Goal: Task Accomplishment & Management: Manage account settings

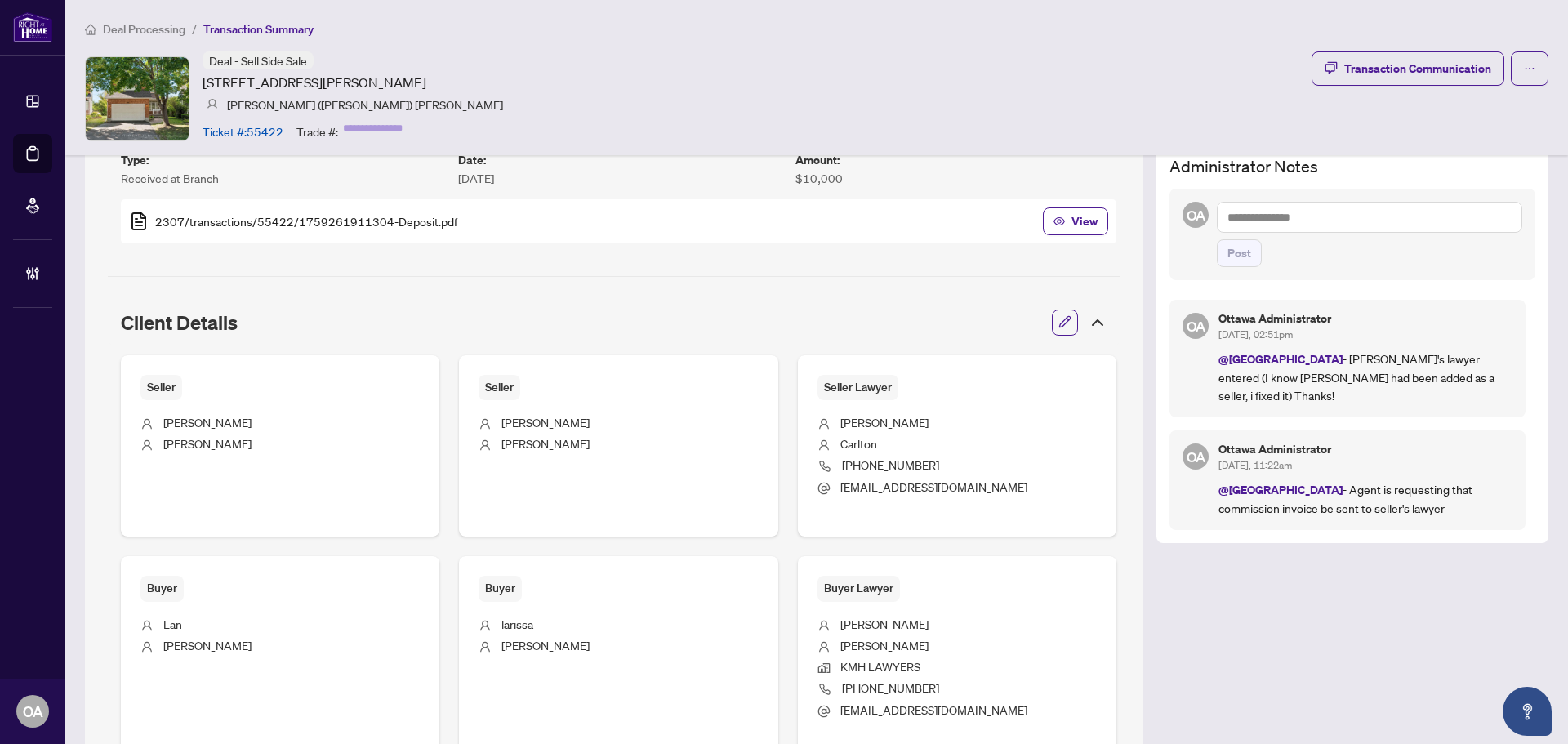
scroll to position [429, 0]
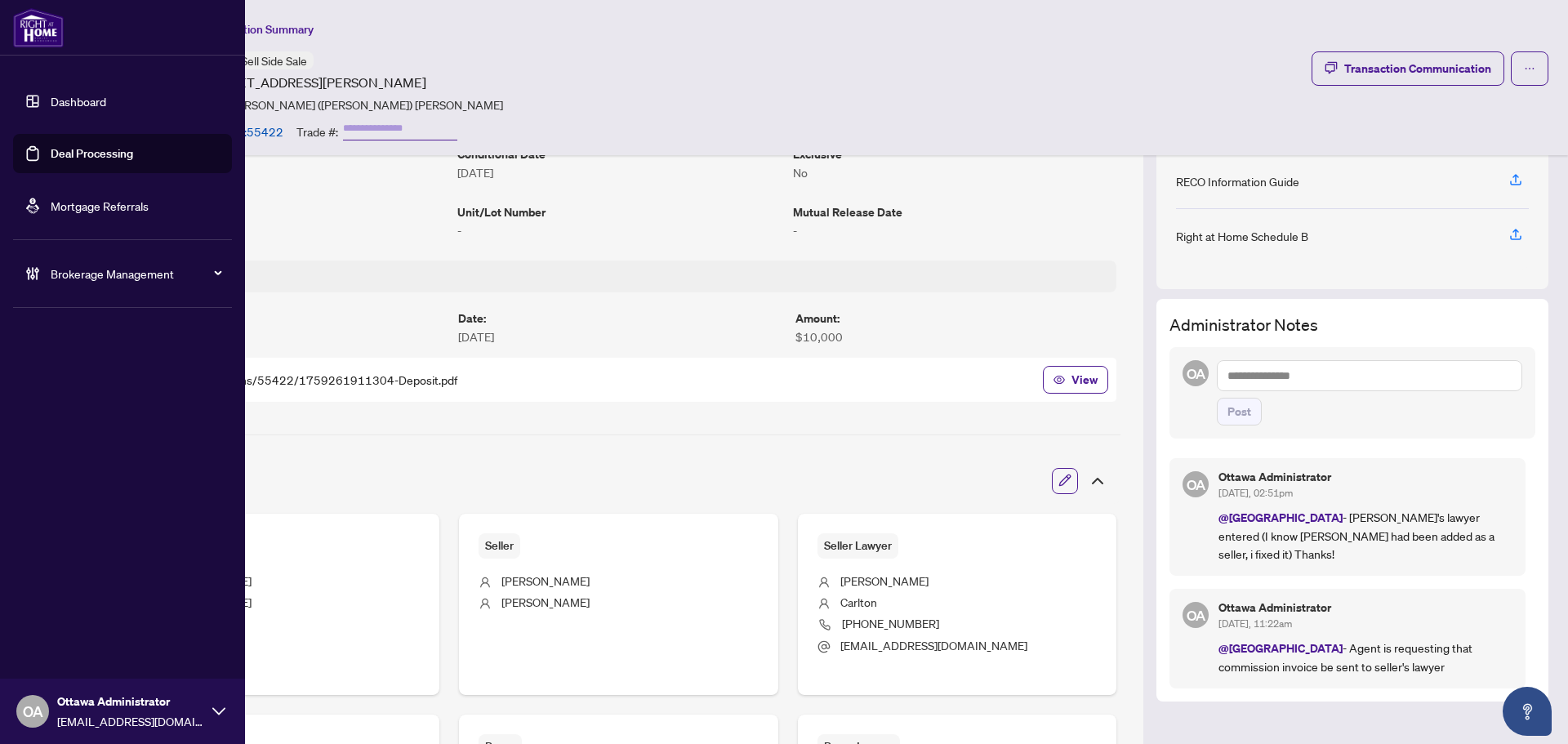
drag, startPoint x: 75, startPoint y: 149, endPoint x: 177, endPoint y: 136, distance: 102.8
click at [75, 149] on link "Deal Processing" at bounding box center [92, 153] width 82 height 15
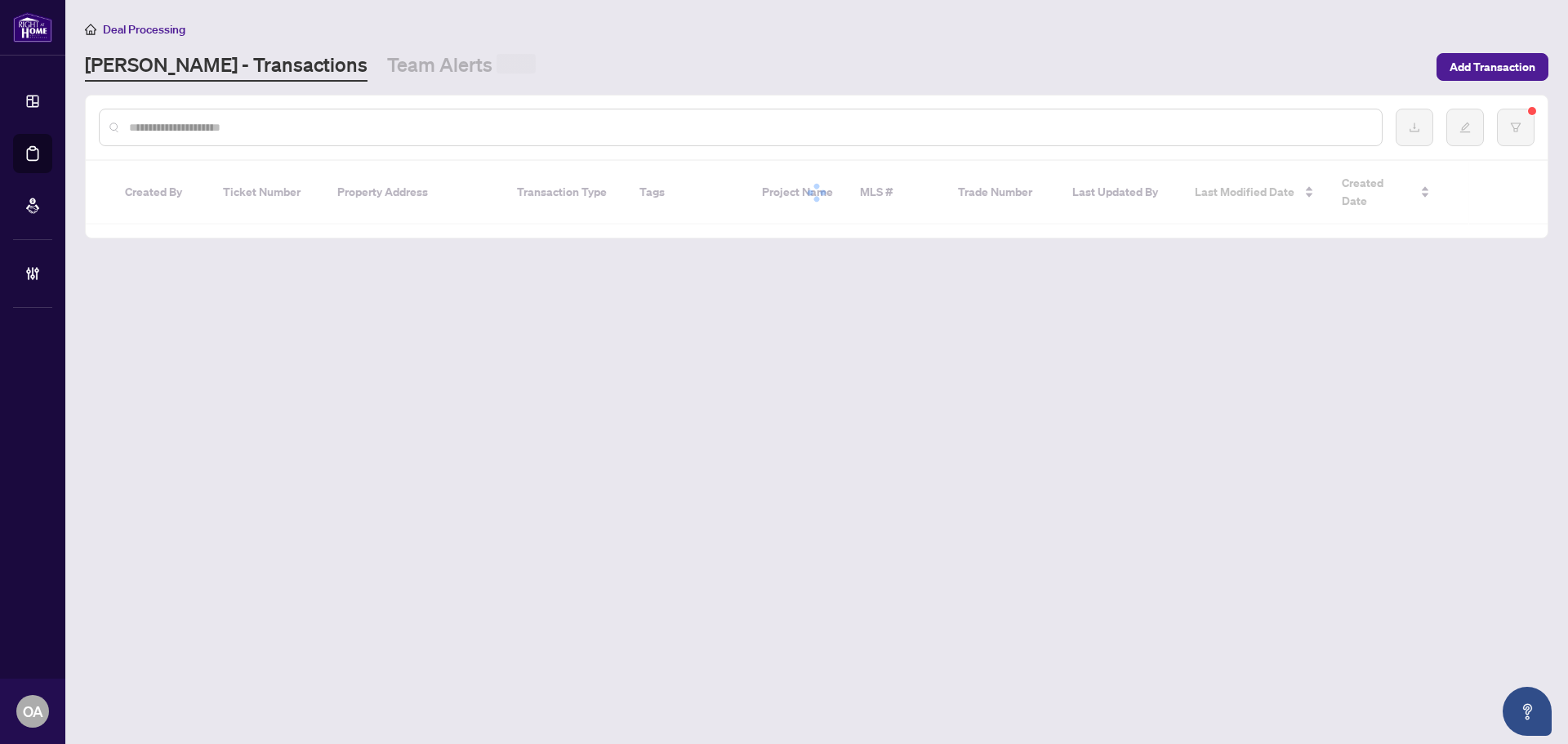
click at [679, 124] on input "text" at bounding box center [749, 127] width 1240 height 18
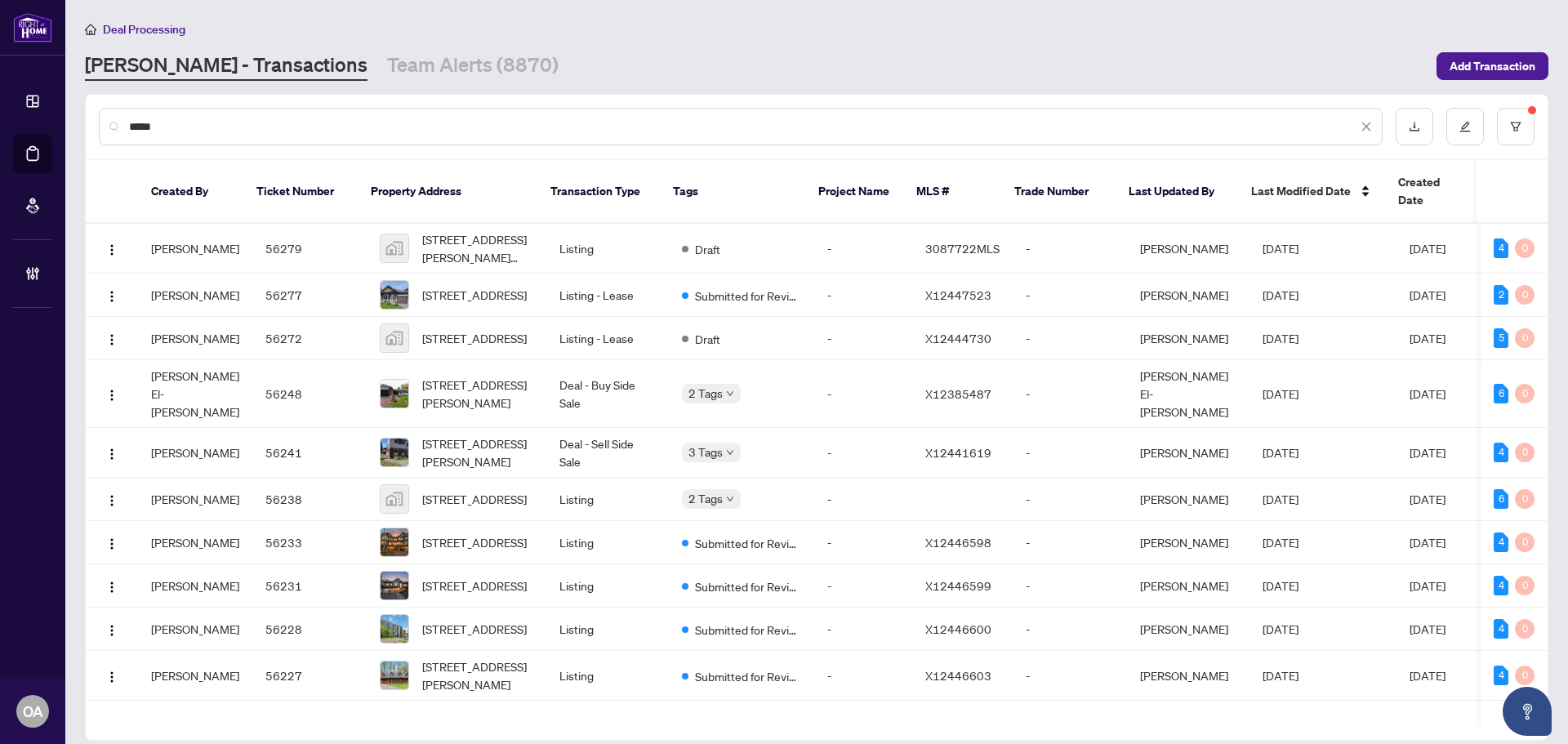
type input "******"
drag, startPoint x: 193, startPoint y: 128, endPoint x: 88, endPoint y: 118, distance: 105.5
click at [88, 118] on div "******" at bounding box center [817, 127] width 1462 height 63
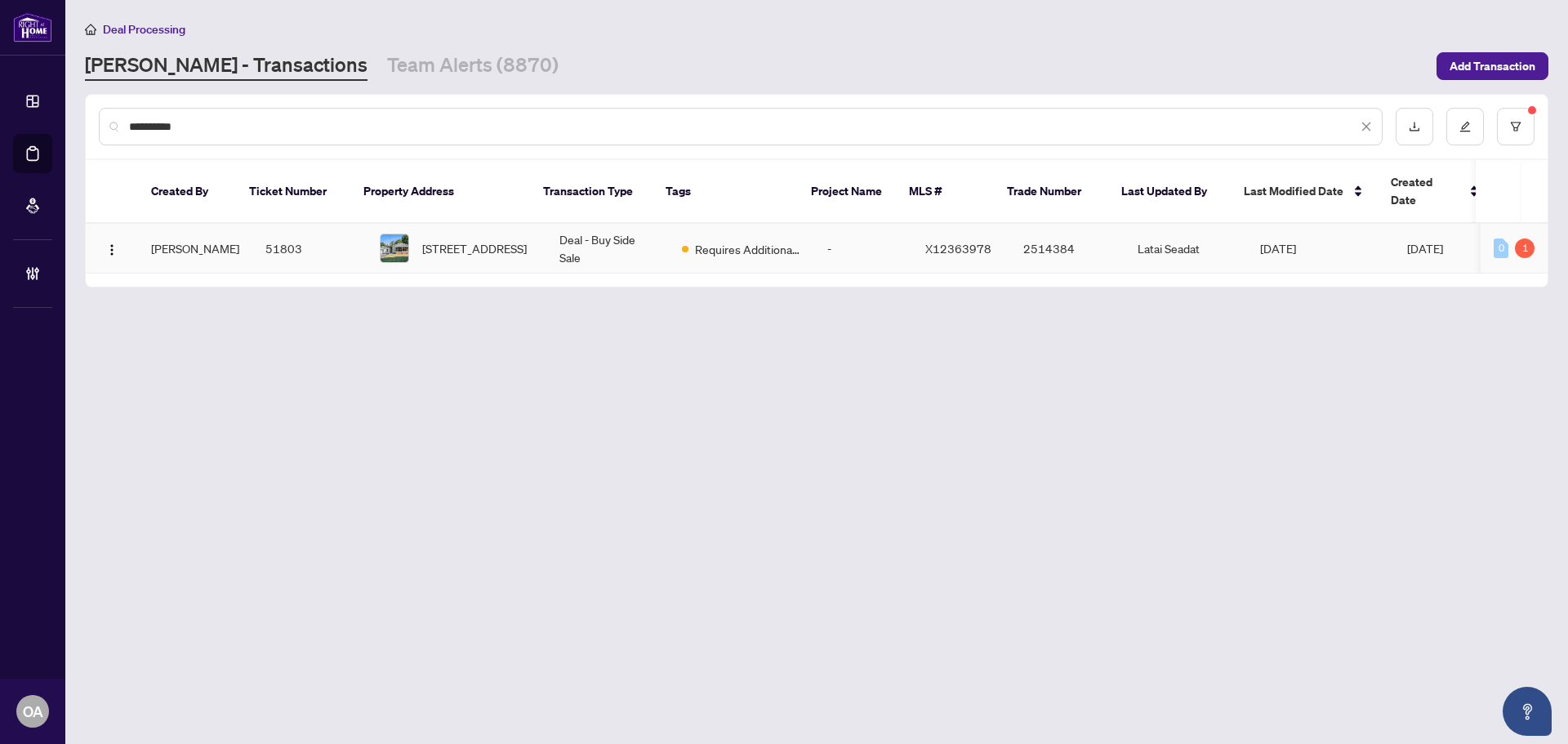
type input "**********"
click at [523, 224] on td "151 Ottawa St, The Nation, Ontario K0A 2M0, Canada" at bounding box center [457, 249] width 180 height 50
click at [401, 61] on link "Team Alerts (8870)" at bounding box center [473, 66] width 171 height 29
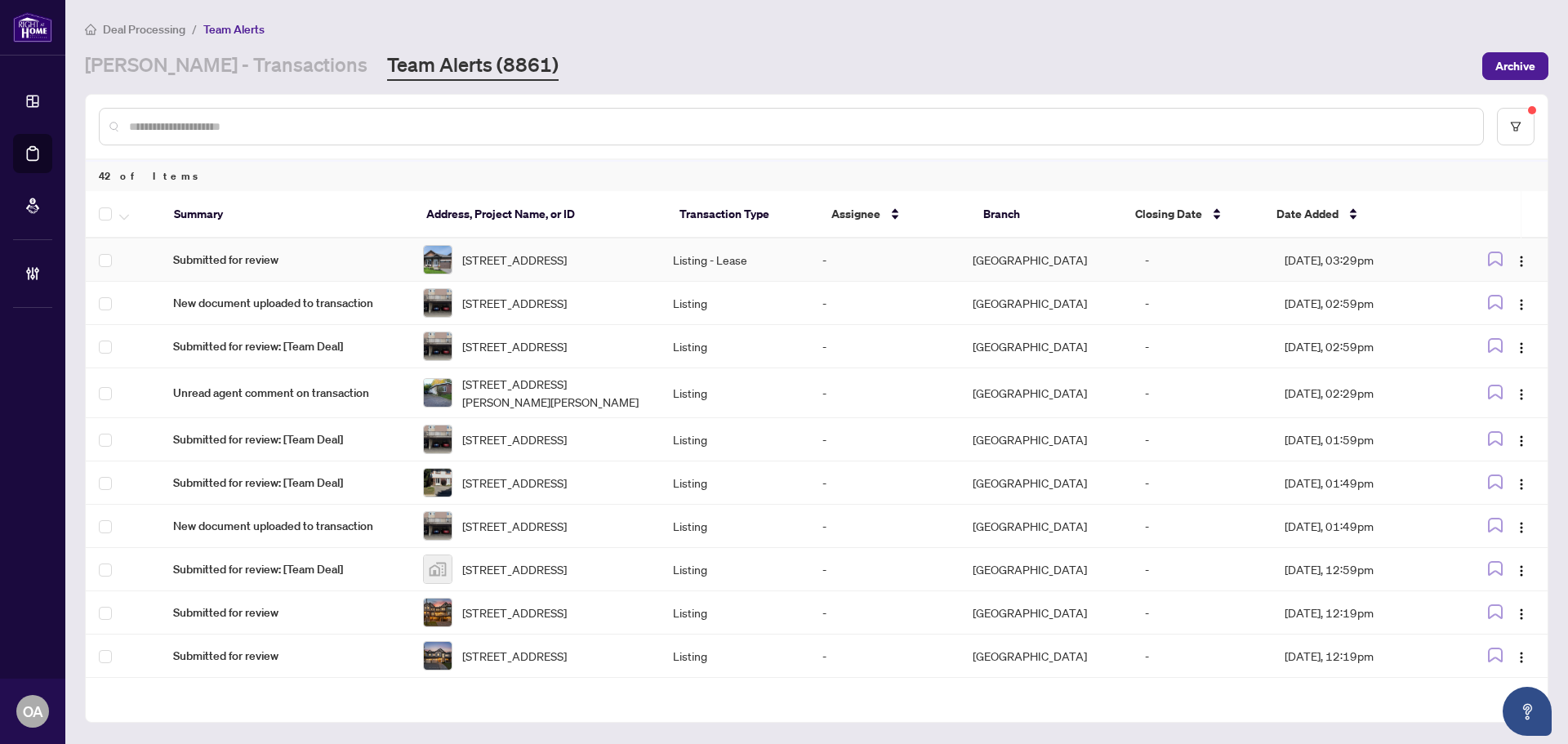
click at [276, 267] on span "Submitted for review" at bounding box center [284, 260] width 224 height 18
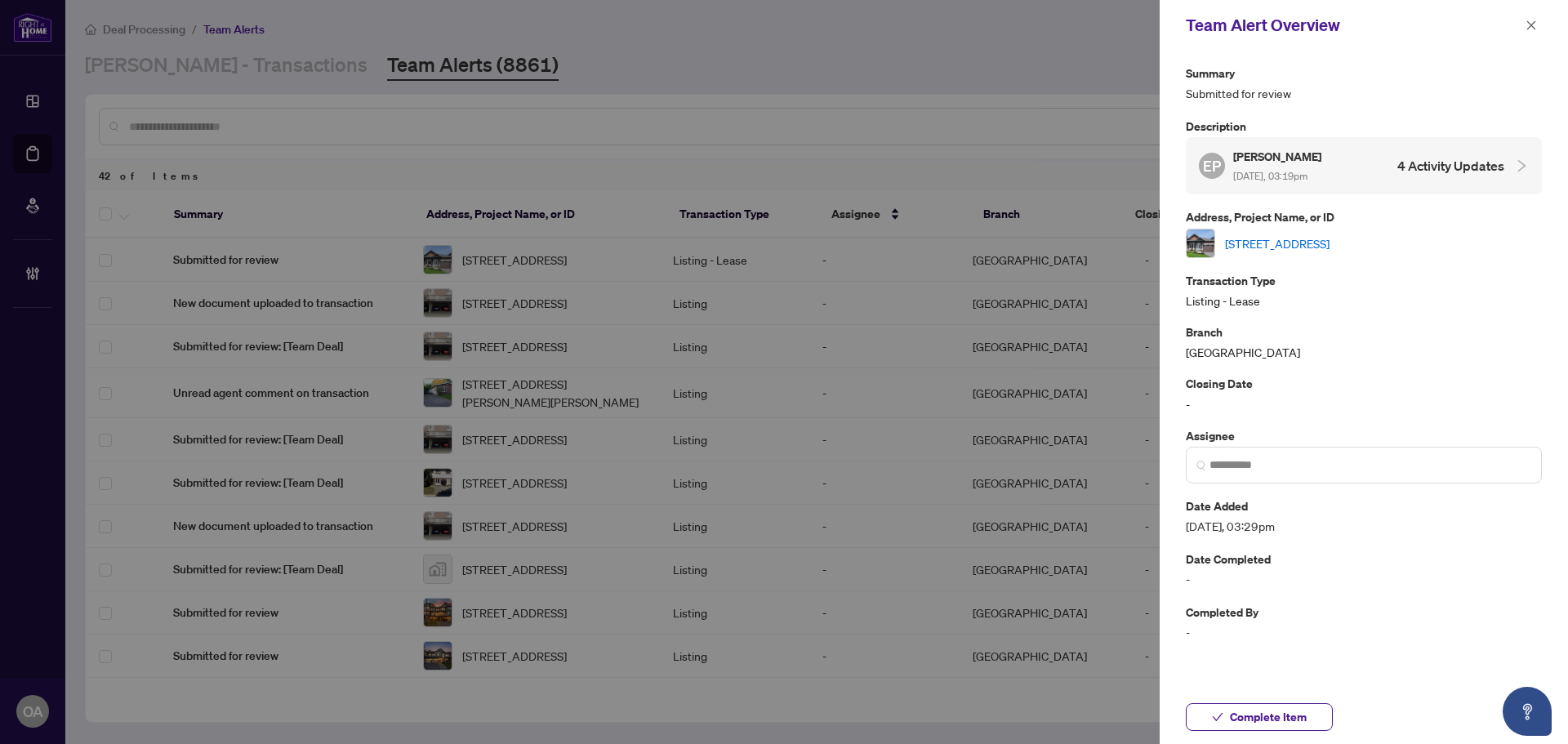
click at [1320, 245] on link "657 Parade Dr, Ottawa, Ontario K2S 0X8, Canada" at bounding box center [1277, 243] width 105 height 18
click at [1292, 242] on link "657 Parade Dr, Ottawa, Ontario K2S 0X8, Canada" at bounding box center [1277, 243] width 105 height 18
click at [1280, 245] on link "657 Parade Dr, Ottawa, Ontario K2S 0X8, Canada" at bounding box center [1277, 243] width 105 height 18
drag, startPoint x: 1533, startPoint y: 19, endPoint x: 1217, endPoint y: 44, distance: 317.0
click at [1533, 21] on span "button" at bounding box center [1530, 25] width 11 height 26
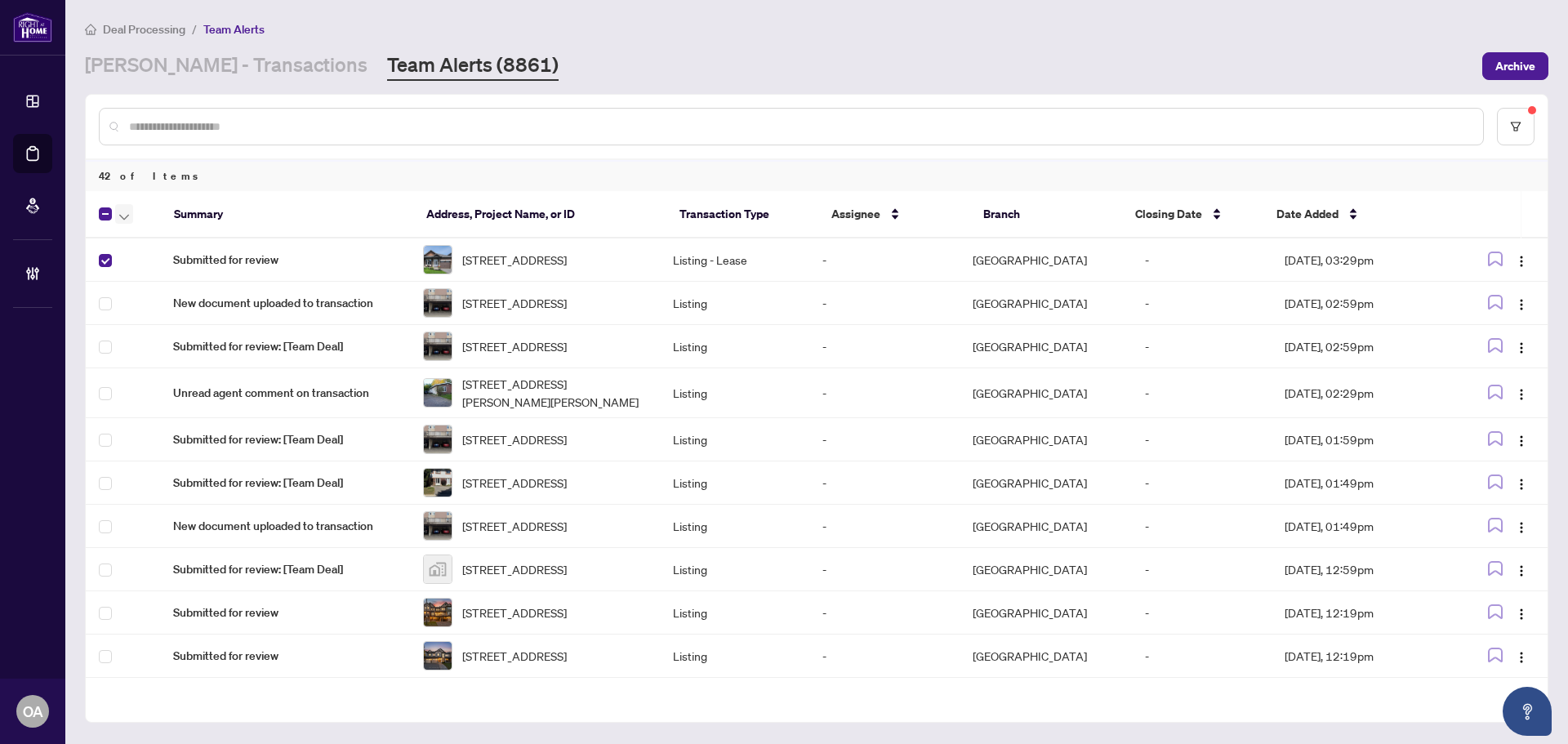
click at [127, 210] on span "button" at bounding box center [123, 213] width 9 height 18
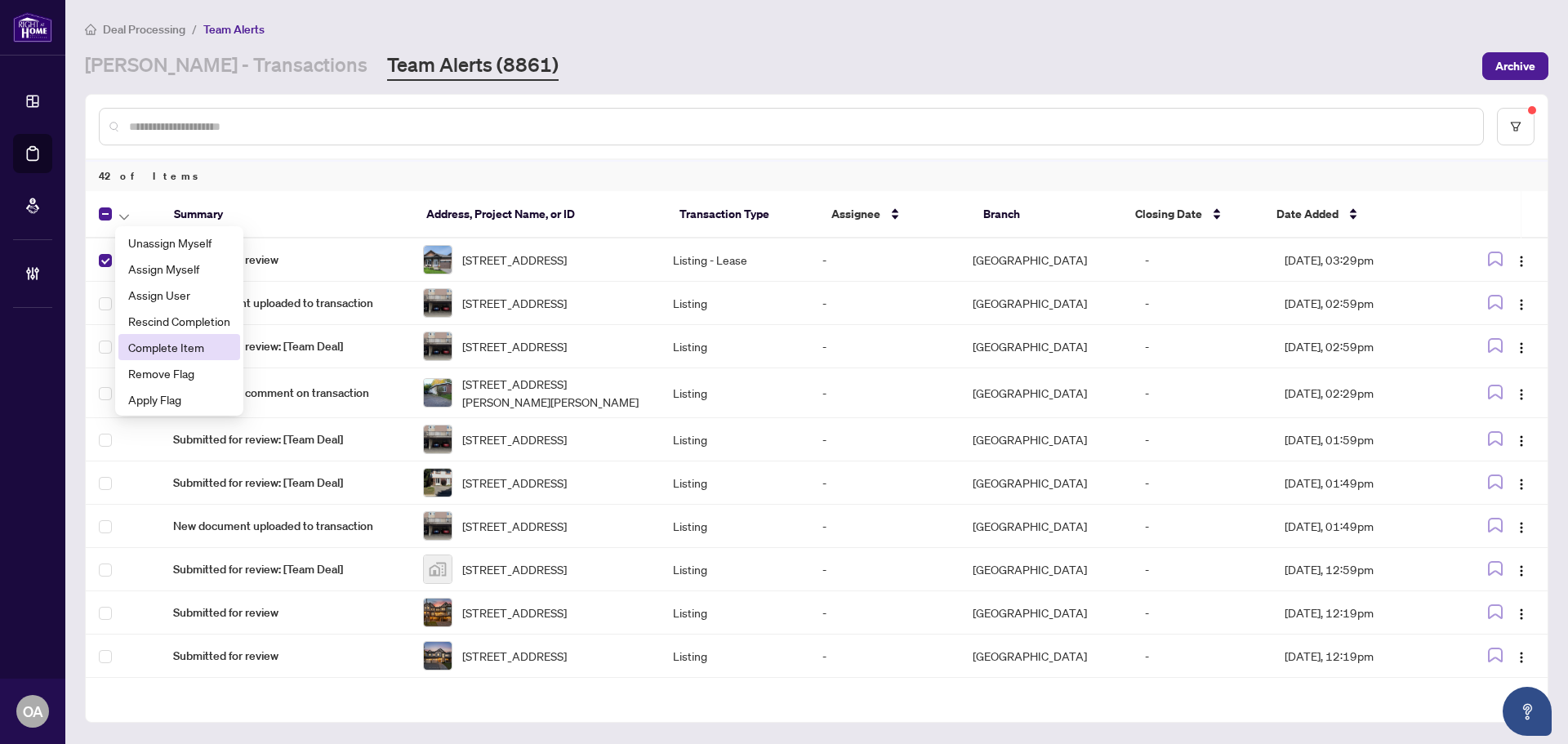
click at [141, 344] on span "Complete Item" at bounding box center [179, 347] width 102 height 18
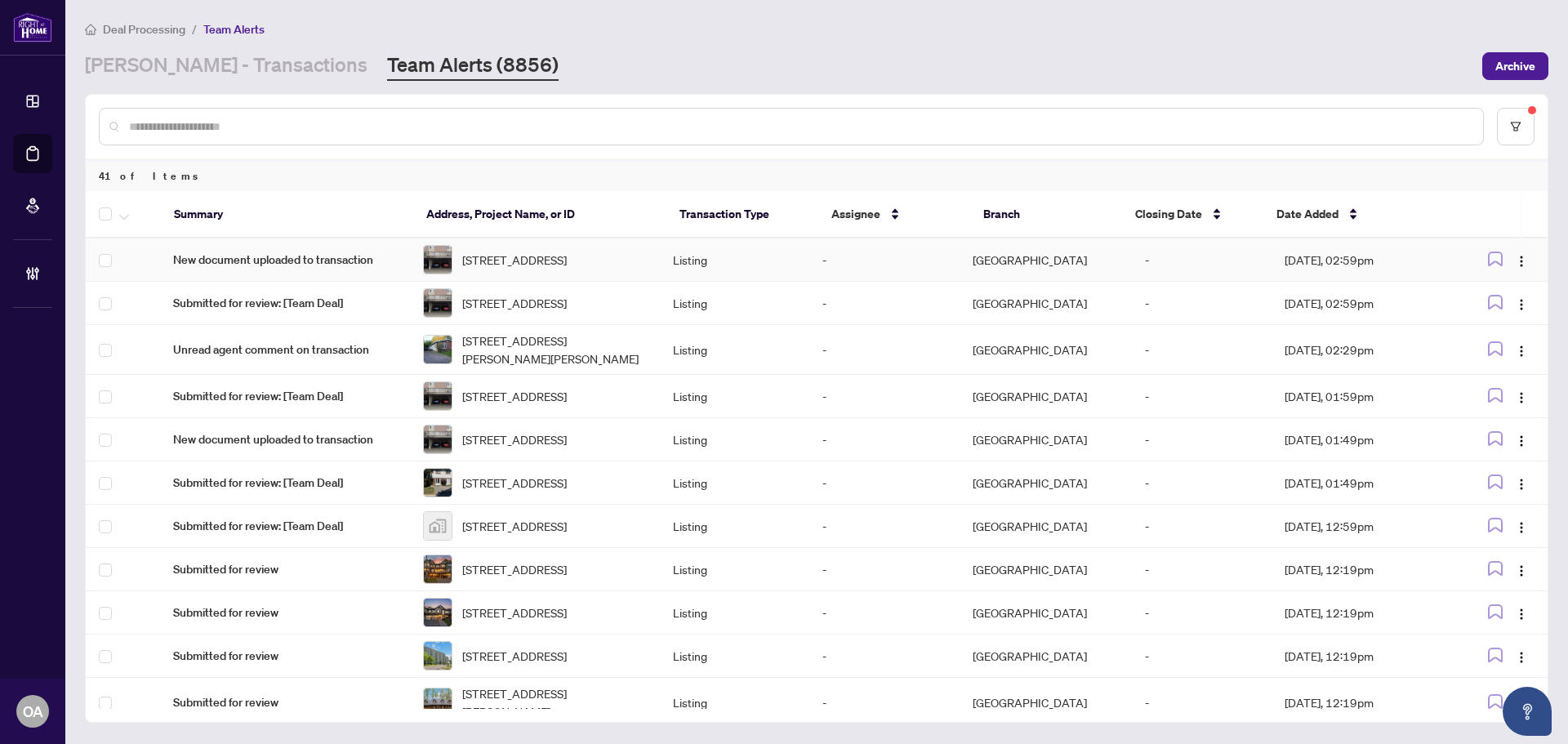
click at [493, 251] on span "5-3415 Uplands Dr, Ottawa, Ontario K1V 9N3, Canada" at bounding box center [514, 260] width 105 height 18
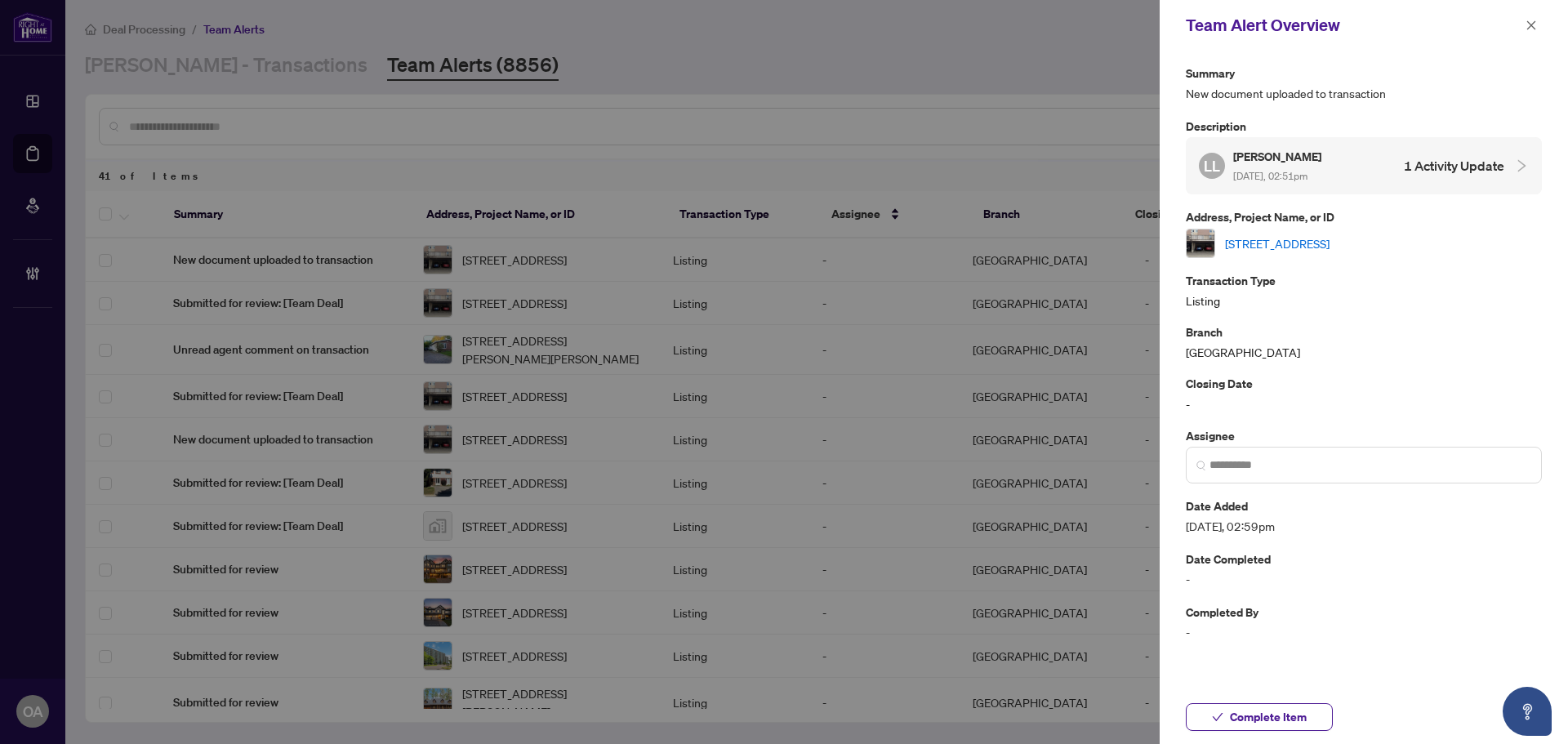
click at [1274, 236] on link "5-3415 Uplands Dr, Ottawa, Ontario K1V 9N3, Canada" at bounding box center [1277, 243] width 105 height 18
click at [1514, 25] on div "Team Alert Overview" at bounding box center [1353, 25] width 335 height 25
click at [1535, 25] on icon "close" at bounding box center [1530, 25] width 11 height 11
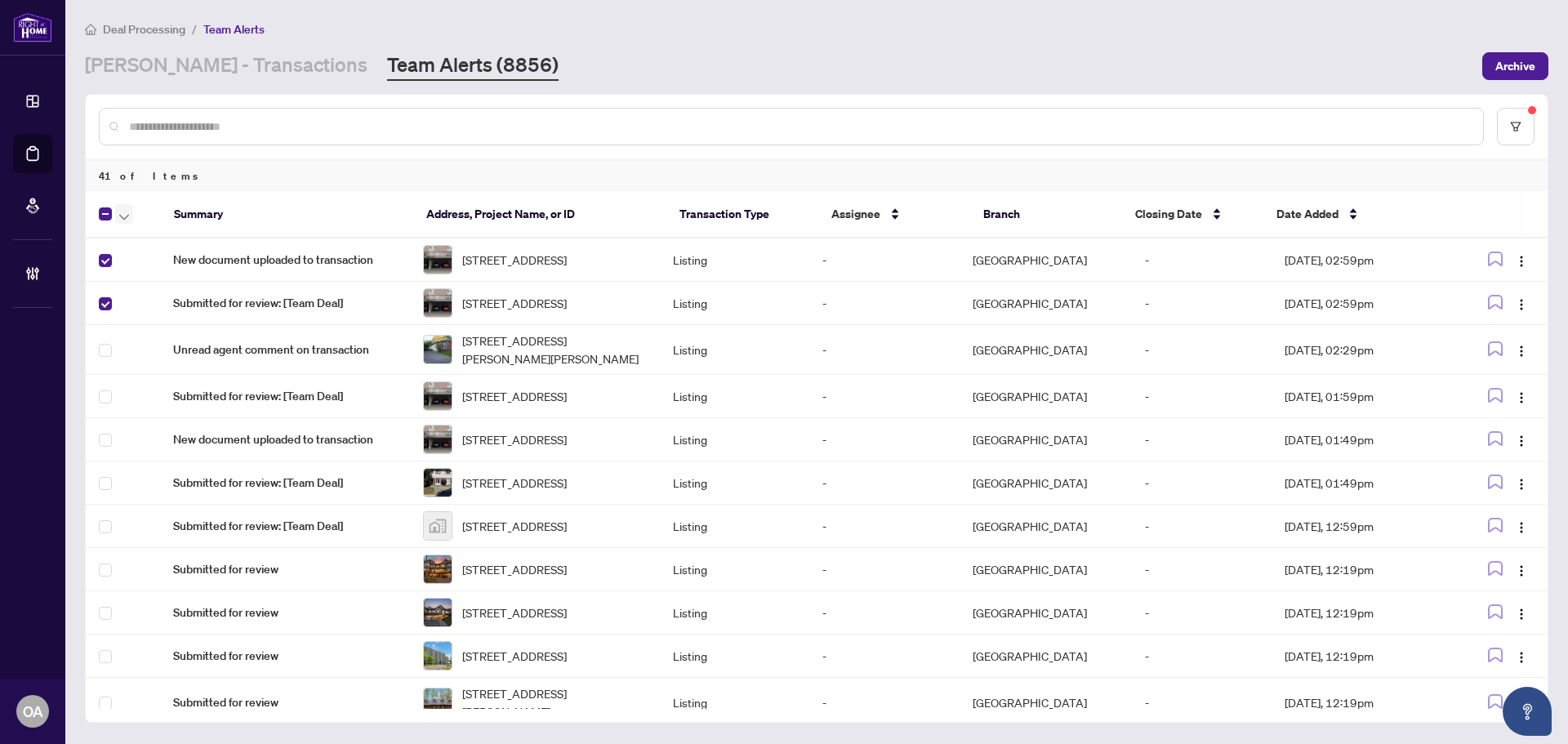
click at [128, 214] on icon "button" at bounding box center [123, 218] width 9 height 7
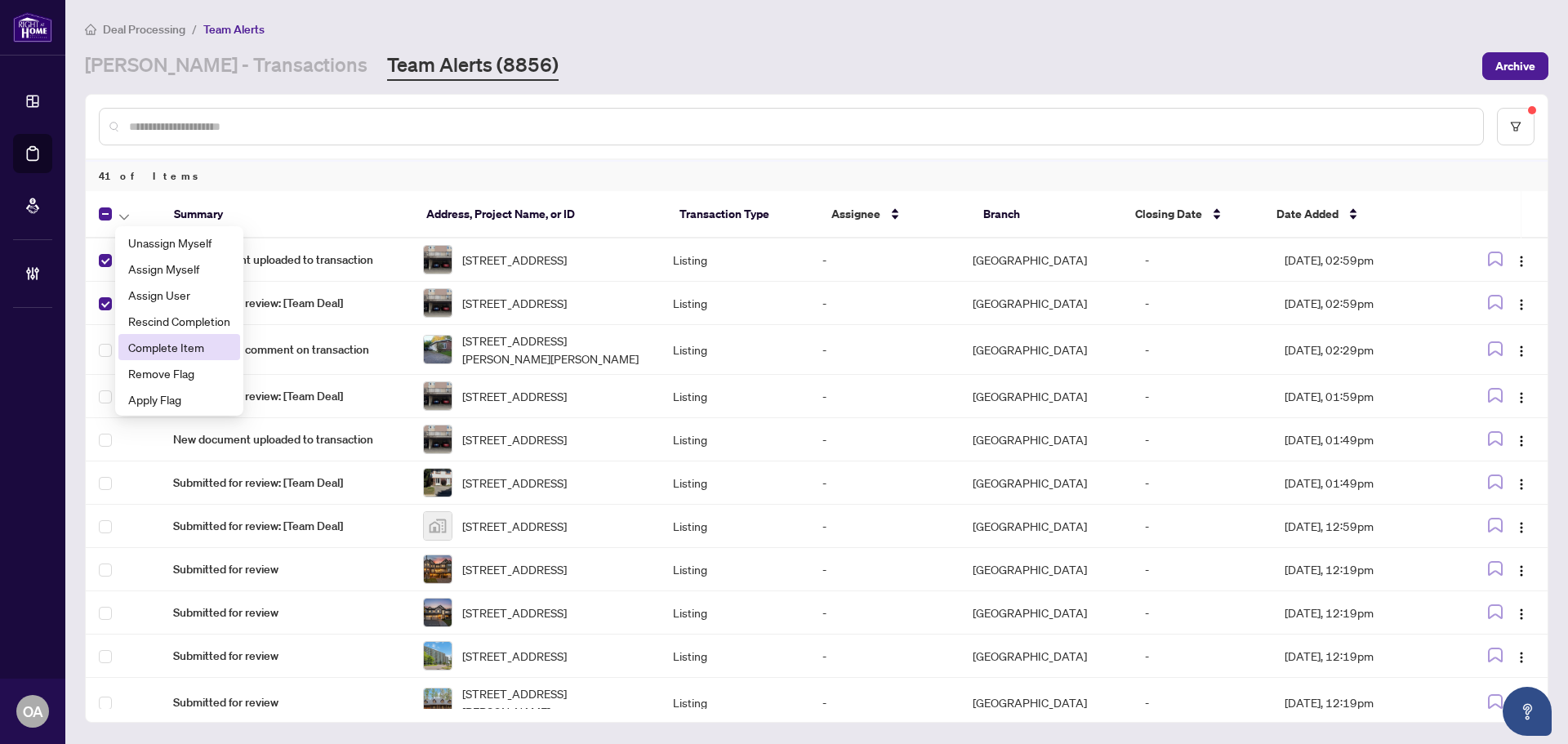
click at [145, 345] on span "Complete Item" at bounding box center [179, 347] width 102 height 18
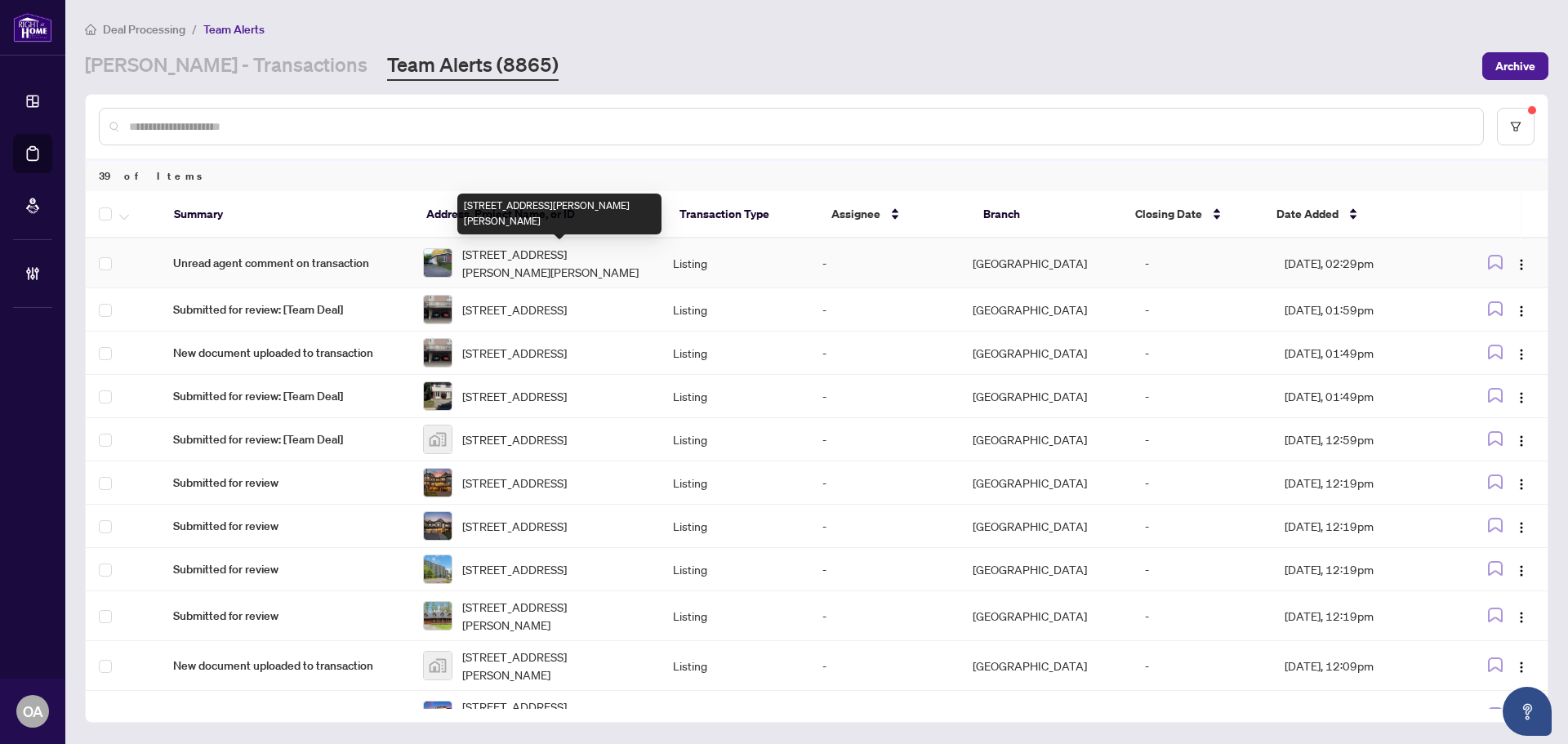
click at [542, 249] on span "[STREET_ADDRESS][PERSON_NAME][PERSON_NAME]" at bounding box center [554, 263] width 184 height 36
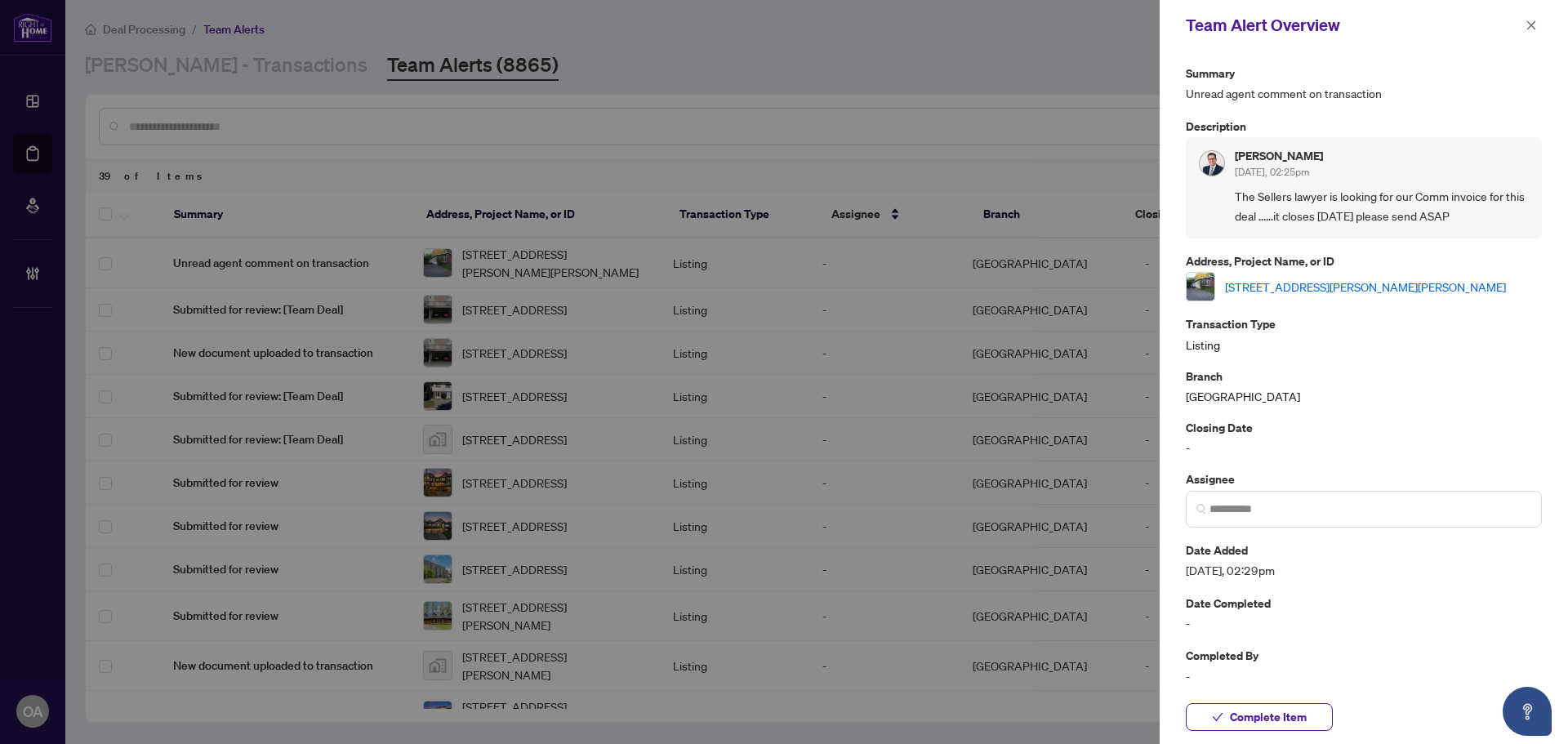
click at [1366, 283] on link "[STREET_ADDRESS][PERSON_NAME][PERSON_NAME]" at bounding box center [1365, 286] width 281 height 18
click at [1528, 27] on icon "close" at bounding box center [1530, 25] width 11 height 11
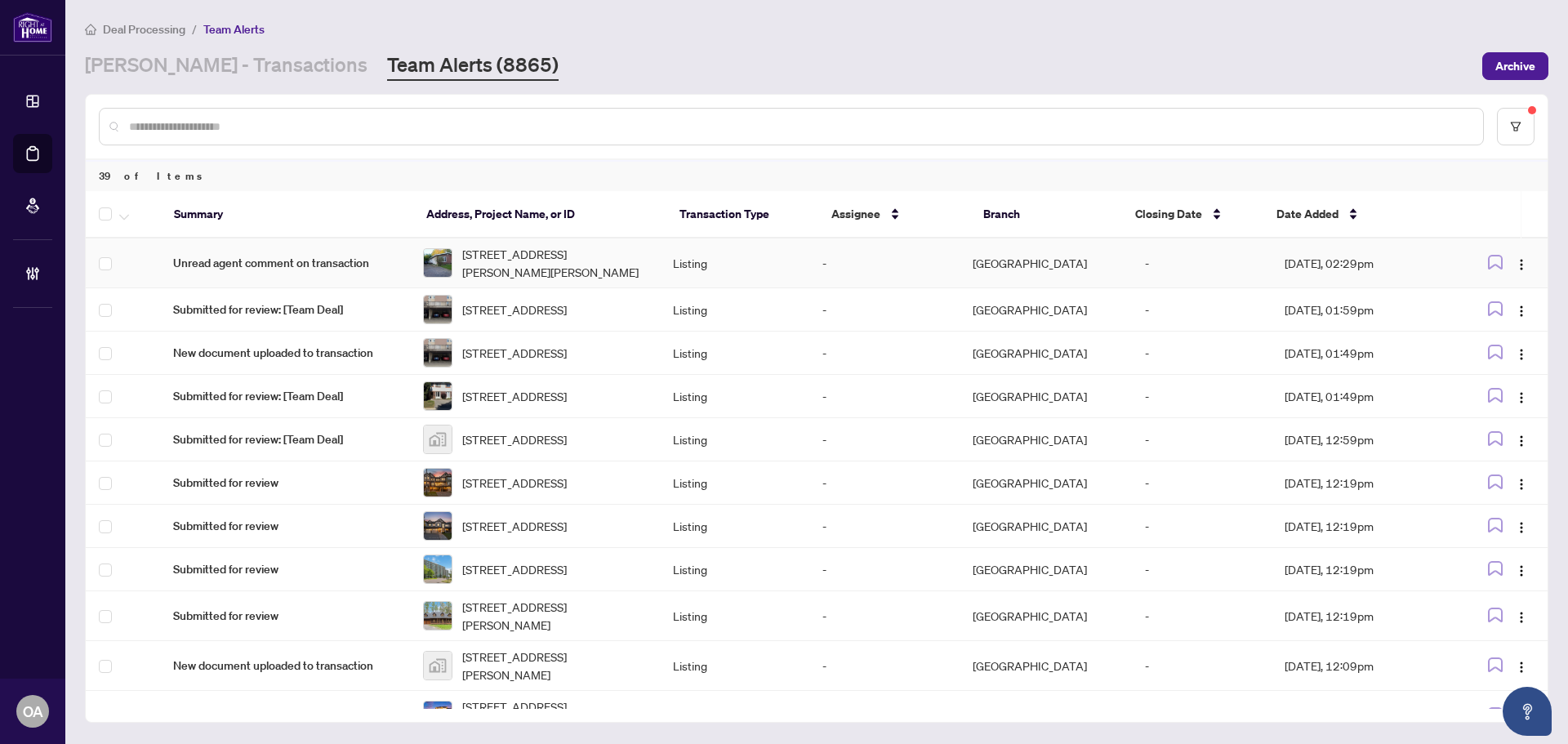
click at [97, 261] on td at bounding box center [123, 263] width 75 height 50
click at [126, 217] on icon "button" at bounding box center [123, 217] width 9 height 6
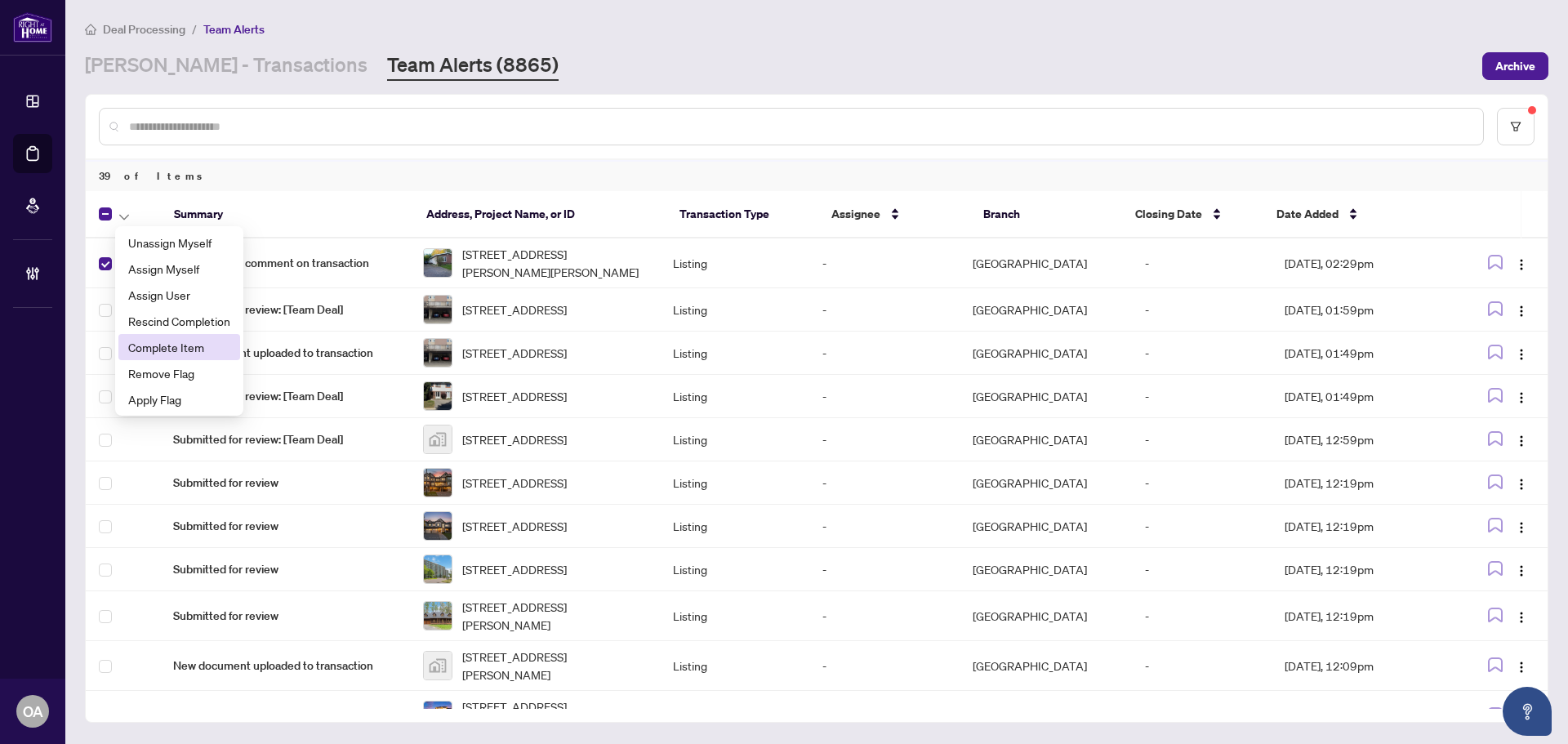
click at [156, 350] on span "Complete Item" at bounding box center [179, 347] width 102 height 18
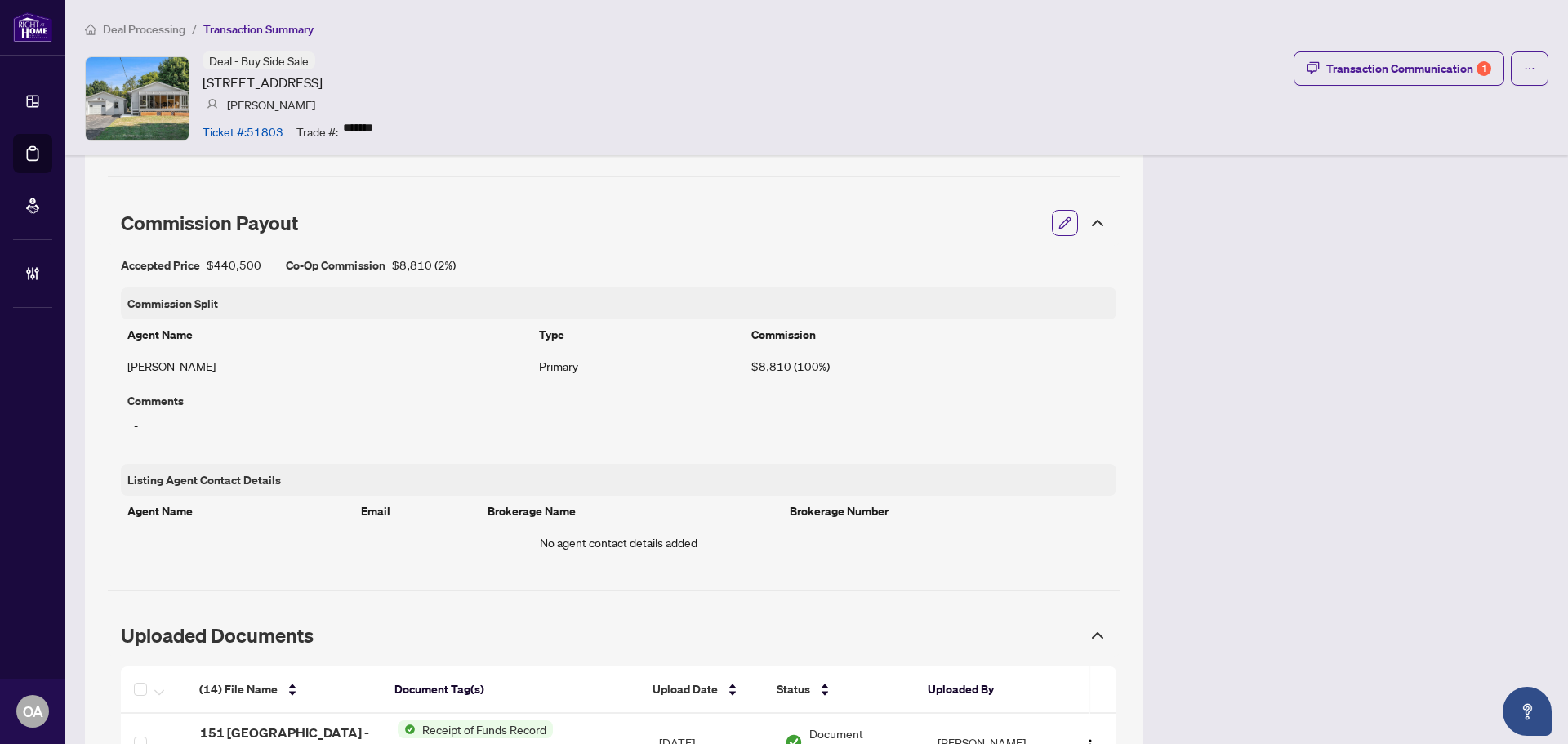
scroll to position [817, 0]
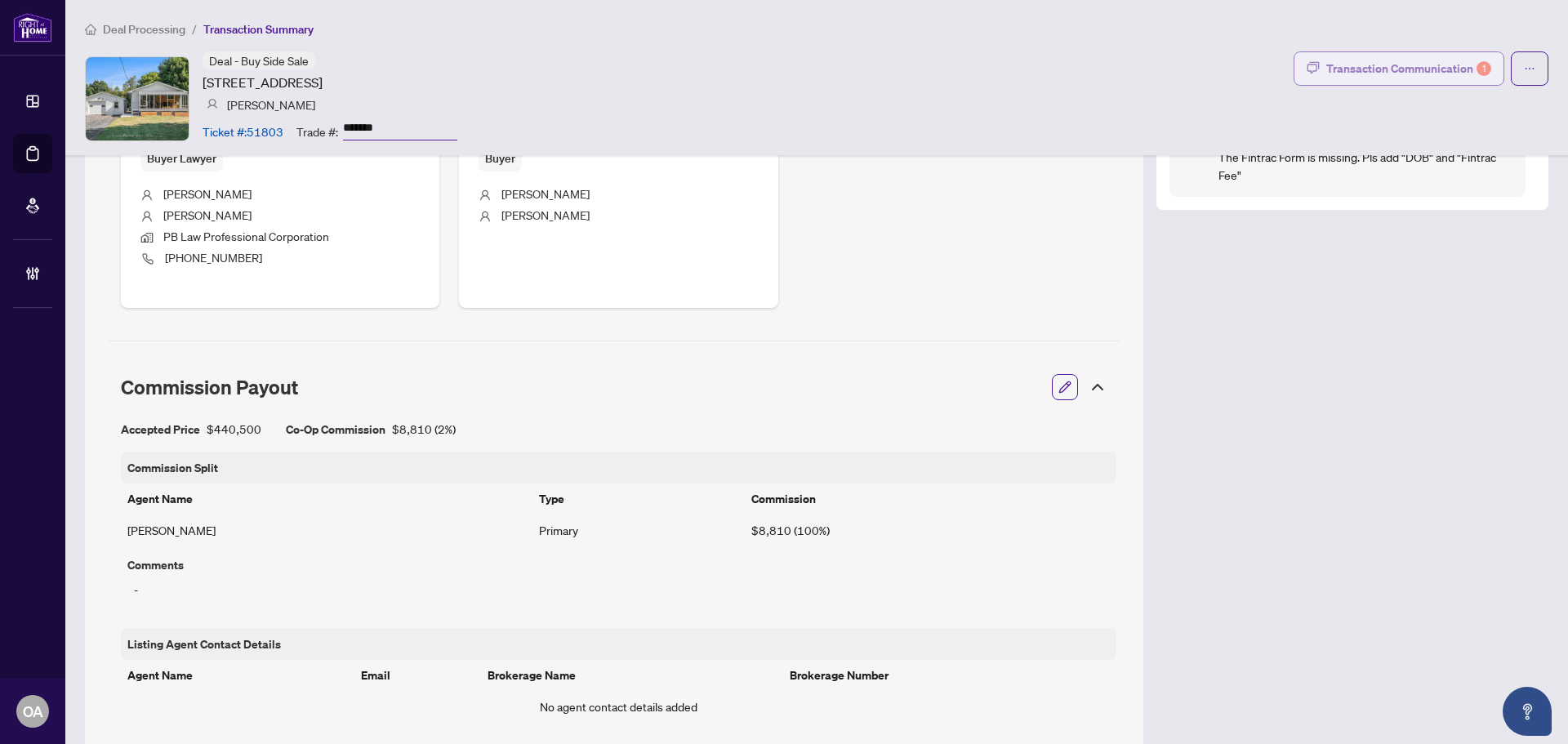
click at [1374, 72] on div "Transaction Communication 1" at bounding box center [1409, 69] width 165 height 26
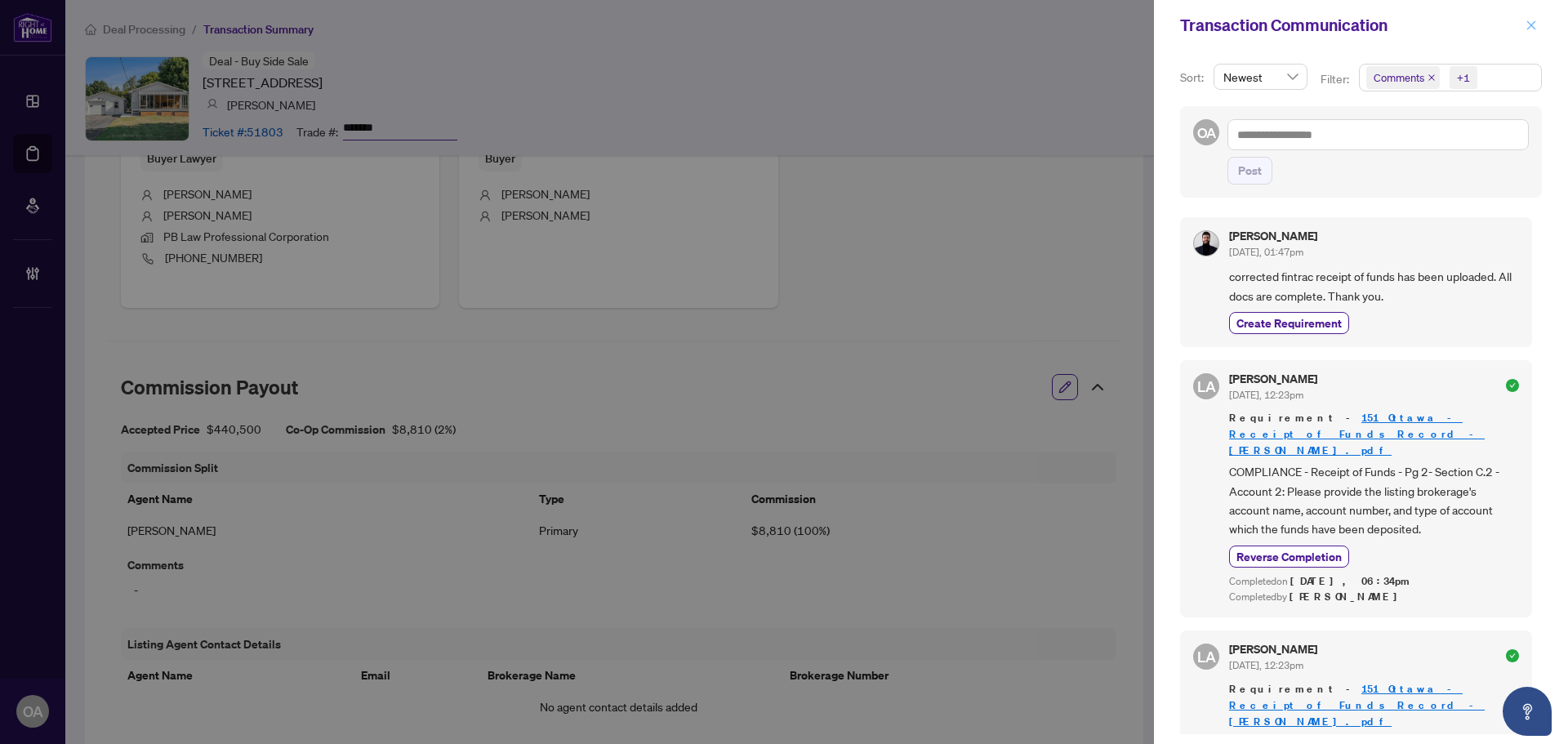
click at [1527, 30] on icon "close" at bounding box center [1530, 25] width 11 height 11
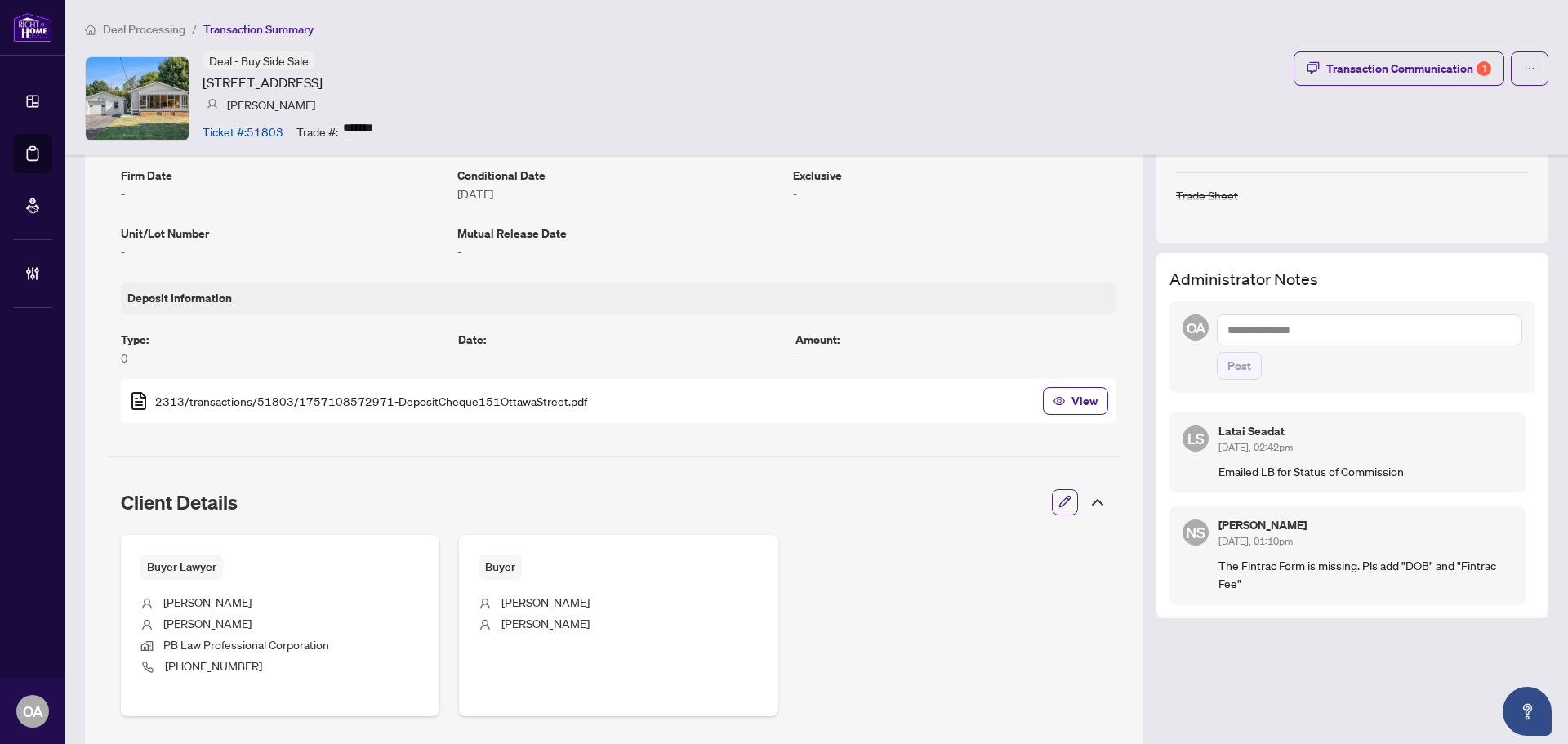
scroll to position [81, 0]
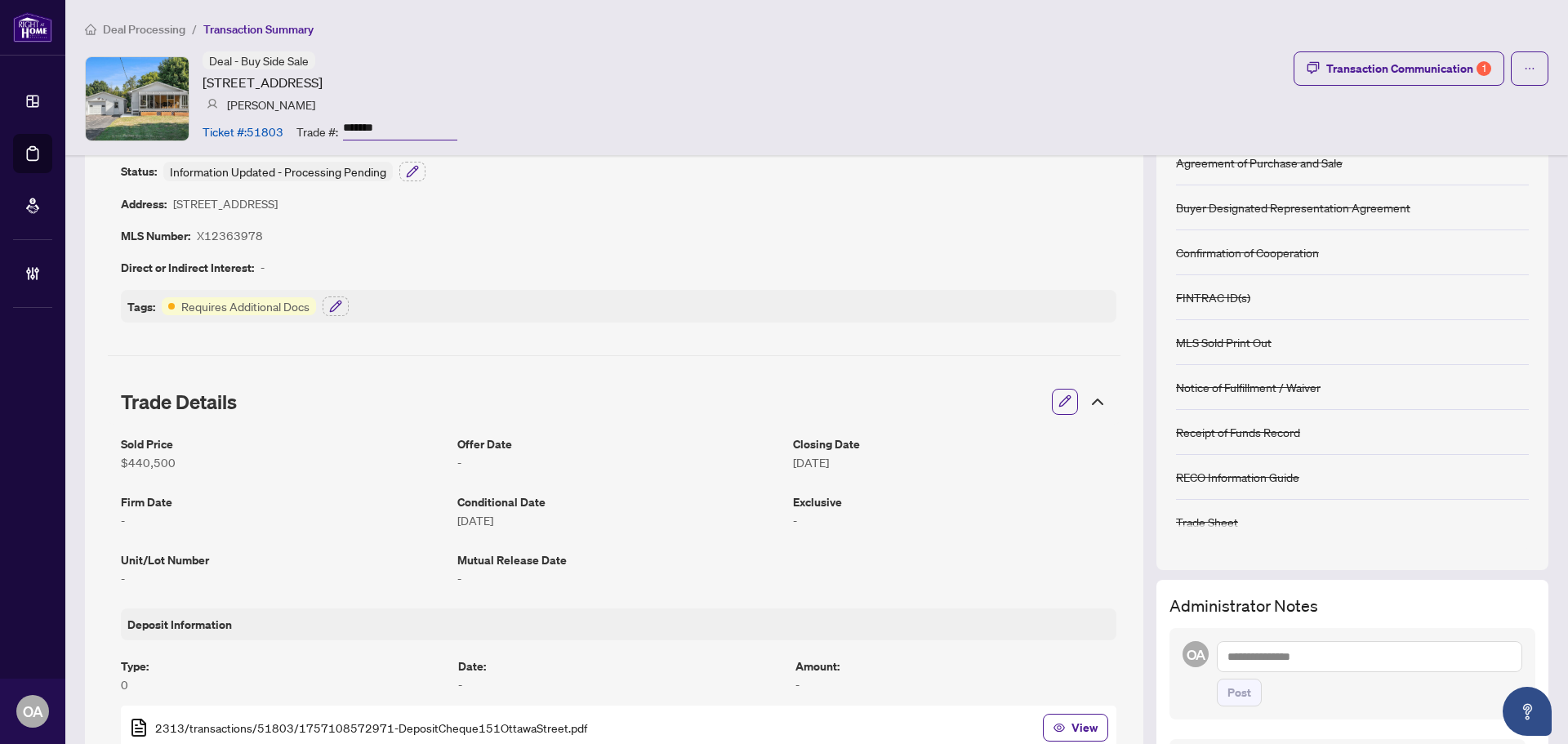
drag, startPoint x: 514, startPoint y: 81, endPoint x: 201, endPoint y: 85, distance: 313.0
click at [201, 85] on div "Deal - Buy Side Sale 151 Ottawa St, The Nation, Ontario K0A 2M0, Canada Daniel …" at bounding box center [817, 99] width 1463 height 94
copy article "151 Ottawa St, The Nation, Ontario K0A 2M0, Canada"
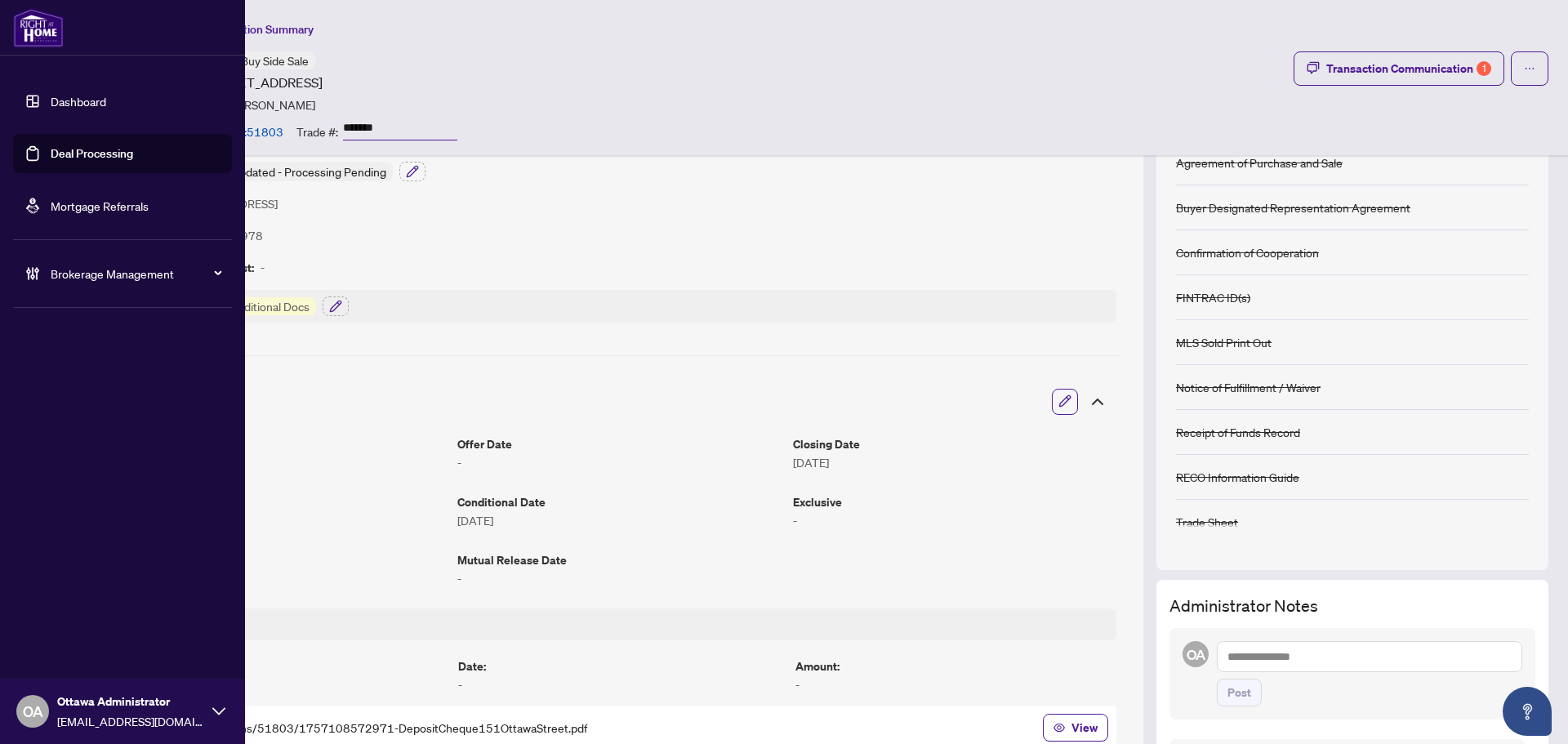
click at [93, 149] on link "Deal Processing" at bounding box center [92, 153] width 82 height 15
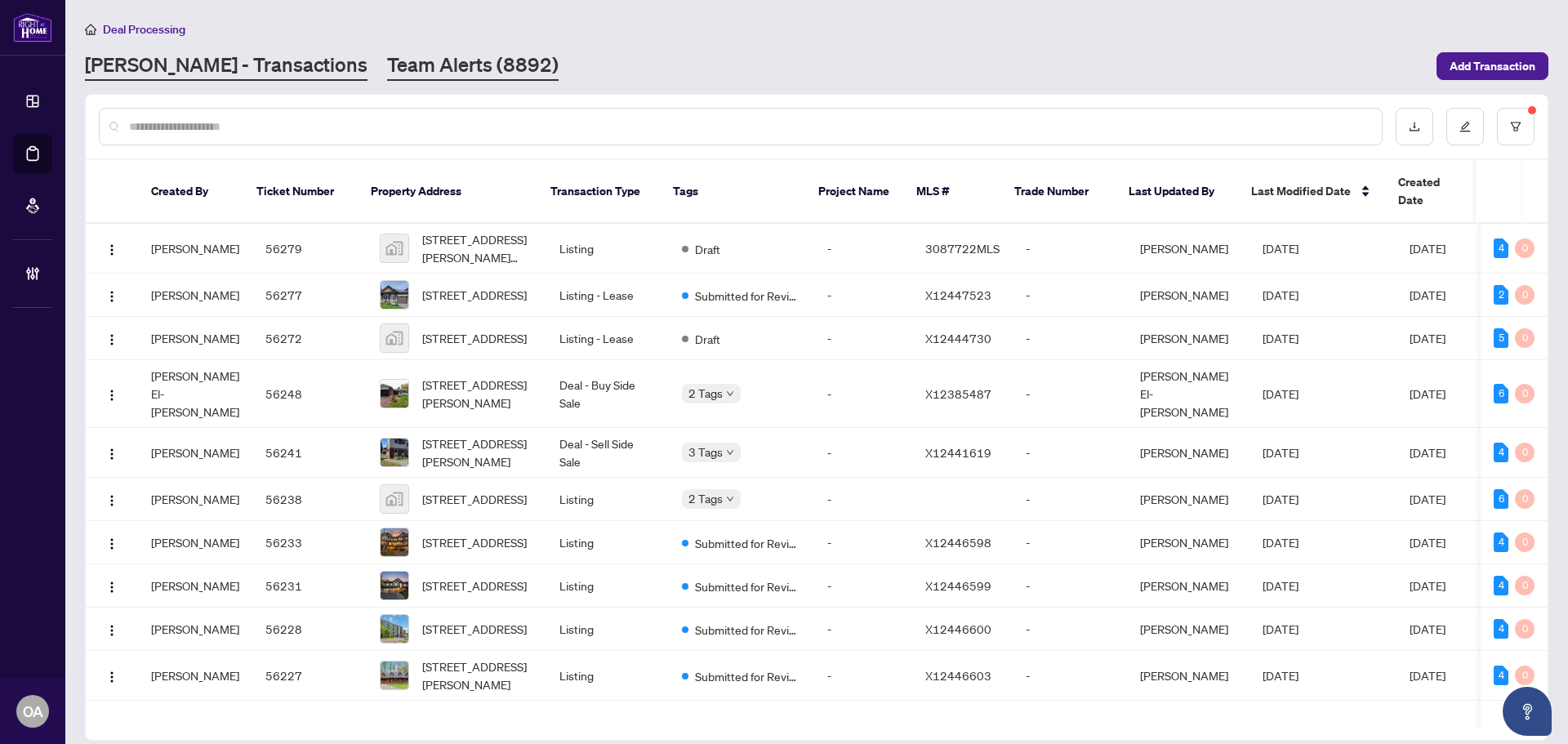
click at [432, 75] on link "Team Alerts (8892)" at bounding box center [473, 66] width 171 height 29
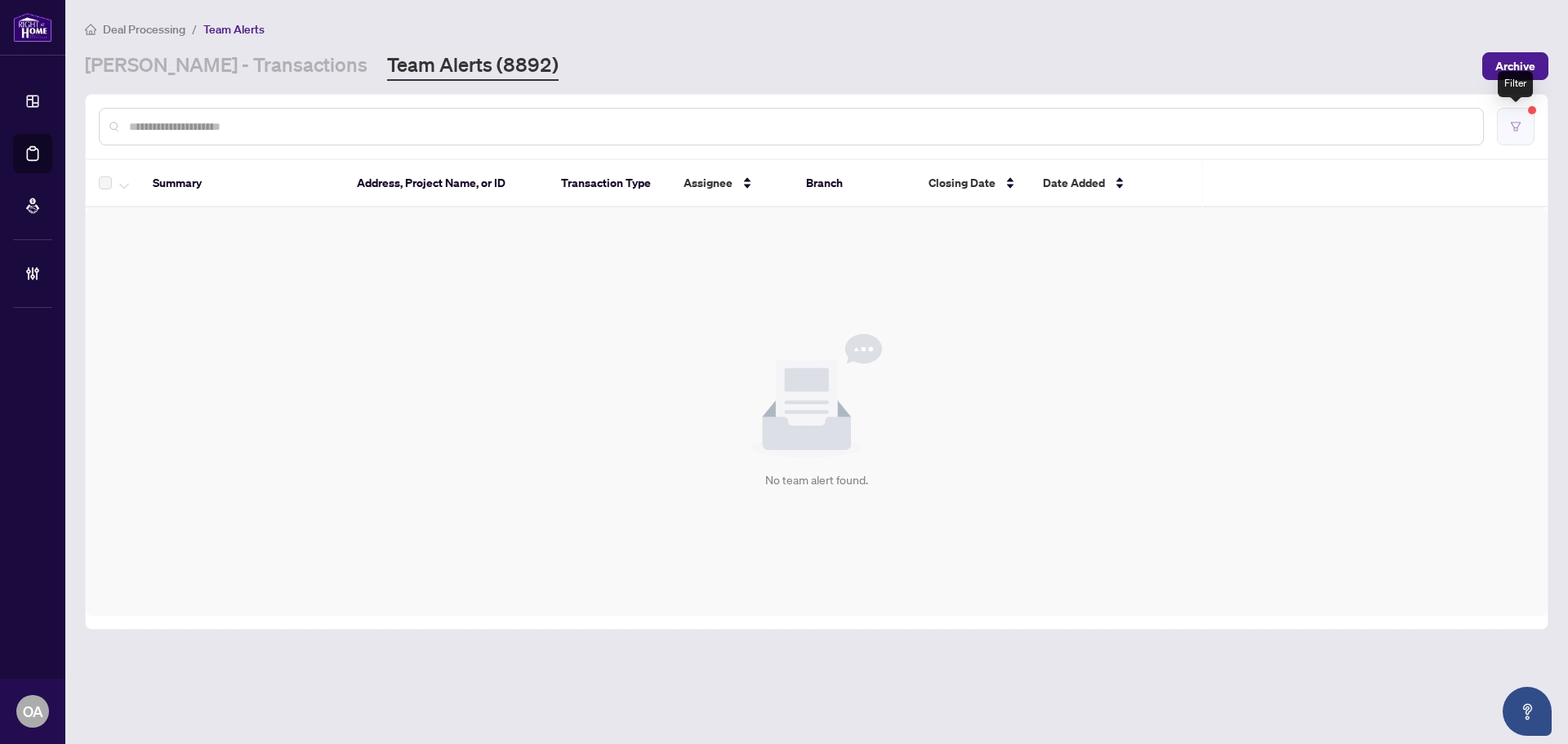
click at [1508, 131] on button "button" at bounding box center [1516, 127] width 38 height 38
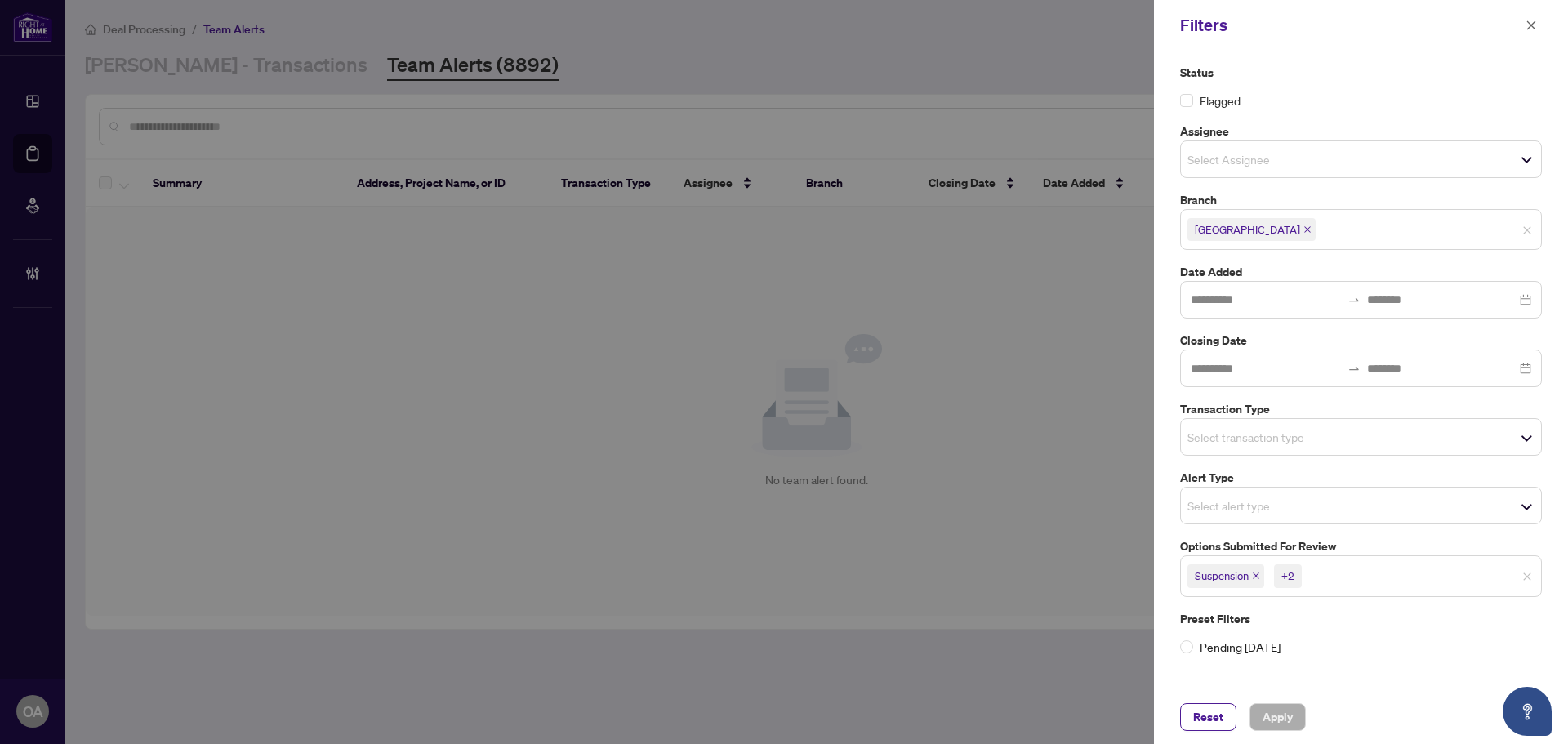
click at [1254, 574] on icon "close" at bounding box center [1256, 576] width 9 height 9
click at [1260, 574] on icon "close" at bounding box center [1260, 576] width 9 height 9
click at [1272, 574] on icon "close" at bounding box center [1273, 577] width 7 height 7
click at [1236, 147] on span "Select Assignee" at bounding box center [1361, 159] width 360 height 23
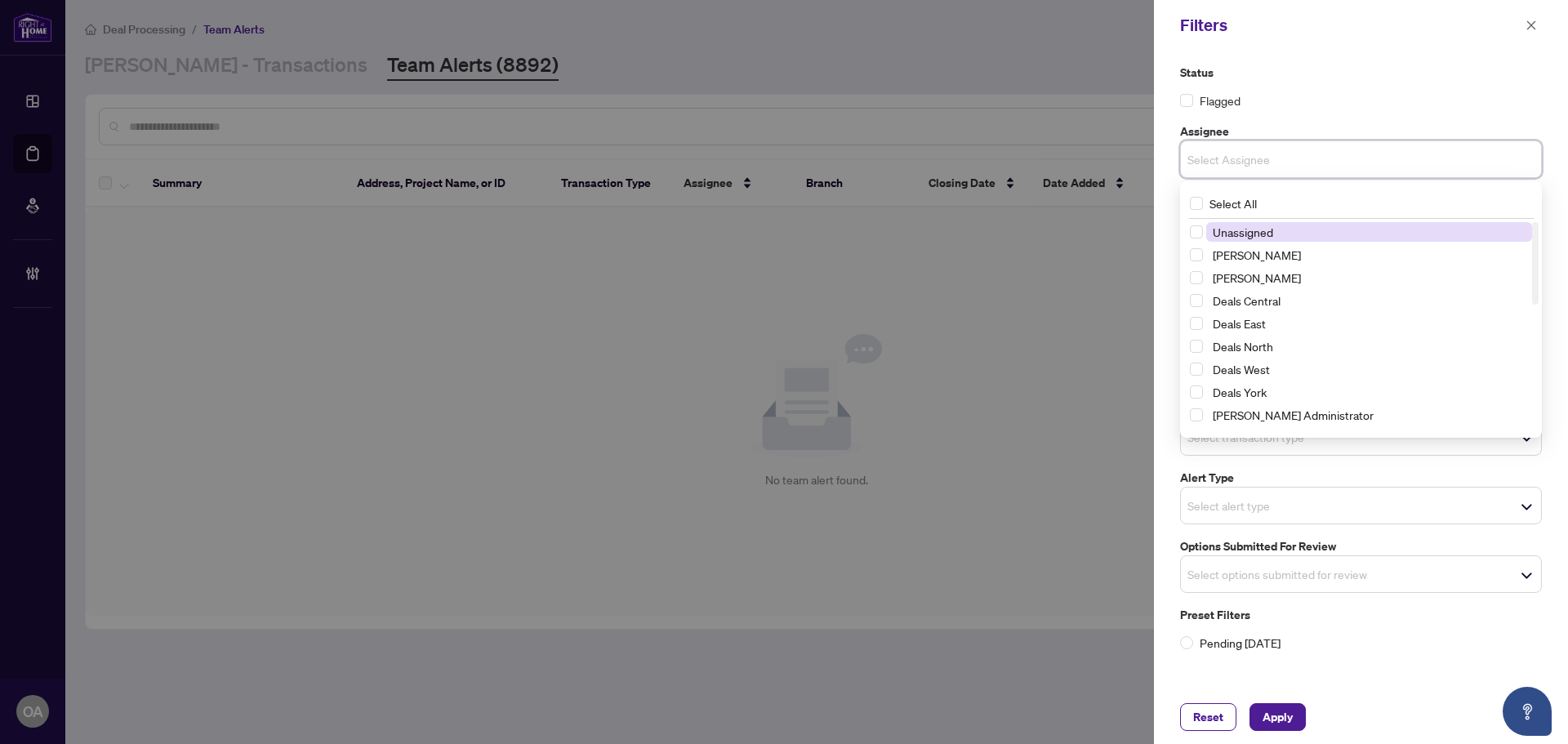
click at [1230, 154] on input "search" at bounding box center [1244, 159] width 114 height 20
click at [1204, 509] on input "search" at bounding box center [1244, 505] width 114 height 20
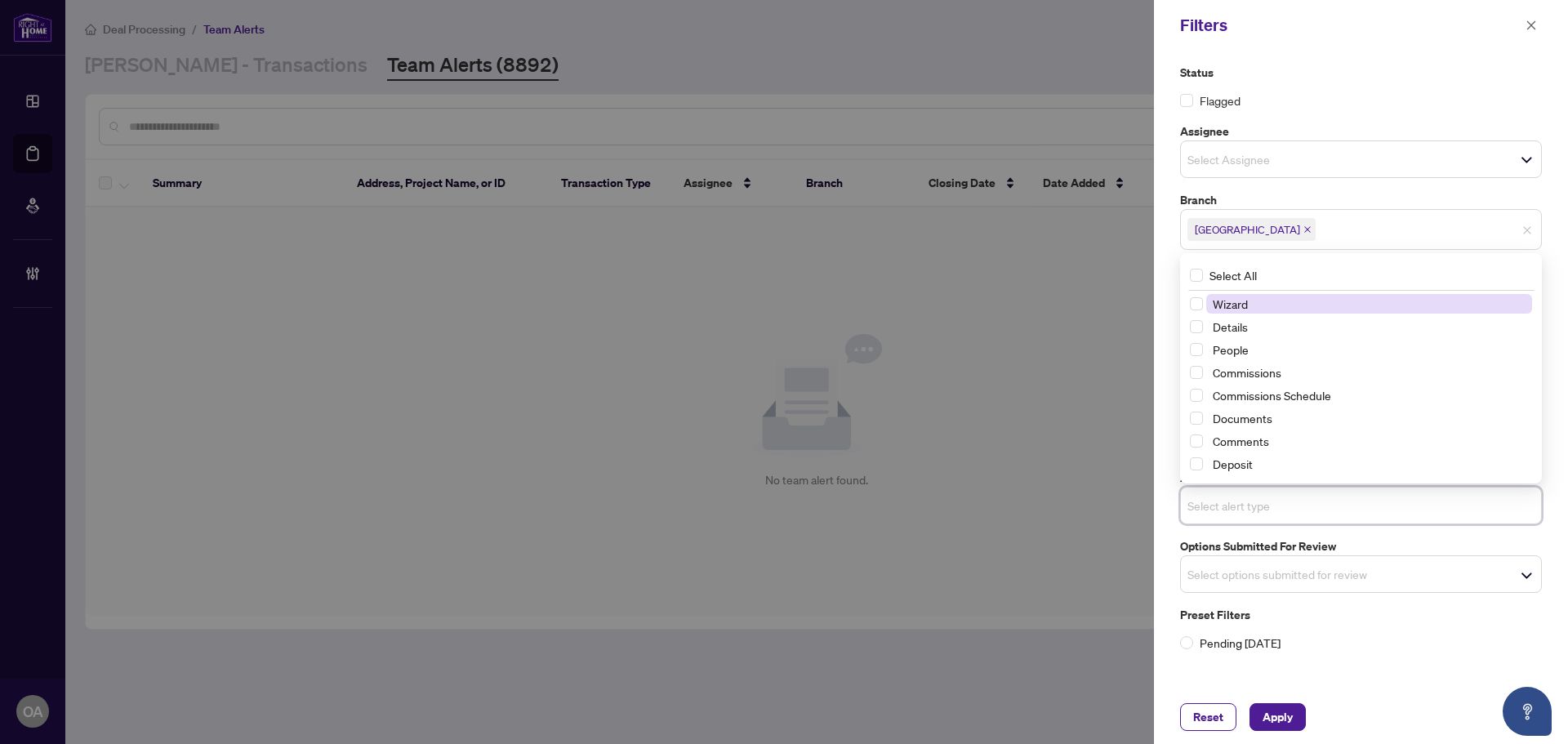
click at [1204, 565] on input "search" at bounding box center [1244, 573] width 114 height 20
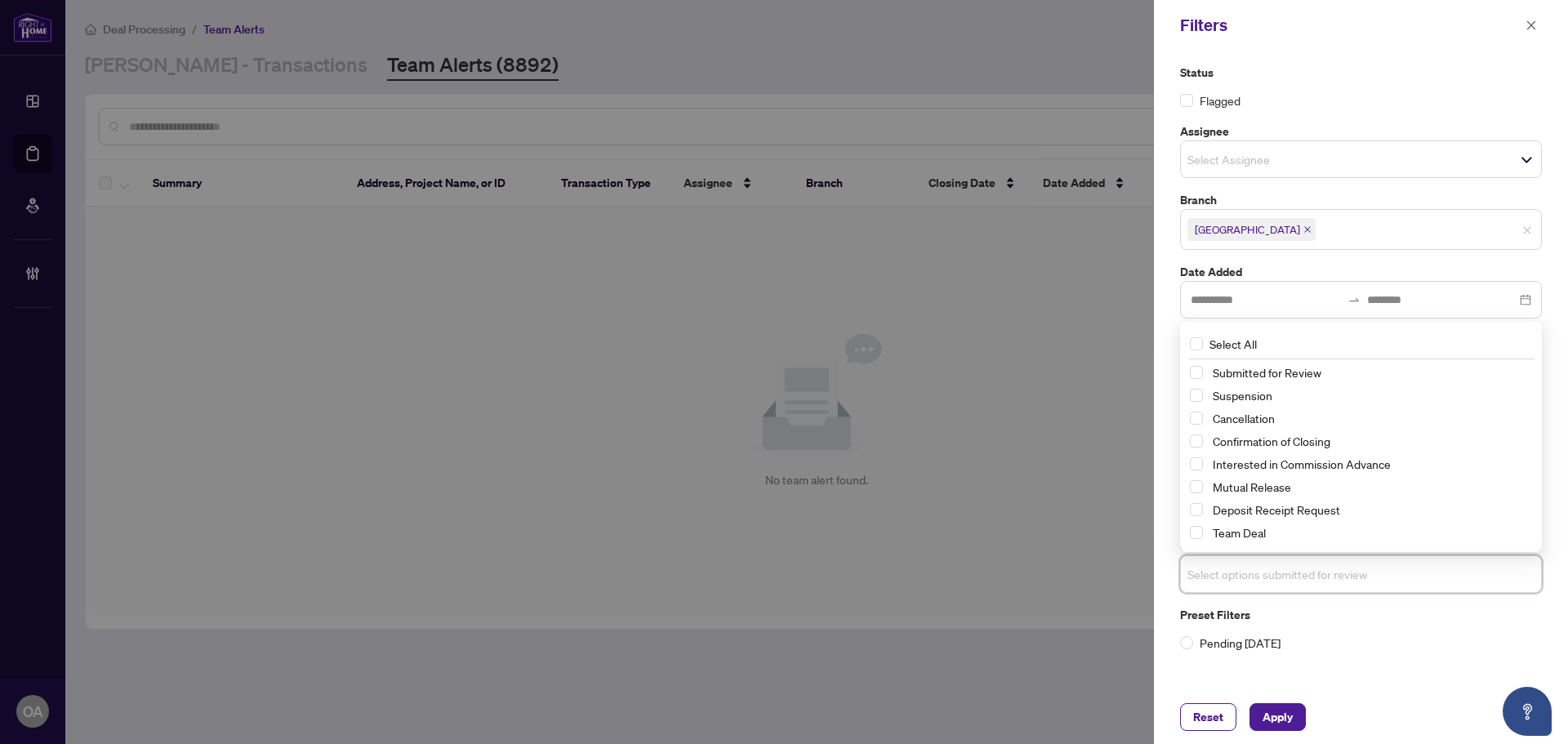
click at [1266, 579] on input "search" at bounding box center [1244, 573] width 114 height 20
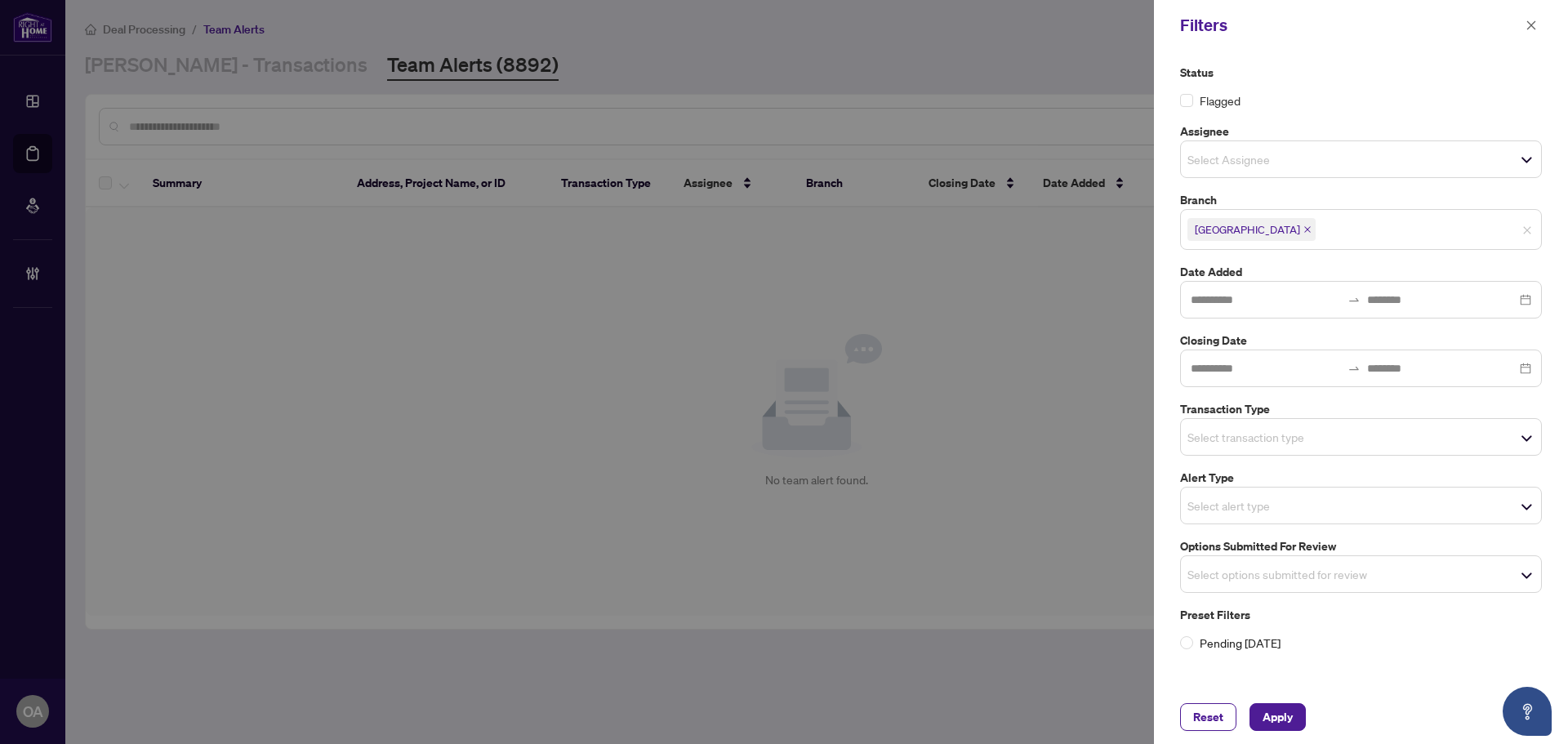
click at [1293, 262] on div "Status Flagged Assignee Select Assignee Select All Unassigned Aninda Paul Dalal…" at bounding box center [1361, 357] width 372 height 588
click at [1211, 439] on input "search" at bounding box center [1244, 436] width 114 height 20
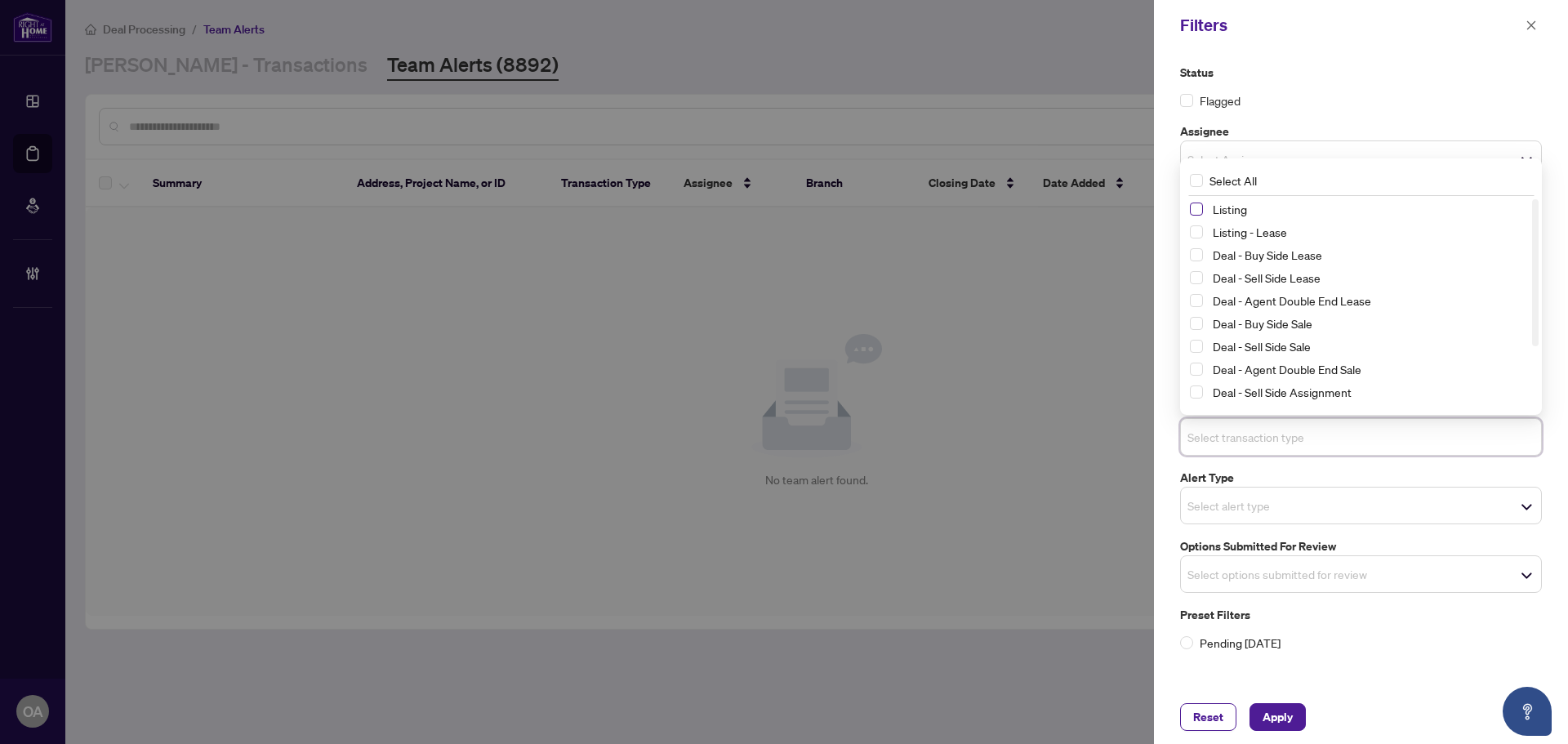
click at [1194, 207] on span "Select Listing" at bounding box center [1195, 208] width 13 height 13
click at [1191, 237] on span "Select Listing - Lease" at bounding box center [1195, 232] width 13 height 13
click at [1265, 710] on span "Apply" at bounding box center [1277, 717] width 30 height 26
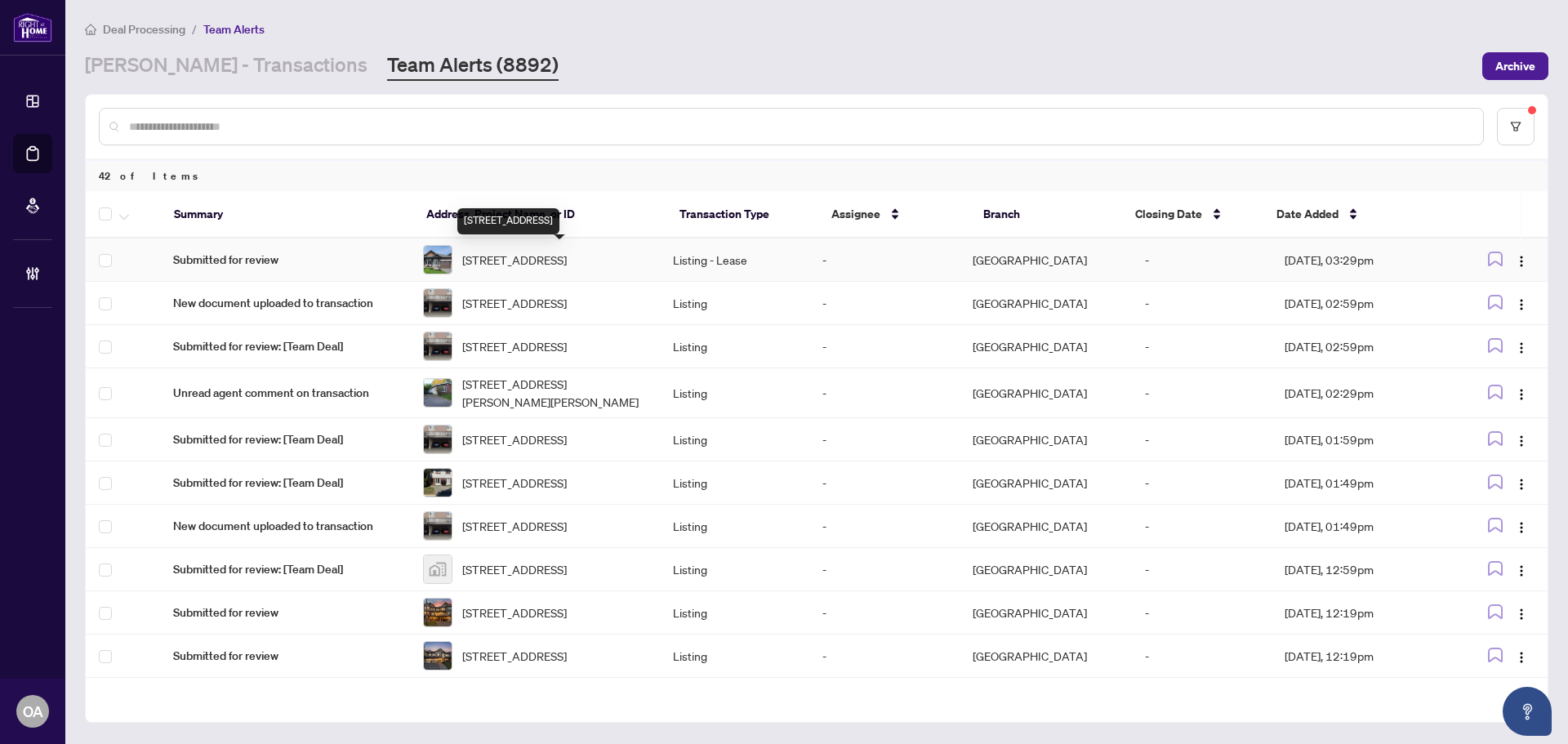
click at [566, 251] on span "[STREET_ADDRESS]" at bounding box center [514, 260] width 105 height 18
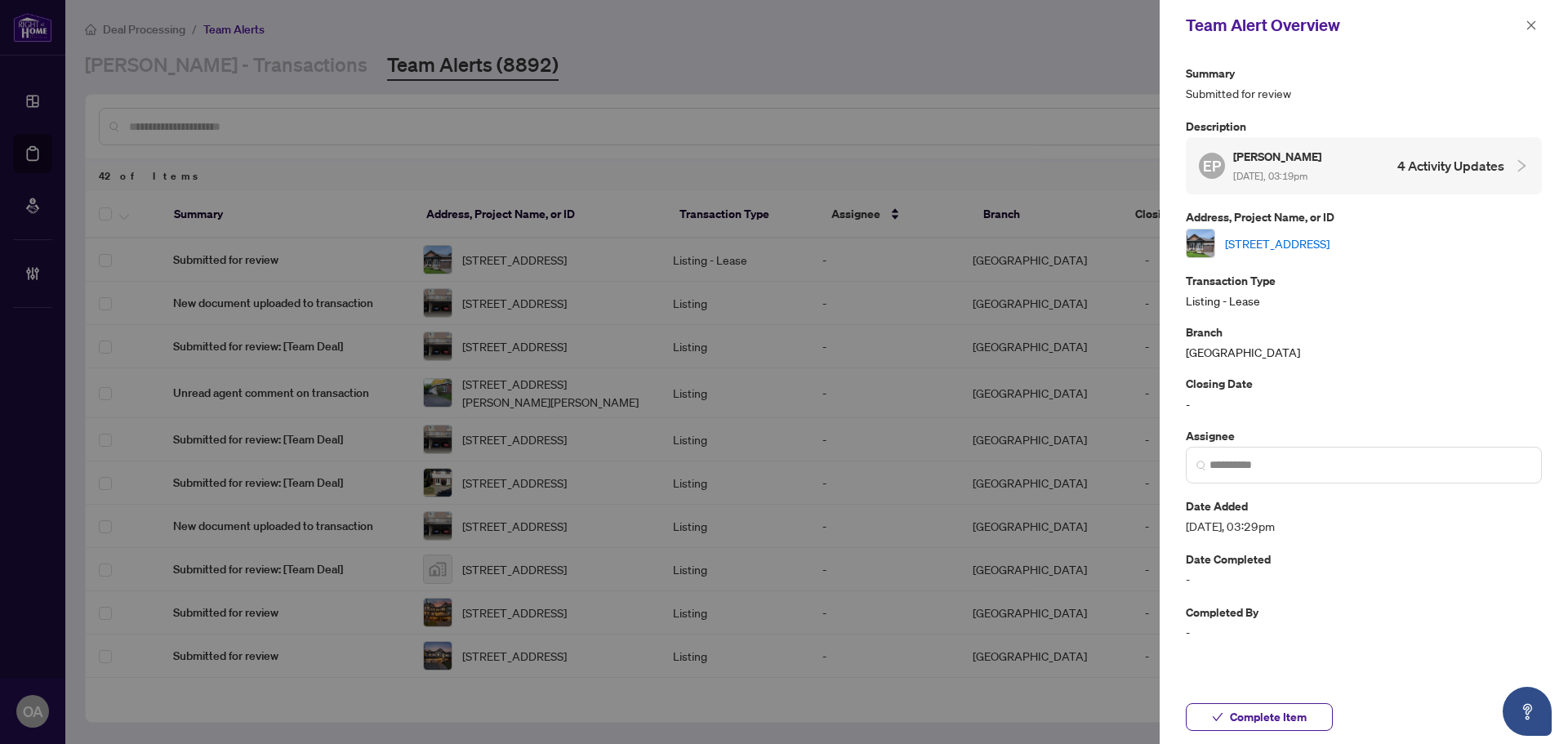
click at [1283, 241] on link "[STREET_ADDRESS]" at bounding box center [1277, 243] width 105 height 18
click at [1529, 26] on icon "close" at bounding box center [1530, 25] width 11 height 11
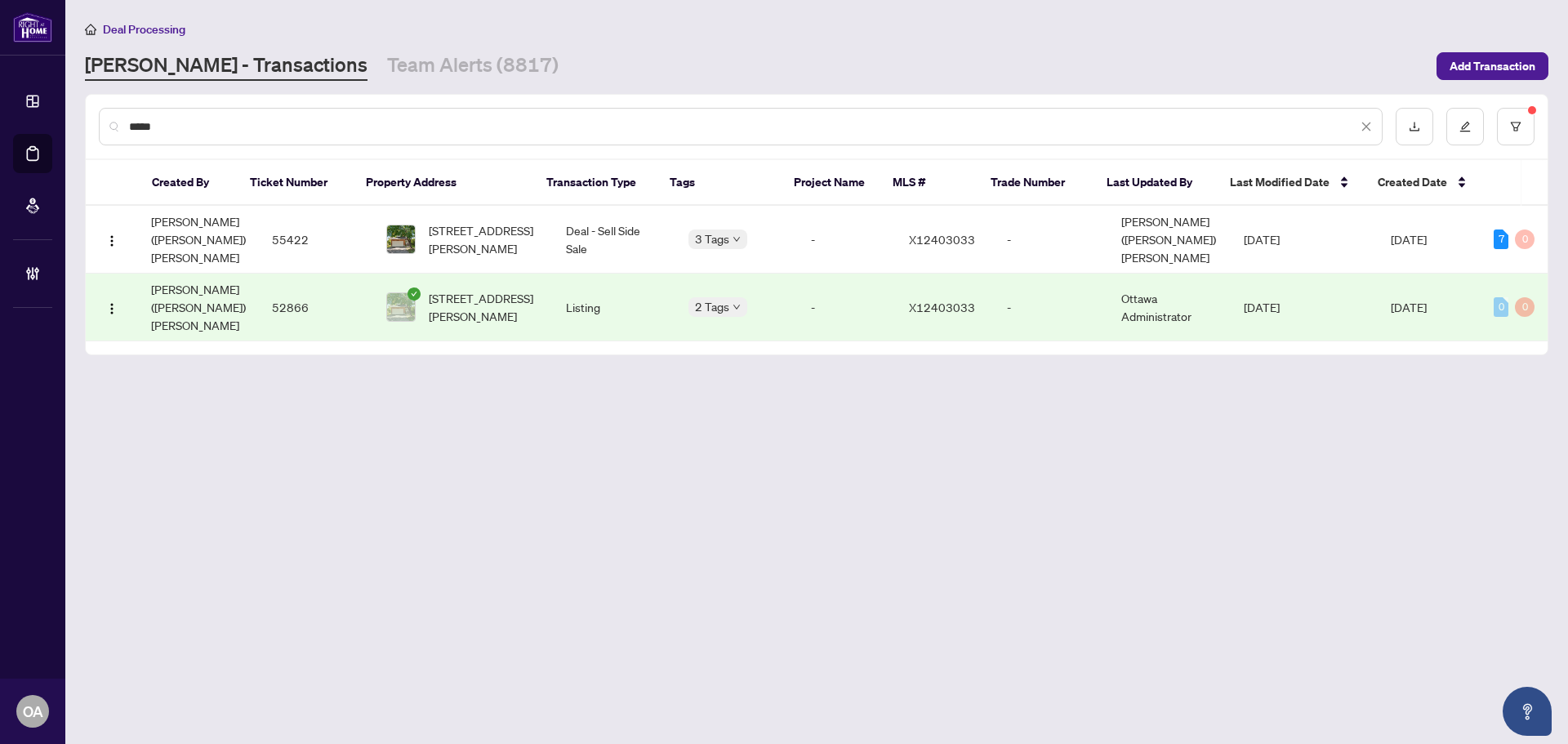
drag, startPoint x: 477, startPoint y: 118, endPoint x: 106, endPoint y: 96, distance: 371.7
click at [105, 104] on div "*****" at bounding box center [817, 127] width 1462 height 63
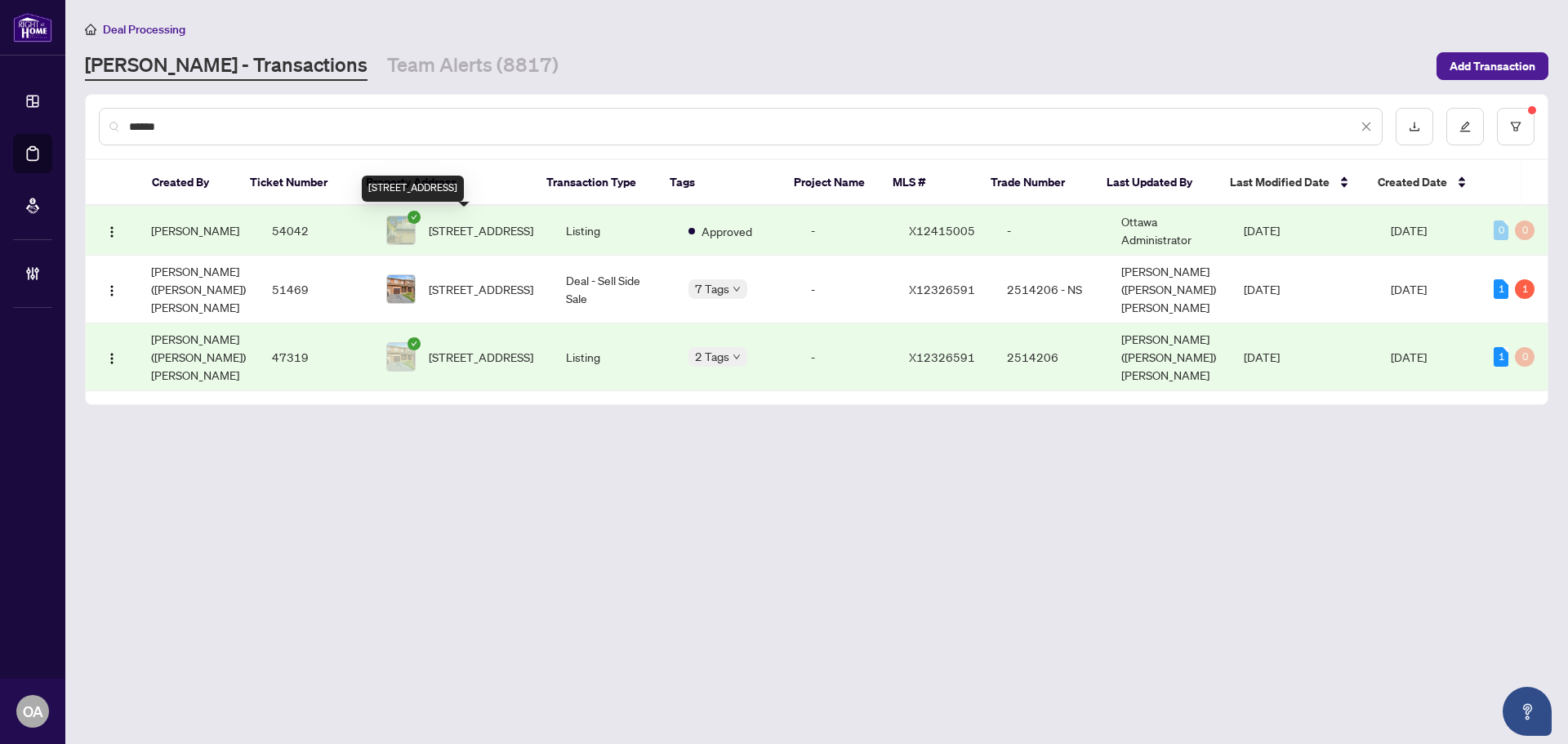
type input "******"
click at [461, 224] on span "[STREET_ADDRESS]" at bounding box center [481, 230] width 105 height 18
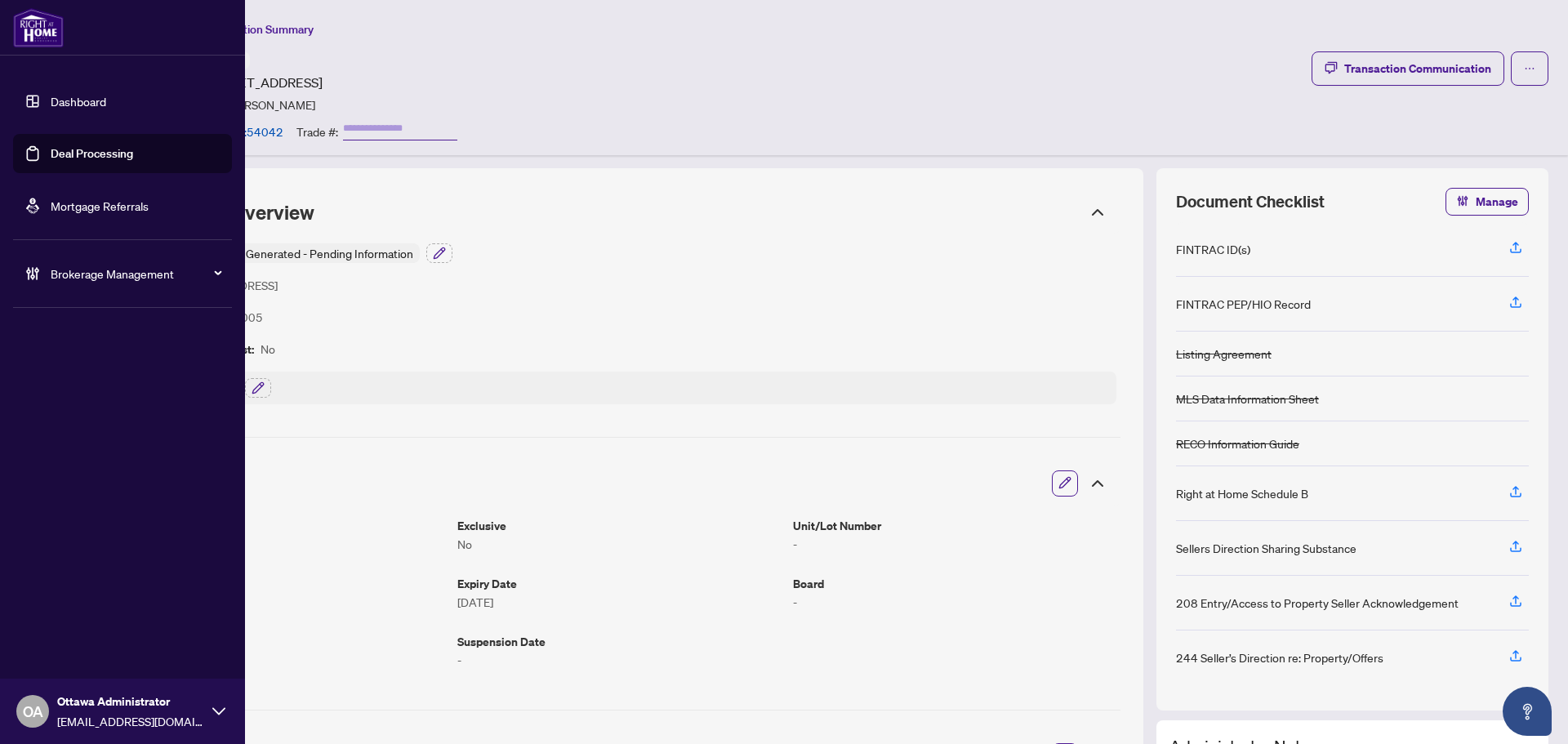
drag, startPoint x: 23, startPoint y: 152, endPoint x: 222, endPoint y: 139, distance: 199.4
click at [51, 152] on link "Deal Processing" at bounding box center [92, 153] width 82 height 15
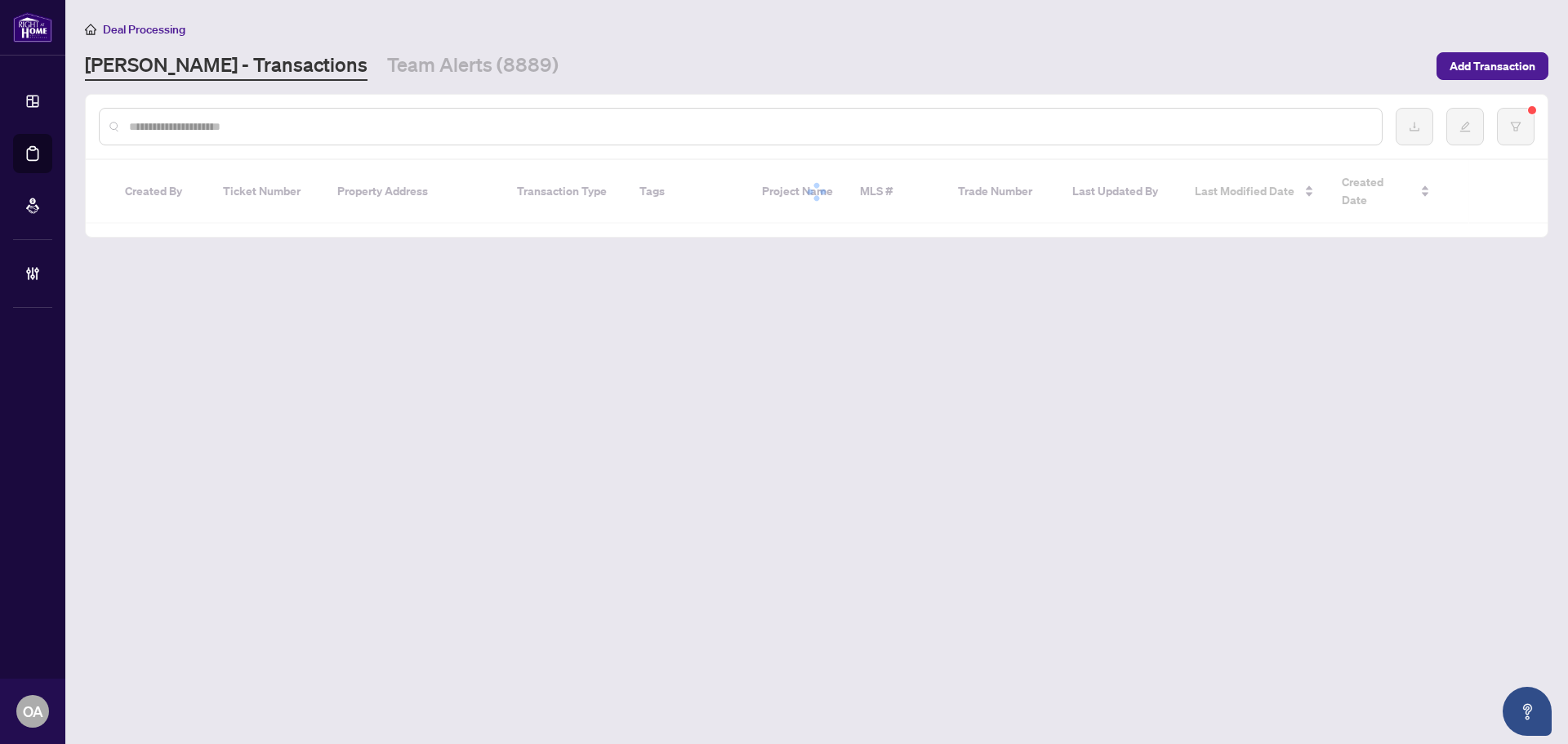
click at [347, 117] on input "text" at bounding box center [749, 126] width 1240 height 18
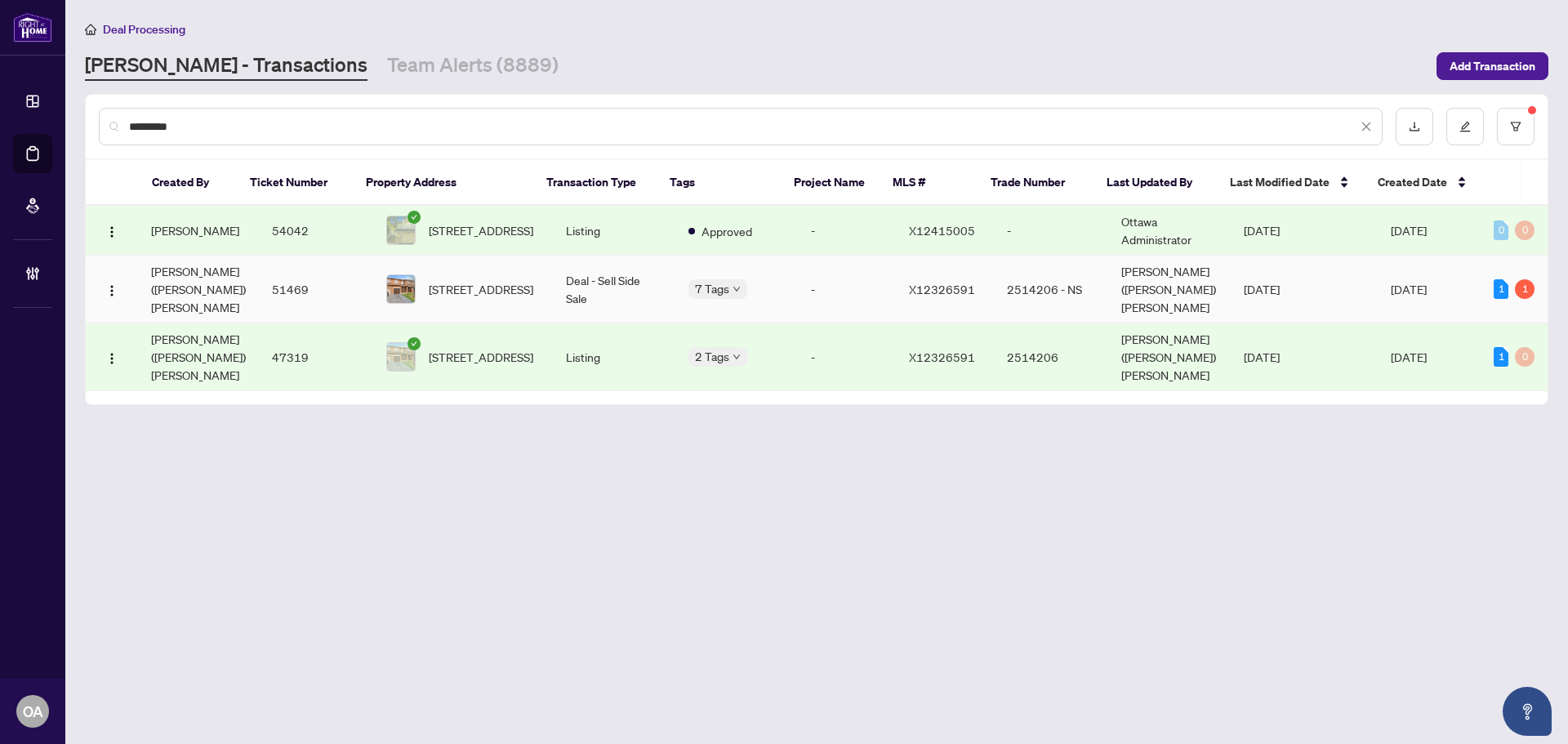
type input "*********"
click at [616, 269] on td "Deal - Sell Side Sale" at bounding box center [613, 289] width 123 height 68
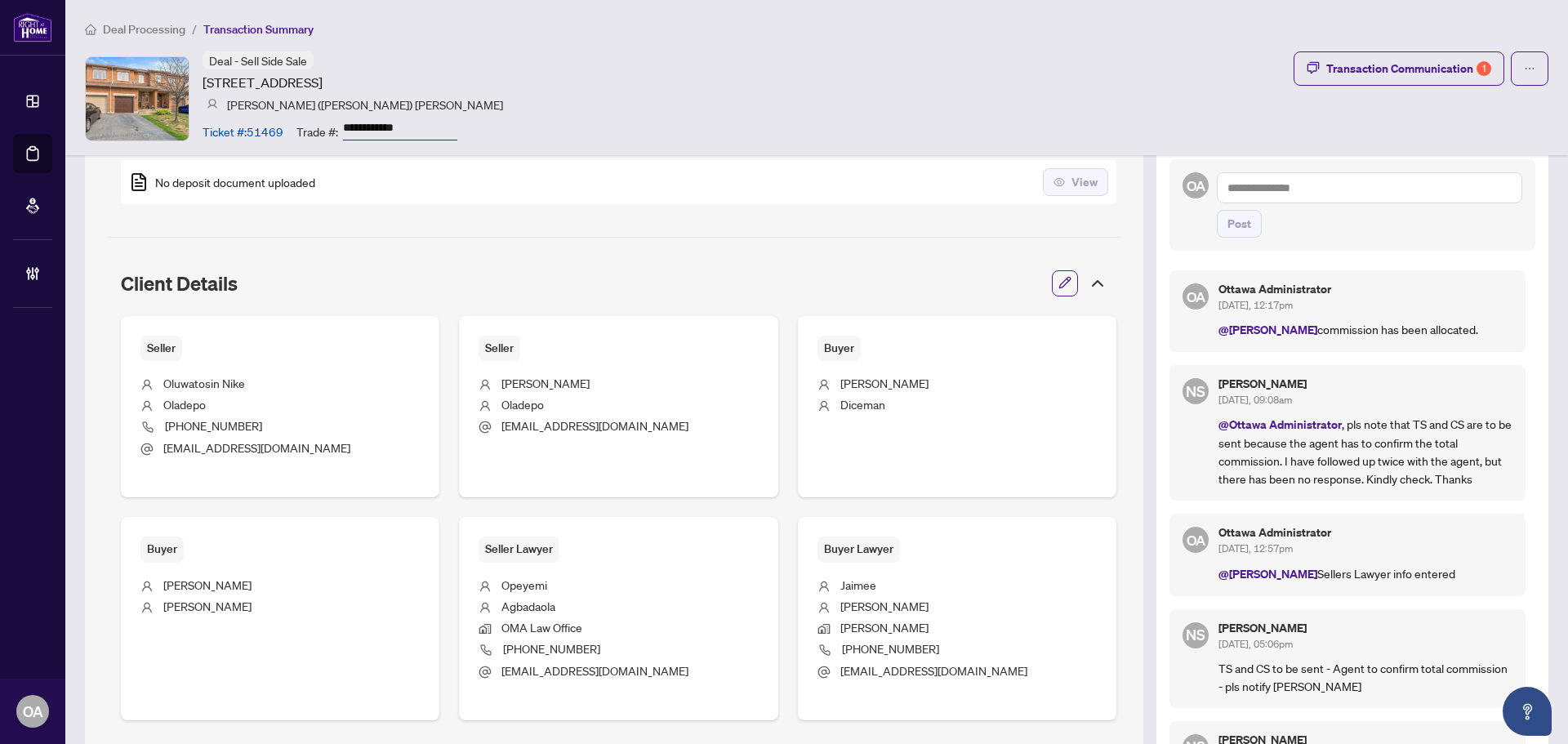
scroll to position [677, 0]
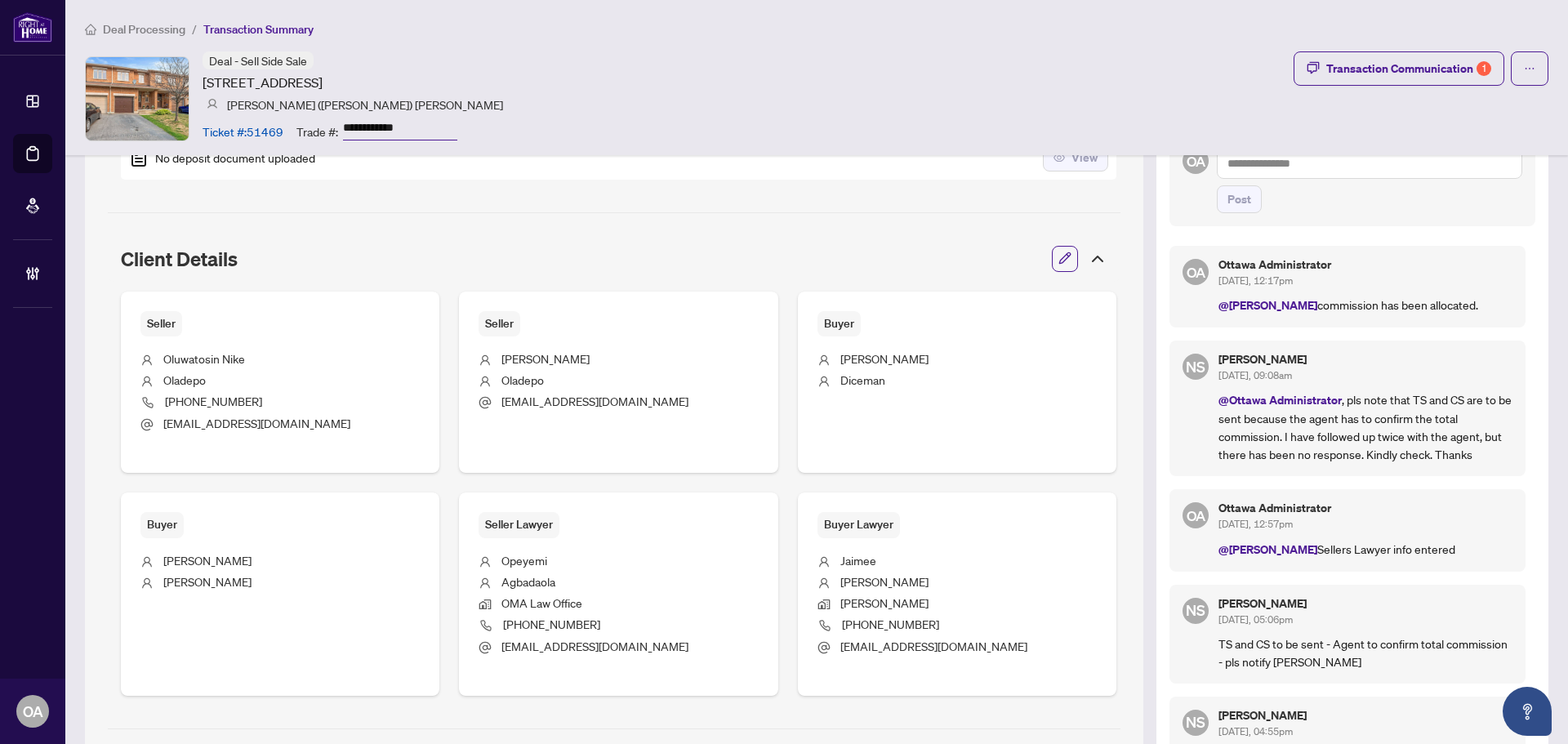
drag, startPoint x: 1332, startPoint y: 394, endPoint x: 1493, endPoint y: 445, distance: 168.9
click at [1493, 445] on p "@Ottawa Administrator , pls note that TS and CS are to be sent because the agen…" at bounding box center [1365, 426] width 294 height 73
click at [1465, 456] on p "@Ottawa Administrator , pls note that TS and CS are to be sent because the agen…" at bounding box center [1365, 426] width 294 height 73
drag, startPoint x: 1463, startPoint y: 459, endPoint x: 1205, endPoint y: 397, distance: 265.3
click at [1205, 397] on div "NS Neena Sharma Sep/11/2025, 09:08am @Ottawa Administrator , pls note that TS a…" at bounding box center [1347, 408] width 356 height 135
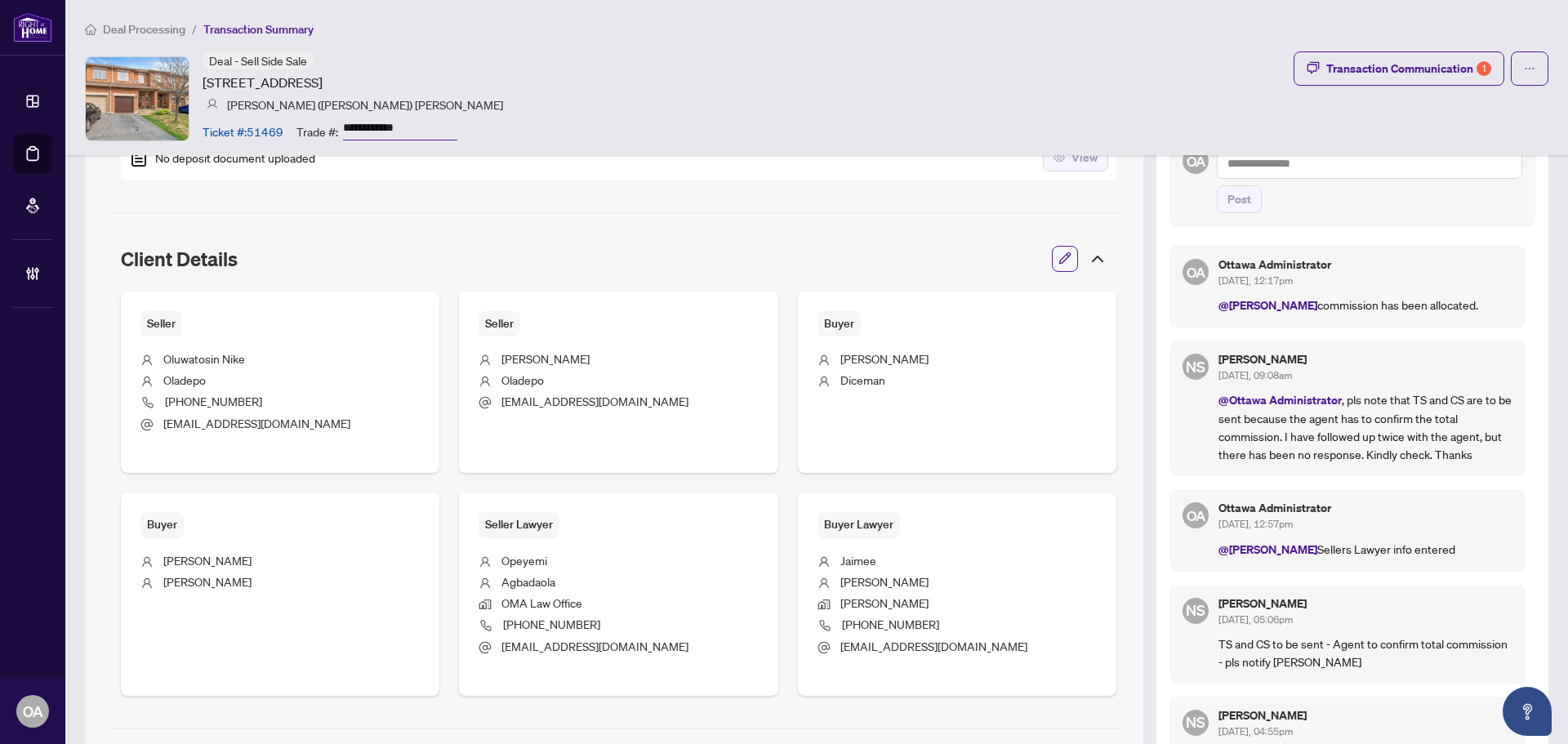
click at [1344, 356] on h5 "Neena Sharma" at bounding box center [1365, 359] width 294 height 11
drag, startPoint x: 1332, startPoint y: 399, endPoint x: 1557, endPoint y: 447, distance: 230.1
click at [1557, 447] on main "**********" at bounding box center [816, 372] width 1502 height 744
drag, startPoint x: 1297, startPoint y: 306, endPoint x: 1477, endPoint y: 312, distance: 180.1
click at [1477, 312] on p "@Neena Sharma commission has been allocated." at bounding box center [1365, 305] width 294 height 19
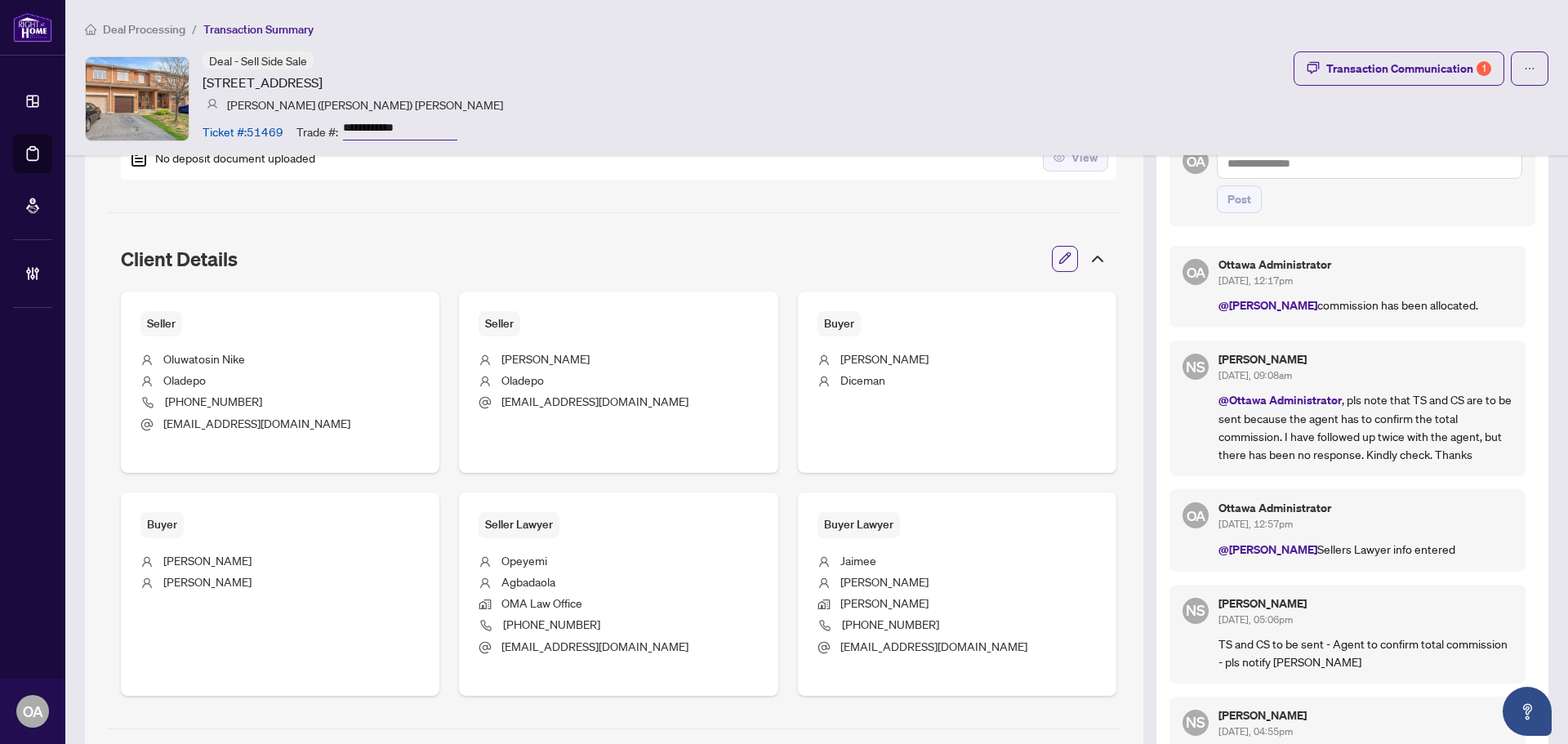
click at [1445, 303] on p "@Neena Sharma commission has been allocated." at bounding box center [1365, 305] width 294 height 19
drag, startPoint x: 1459, startPoint y: 298, endPoint x: 1276, endPoint y: 308, distance: 183.3
click at [1276, 308] on p "@Neena Sharma commission has been allocated." at bounding box center [1365, 305] width 294 height 19
click at [1382, 269] on h5 "Ottawa Administrator" at bounding box center [1365, 264] width 294 height 11
drag, startPoint x: 1298, startPoint y: 302, endPoint x: 1463, endPoint y: 308, distance: 165.1
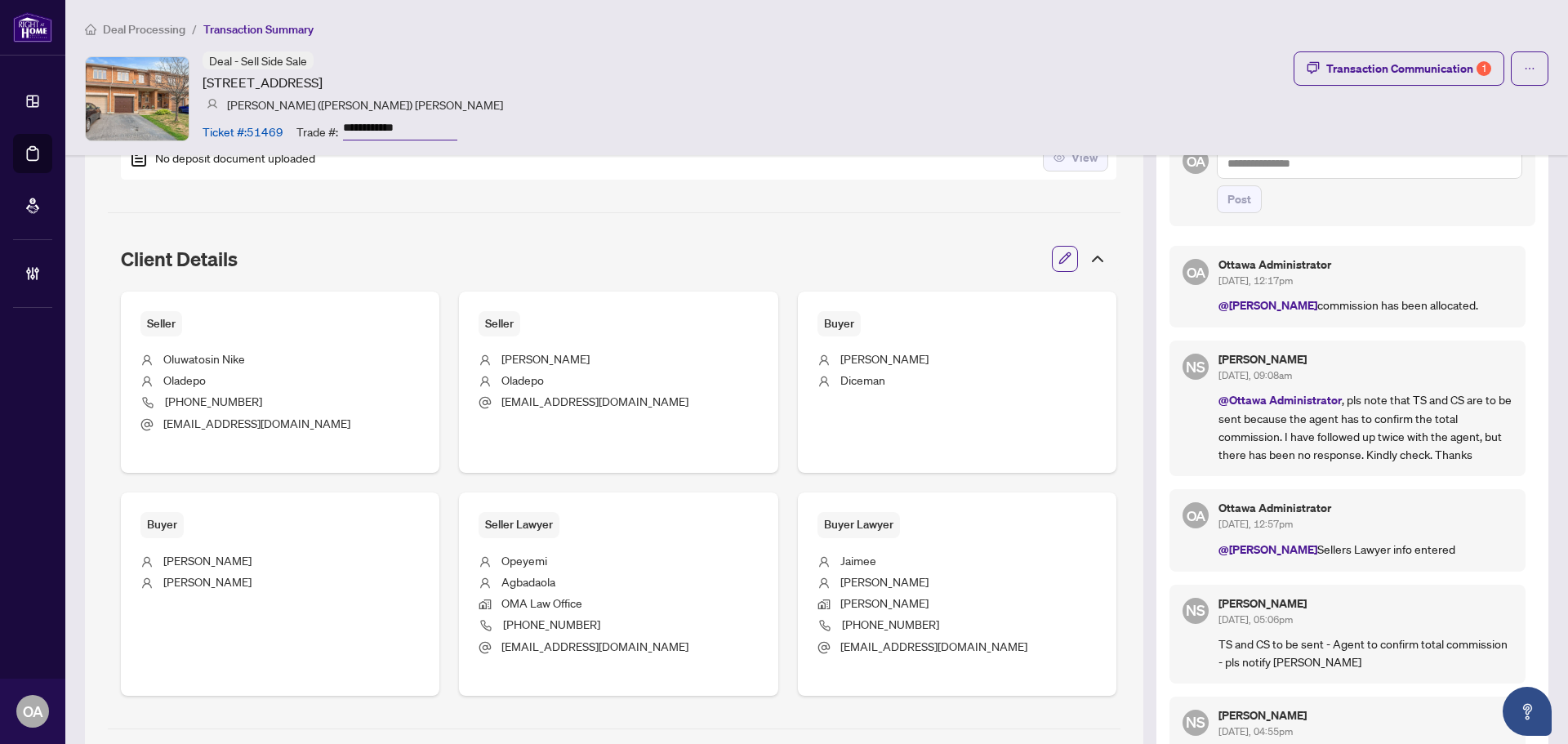
click at [1463, 308] on p "@Neena Sharma commission has been allocated." at bounding box center [1365, 305] width 294 height 19
click at [1461, 308] on p "@Neena Sharma commission has been allocated." at bounding box center [1365, 305] width 294 height 19
click at [1455, 301] on p "@Neena Sharma commission has been allocated." at bounding box center [1365, 305] width 294 height 19
drag, startPoint x: 1455, startPoint y: 301, endPoint x: 1444, endPoint y: 306, distance: 12.1
click at [1444, 306] on p "@Neena Sharma commission has been allocated." at bounding box center [1365, 305] width 294 height 19
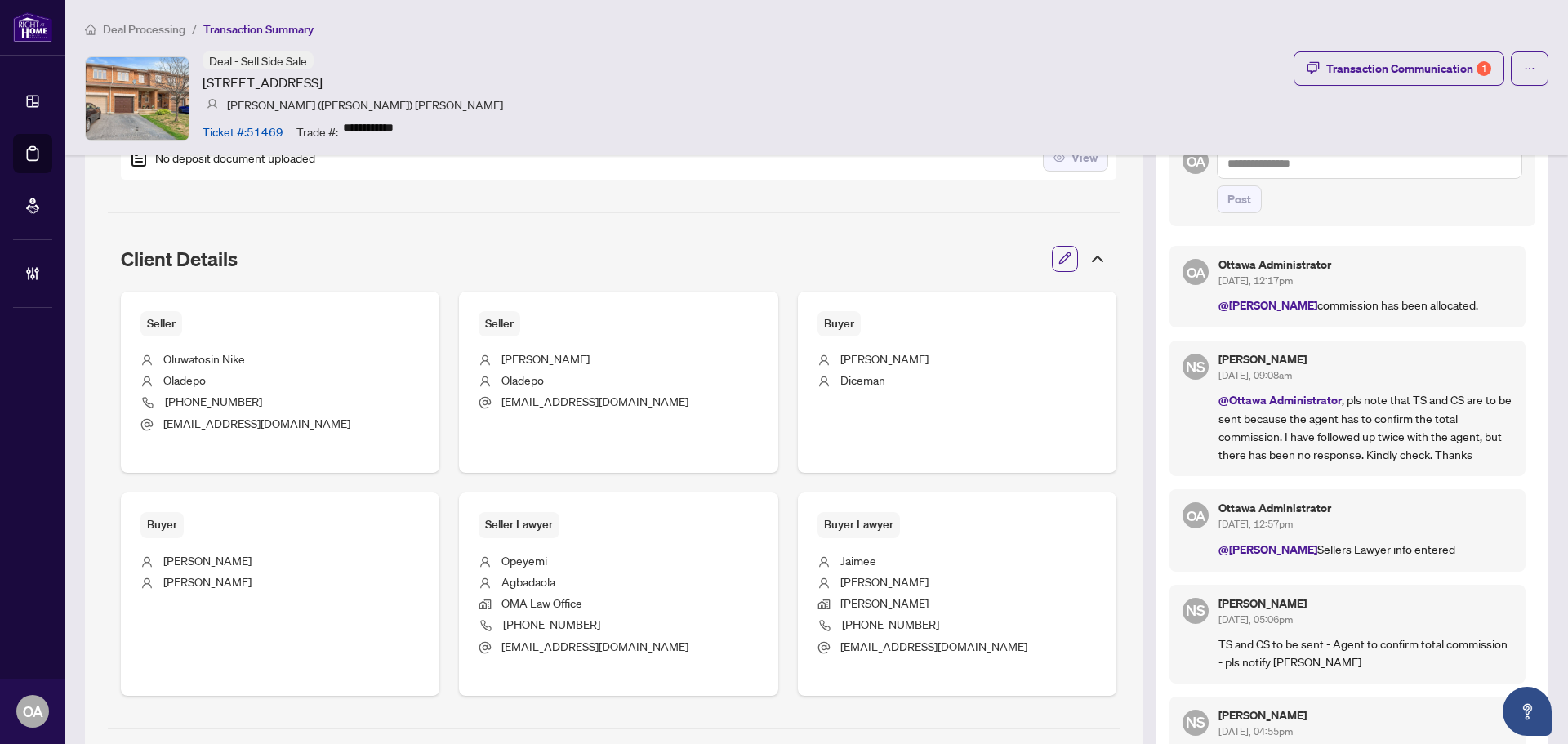
click at [1452, 302] on p "@Neena Sharma commission has been allocated." at bounding box center [1365, 305] width 294 height 19
drag, startPoint x: 1455, startPoint y: 302, endPoint x: 1296, endPoint y: 305, distance: 159.0
click at [1296, 305] on p "@Neena Sharma commission has been allocated." at bounding box center [1365, 305] width 294 height 19
click at [1413, 291] on div "Ottawa Administrator Oct/06/2025, 12:17pm @Neena Sharma commission has been all…" at bounding box center [1365, 286] width 294 height 56
click at [1292, 284] on span "Oct/06/2025, 12:17pm" at bounding box center [1255, 280] width 75 height 12
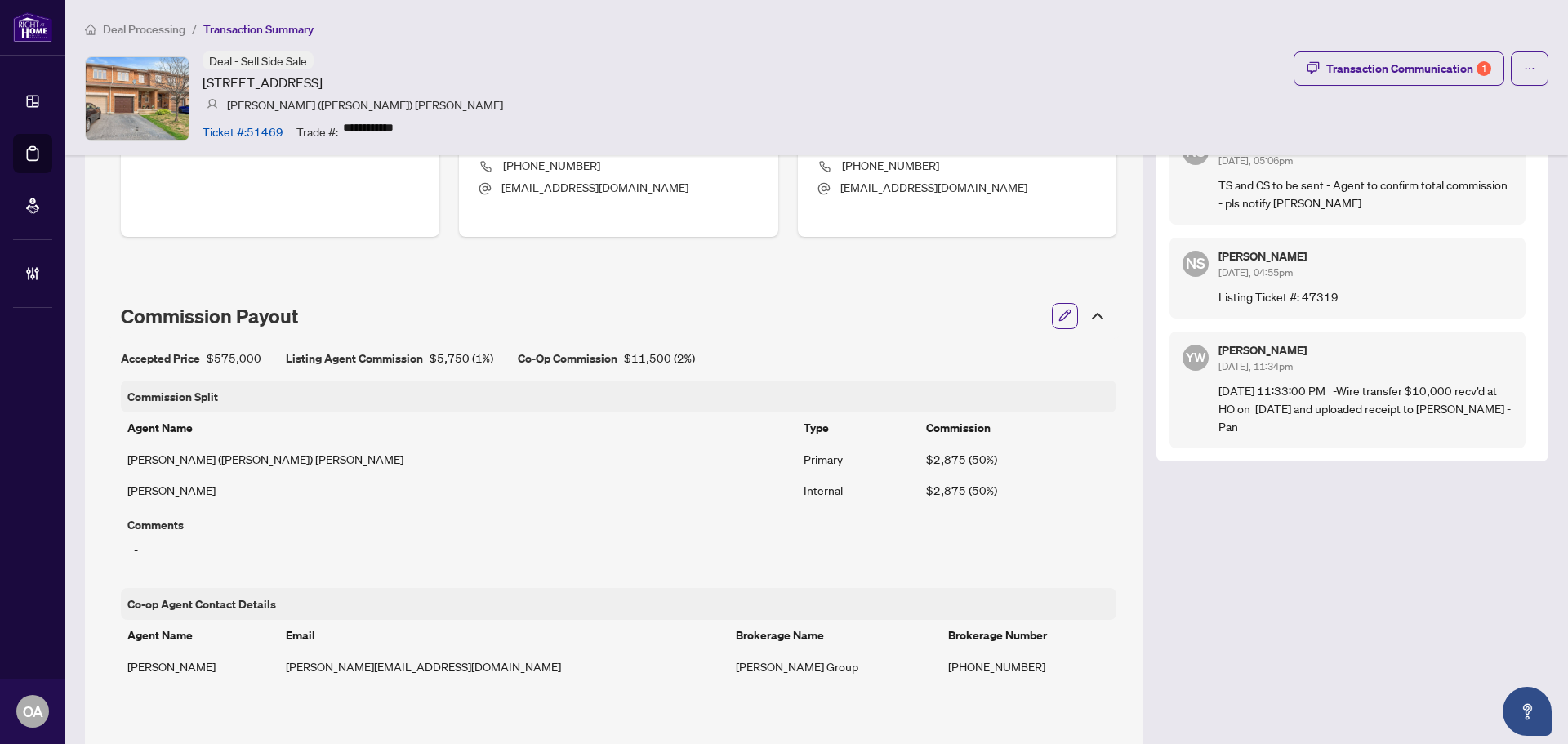
scroll to position [1225, 0]
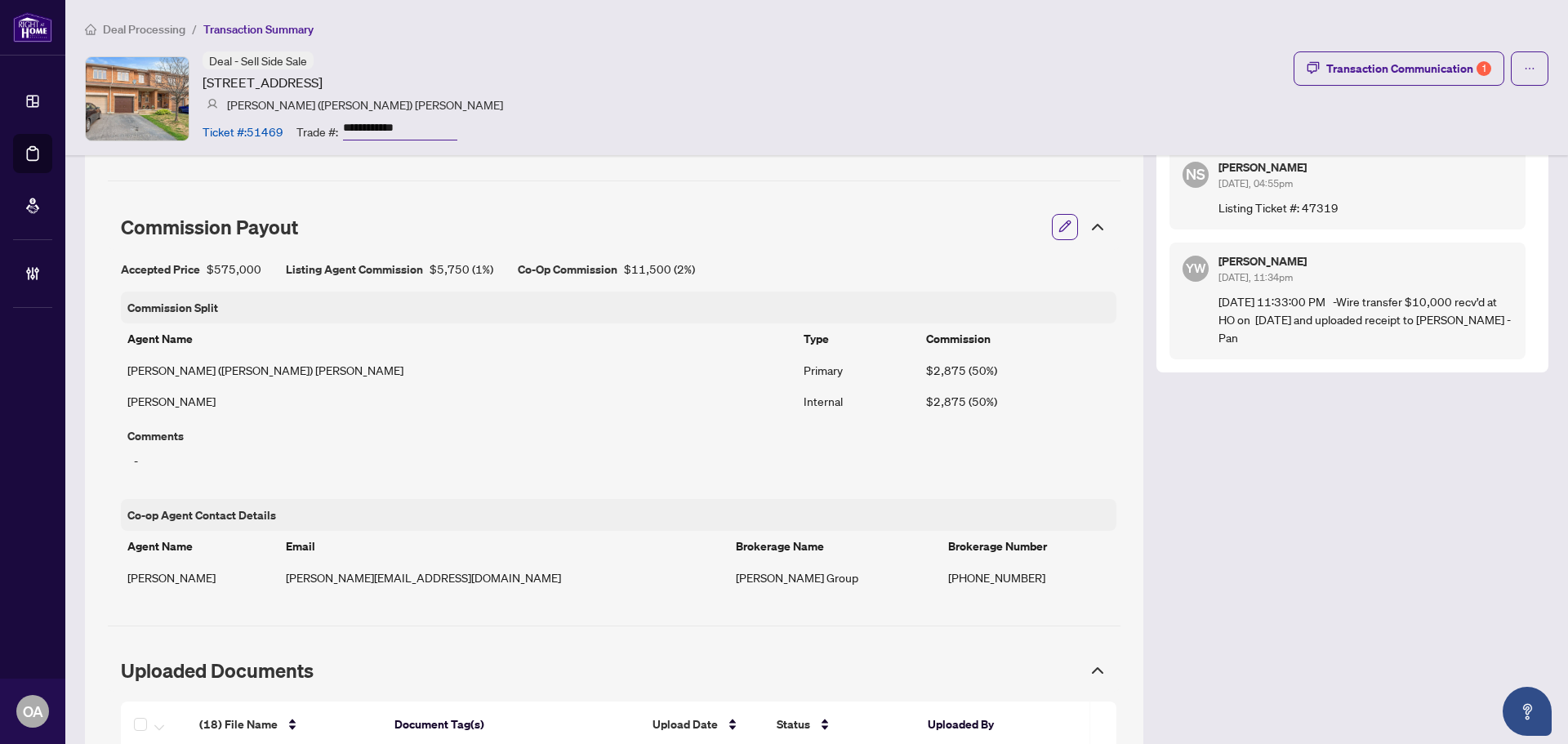
click at [471, 265] on div "Listing Agent Commission $5,750 ( 1% )" at bounding box center [390, 269] width 207 height 19
drag, startPoint x: 208, startPoint y: 272, endPoint x: 283, endPoint y: 273, distance: 75.0
click at [223, 272] on div "Accepted Price $575,000" at bounding box center [191, 269] width 141 height 19
drag, startPoint x: 434, startPoint y: 269, endPoint x: 507, endPoint y: 264, distance: 73.2
click at [507, 264] on div "Accepted Price $575,000 Listing Agent Commission $5,750 ( 1% ) Co-Op Commission…" at bounding box center [619, 269] width 996 height 19
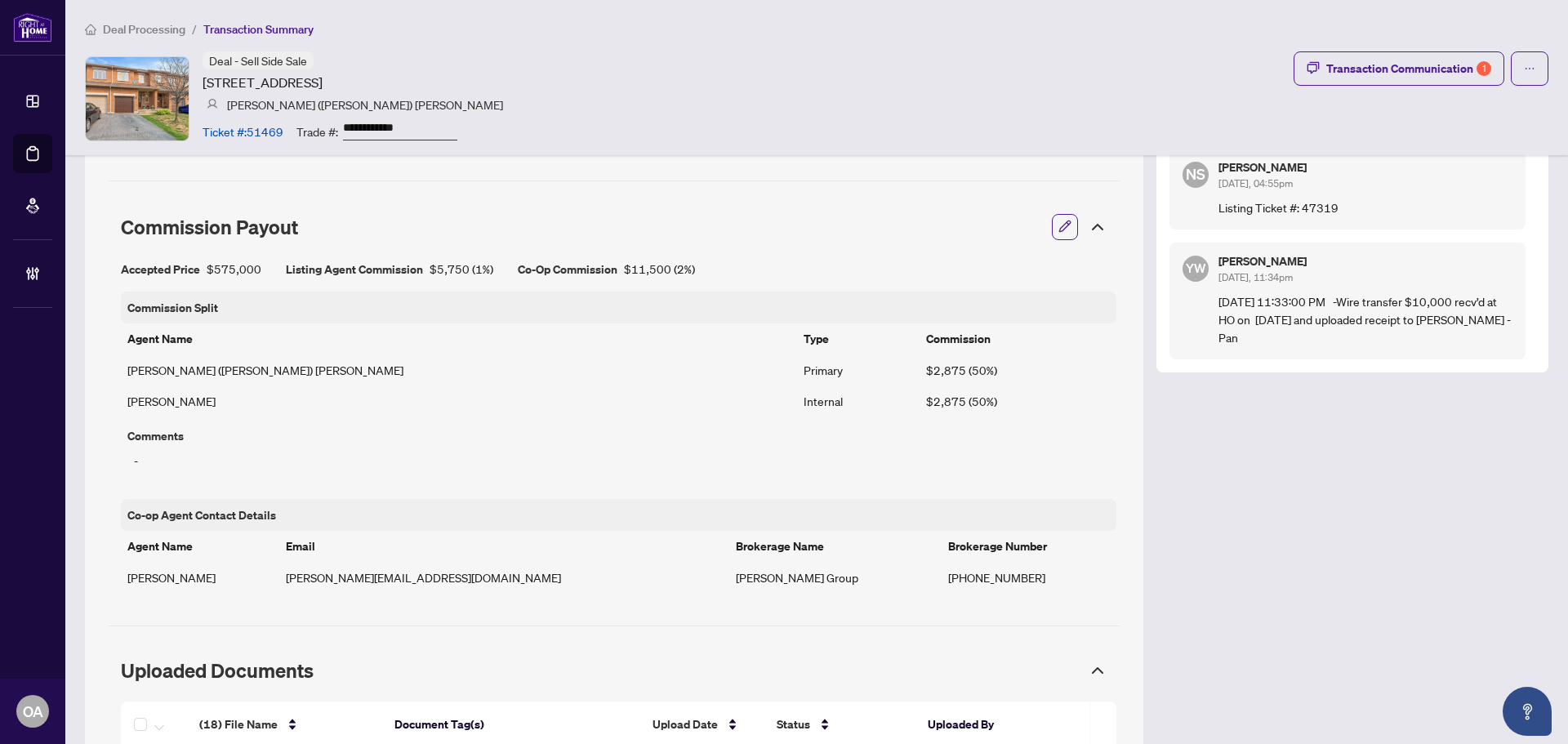
click at [498, 266] on div "Accepted Price $575,000 Listing Agent Commission $5,750 ( 1% ) Co-Op Commission…" at bounding box center [619, 269] width 996 height 19
drag, startPoint x: 483, startPoint y: 268, endPoint x: 362, endPoint y: 273, distance: 121.1
click at [362, 273] on div "Listing Agent Commission $5,750 ( 1% )" at bounding box center [390, 269] width 207 height 19
click at [643, 266] on div "Co-Op Commission $11,500 ( 2% )" at bounding box center [606, 269] width 177 height 19
drag, startPoint x: 573, startPoint y: 269, endPoint x: 718, endPoint y: 269, distance: 145.0
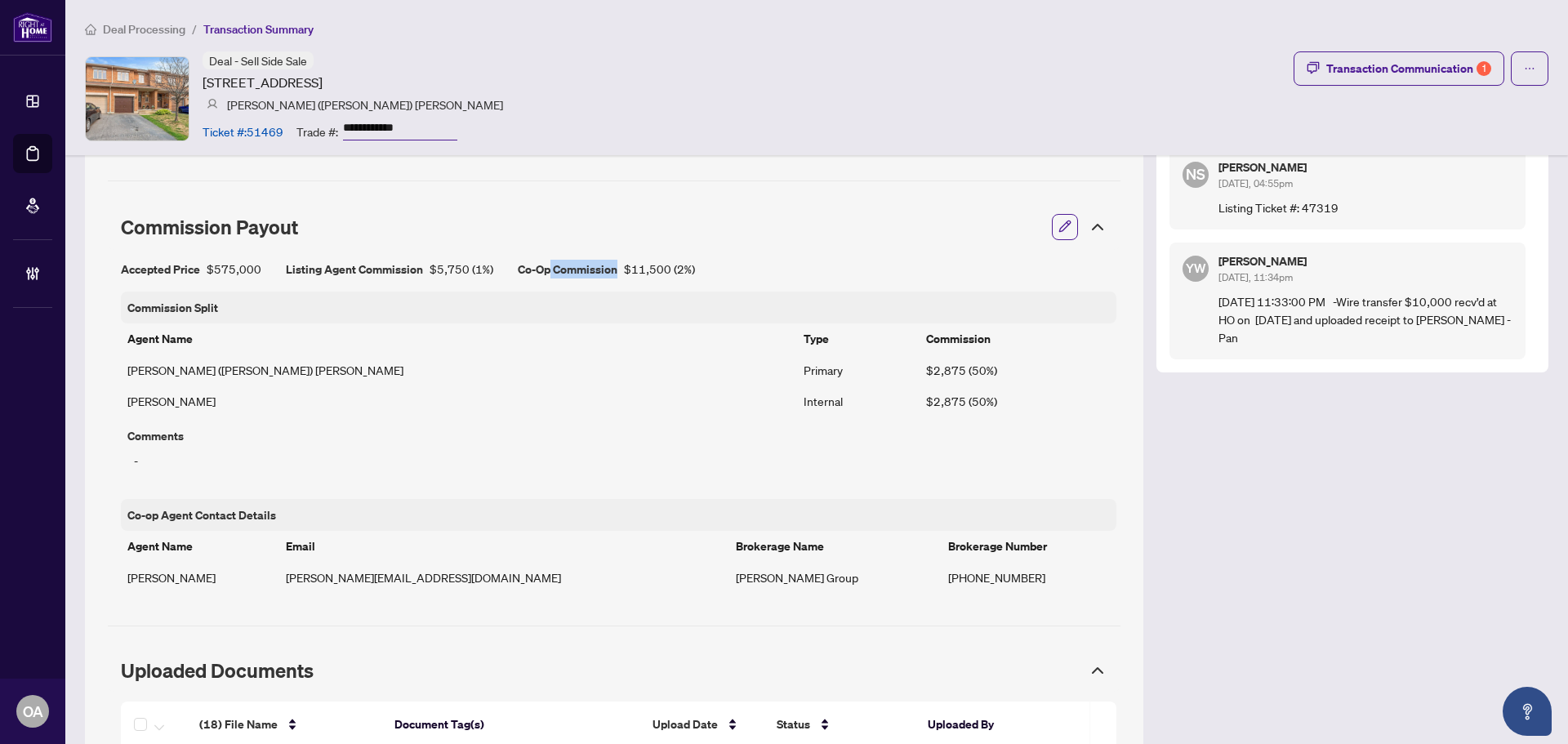
click at [718, 269] on div "Accepted Price $575,000 Listing Agent Commission $5,750 ( 1% ) Co-Op Commission…" at bounding box center [619, 269] width 996 height 19
click at [682, 273] on div "Co-Op Commission $11,500 ( 2% )" at bounding box center [606, 269] width 177 height 19
click at [685, 271] on div "Co-Op Commission $11,500 ( 2% )" at bounding box center [606, 269] width 177 height 19
drag, startPoint x: 695, startPoint y: 262, endPoint x: 310, endPoint y: 261, distance: 385.0
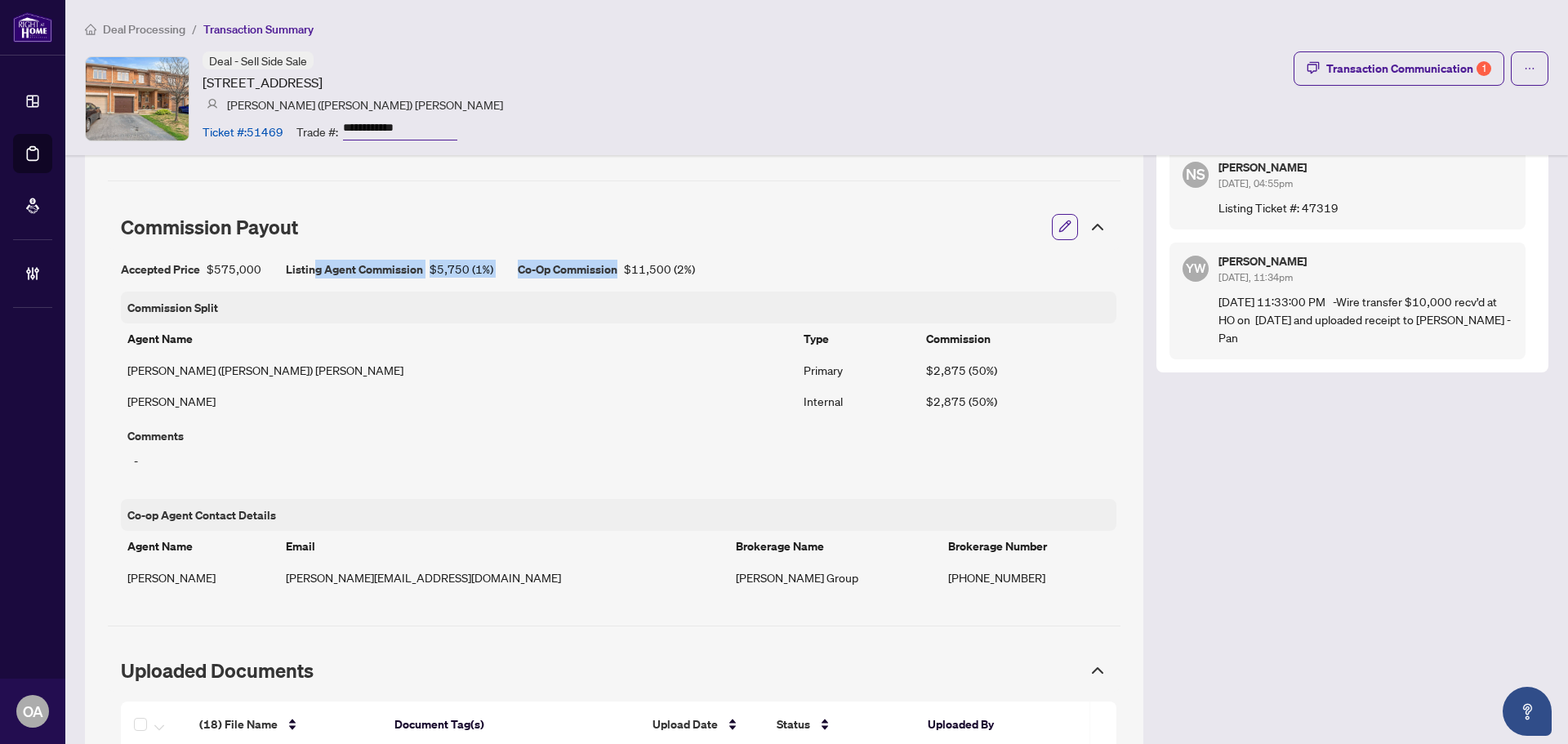
click at [310, 261] on div "Accepted Price $575,000 Listing Agent Commission $5,750 ( 1% ) Co-Op Commission…" at bounding box center [619, 269] width 996 height 19
click at [679, 250] on div "Accepted Price $575,000 Listing Agent Commission $5,750 ( 1% ) Co-Op Commission…" at bounding box center [614, 427] width 1013 height 353
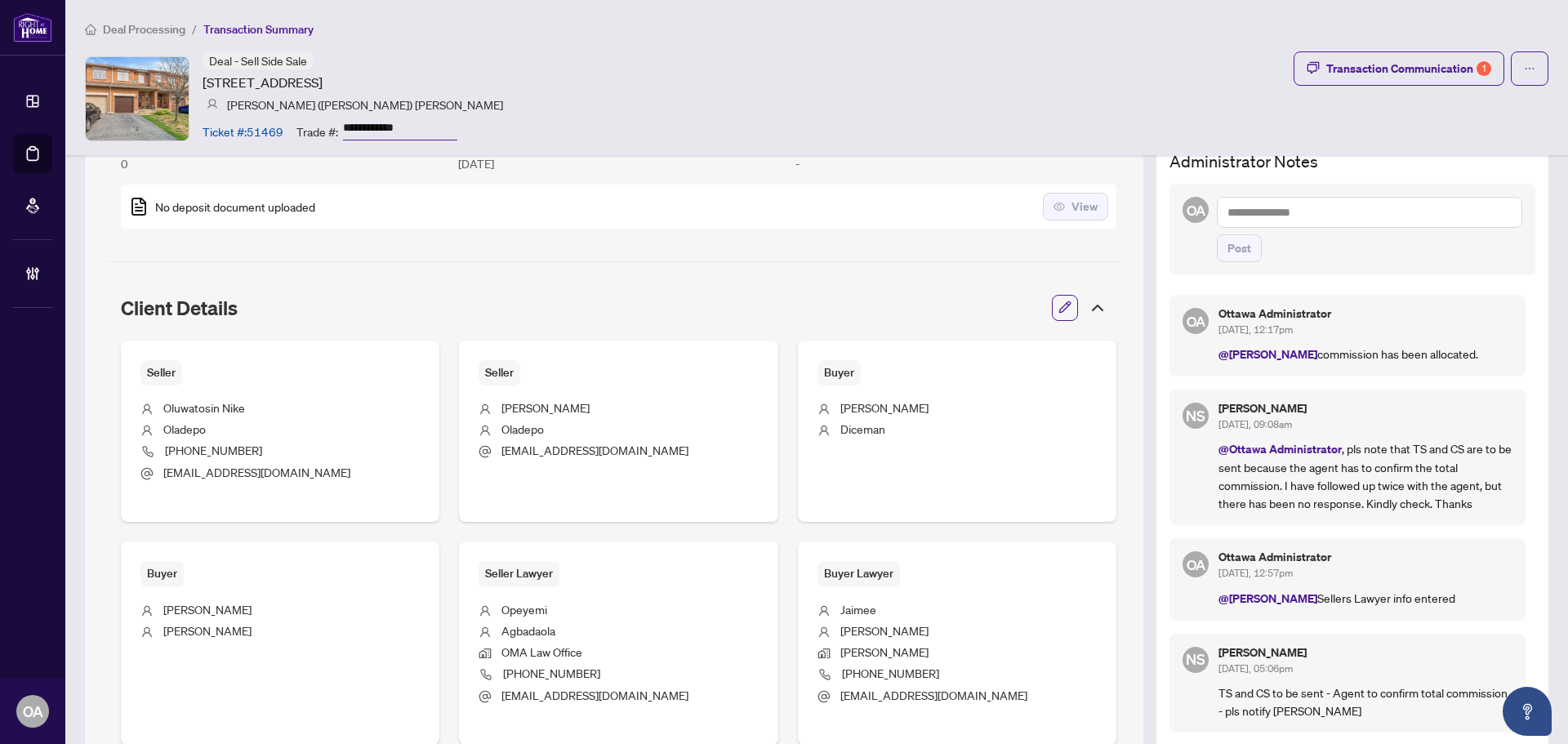
scroll to position [653, 0]
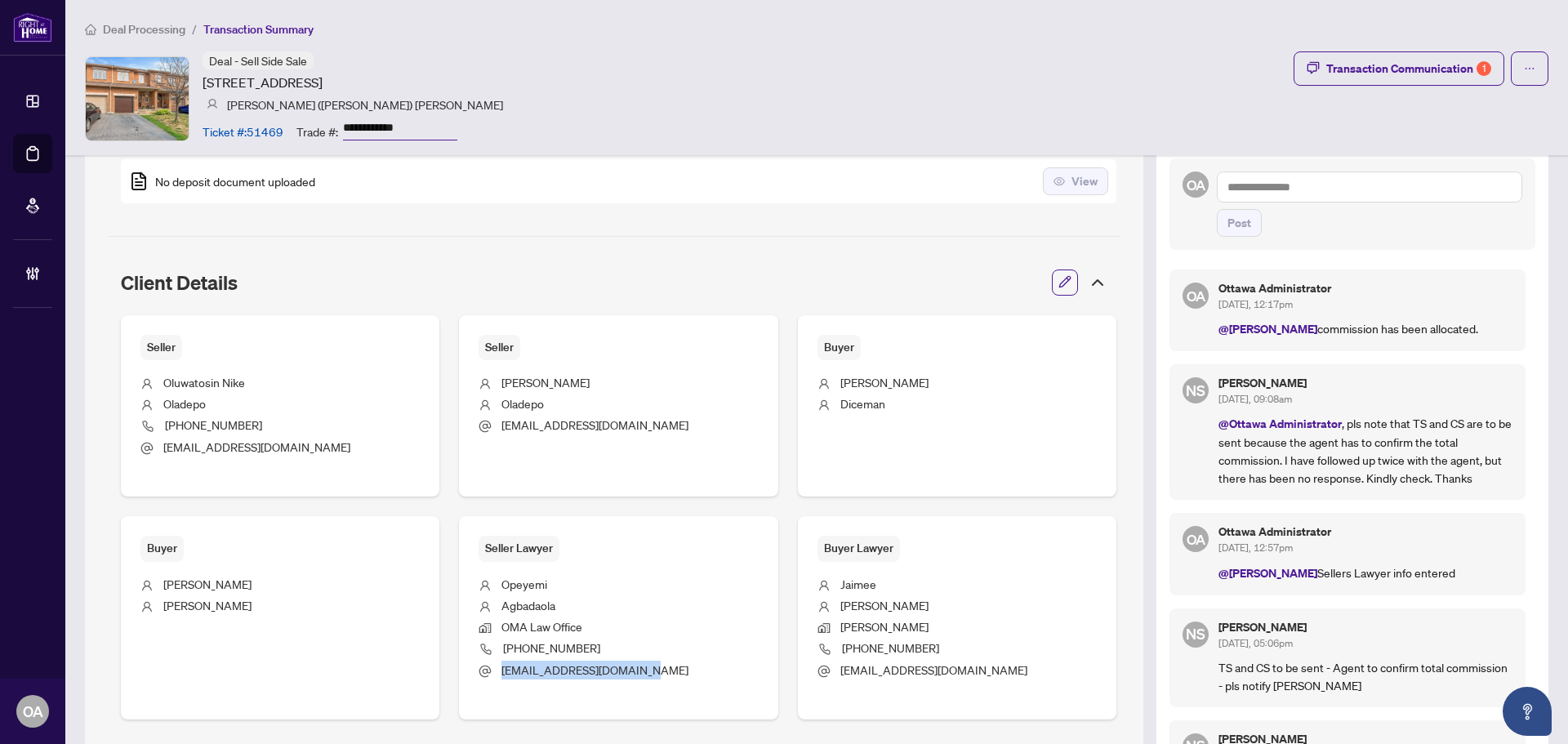
drag, startPoint x: 644, startPoint y: 666, endPoint x: 500, endPoint y: 678, distance: 144.5
click at [500, 678] on li "contact@omalawoffice.com" at bounding box center [618, 671] width 279 height 21
click at [655, 636] on li "OMA Law Office" at bounding box center [618, 627] width 279 height 21
drag, startPoint x: 496, startPoint y: 673, endPoint x: 673, endPoint y: 671, distance: 177.0
click at [673, 671] on li "contact@omalawoffice.com" at bounding box center [618, 671] width 279 height 21
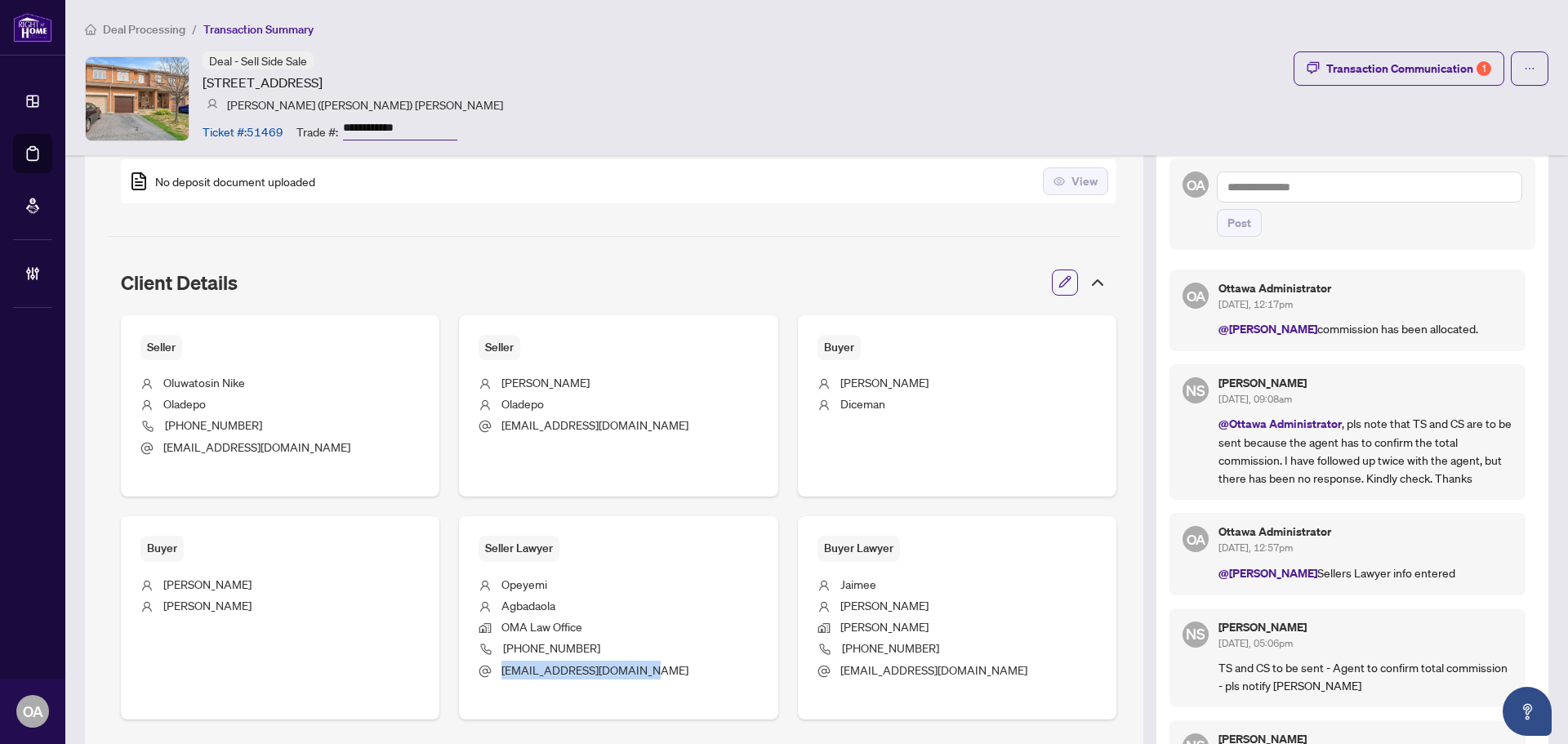
click at [673, 669] on li "contact@omalawoffice.com" at bounding box center [618, 671] width 279 height 21
drag, startPoint x: 638, startPoint y: 667, endPoint x: 489, endPoint y: 673, distance: 149.1
click at [489, 673] on li "contact@omalawoffice.com" at bounding box center [618, 671] width 279 height 21
click at [622, 627] on li "OMA Law Office" at bounding box center [618, 627] width 279 height 21
drag, startPoint x: 494, startPoint y: 669, endPoint x: 668, endPoint y: 669, distance: 174.0
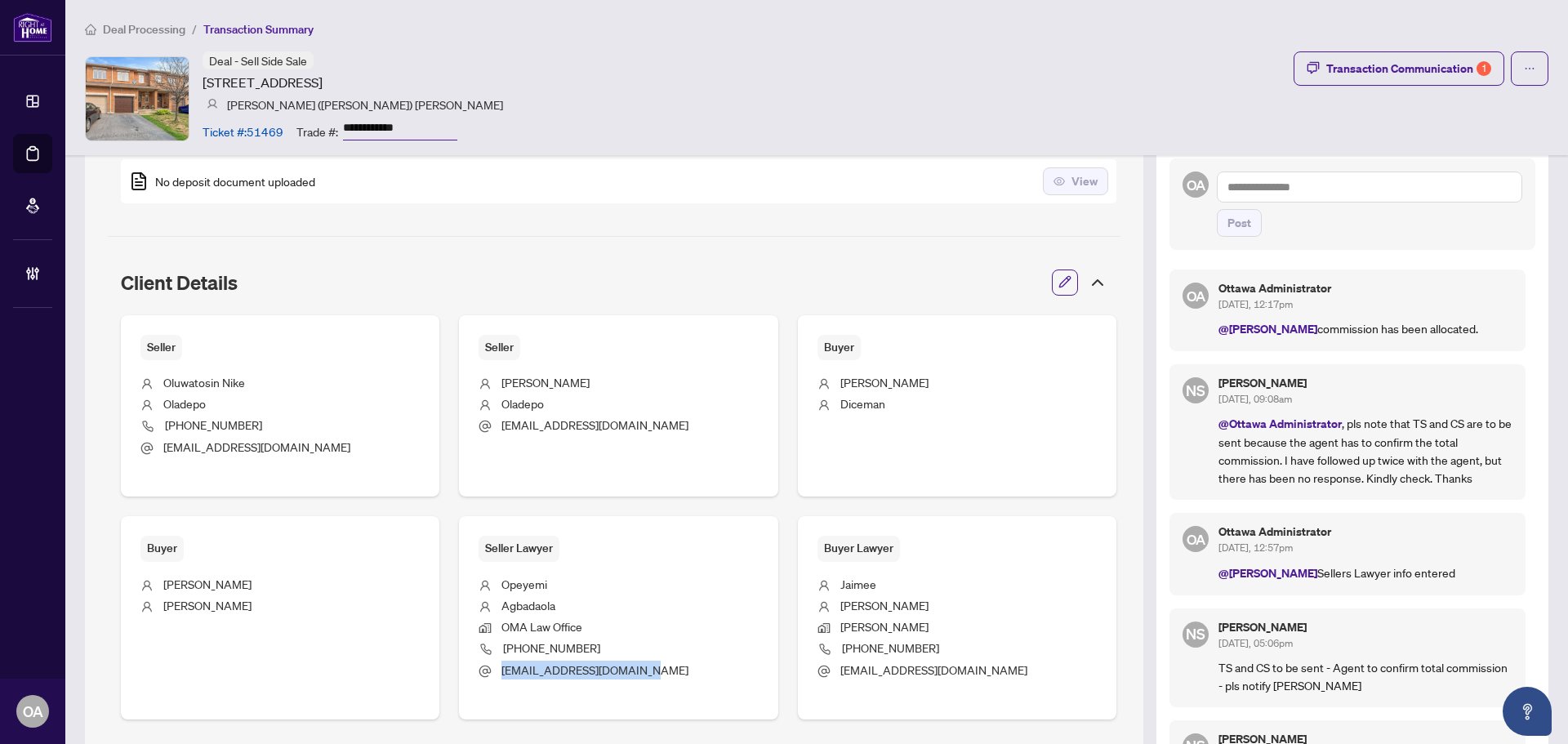
click at [668, 669] on li "contact@omalawoffice.com" at bounding box center [618, 671] width 279 height 21
click at [633, 669] on span "contact@omalawoffice.com" at bounding box center [595, 669] width 187 height 15
drag, startPoint x: 640, startPoint y: 666, endPoint x: 497, endPoint y: 676, distance: 143.3
click at [497, 676] on li "contact@omalawoffice.com" at bounding box center [618, 671] width 279 height 21
copy span "contact@omalawoffice.com"
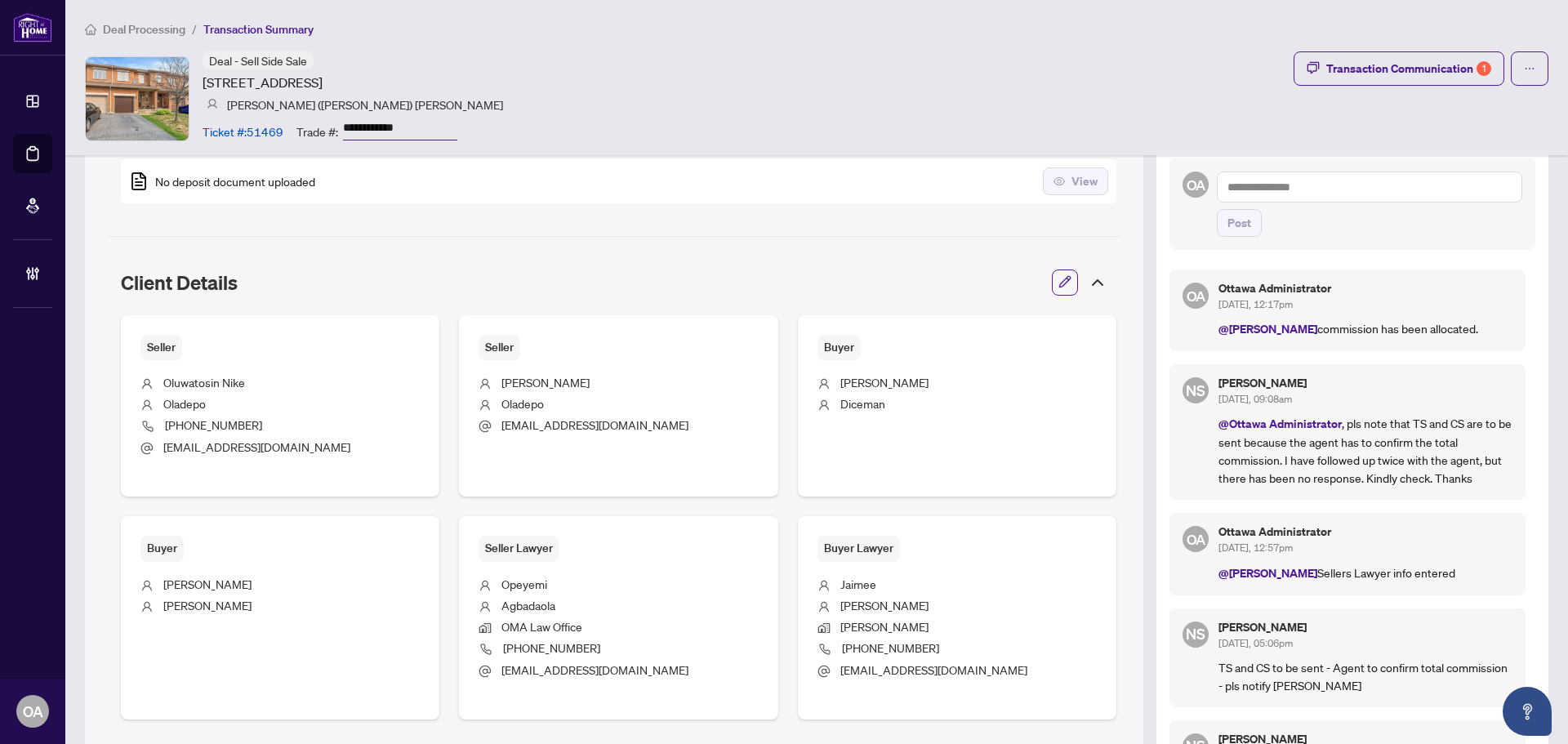
click at [1292, 187] on textarea at bounding box center [1369, 187] width 305 height 31
drag, startPoint x: 1297, startPoint y: 324, endPoint x: 1460, endPoint y: 333, distance: 163.2
click at [1460, 333] on p "@Neena Sharma commission has been allocated." at bounding box center [1365, 329] width 294 height 19
click at [1465, 330] on p "@Neena Sharma commission has been allocated." at bounding box center [1365, 329] width 294 height 19
click at [1248, 184] on textarea at bounding box center [1369, 187] width 305 height 31
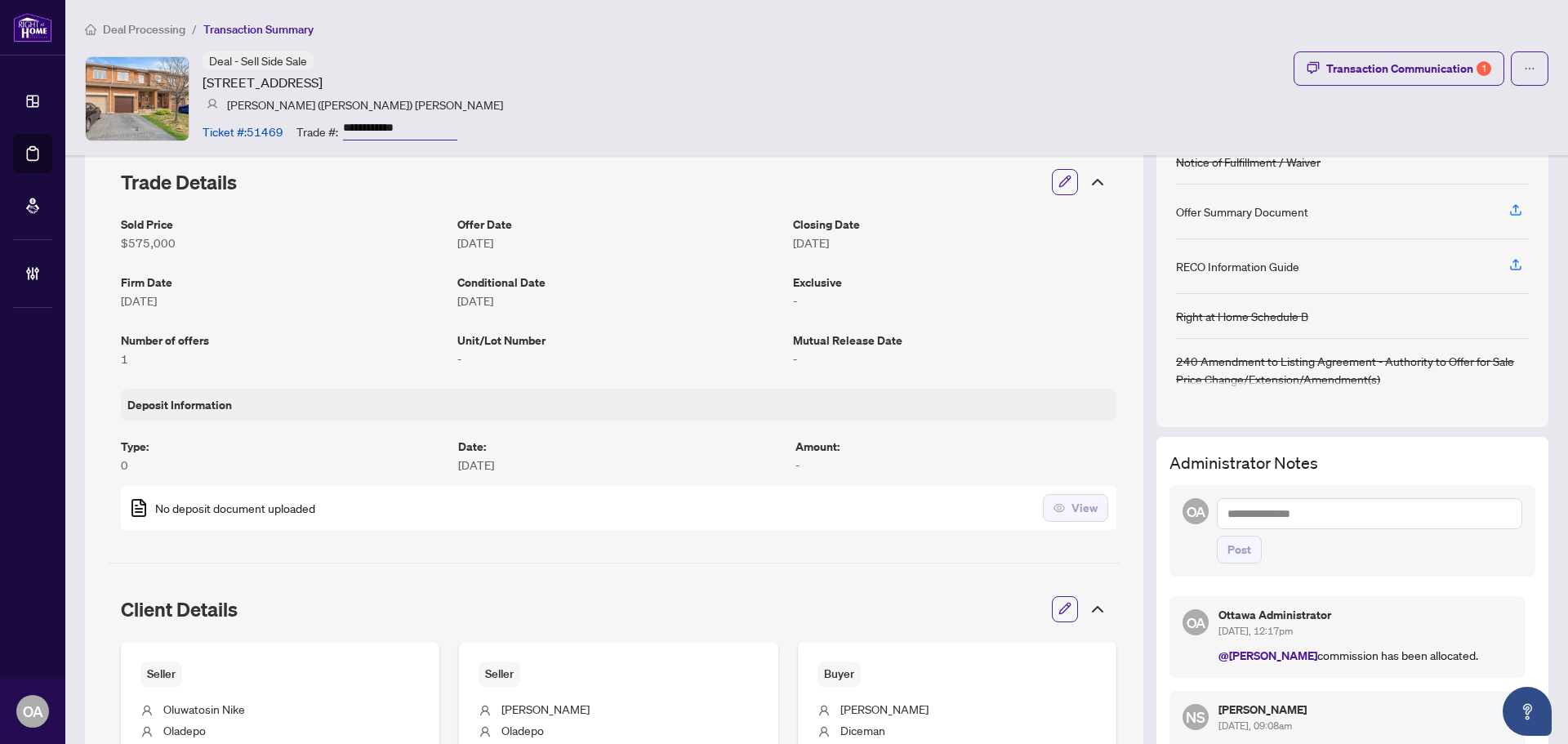
scroll to position [408, 0]
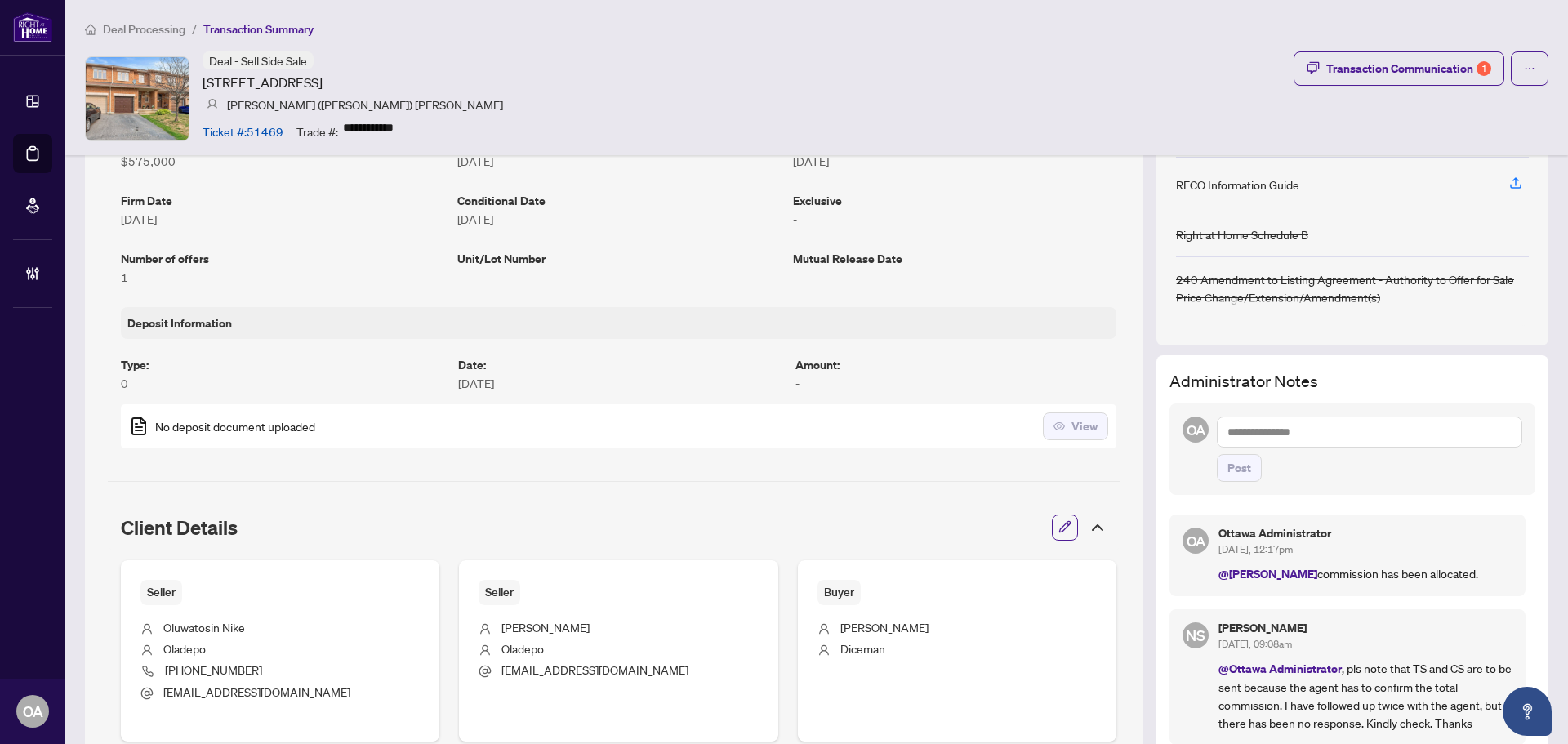
paste textarea "**********"
drag, startPoint x: 1214, startPoint y: 423, endPoint x: 1260, endPoint y: 425, distance: 46.0
click at [1258, 425] on textarea "**********" at bounding box center [1369, 432] width 305 height 31
click at [1360, 425] on textarea "**********" at bounding box center [1369, 432] width 305 height 31
click at [1218, 431] on textarea "**********" at bounding box center [1369, 432] width 305 height 31
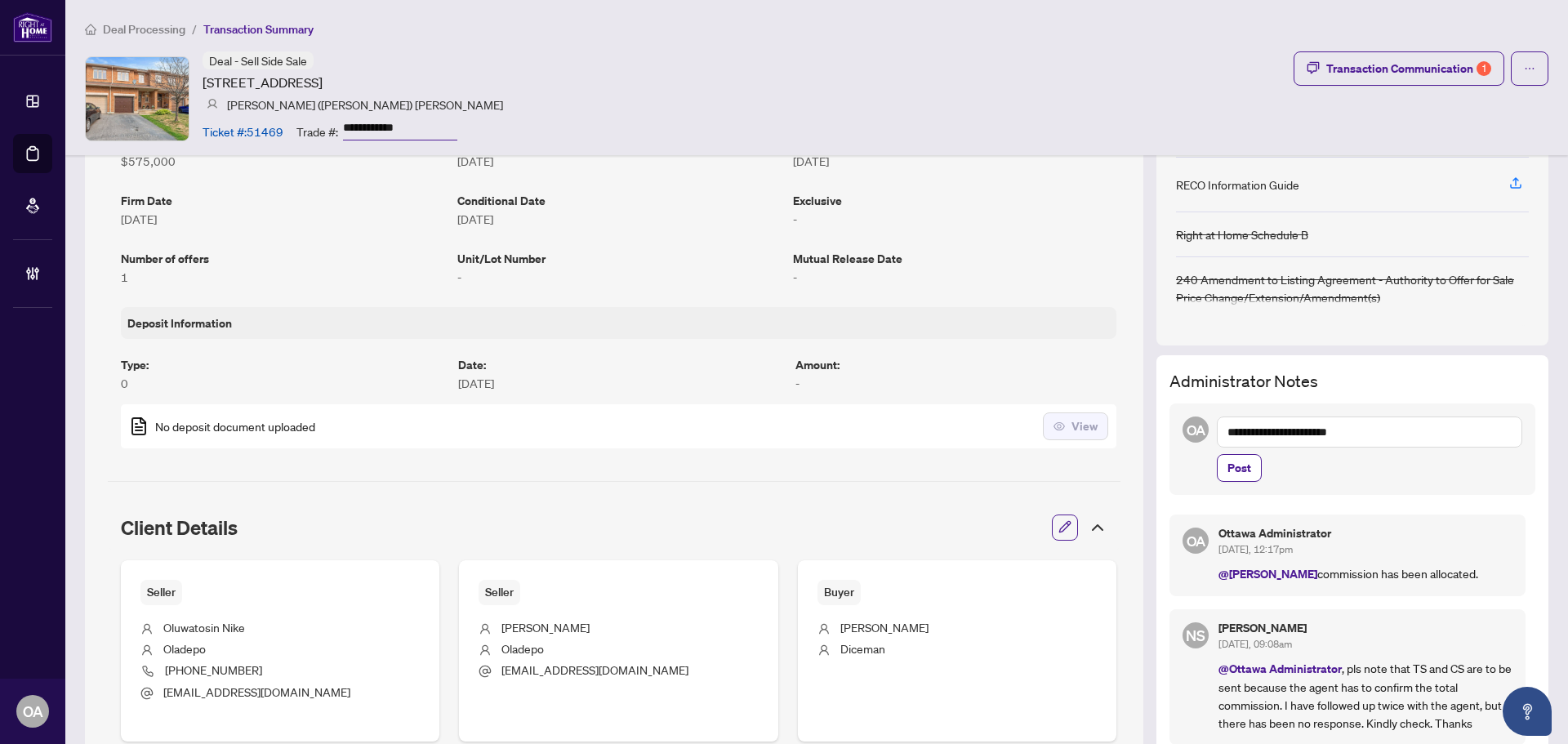
click at [1217, 433] on textarea "**********" at bounding box center [1369, 432] width 305 height 31
click at [1217, 431] on textarea "**********" at bounding box center [1369, 432] width 305 height 31
click at [1363, 423] on textarea "**********" at bounding box center [1369, 432] width 305 height 31
click at [1217, 434] on textarea "**********" at bounding box center [1369, 432] width 305 height 31
click at [1217, 429] on textarea "**********" at bounding box center [1369, 432] width 305 height 31
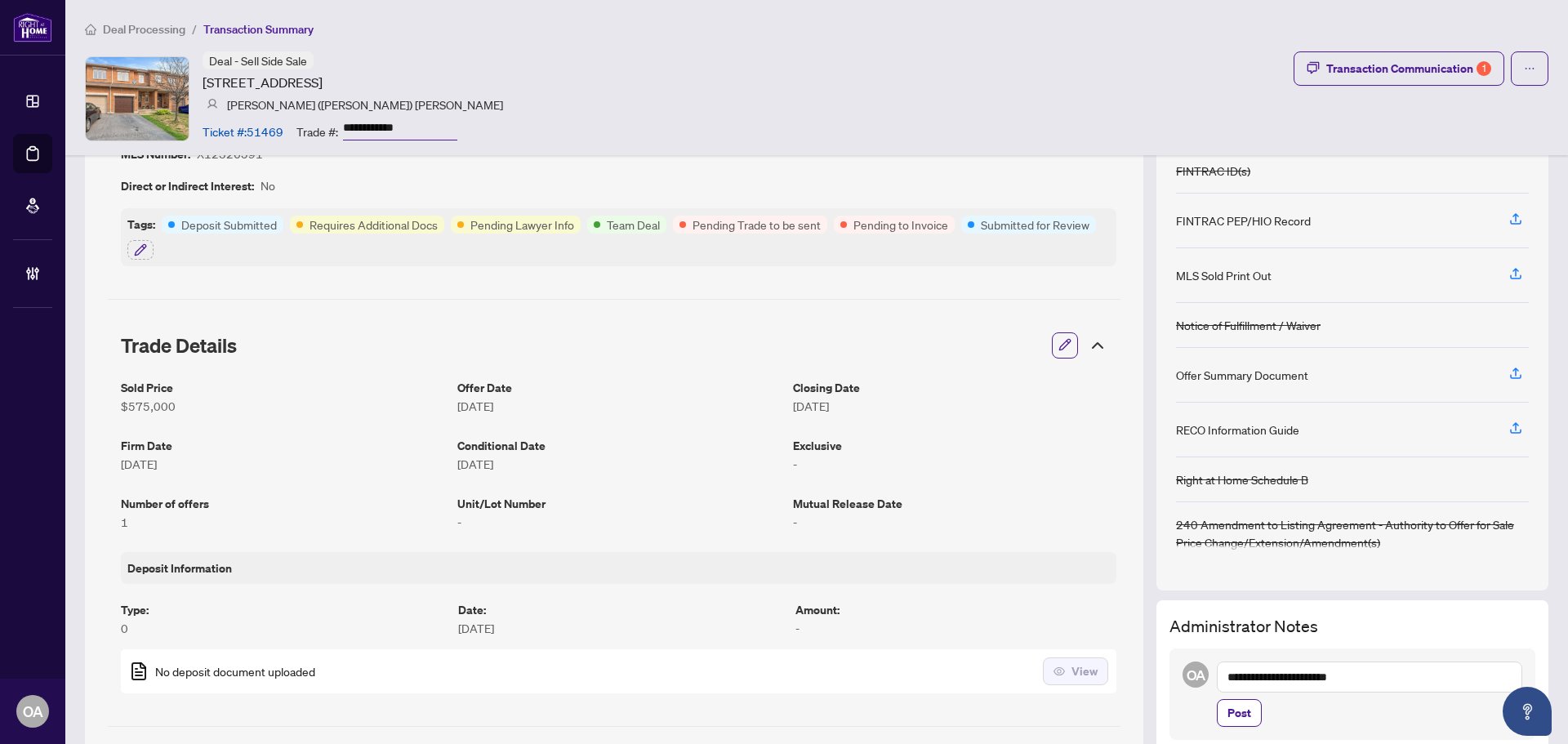
scroll to position [490, 0]
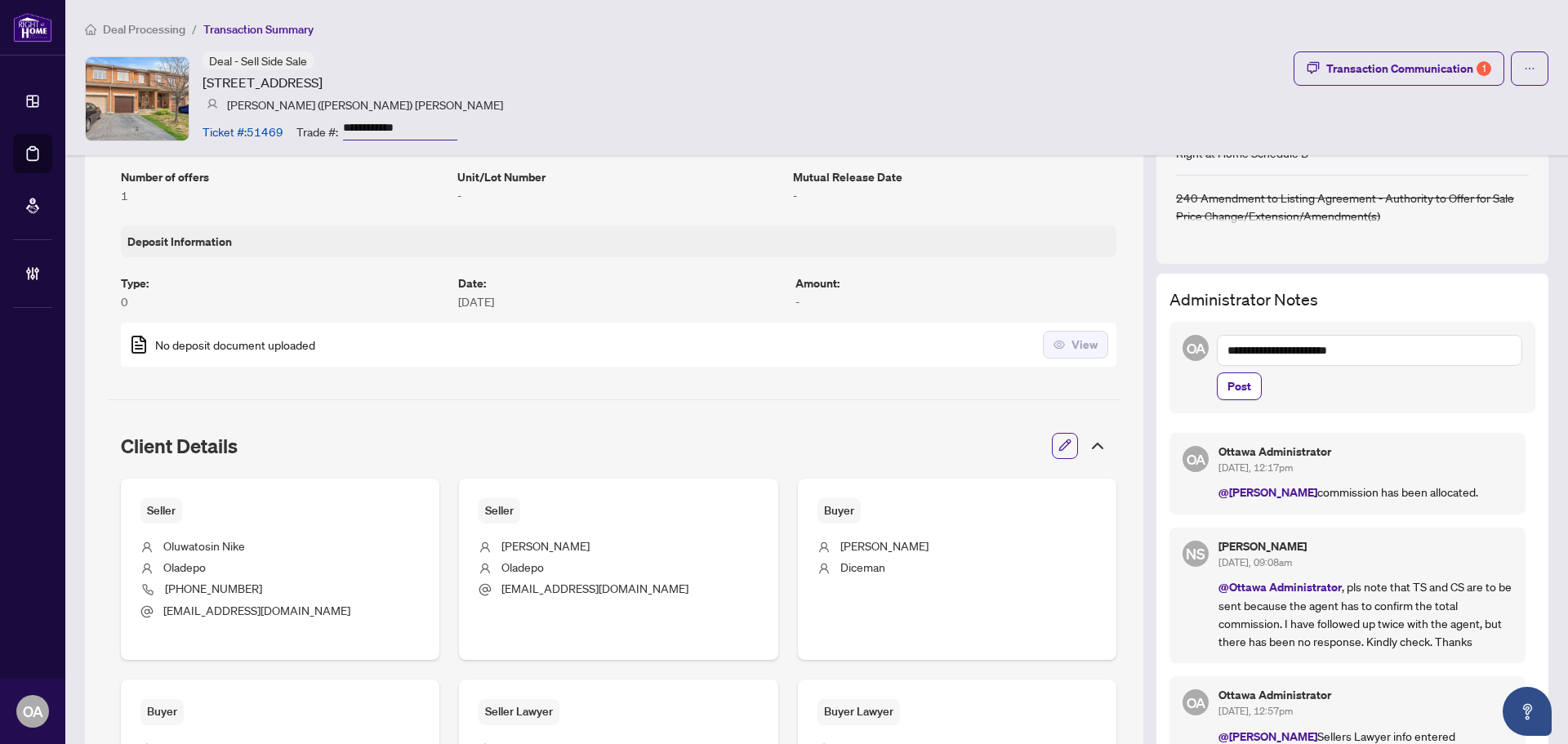
click at [1407, 351] on textarea "**********" at bounding box center [1369, 351] width 305 height 31
click at [1358, 344] on textarea "**********" at bounding box center [1369, 351] width 305 height 31
drag, startPoint x: 1218, startPoint y: 350, endPoint x: 1234, endPoint y: 333, distance: 23.3
click at [1220, 350] on textarea "**********" at bounding box center [1369, 351] width 305 height 31
click at [1217, 355] on textarea "**********" at bounding box center [1369, 351] width 305 height 31
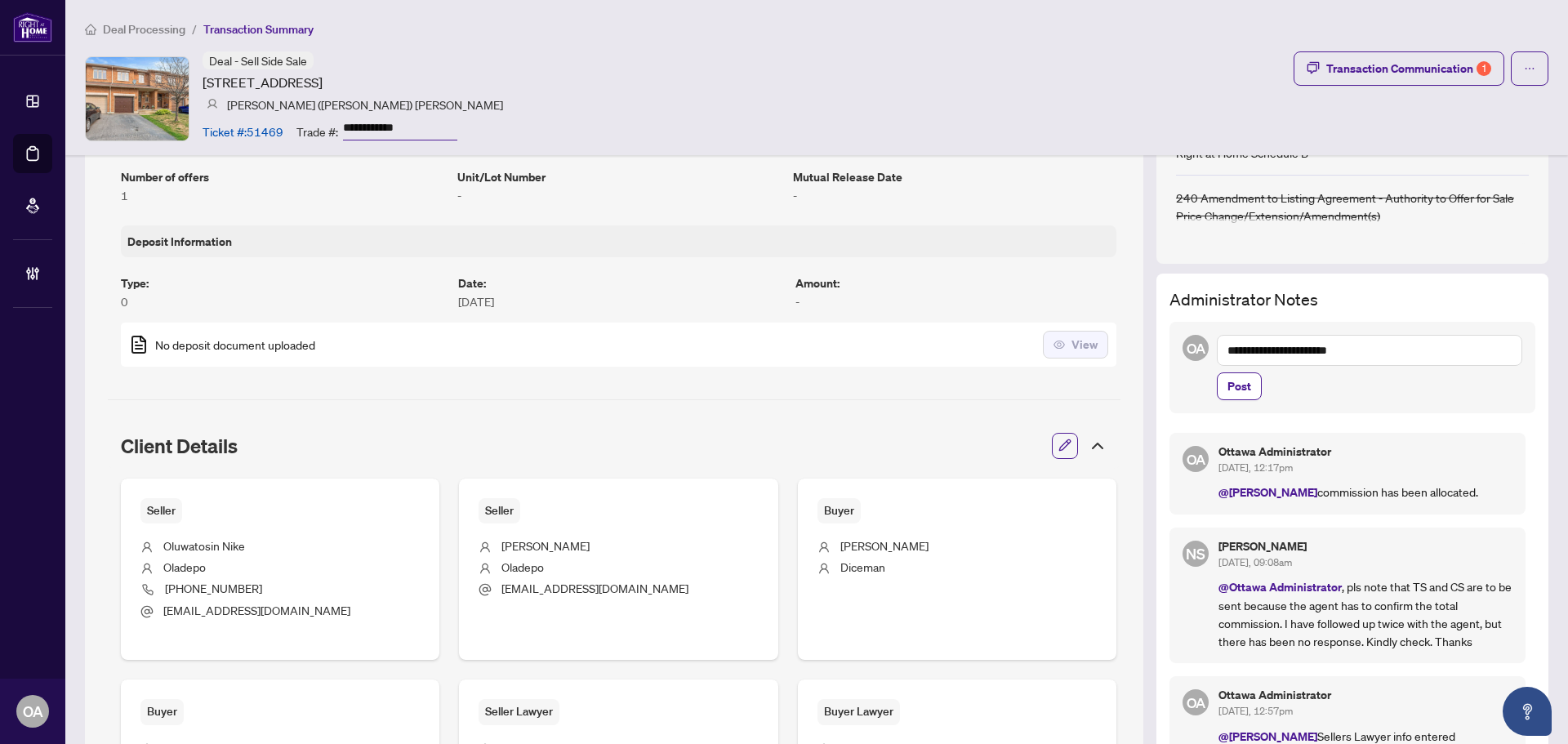
drag, startPoint x: 1212, startPoint y: 340, endPoint x: 1384, endPoint y: 349, distance: 172.2
click at [1384, 349] on textarea "**********" at bounding box center [1369, 351] width 305 height 31
click at [1384, 357] on textarea "**********" at bounding box center [1369, 351] width 305 height 31
click at [1217, 349] on textarea "**********" at bounding box center [1369, 351] width 305 height 31
type textarea "**********"
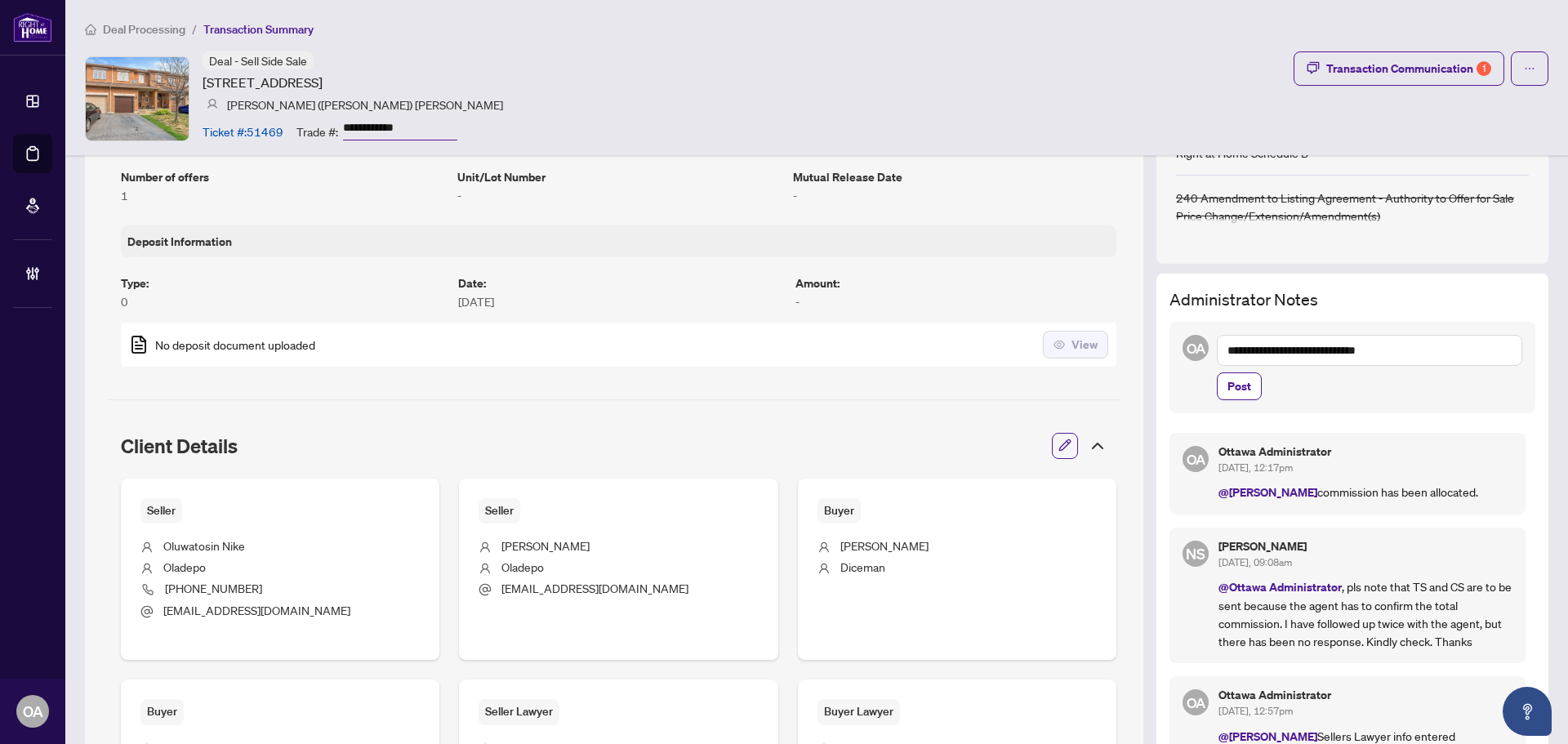
click at [1217, 350] on textarea "**********" at bounding box center [1369, 351] width 305 height 31
drag, startPoint x: 1394, startPoint y: 357, endPoint x: 1190, endPoint y: 349, distance: 204.2
click at [1190, 349] on div "**********" at bounding box center [1352, 367] width 366 height 92
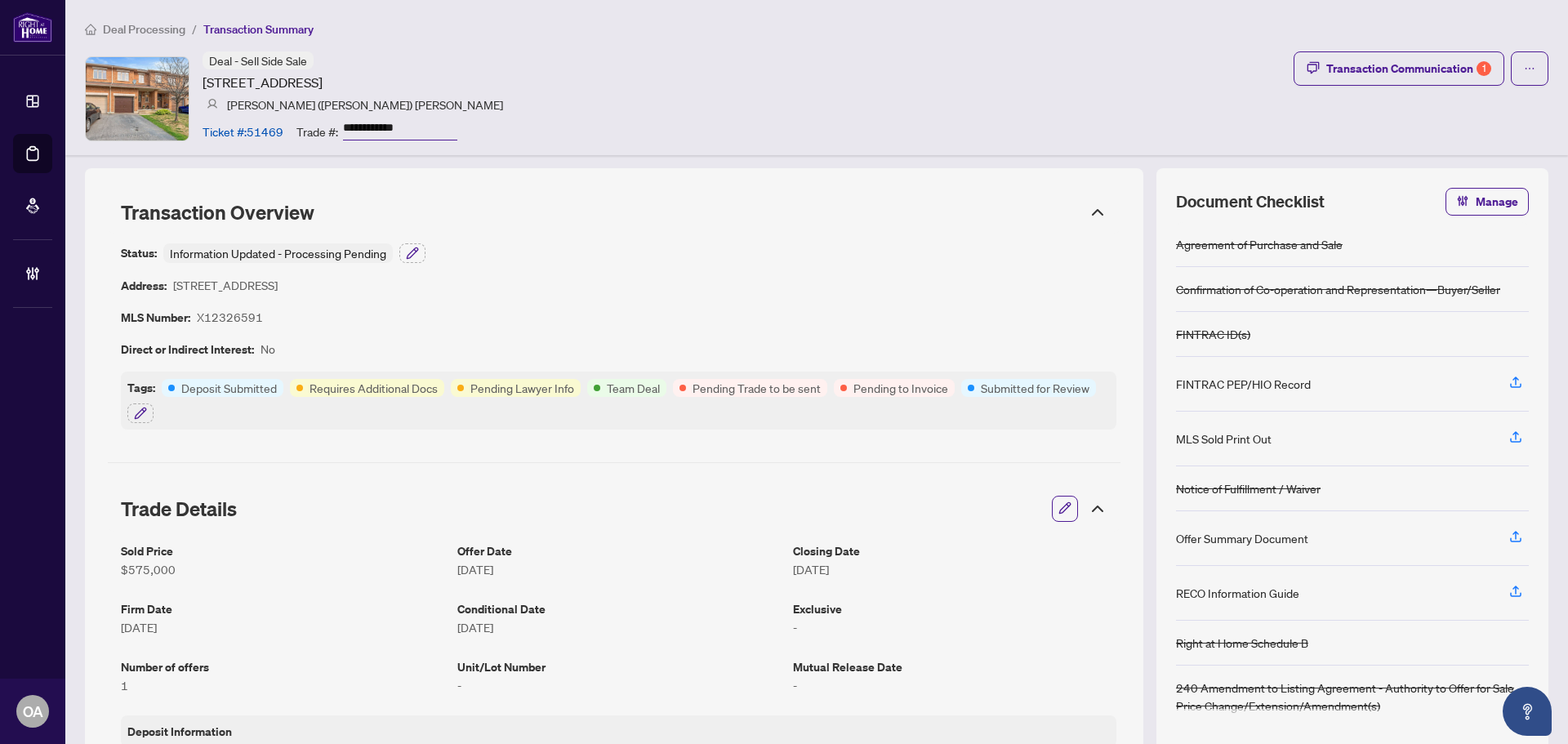
scroll to position [245, 0]
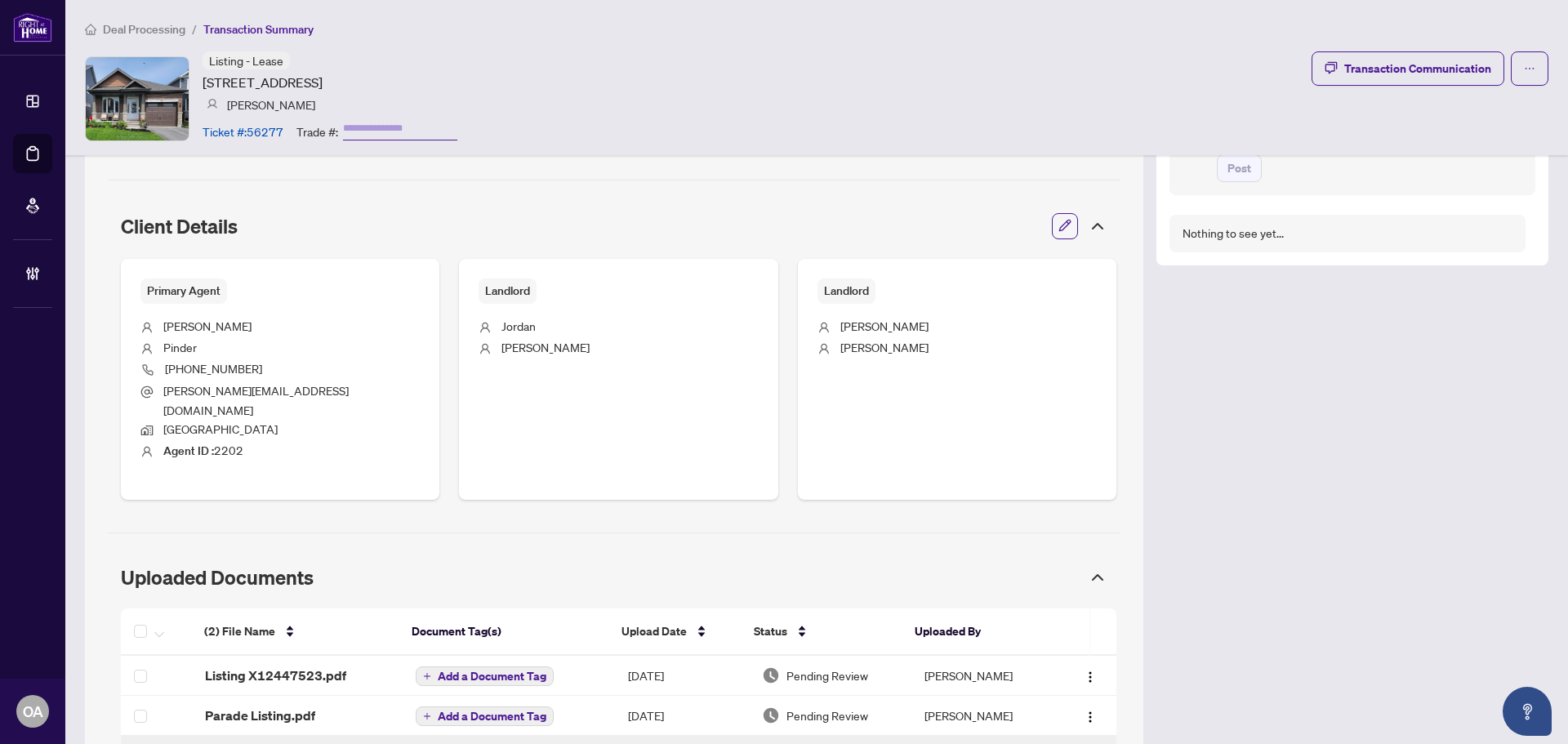
scroll to position [634, 0]
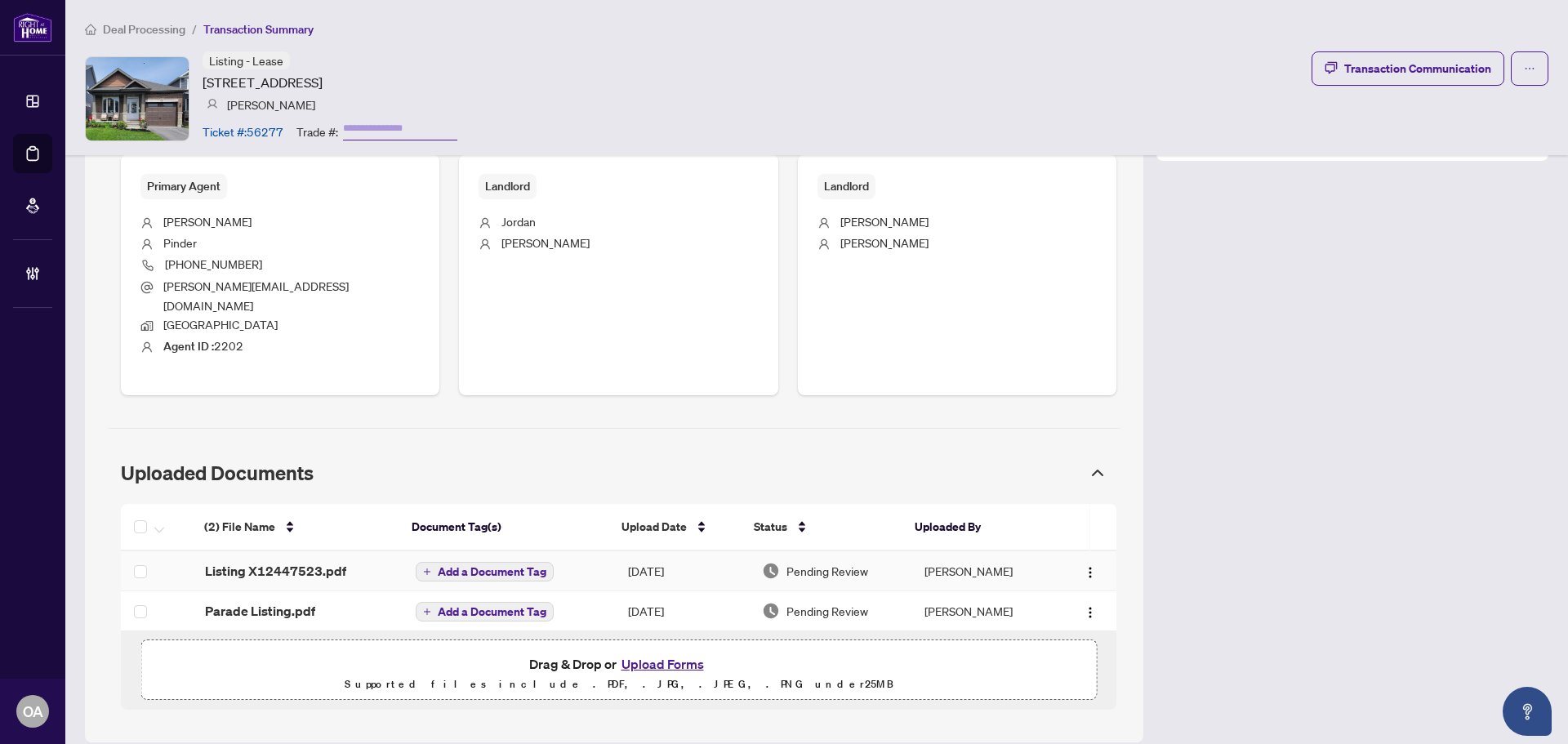
click at [329, 561] on span "Listing X12447523.pdf" at bounding box center [275, 571] width 141 height 20
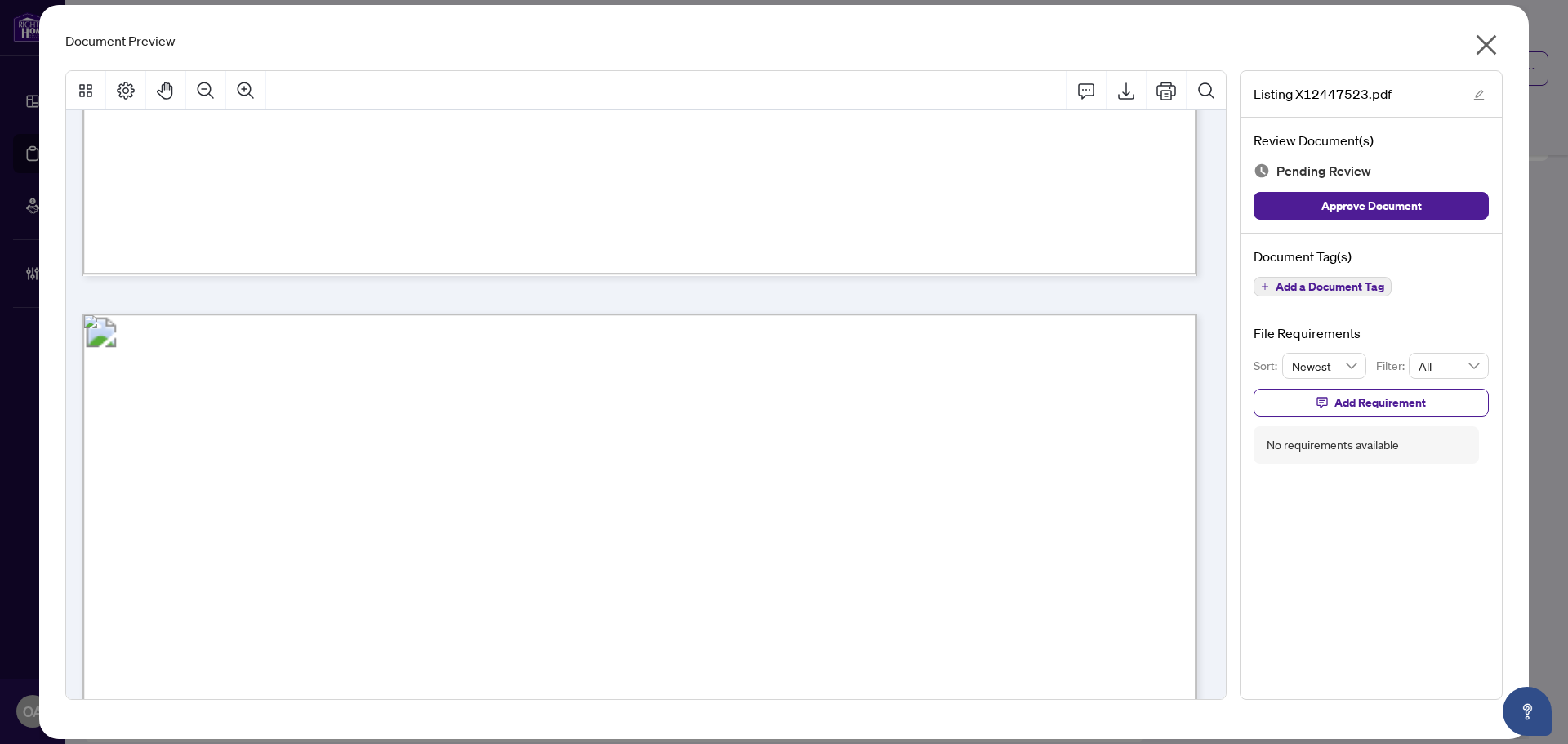
scroll to position [1552, 0]
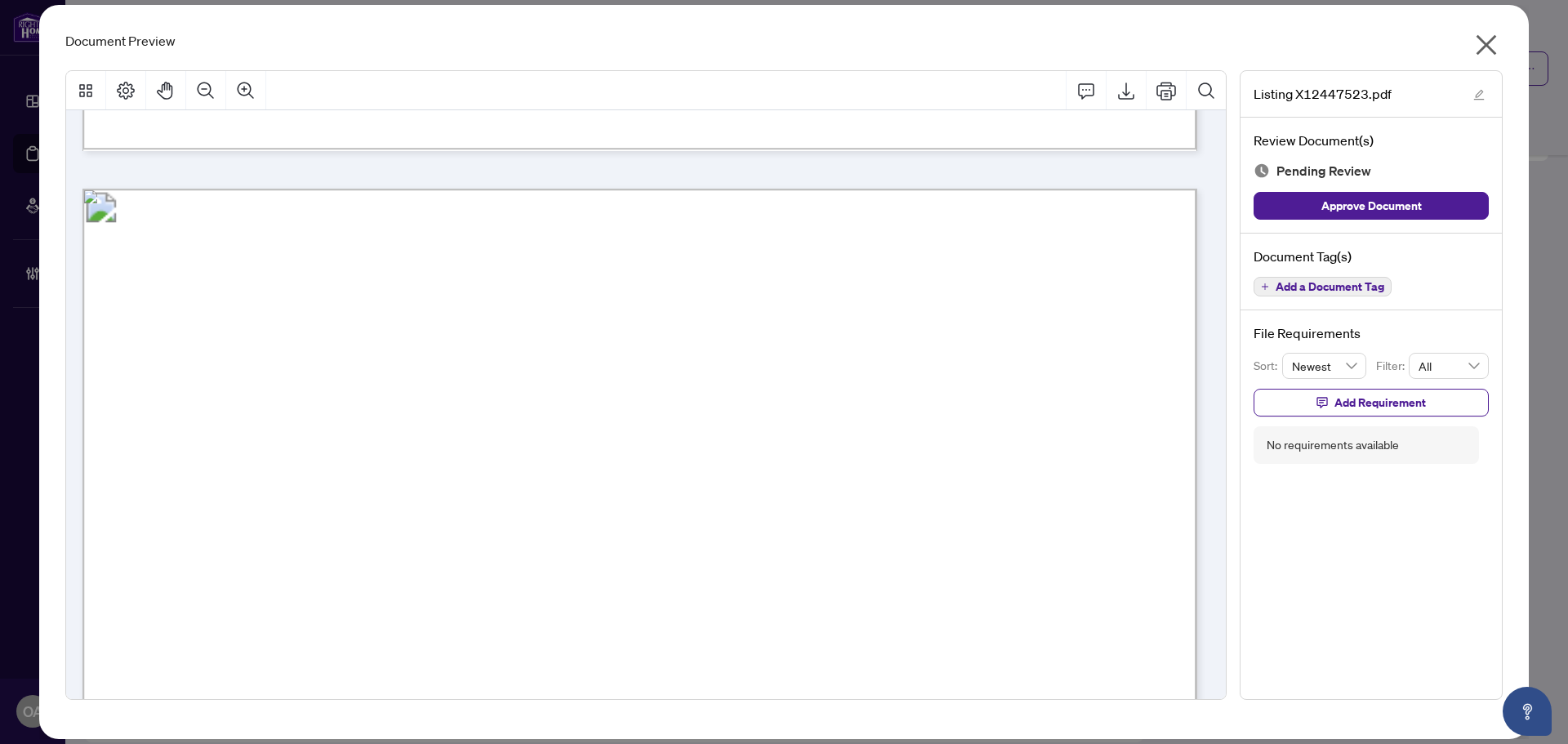
click at [1340, 291] on span "Add a Document Tag" at bounding box center [1329, 286] width 109 height 11
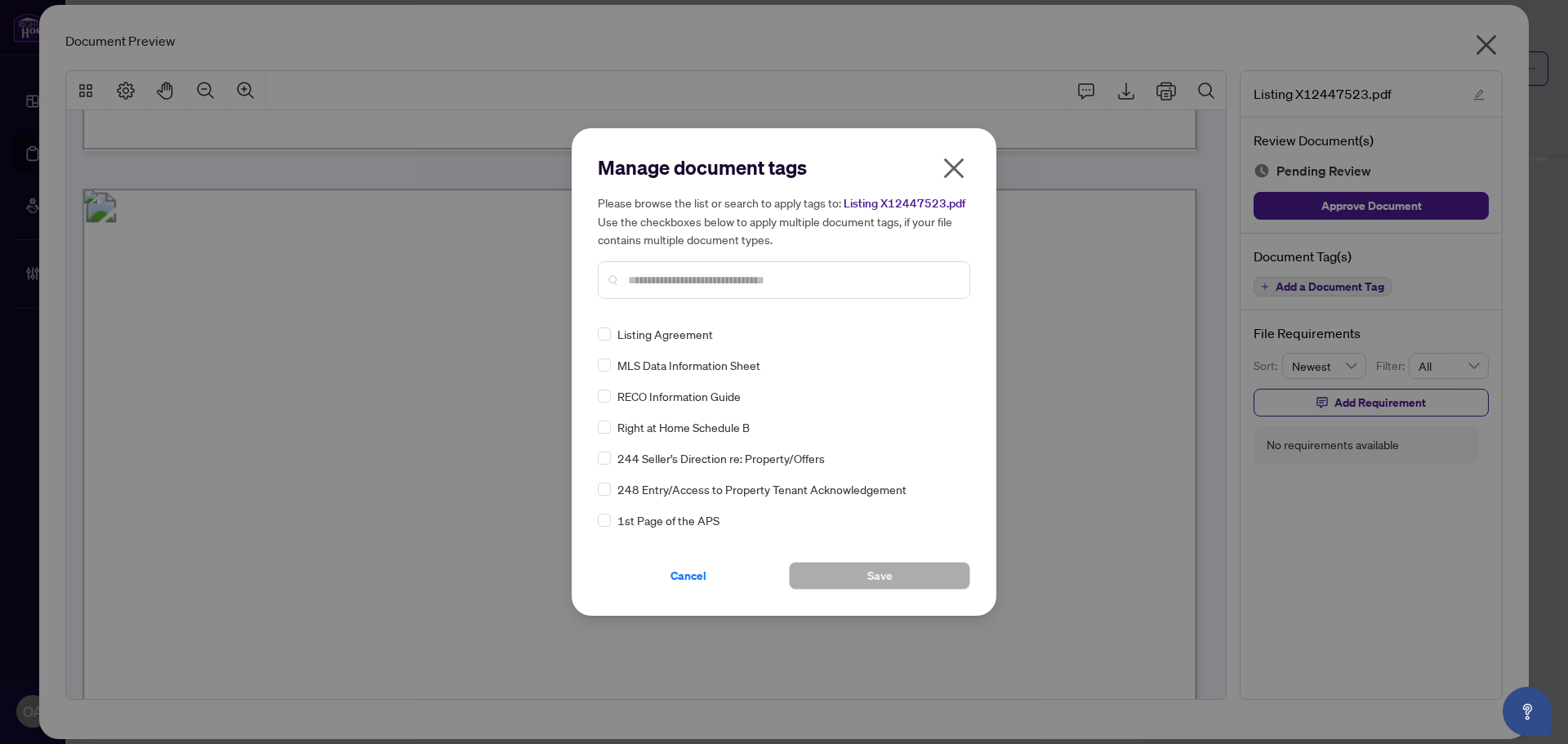
click at [667, 279] on input "text" at bounding box center [792, 279] width 328 height 18
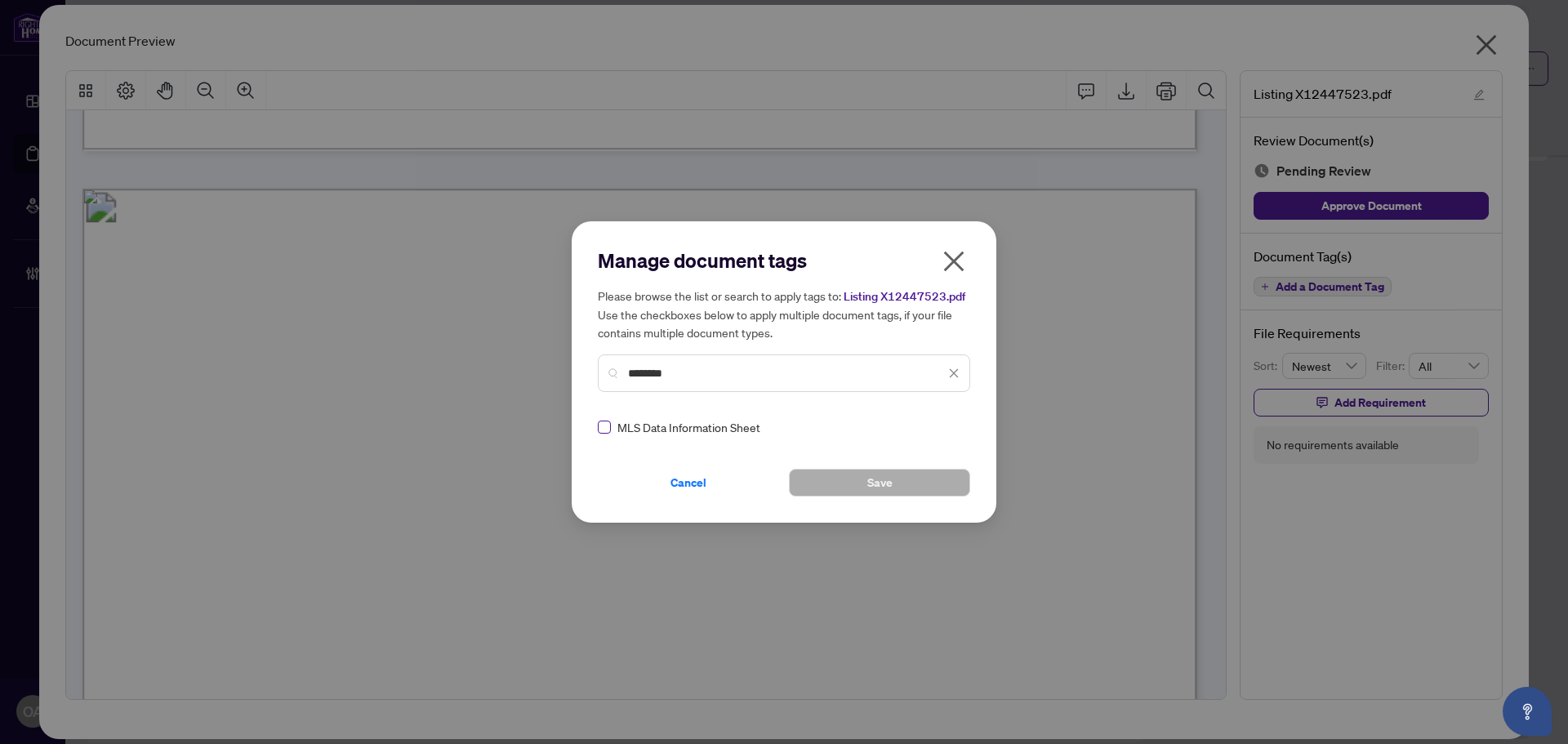
type input "********"
click at [945, 421] on div at bounding box center [943, 427] width 31 height 16
click at [901, 503] on div "Approved" at bounding box center [890, 507] width 105 height 18
click at [906, 475] on button "Save" at bounding box center [880, 483] width 182 height 27
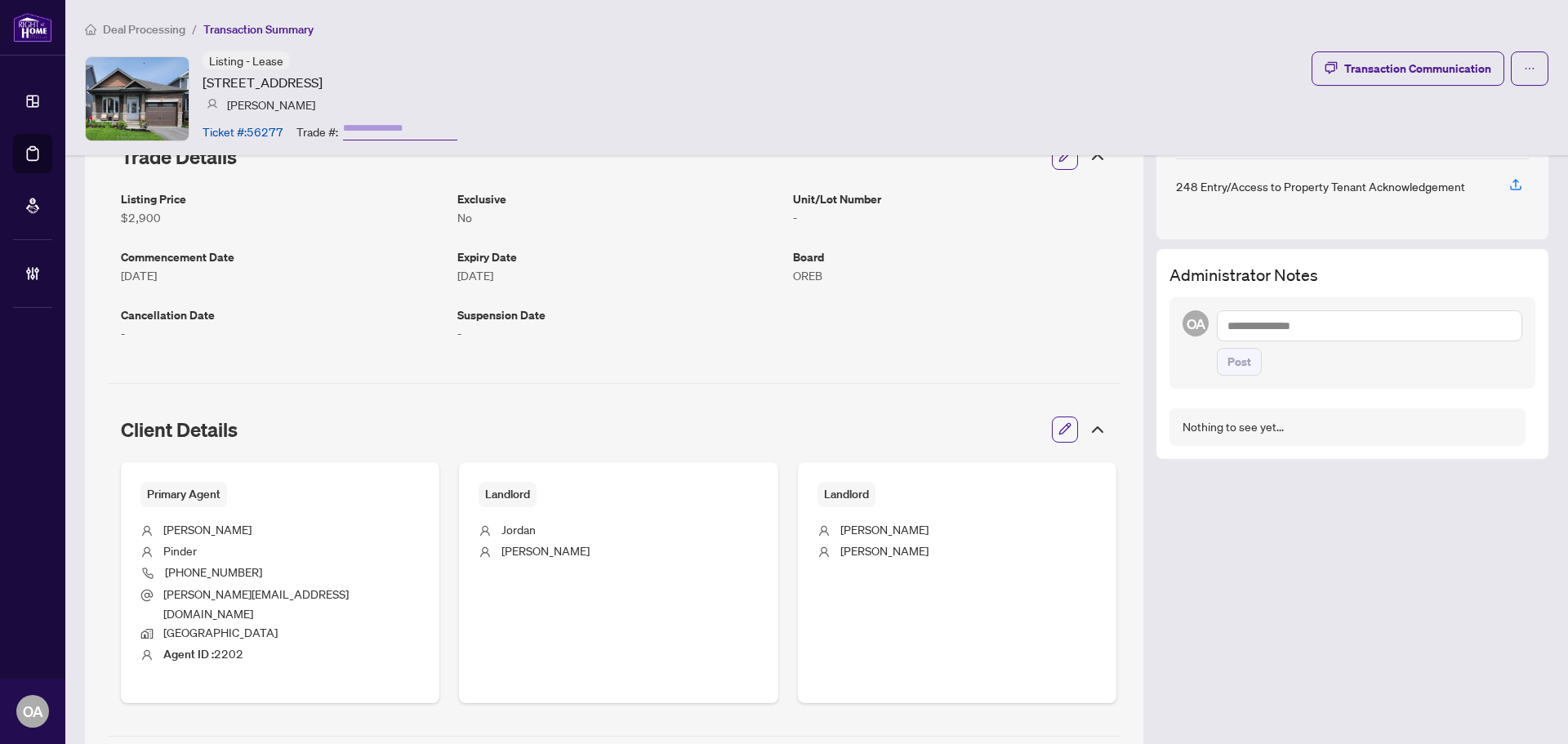
scroll to position [652, 0]
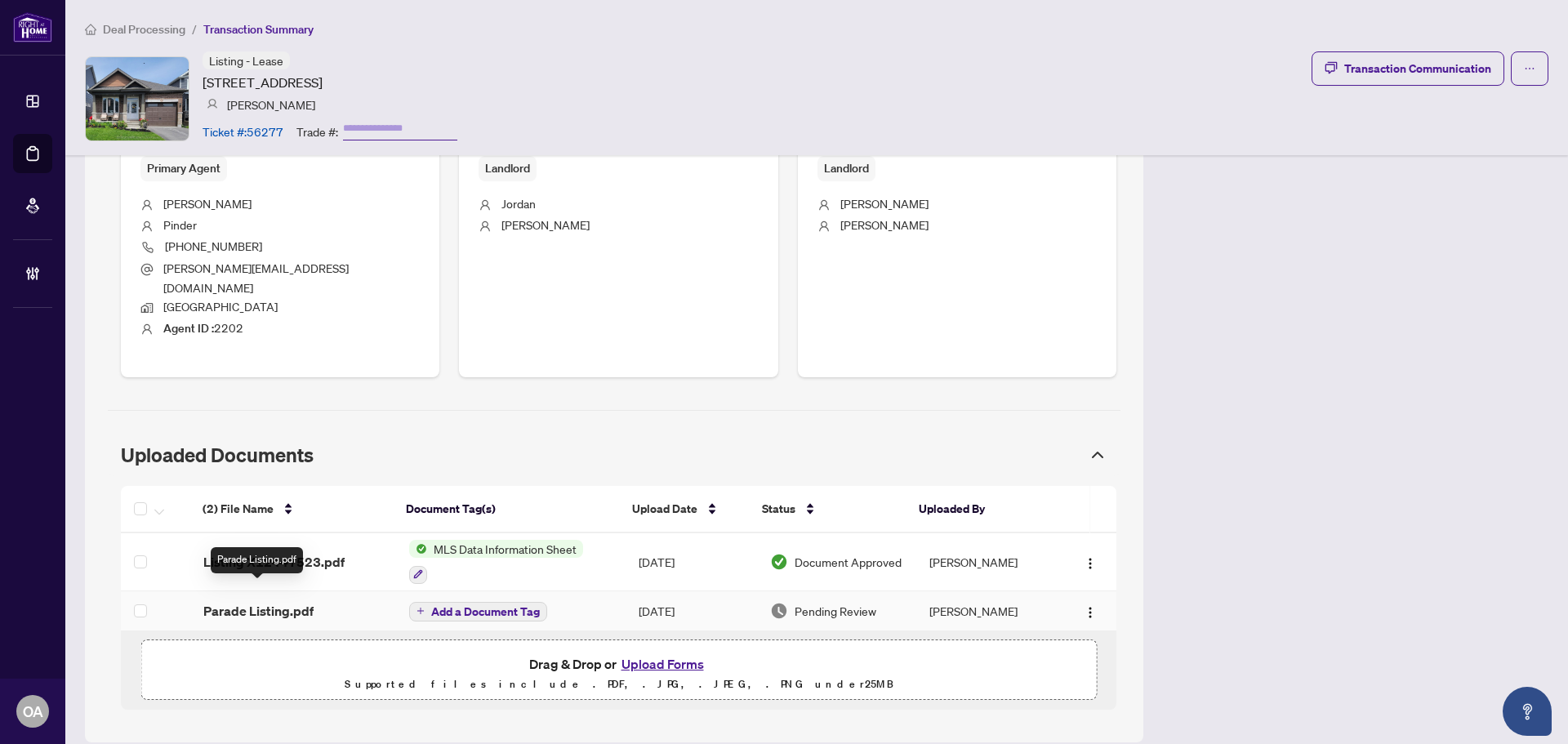
click at [292, 601] on span "Parade Listing.pdf" at bounding box center [258, 610] width 111 height 20
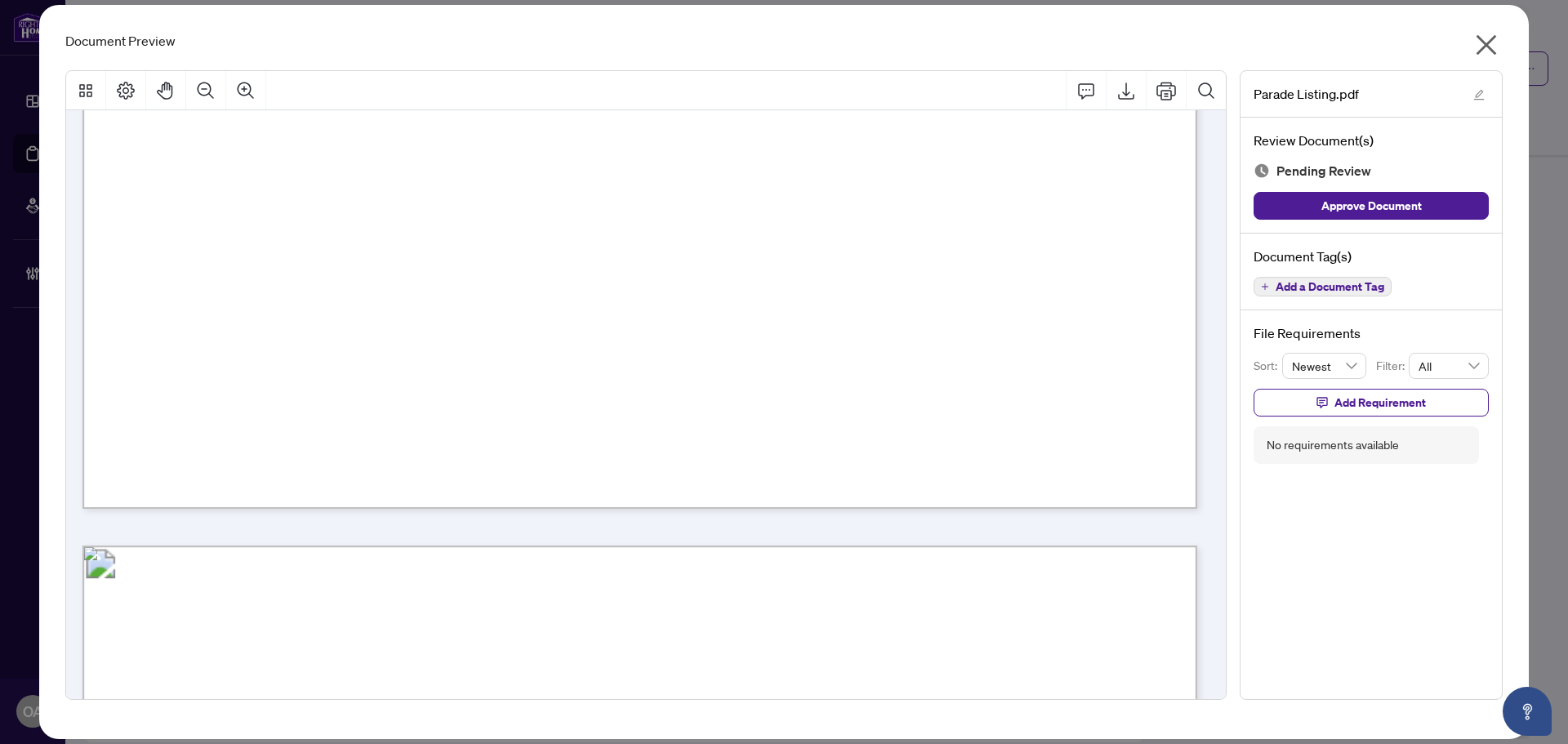
scroll to position [10653, 0]
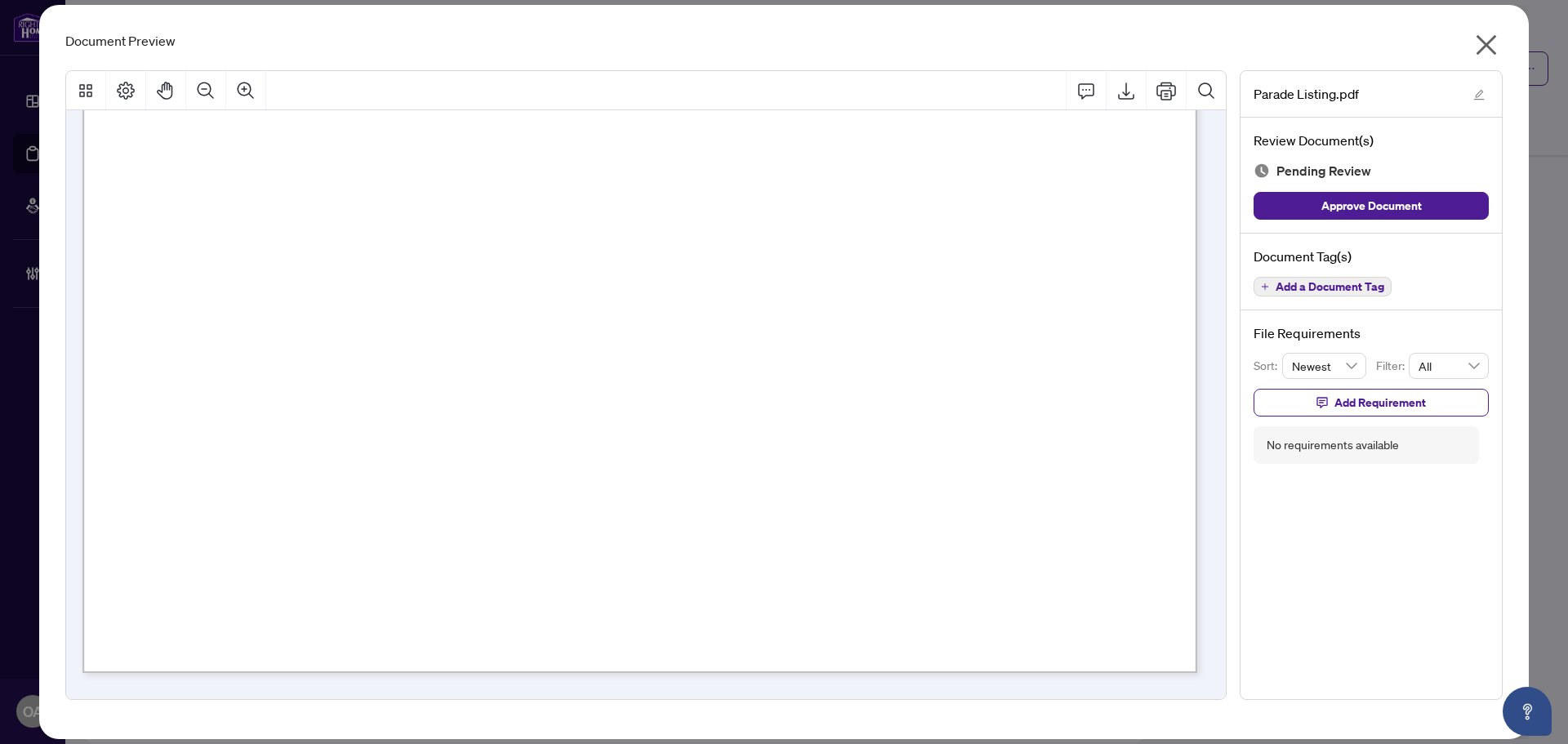
click at [1337, 287] on span "Add a Document Tag" at bounding box center [1329, 286] width 109 height 11
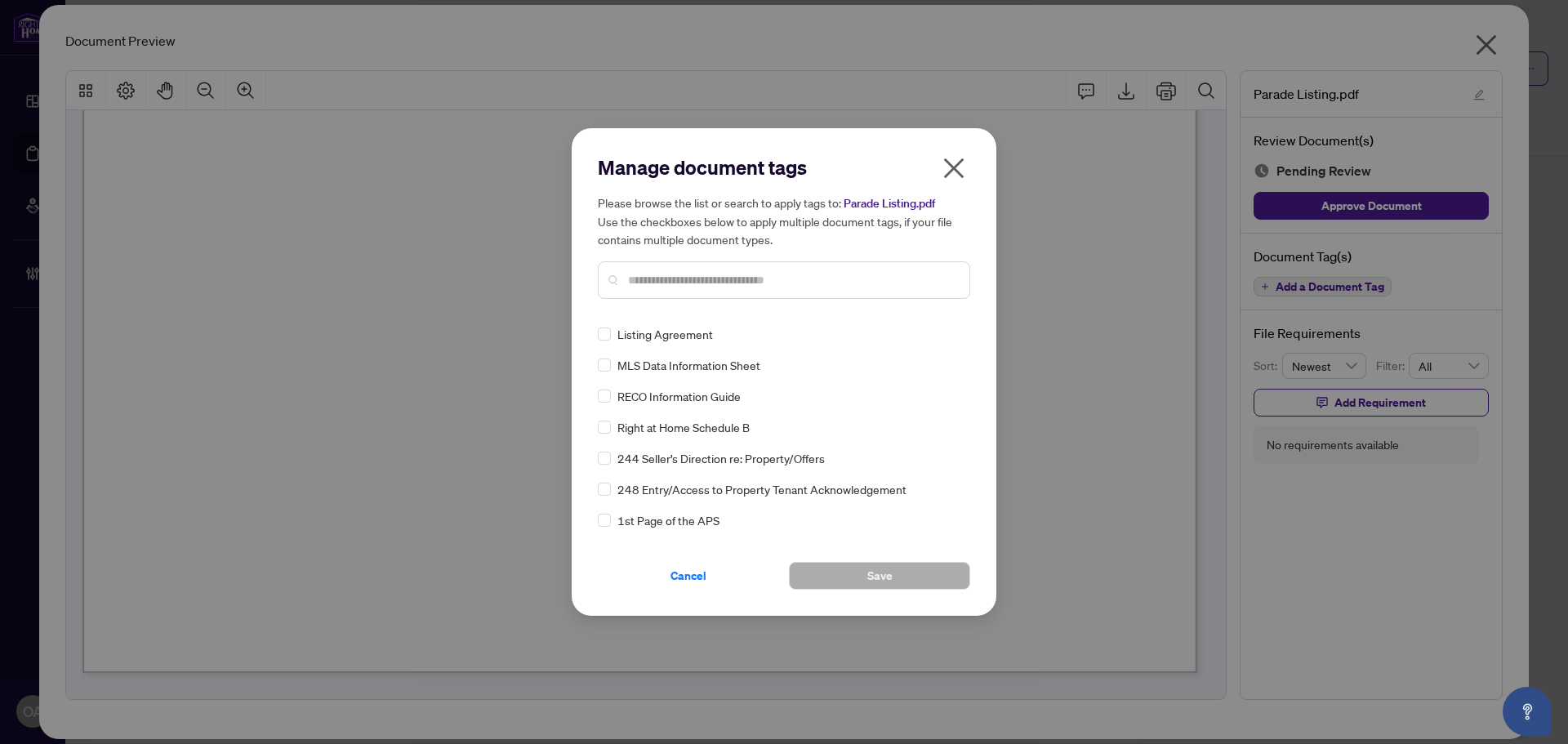
click at [804, 284] on input "text" at bounding box center [792, 279] width 328 height 18
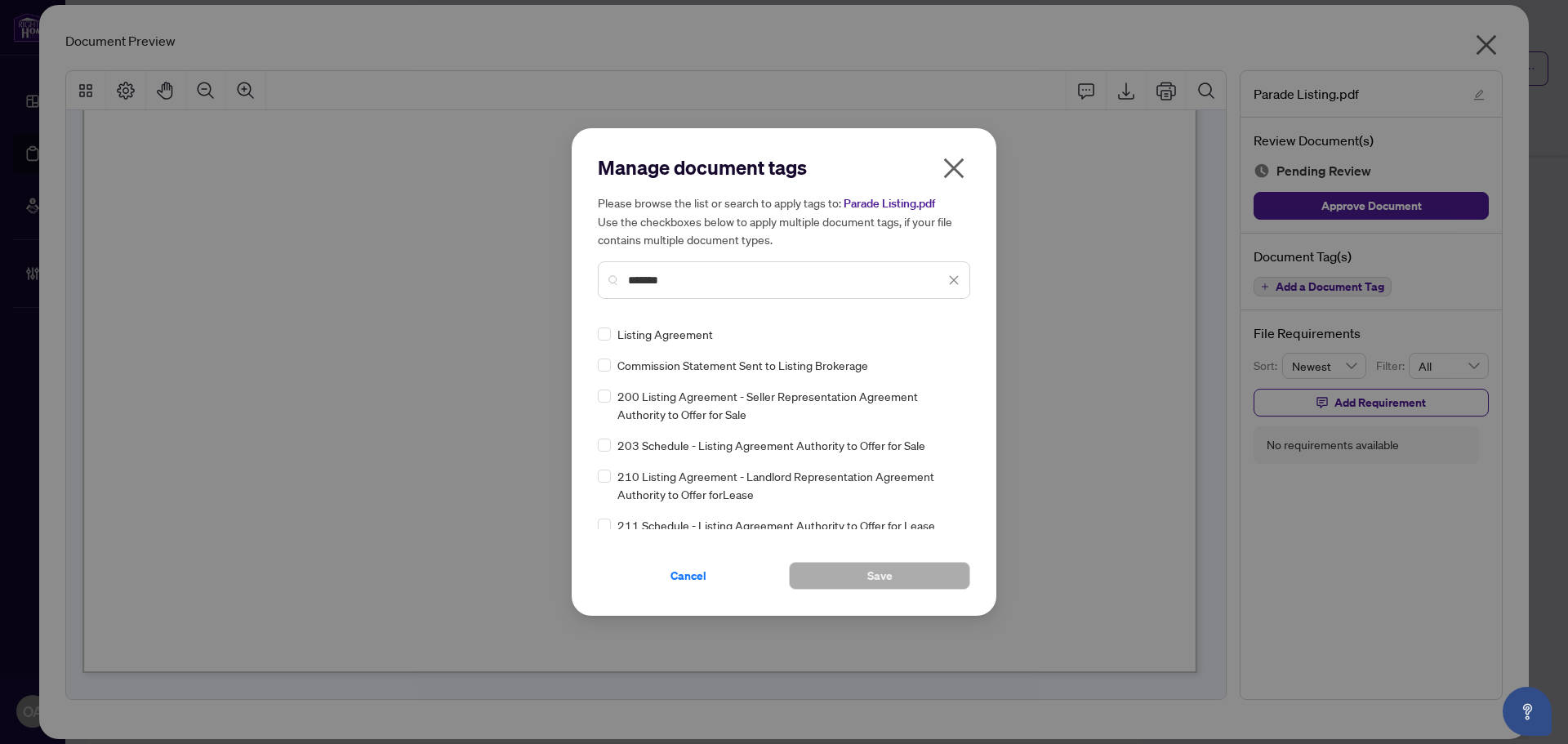
type input "*******"
click at [837, 573] on button "Save" at bounding box center [880, 576] width 182 height 27
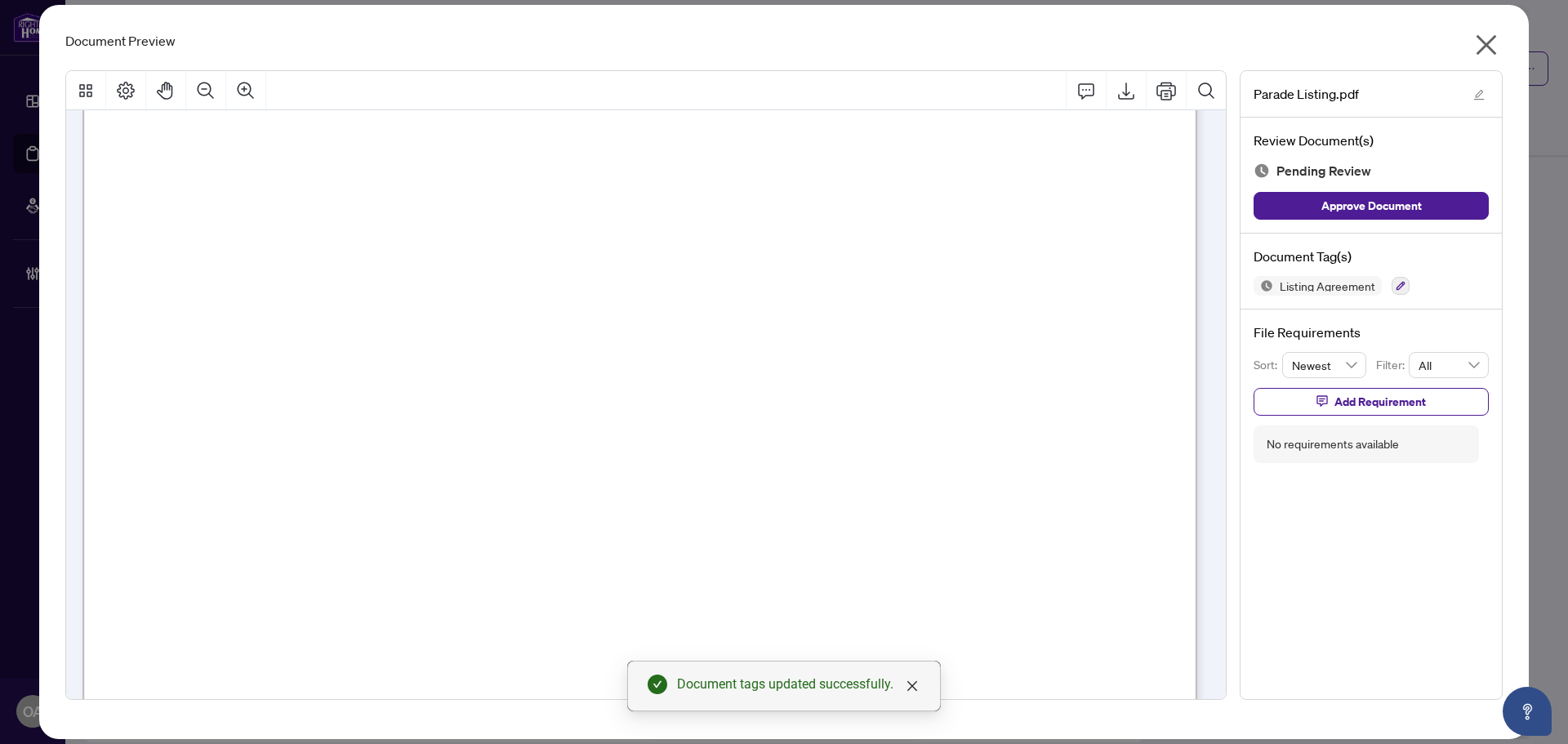
scroll to position [11307, 0]
click at [1337, 288] on span "Listing Agreement" at bounding box center [1327, 285] width 109 height 11
click at [1396, 288] on icon "button" at bounding box center [1400, 285] width 9 height 9
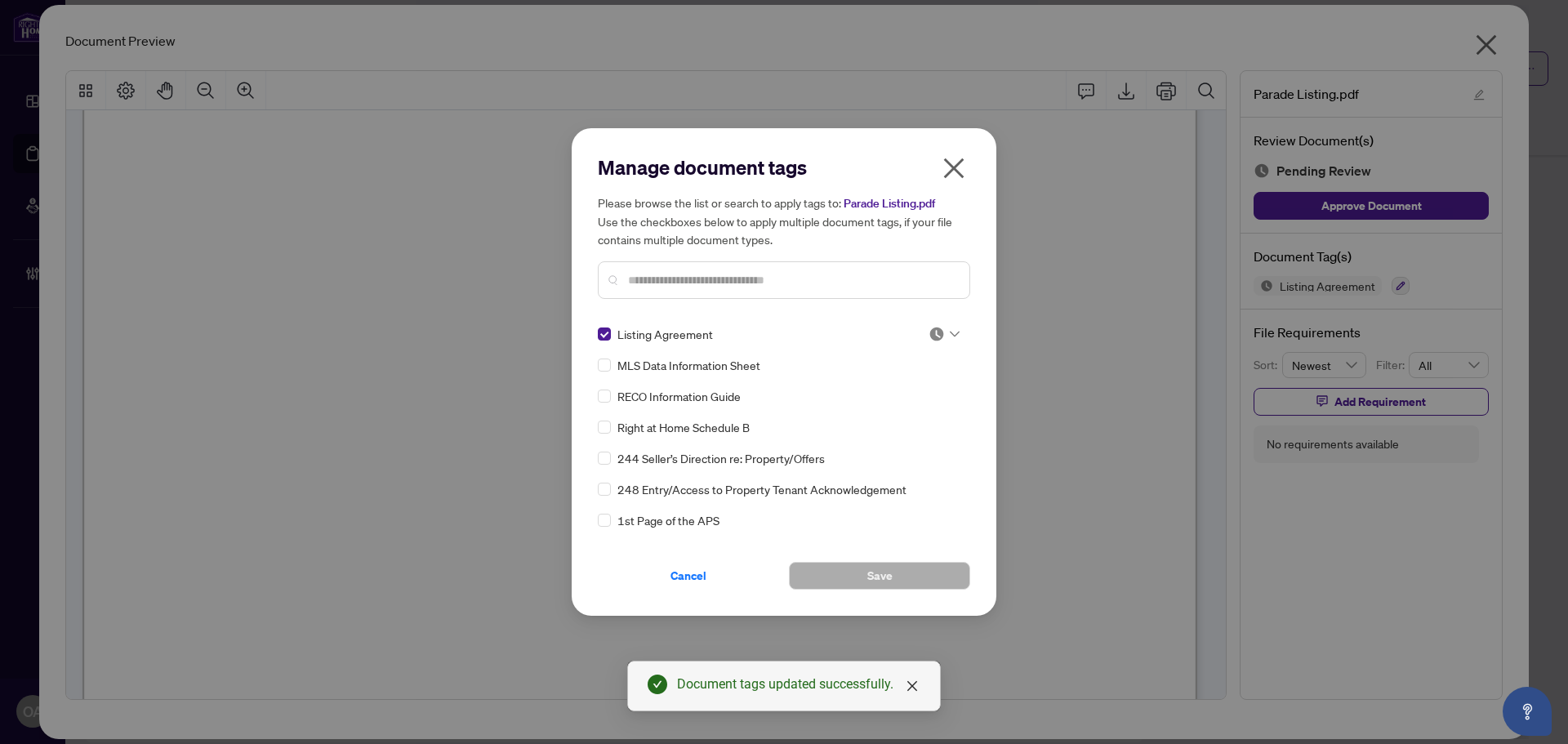
click at [651, 275] on input "text" at bounding box center [792, 279] width 328 height 18
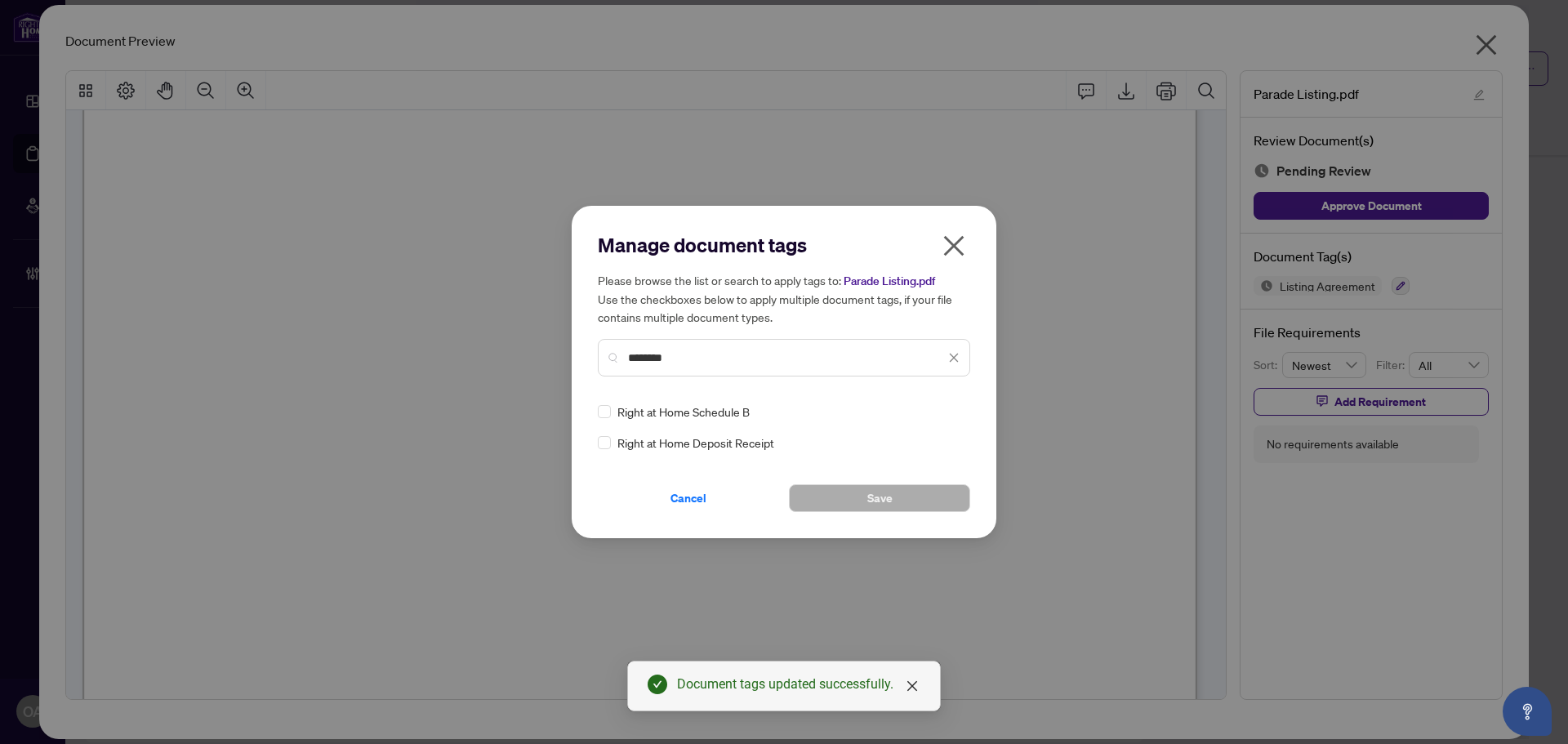
type input "********"
click at [904, 497] on button "Save" at bounding box center [880, 498] width 182 height 27
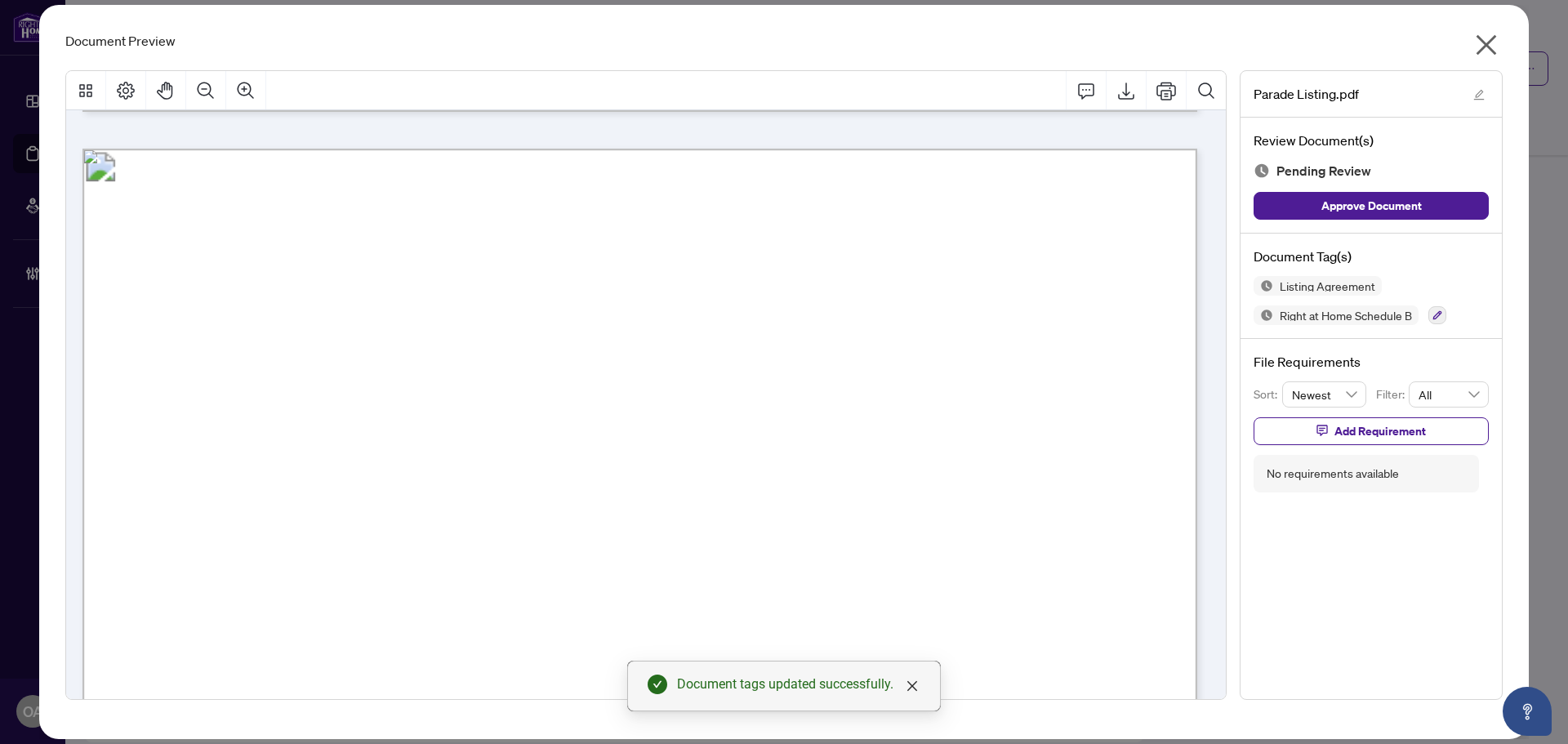
scroll to position [13185, 0]
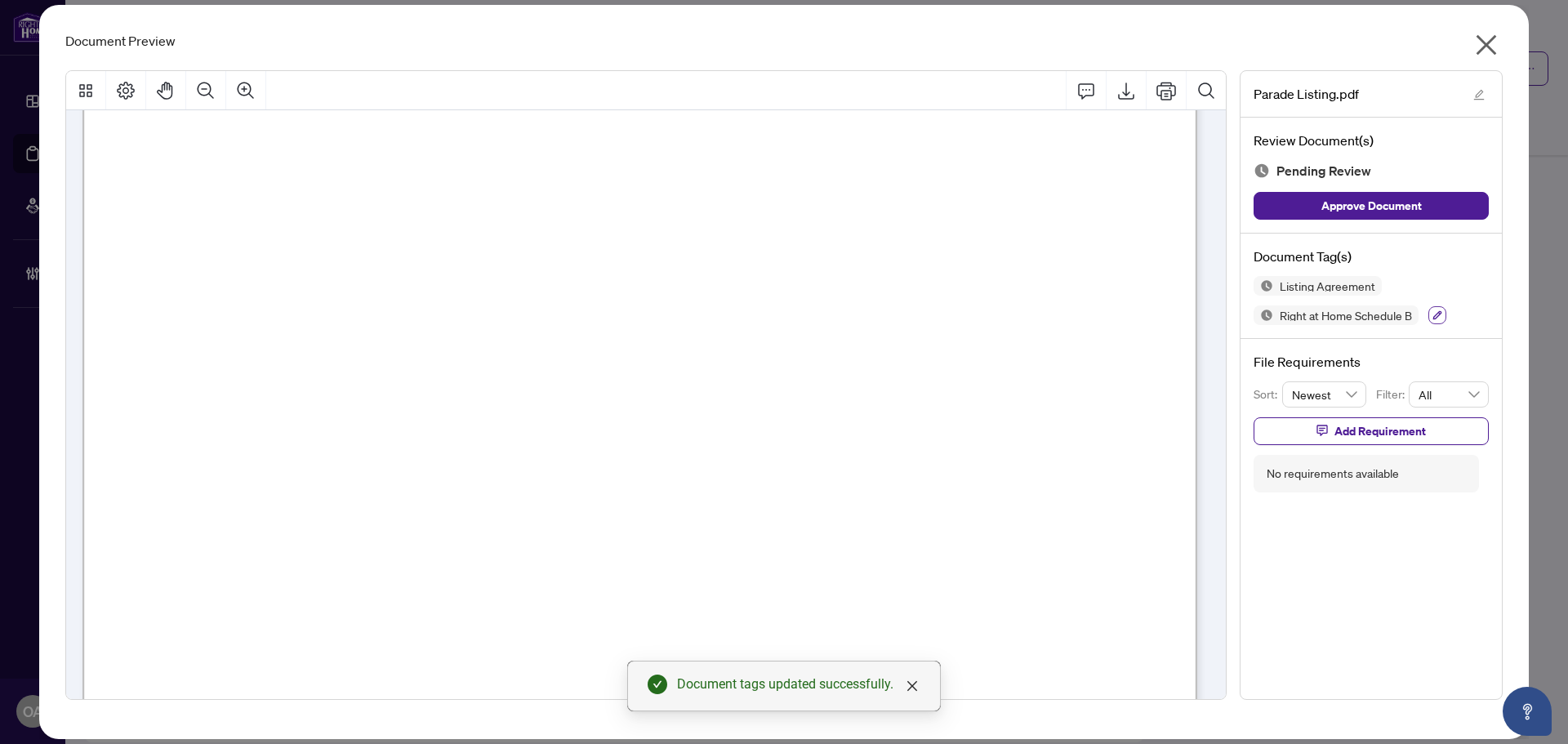
click at [1436, 313] on icon "button" at bounding box center [1436, 315] width 9 height 9
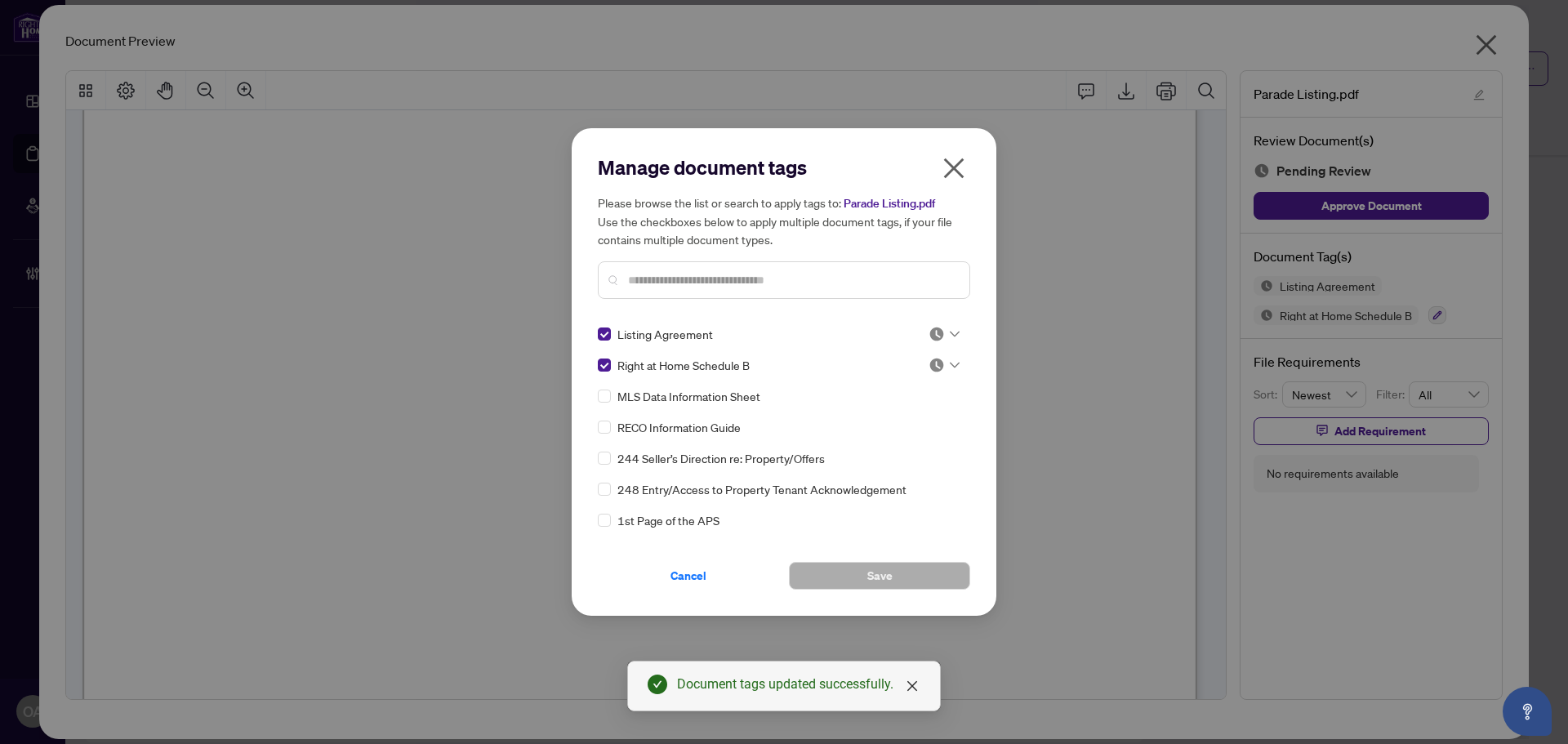
click at [633, 289] on div at bounding box center [784, 280] width 373 height 38
click at [636, 284] on input "text" at bounding box center [792, 279] width 328 height 18
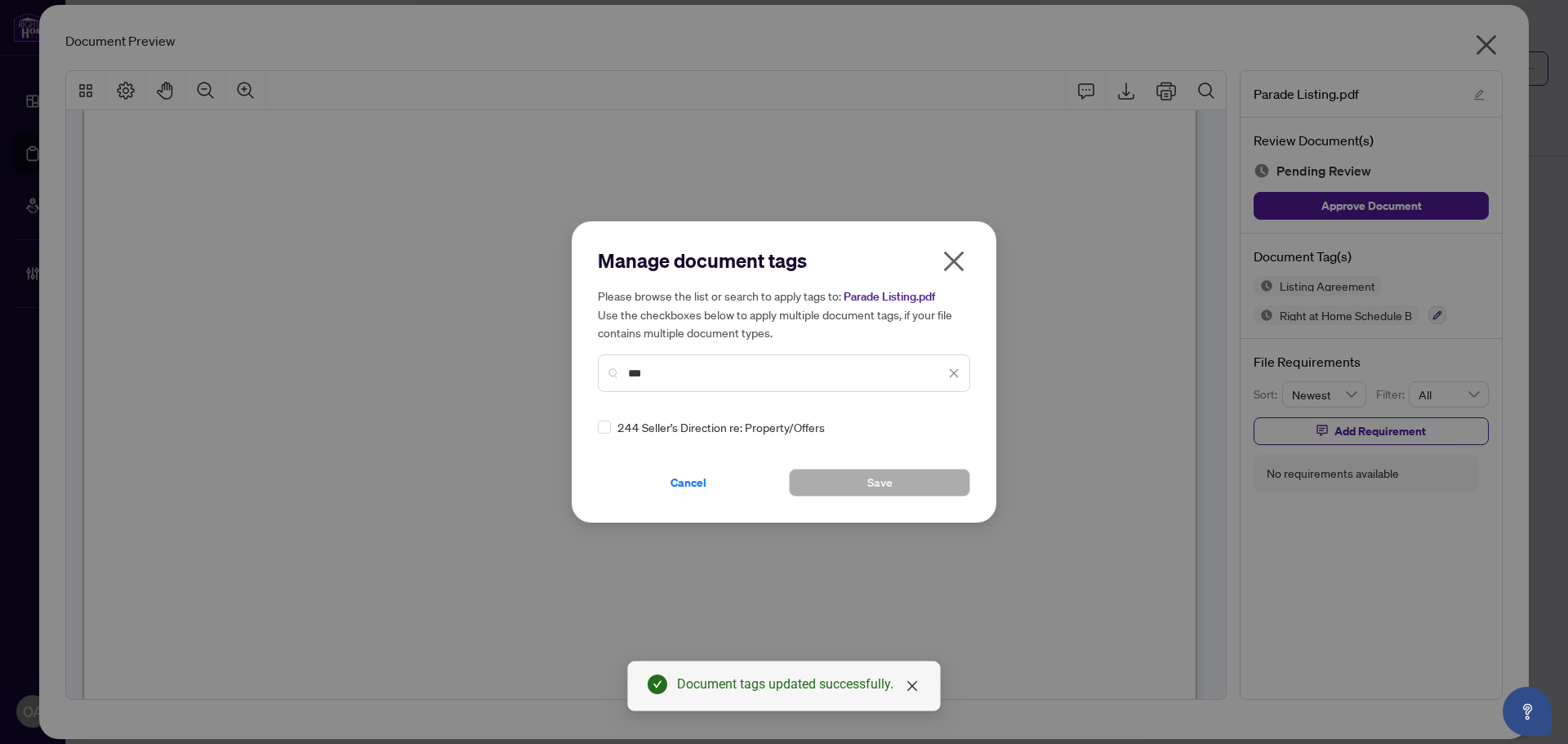
type input "***"
click at [860, 487] on button "Save" at bounding box center [880, 483] width 182 height 27
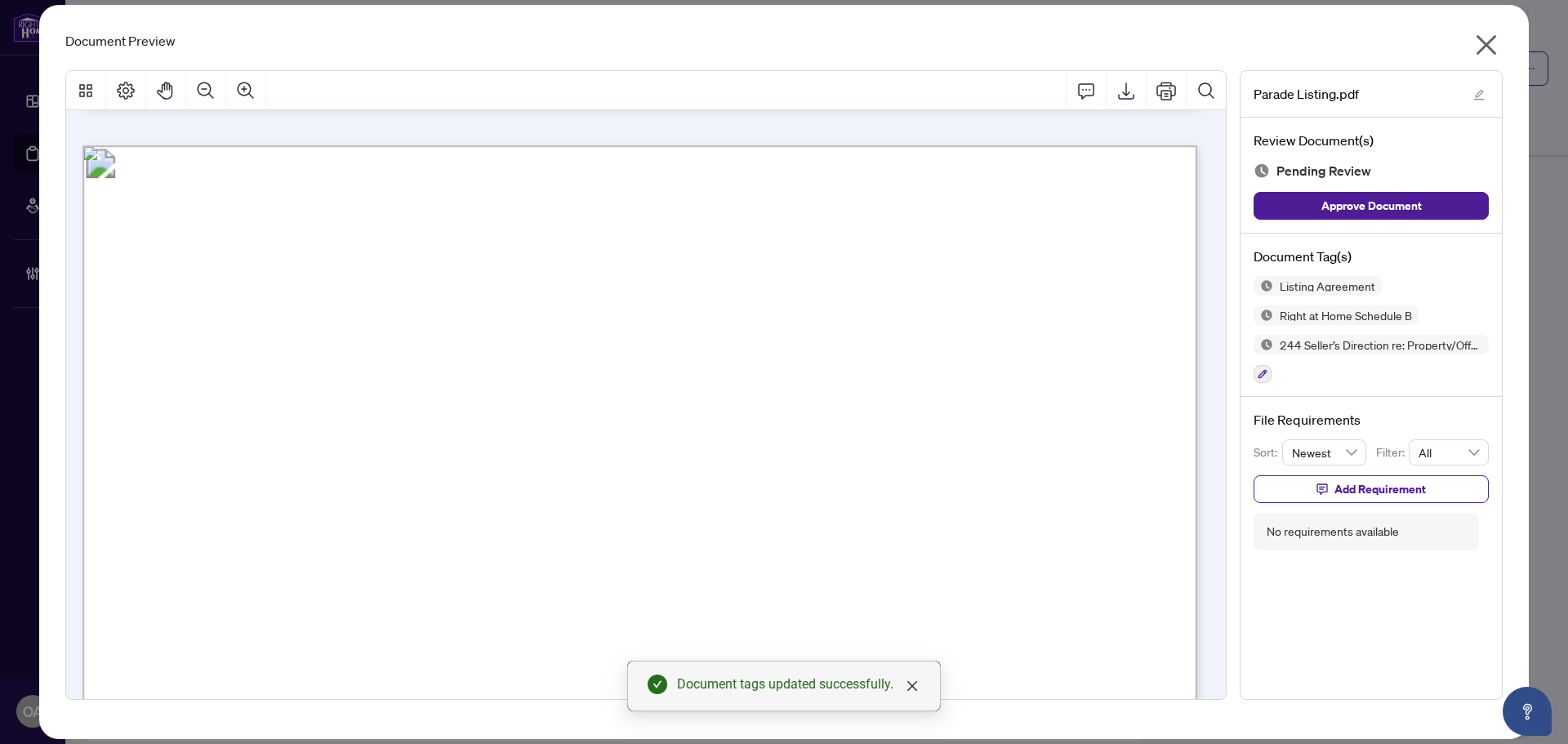
scroll to position [14982, 0]
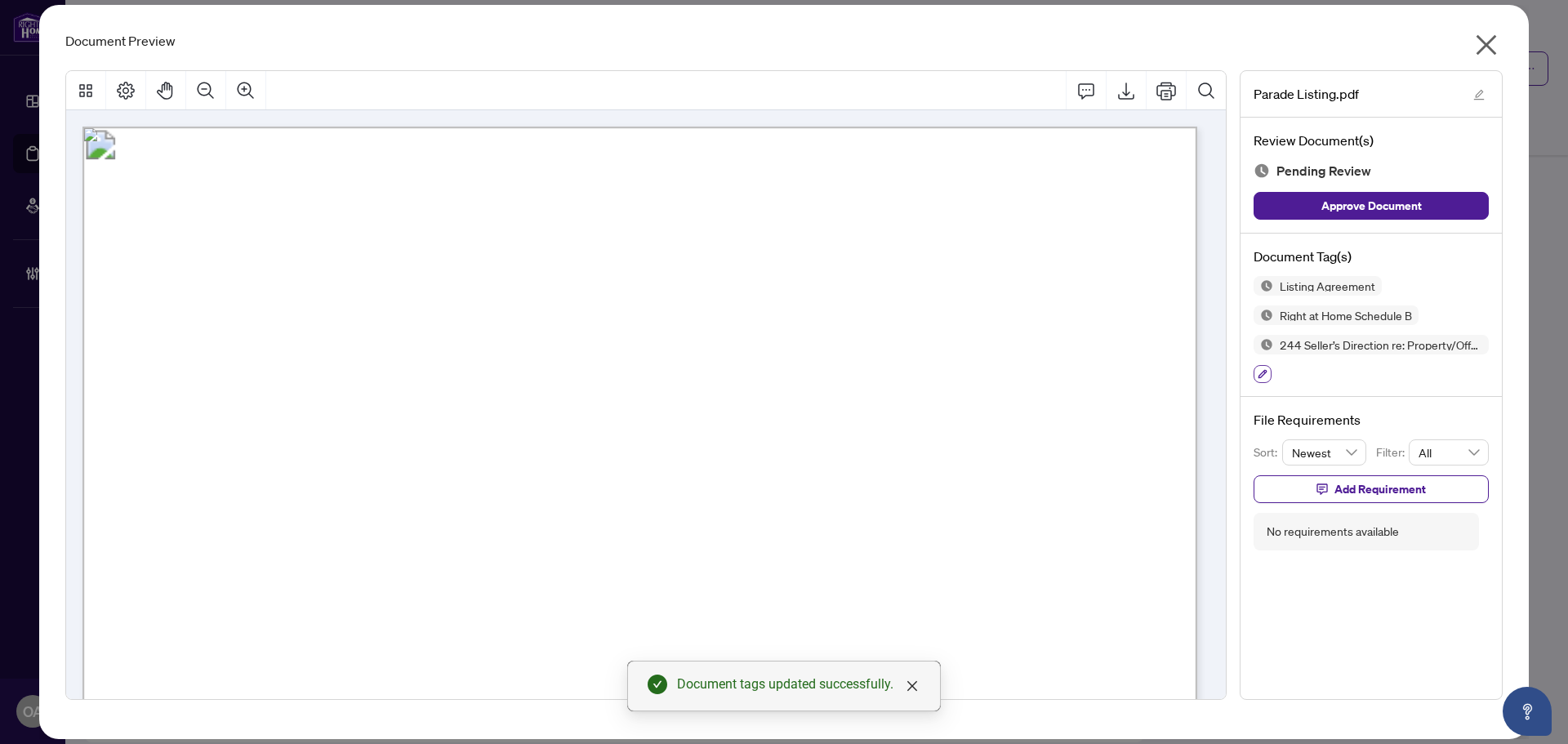
click at [1266, 373] on icon "button" at bounding box center [1261, 374] width 9 height 9
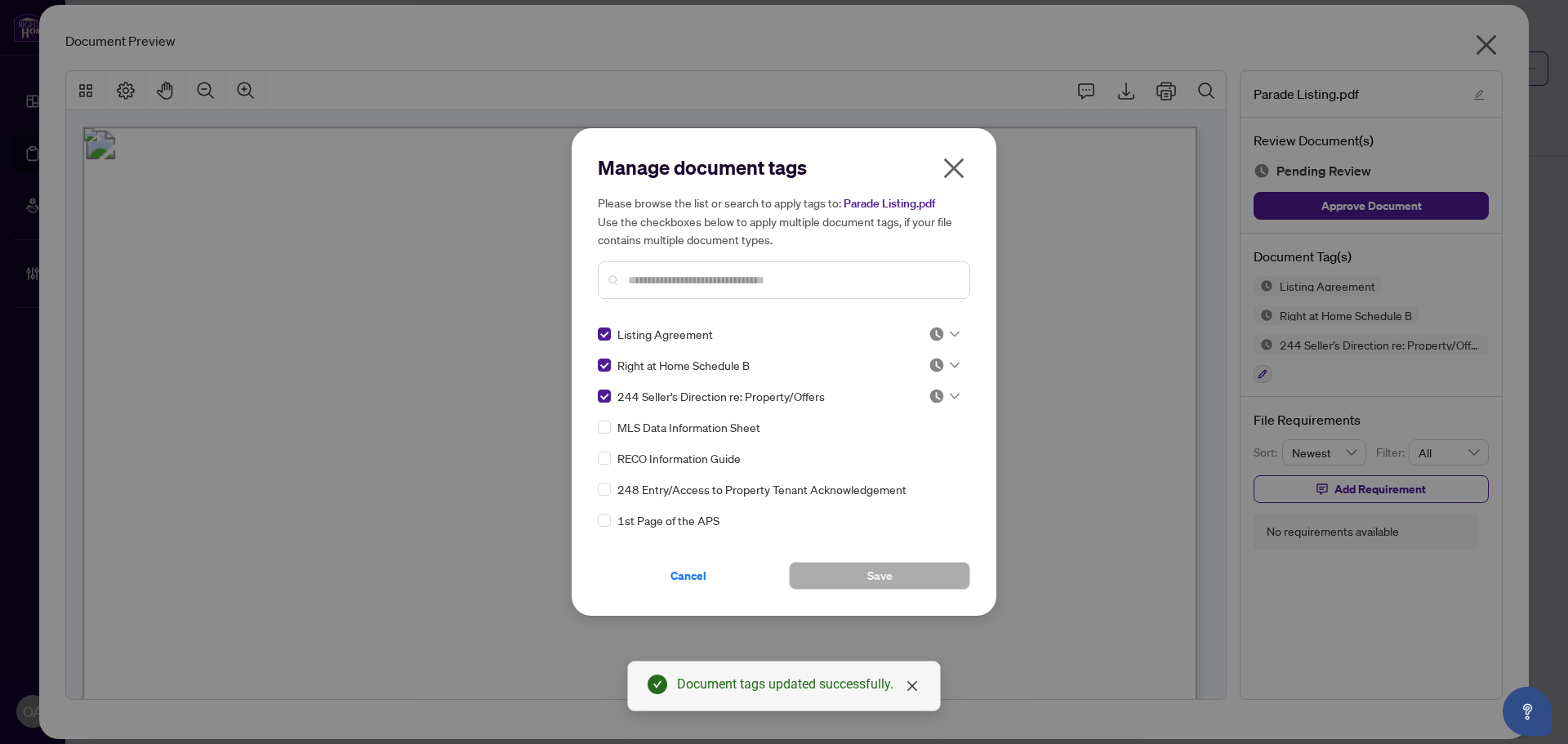
click at [682, 279] on input "text" at bounding box center [792, 279] width 328 height 18
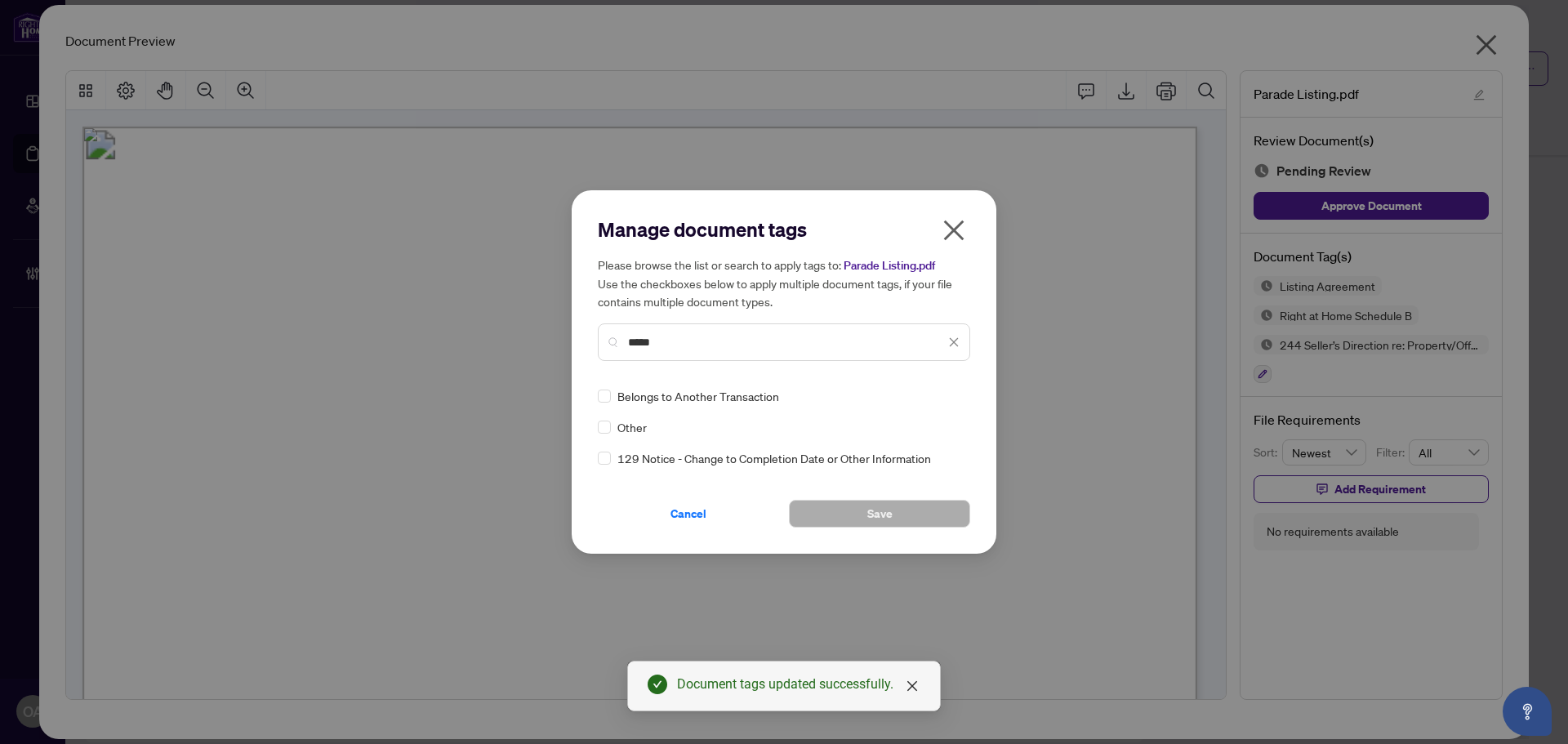
type input "*****"
click at [850, 510] on button "Save" at bounding box center [880, 513] width 182 height 27
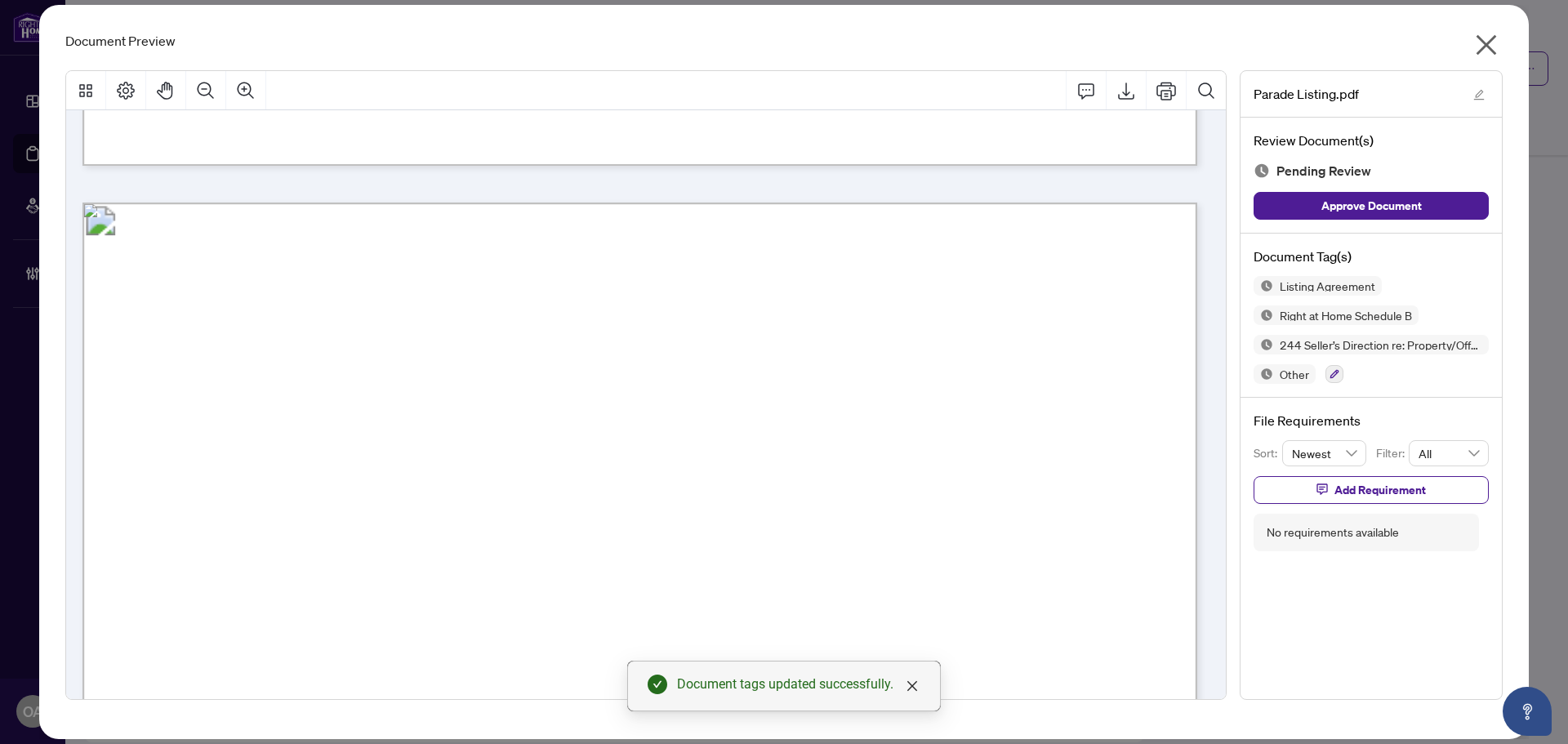
scroll to position [16861, 0]
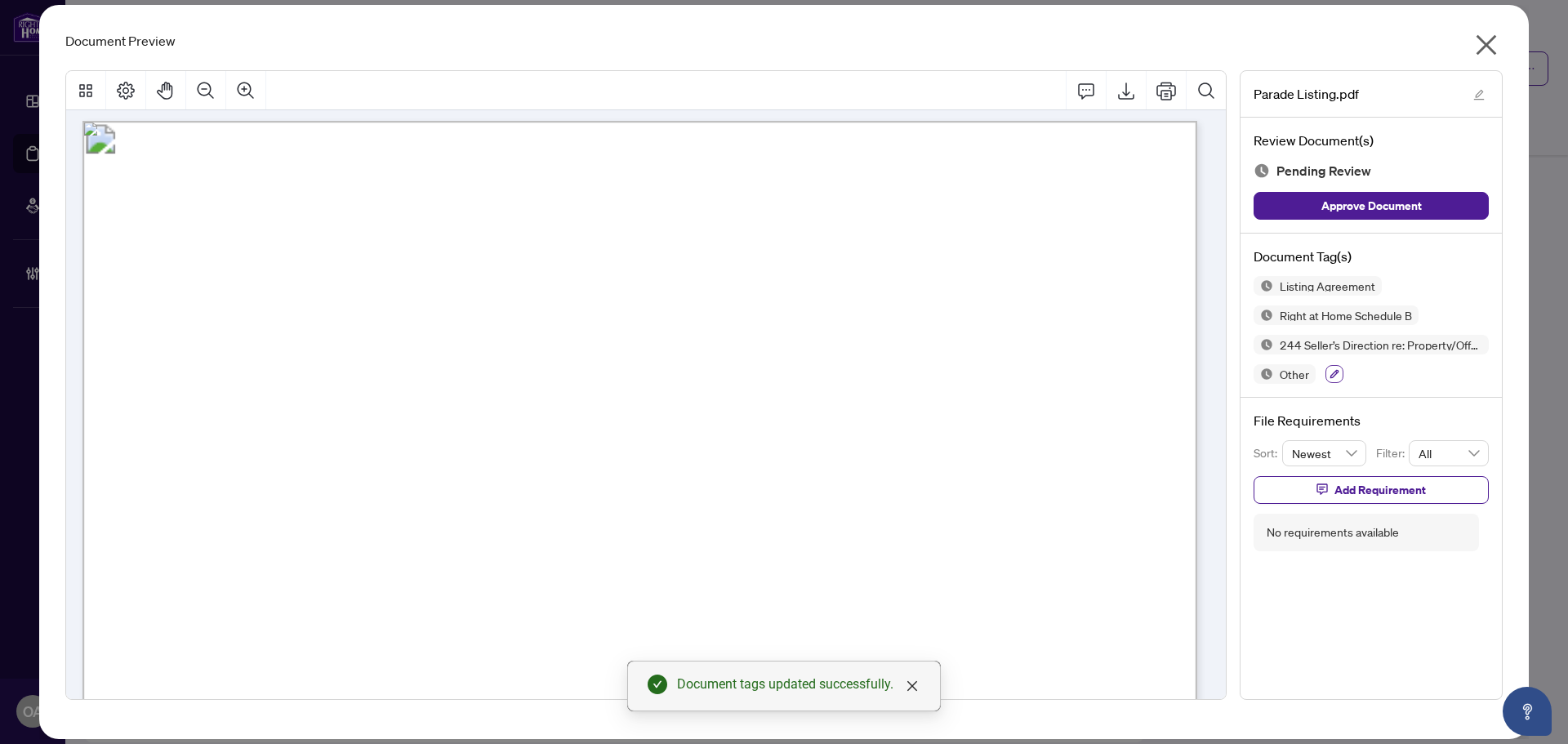
click at [1341, 375] on button "button" at bounding box center [1334, 374] width 18 height 18
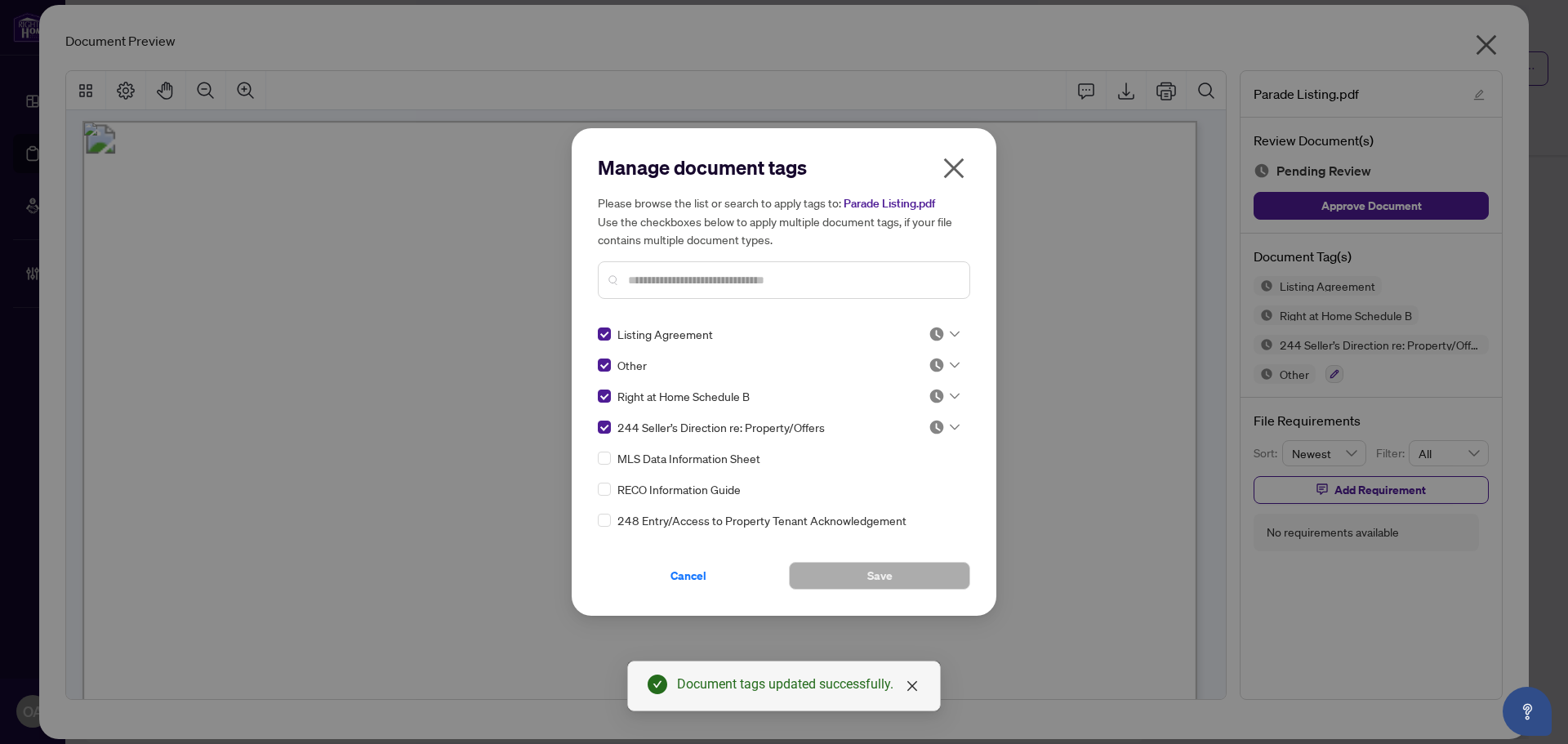
click at [678, 271] on input "text" at bounding box center [792, 279] width 328 height 18
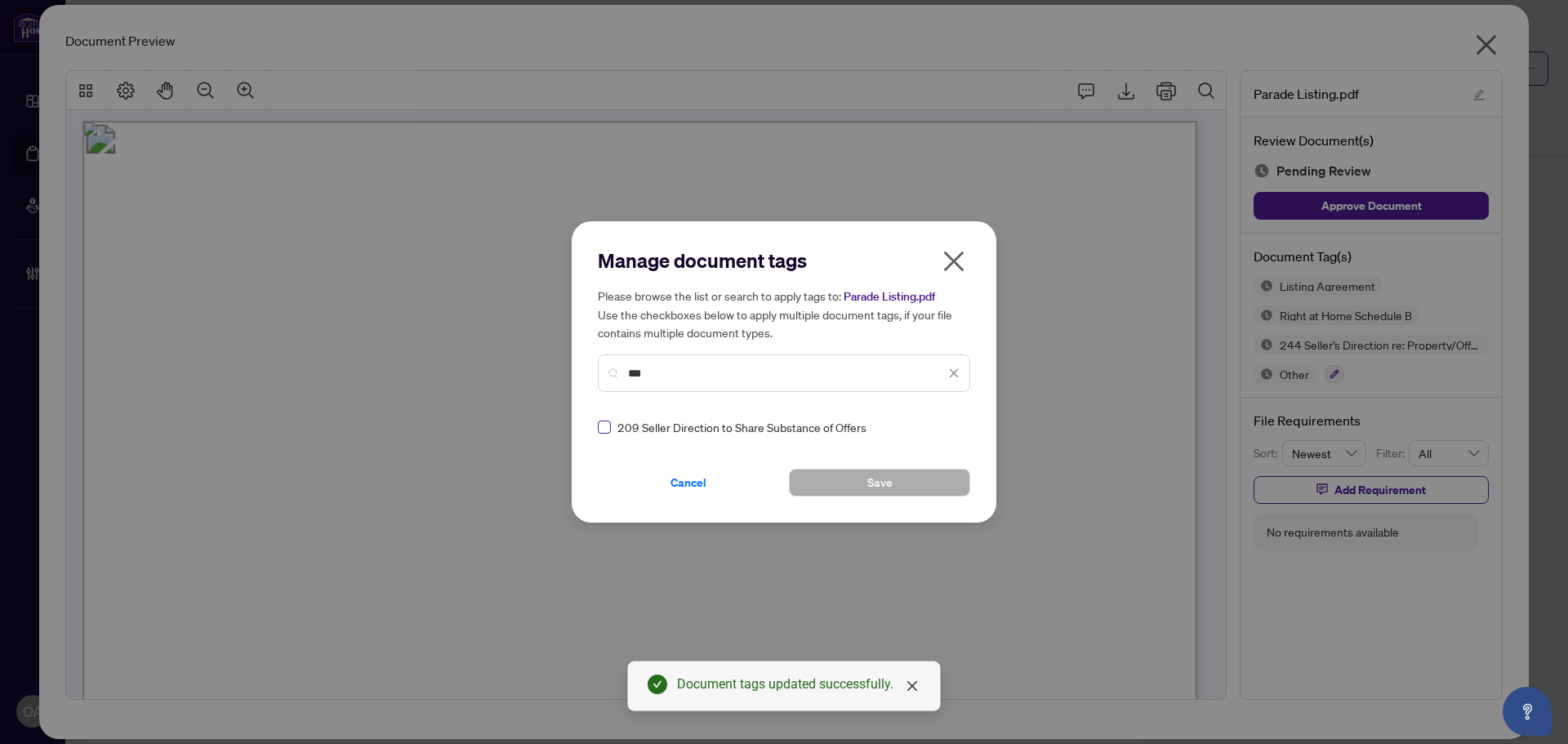
type input "***"
click at [823, 490] on button "Save" at bounding box center [880, 483] width 182 height 27
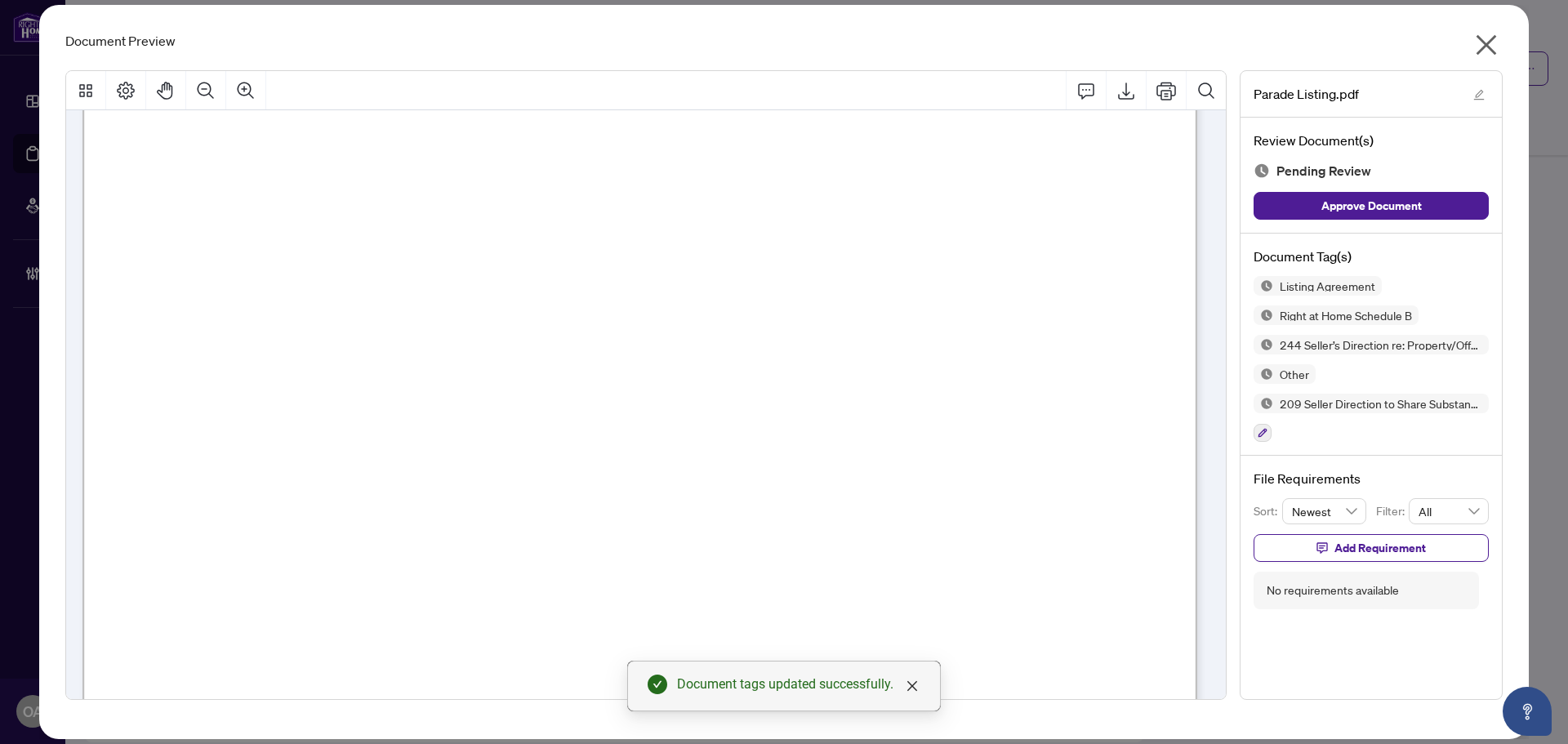
scroll to position [408, 0]
click at [1265, 432] on icon "button" at bounding box center [1262, 433] width 9 height 9
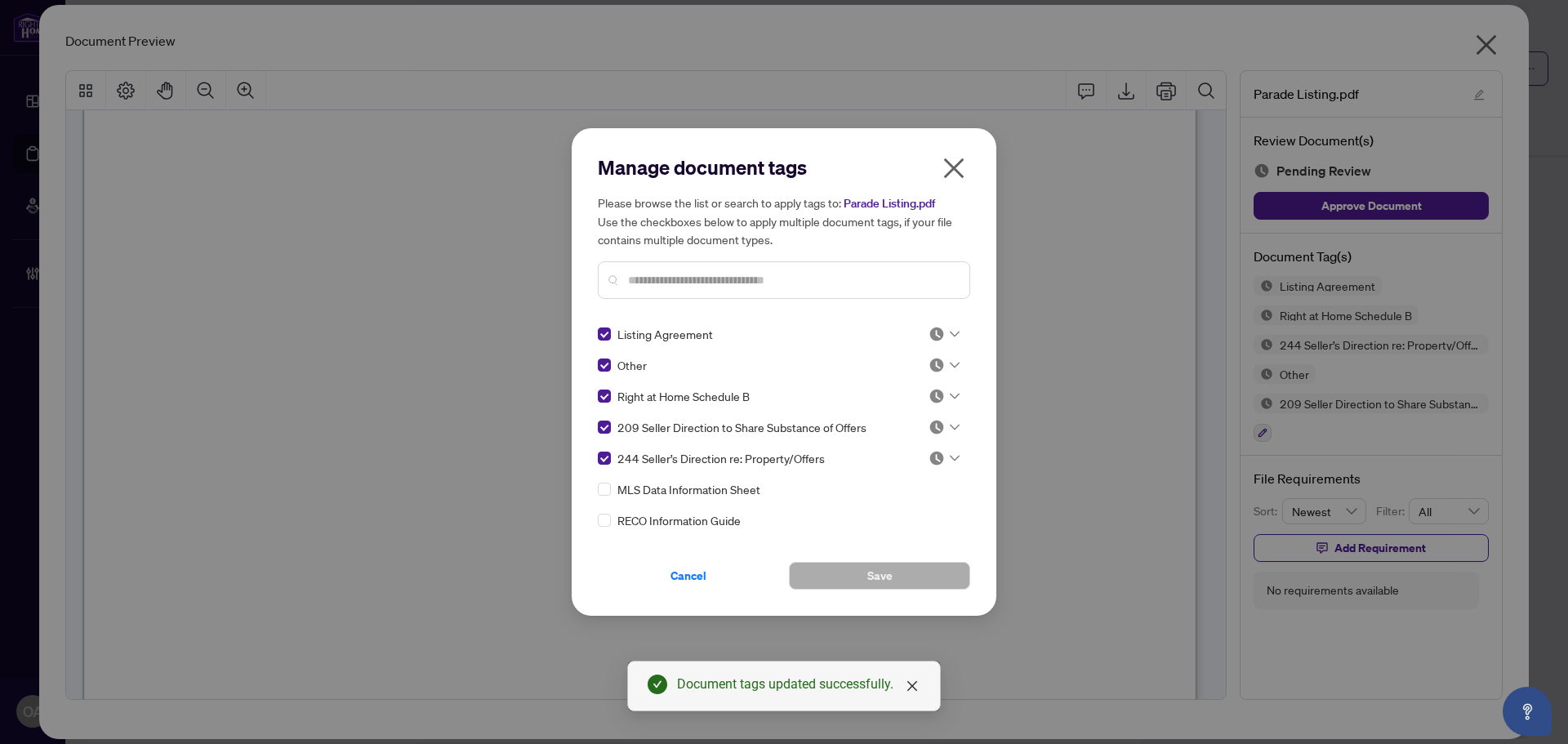
click at [707, 276] on input "text" at bounding box center [792, 279] width 328 height 18
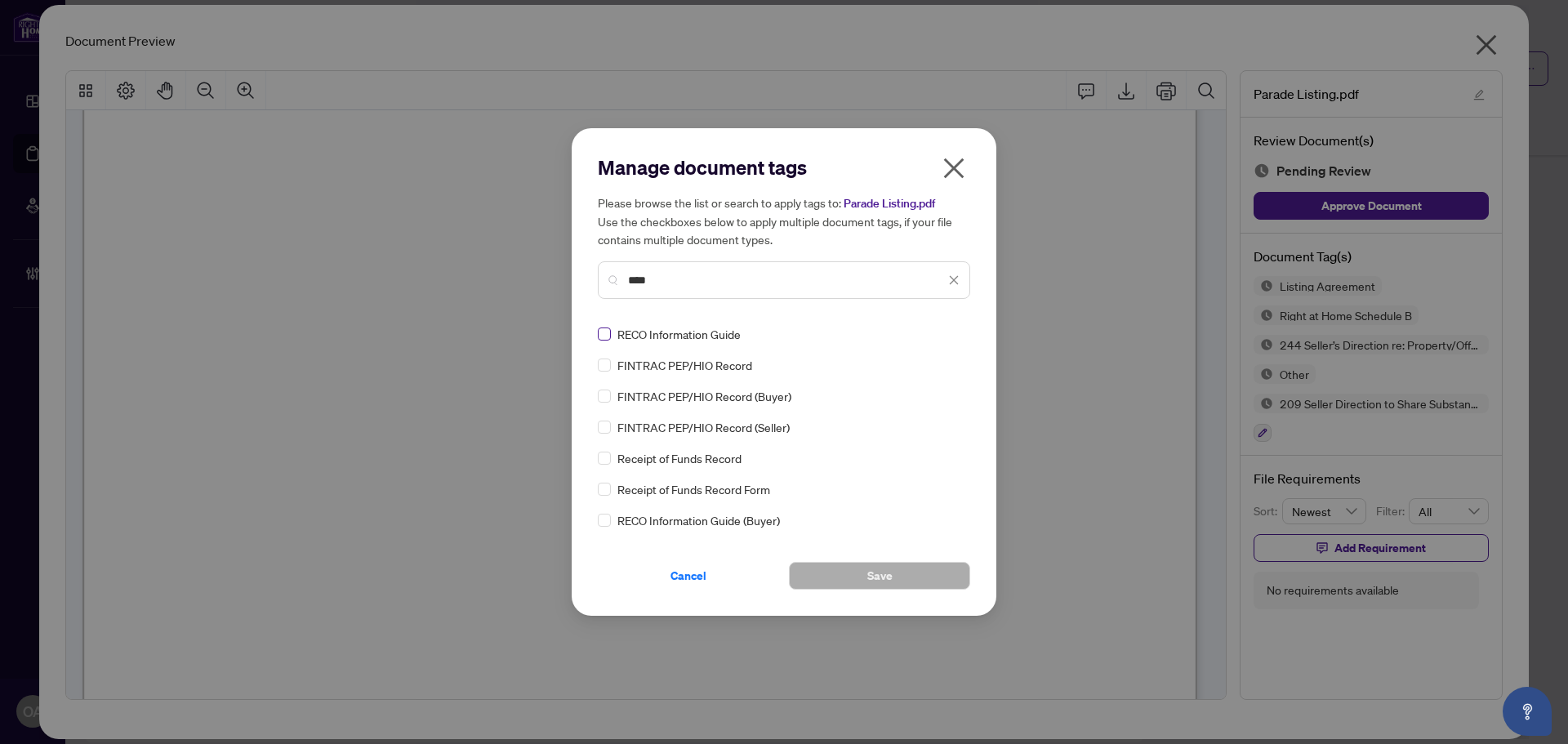
type input "****"
drag, startPoint x: 928, startPoint y: 569, endPoint x: 763, endPoint y: 465, distance: 195.0
click at [927, 568] on button "Save" at bounding box center [880, 576] width 182 height 27
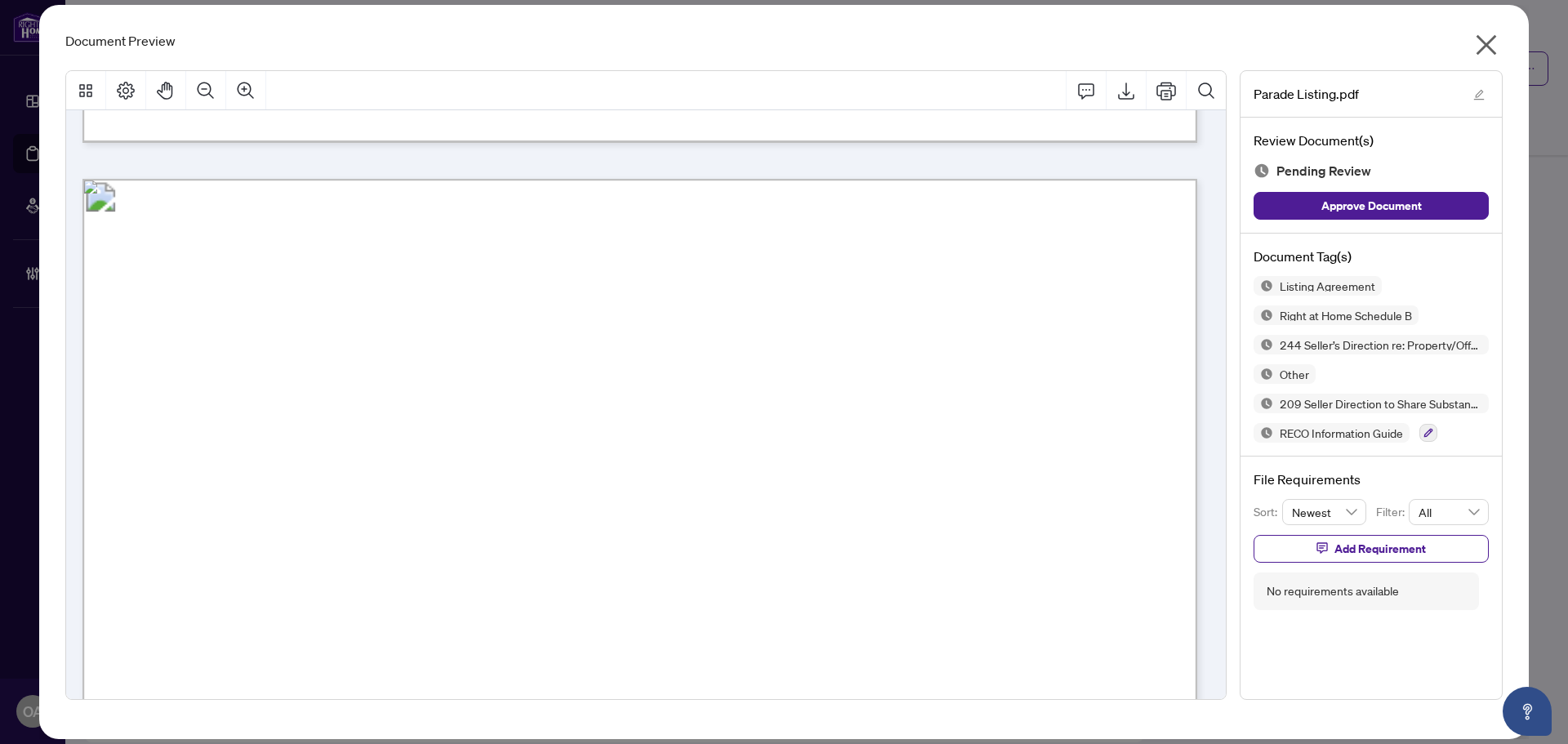
scroll to position [9556, 0]
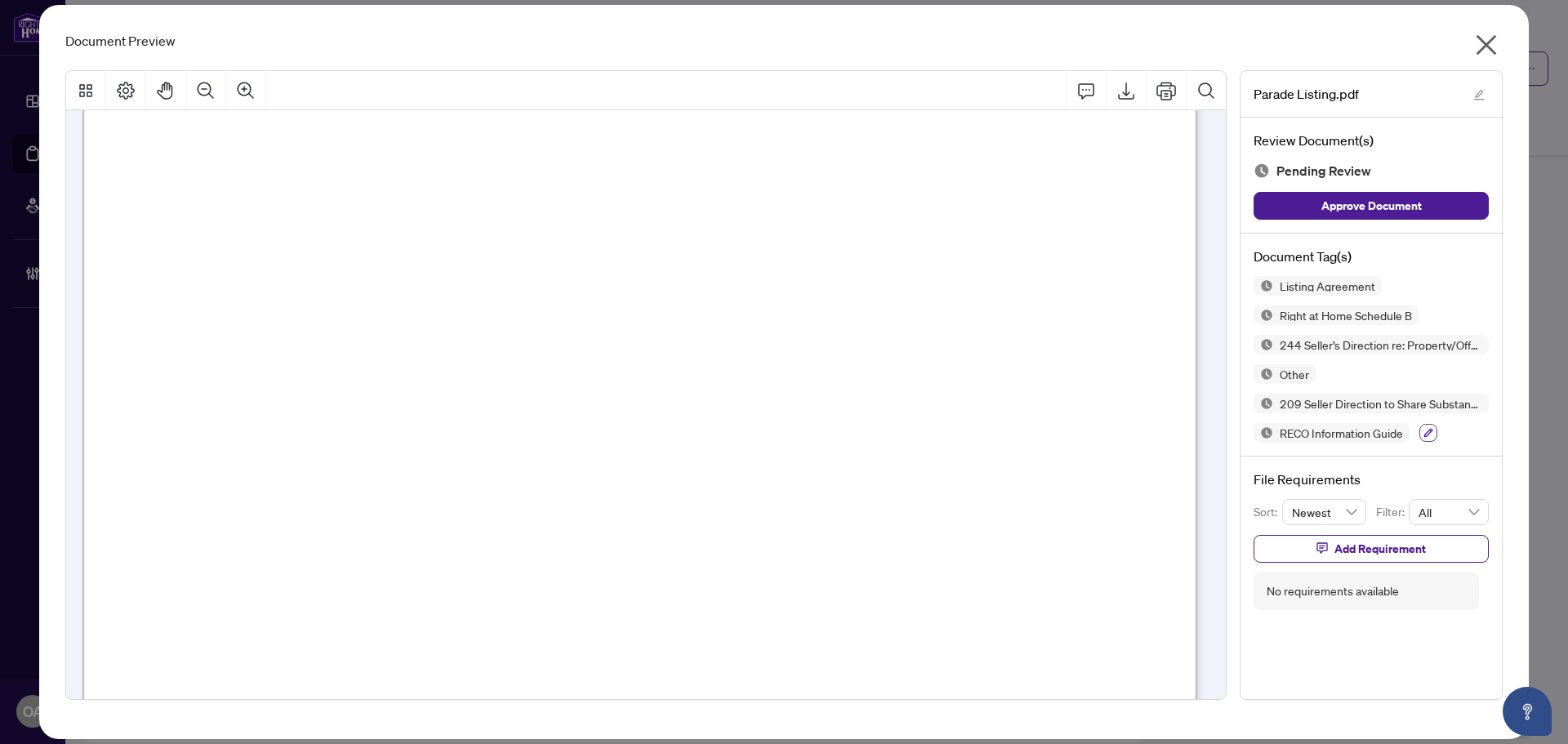
click at [1431, 435] on icon "button" at bounding box center [1427, 432] width 9 height 9
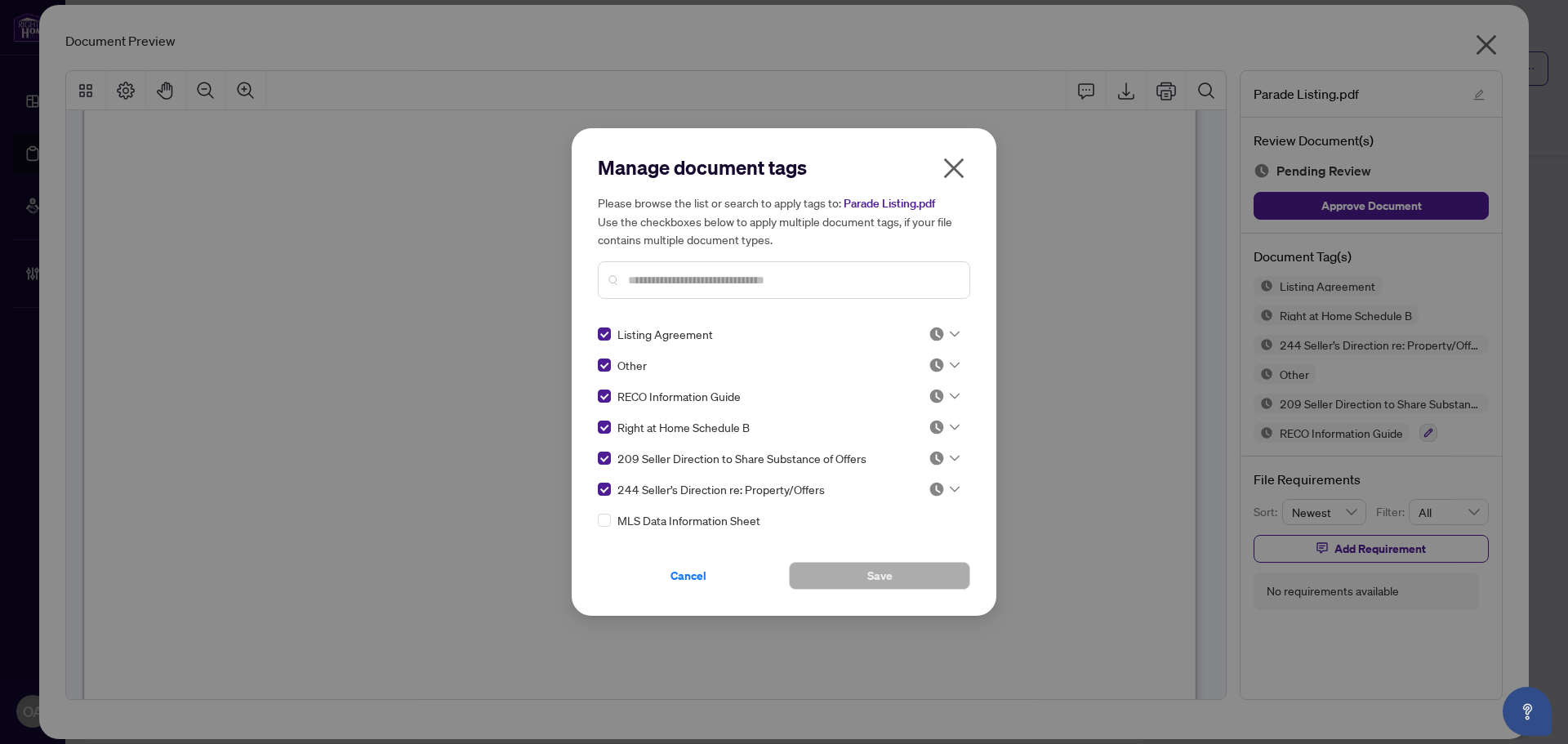
click at [949, 338] on div at bounding box center [943, 333] width 31 height 16
click at [907, 412] on div "Approved" at bounding box center [890, 414] width 105 height 18
click at [950, 363] on icon at bounding box center [954, 365] width 9 height 7
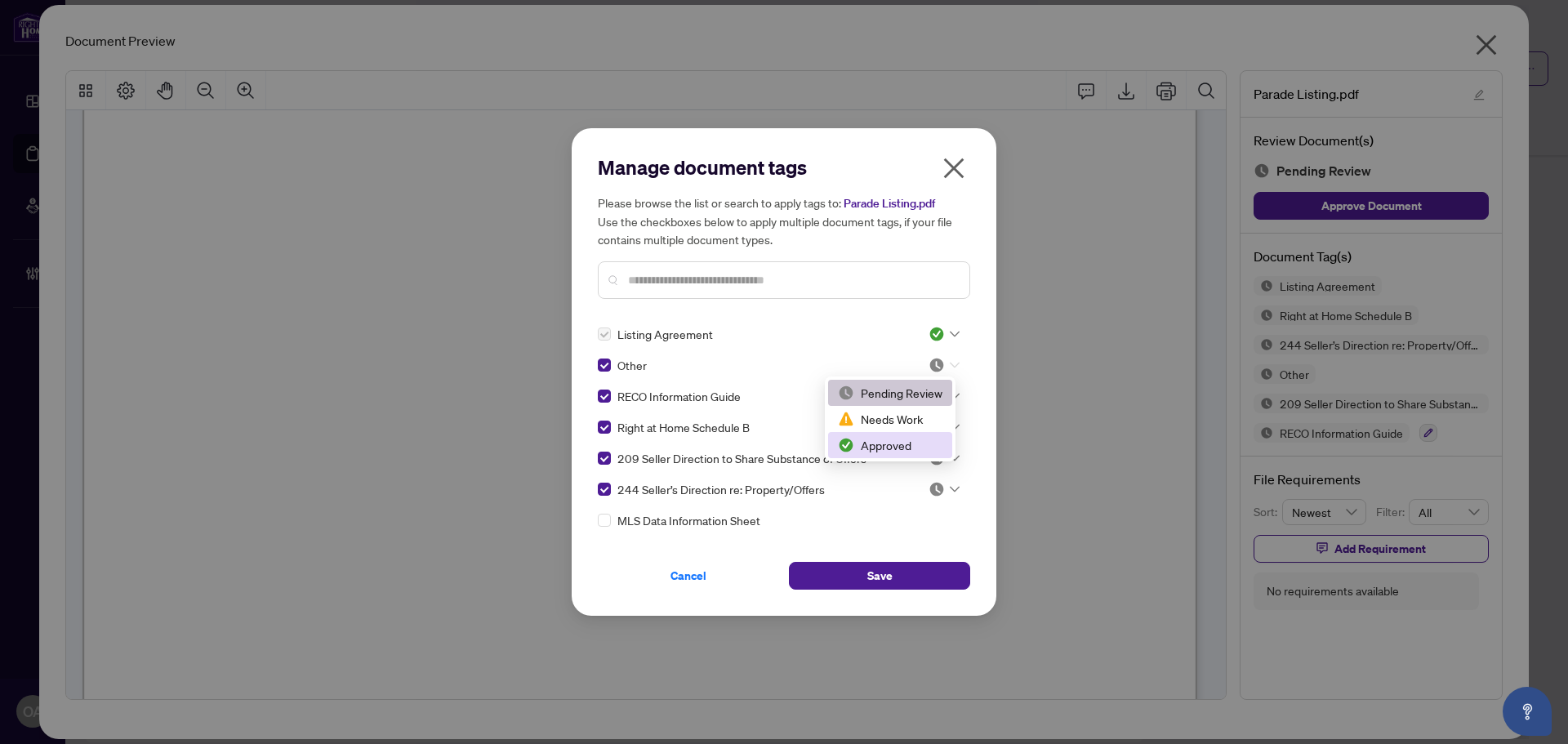
click at [910, 447] on div "Approved" at bounding box center [890, 445] width 105 height 18
click at [949, 390] on div at bounding box center [943, 396] width 31 height 16
drag, startPoint x: 923, startPoint y: 471, endPoint x: 935, endPoint y: 452, distance: 22.5
click at [923, 471] on div "Approved" at bounding box center [890, 476] width 105 height 18
click at [949, 423] on div at bounding box center [943, 427] width 31 height 16
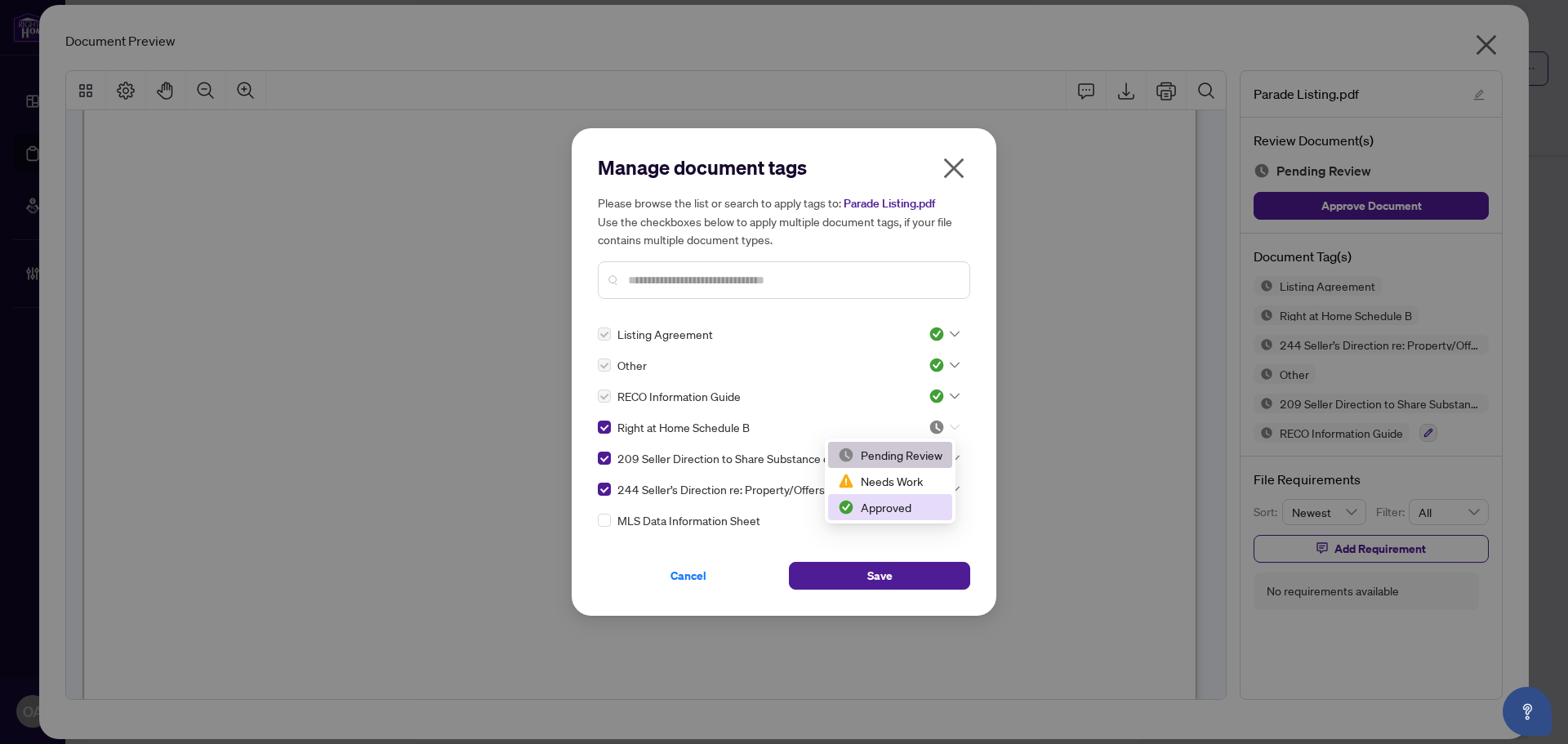
drag, startPoint x: 910, startPoint y: 509, endPoint x: 954, endPoint y: 461, distance: 65.1
click at [910, 508] on div "Approved" at bounding box center [890, 507] width 105 height 18
click at [949, 456] on icon at bounding box center [954, 459] width 9 height 7
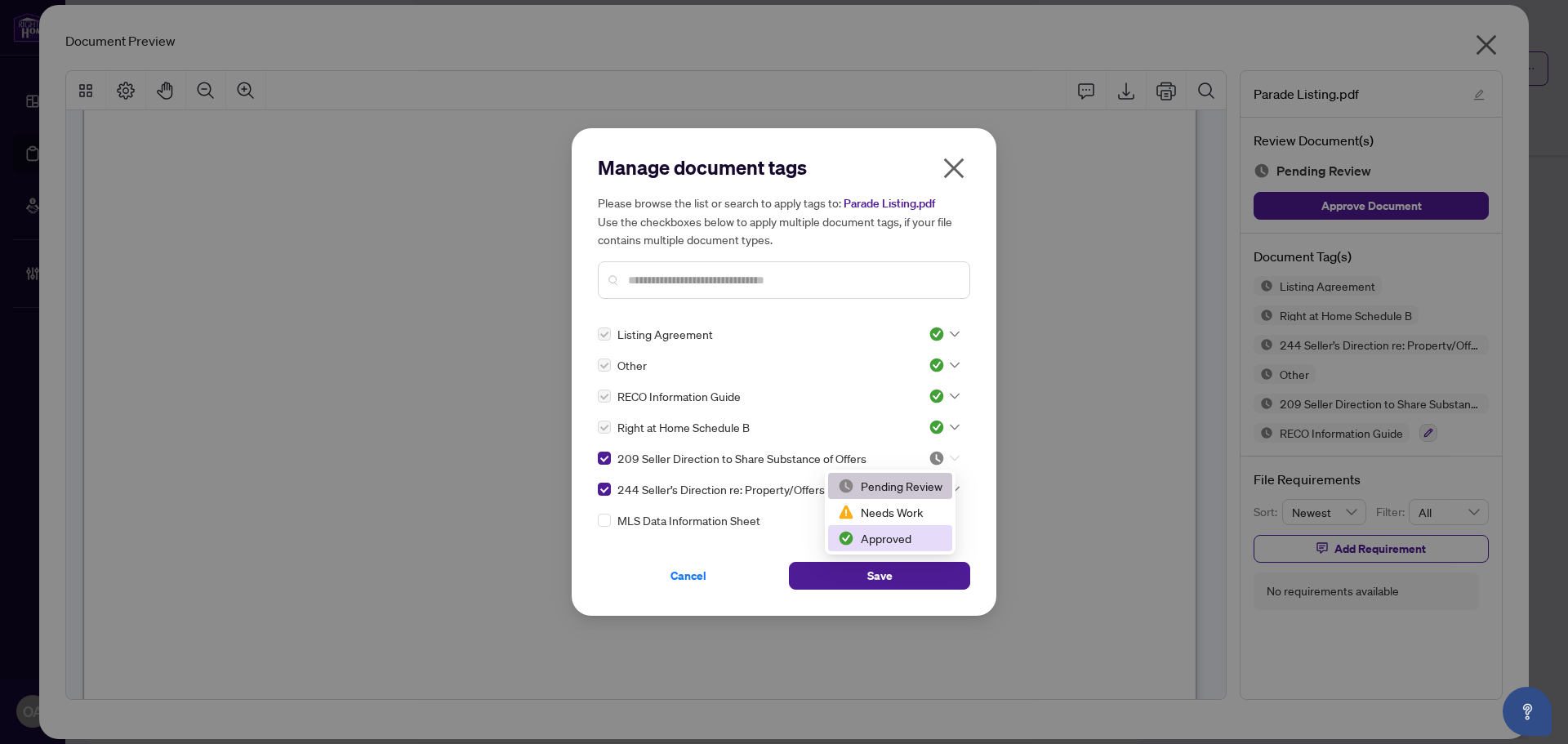
click at [921, 531] on div "Approved" at bounding box center [890, 537] width 105 height 18
click at [952, 490] on icon at bounding box center [954, 489] width 9 height 7
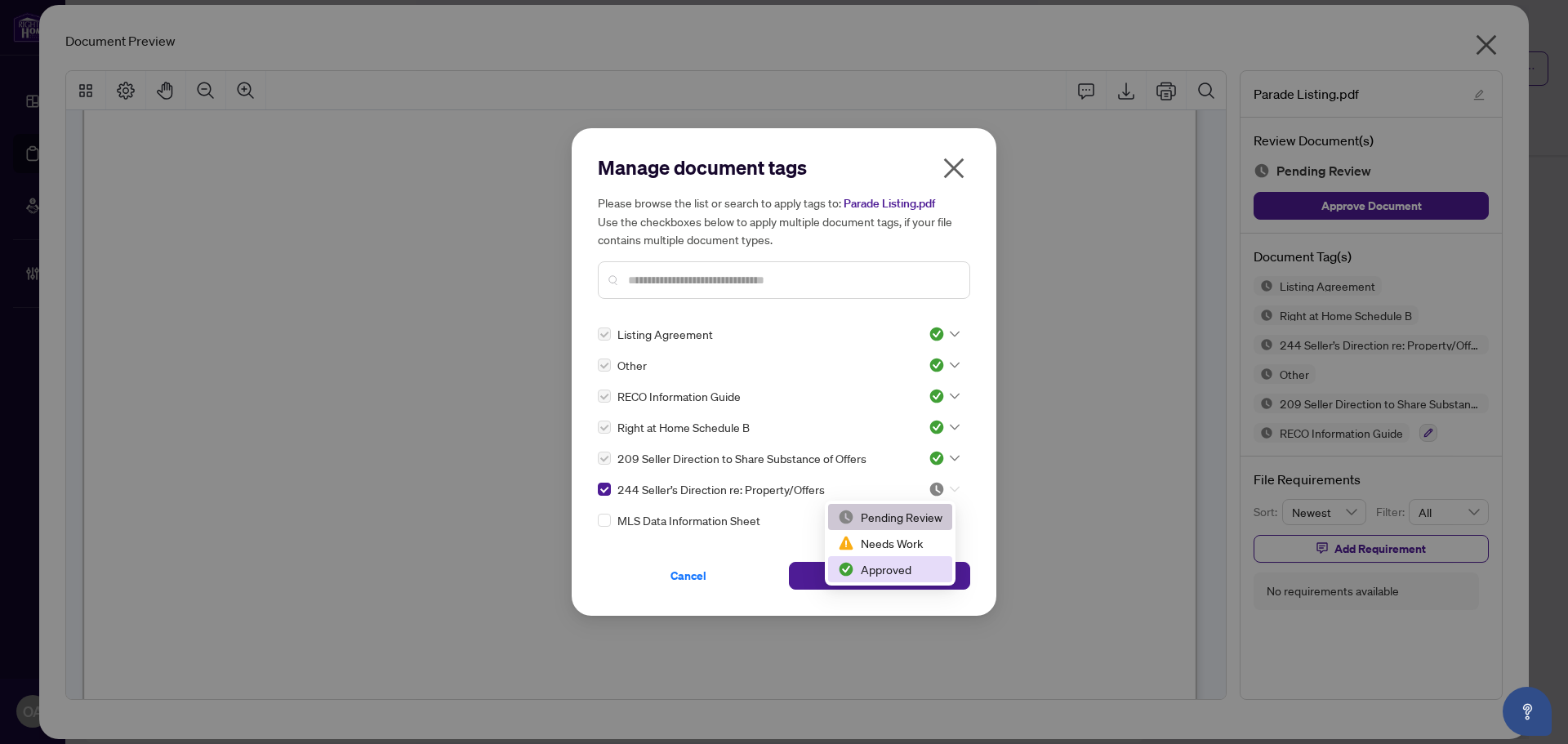
click at [921, 572] on div "Approved" at bounding box center [890, 569] width 105 height 18
click at [921, 569] on button "Save" at bounding box center [880, 576] width 182 height 27
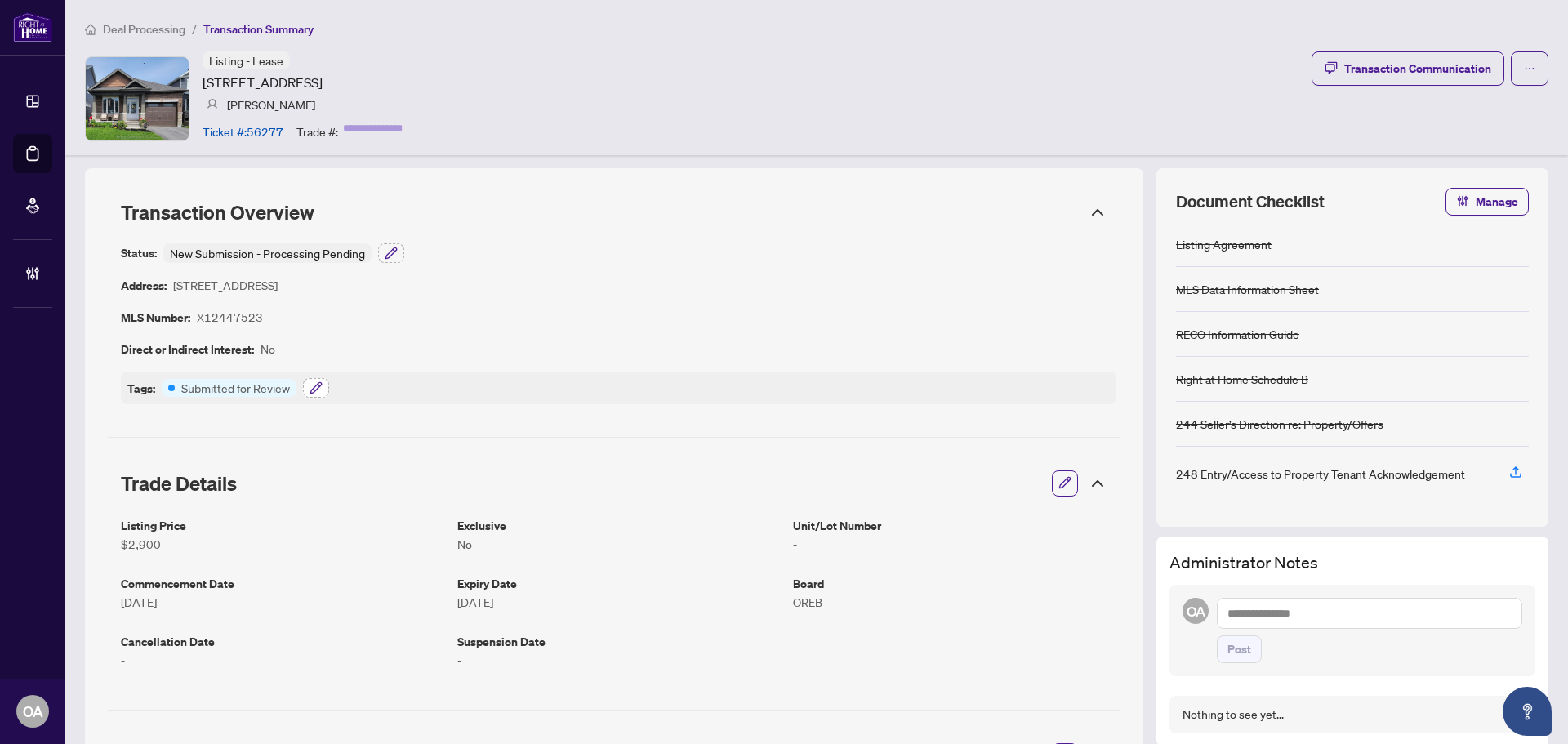
click at [321, 390] on icon "button" at bounding box center [315, 387] width 13 height 13
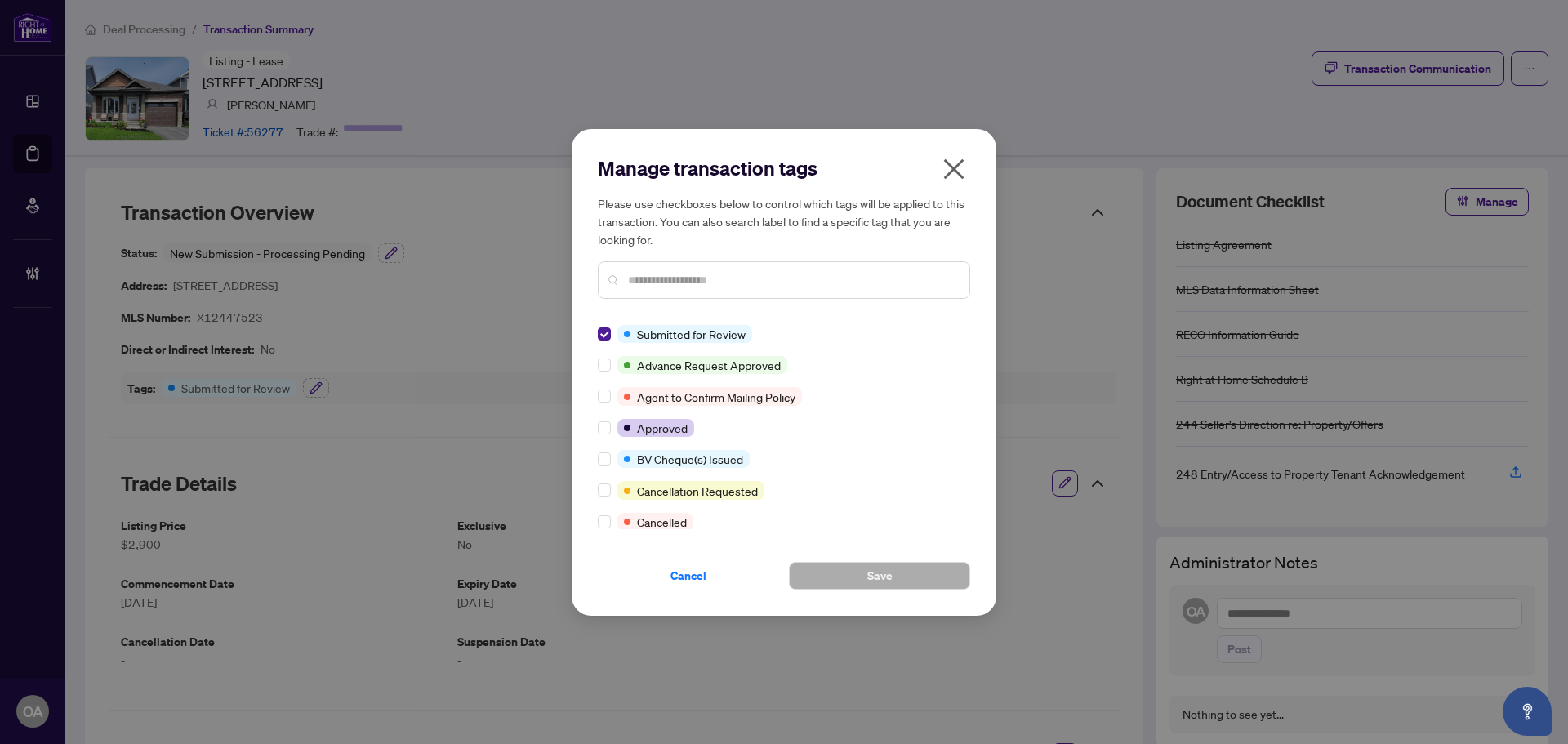
click at [601, 433] on div at bounding box center [607, 428] width 20 height 18
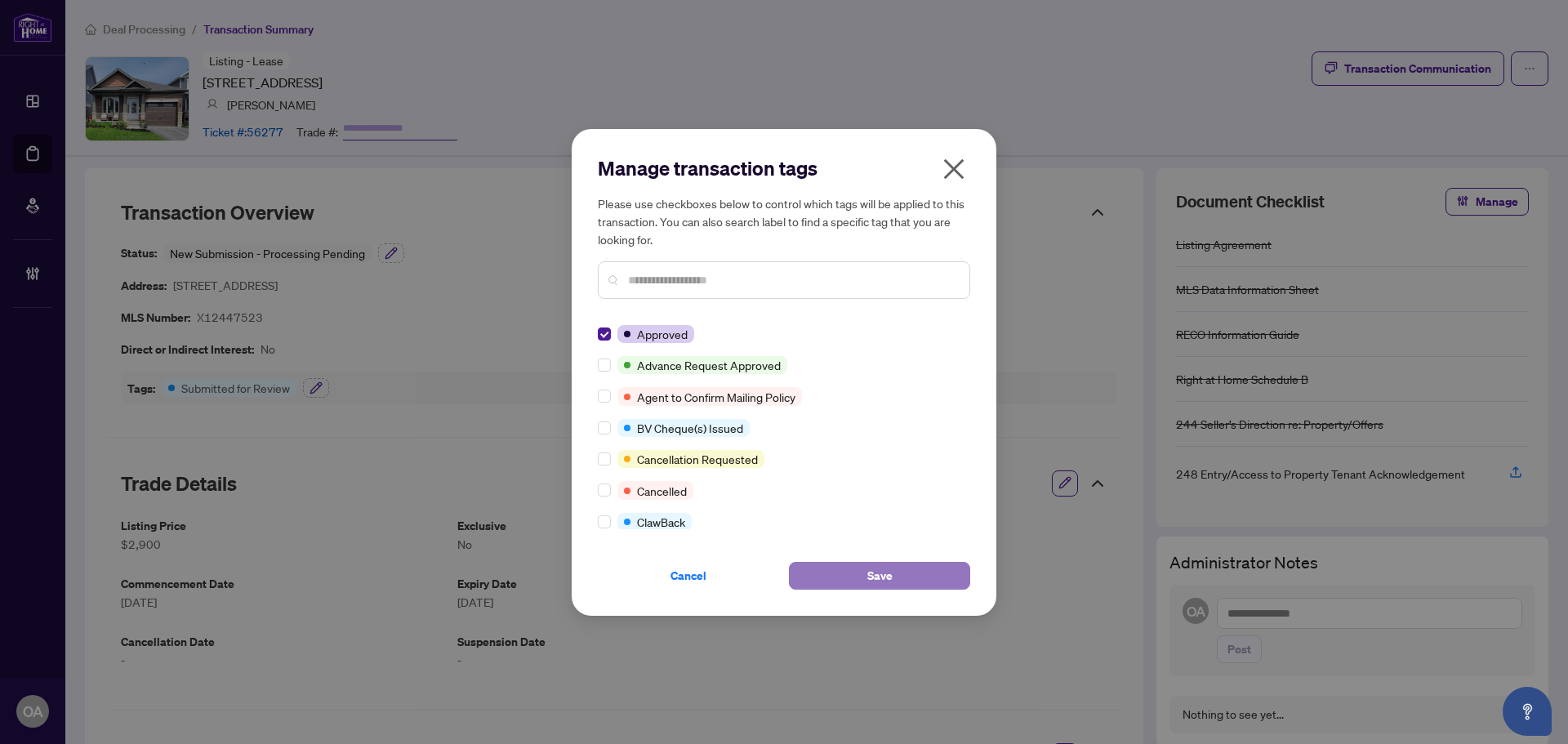
click at [909, 580] on button "Save" at bounding box center [880, 576] width 182 height 27
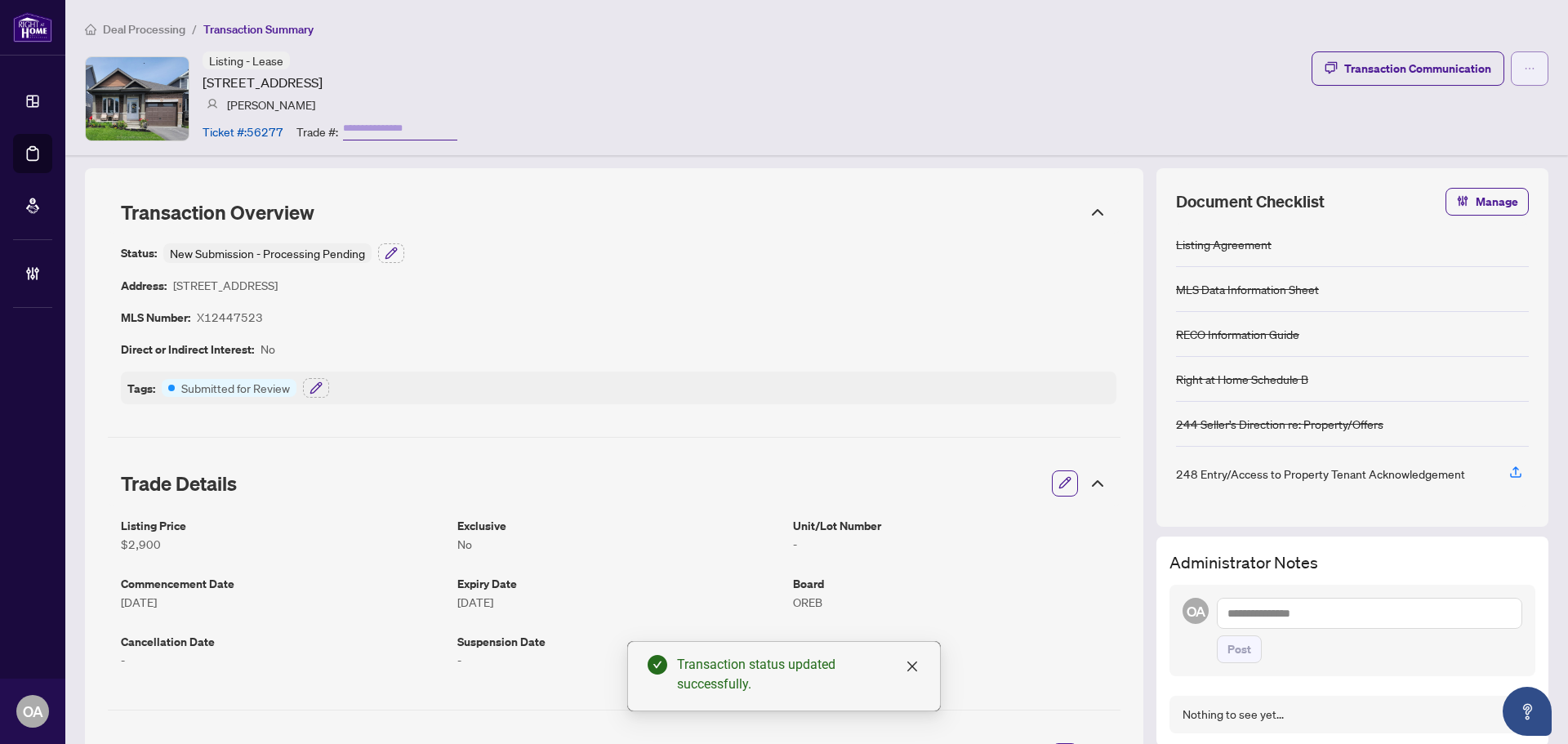
click at [1523, 68] on icon "ellipsis" at bounding box center [1529, 68] width 11 height 11
click at [1439, 182] on span "Submit for Completion" at bounding box center [1460, 183] width 125 height 18
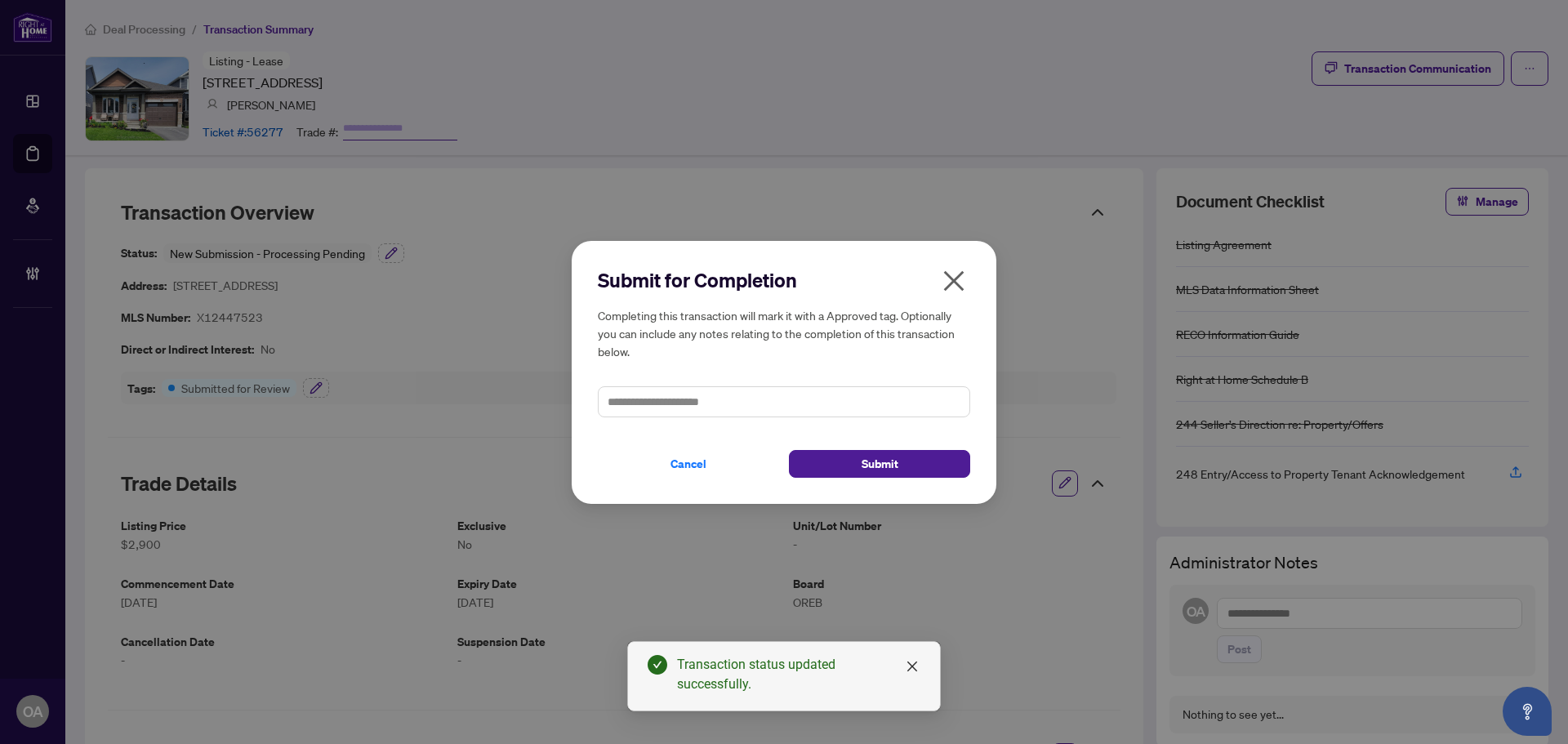
drag, startPoint x: 864, startPoint y: 467, endPoint x: 735, endPoint y: 395, distance: 147.7
click at [857, 467] on button "Submit" at bounding box center [880, 464] width 182 height 27
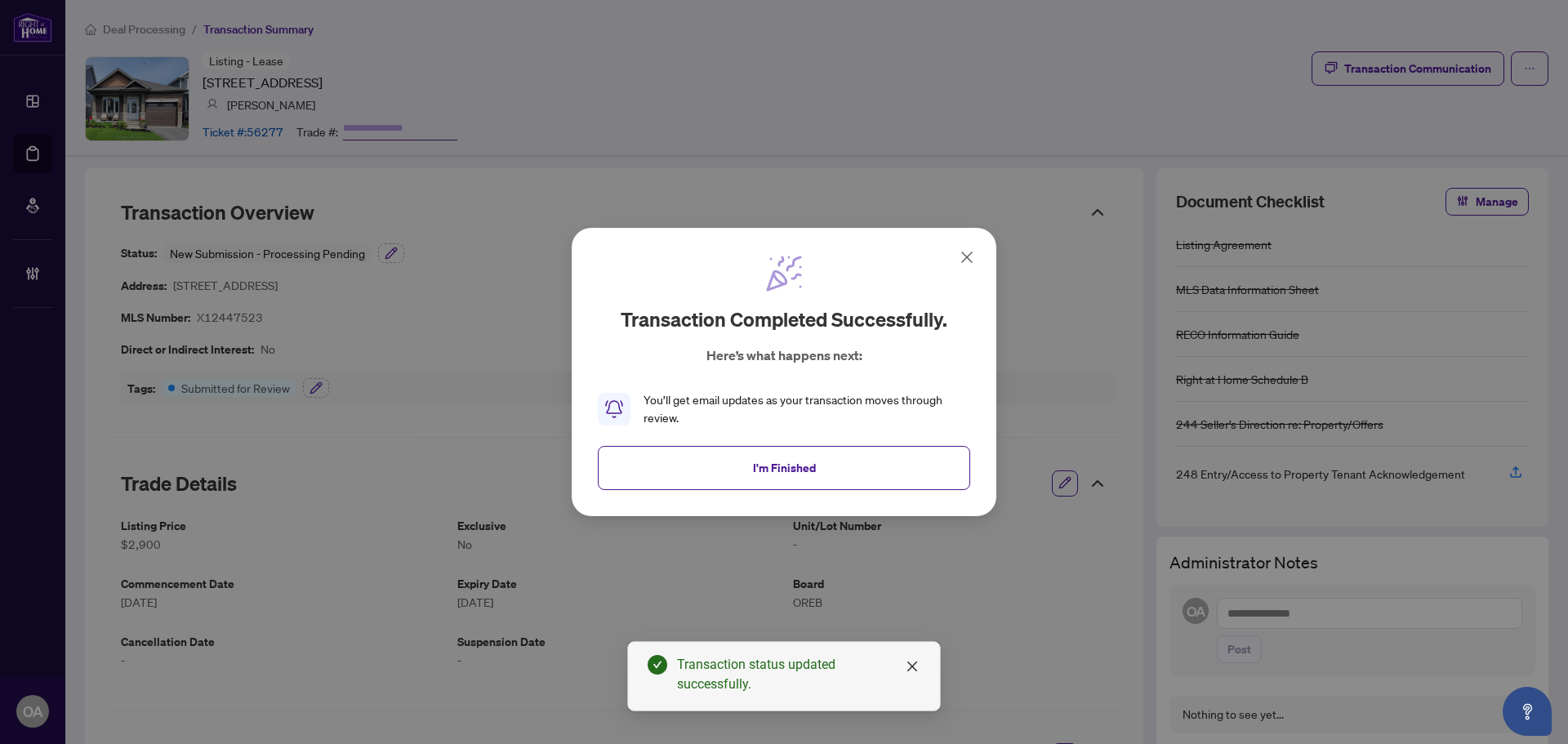
click at [804, 450] on button "I'm Finished" at bounding box center [784, 467] width 373 height 44
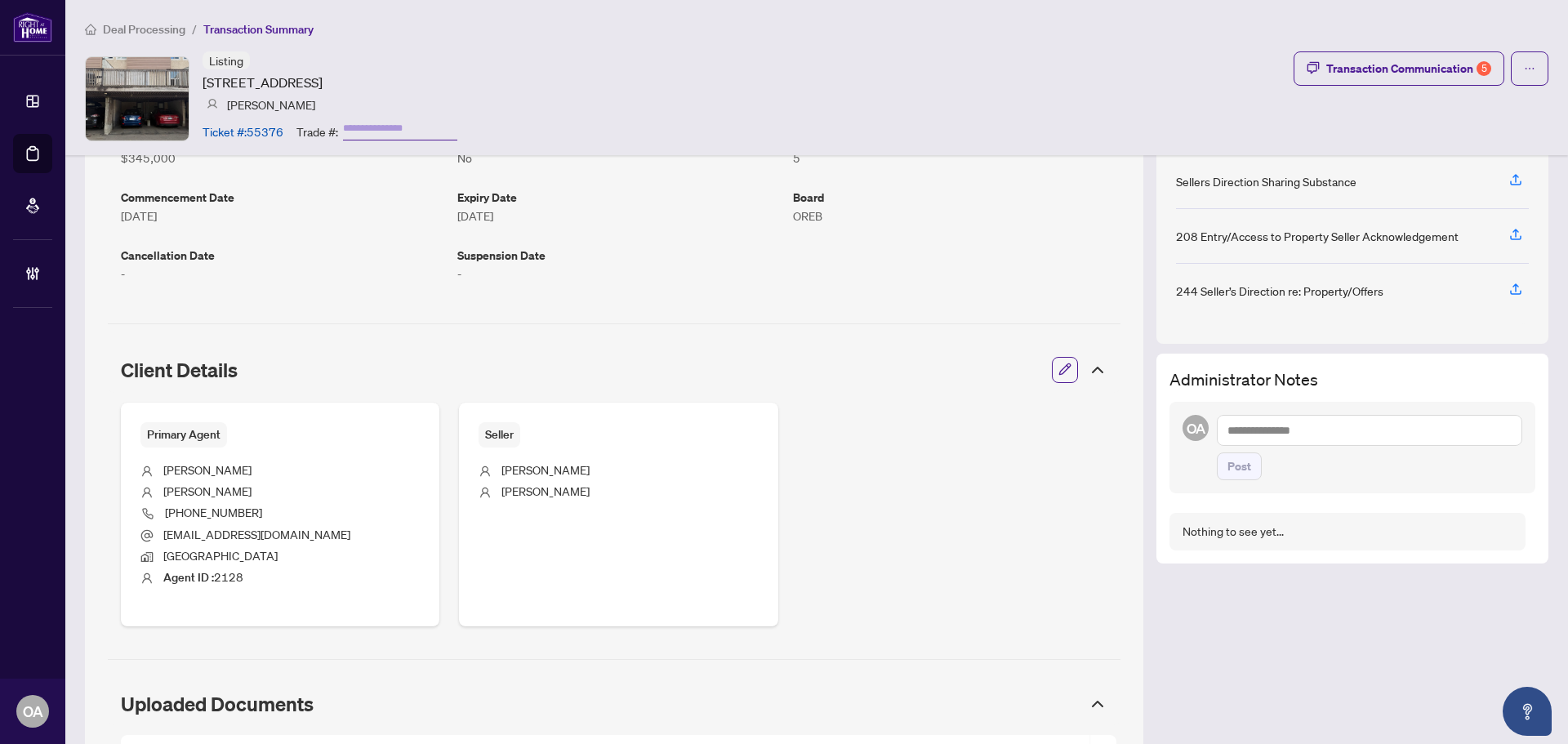
scroll to position [326, 0]
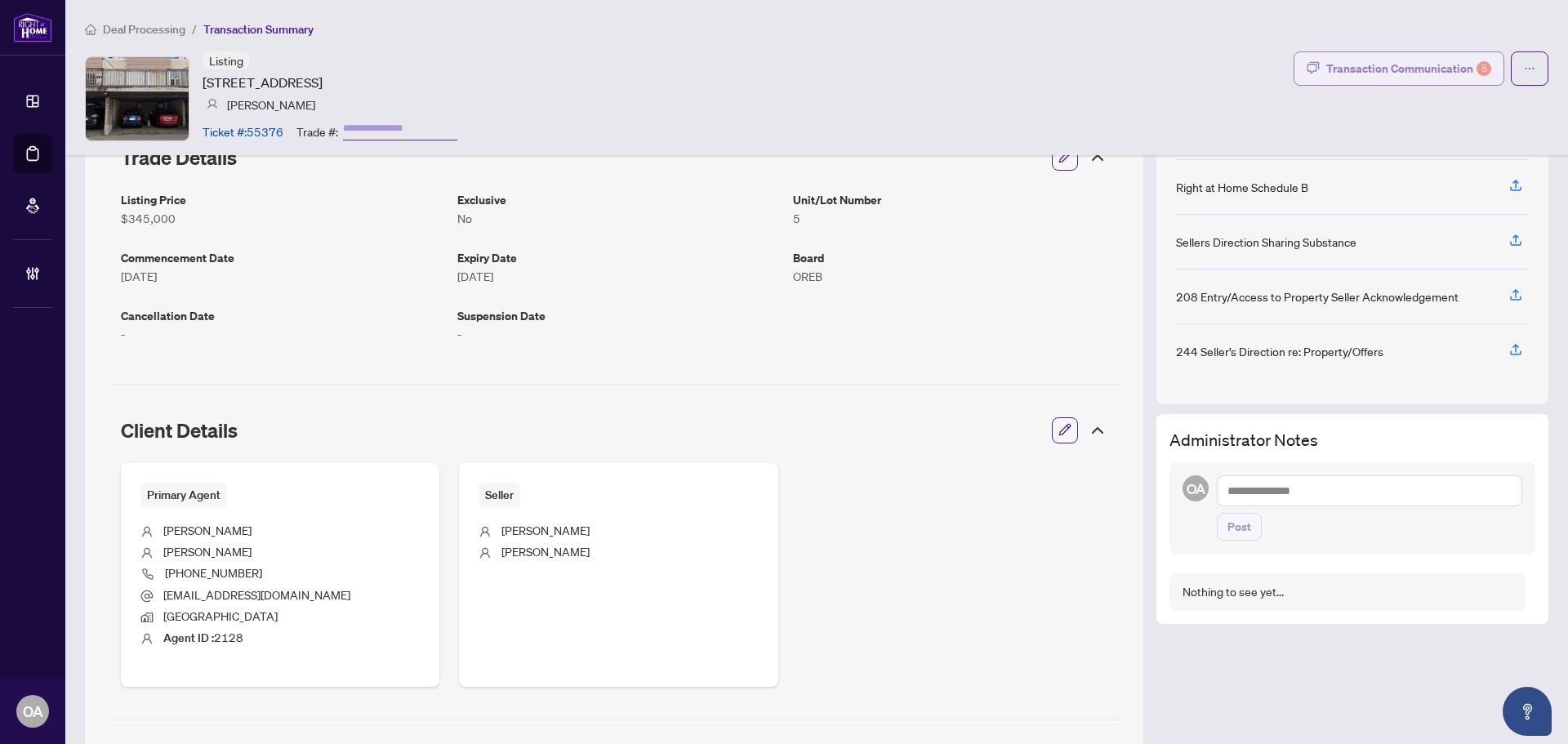
click at [1386, 68] on div "Transaction Communication 5" at bounding box center [1409, 69] width 165 height 26
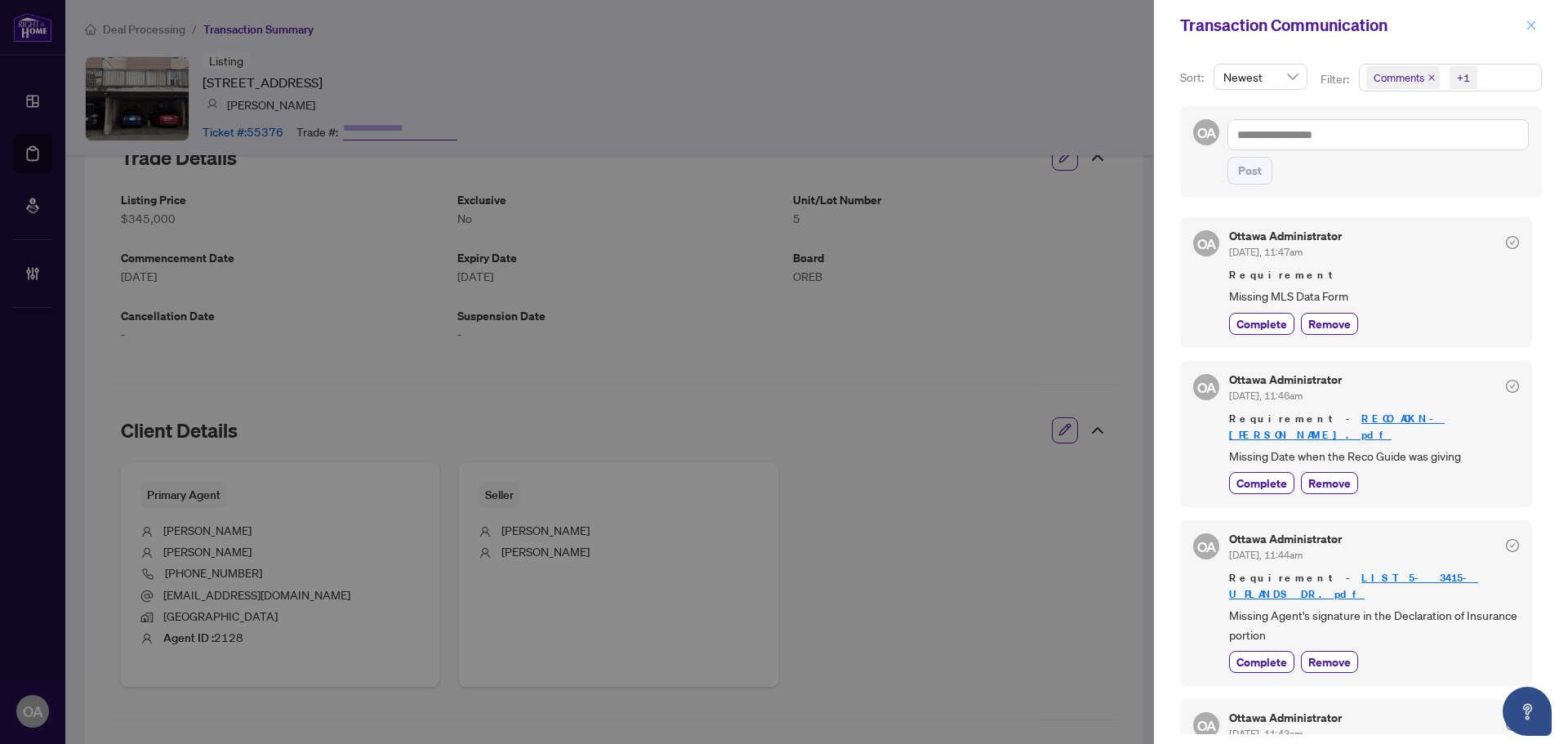
click at [1538, 22] on button "button" at bounding box center [1530, 25] width 21 height 20
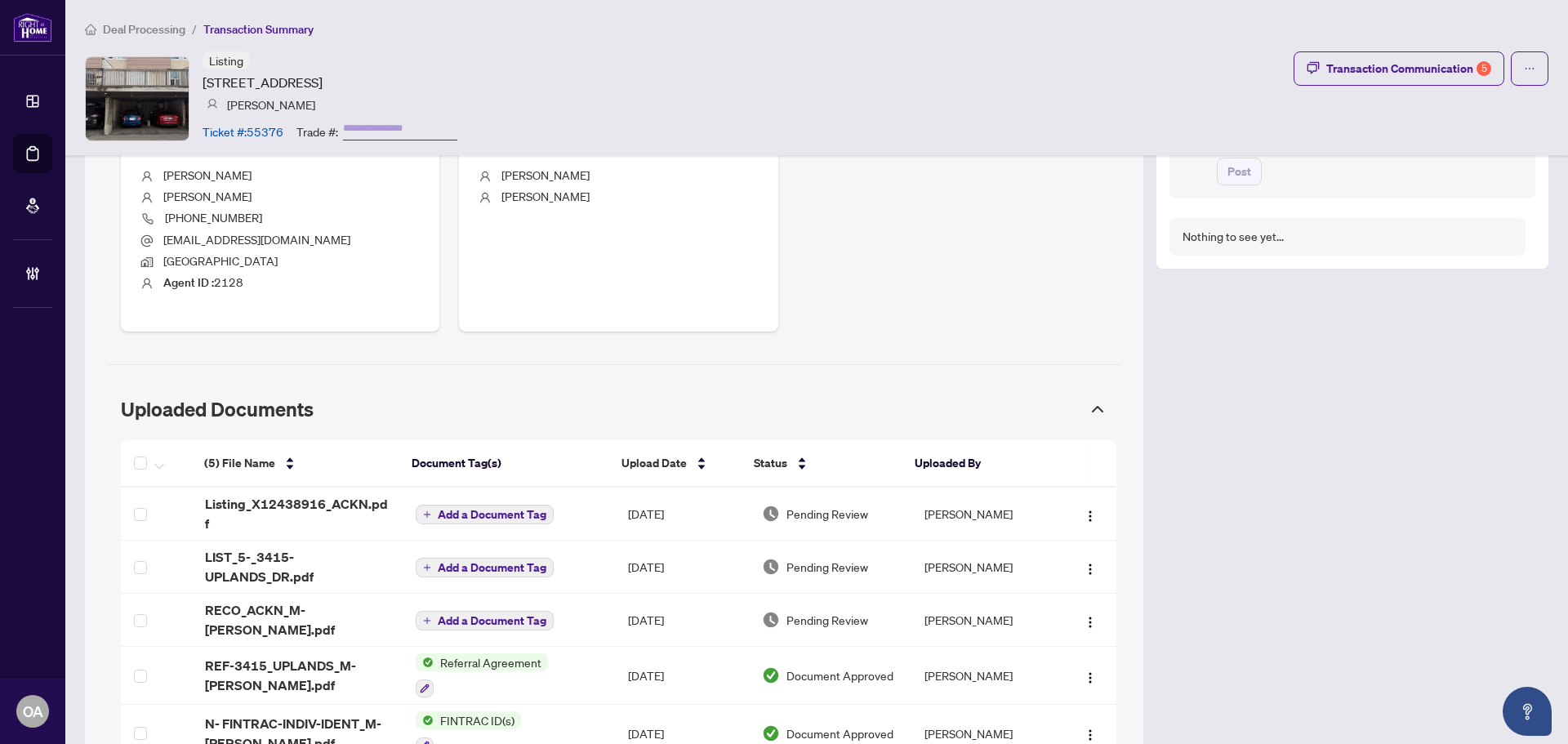
scroll to position [816, 0]
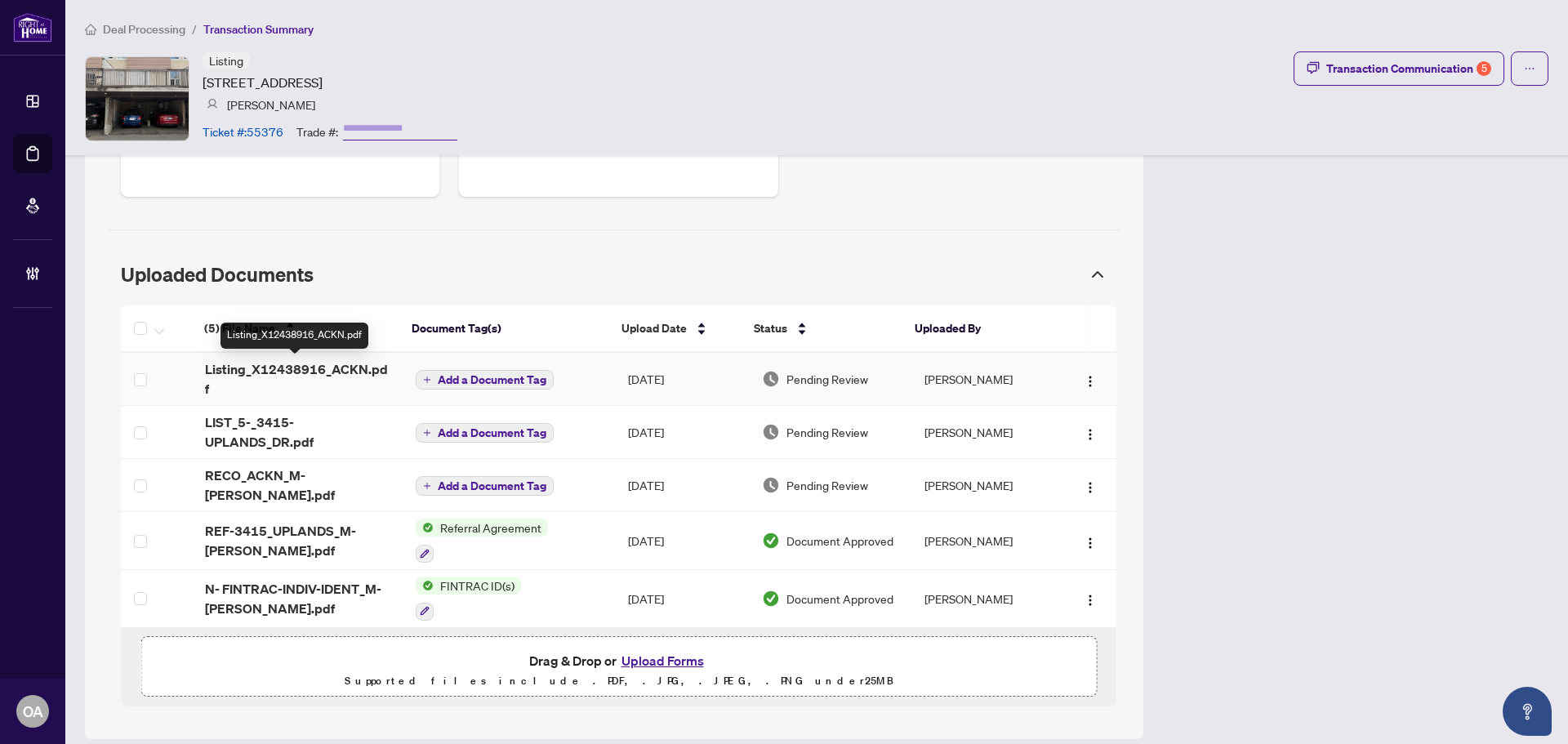
click at [308, 367] on span "Listing_X12438916_ACKN.pdf" at bounding box center [296, 379] width 184 height 39
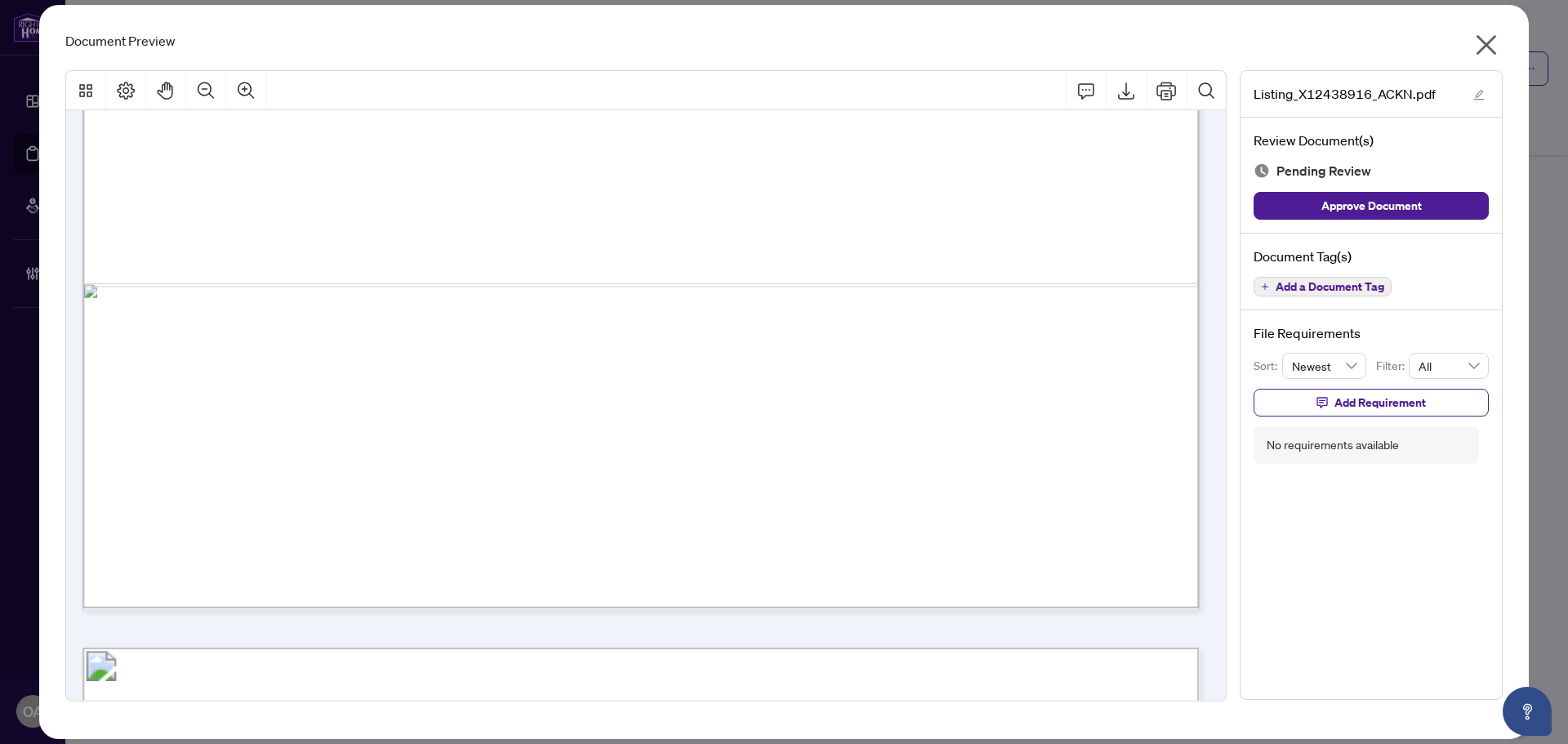
scroll to position [1225, 0]
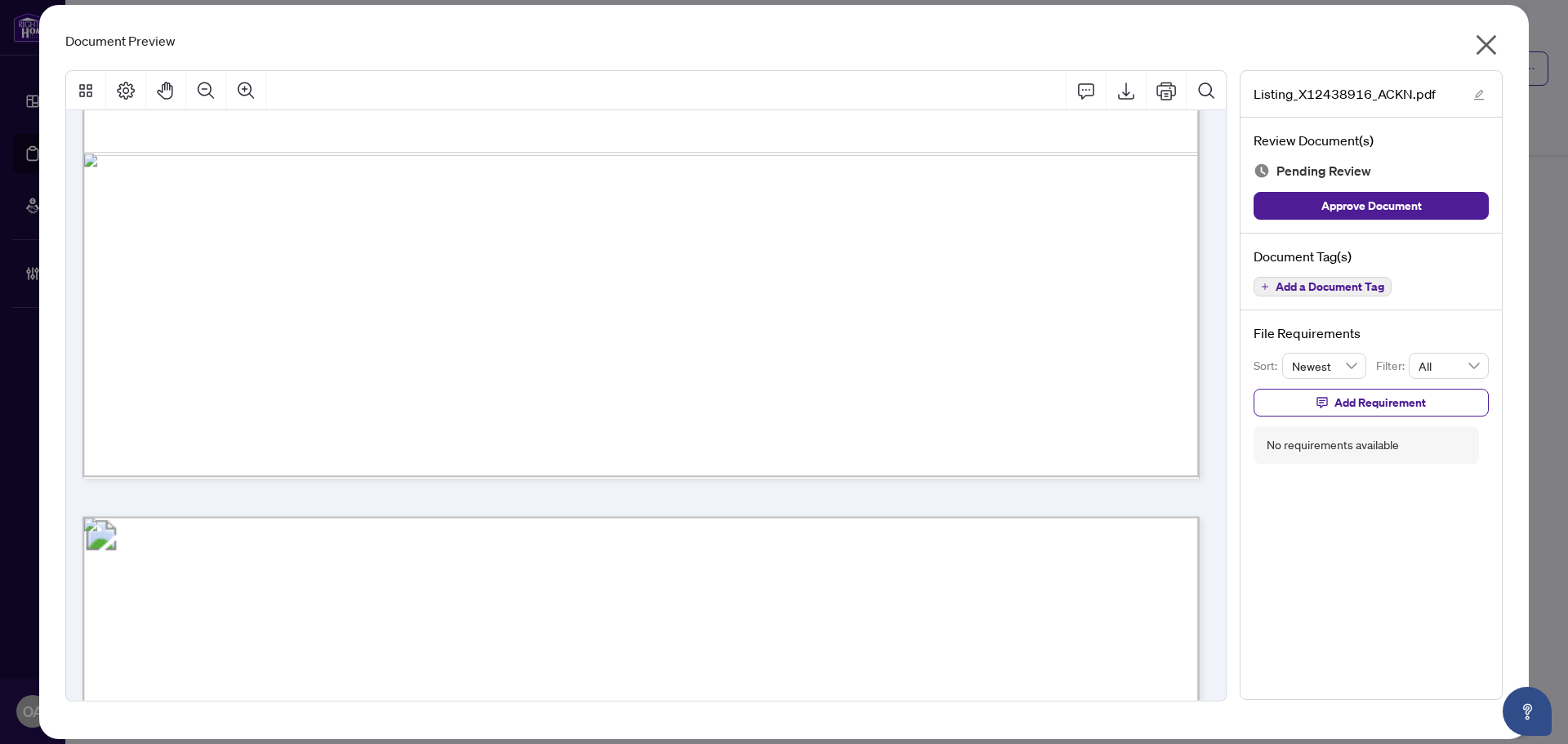
click at [1483, 44] on icon "close" at bounding box center [1487, 45] width 21 height 21
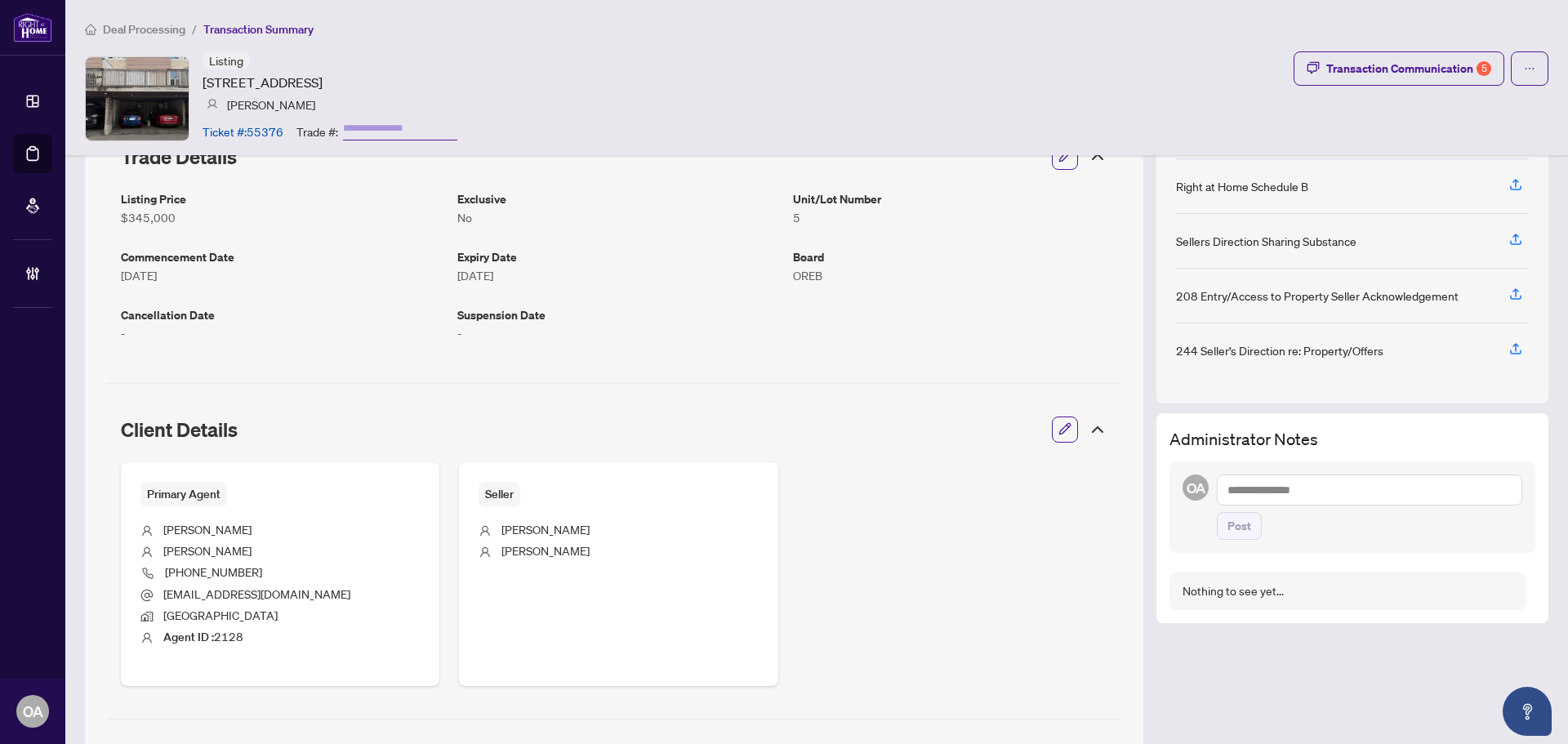
scroll to position [816, 0]
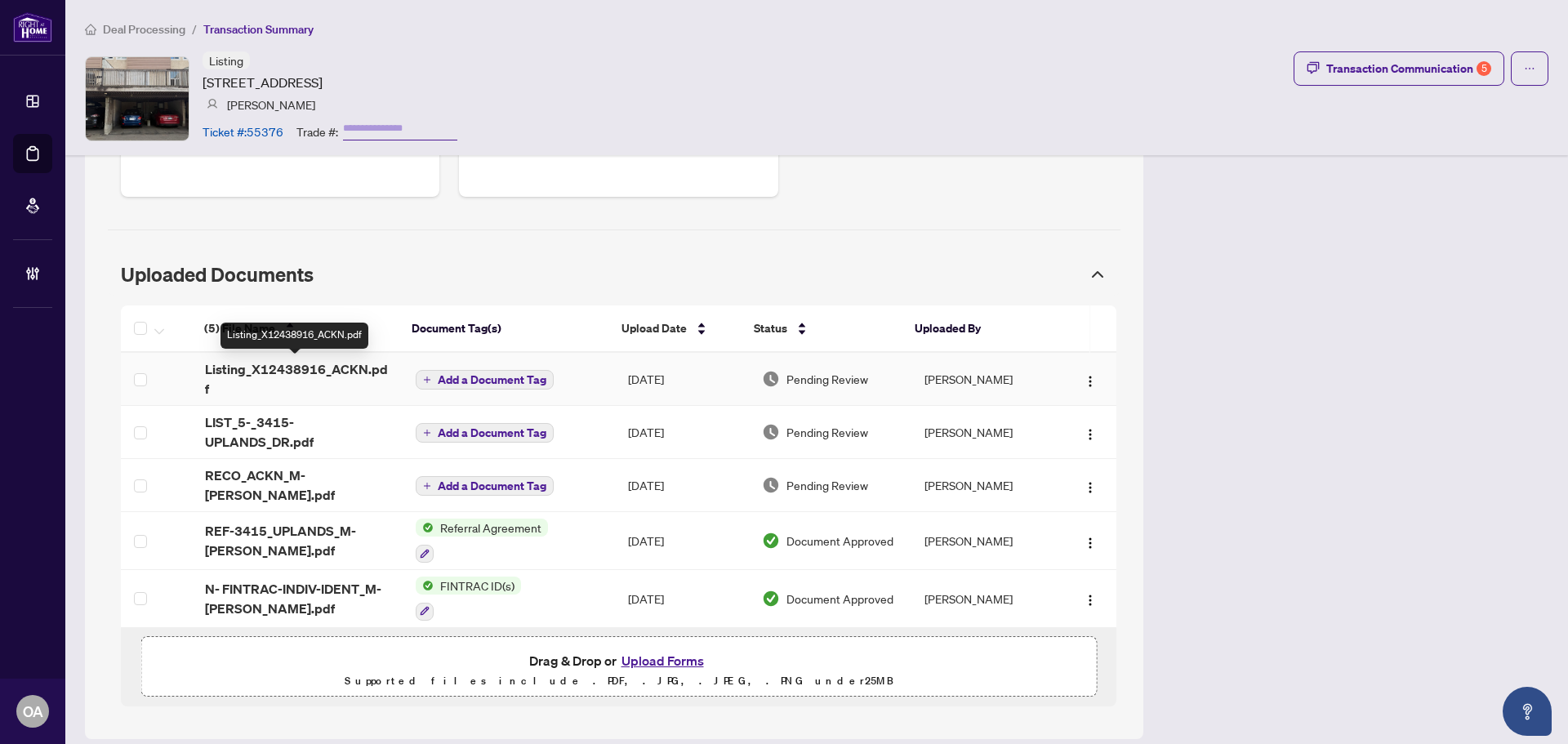
drag, startPoint x: 286, startPoint y: 363, endPoint x: 1320, endPoint y: 345, distance: 1034.2
click at [287, 363] on span "Listing_X12438916_ACKN.pdf" at bounding box center [296, 379] width 184 height 39
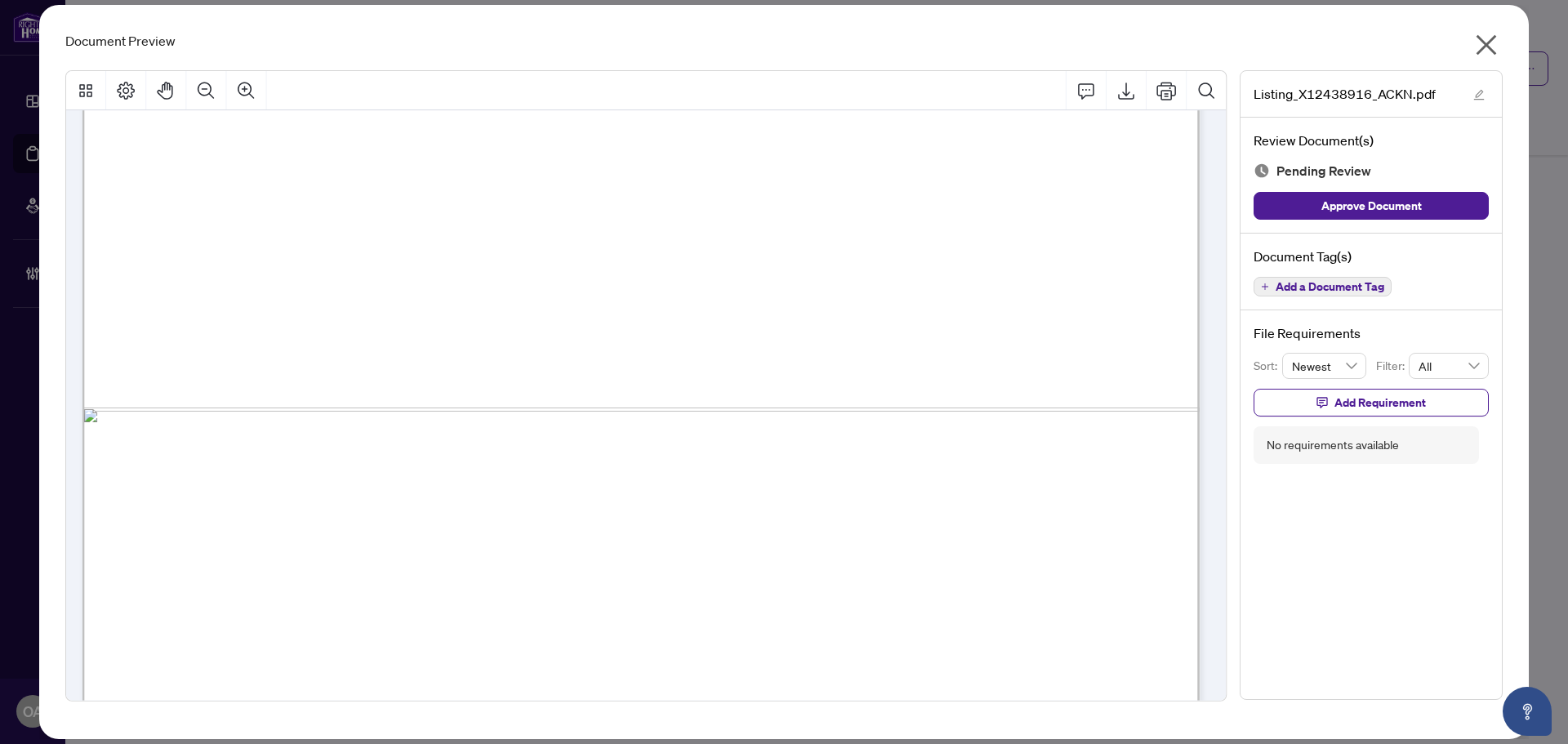
scroll to position [1143, 0]
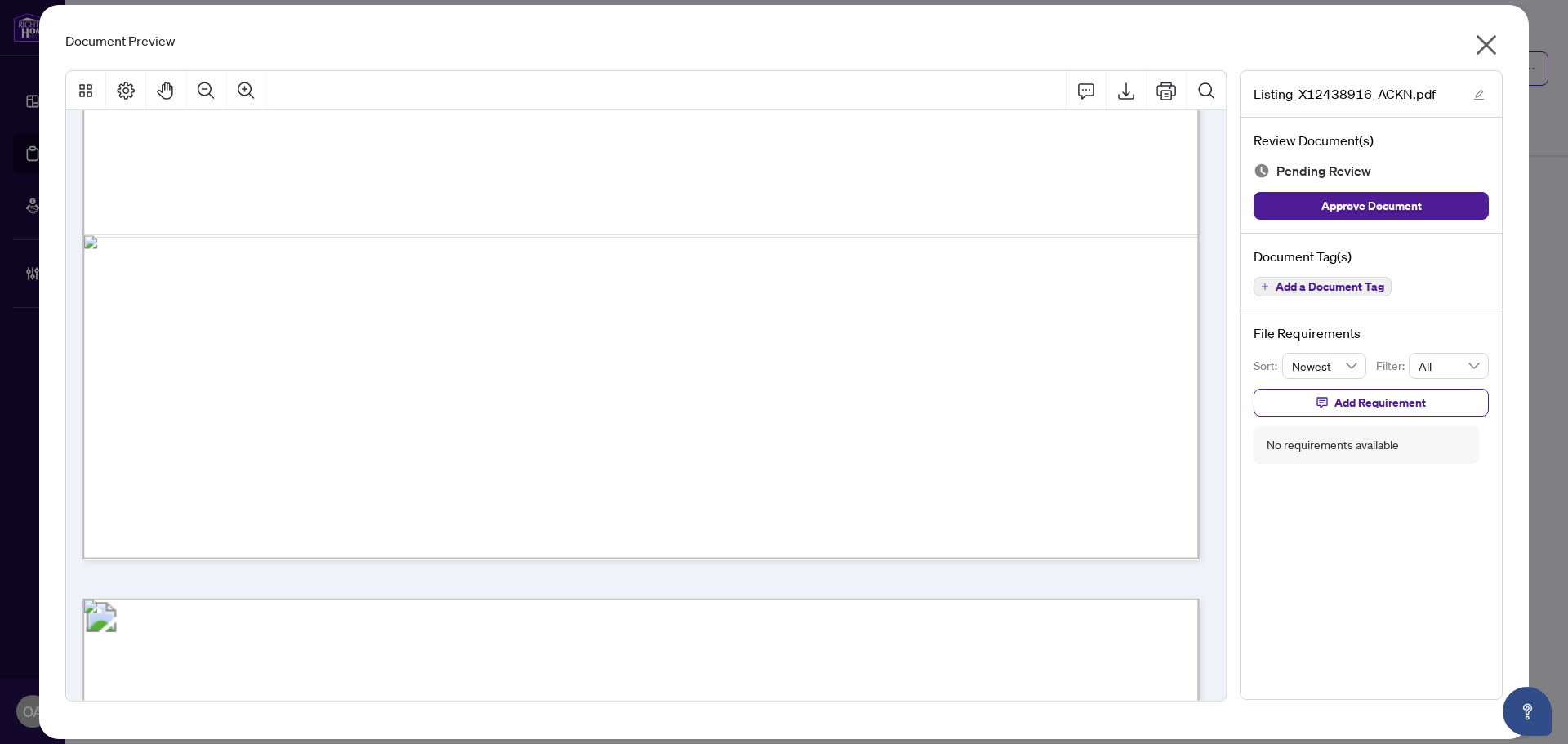
click at [1357, 283] on span "Add a Document Tag" at bounding box center [1329, 286] width 109 height 11
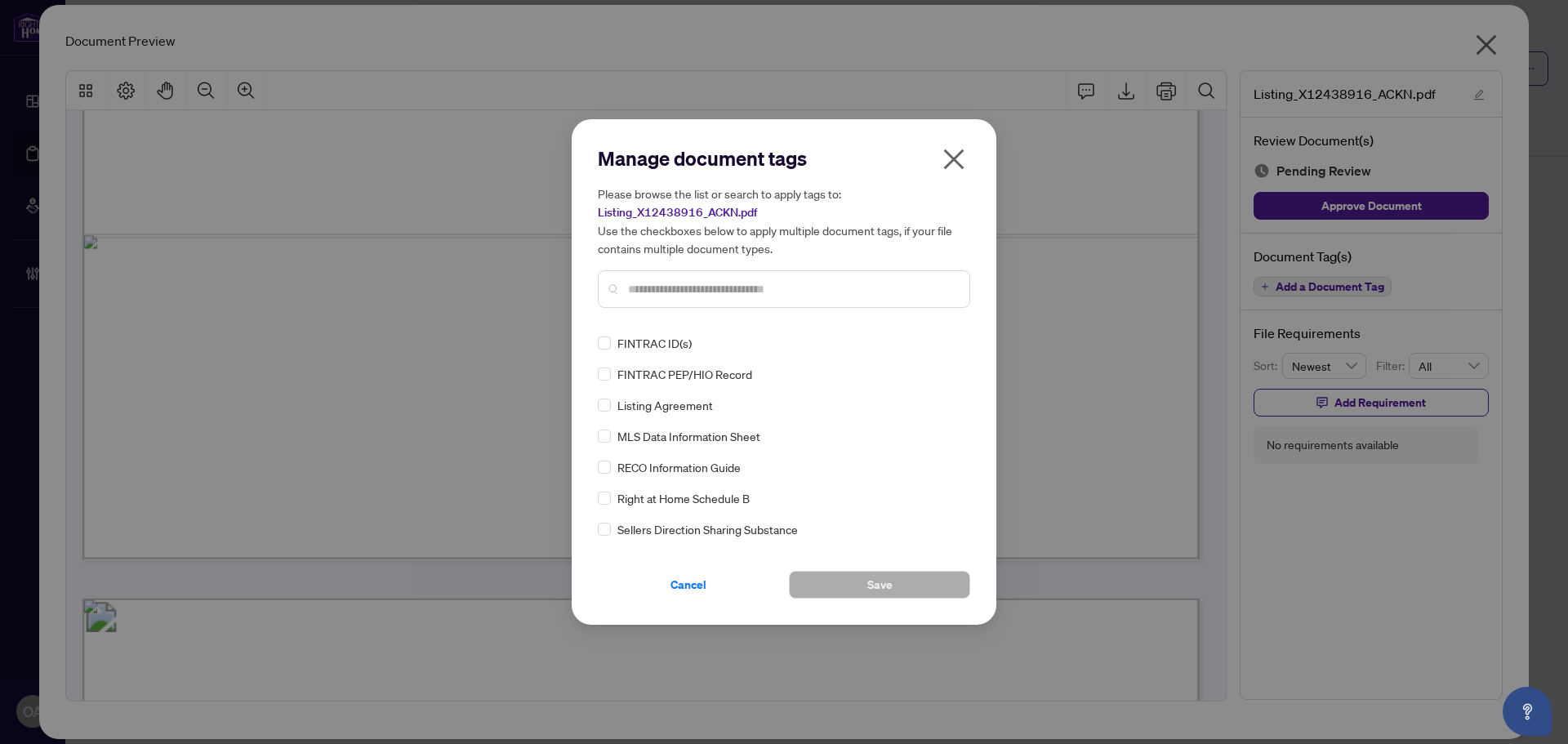
click at [745, 283] on input "text" at bounding box center [792, 289] width 328 height 18
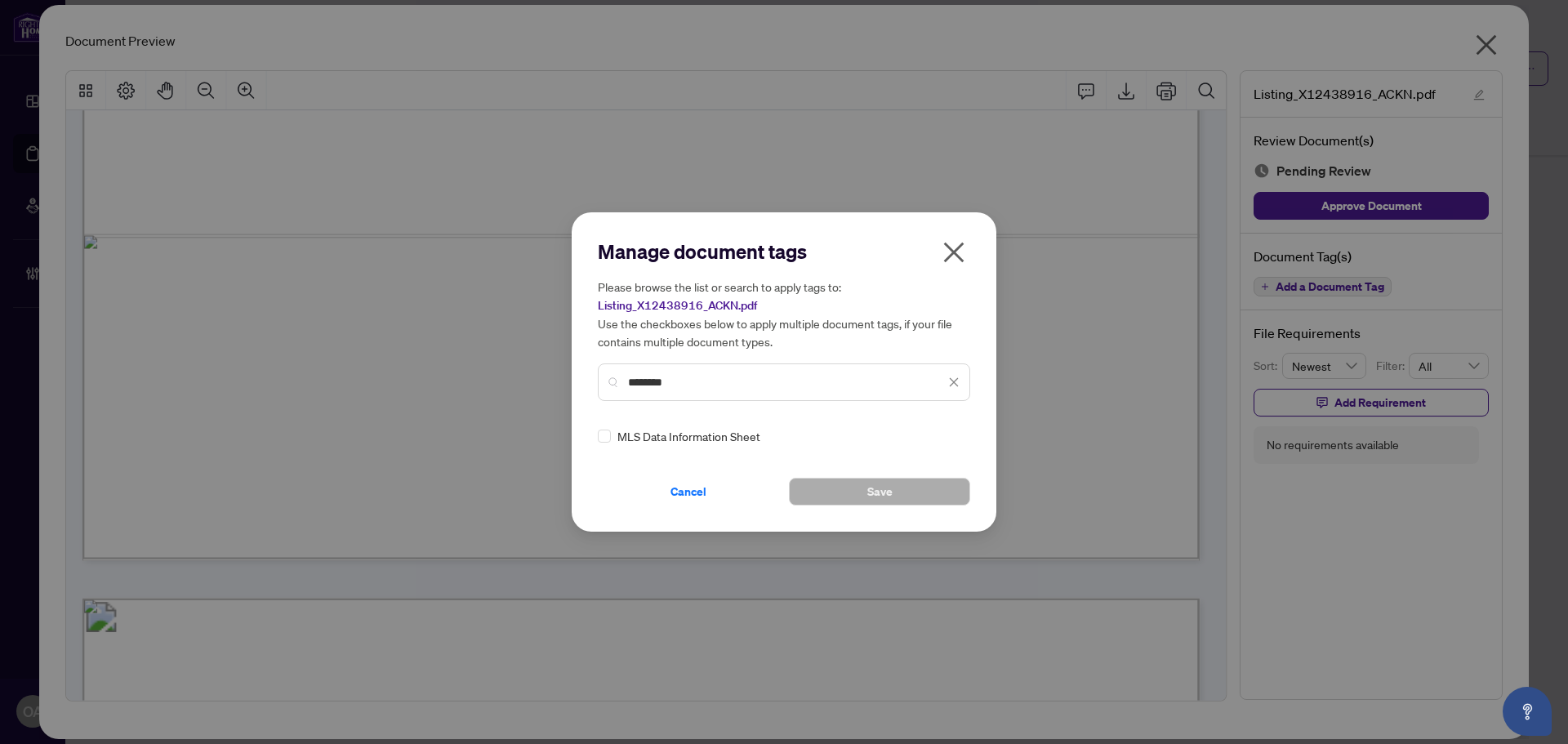
type input "********"
click at [949, 436] on icon at bounding box center [954, 436] width 9 height 6
click at [908, 516] on div "Approved" at bounding box center [890, 516] width 105 height 18
click at [910, 491] on button "Save" at bounding box center [880, 491] width 182 height 27
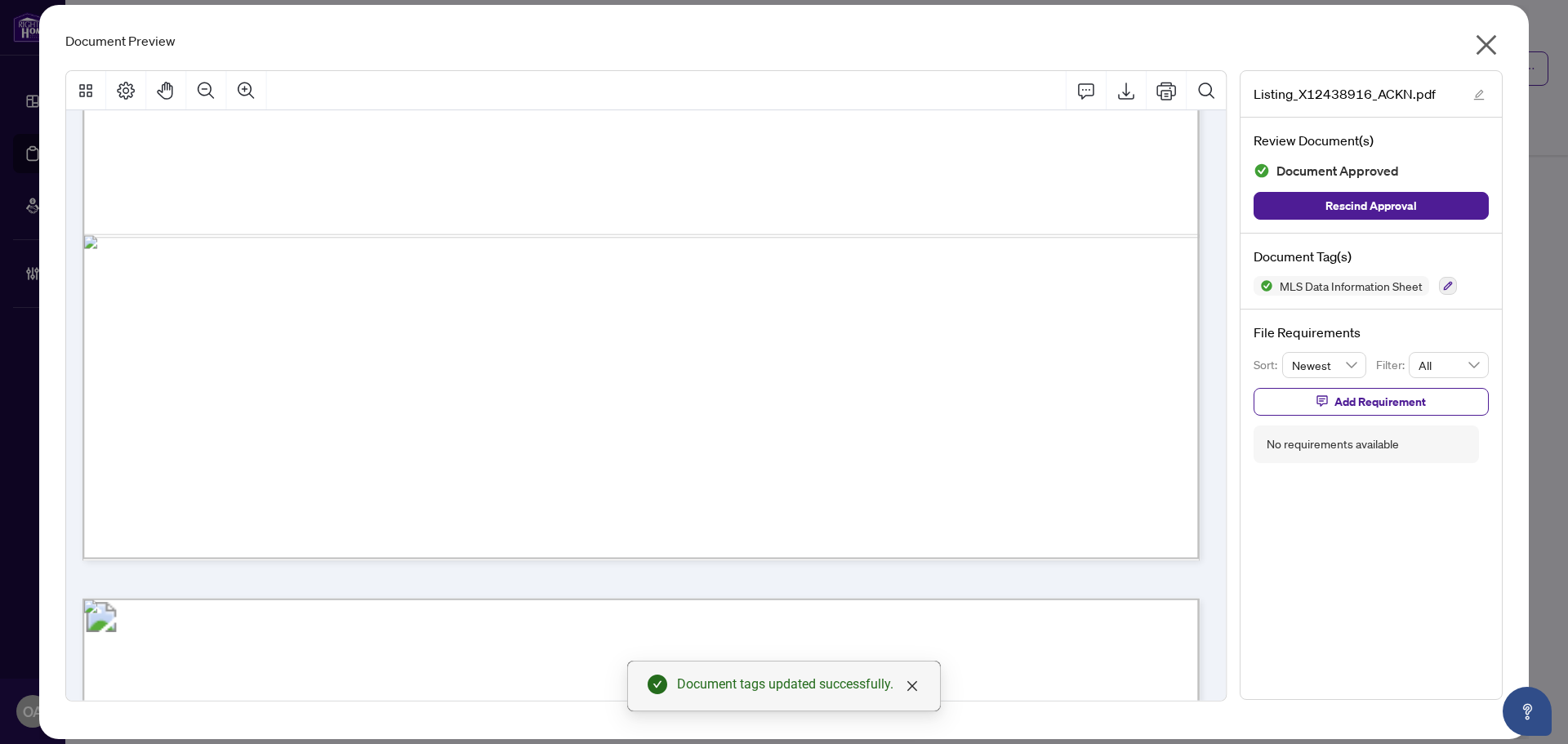
click at [1475, 36] on icon "close" at bounding box center [1486, 45] width 26 height 26
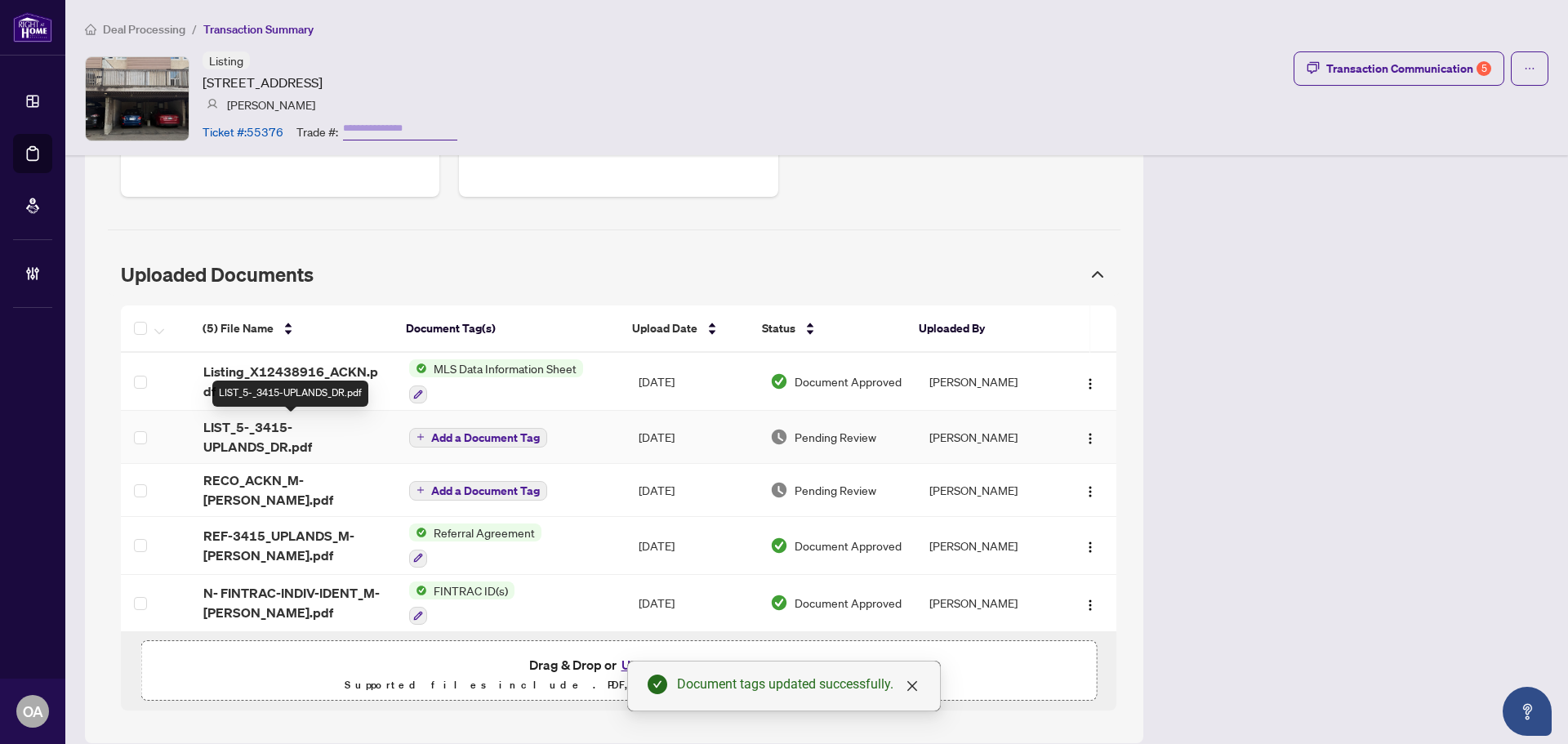
click at [252, 433] on span "LIST_5-_3415-UPLANDS_DR.pdf" at bounding box center [293, 437] width 180 height 39
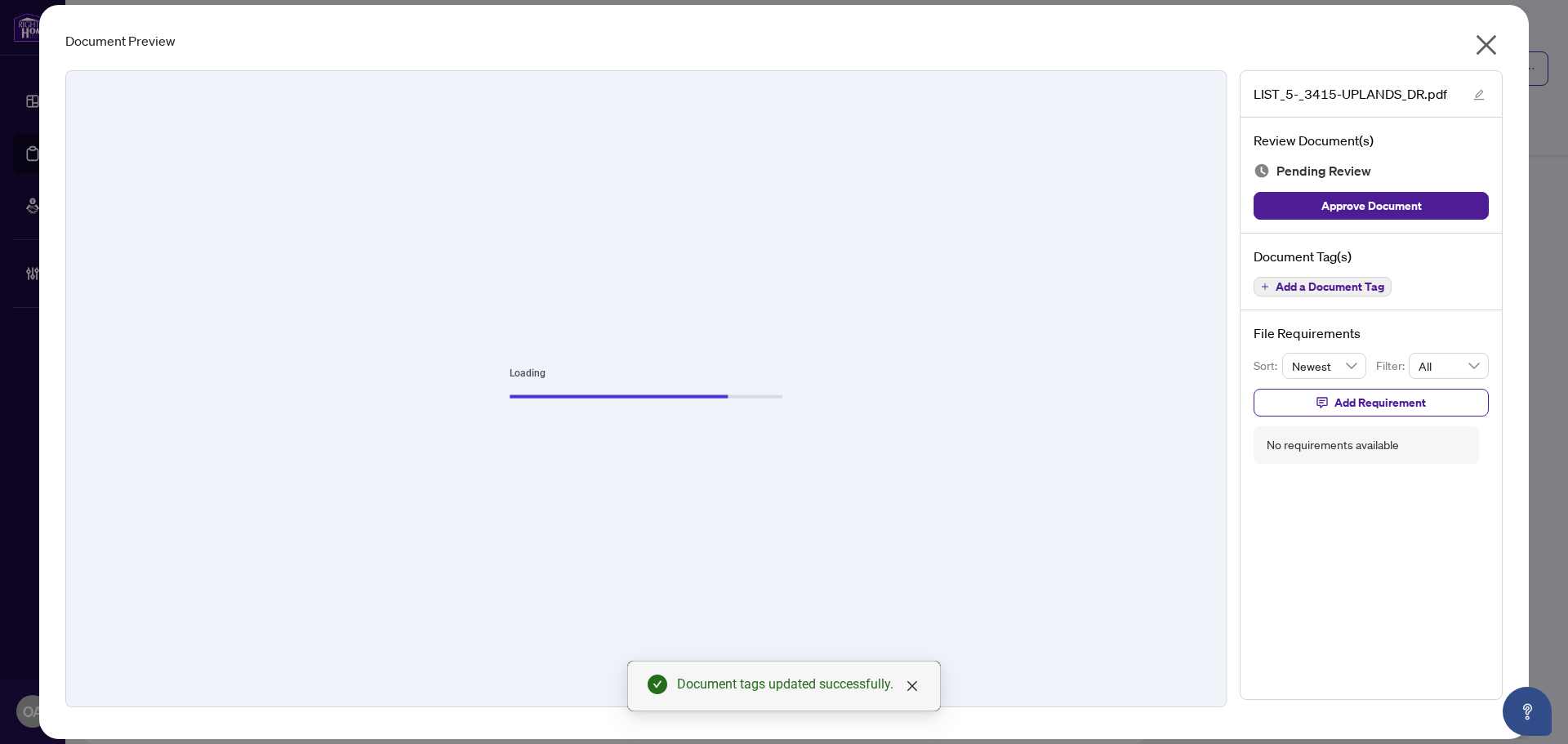
click at [1489, 44] on icon "close" at bounding box center [1487, 45] width 21 height 21
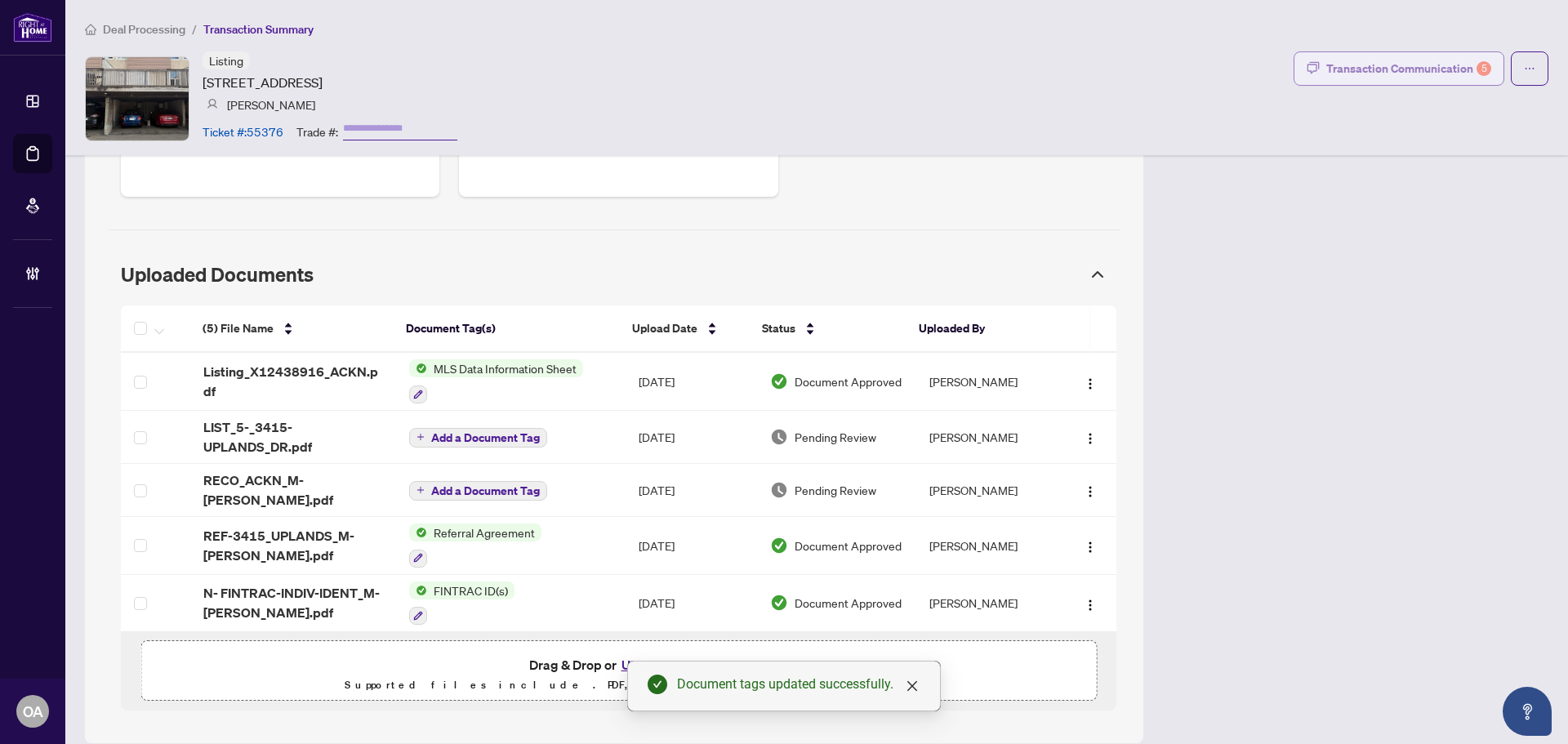
click at [1358, 77] on div "Transaction Communication 5" at bounding box center [1409, 69] width 165 height 26
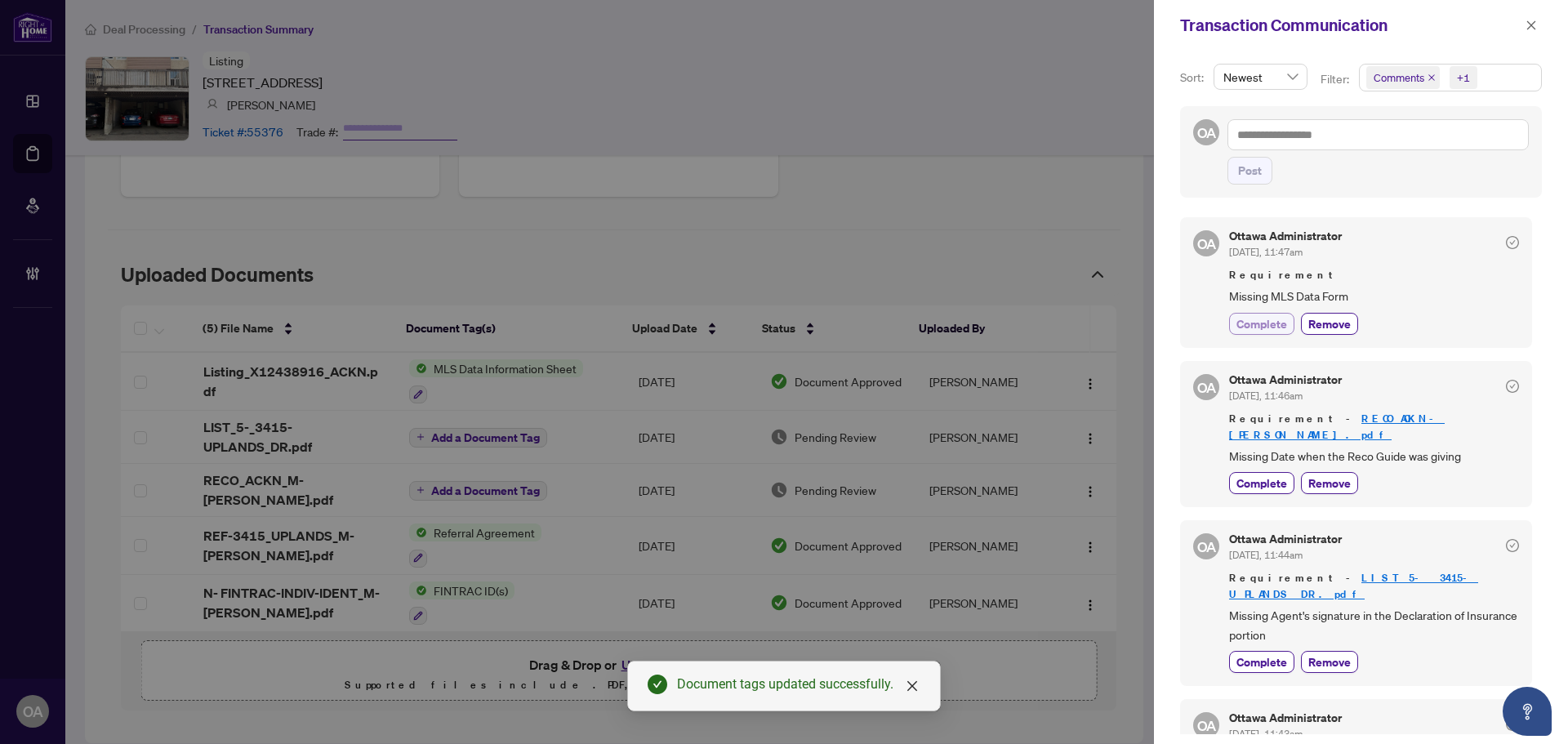
click at [1254, 325] on span "Complete" at bounding box center [1261, 324] width 51 height 17
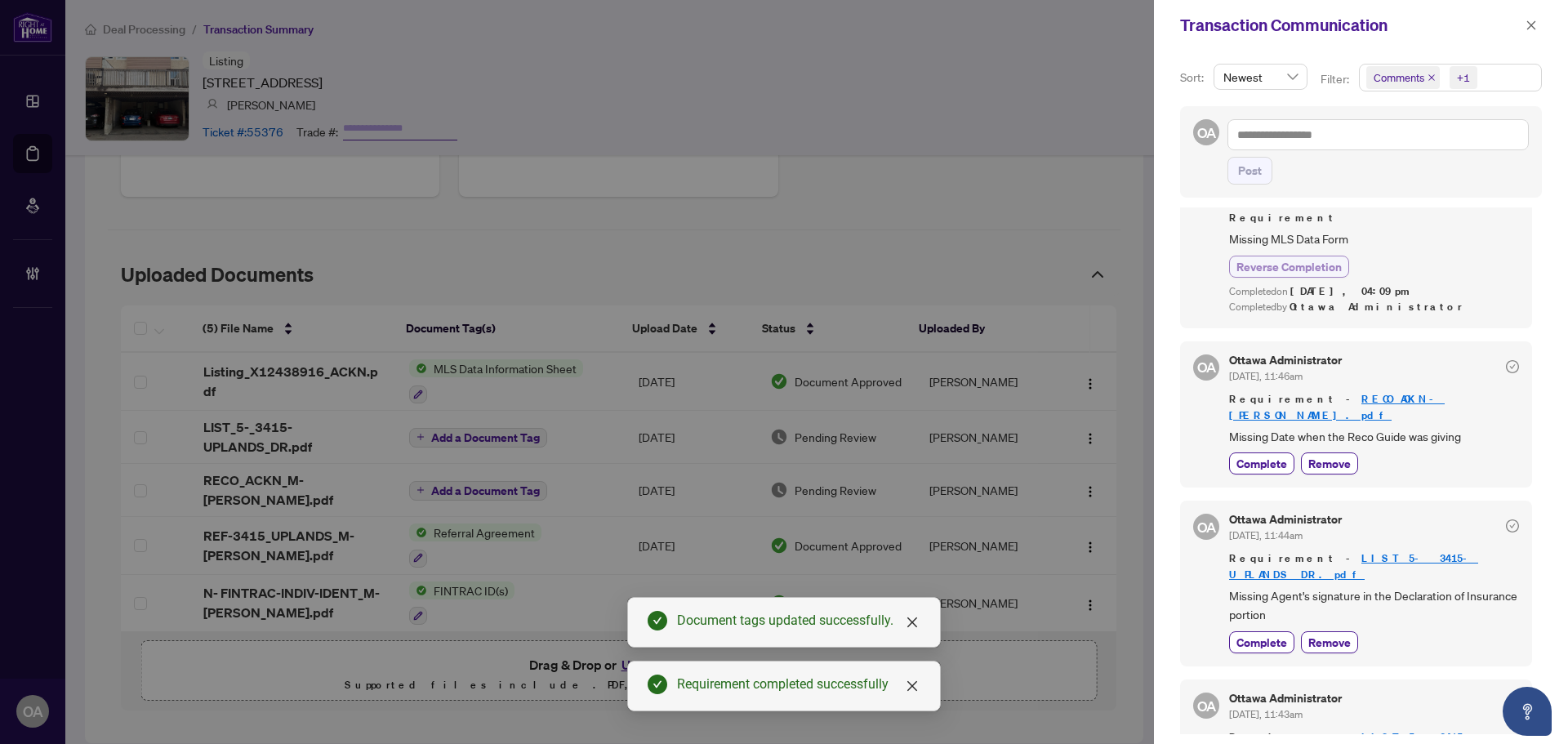
scroll to position [81, 0]
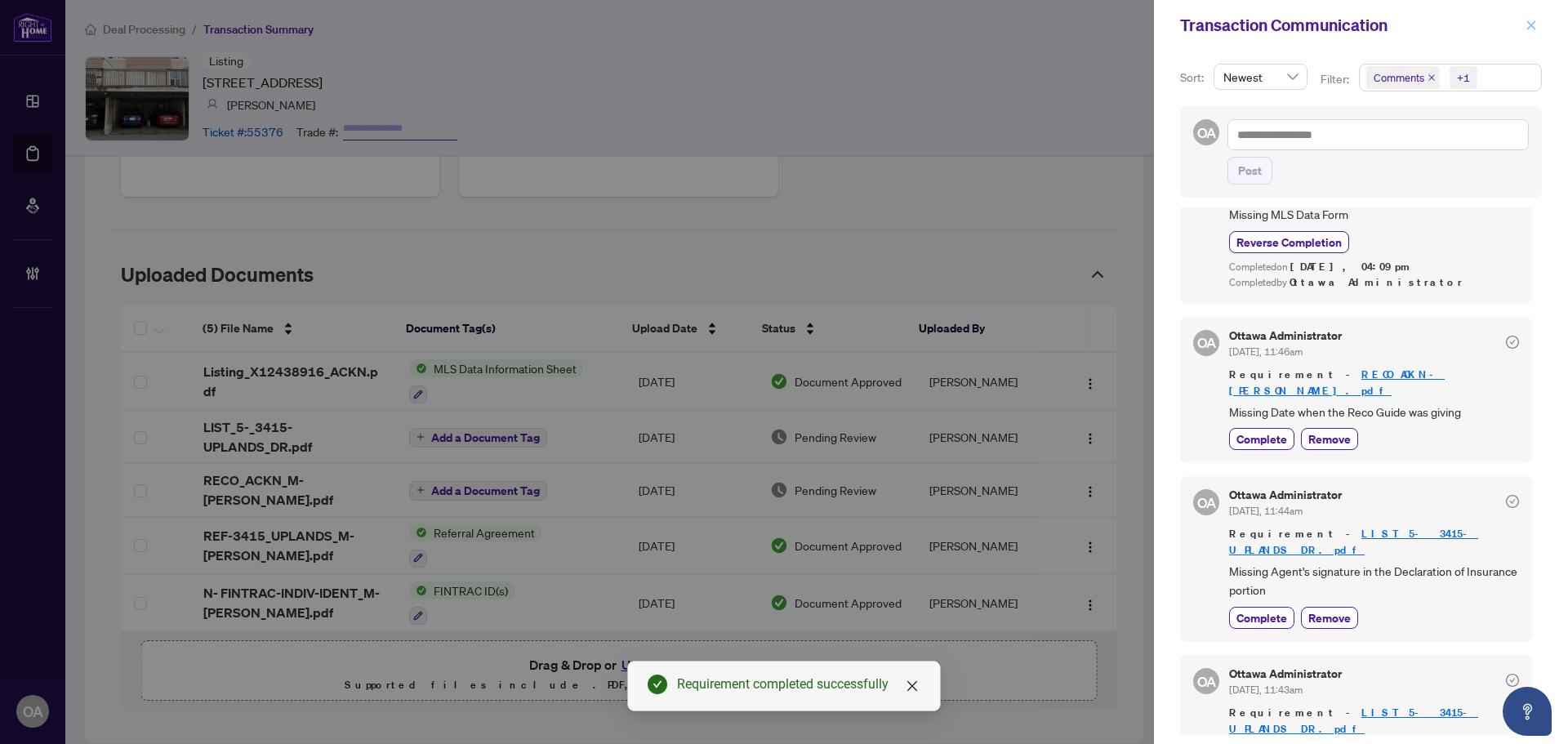
click at [1533, 26] on icon "close" at bounding box center [1530, 25] width 11 height 11
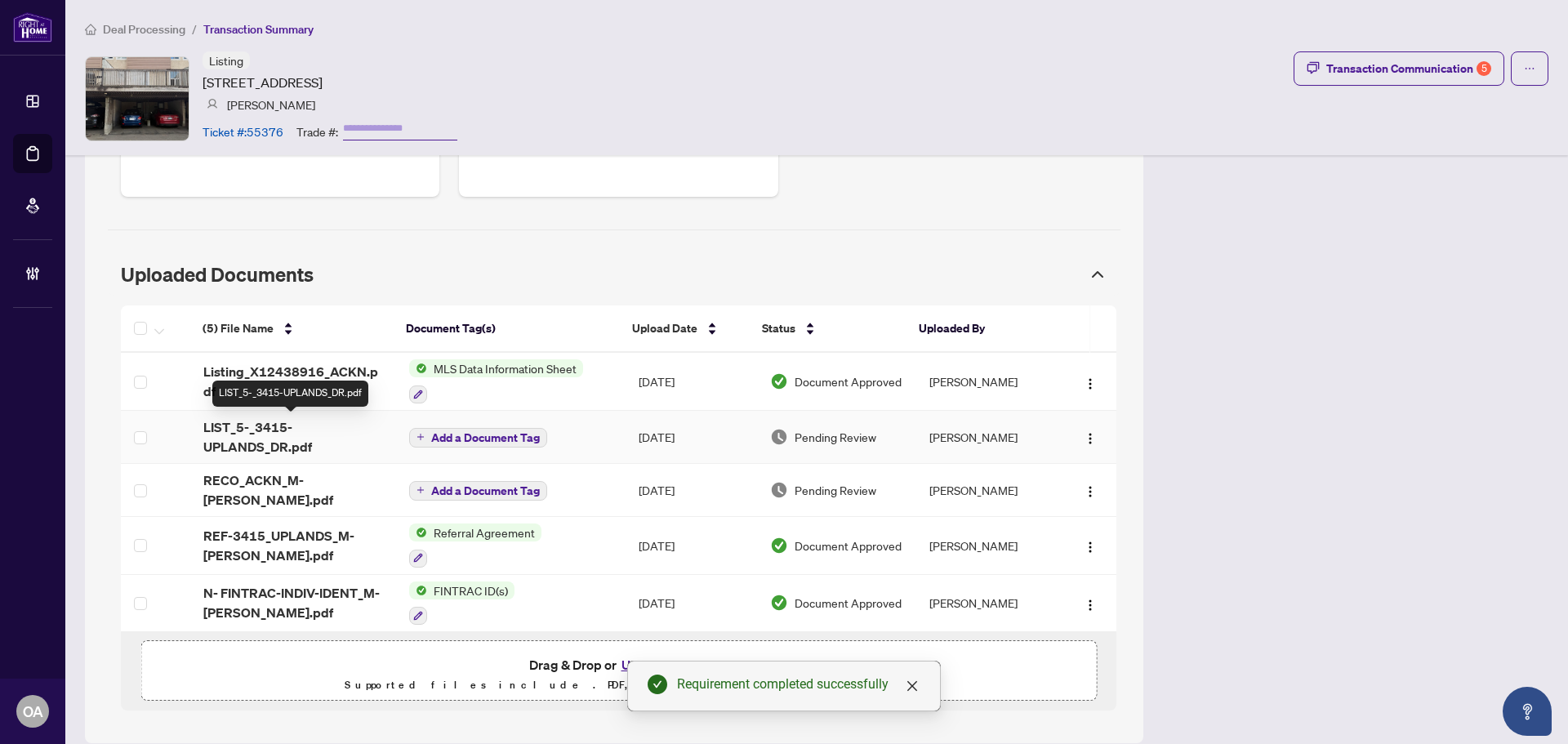
click at [262, 435] on span "LIST_5-_3415-UPLANDS_DR.pdf" at bounding box center [293, 437] width 180 height 39
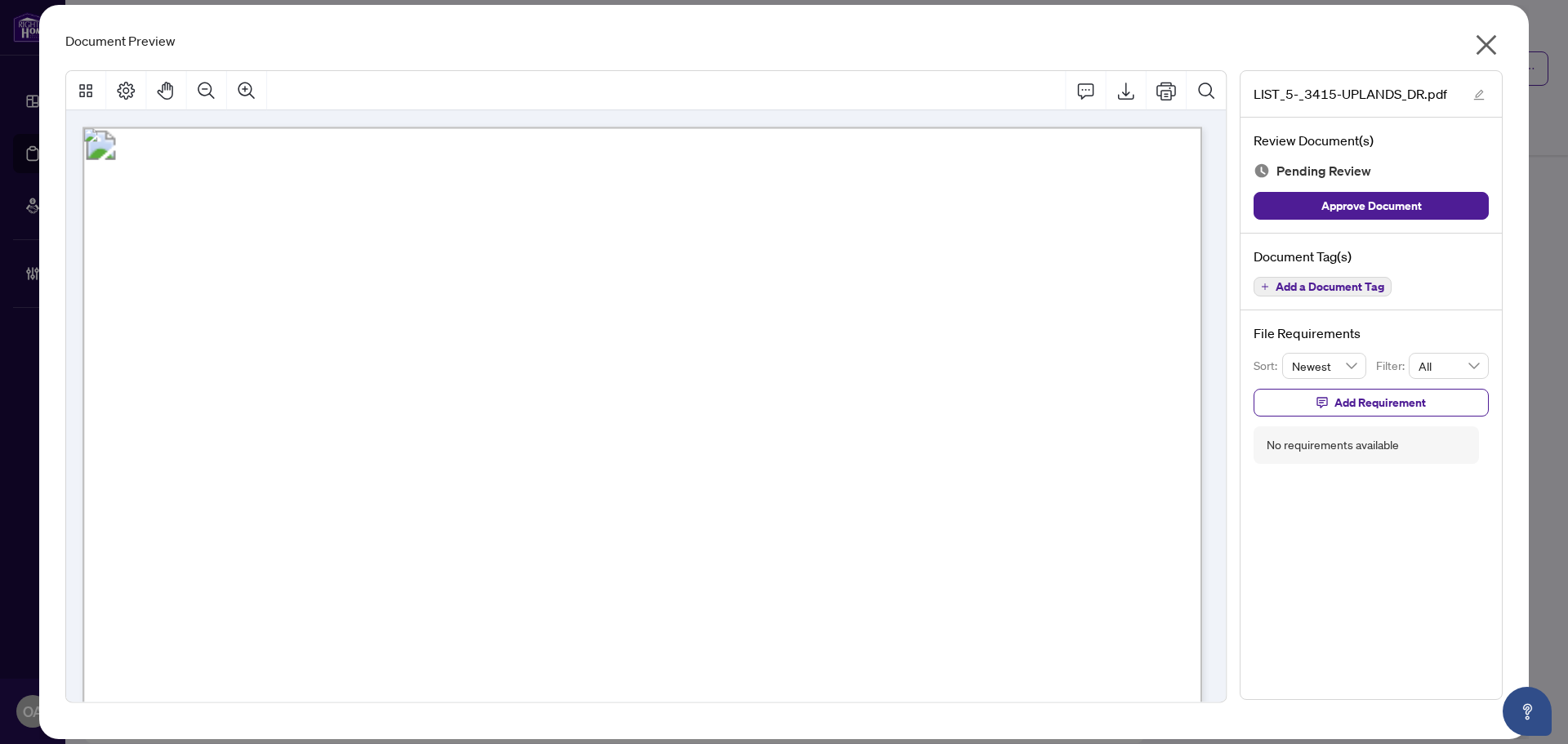
click at [1489, 51] on icon "close" at bounding box center [1486, 45] width 26 height 26
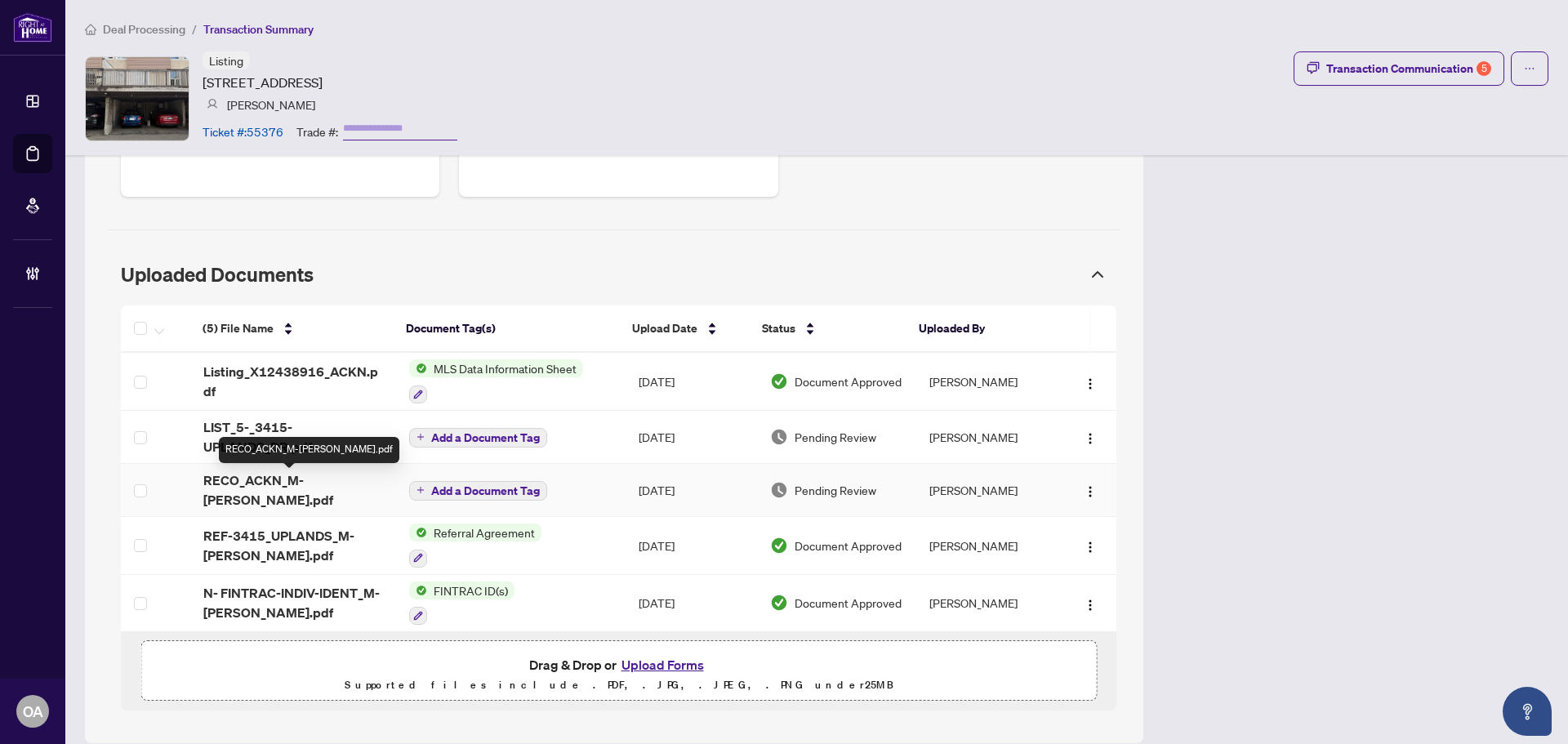
click at [293, 483] on span "RECO_ACKN_M-ARCHER.pdf" at bounding box center [293, 490] width 180 height 39
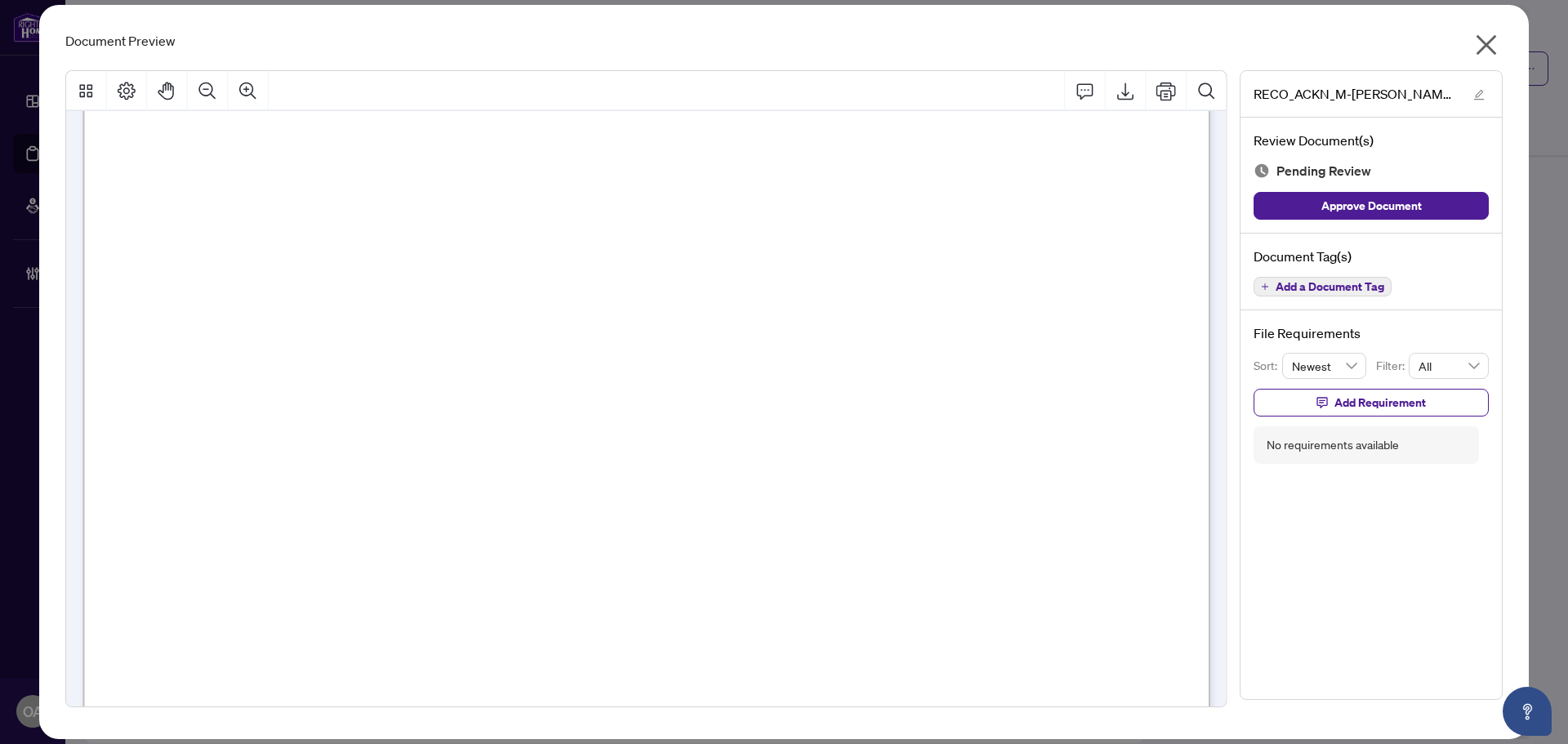
scroll to position [3757, 0]
click at [201, 81] on icon "Zoom Out" at bounding box center [207, 90] width 20 height 20
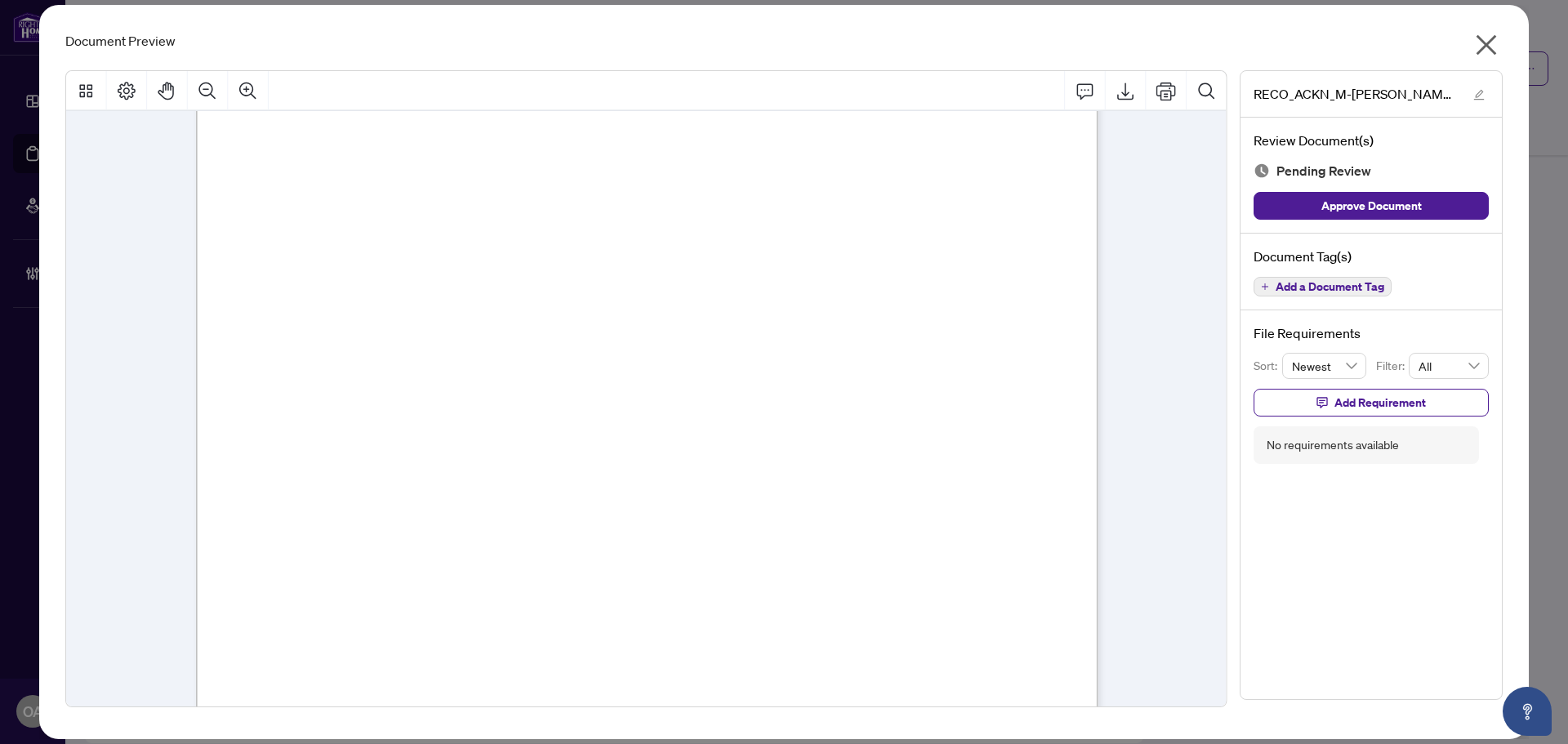
scroll to position [14350, 0]
click at [1314, 286] on span "Add a Document Tag" at bounding box center [1329, 286] width 109 height 11
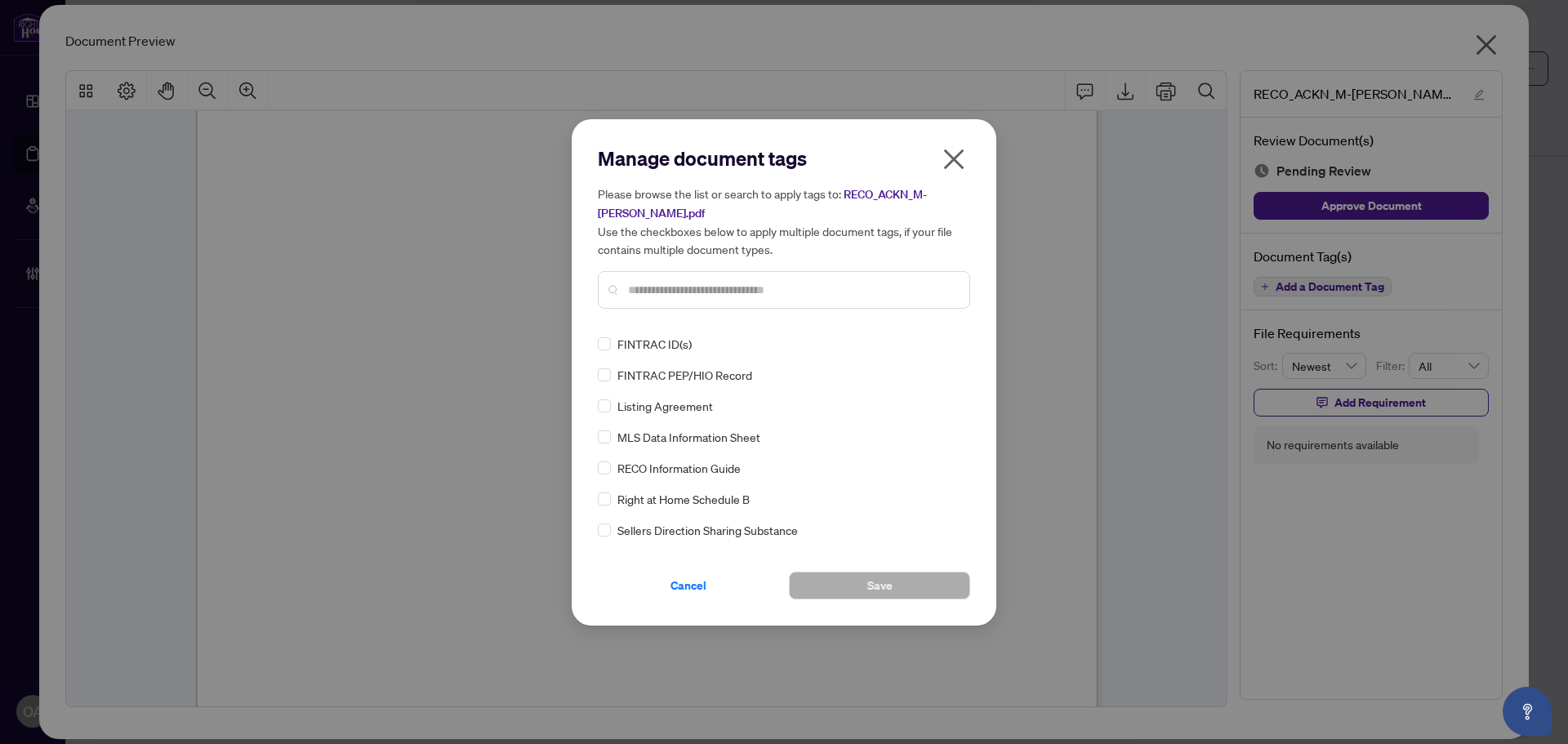
click at [681, 289] on input "text" at bounding box center [792, 290] width 328 height 18
type input "****"
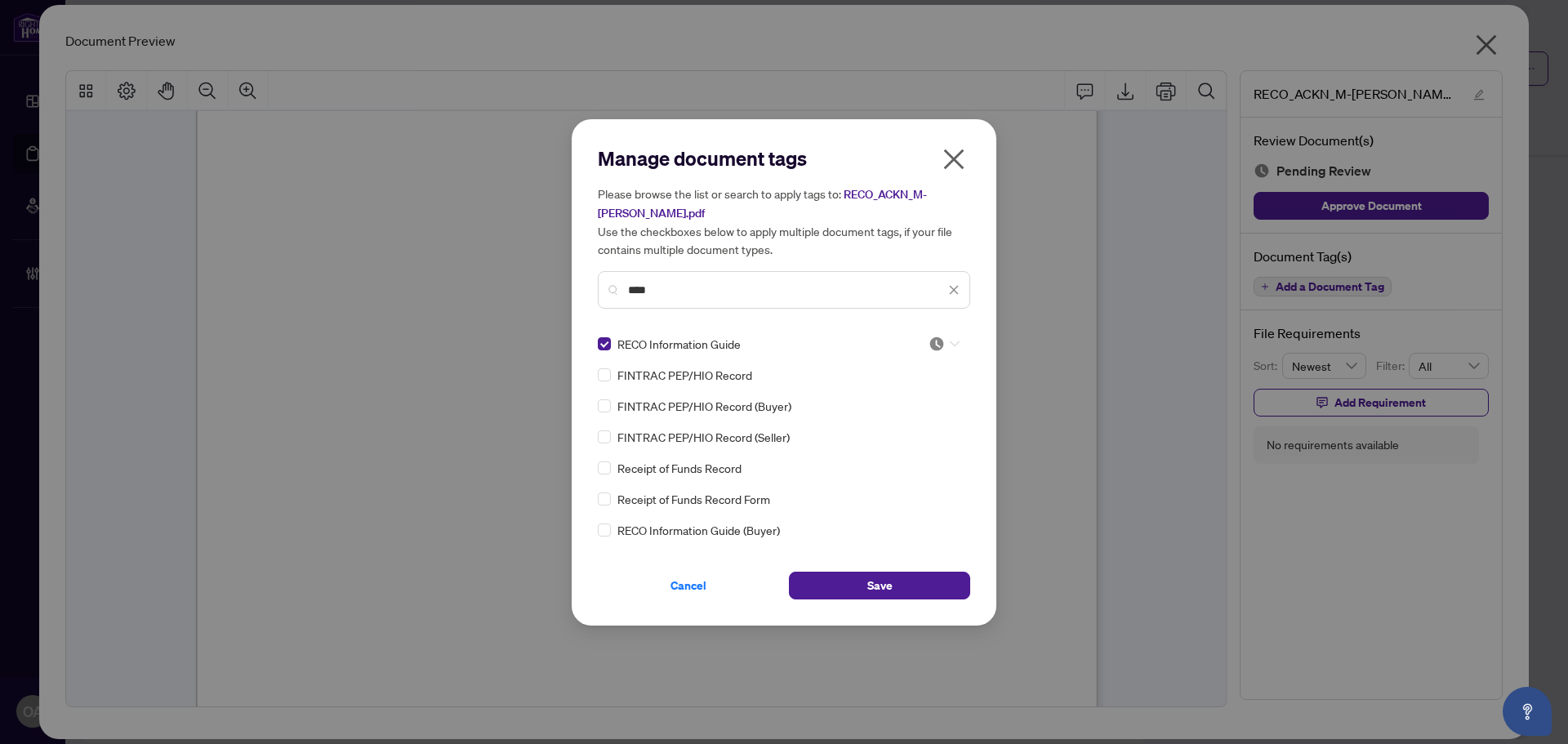
click at [950, 338] on div at bounding box center [943, 344] width 31 height 16
drag, startPoint x: 920, startPoint y: 418, endPoint x: 907, endPoint y: 464, distance: 47.8
click at [920, 416] on div "Approved" at bounding box center [890, 423] width 105 height 18
click at [883, 575] on span "Save" at bounding box center [880, 585] width 26 height 26
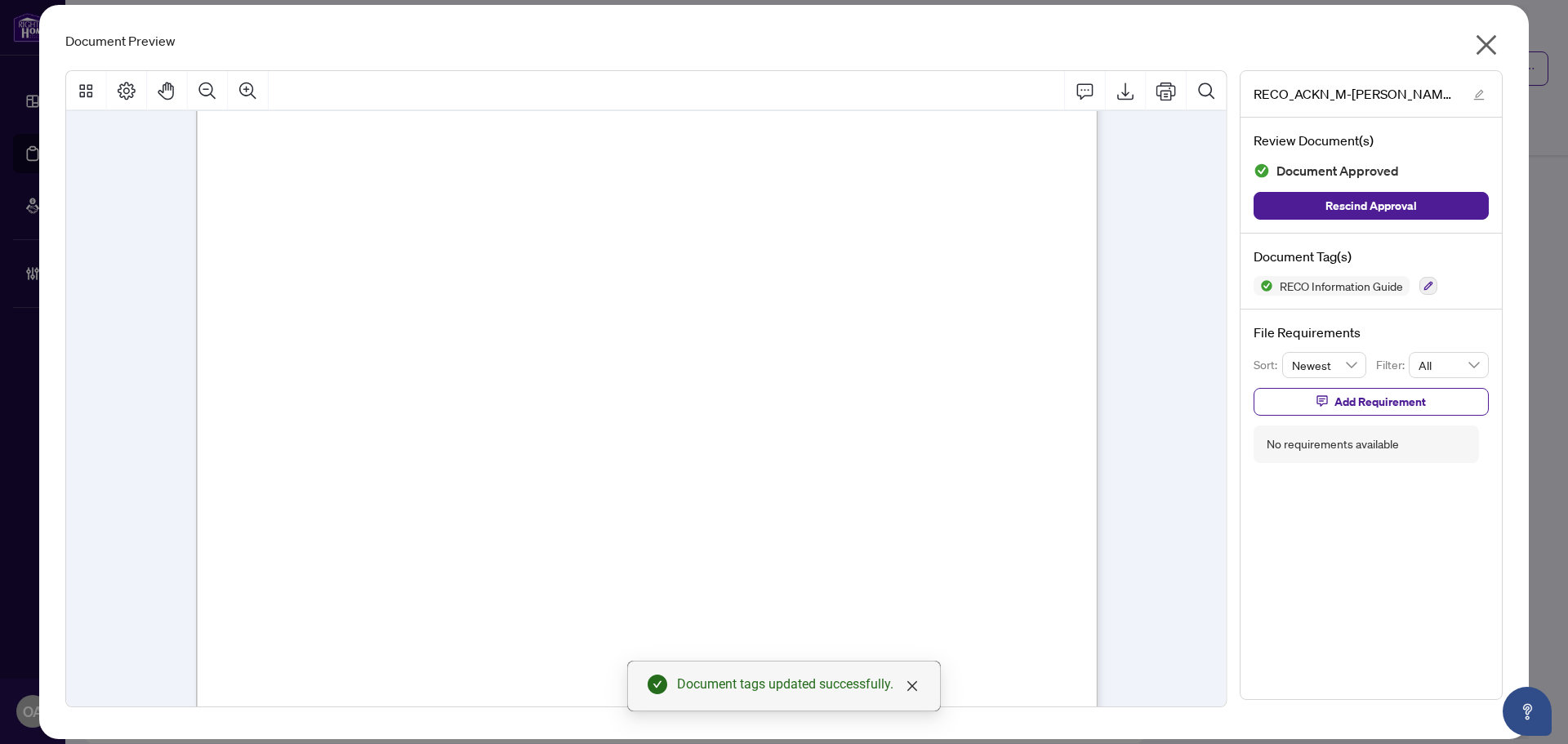
click at [1479, 36] on icon "close" at bounding box center [1487, 45] width 21 height 21
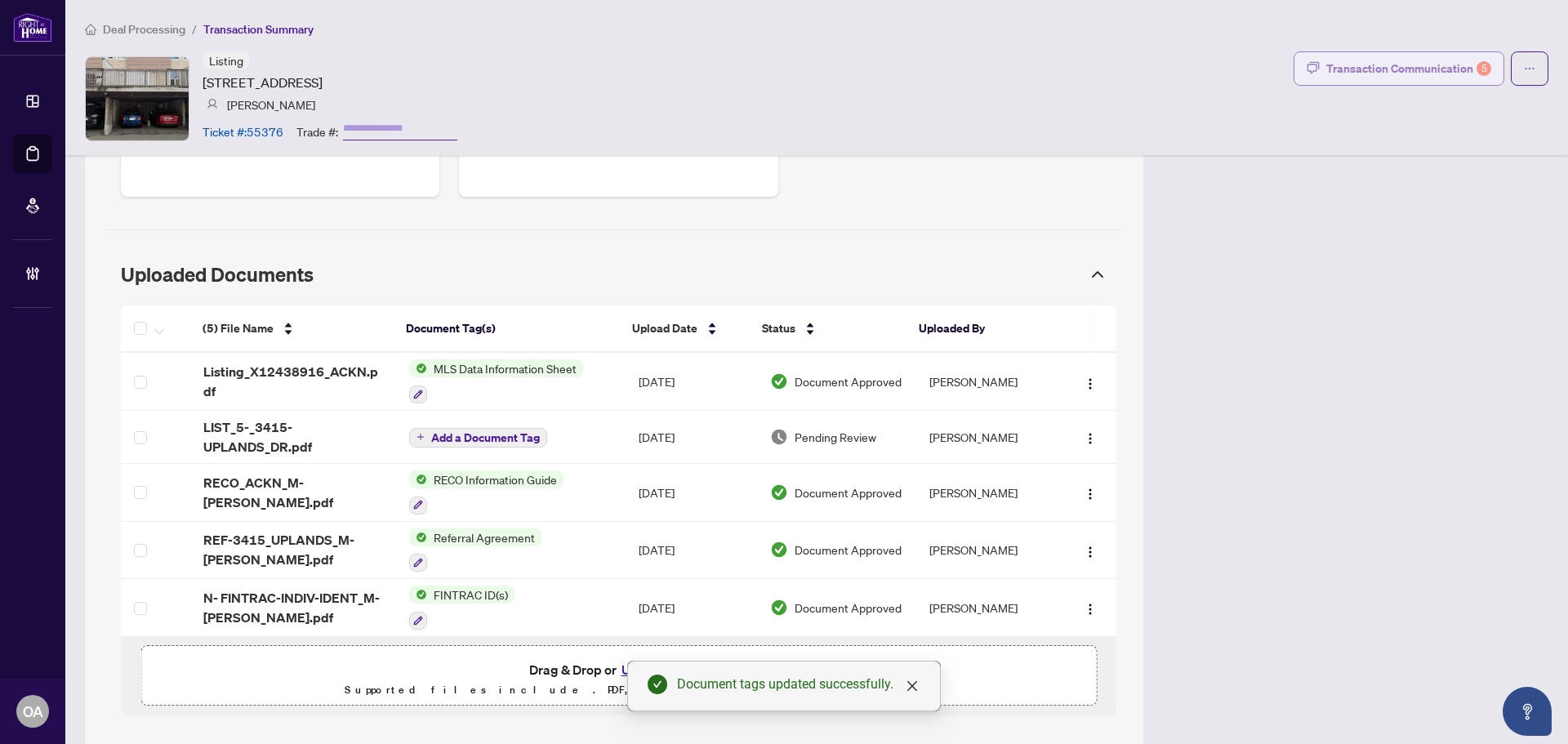
click at [1419, 81] on button "Transaction Communication 5" at bounding box center [1398, 69] width 211 height 34
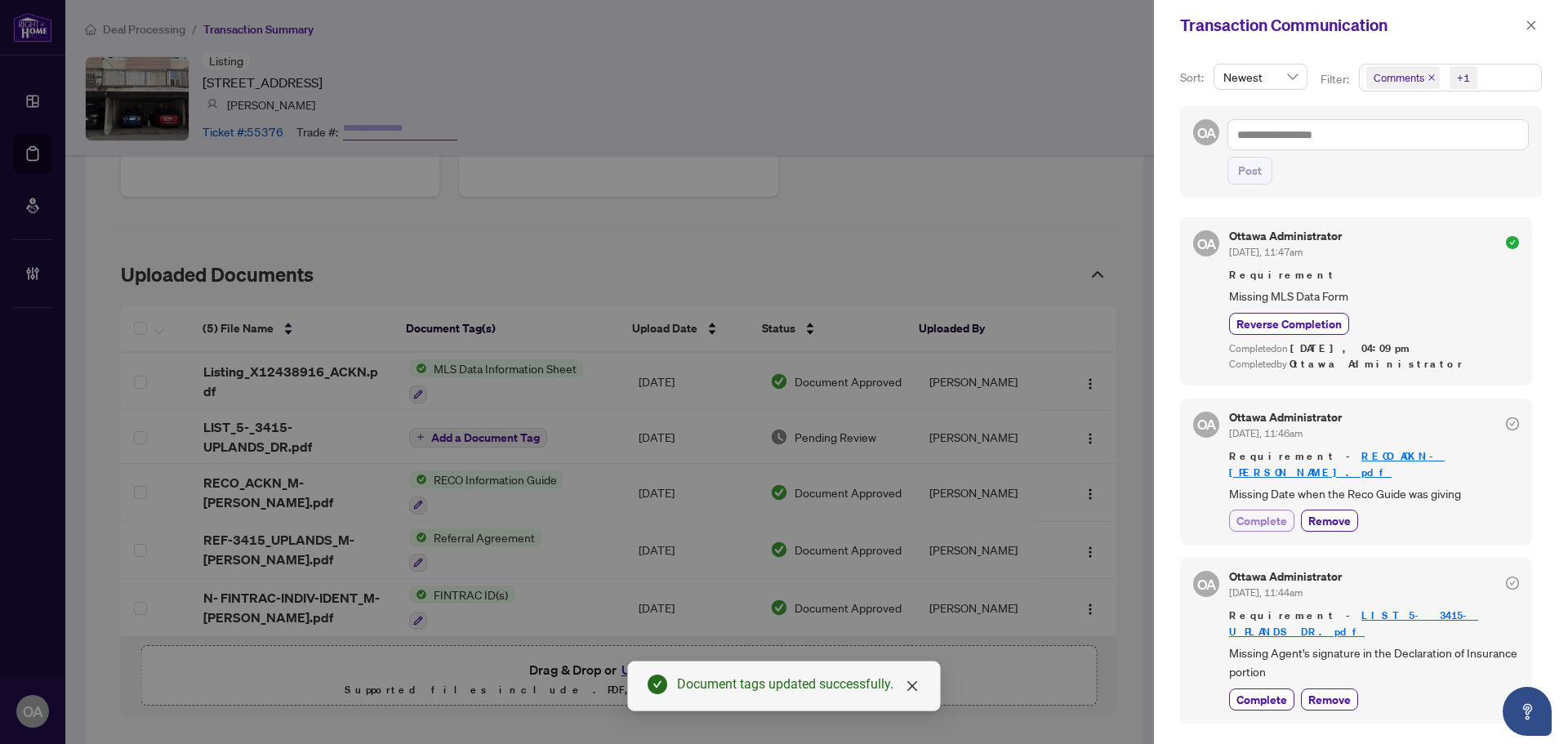
click at [1252, 512] on span "Complete" at bounding box center [1261, 520] width 51 height 17
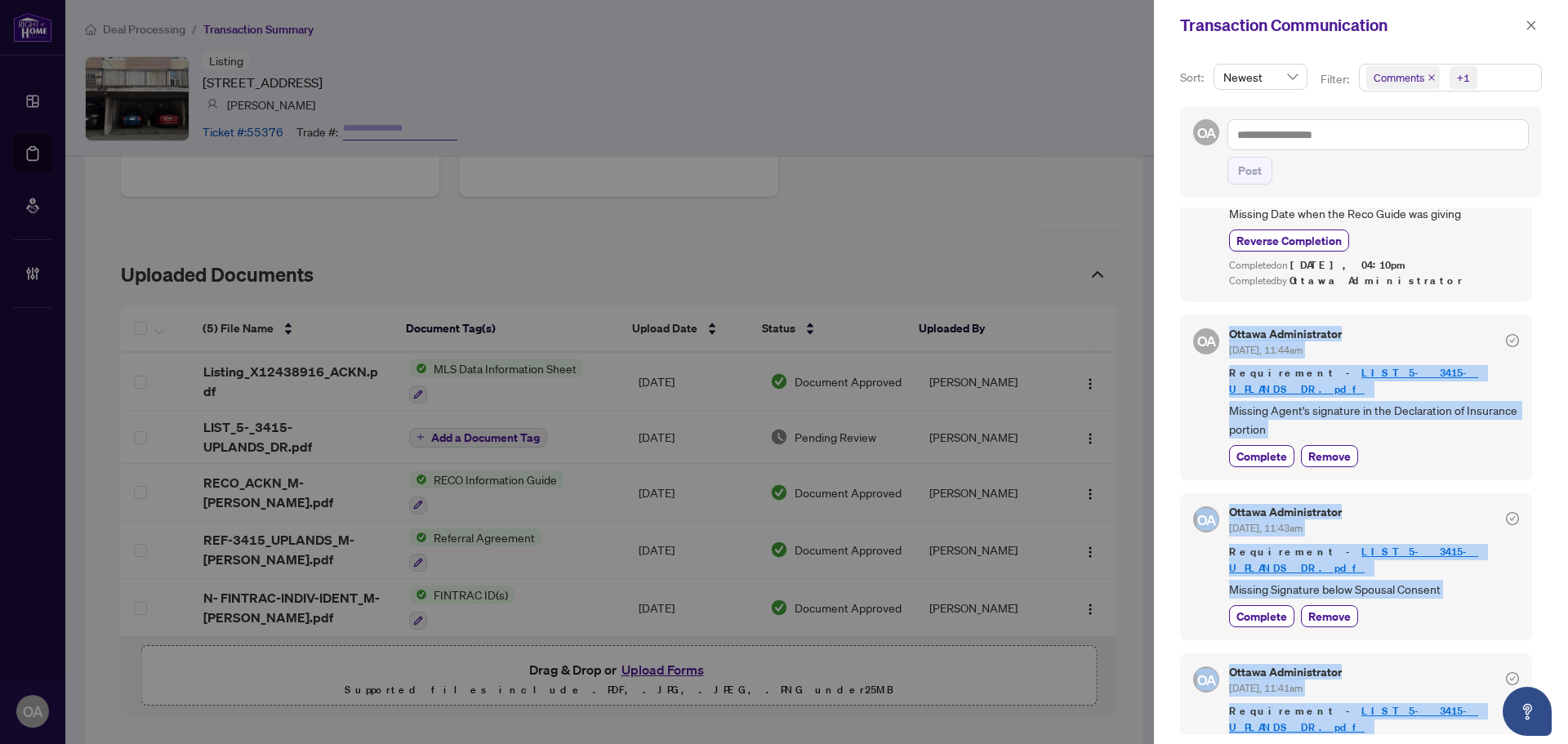
scroll to position [3, 0]
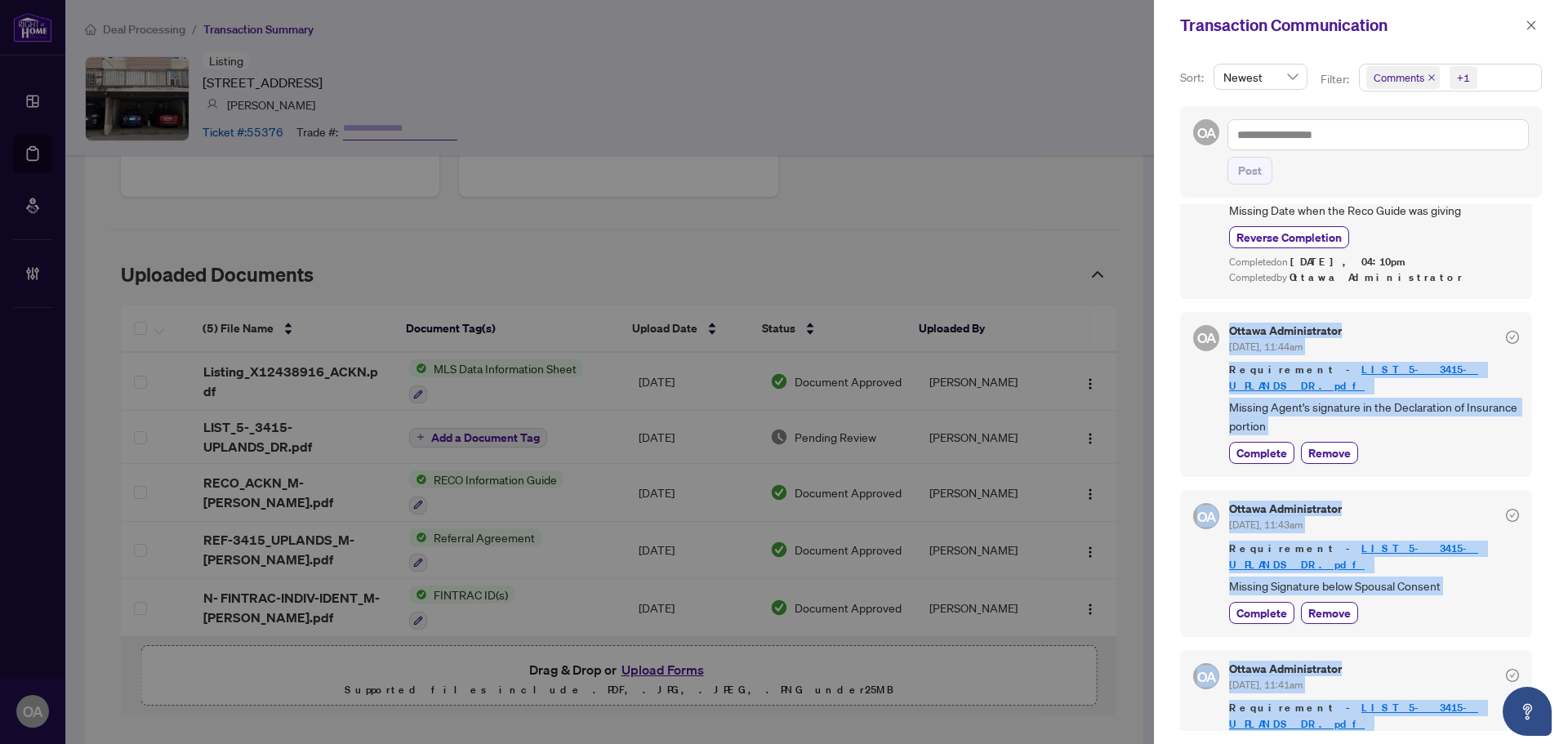
drag, startPoint x: 1227, startPoint y: 312, endPoint x: 1478, endPoint y: 722, distance: 480.7
click at [1478, 722] on div "OA Ottawa Administrator Oct/02/2025, 11:47am Requirement Missing MLS Data Form …" at bounding box center [1361, 467] width 362 height 527
copy div "Ottawa Administrator Oct/02/2025, 11:44am Requirement - LIST_5- 3415-UPLANDS DR…"
drag, startPoint x: 1538, startPoint y: 25, endPoint x: 1145, endPoint y: 112, distance: 402.5
click at [1538, 25] on button "button" at bounding box center [1530, 25] width 21 height 20
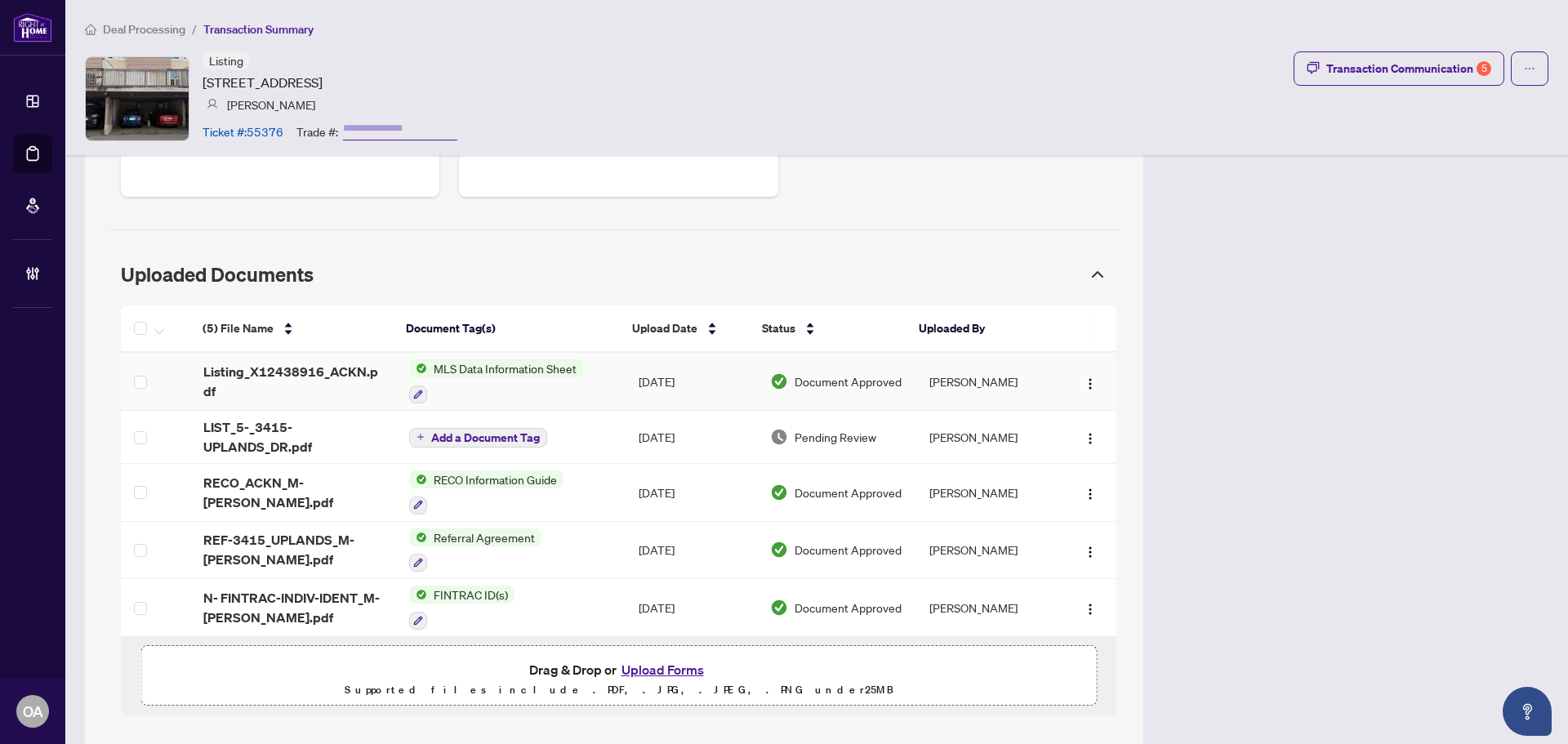
click at [266, 430] on span "LIST_5-_3415-UPLANDS_DR.pdf" at bounding box center [293, 437] width 180 height 39
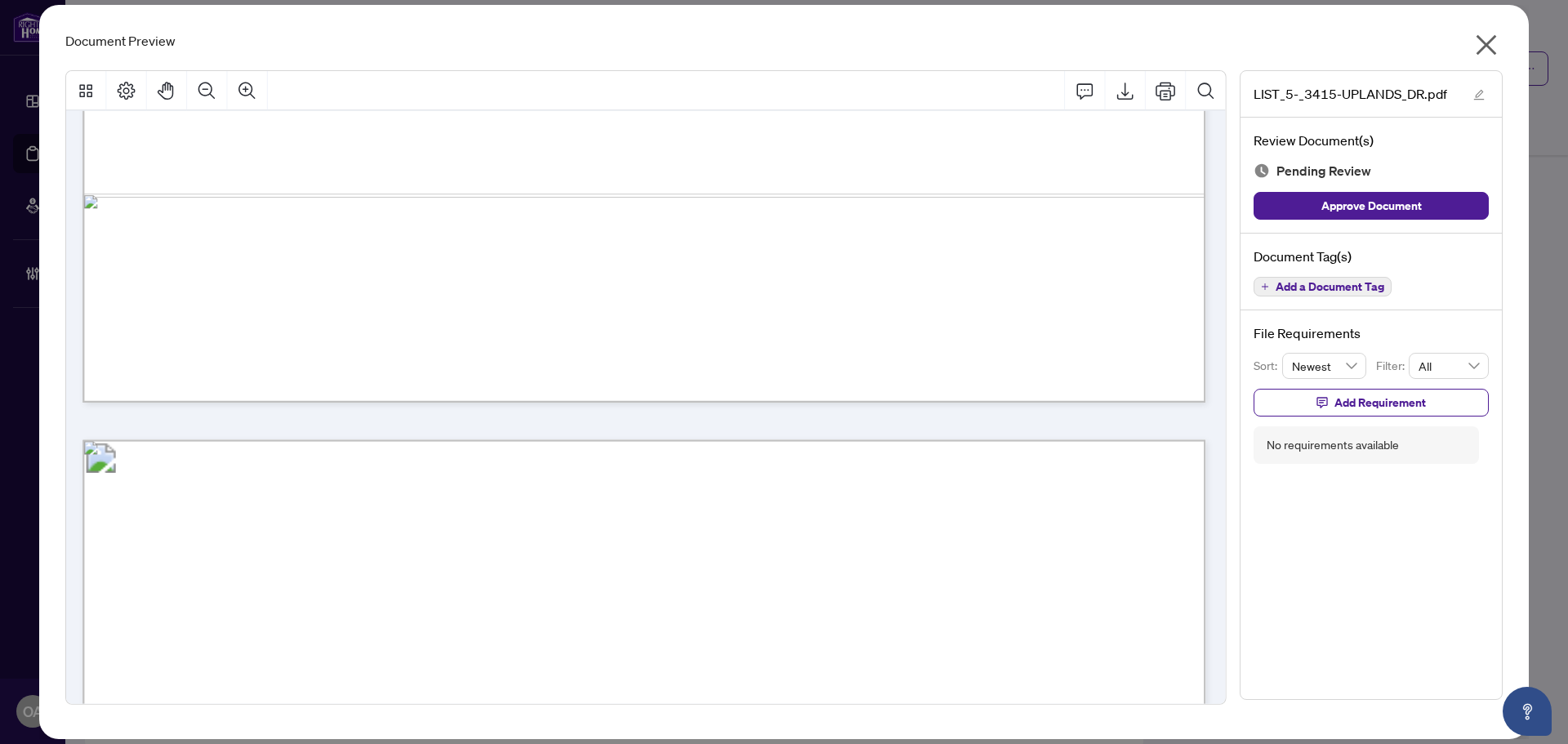
scroll to position [3839, 0]
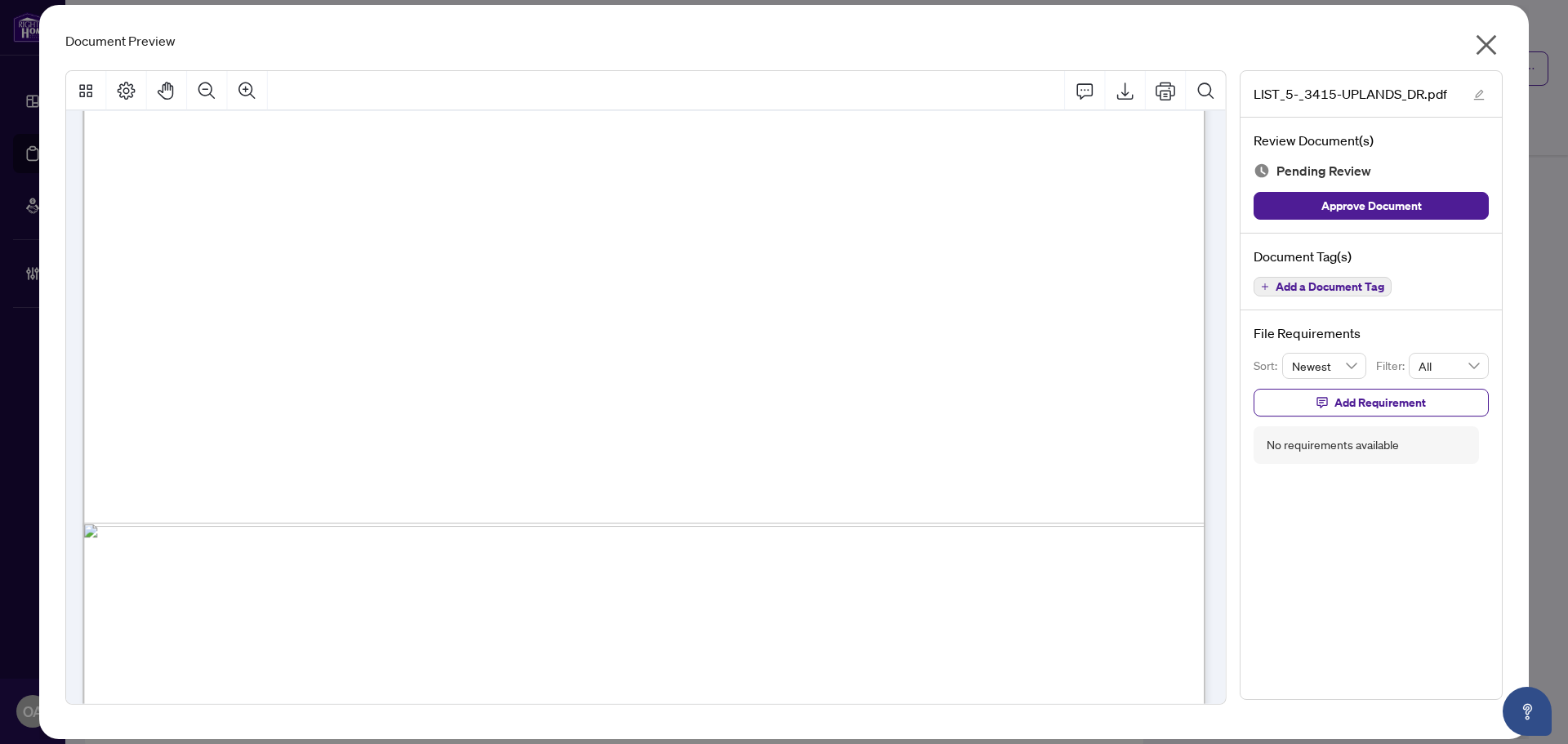
click at [1349, 289] on span "Add a Document Tag" at bounding box center [1329, 286] width 109 height 11
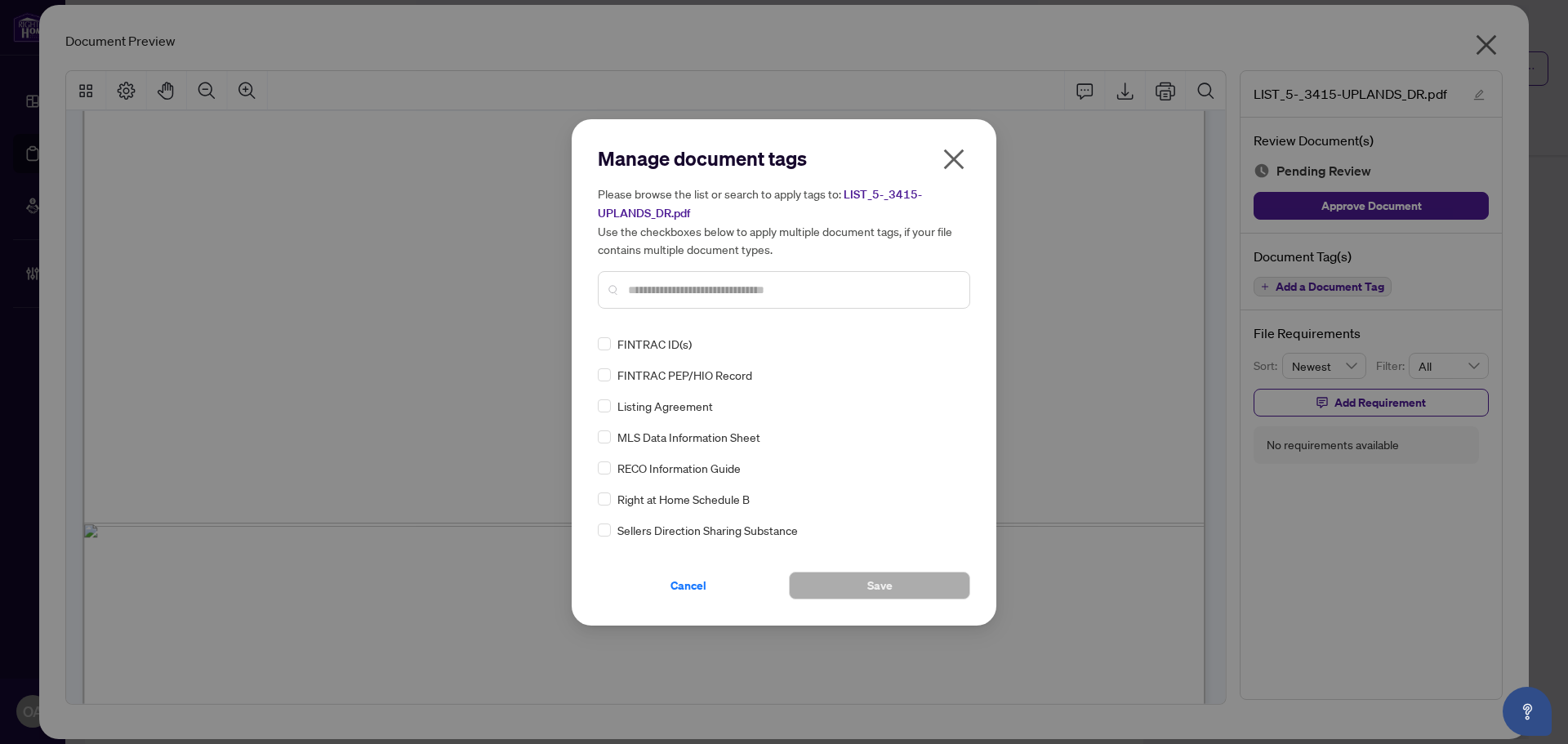
drag, startPoint x: 809, startPoint y: 292, endPoint x: 845, endPoint y: 161, distance: 135.9
click at [808, 286] on input "text" at bounding box center [792, 290] width 328 height 18
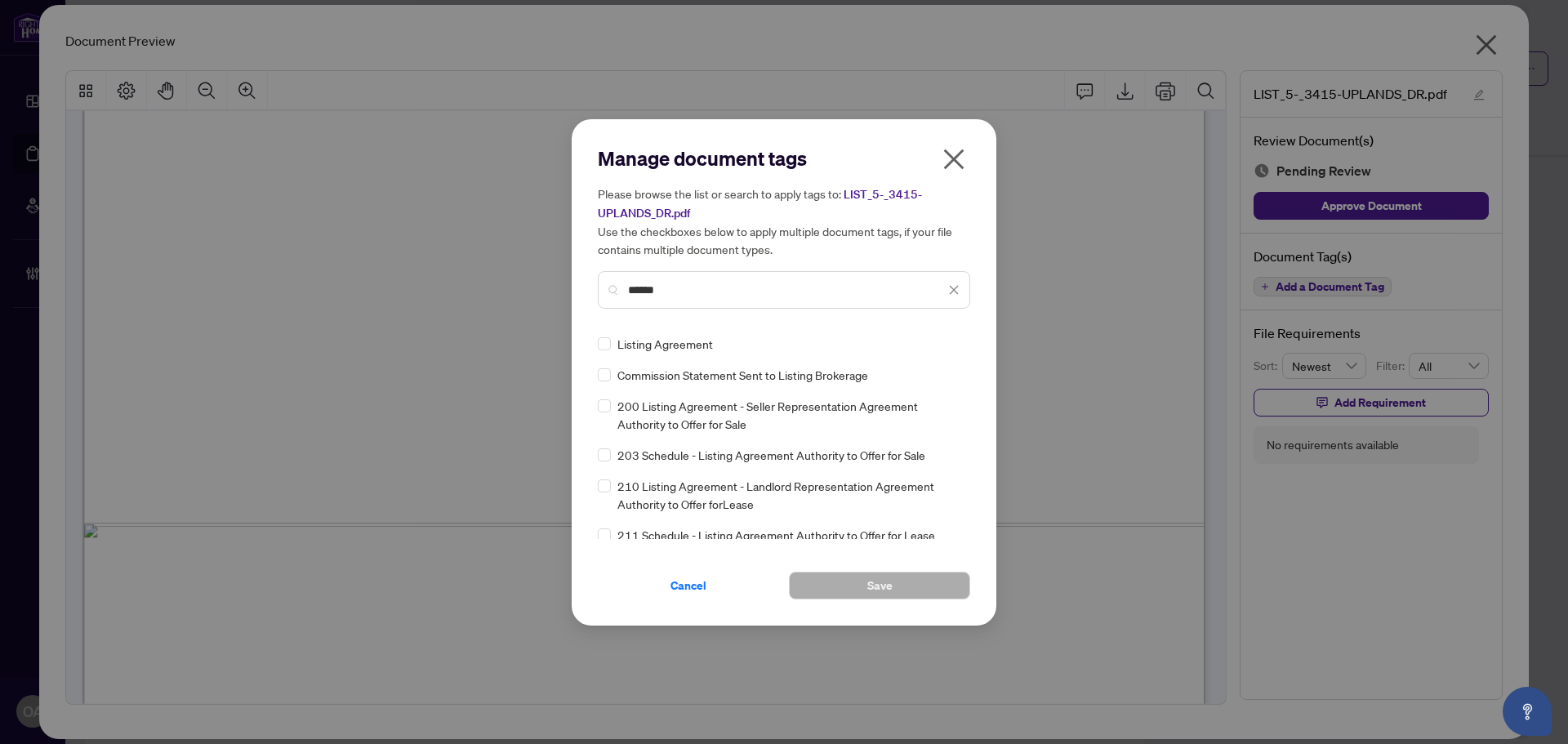
type input "******"
click at [949, 344] on icon at bounding box center [954, 344] width 9 height 7
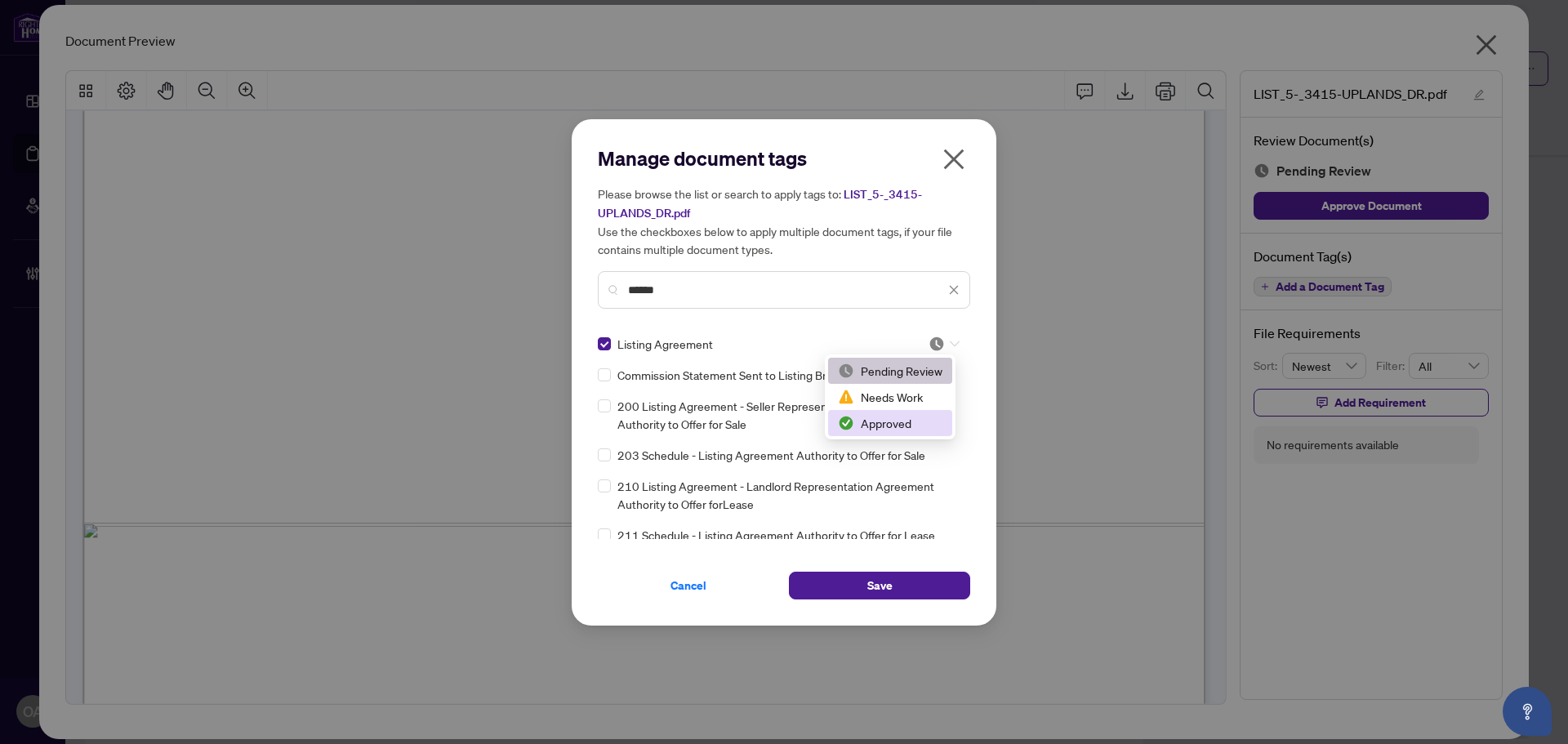
click at [919, 422] on div "Approved" at bounding box center [890, 423] width 105 height 18
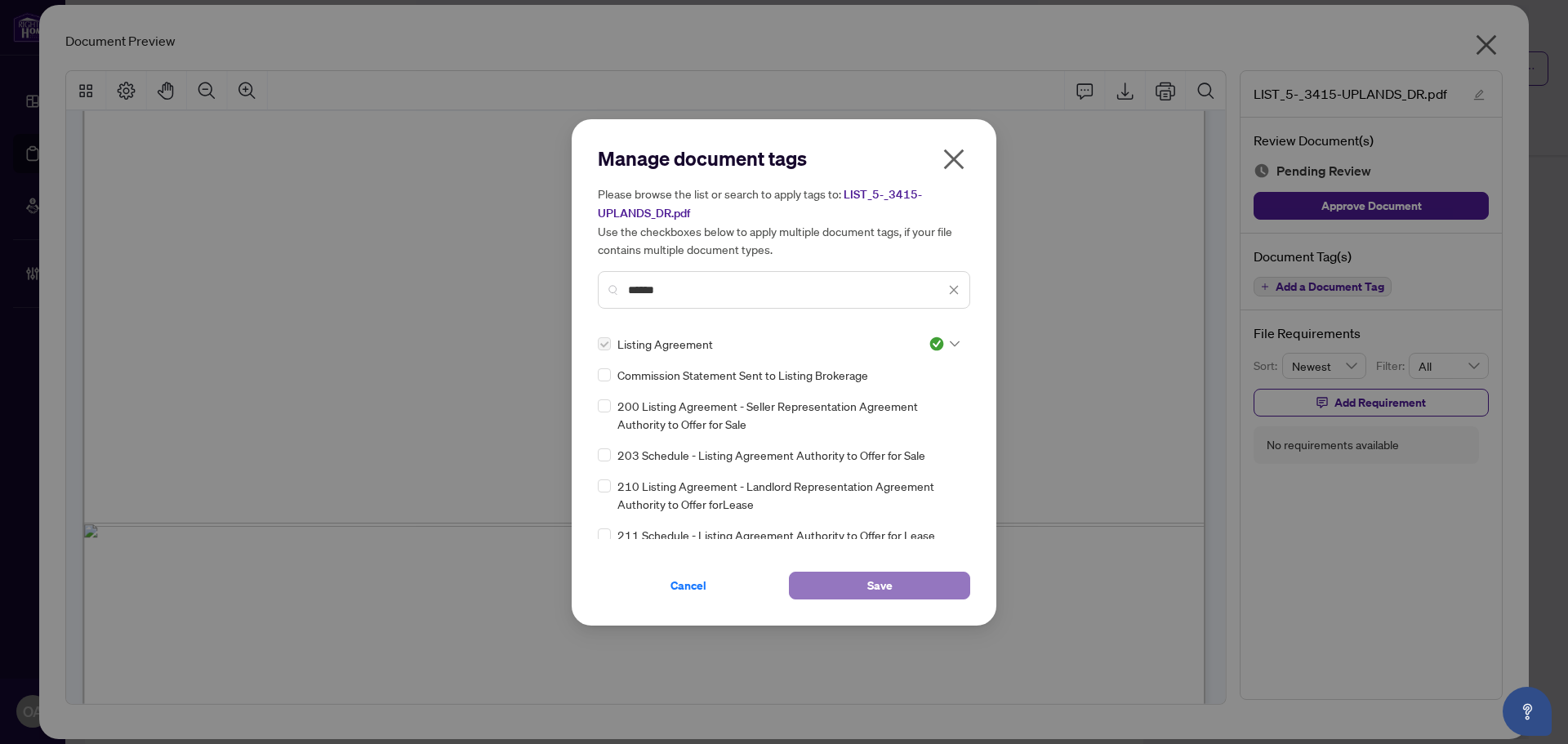
click at [855, 588] on button "Save" at bounding box center [880, 585] width 182 height 27
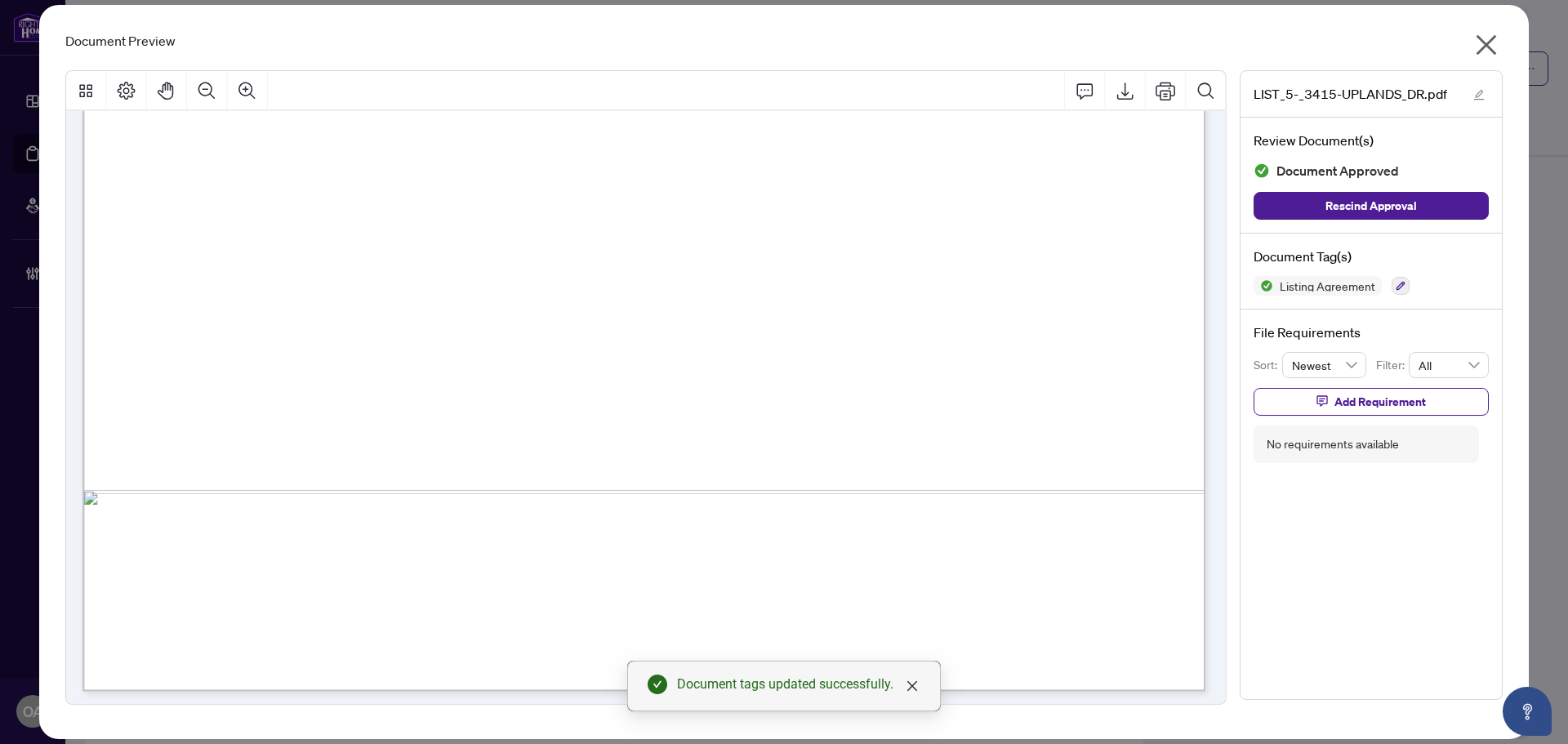
scroll to position [7351, 0]
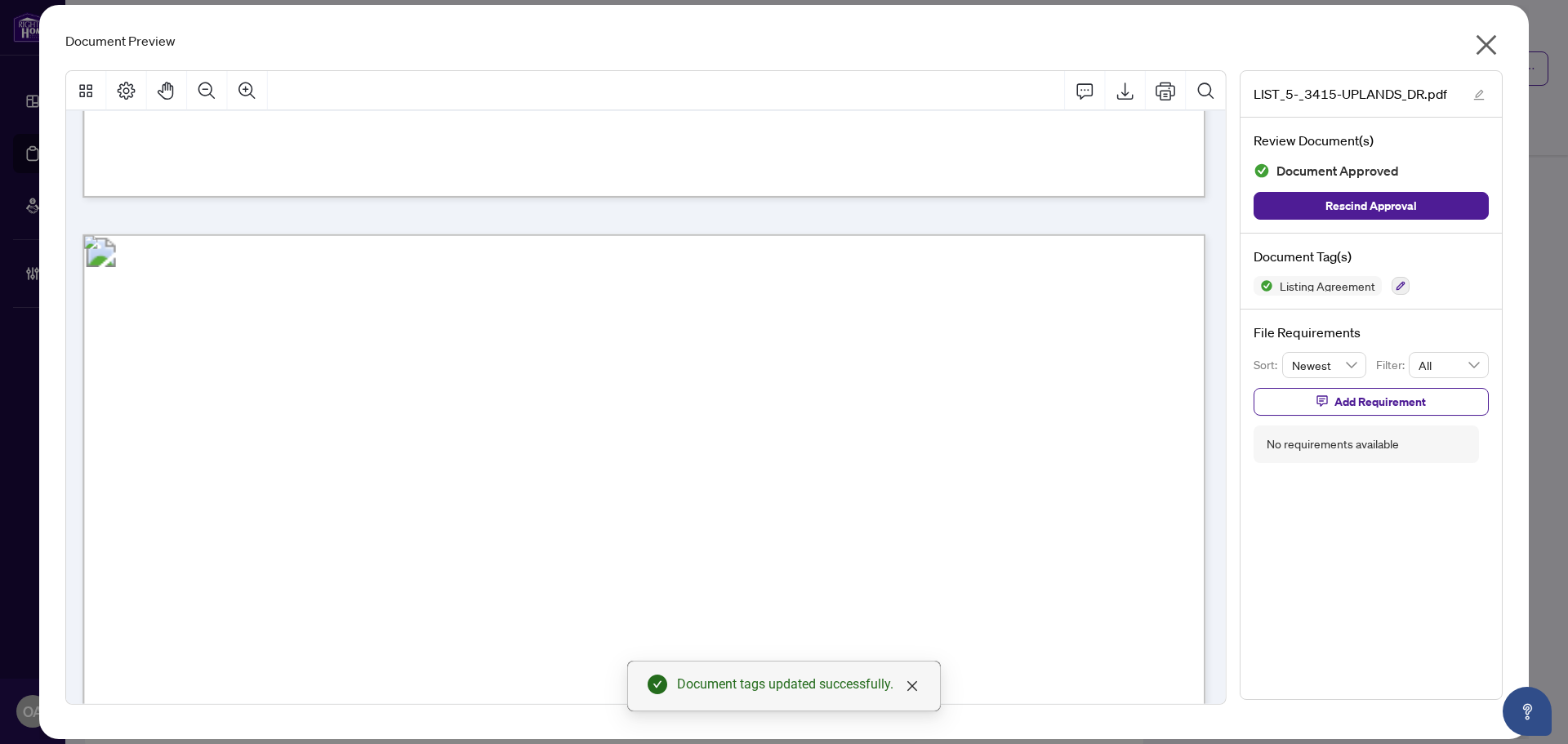
click at [1488, 43] on icon "close" at bounding box center [1487, 45] width 21 height 21
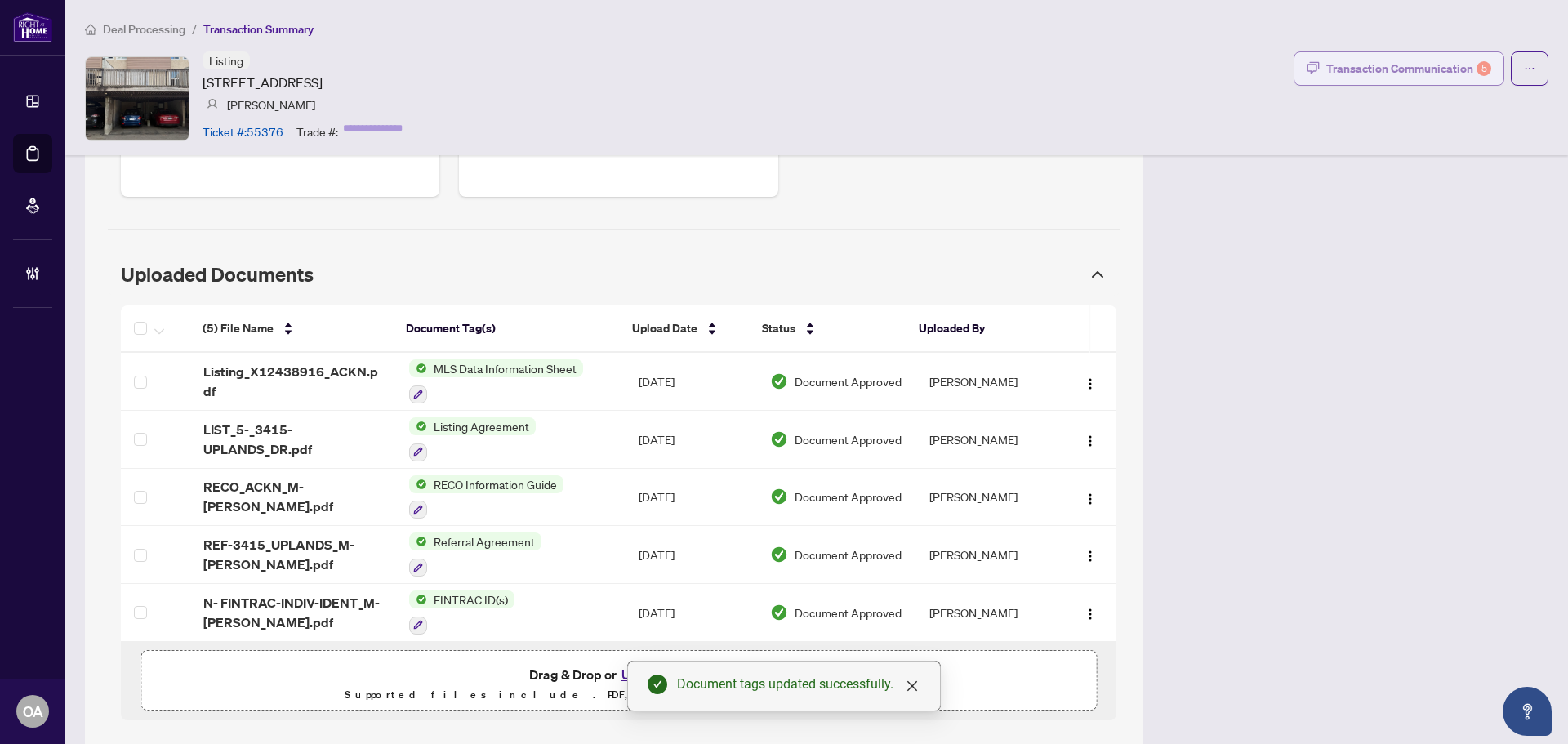
click at [1337, 72] on div "Transaction Communication 5" at bounding box center [1409, 69] width 165 height 26
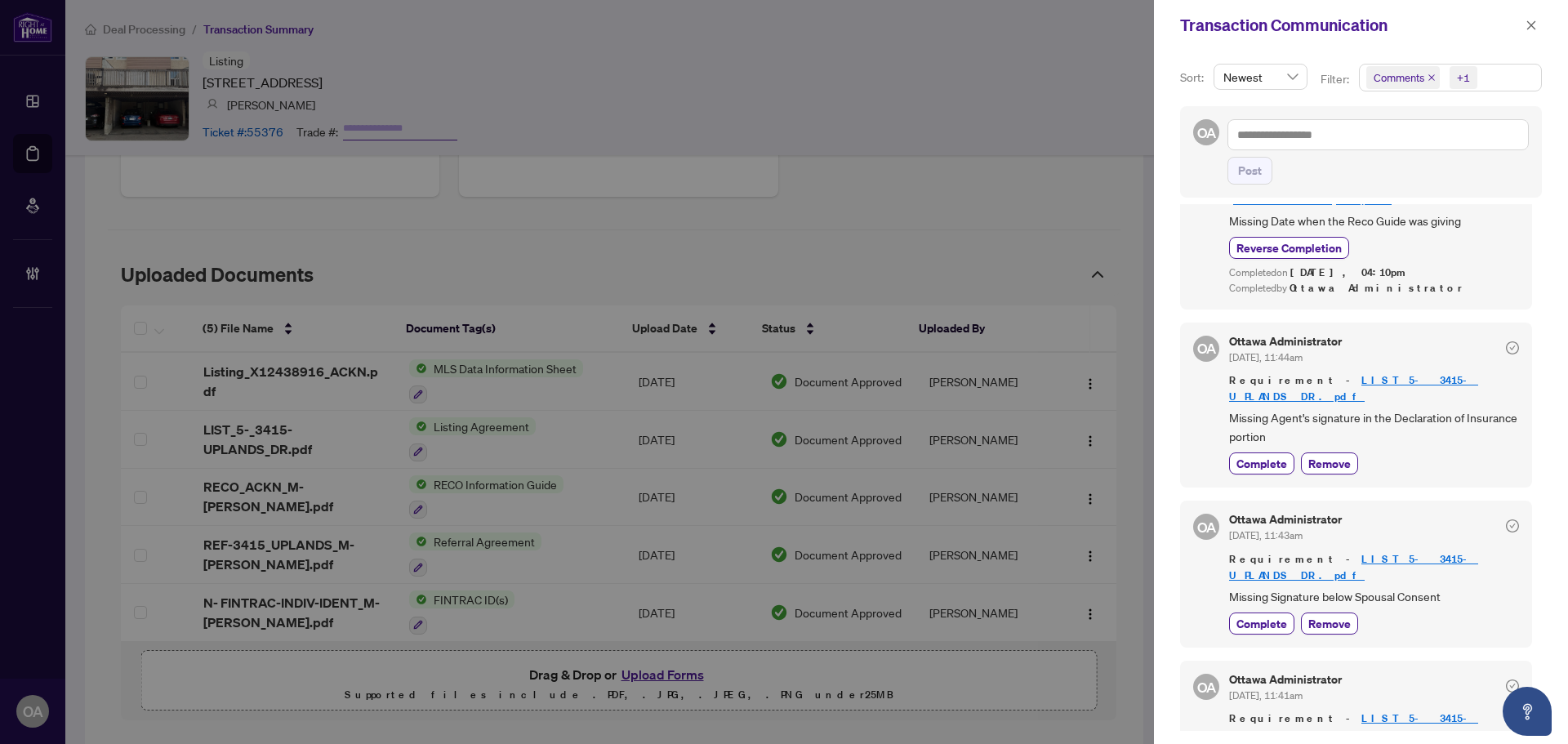
scroll to position [280, 0]
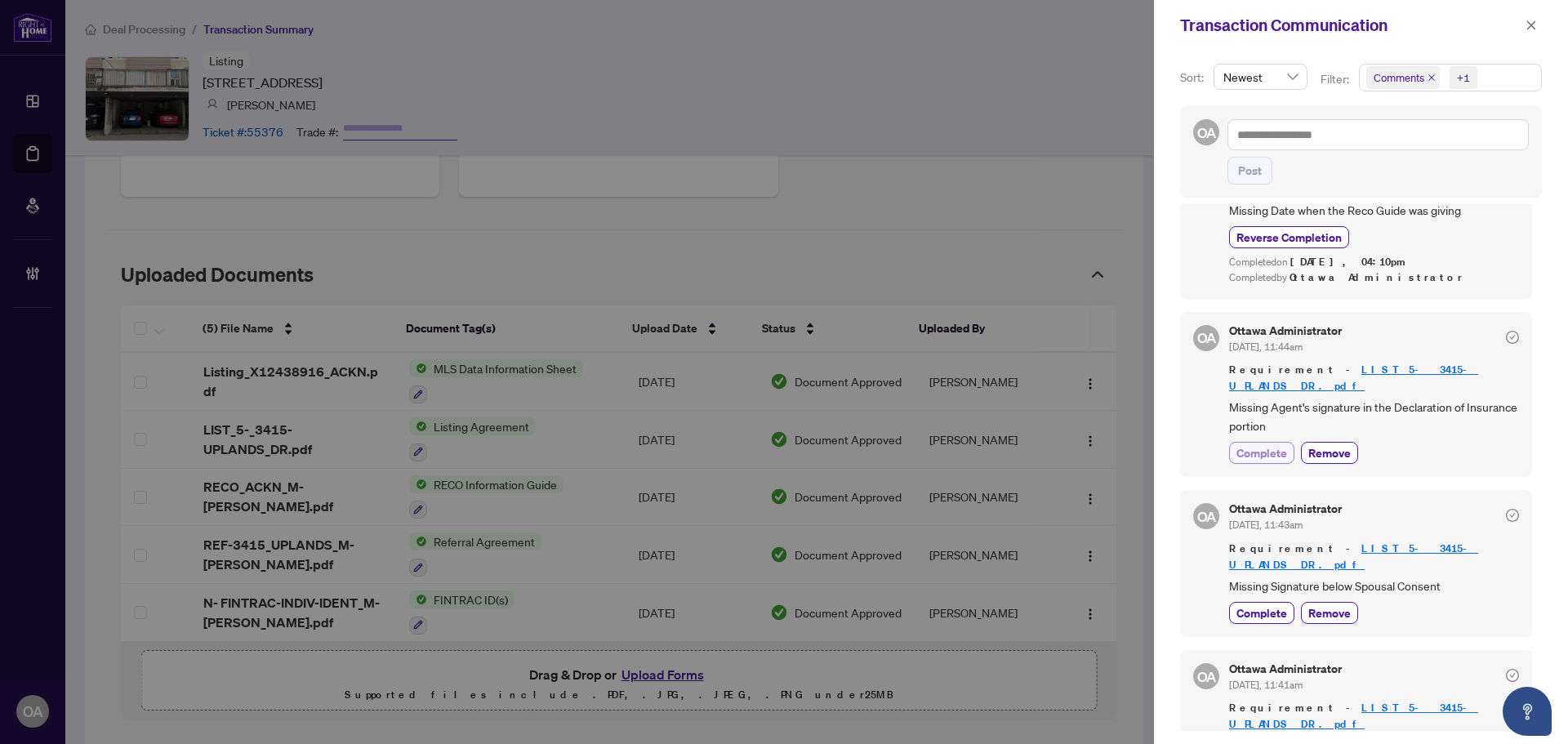
click at [1268, 444] on span "Complete" at bounding box center [1261, 453] width 51 height 17
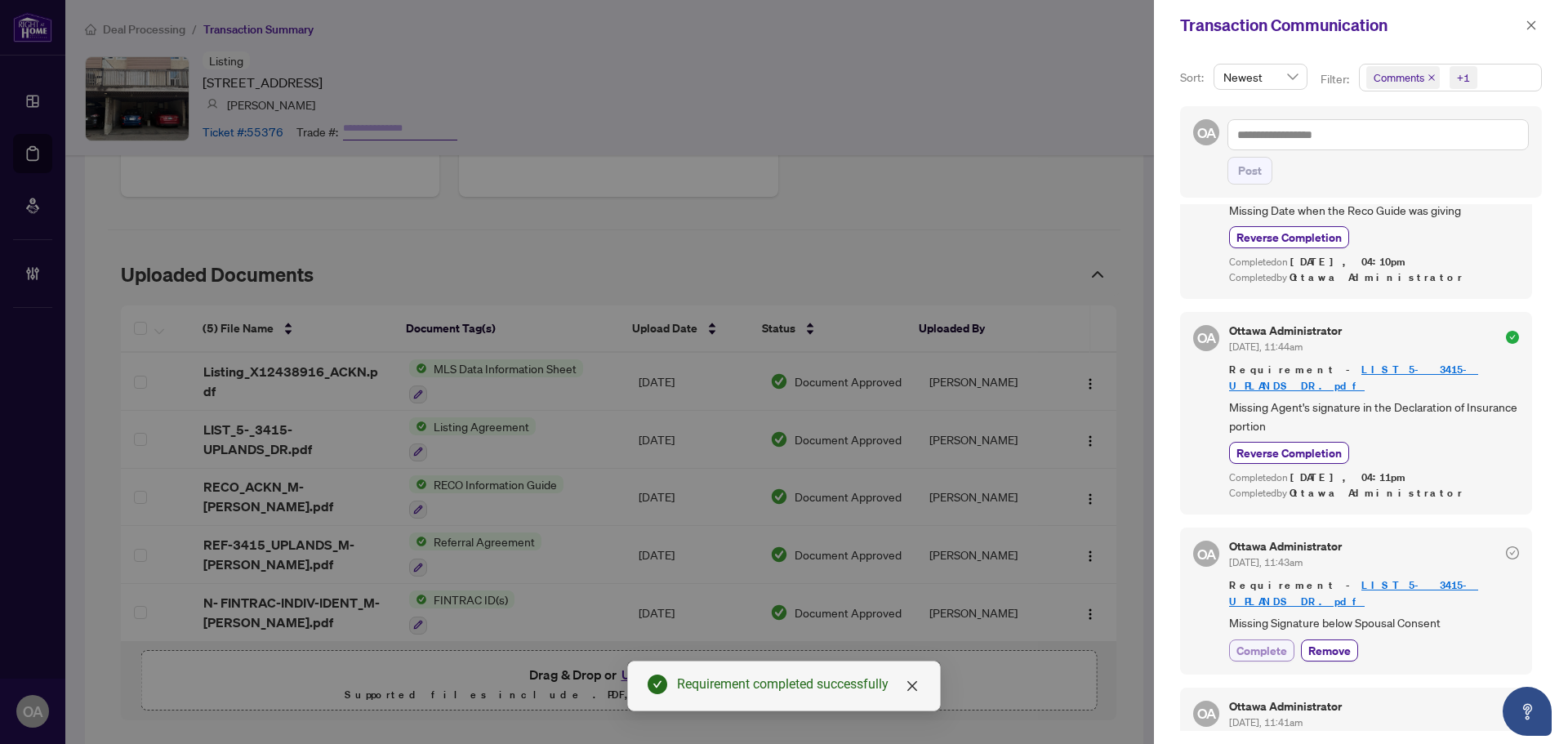
drag, startPoint x: 1253, startPoint y: 598, endPoint x: 1259, endPoint y: 574, distance: 24.7
click at [1253, 642] on span "Complete" at bounding box center [1261, 651] width 51 height 17
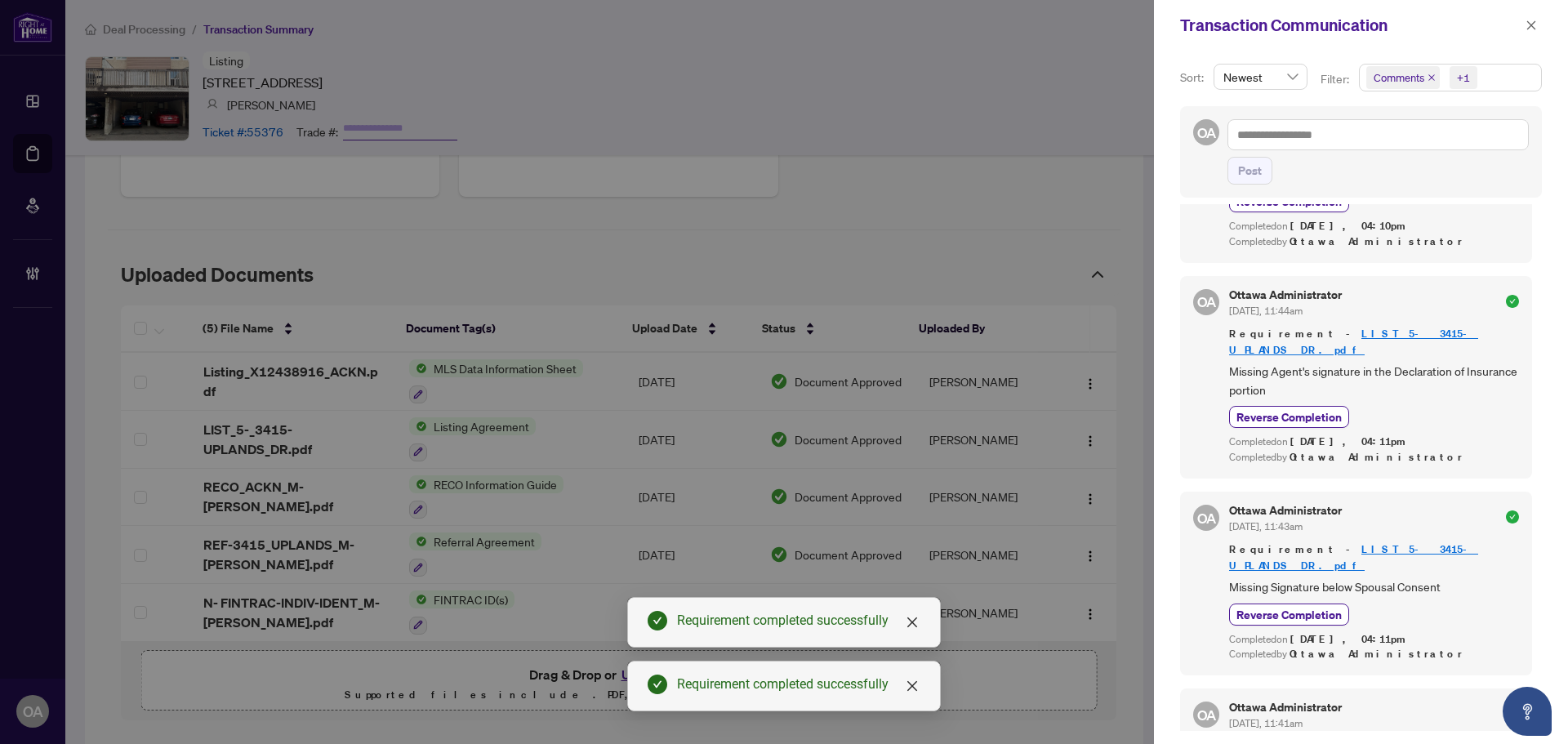
scroll to position [355, 0]
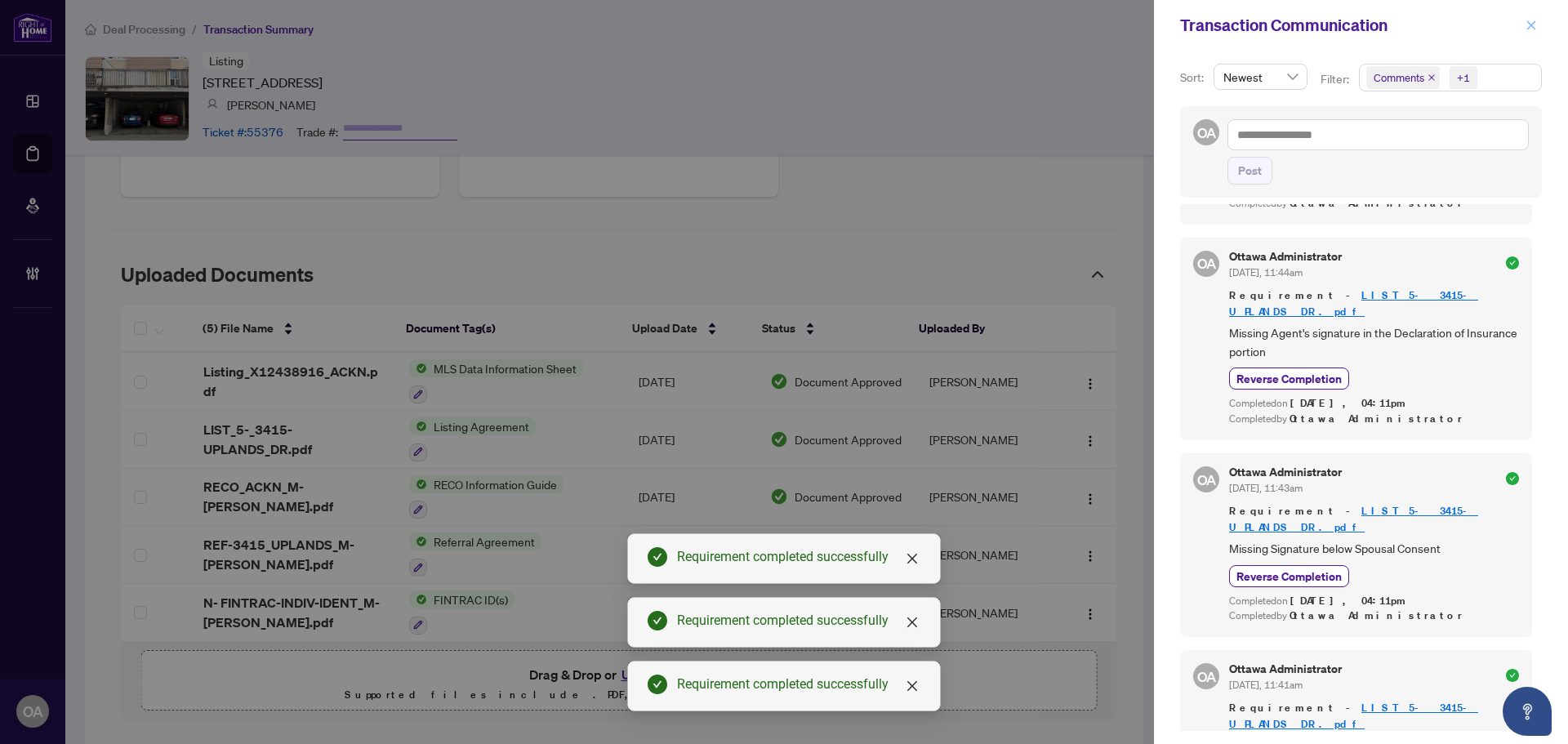
click at [1531, 28] on icon "close" at bounding box center [1530, 25] width 11 height 11
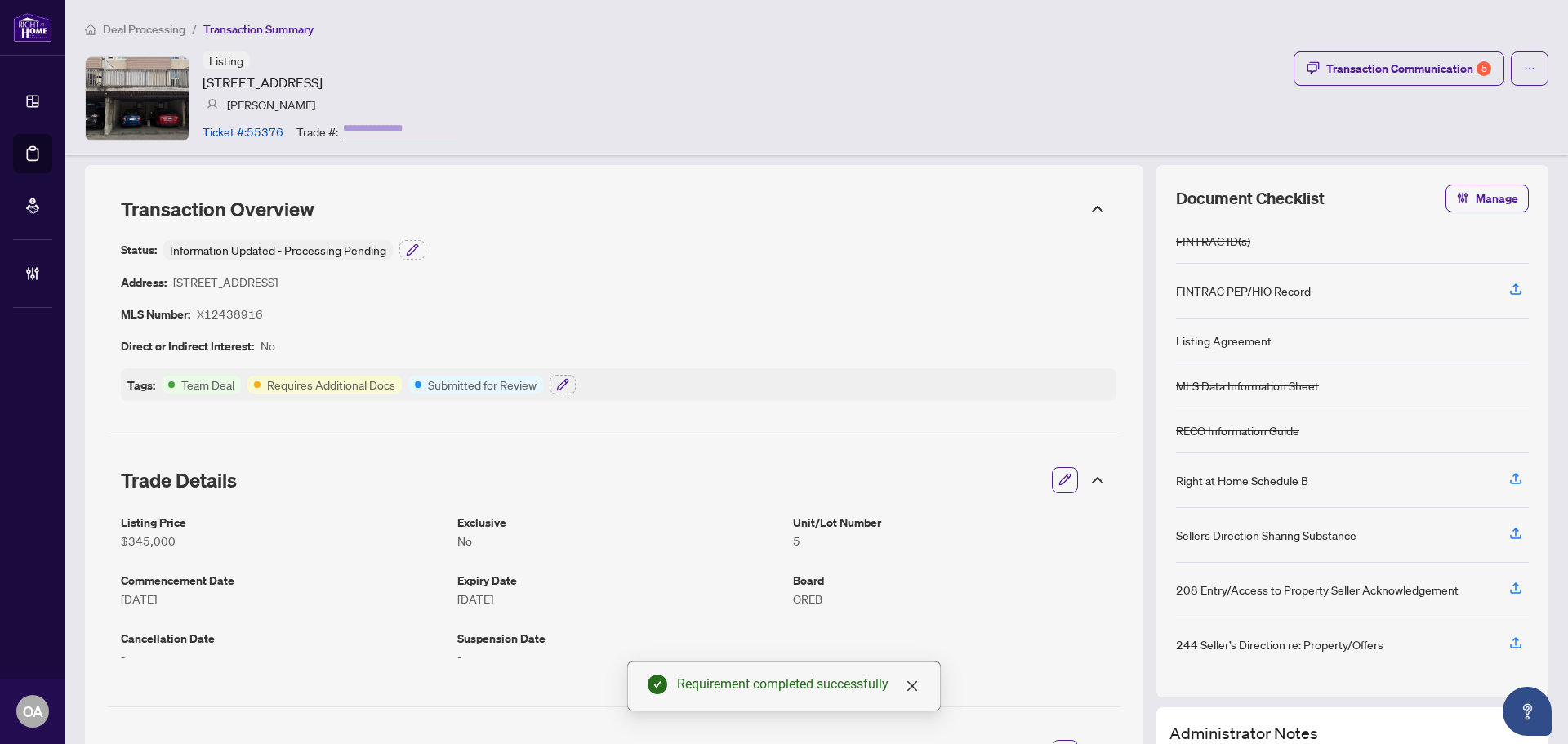
scroll to position [0, 0]
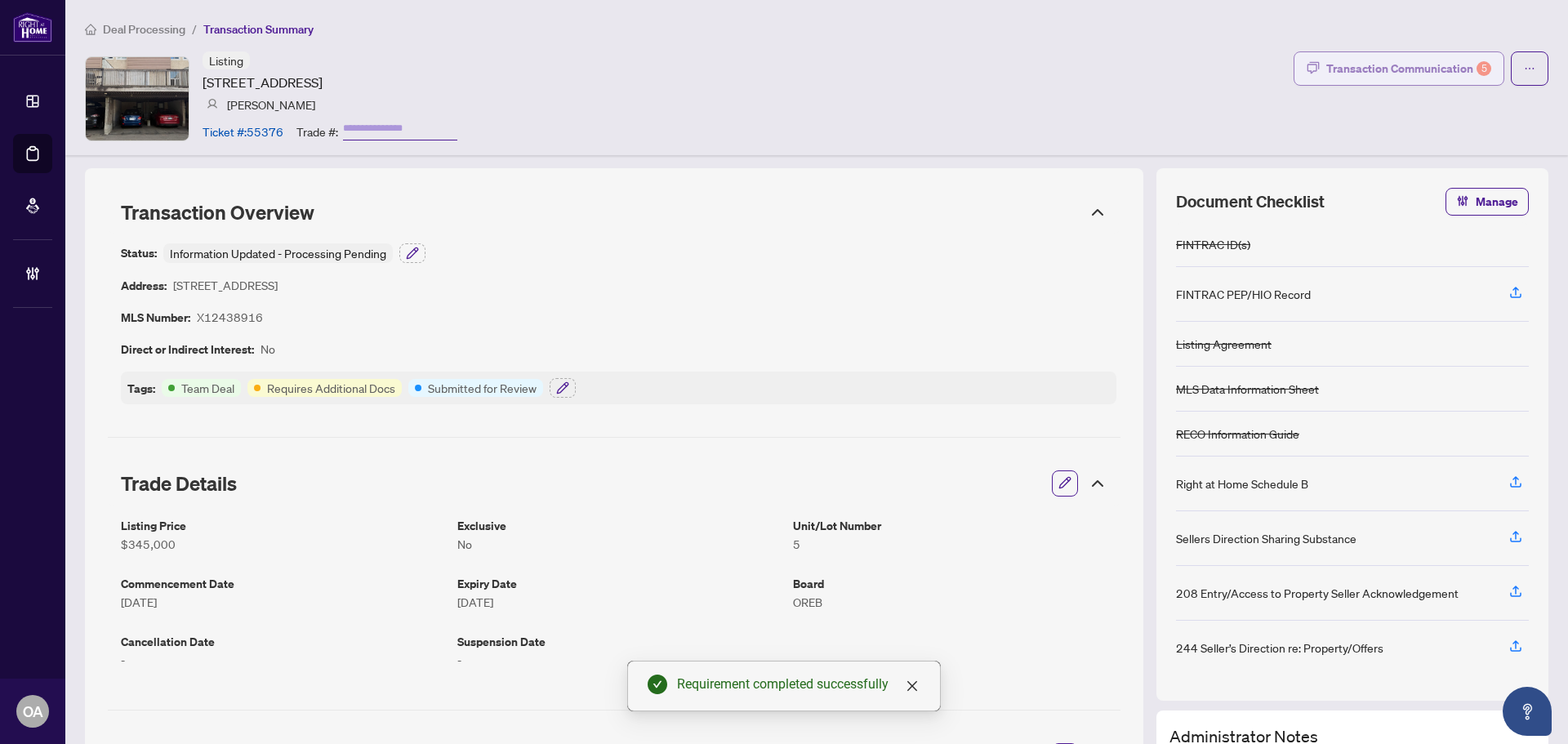
click at [1429, 71] on div "Transaction Communication 5" at bounding box center [1409, 69] width 165 height 26
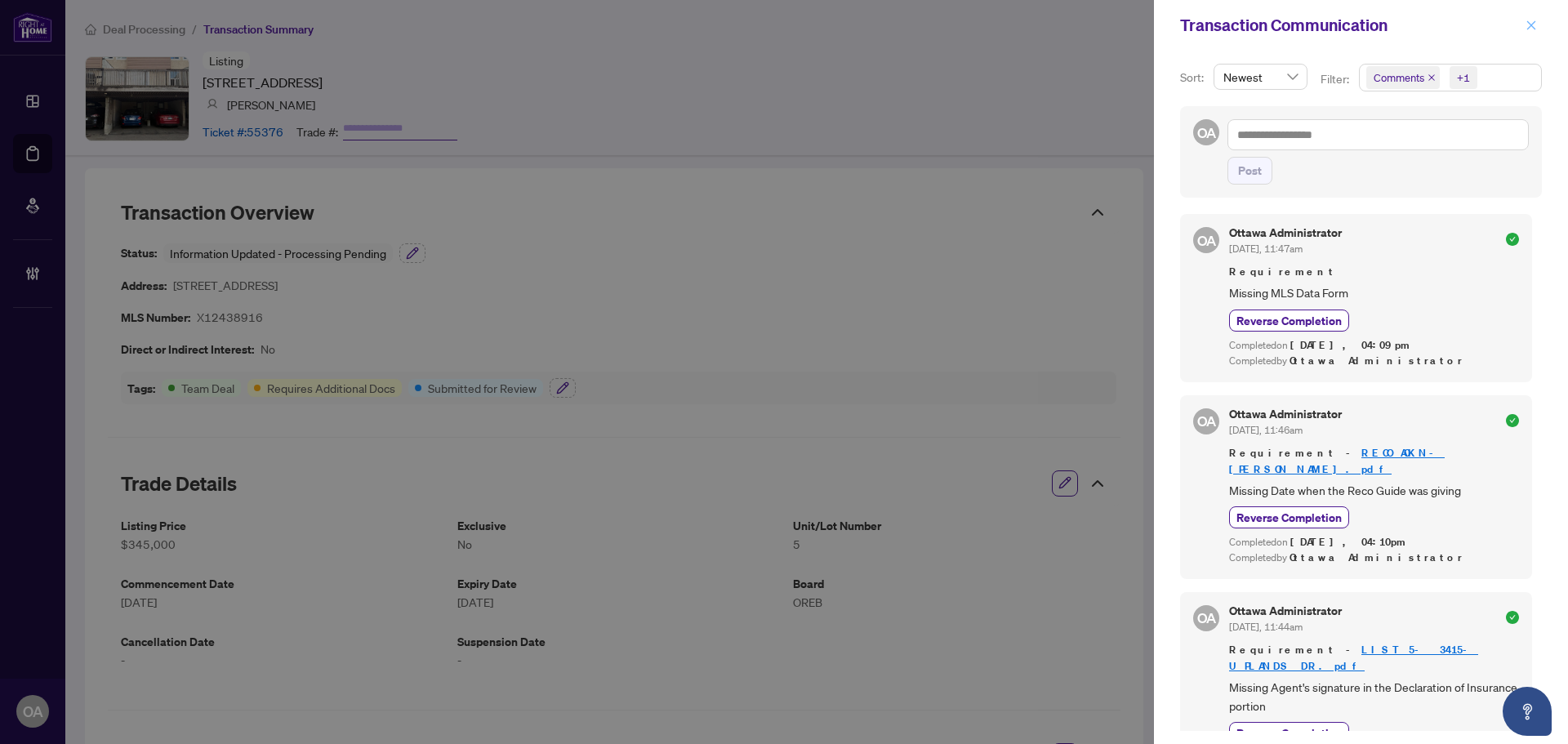
click at [1533, 15] on span "button" at bounding box center [1530, 25] width 11 height 26
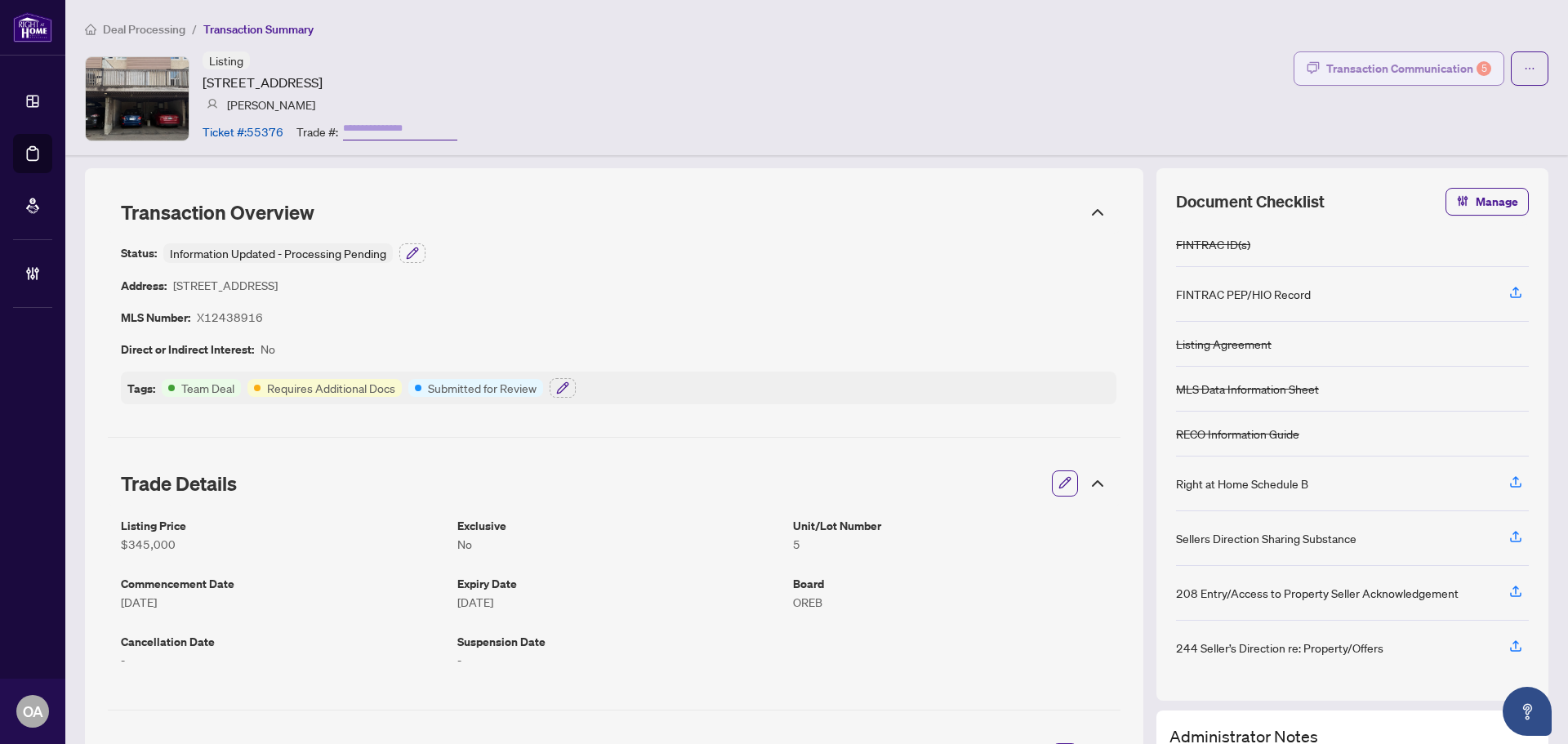
click at [1476, 70] on div "5" at bounding box center [1483, 68] width 15 height 15
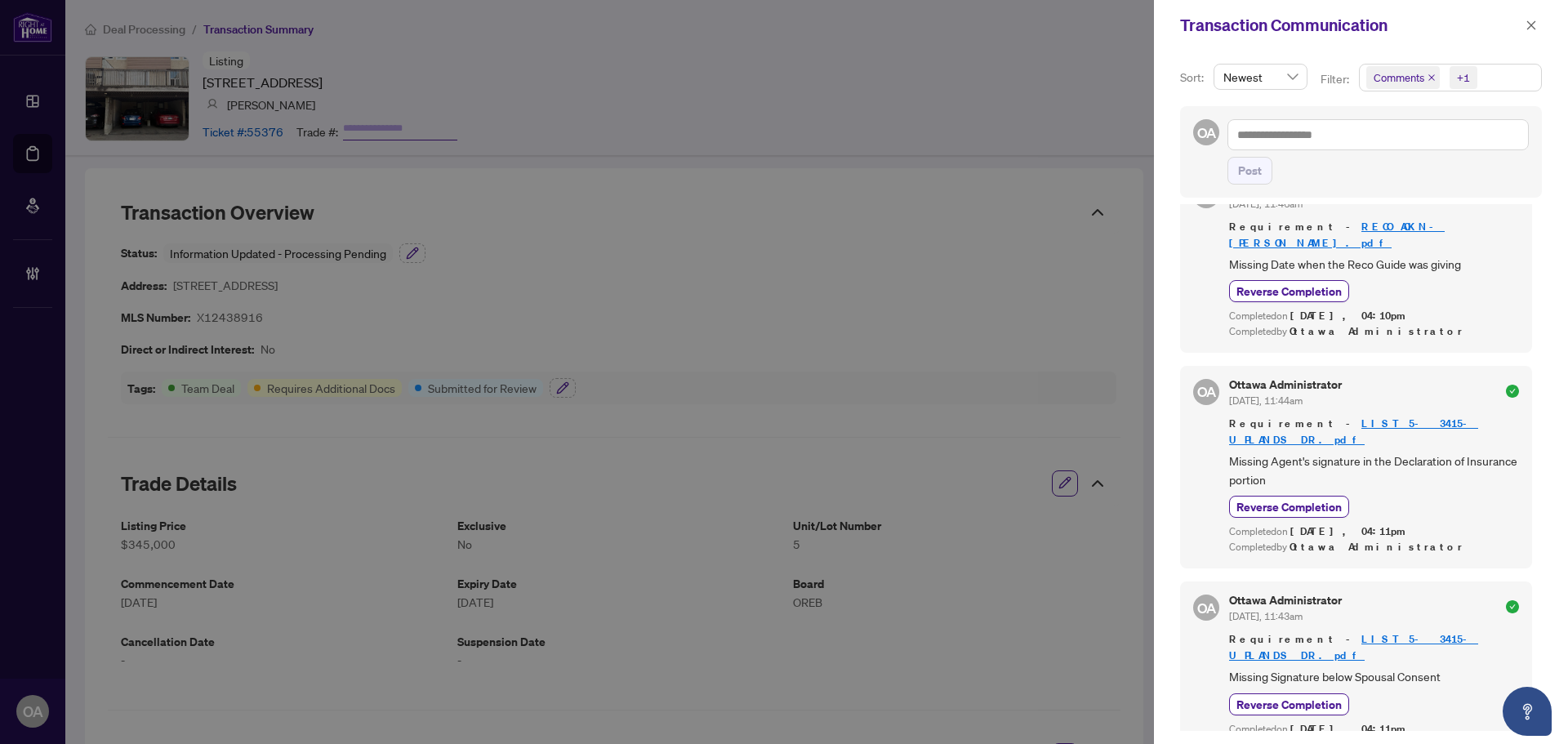
scroll to position [65, 0]
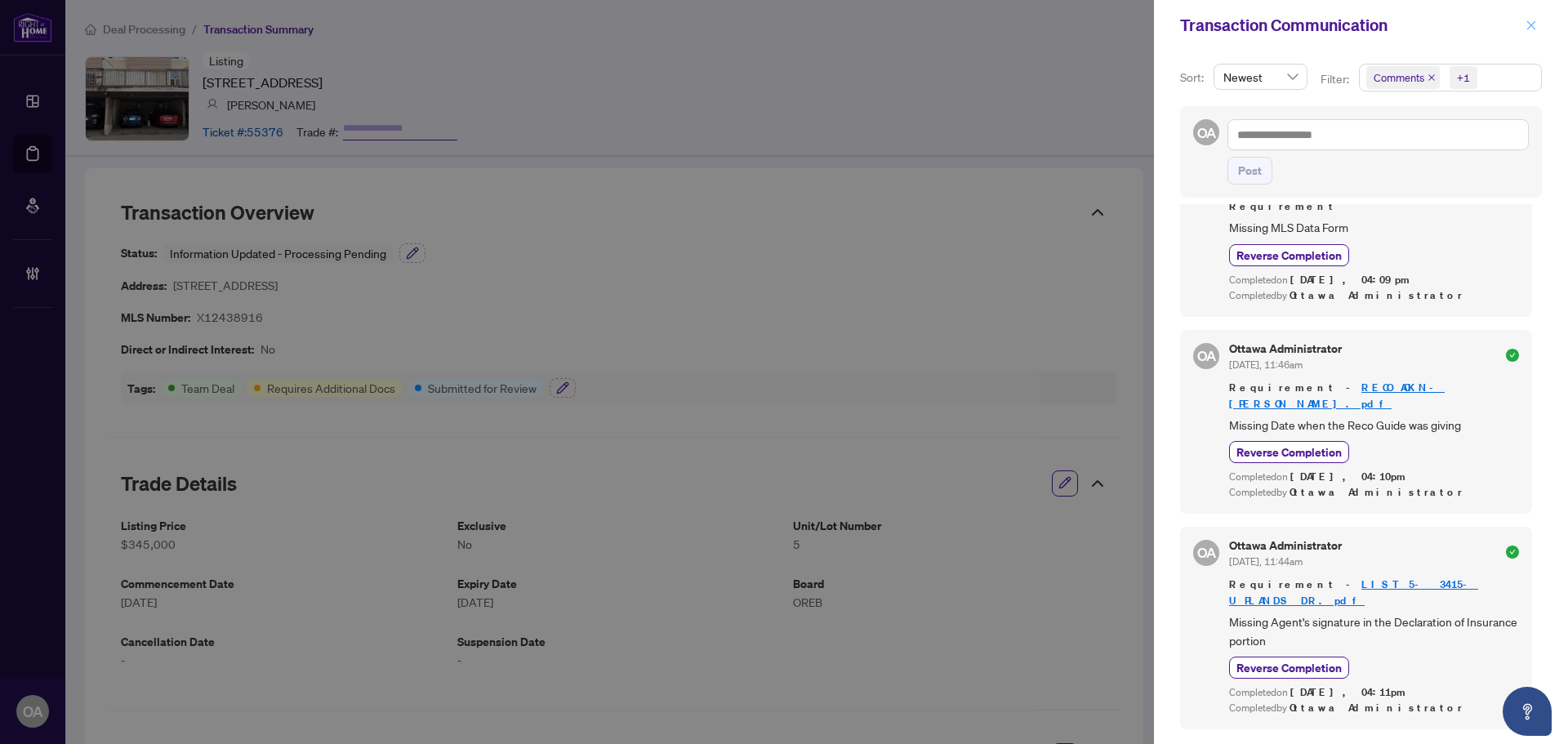
click at [1539, 26] on button "button" at bounding box center [1530, 25] width 21 height 20
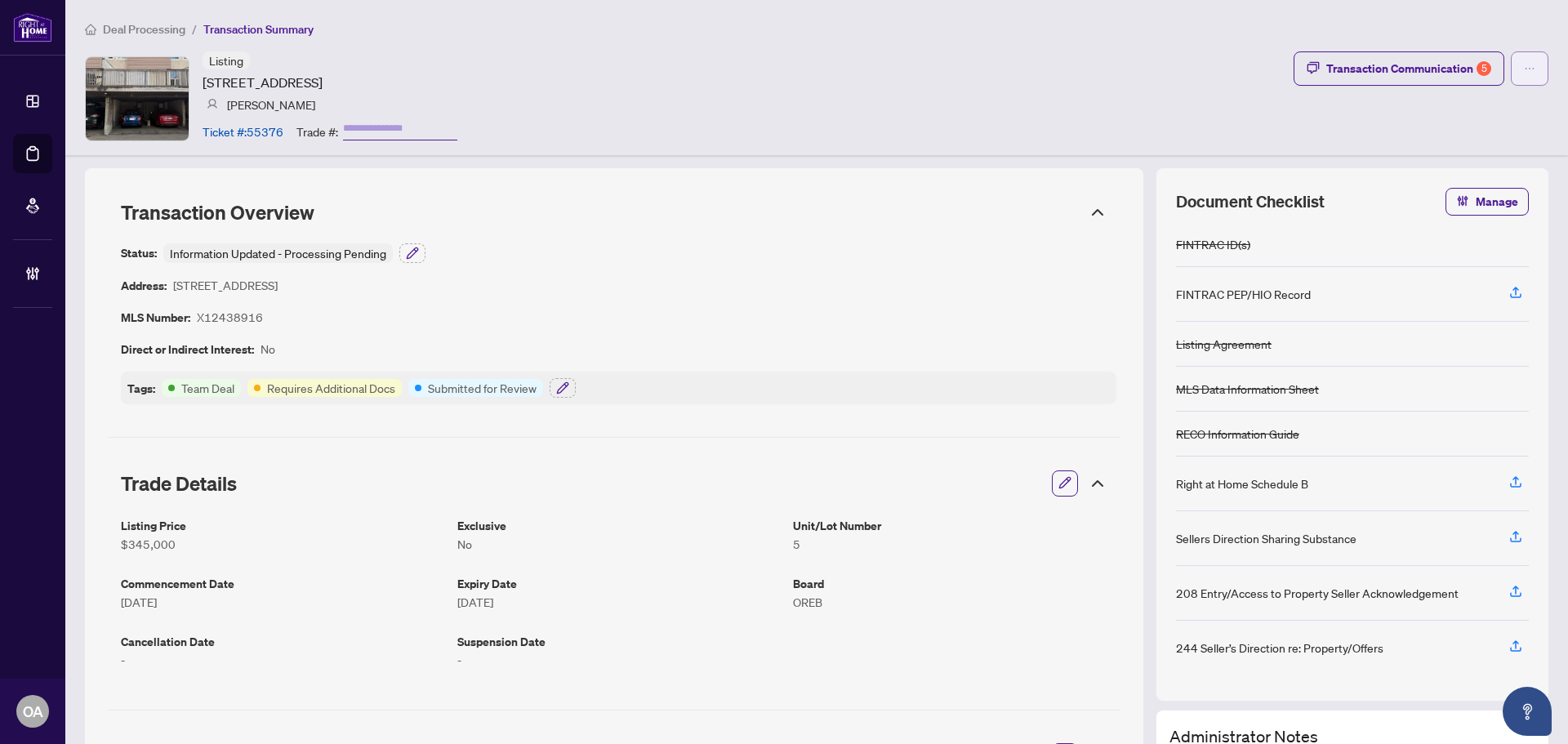
click at [1511, 75] on button "button" at bounding box center [1529, 69] width 38 height 34
click at [1436, 182] on span "Submit for Completion" at bounding box center [1460, 183] width 125 height 18
type textarea "**********"
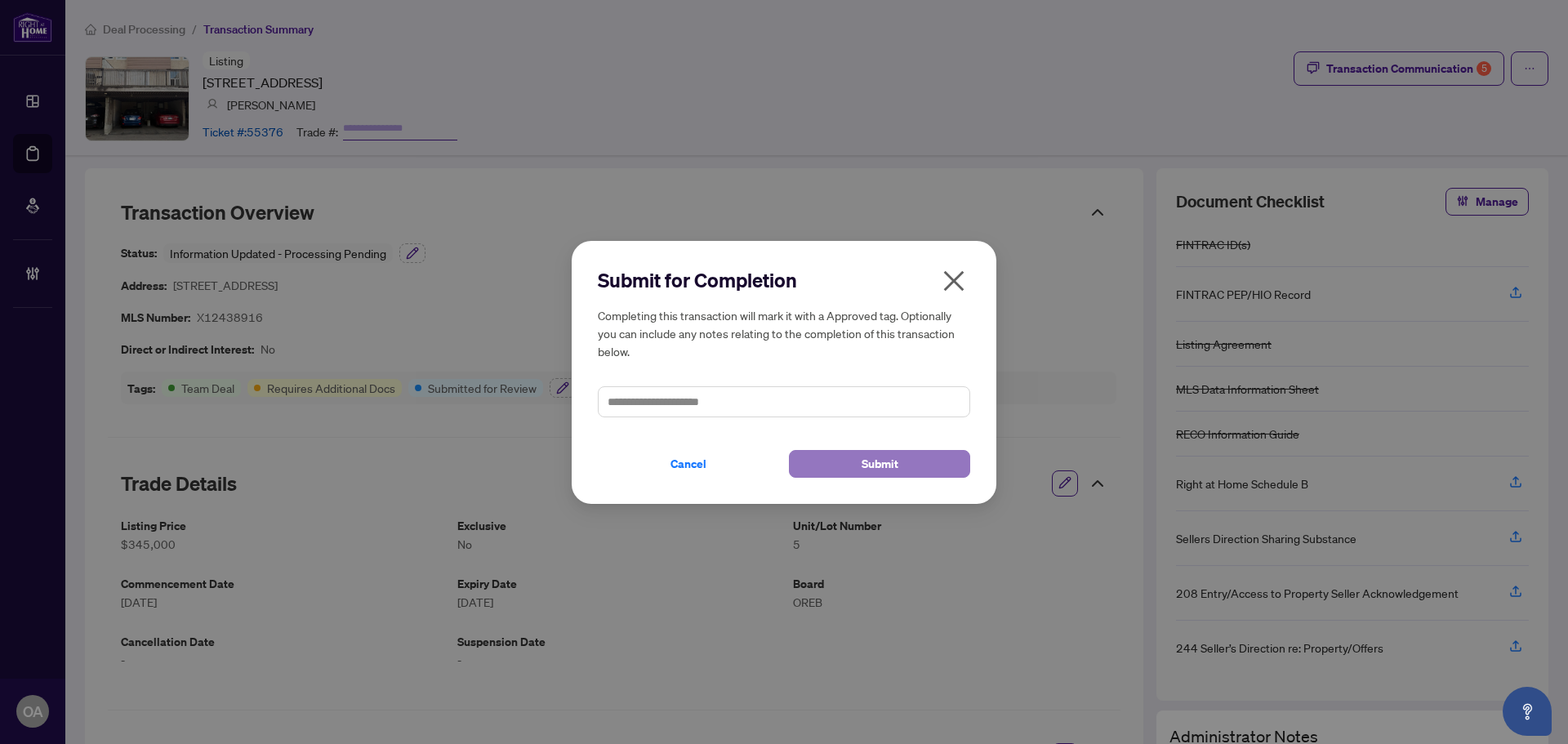
click at [848, 456] on button "Submit" at bounding box center [880, 464] width 182 height 27
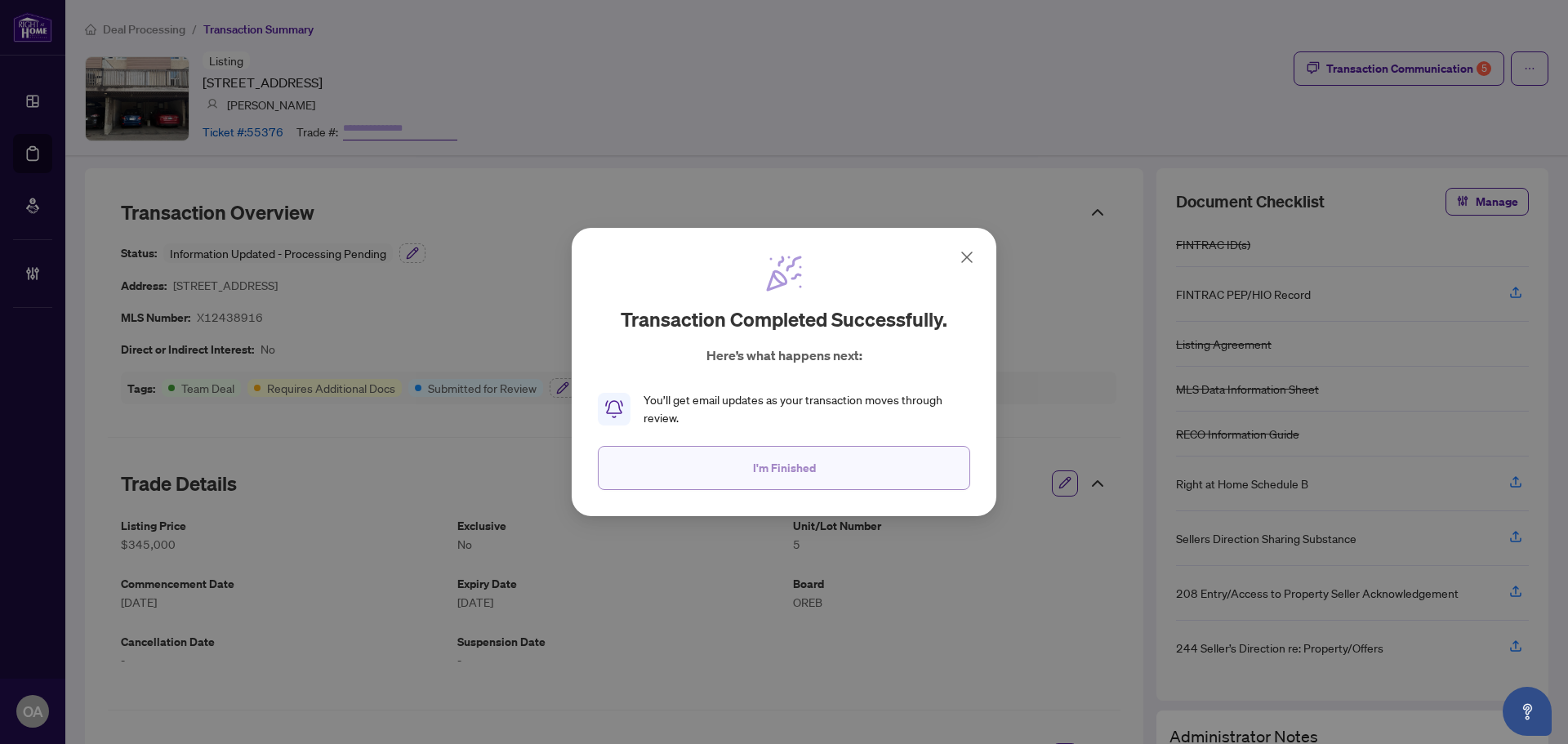
click at [726, 458] on button "I'm Finished" at bounding box center [784, 467] width 373 height 44
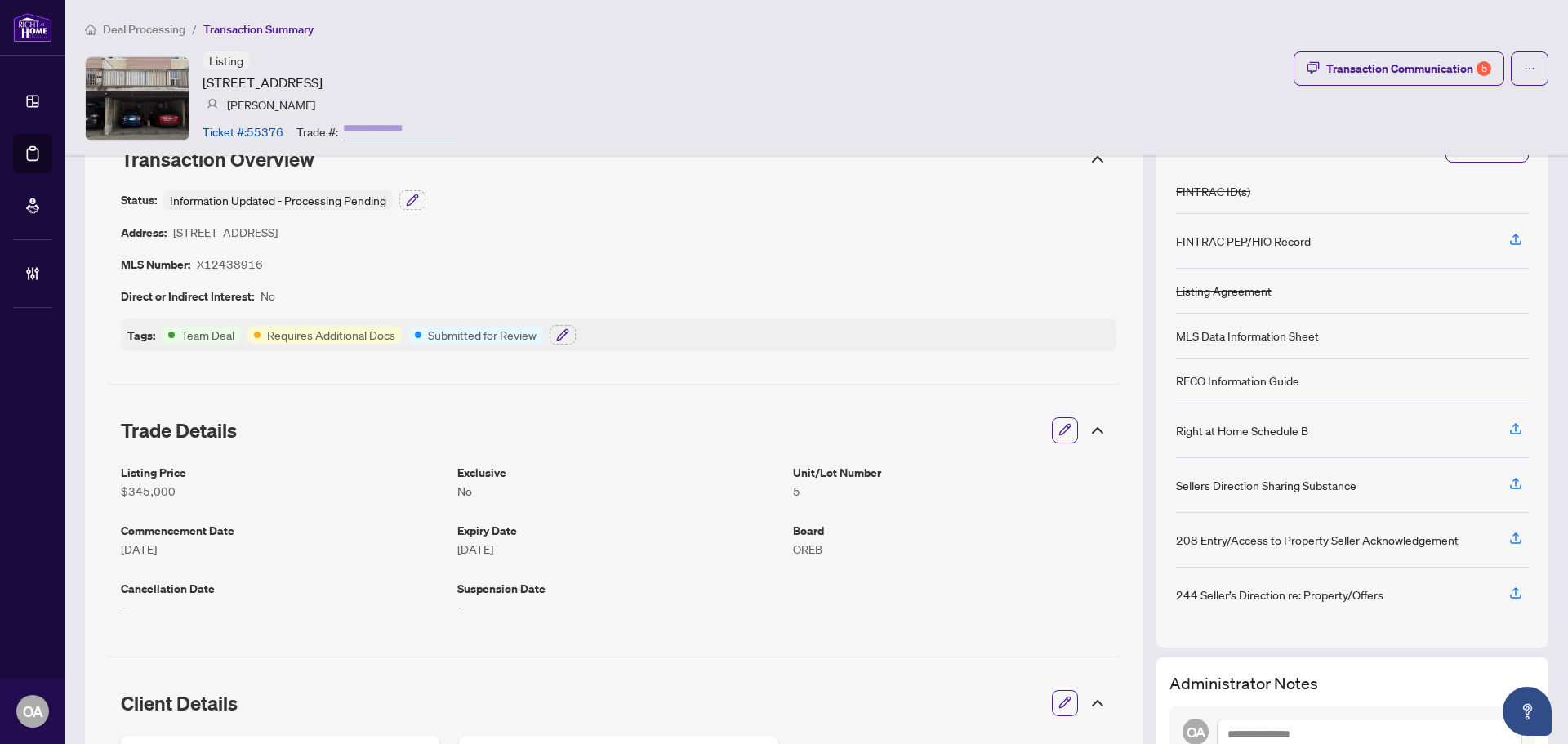
scroll to position [81, 0]
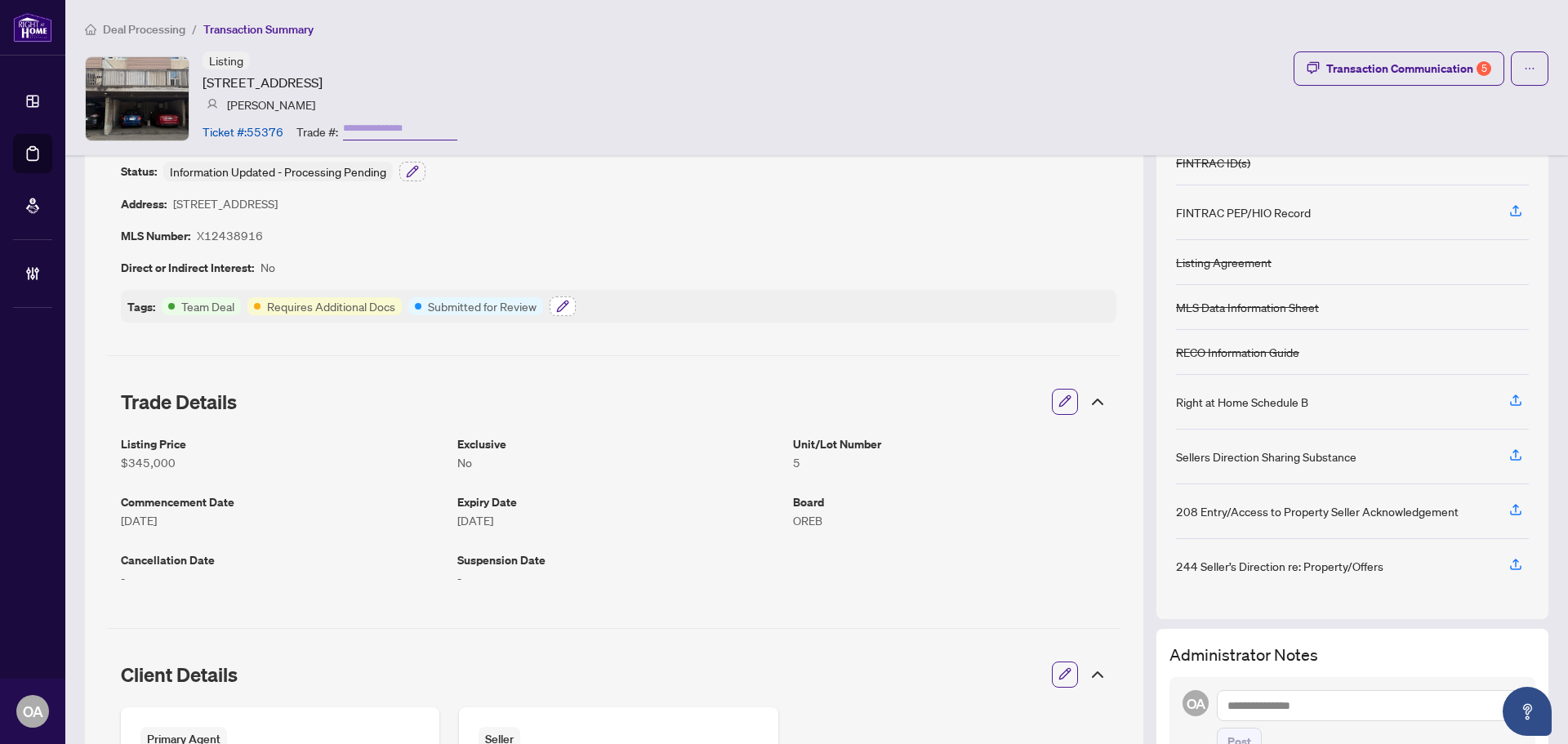
click at [565, 306] on icon "button" at bounding box center [562, 306] width 13 height 13
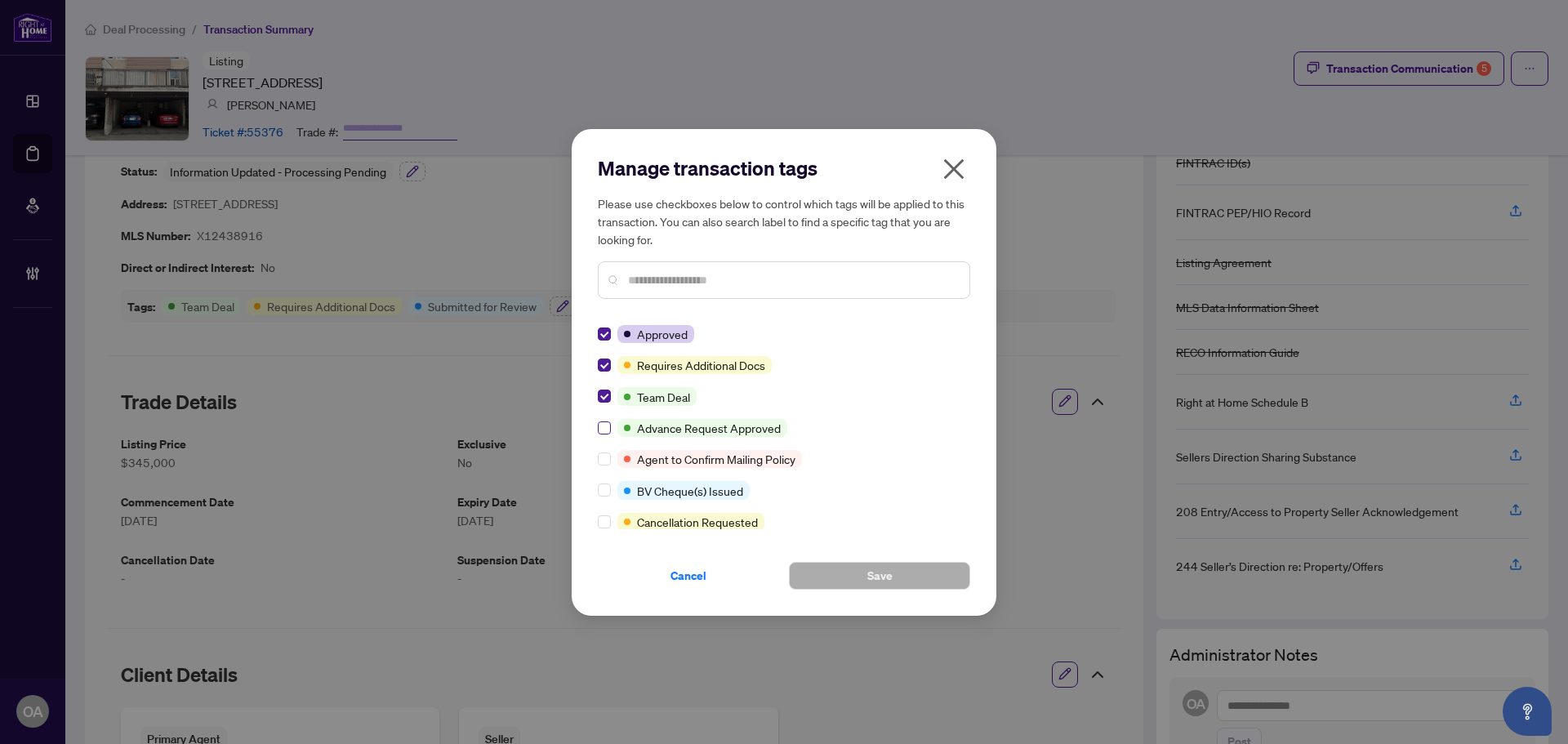
scroll to position [0, 0]
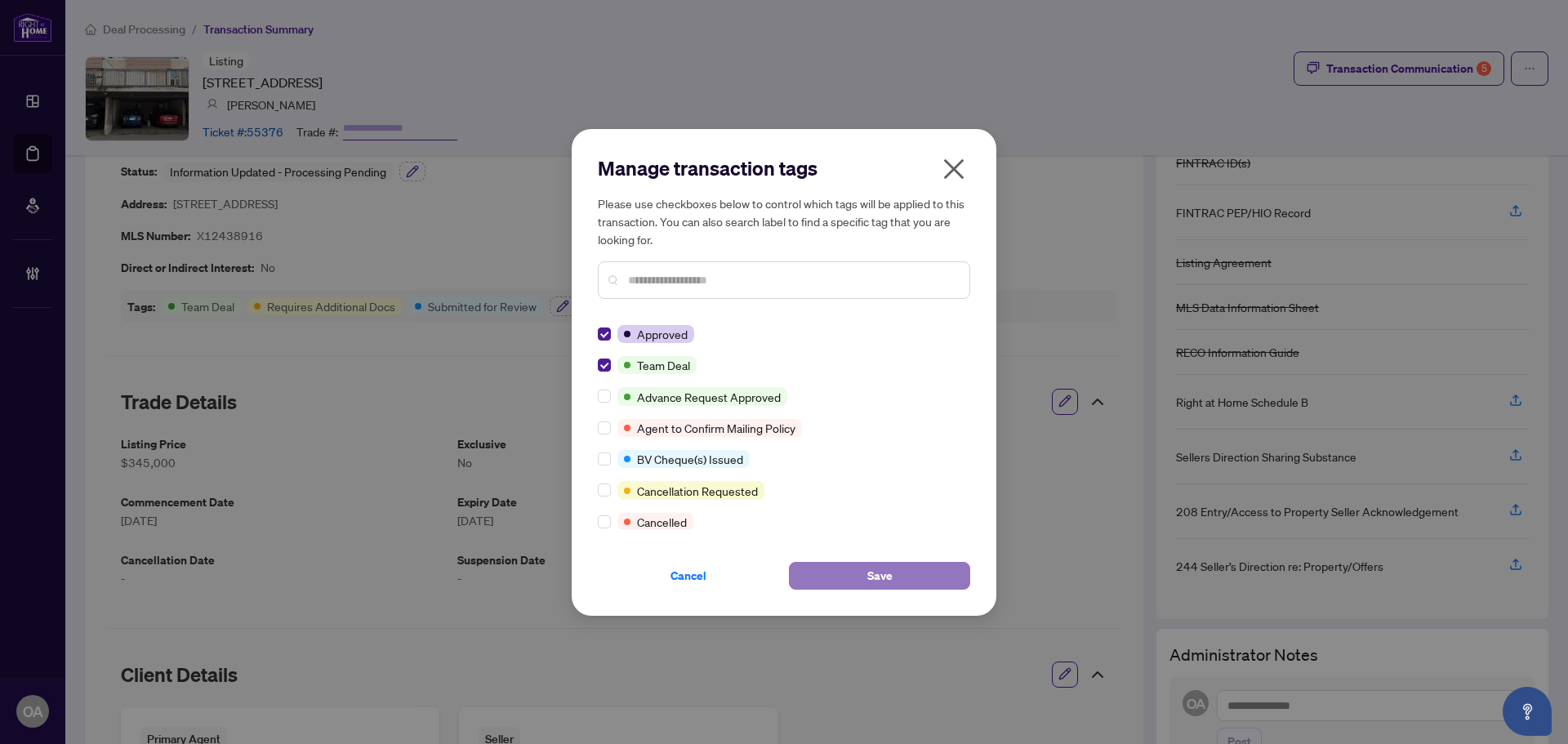
click at [863, 573] on button "Save" at bounding box center [880, 576] width 182 height 27
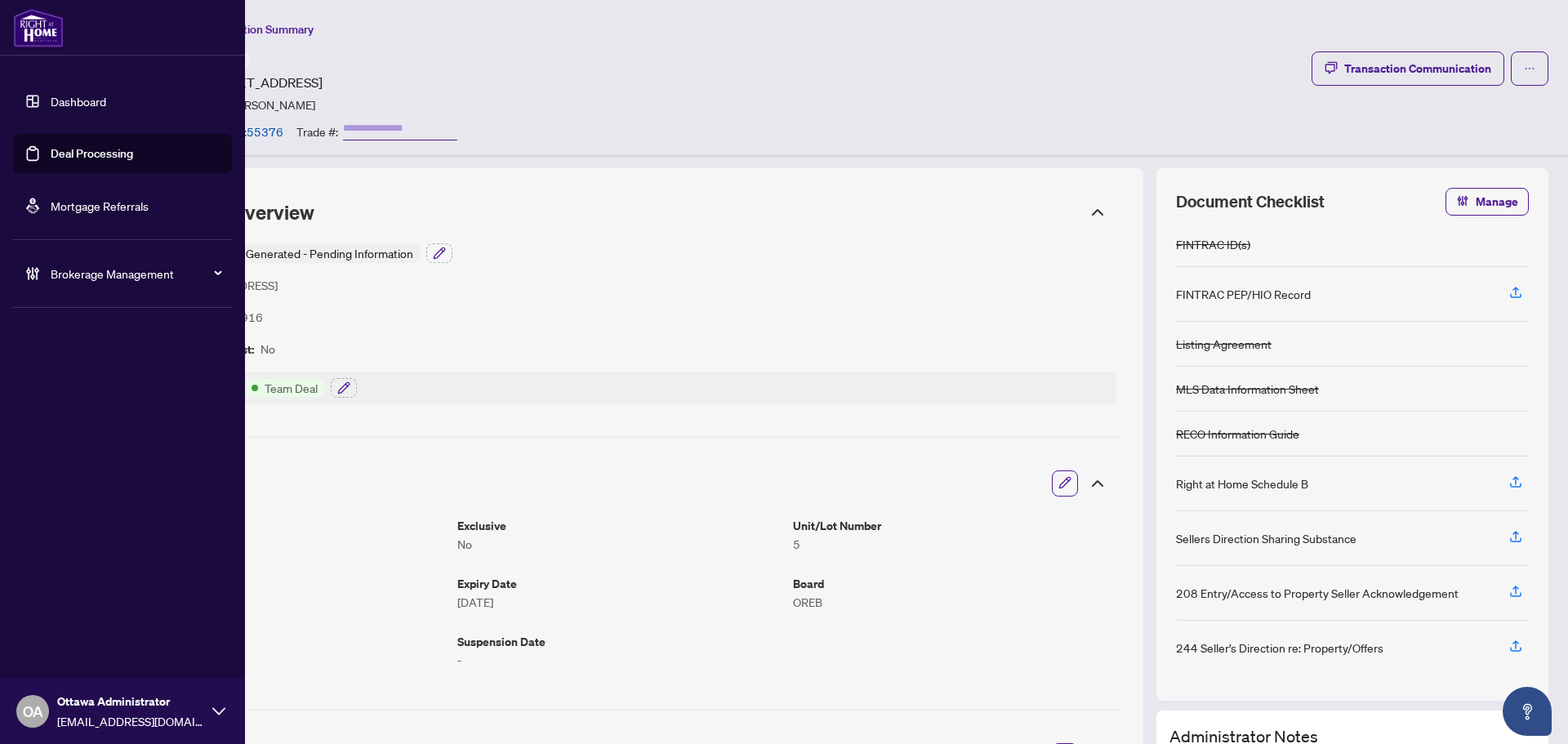
drag, startPoint x: 81, startPoint y: 154, endPoint x: 99, endPoint y: 154, distance: 18.0
click at [81, 154] on link "Deal Processing" at bounding box center [92, 153] width 82 height 15
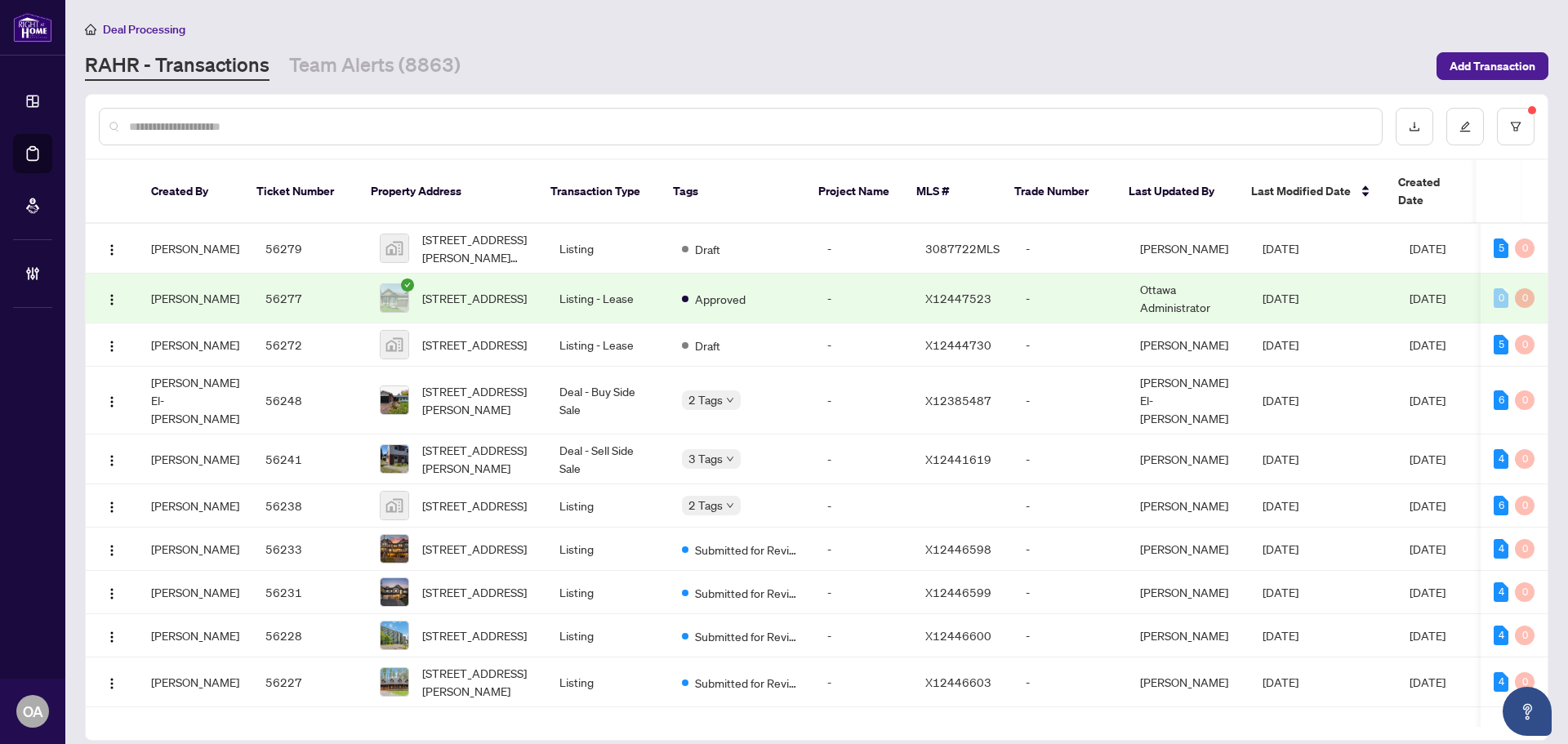
click at [347, 119] on input "text" at bounding box center [749, 126] width 1240 height 18
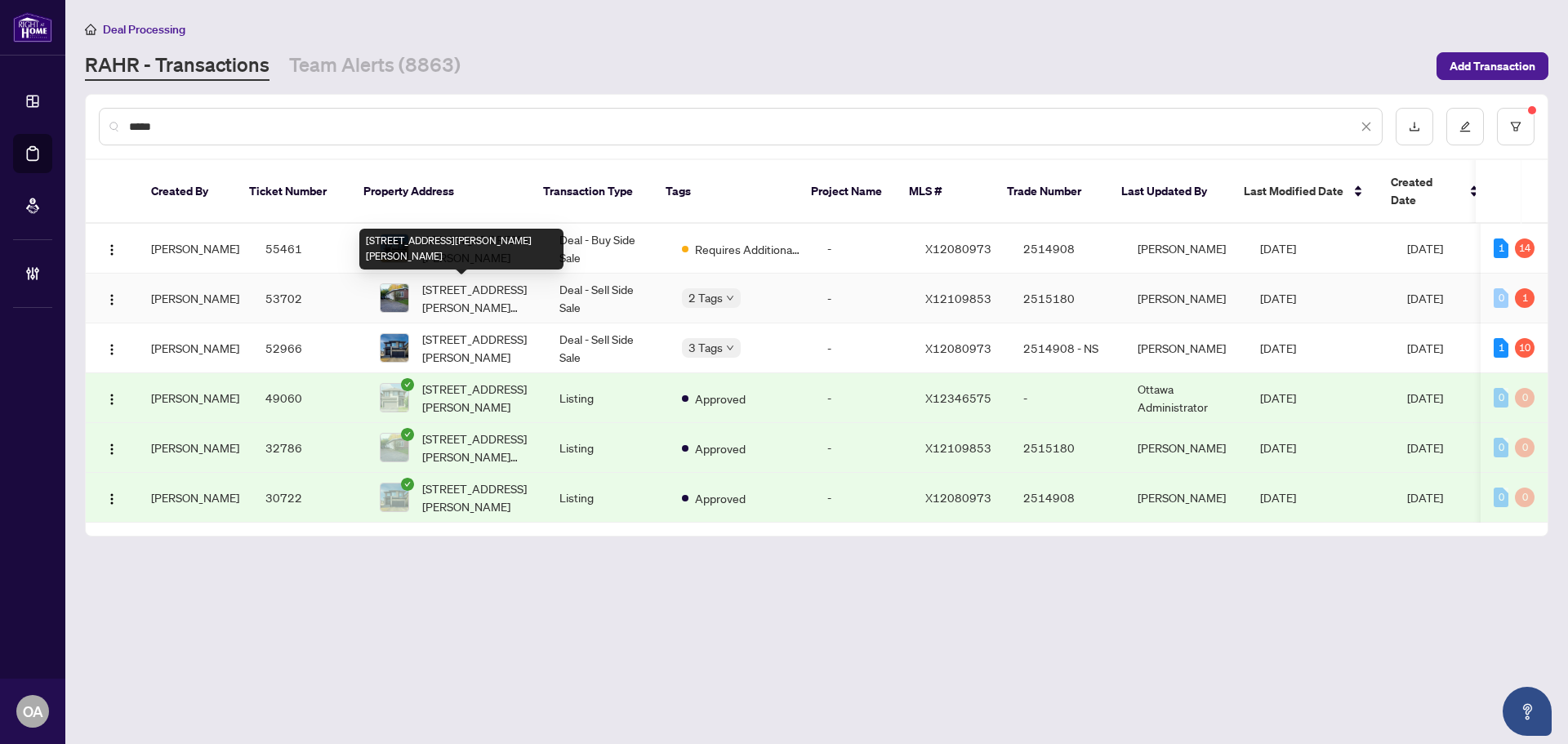
type input "*****"
click at [574, 291] on td "Deal - Sell Side Sale" at bounding box center [607, 298] width 123 height 50
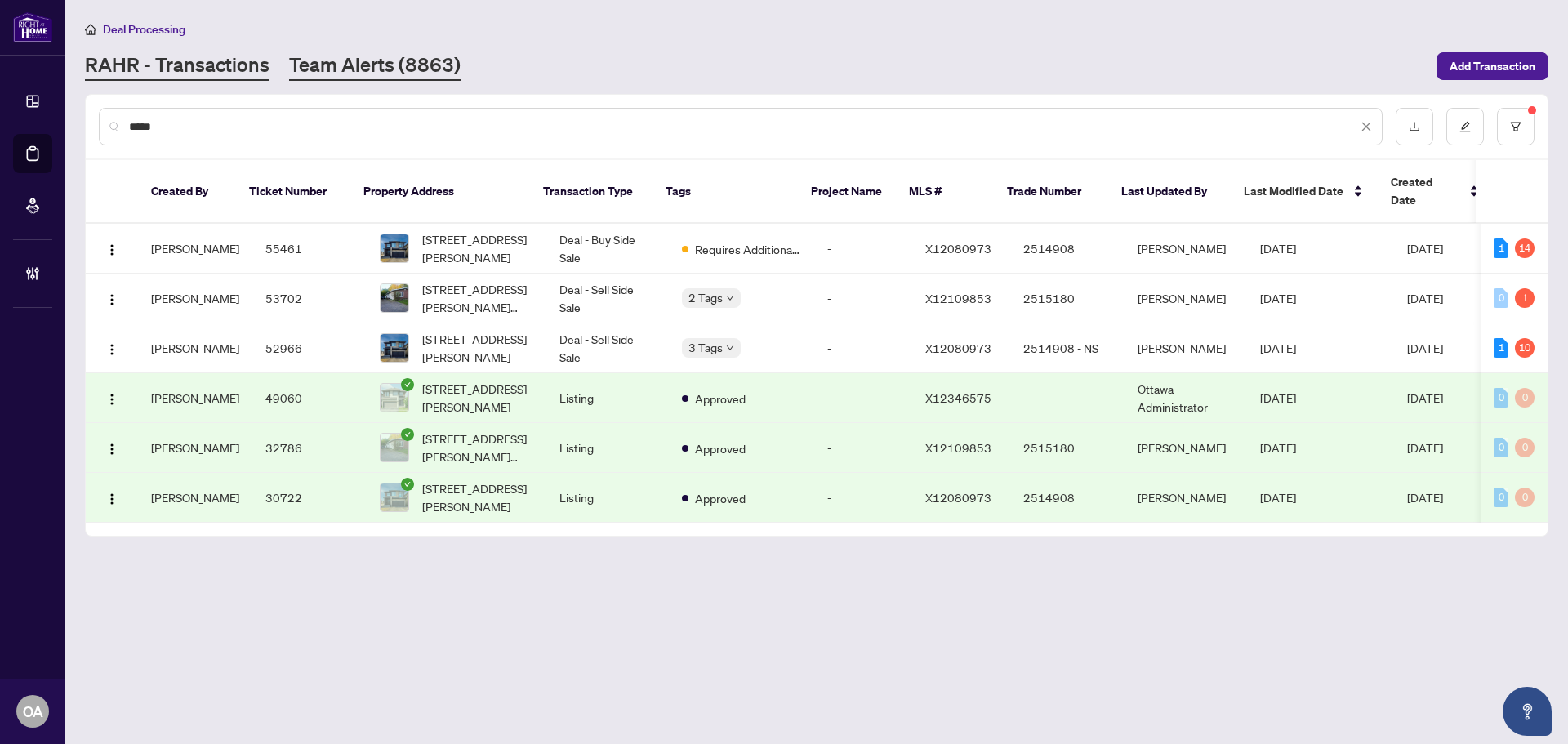
click at [377, 78] on link "Team Alerts (8863)" at bounding box center [374, 66] width 171 height 29
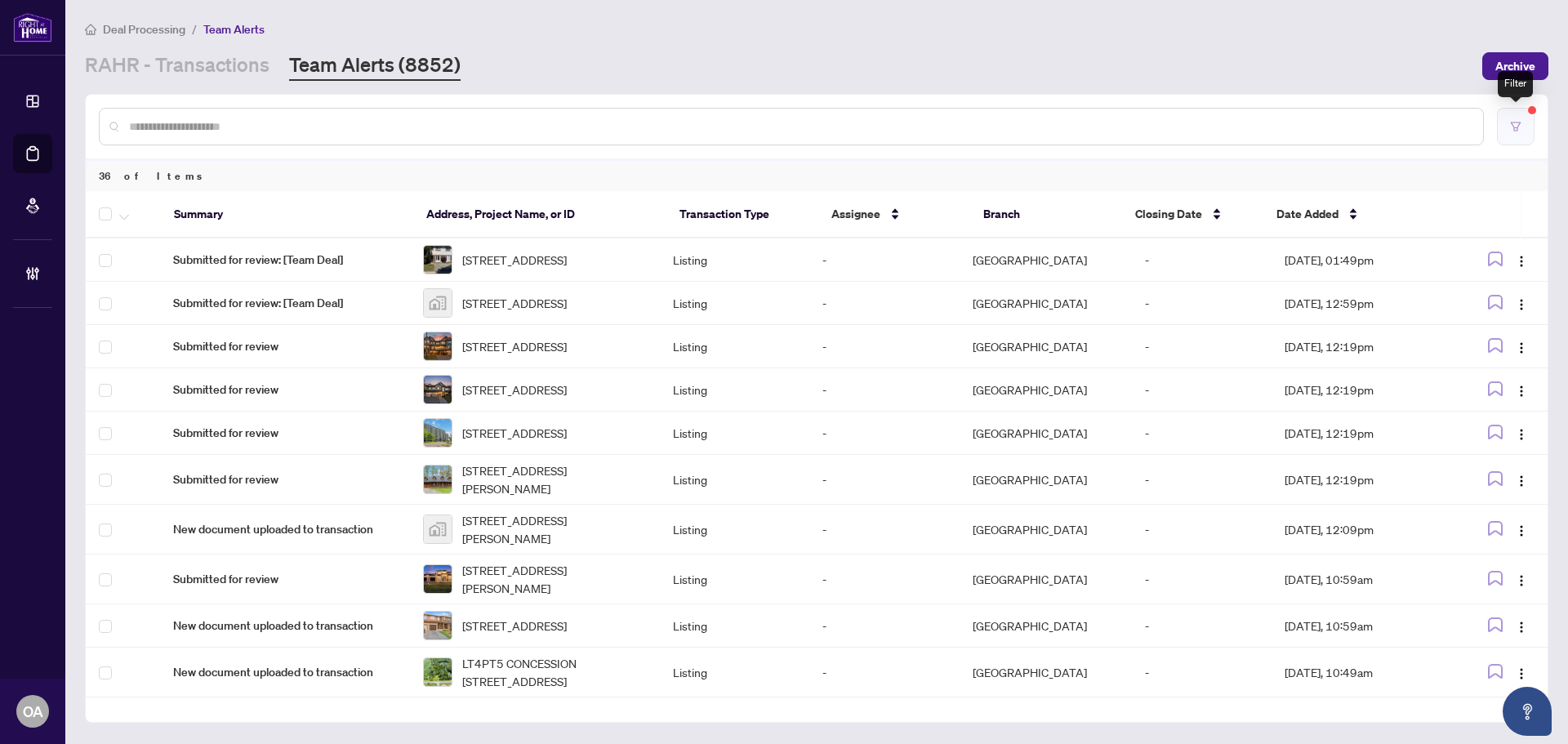
click at [1515, 132] on button "button" at bounding box center [1516, 127] width 38 height 38
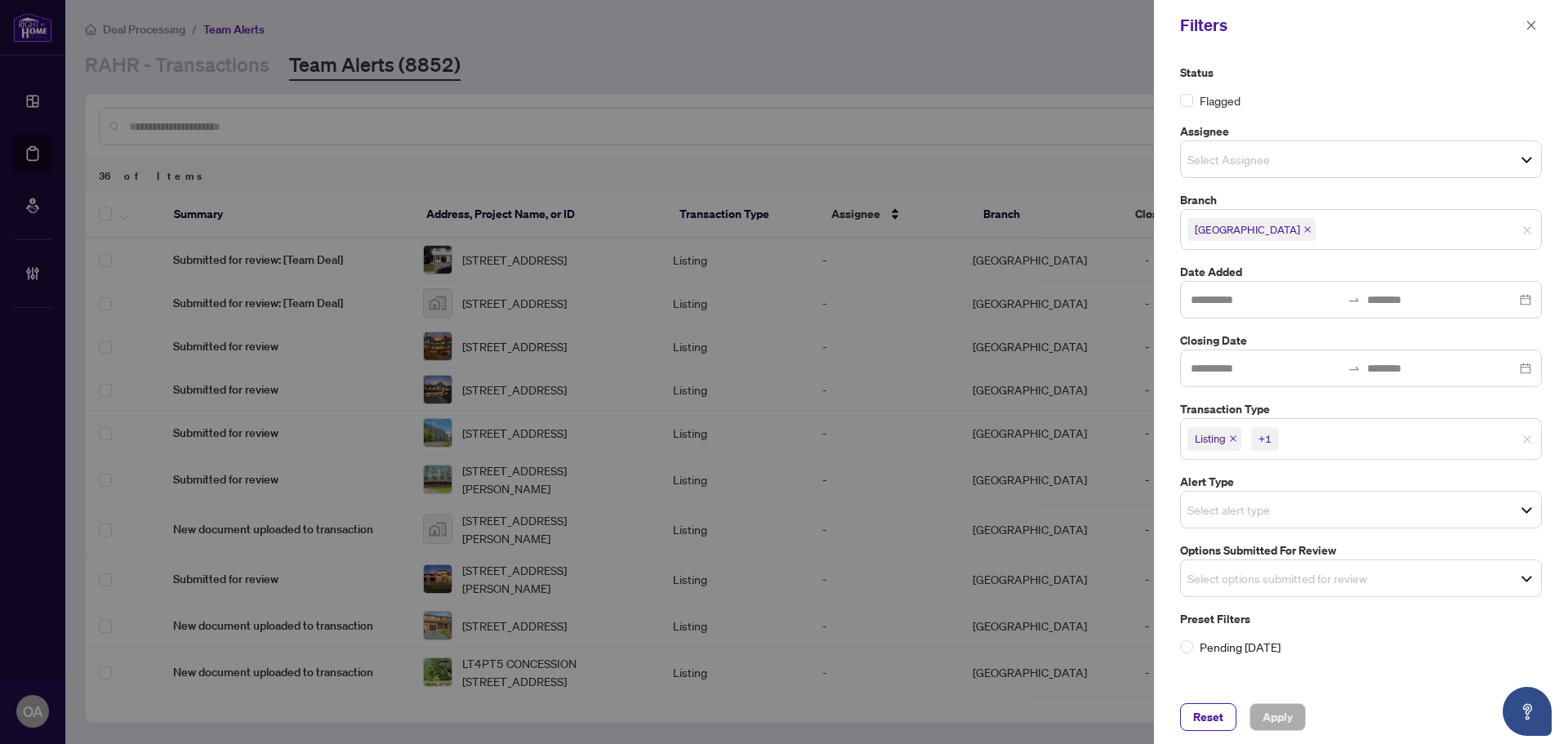
click at [1230, 438] on icon "close" at bounding box center [1233, 439] width 9 height 9
click at [1270, 438] on icon "close" at bounding box center [1270, 440] width 7 height 7
click at [1241, 577] on input "search" at bounding box center [1244, 573] width 114 height 20
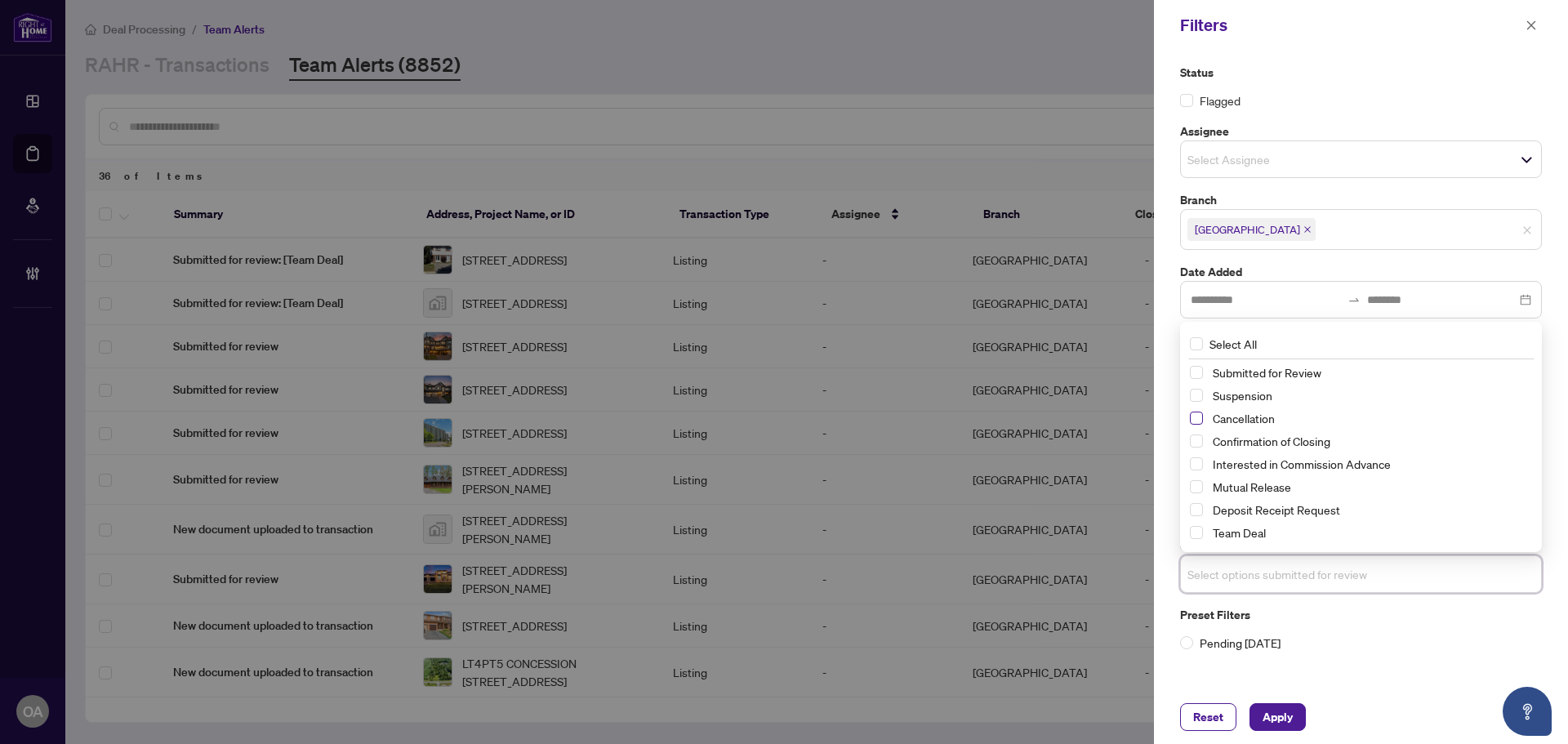
click at [1199, 414] on span "Select Cancellation" at bounding box center [1195, 417] width 13 height 13
click at [1290, 720] on span "Apply" at bounding box center [1277, 717] width 30 height 26
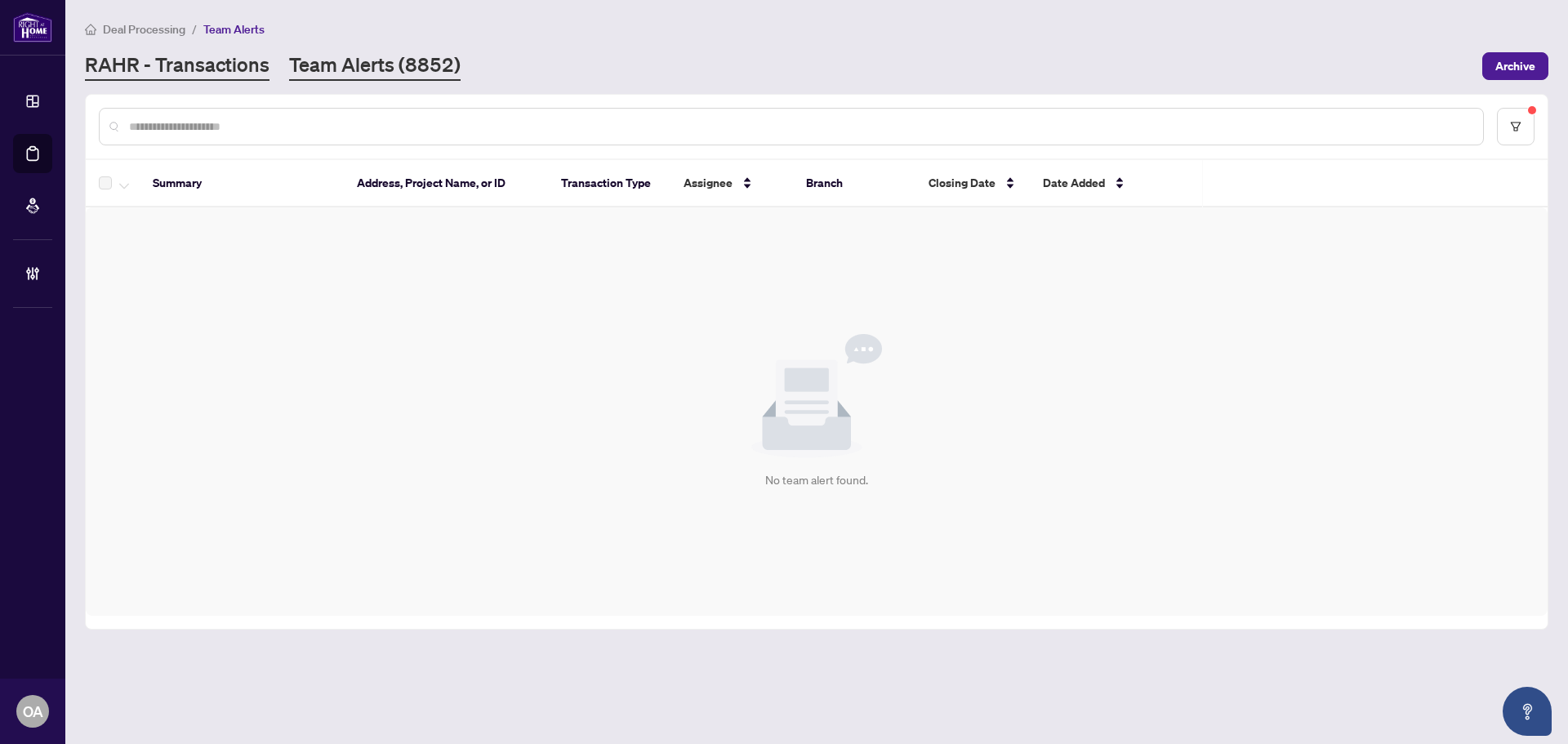
click at [158, 68] on link "RAHR - Transactions" at bounding box center [177, 66] width 184 height 29
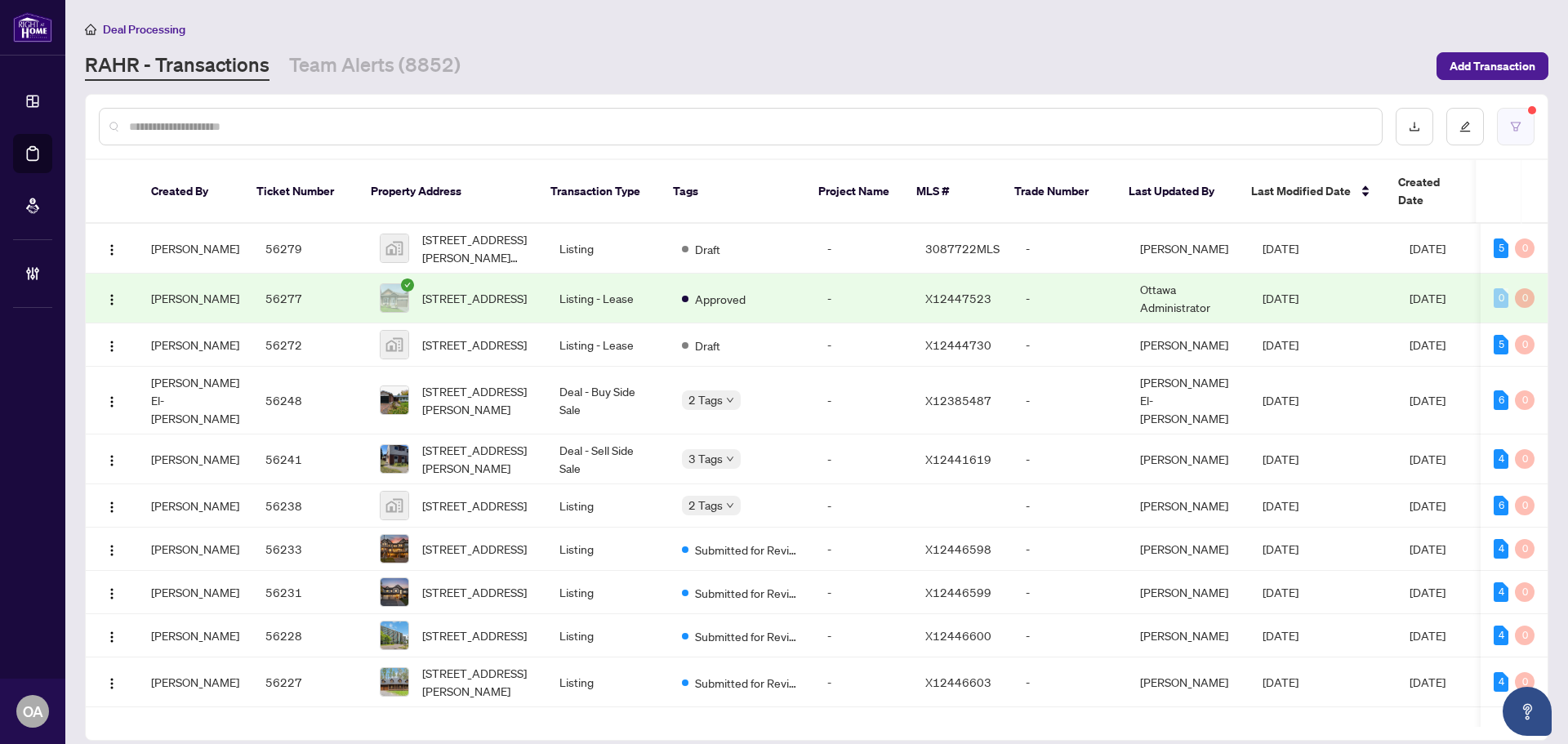
click at [1518, 121] on icon "filter" at bounding box center [1515, 126] width 11 height 11
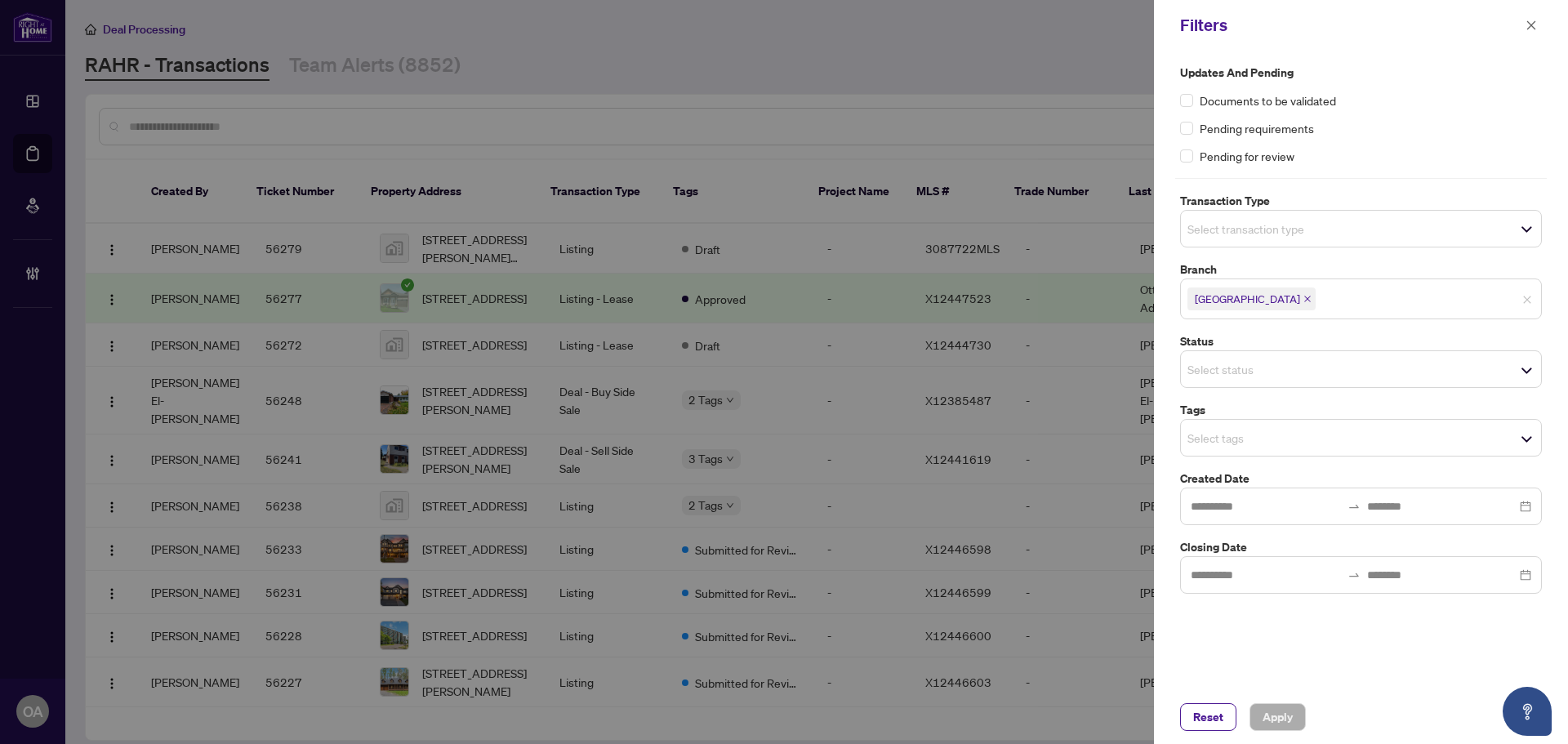
click at [1222, 225] on input "search" at bounding box center [1244, 228] width 114 height 20
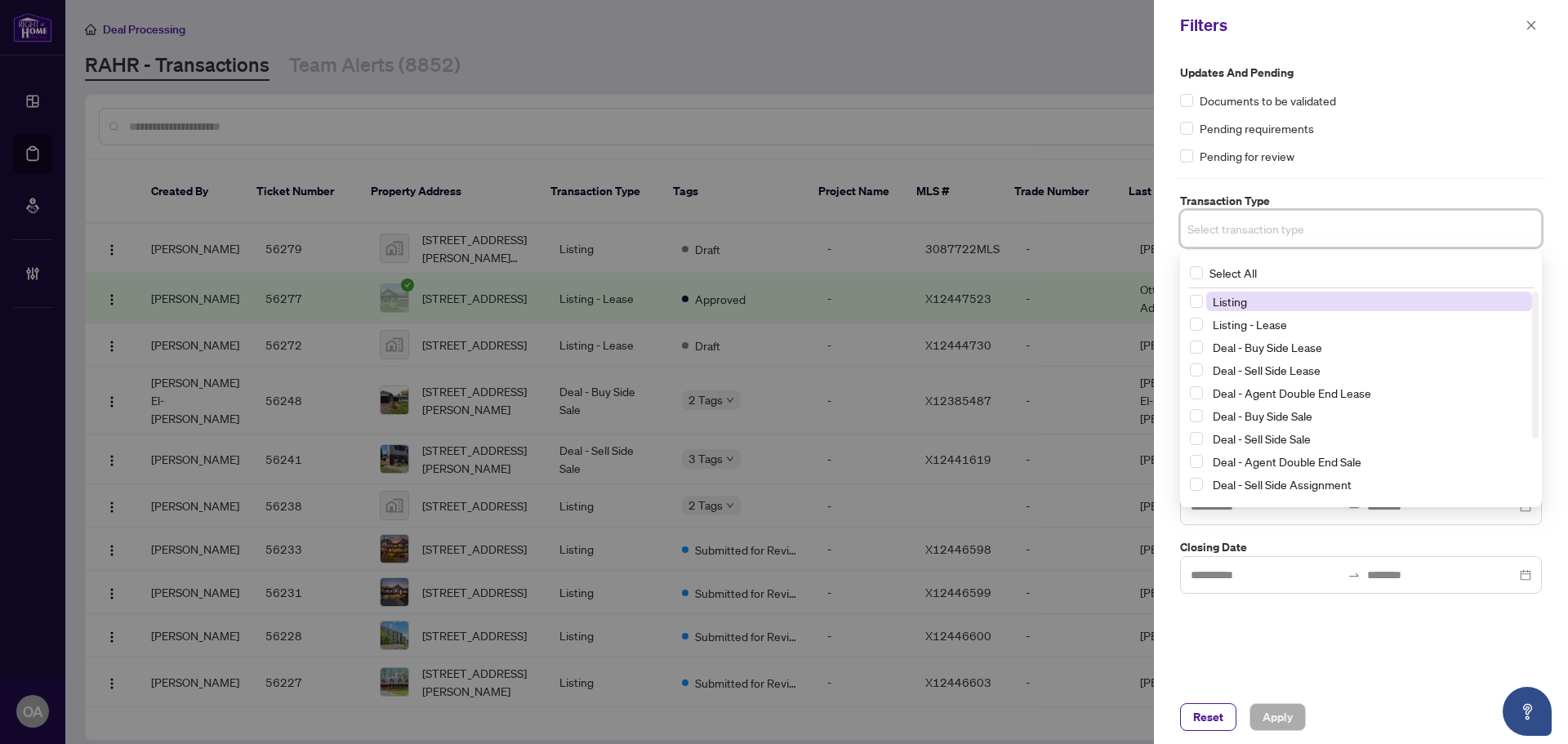
click at [1243, 296] on span "Listing" at bounding box center [1230, 301] width 34 height 15
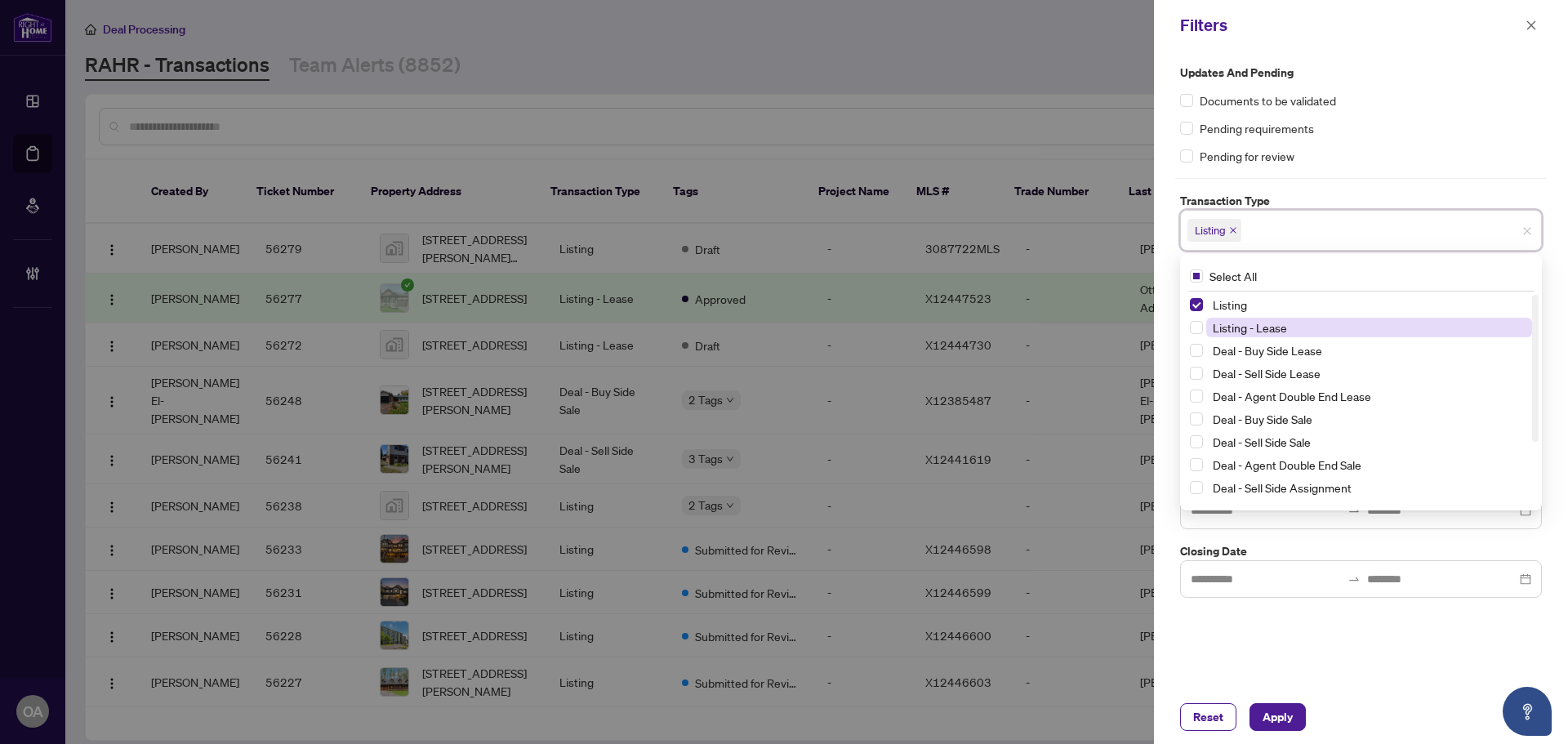
click at [1254, 329] on span "Listing - Lease" at bounding box center [1249, 327] width 75 height 15
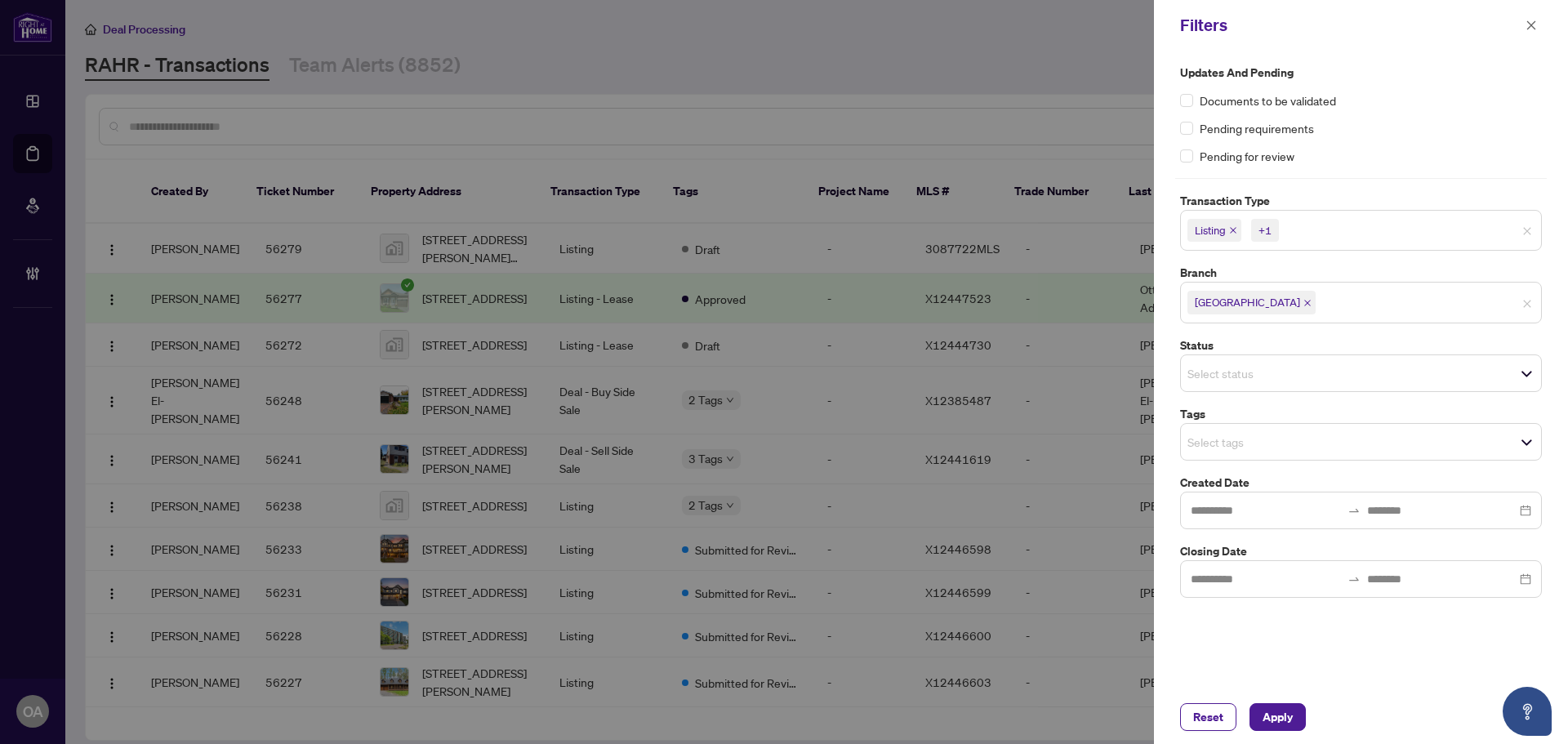
drag, startPoint x: 1274, startPoint y: 723, endPoint x: 1189, endPoint y: 593, distance: 155.3
click at [1273, 723] on span "Apply" at bounding box center [1277, 717] width 30 height 26
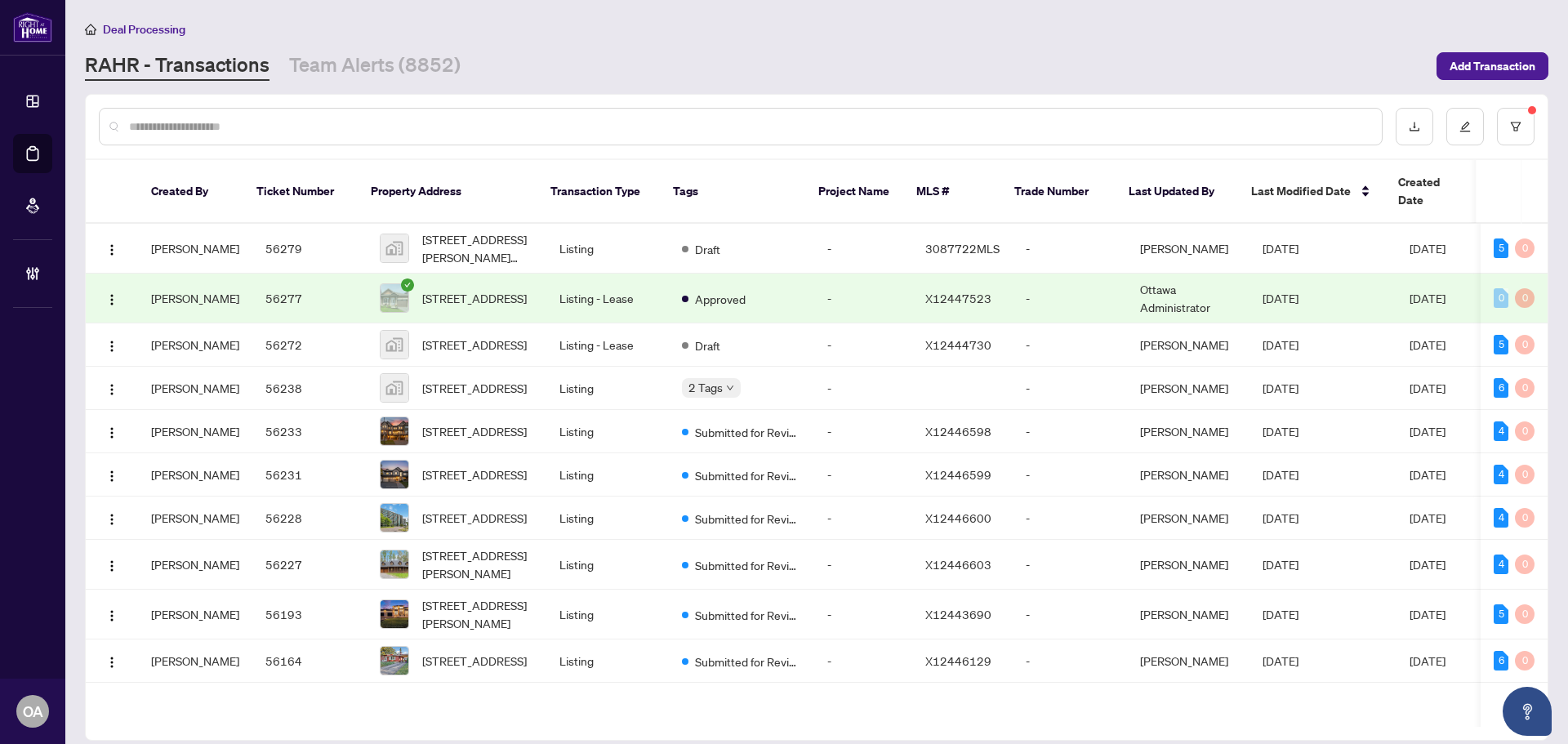
click at [380, 123] on input "text" at bounding box center [749, 126] width 1240 height 18
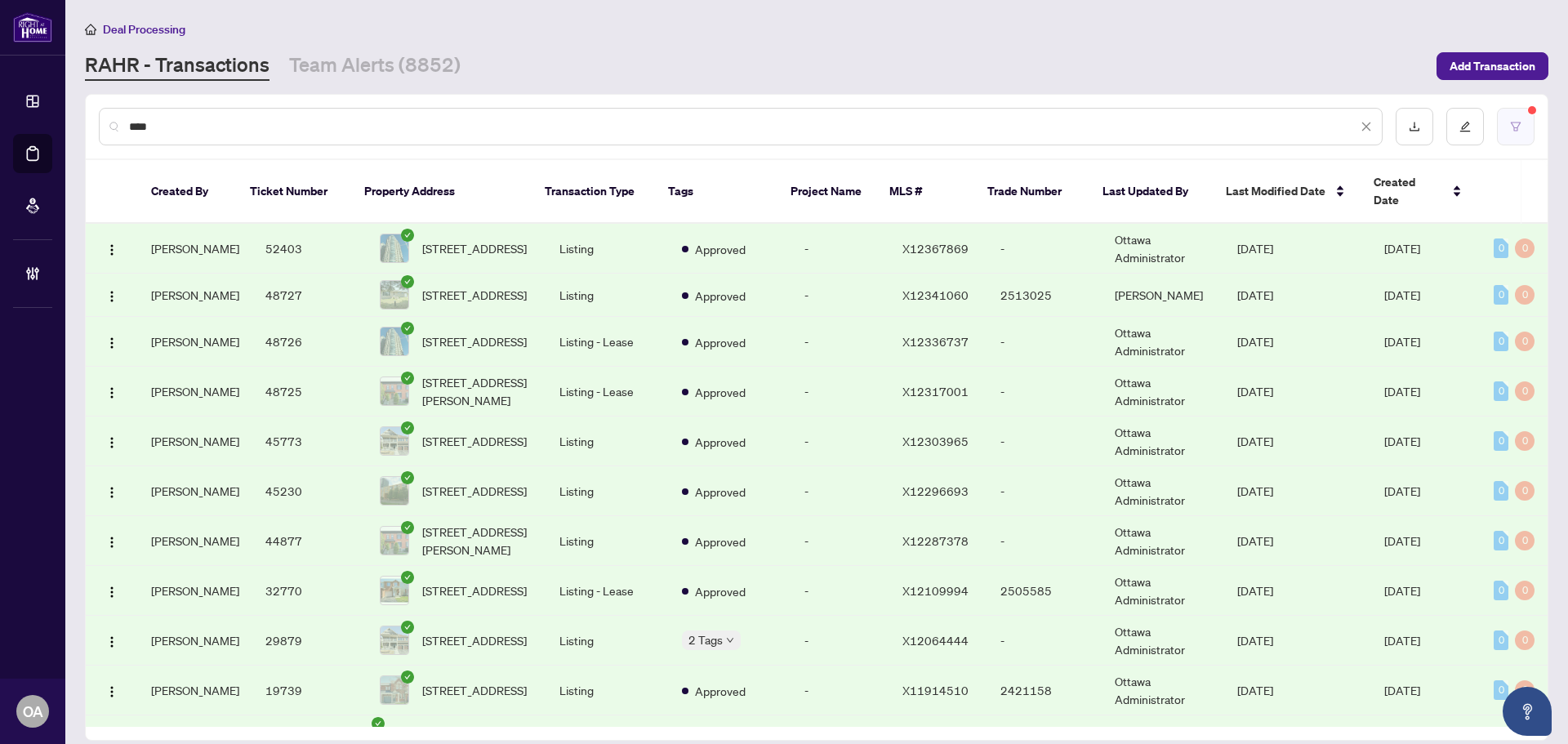
click at [1504, 122] on button "button" at bounding box center [1516, 127] width 38 height 38
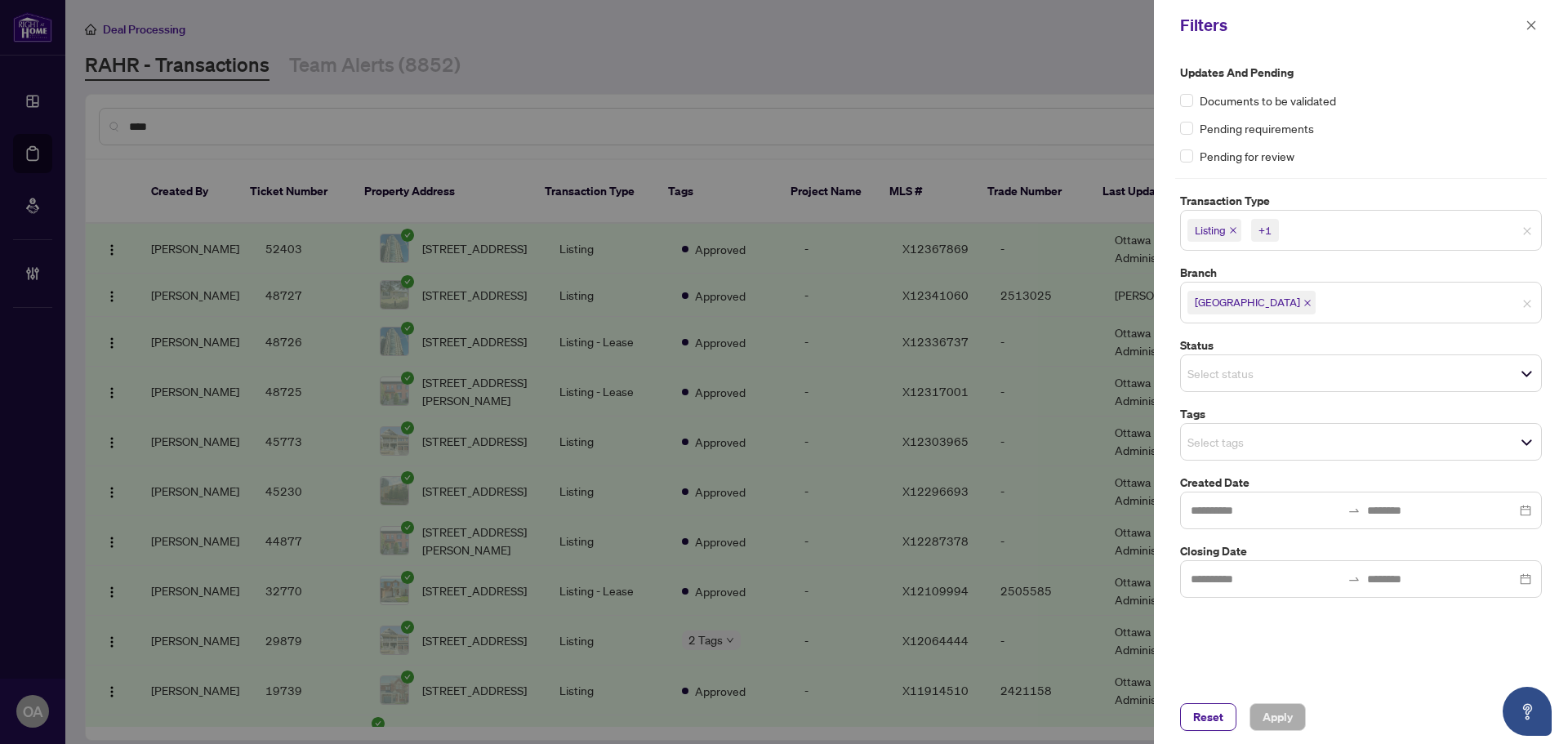
click at [1236, 232] on icon "close" at bounding box center [1233, 231] width 7 height 7
click at [1270, 229] on icon "close" at bounding box center [1270, 231] width 9 height 9
click at [1272, 718] on span "Apply" at bounding box center [1277, 717] width 30 height 26
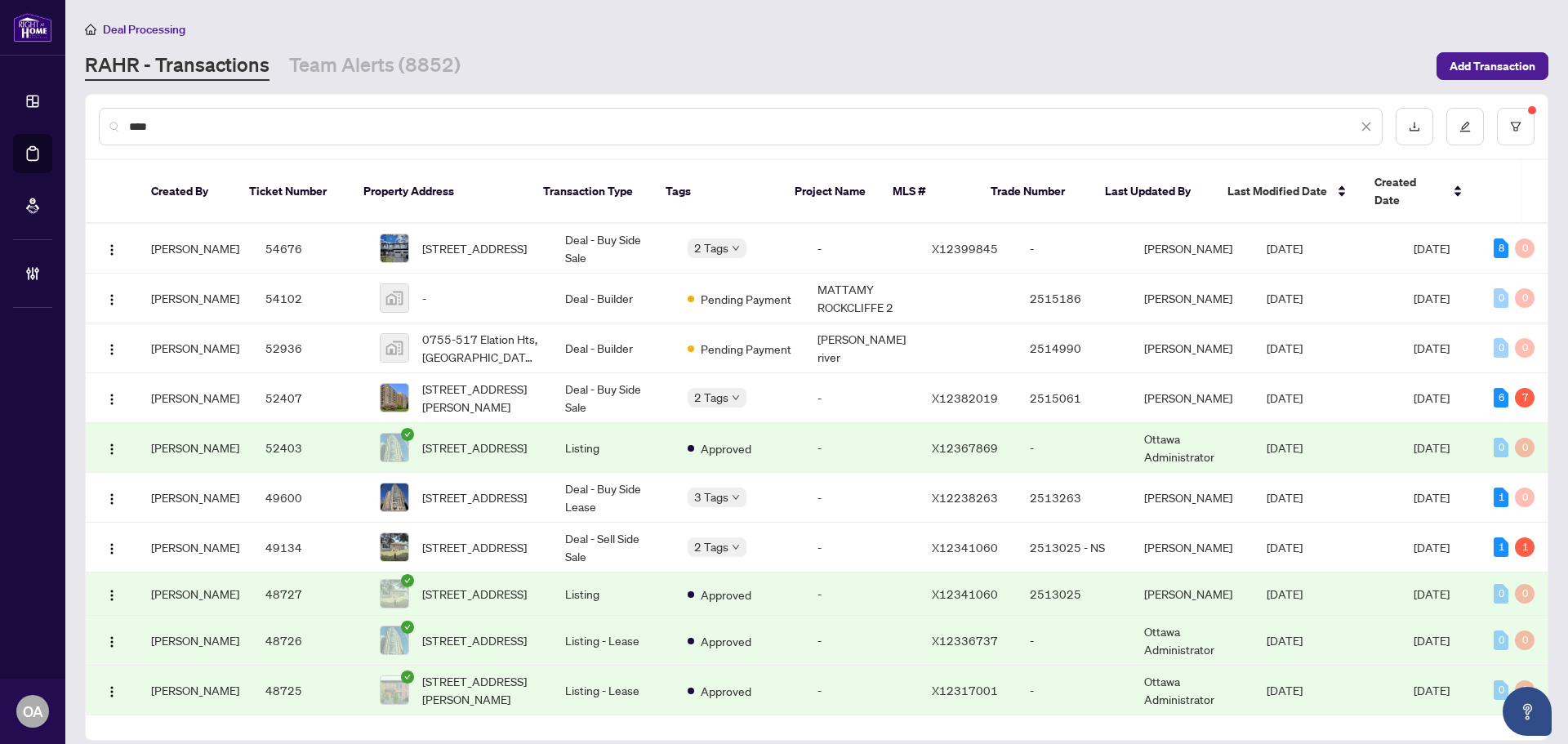
click at [272, 126] on input "****" at bounding box center [743, 126] width 1228 height 18
type input "*"
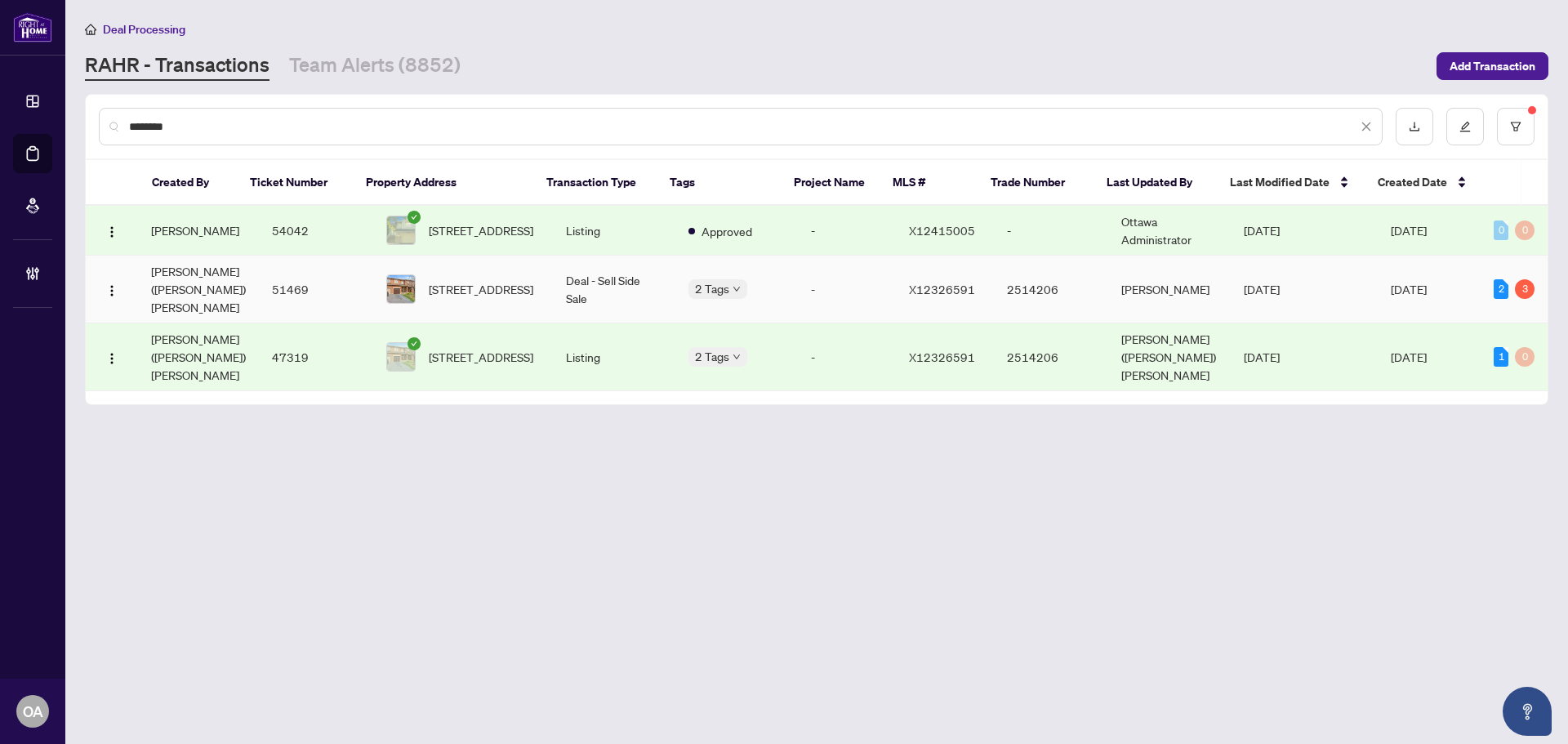
type input "********"
click at [604, 271] on td "Deal - Sell Side Sale" at bounding box center [613, 289] width 123 height 68
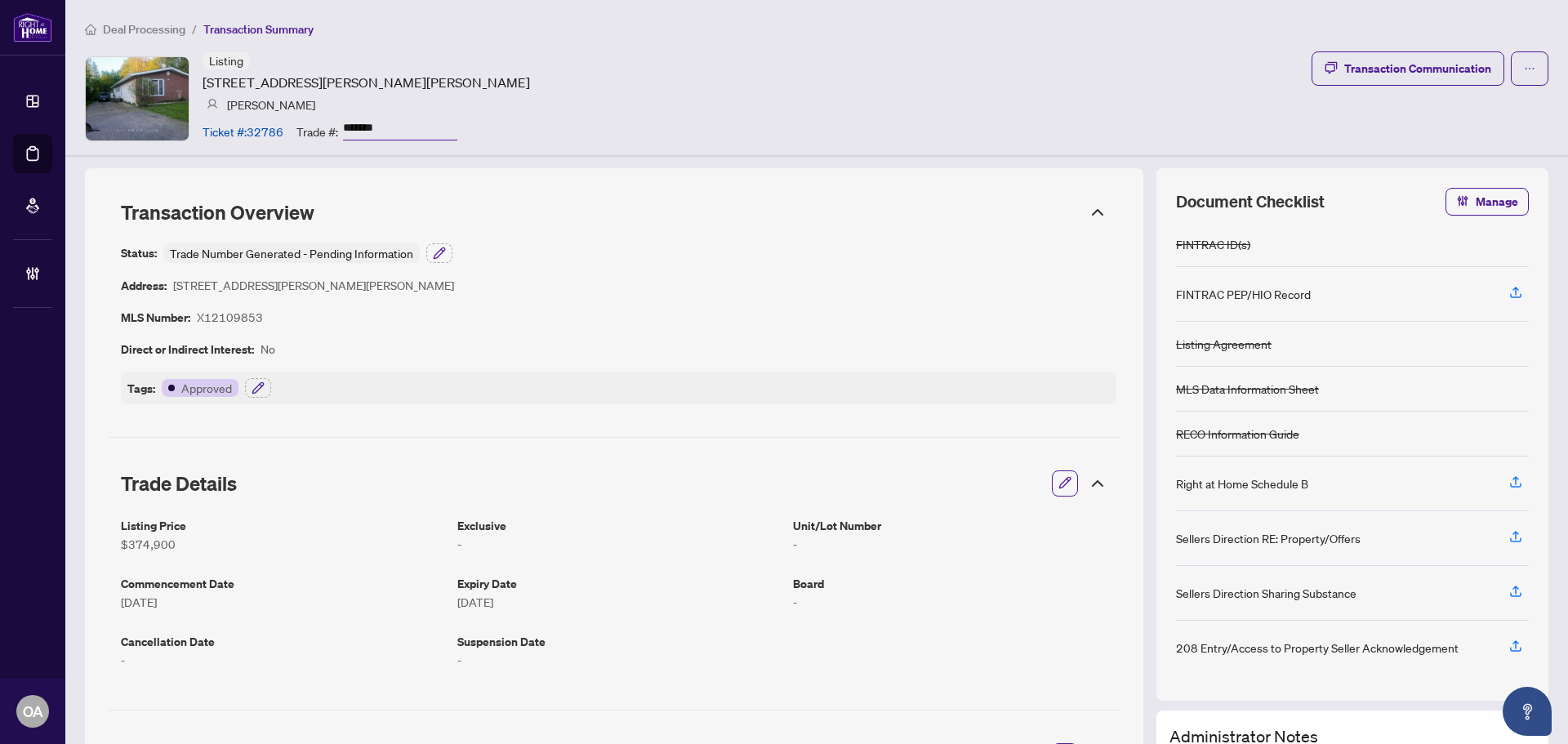
click at [1424, 89] on div "Listing [STREET_ADDRESS][PERSON_NAME][PERSON_NAME] [PERSON_NAME] Ticket #: 3278…" at bounding box center [817, 99] width 1463 height 94
click at [1426, 63] on div "Transaction Communication" at bounding box center [1417, 69] width 147 height 26
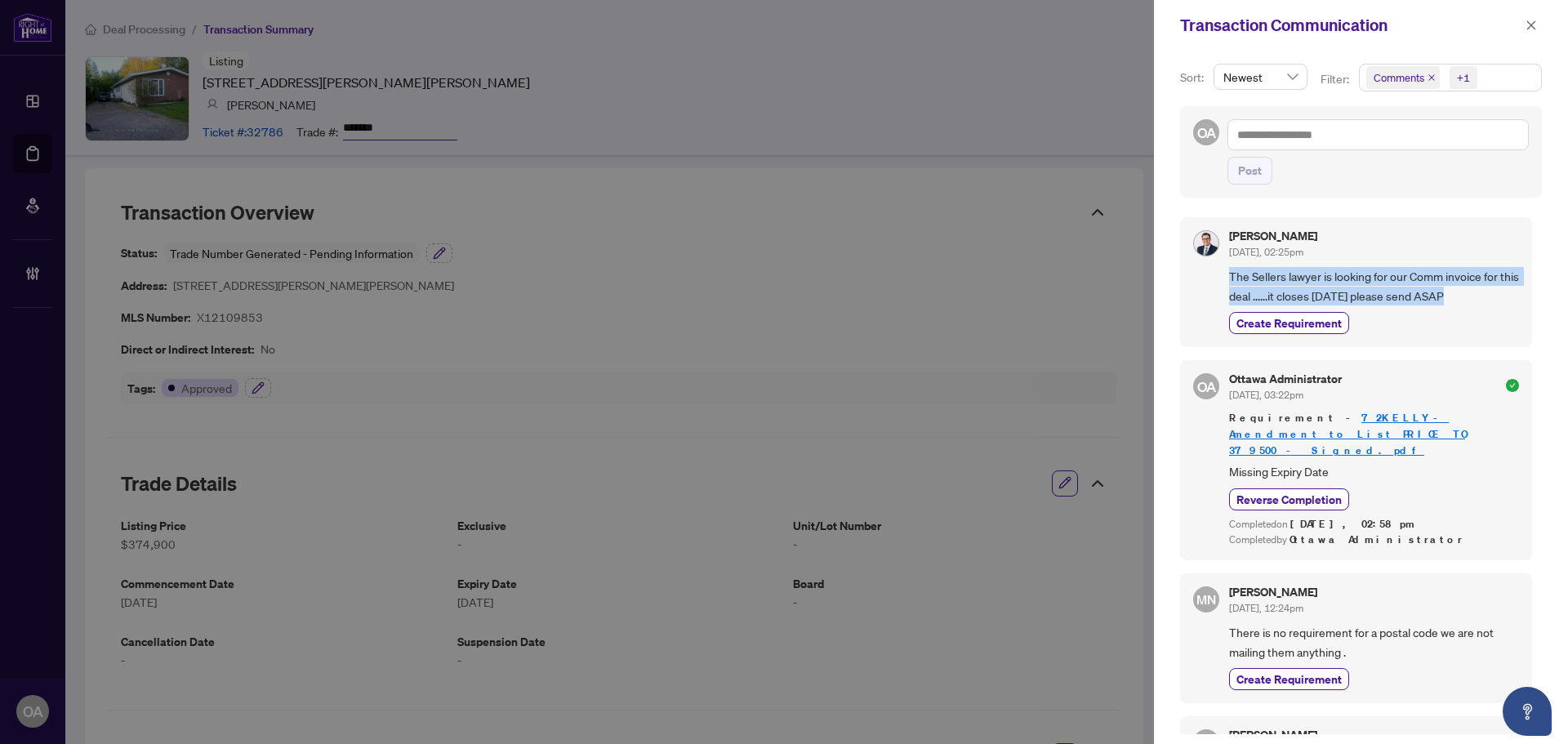
drag, startPoint x: 1227, startPoint y: 271, endPoint x: 1482, endPoint y: 298, distance: 256.4
click at [1482, 298] on div "[PERSON_NAME] [DATE], 02:25pm The Sellers lawyer is looking for our Comm invoic…" at bounding box center [1356, 282] width 352 height 130
copy span "The Sellers lawyer is looking for our Comm invoice for this deal ......it close…"
click at [1528, 25] on icon "close" at bounding box center [1530, 25] width 11 height 11
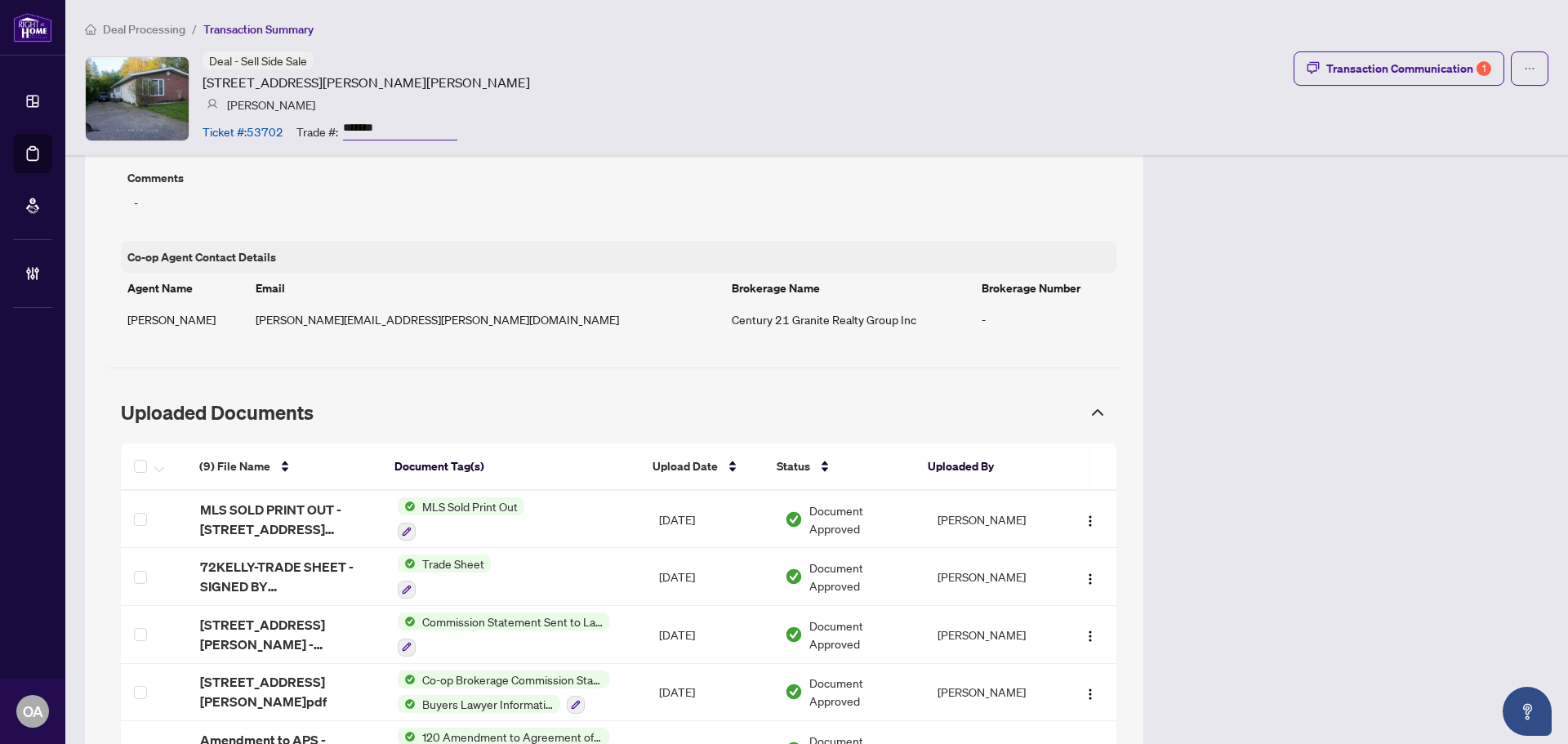
scroll to position [1552, 0]
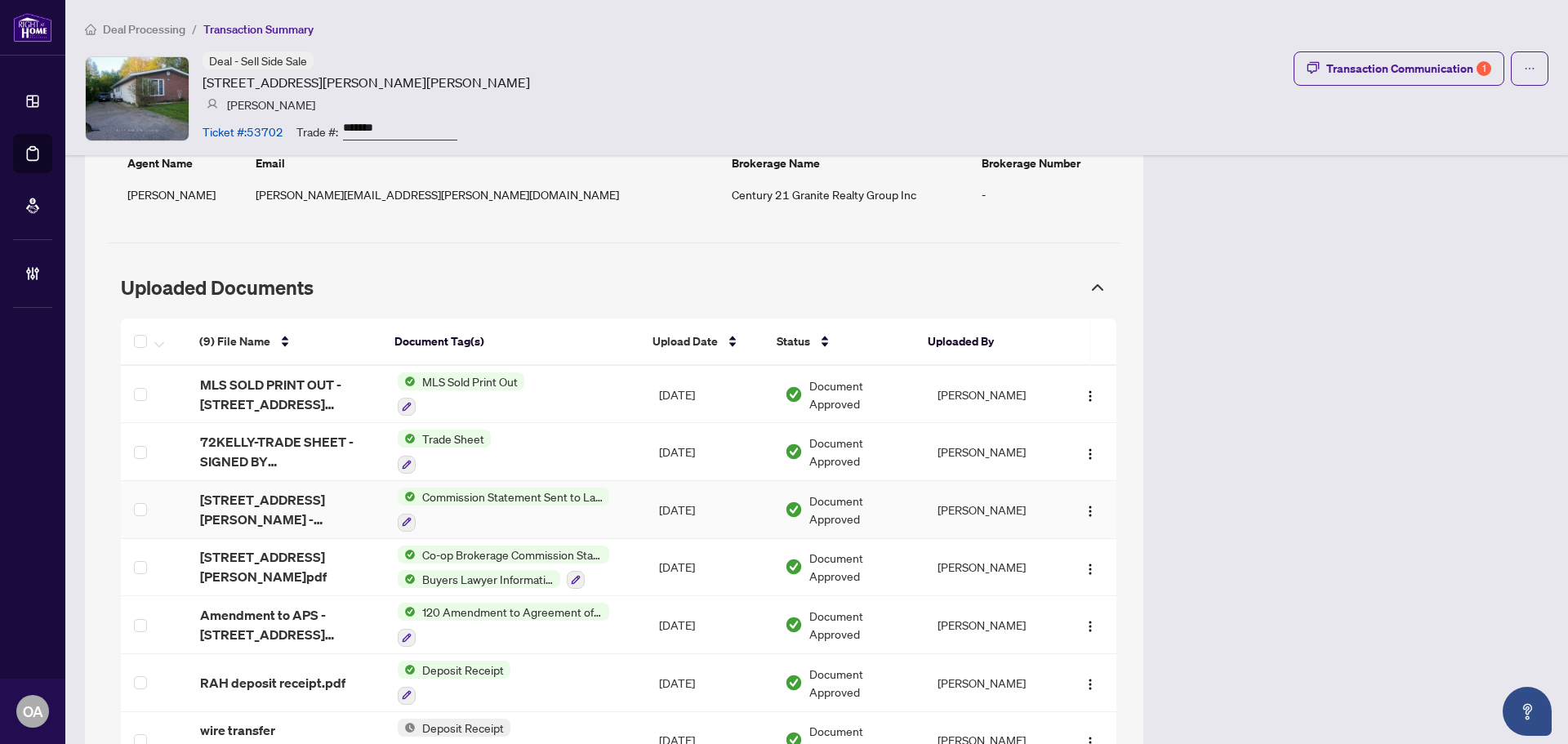
click at [302, 503] on span "72 Kelly St - INVOICE.pdf" at bounding box center [285, 510] width 171 height 39
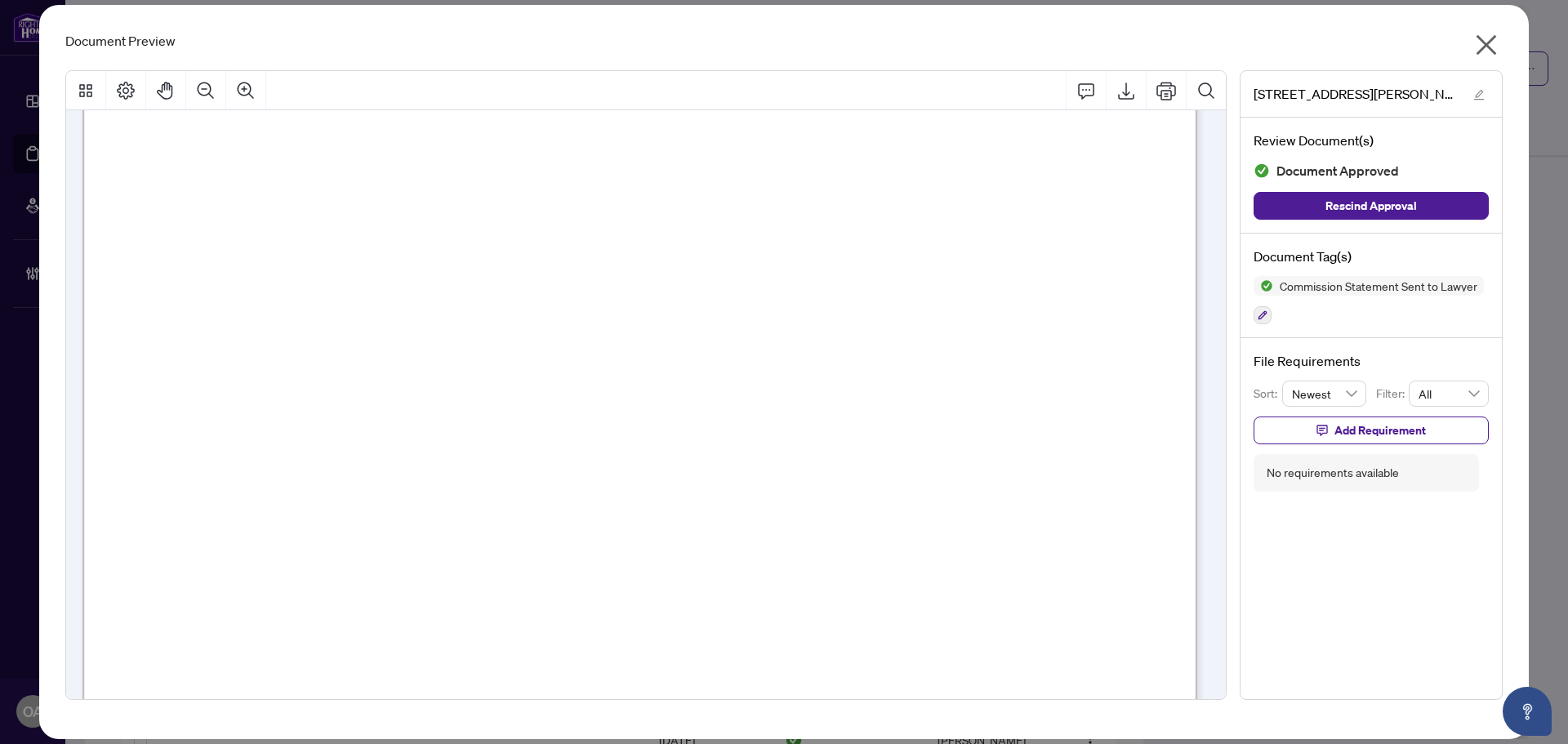
scroll to position [81, 0]
click at [1492, 40] on icon "close" at bounding box center [1487, 45] width 21 height 21
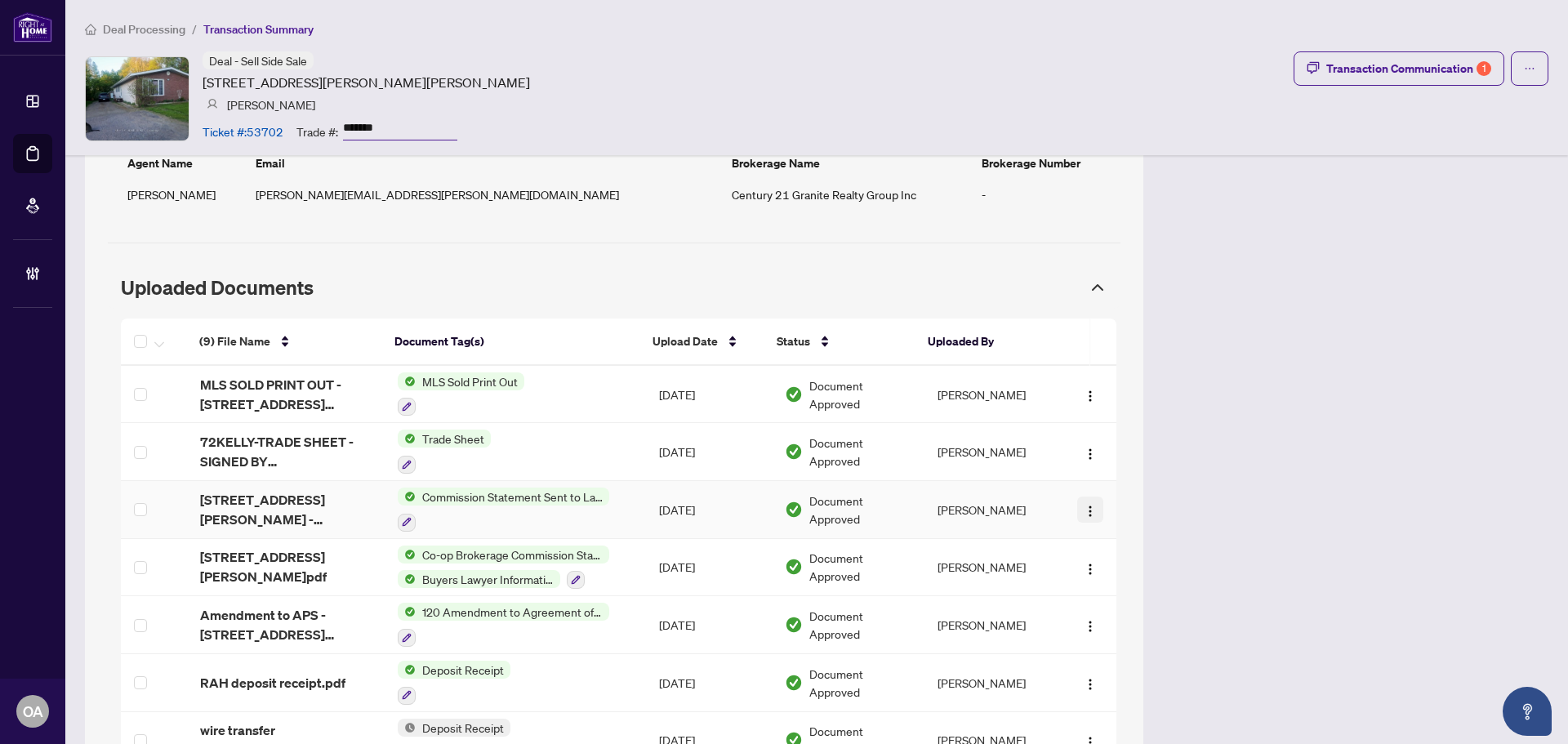
click at [1084, 502] on span "button" at bounding box center [1090, 509] width 13 height 18
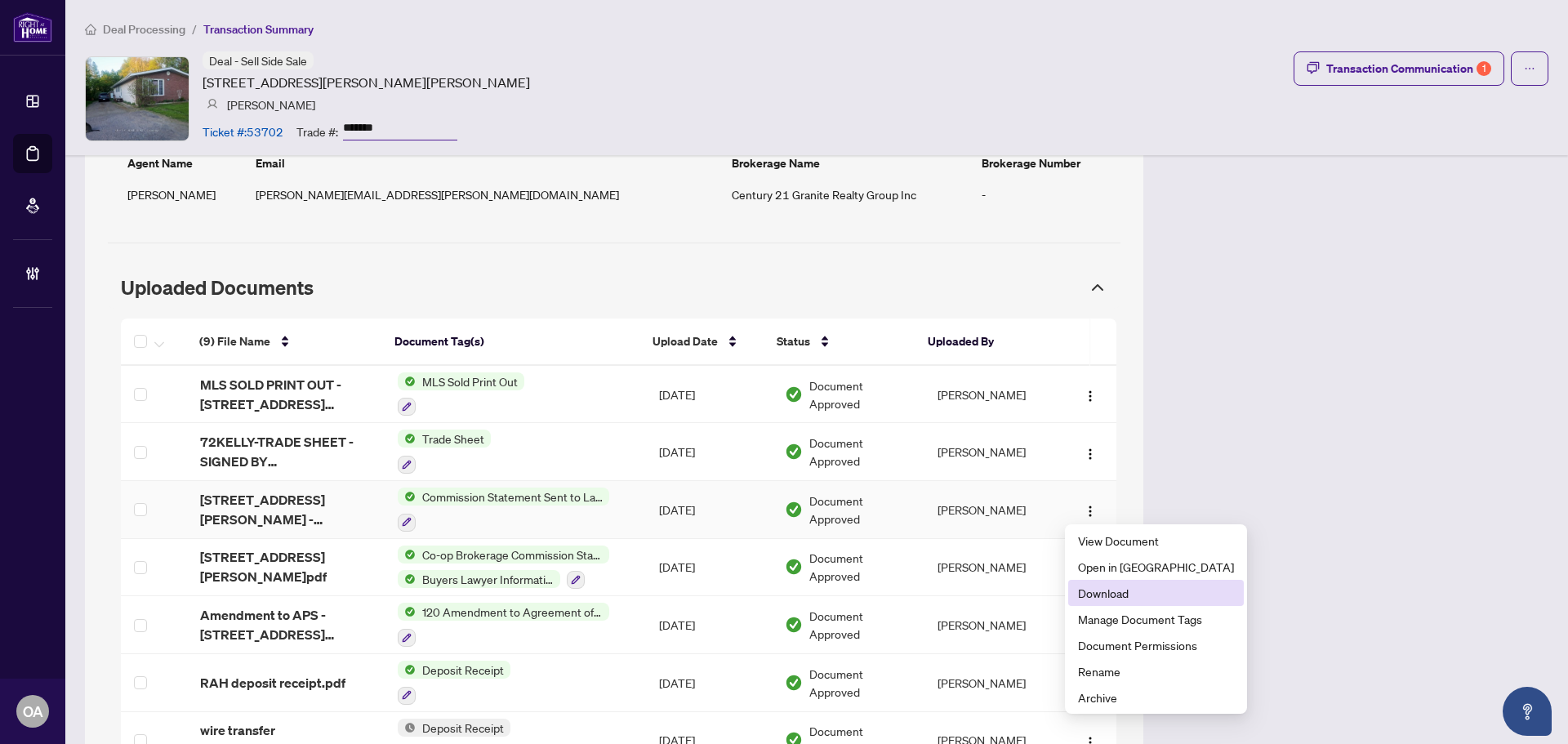
click at [1096, 589] on span "Download" at bounding box center [1156, 592] width 156 height 18
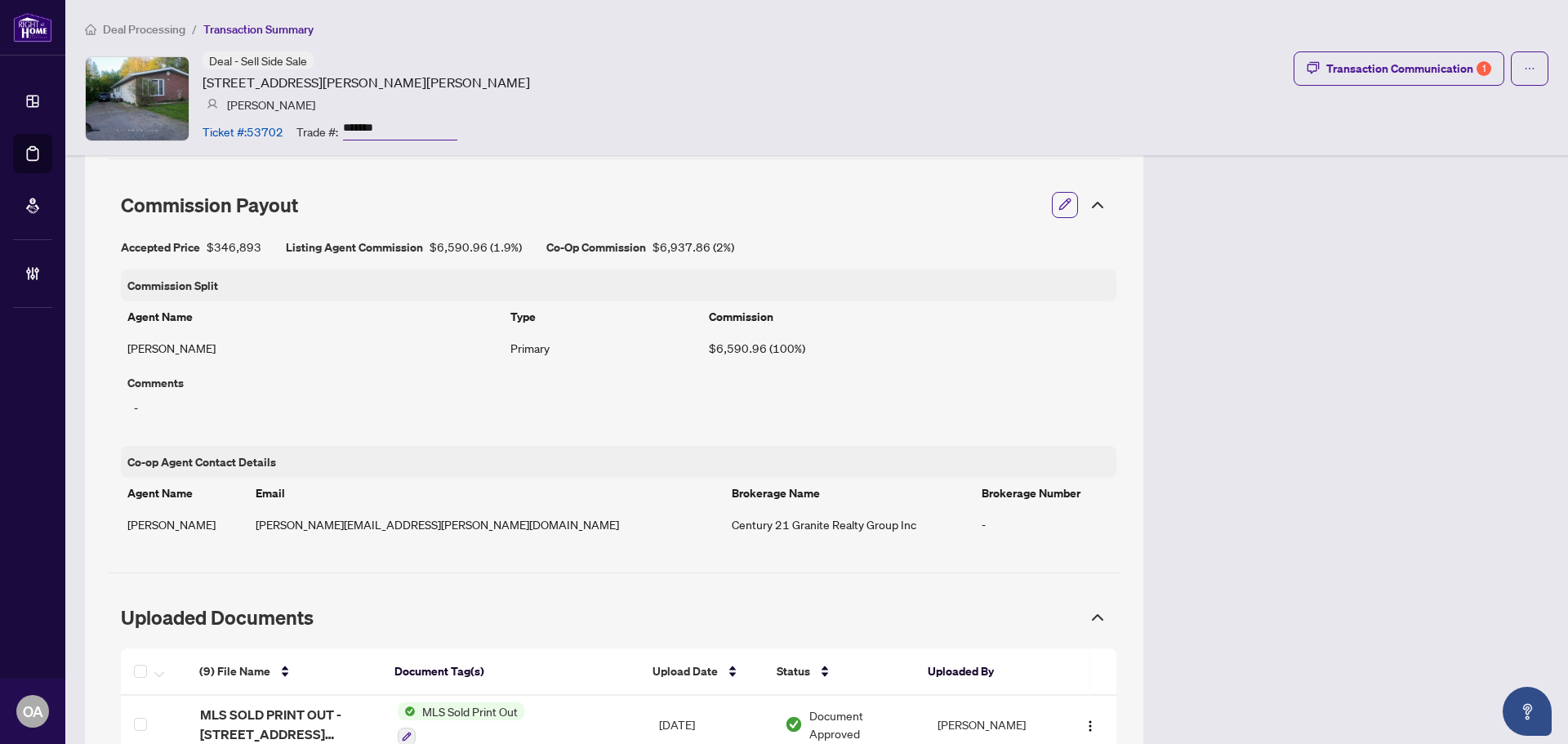
scroll to position [1143, 0]
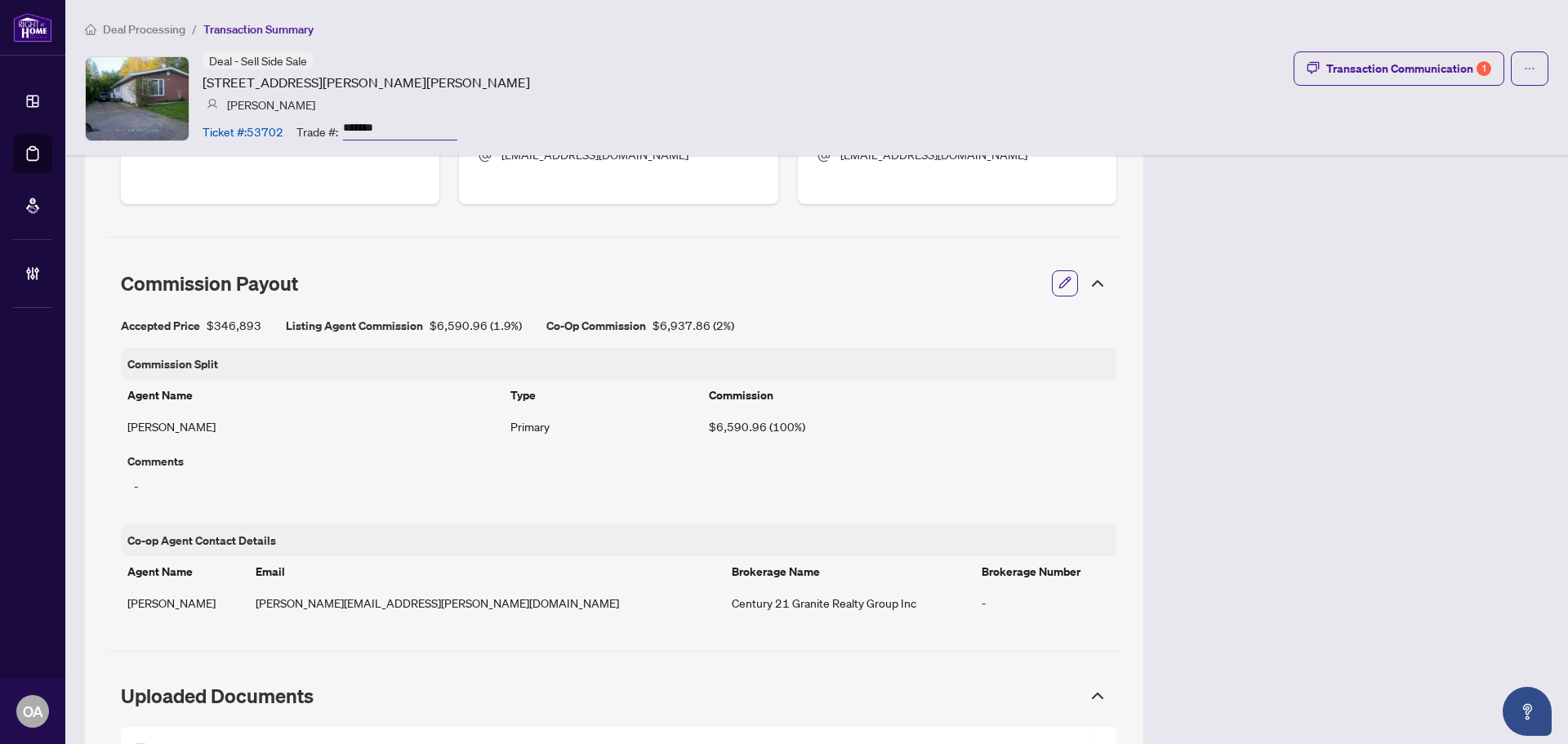
drag, startPoint x: 482, startPoint y: 80, endPoint x: 200, endPoint y: 82, distance: 282.0
click at [200, 82] on div "Deal - Sell Side Sale 72 Kelly St, Barry's Bay, Ontario K0J 1B0, Canada Mike Ne…" at bounding box center [817, 99] width 1463 height 94
copy article "72 Kelly St, Barry's Bay, Ontario K0J 1B0, Canada"
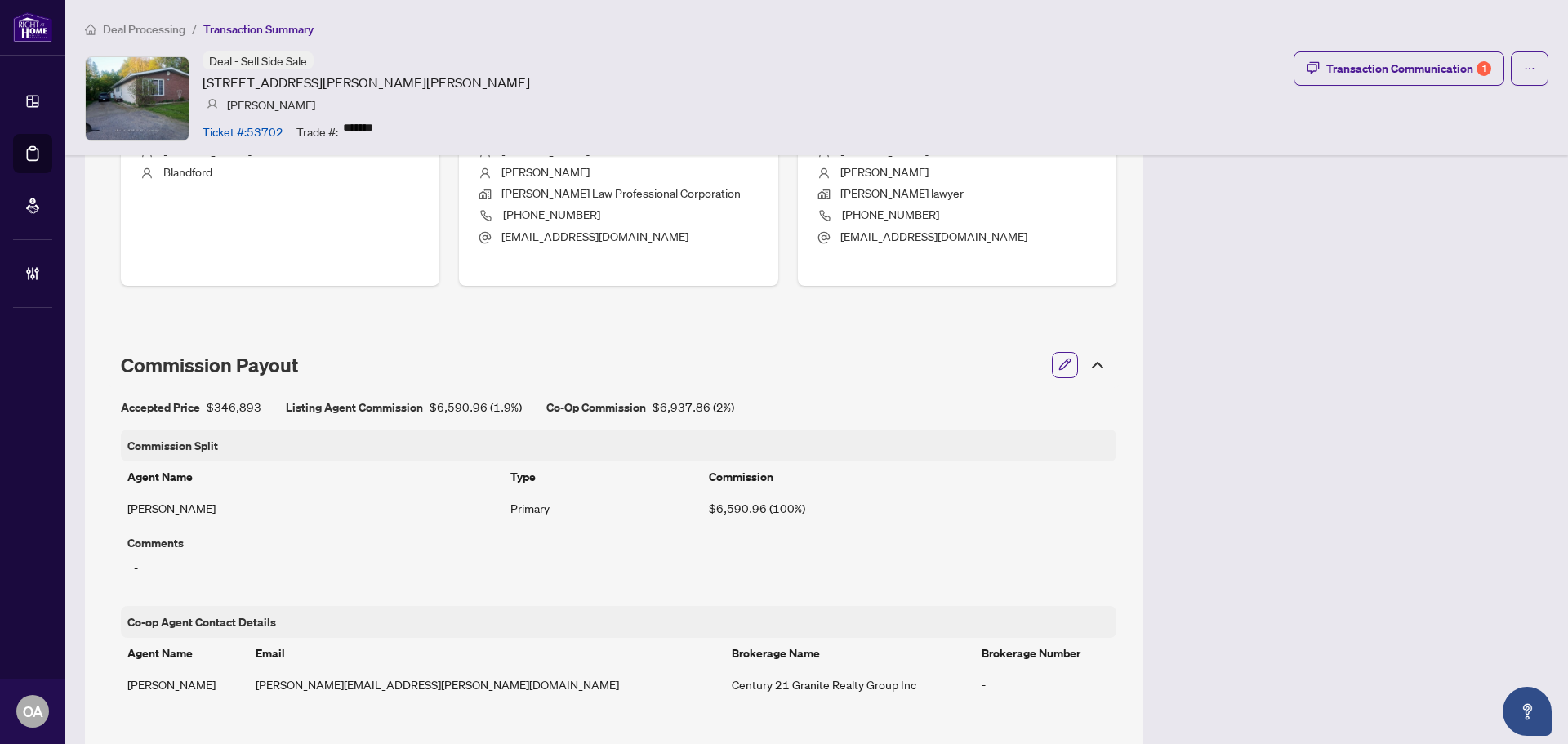
scroll to position [817, 0]
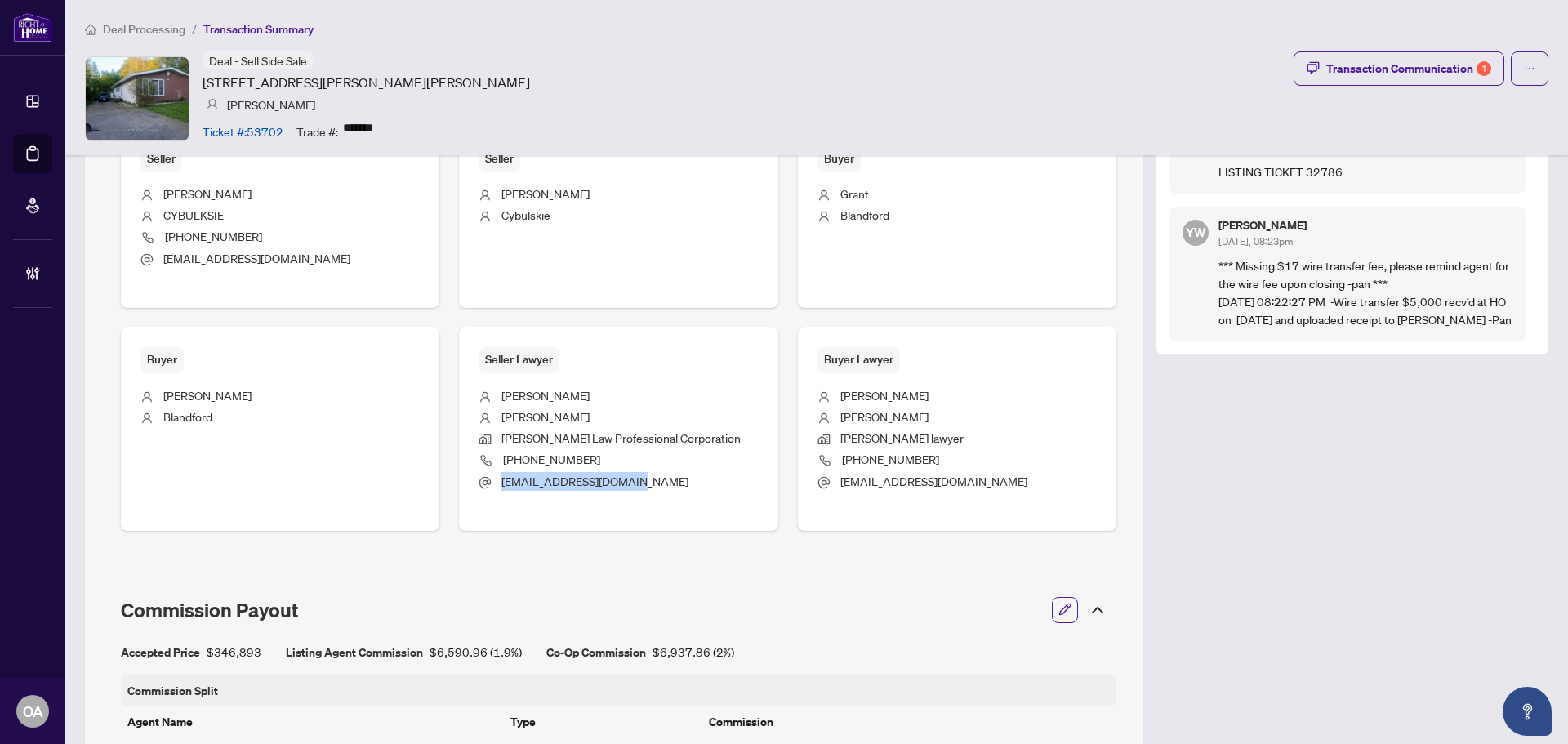
drag, startPoint x: 496, startPoint y: 479, endPoint x: 621, endPoint y: 484, distance: 125.1
click at [647, 490] on li "dryan@bradleylawpc.com" at bounding box center [618, 483] width 279 height 21
copy span "dryan@bradleylawpc.com"
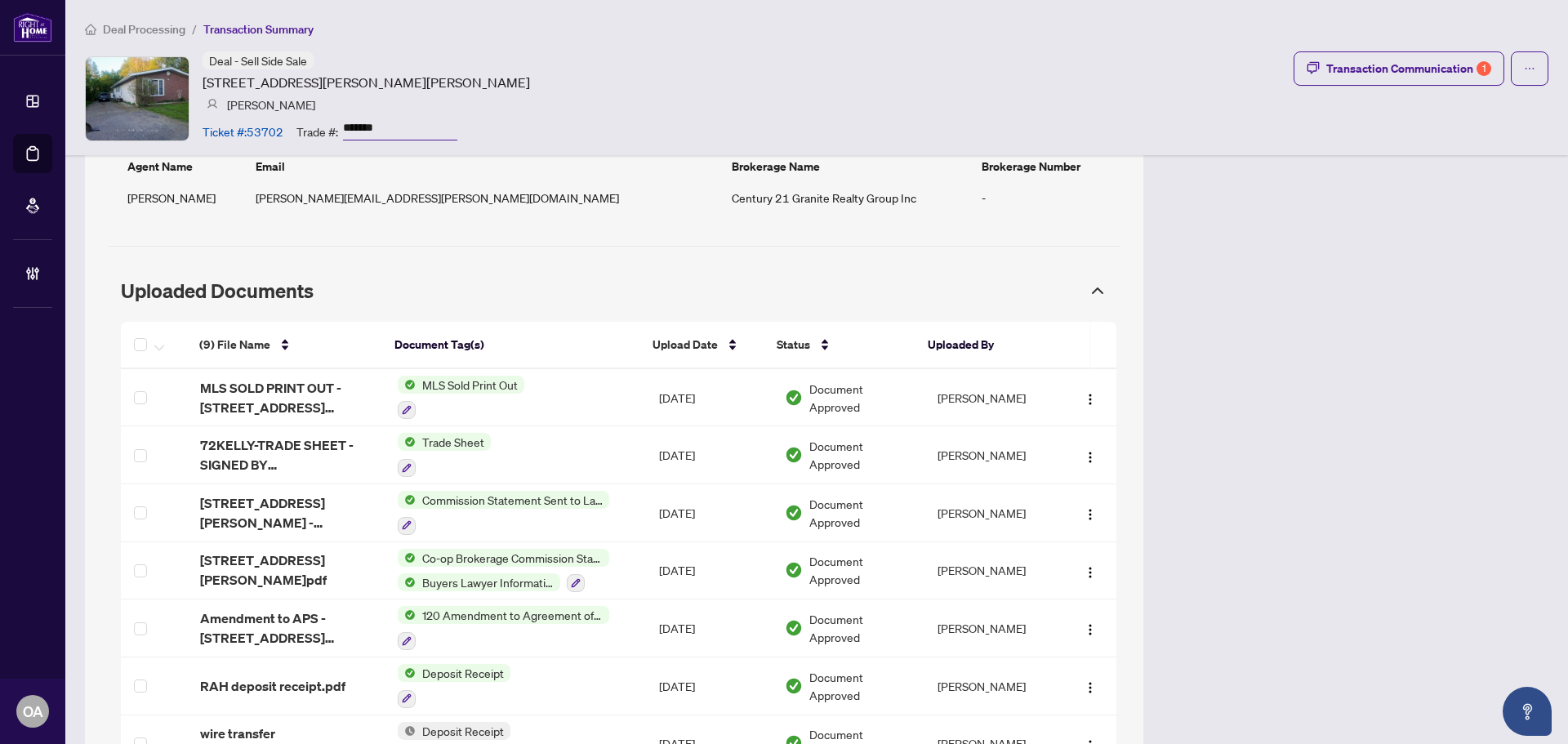
scroll to position [1552, 0]
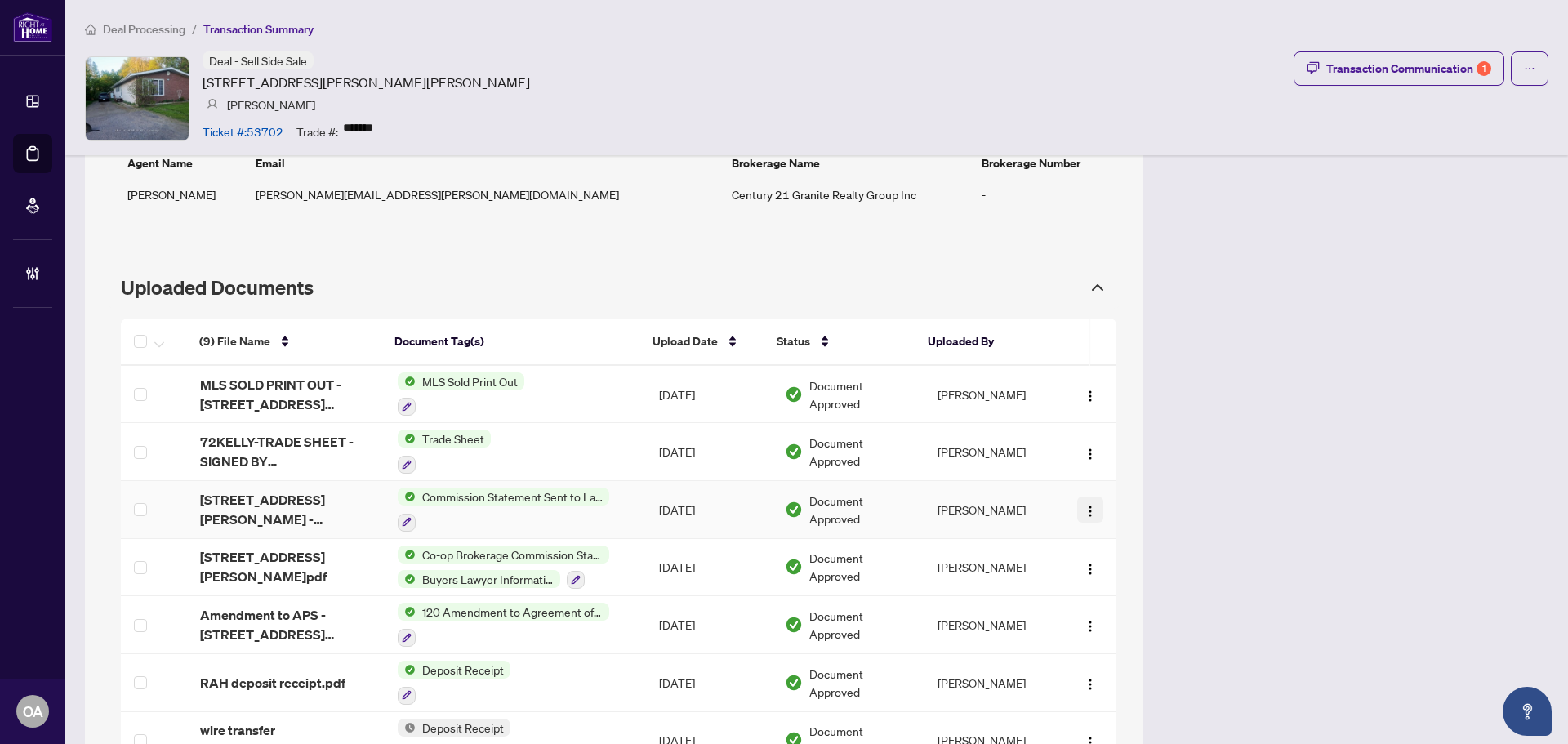
click at [1084, 510] on img "button" at bounding box center [1090, 511] width 13 height 13
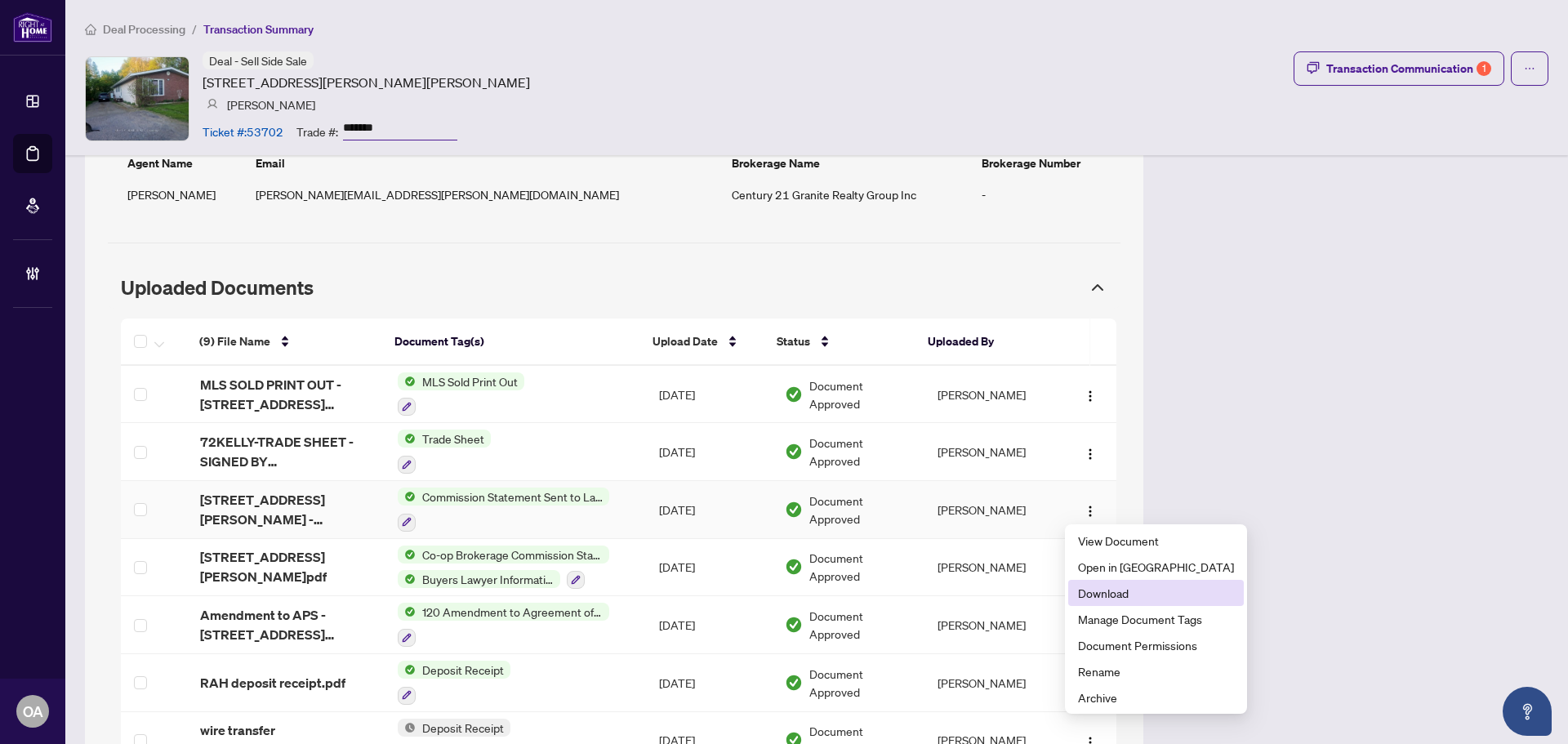
click at [1105, 593] on span "Download" at bounding box center [1156, 592] width 156 height 18
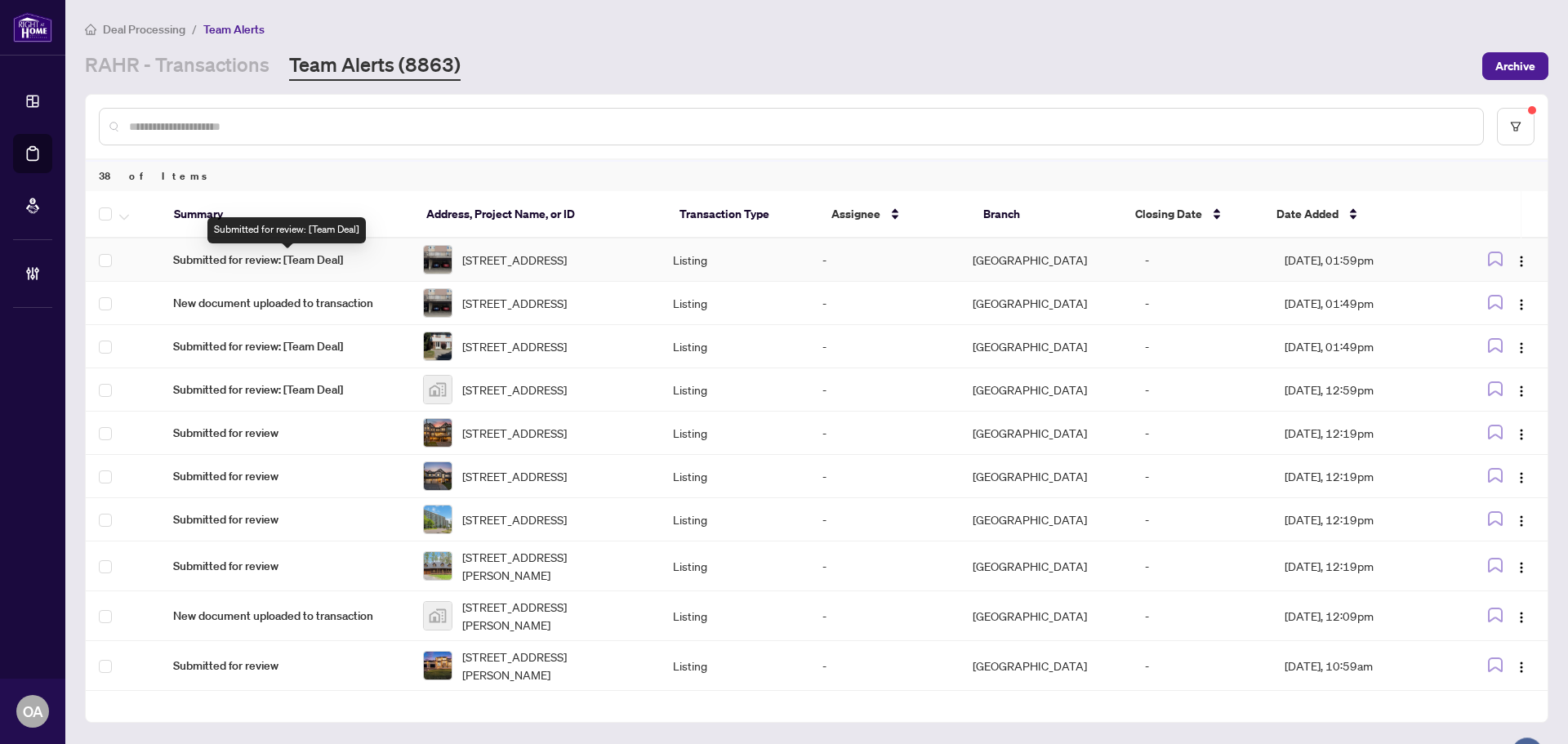
click at [278, 257] on span "Submitted for review: [Team Deal]" at bounding box center [284, 260] width 224 height 18
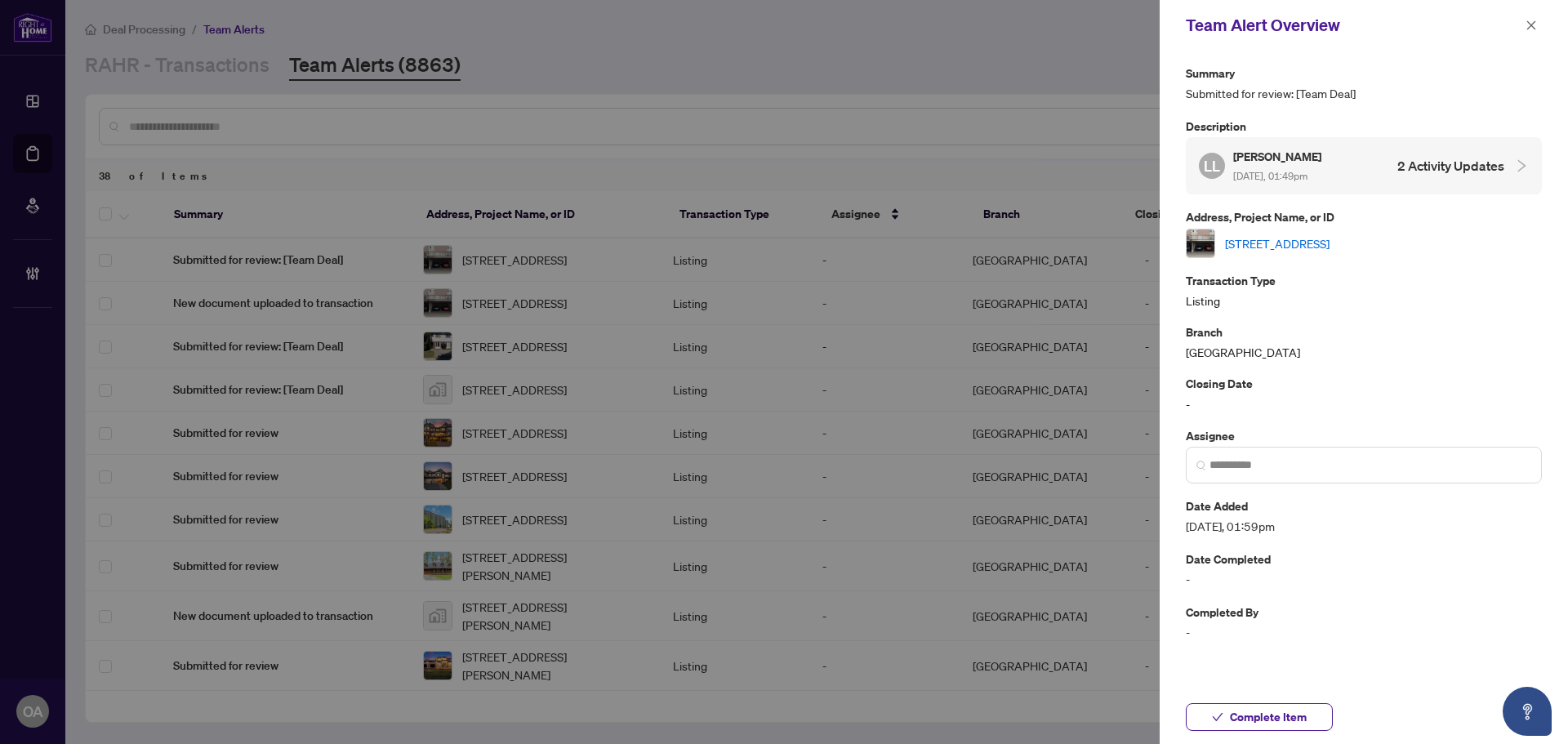
click at [1321, 236] on link "[STREET_ADDRESS]" at bounding box center [1277, 243] width 105 height 18
click at [205, 235] on div at bounding box center [784, 372] width 1568 height 744
click at [1536, 31] on button "button" at bounding box center [1530, 25] width 21 height 20
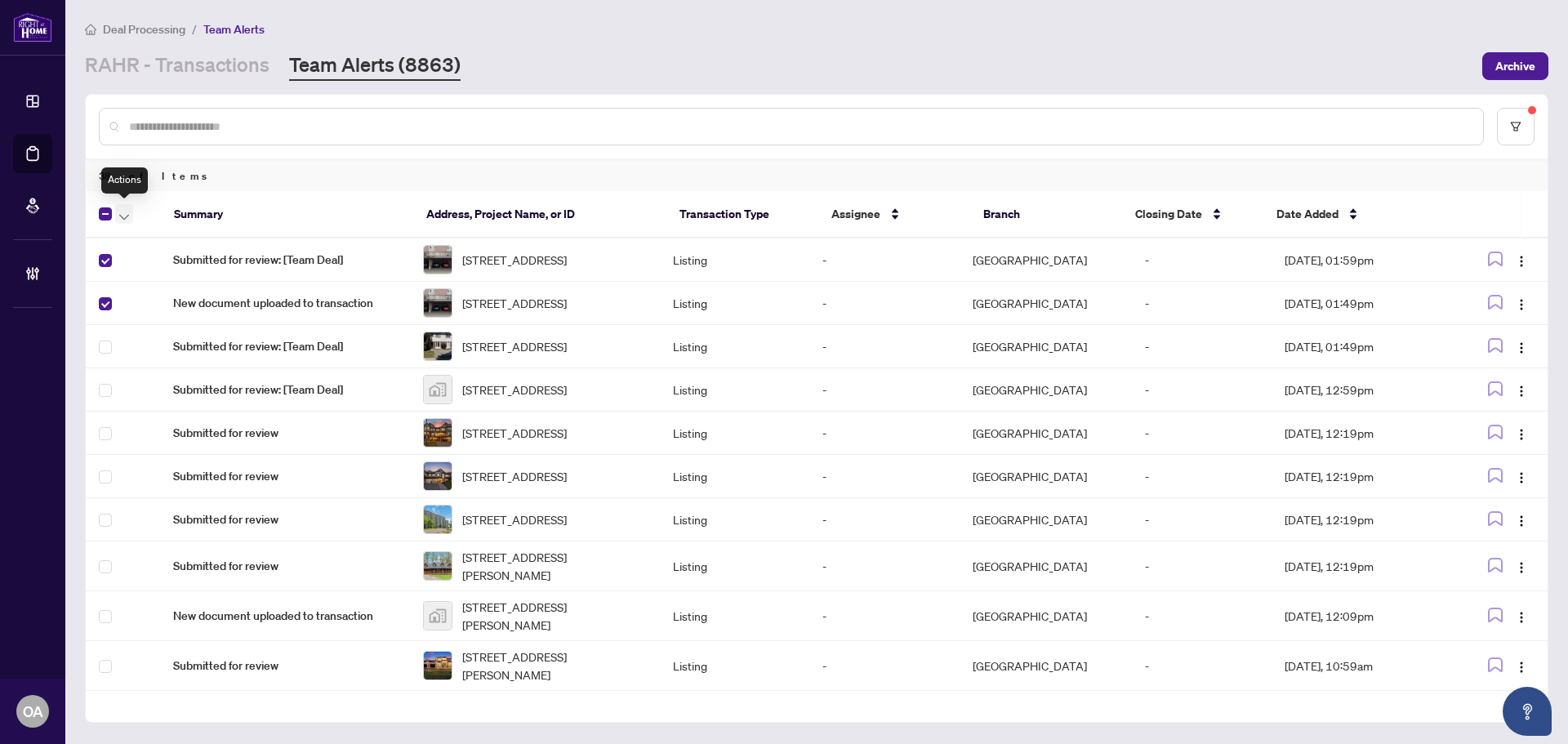
click at [119, 211] on span "button" at bounding box center [123, 213] width 9 height 18
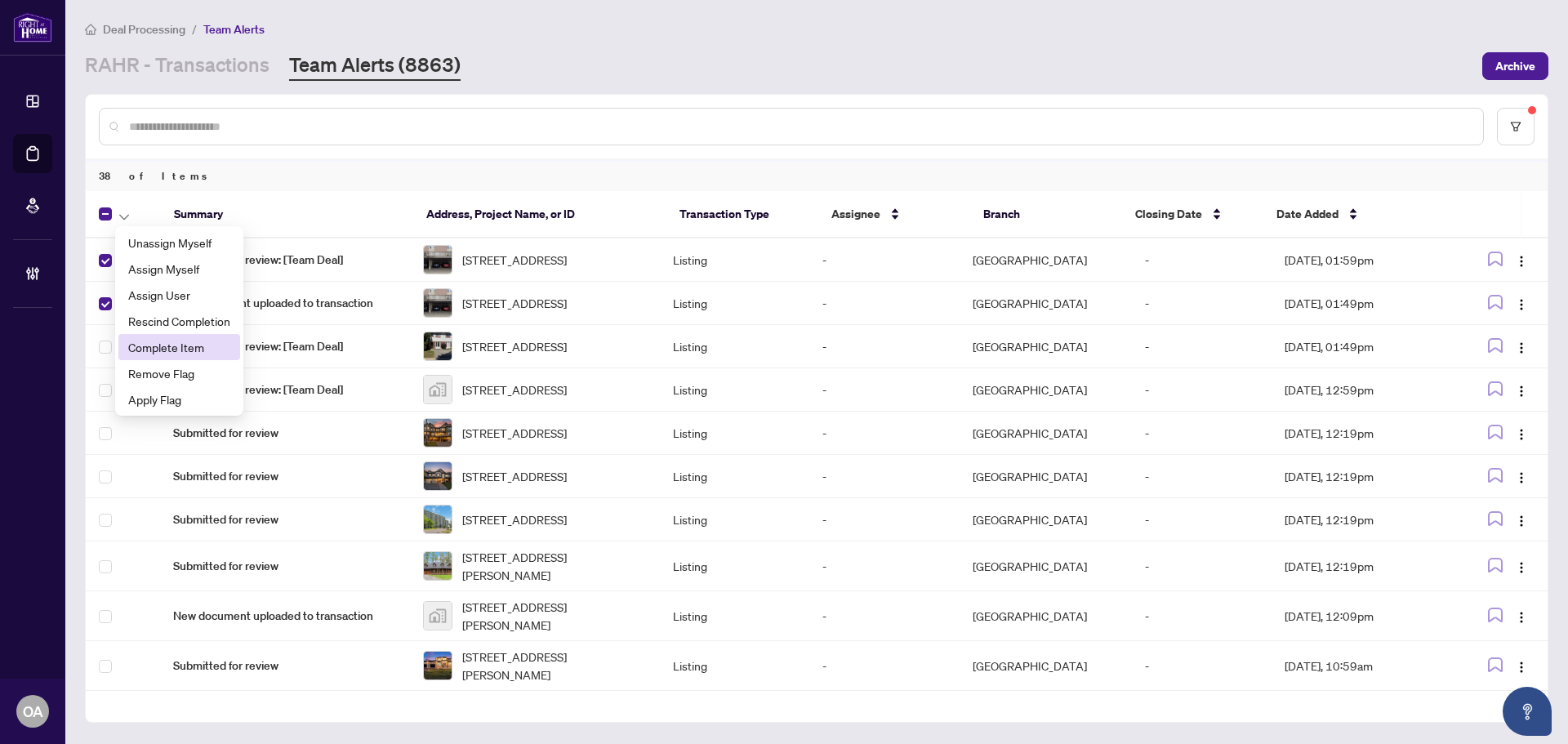
click at [152, 346] on span "Complete Item" at bounding box center [179, 347] width 102 height 18
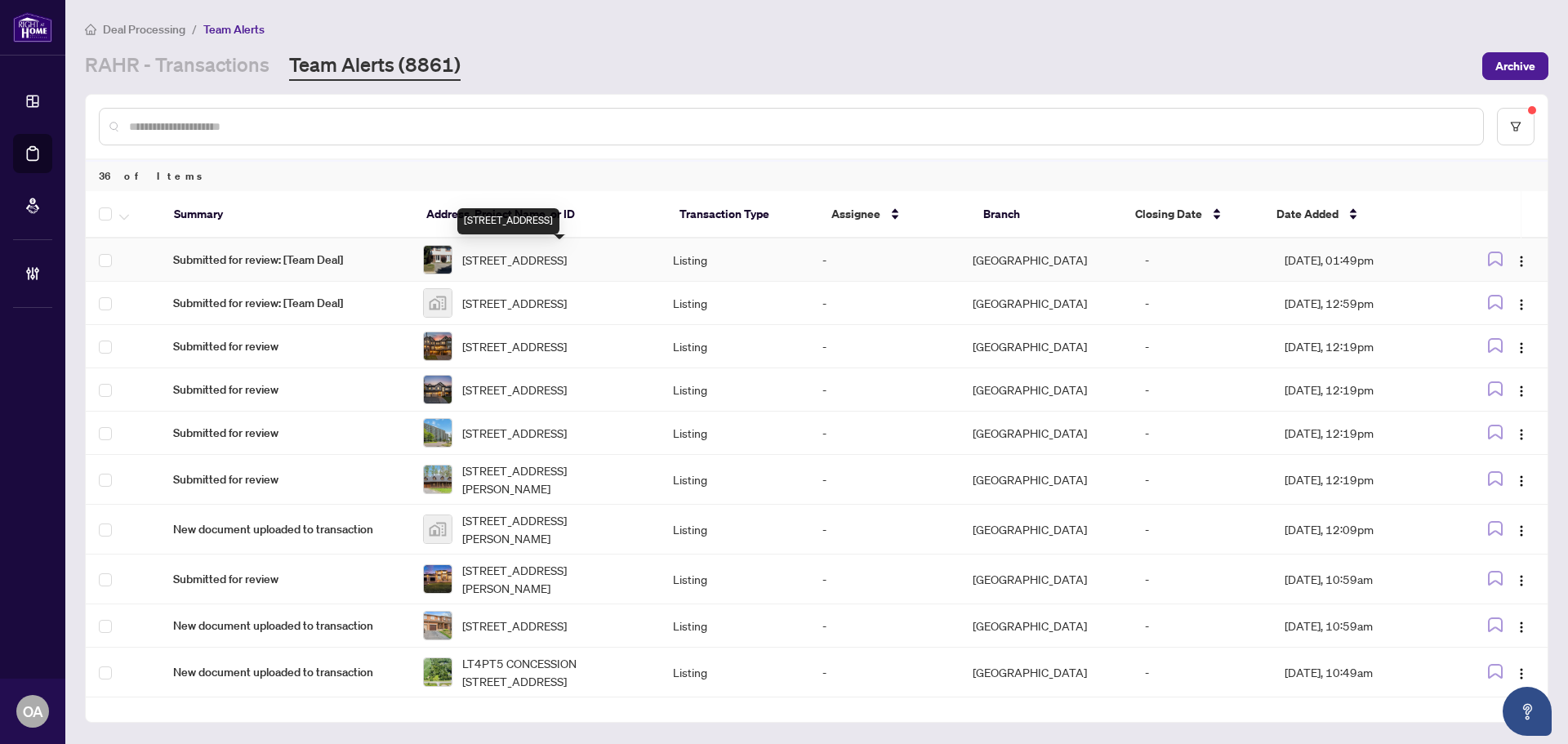
click at [546, 253] on span "[STREET_ADDRESS]" at bounding box center [514, 260] width 105 height 18
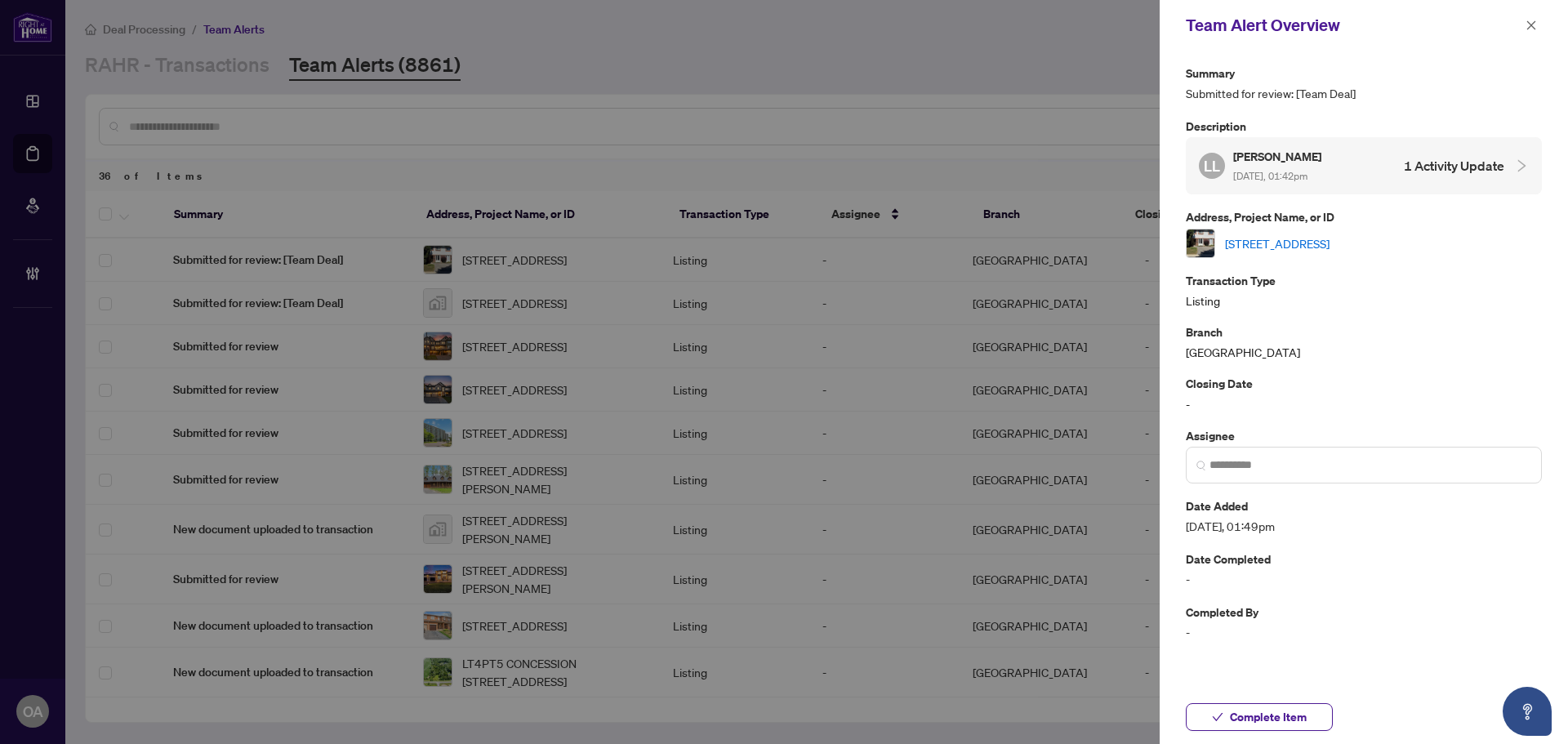
click at [1312, 243] on link "[STREET_ADDRESS]" at bounding box center [1277, 243] width 105 height 18
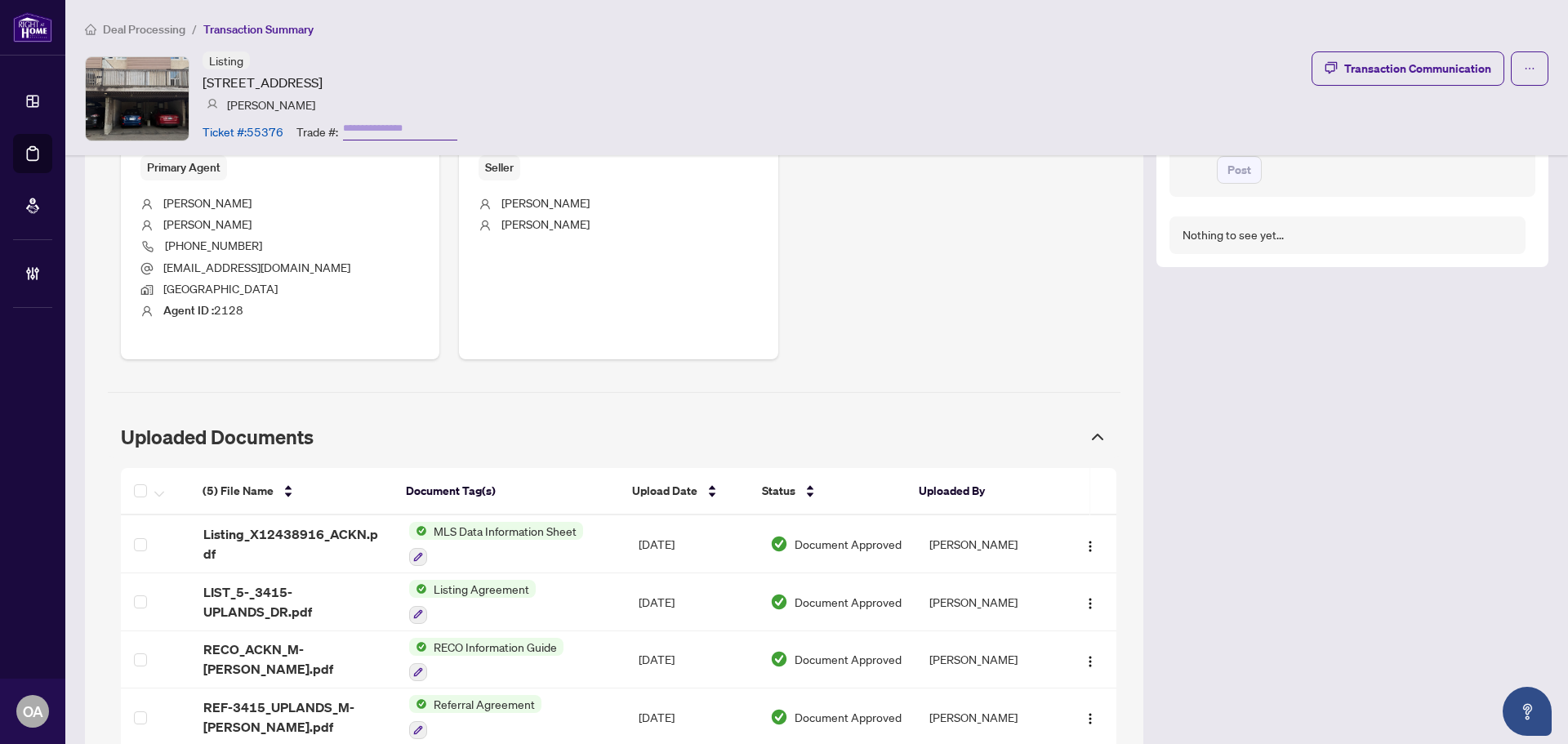
scroll to position [408, 0]
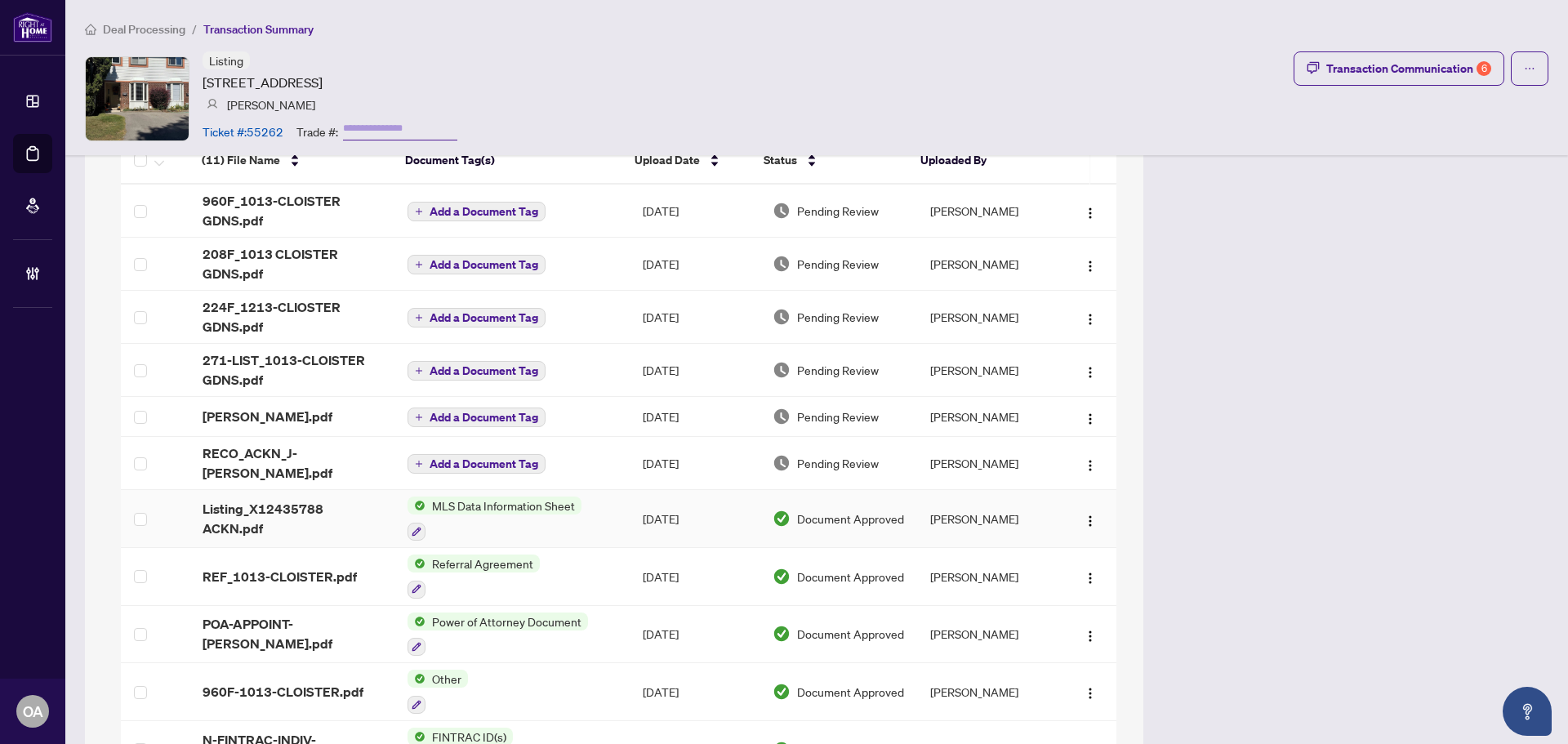
scroll to position [821, 0]
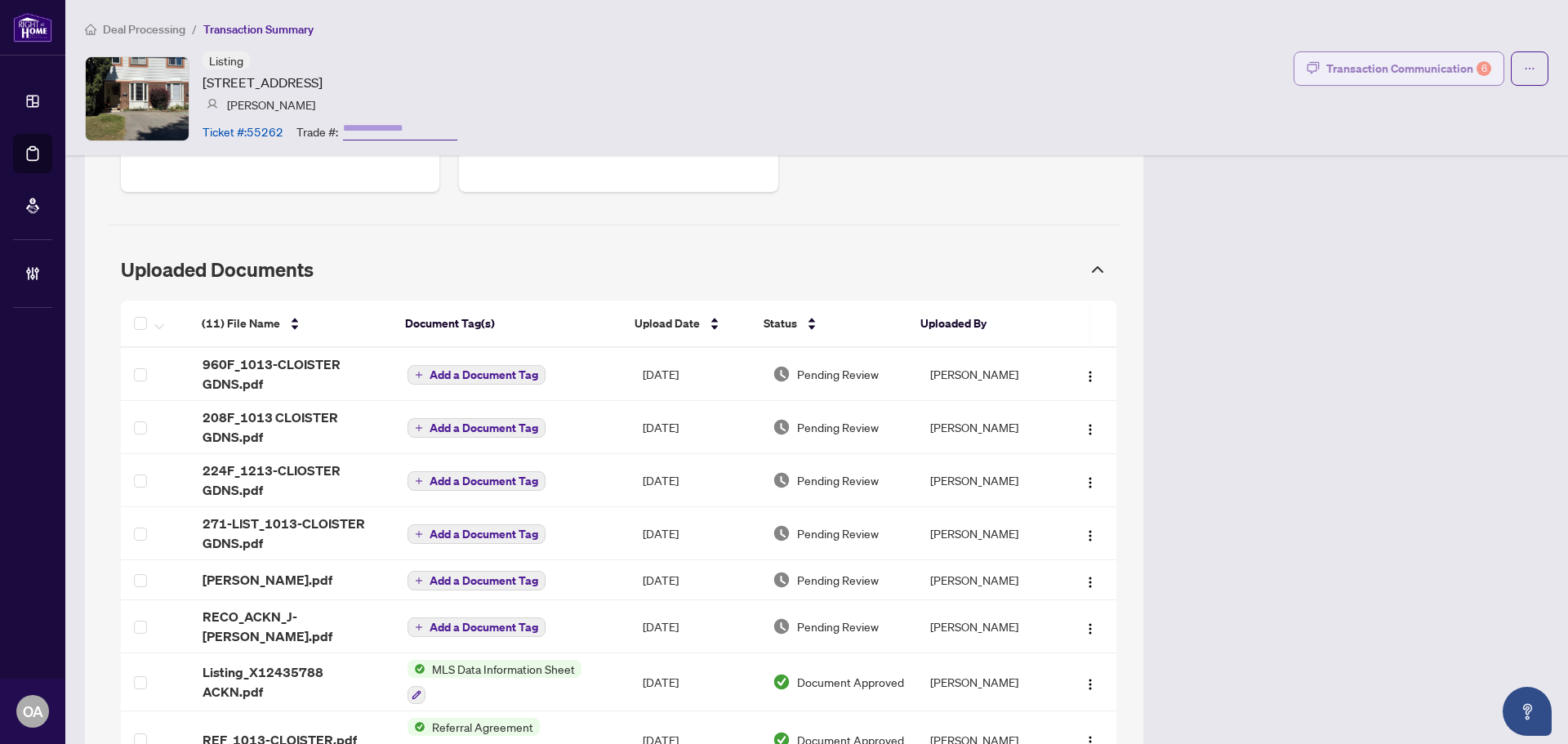
click at [1415, 63] on div "Transaction Communication 6" at bounding box center [1409, 69] width 165 height 26
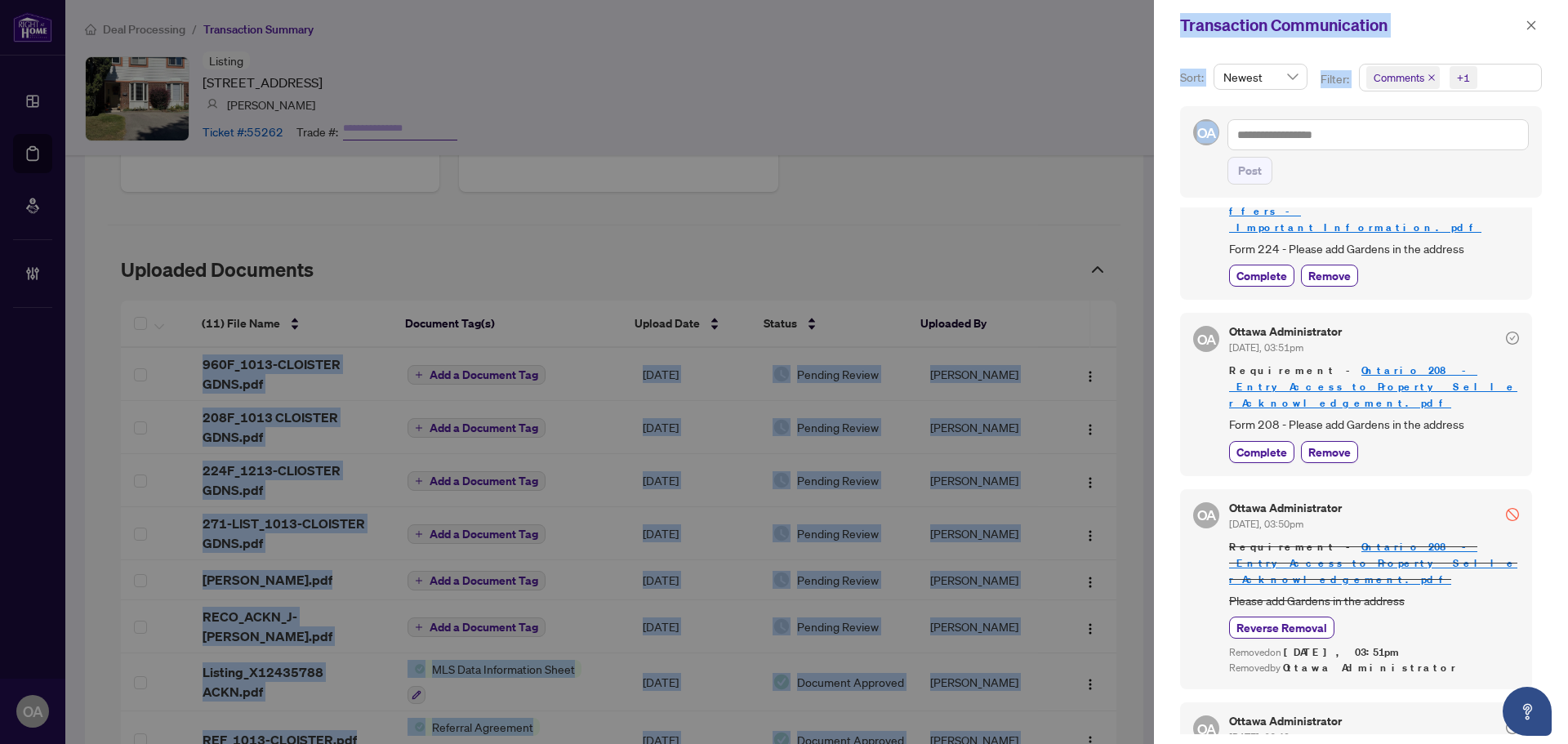
scroll to position [3, 0]
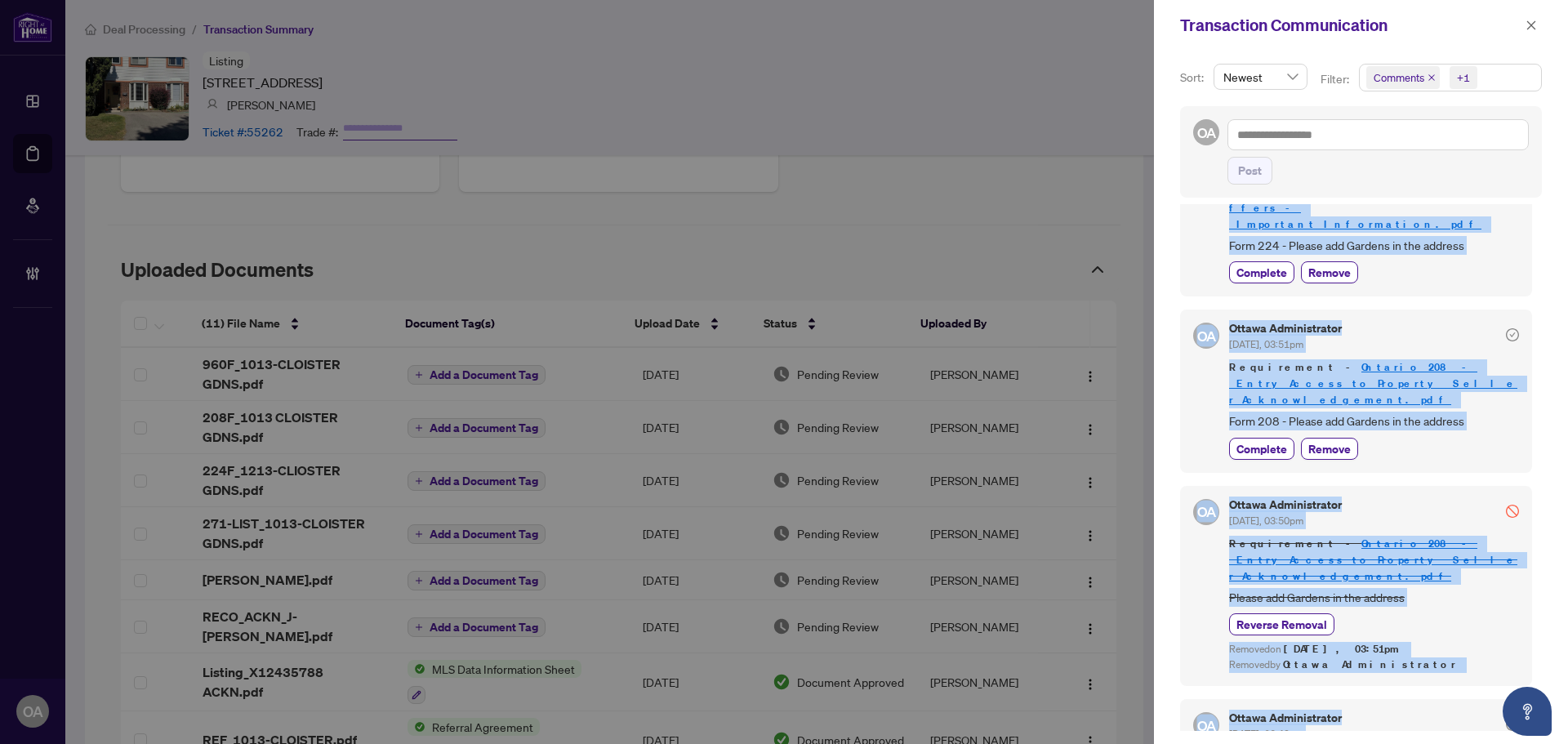
drag, startPoint x: 1229, startPoint y: 234, endPoint x: 1469, endPoint y: 685, distance: 510.9
click at [1469, 685] on div "OA Ottawa Administrator Oct/02/2025, 04:27pm Requirement - OTHER_ID-J-EINARSON.…" at bounding box center [1361, 467] width 362 height 527
copy div "Ottawa Administrator Oct/02/2025, 04:27pm Requirement - OTHER_ID-J-EINARSON.jpg…"
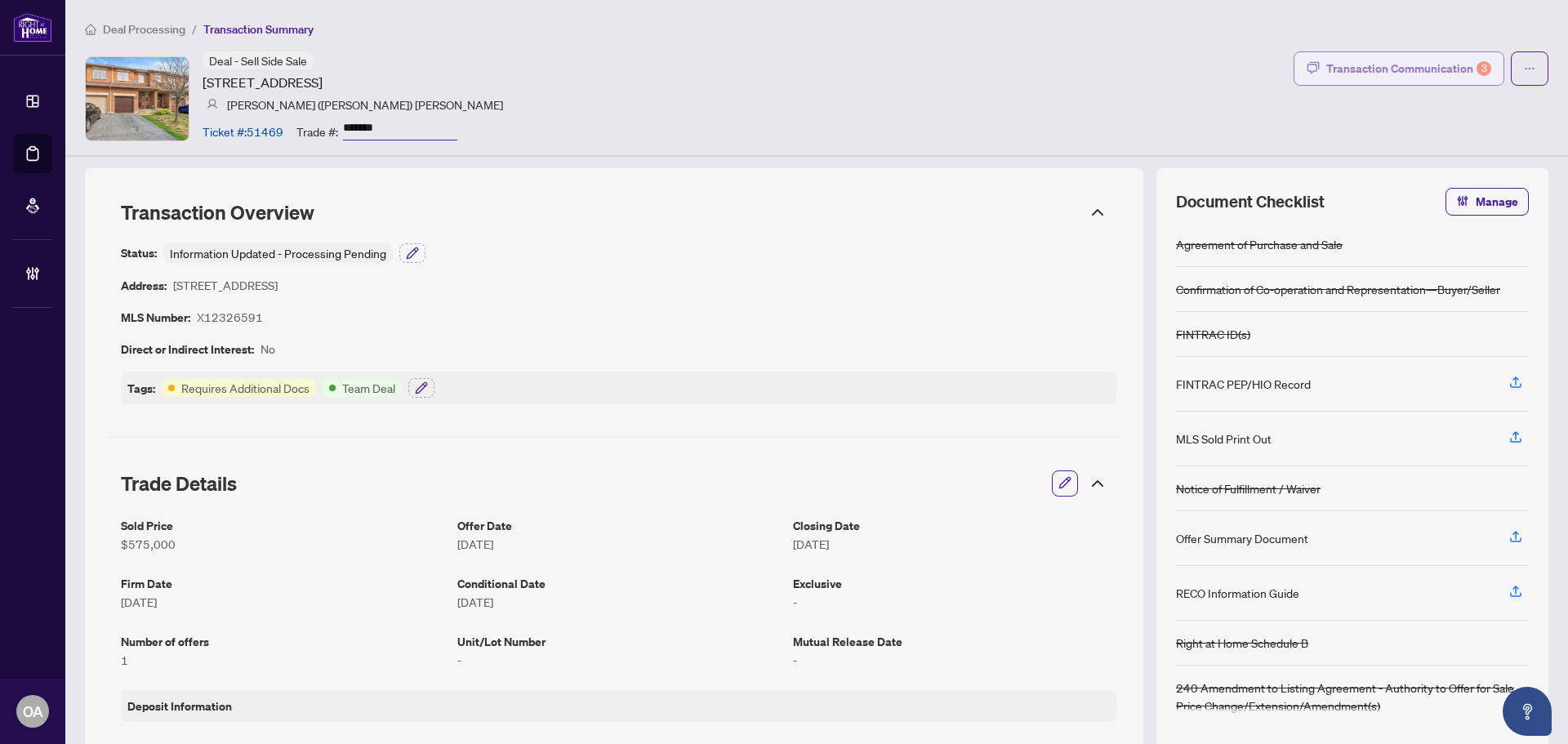
click at [1379, 61] on div "Transaction Communication 3" at bounding box center [1409, 69] width 165 height 26
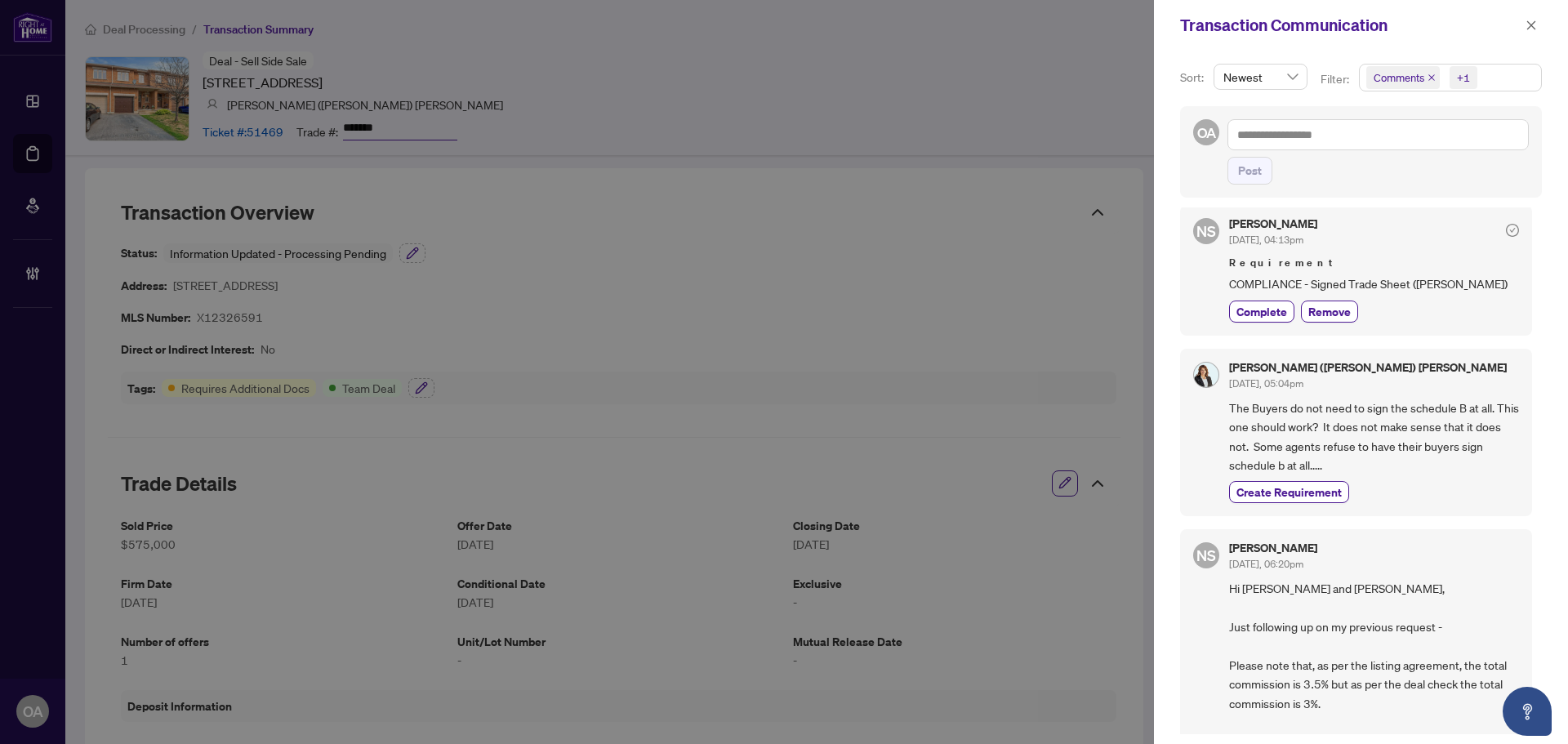
scroll to position [490, 0]
click at [1530, 19] on span "button" at bounding box center [1530, 25] width 11 height 26
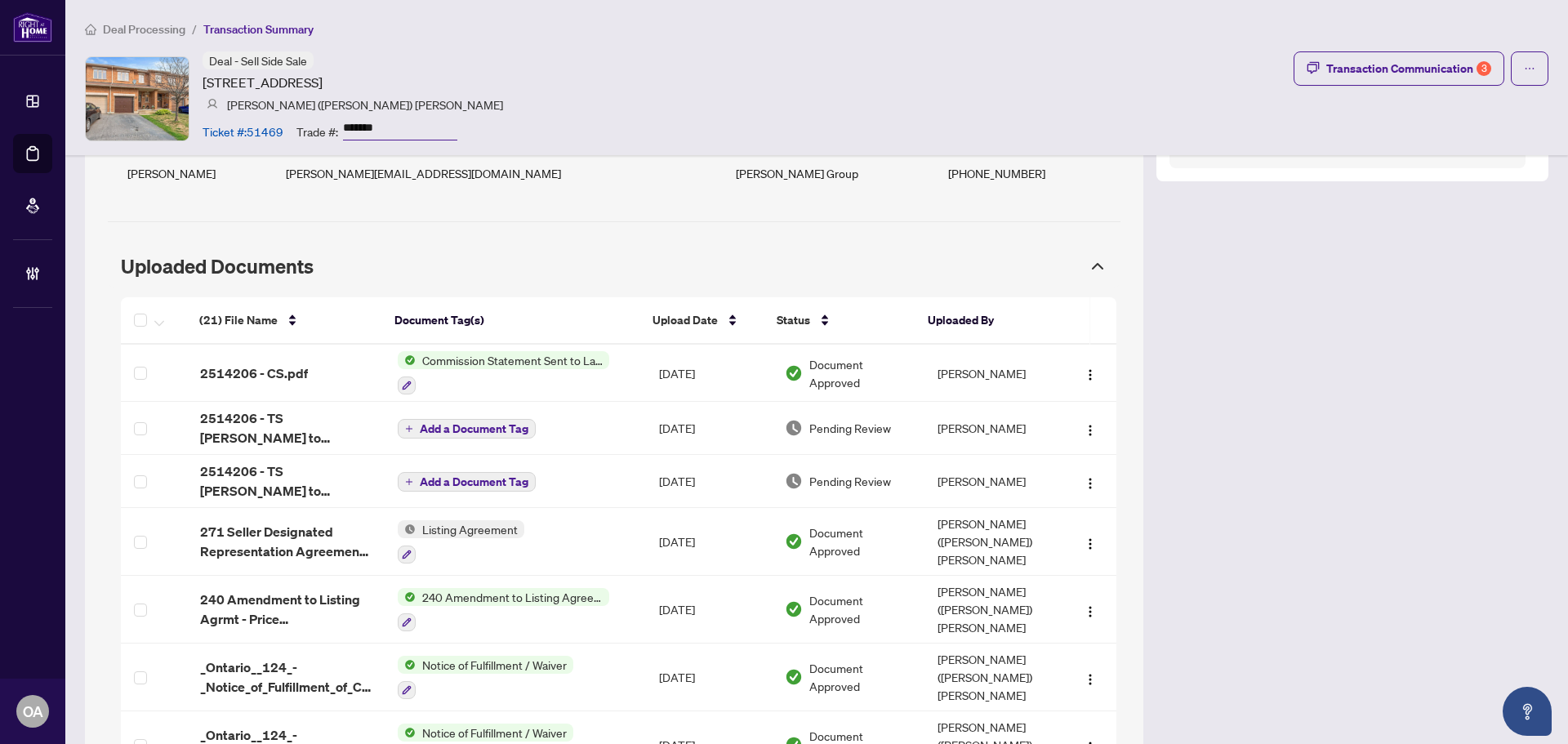
scroll to position [1715, 0]
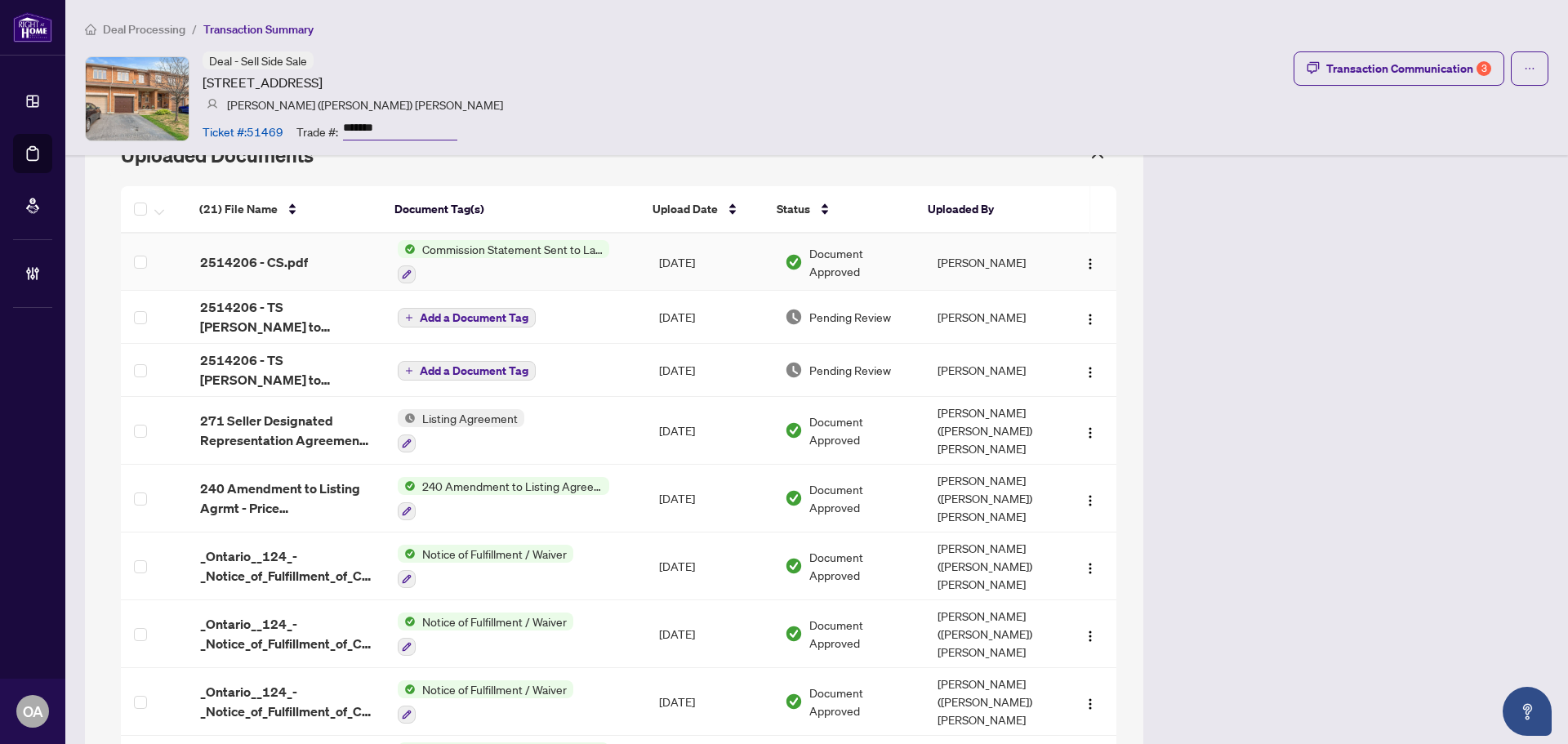
click at [316, 259] on div "2514206 - CS.pdf" at bounding box center [285, 261] width 171 height 20
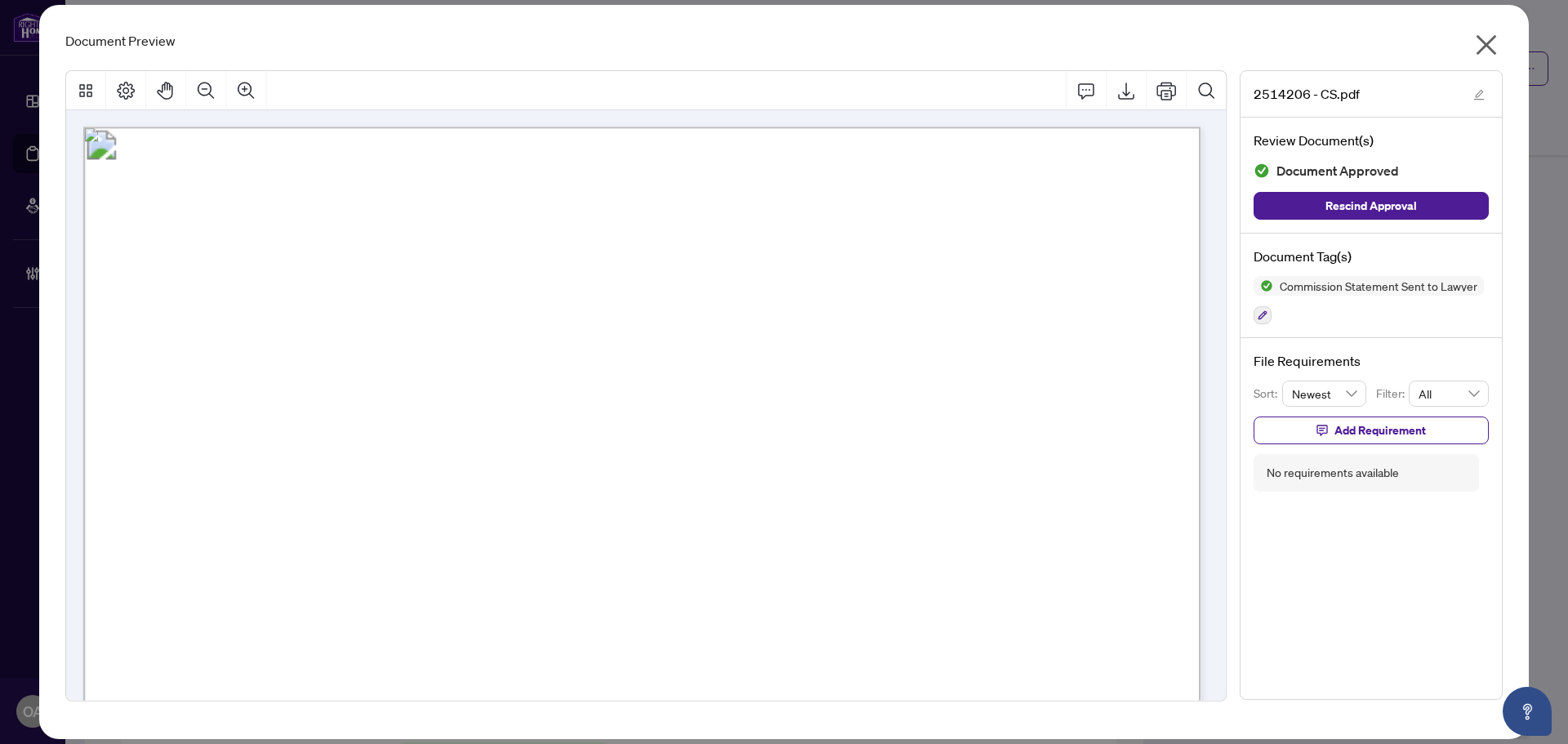
click at [1483, 44] on icon "close" at bounding box center [1487, 45] width 21 height 21
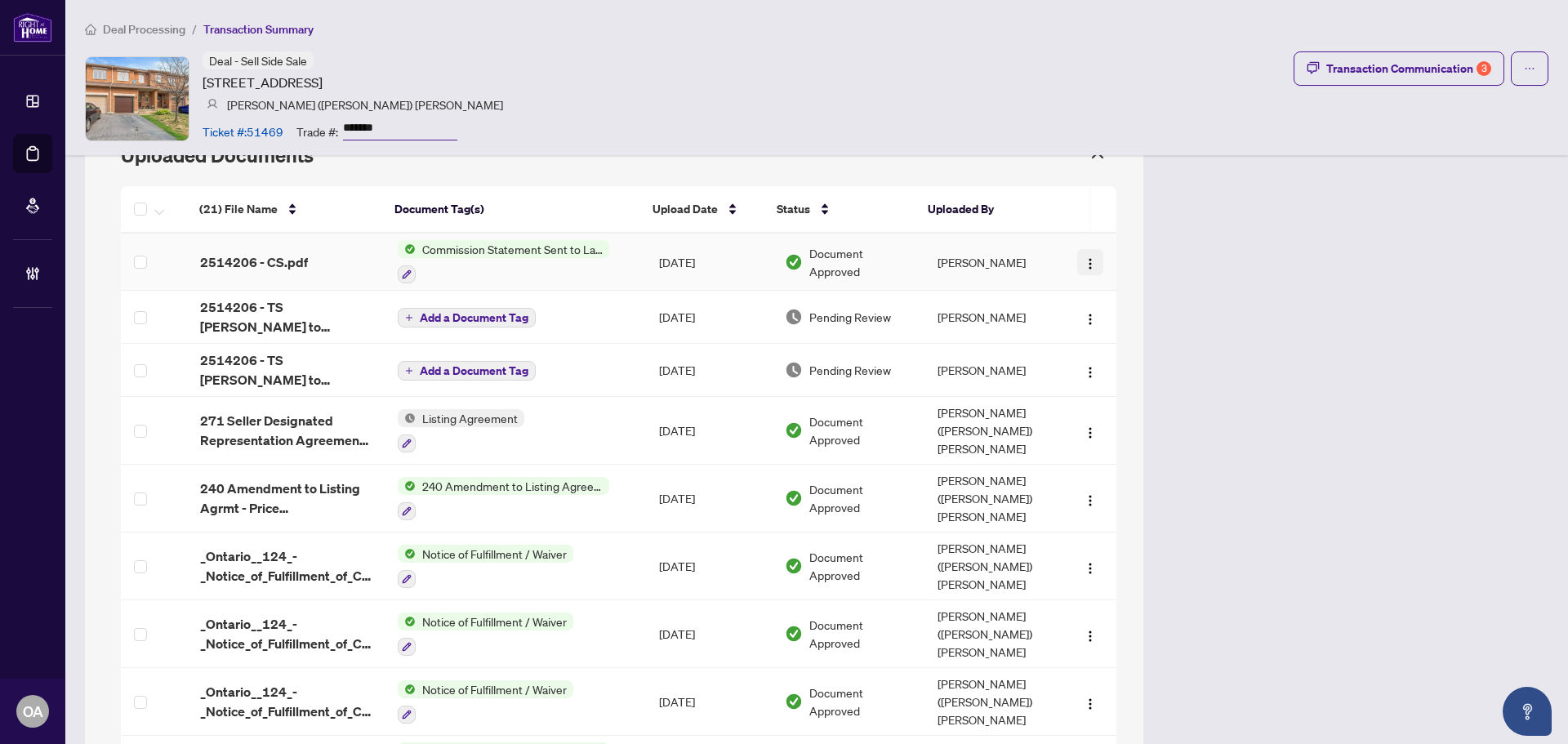
click at [1084, 253] on span "button" at bounding box center [1090, 261] width 13 height 18
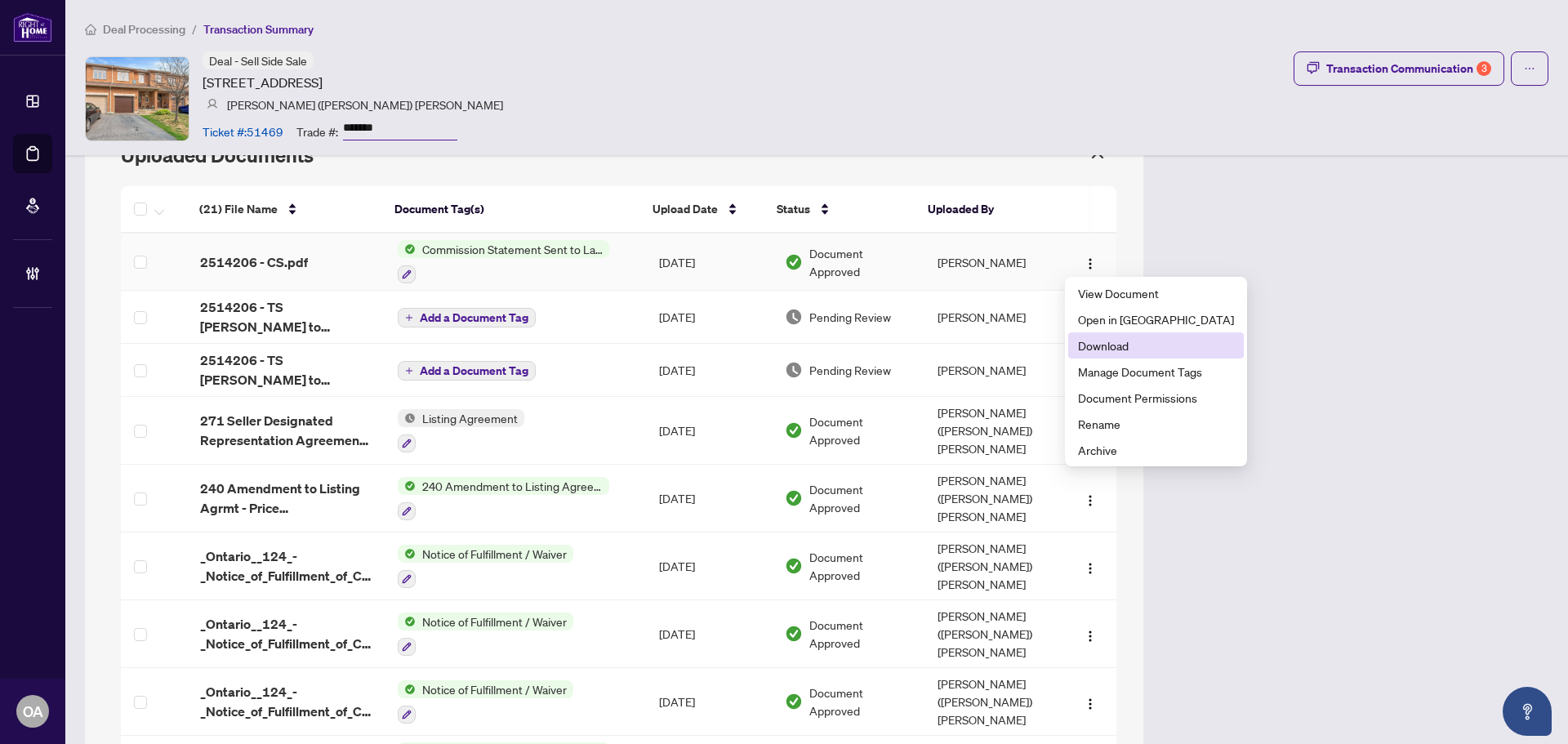
click at [1079, 346] on span "Download" at bounding box center [1156, 345] width 156 height 18
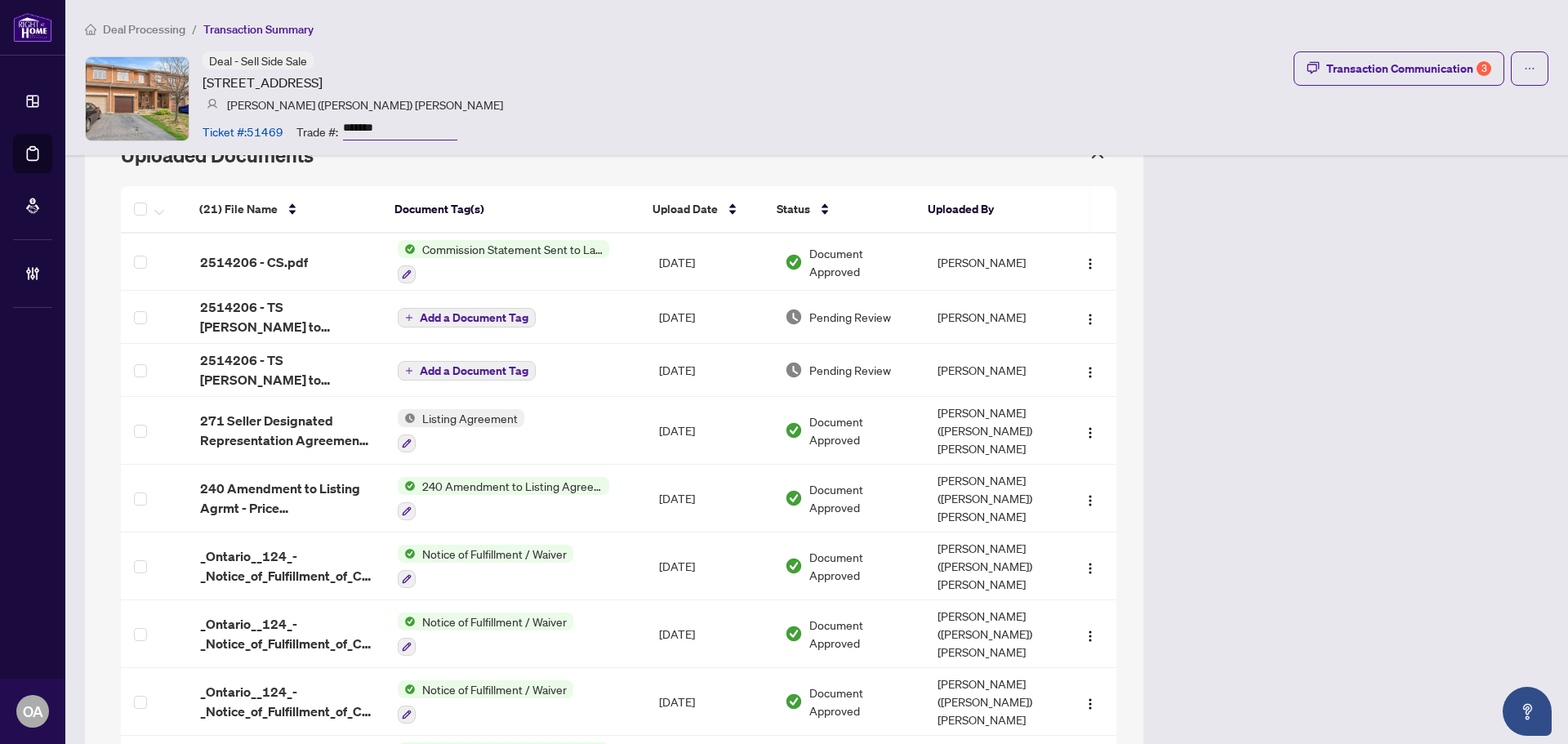
drag, startPoint x: 529, startPoint y: 82, endPoint x: 200, endPoint y: 85, distance: 329.0
click at [200, 85] on div "Deal - Sell Side Sale 206 CALAVERAS Ave, Ottawa, Ontario K2J 5K5, Canada Lori (…" at bounding box center [817, 99] width 1463 height 94
copy article "206 CALAVERAS Ave, Ottawa, Ontario K2J 5K5, Canada"
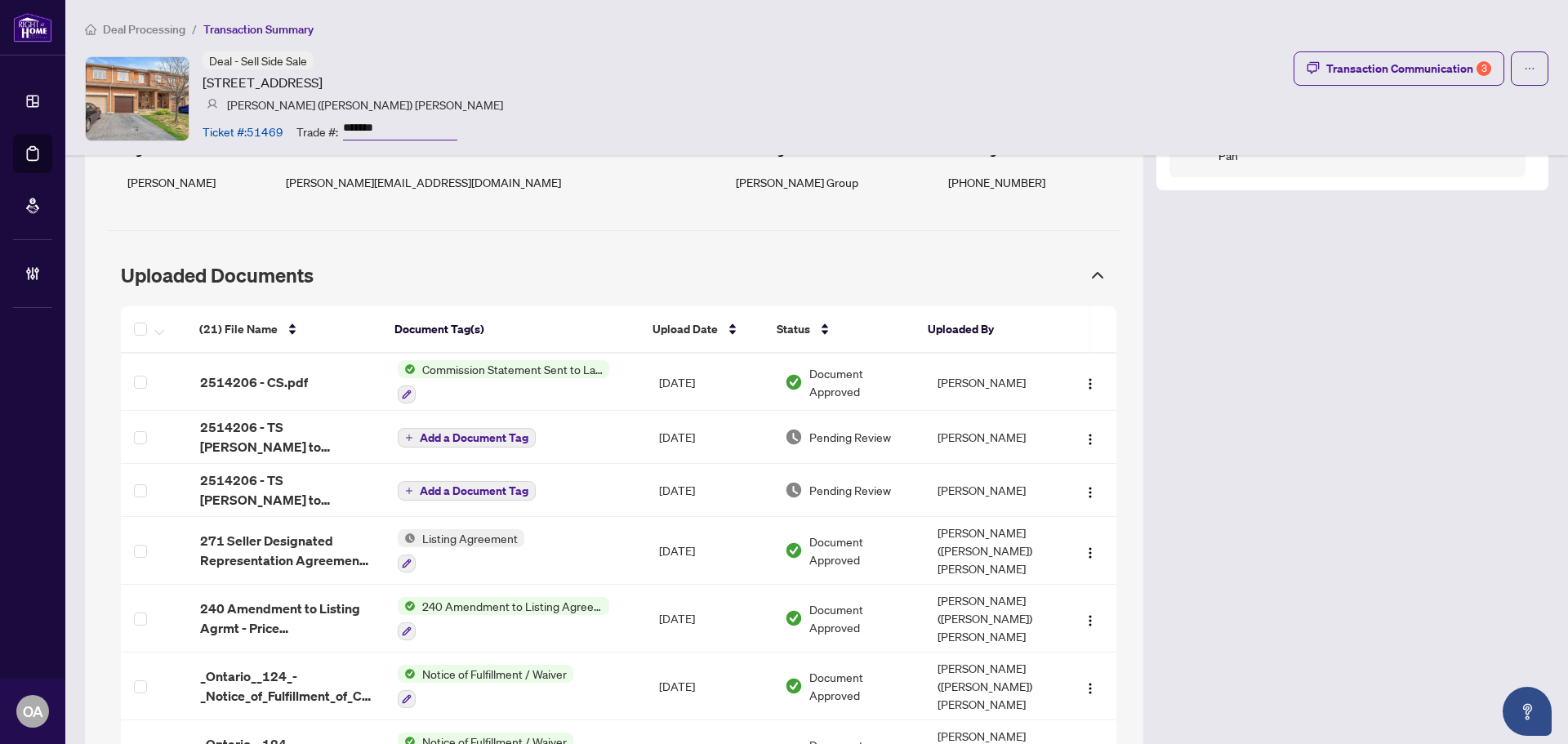
scroll to position [1470, 0]
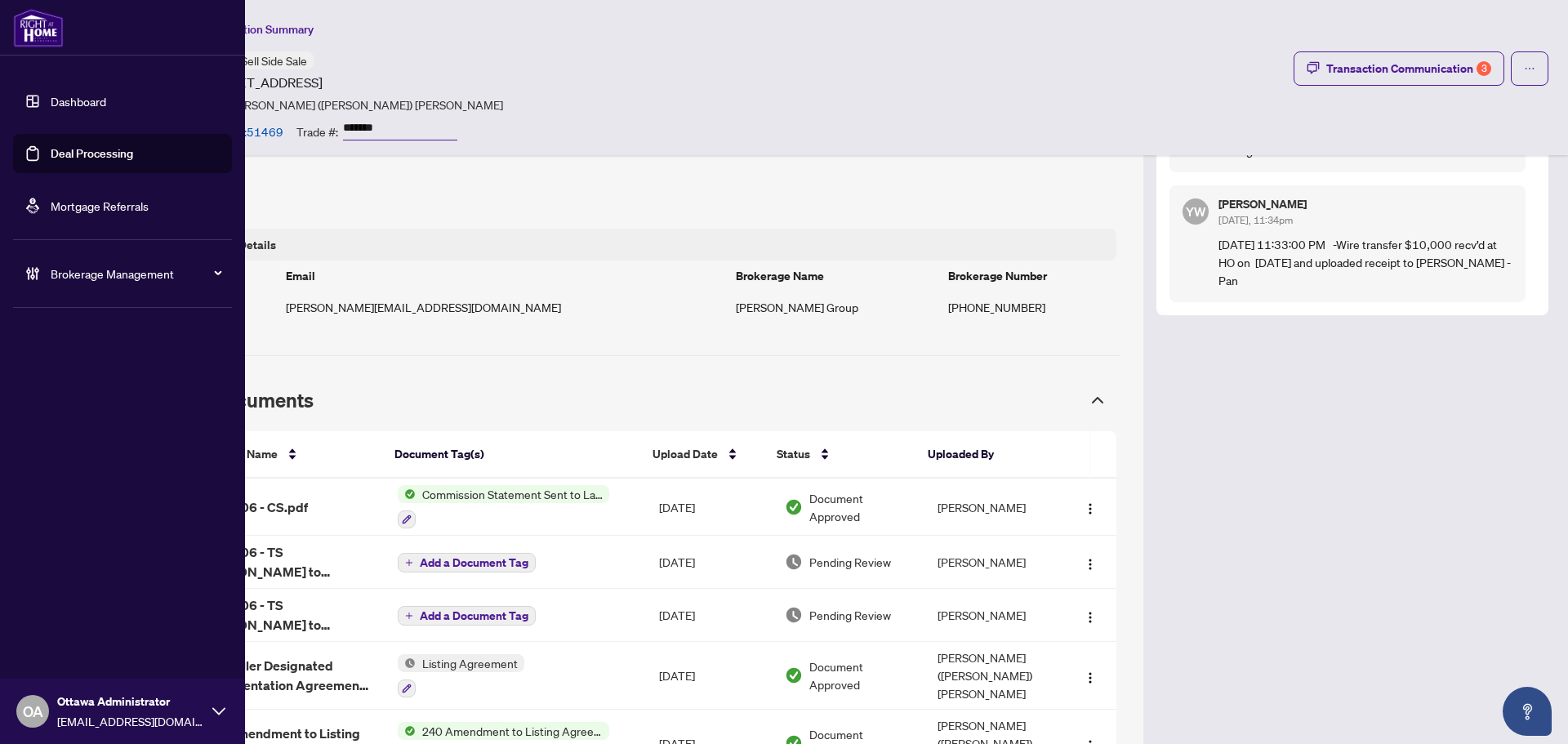
click at [51, 147] on link "Deal Processing" at bounding box center [92, 153] width 82 height 15
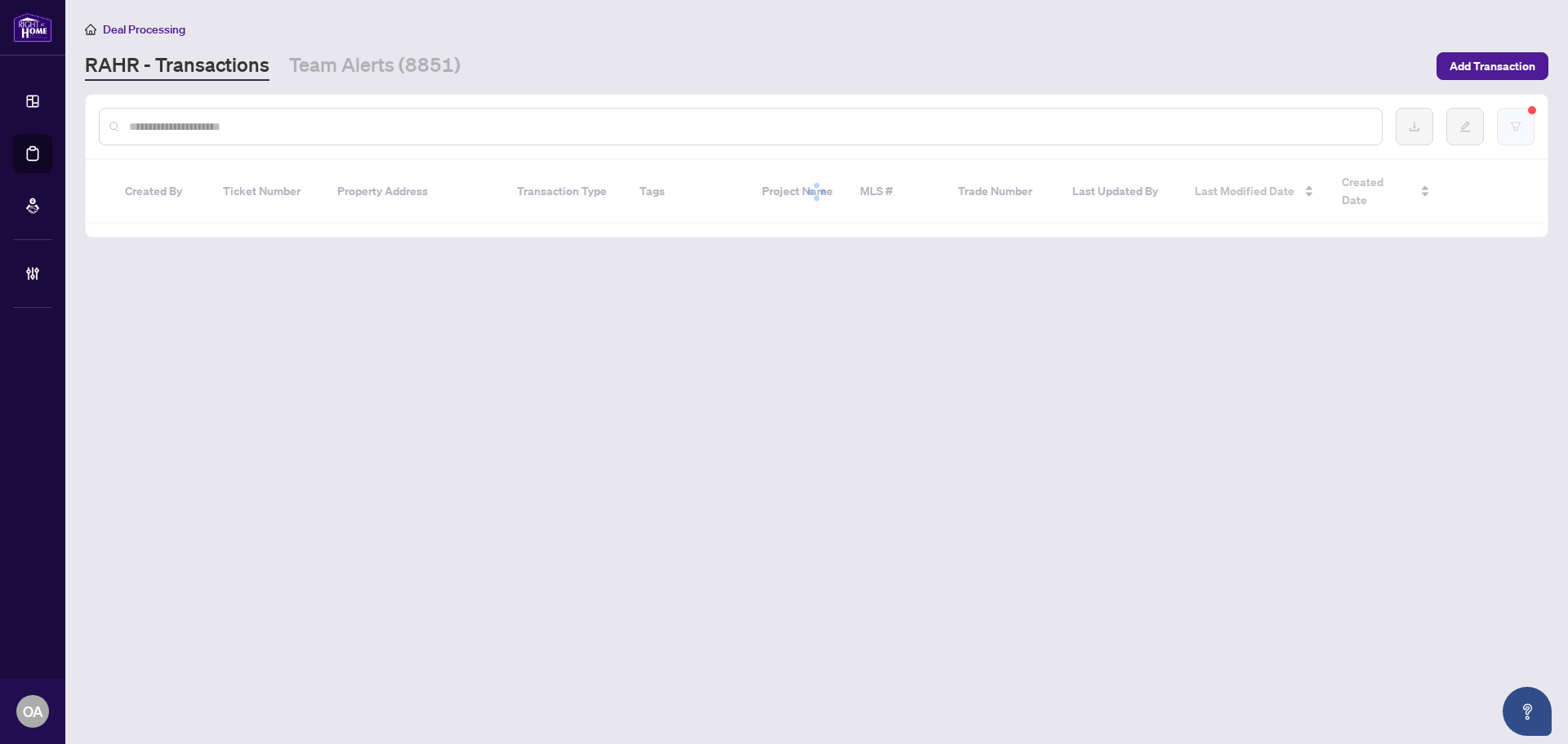
click at [1505, 129] on button "button" at bounding box center [1516, 127] width 38 height 38
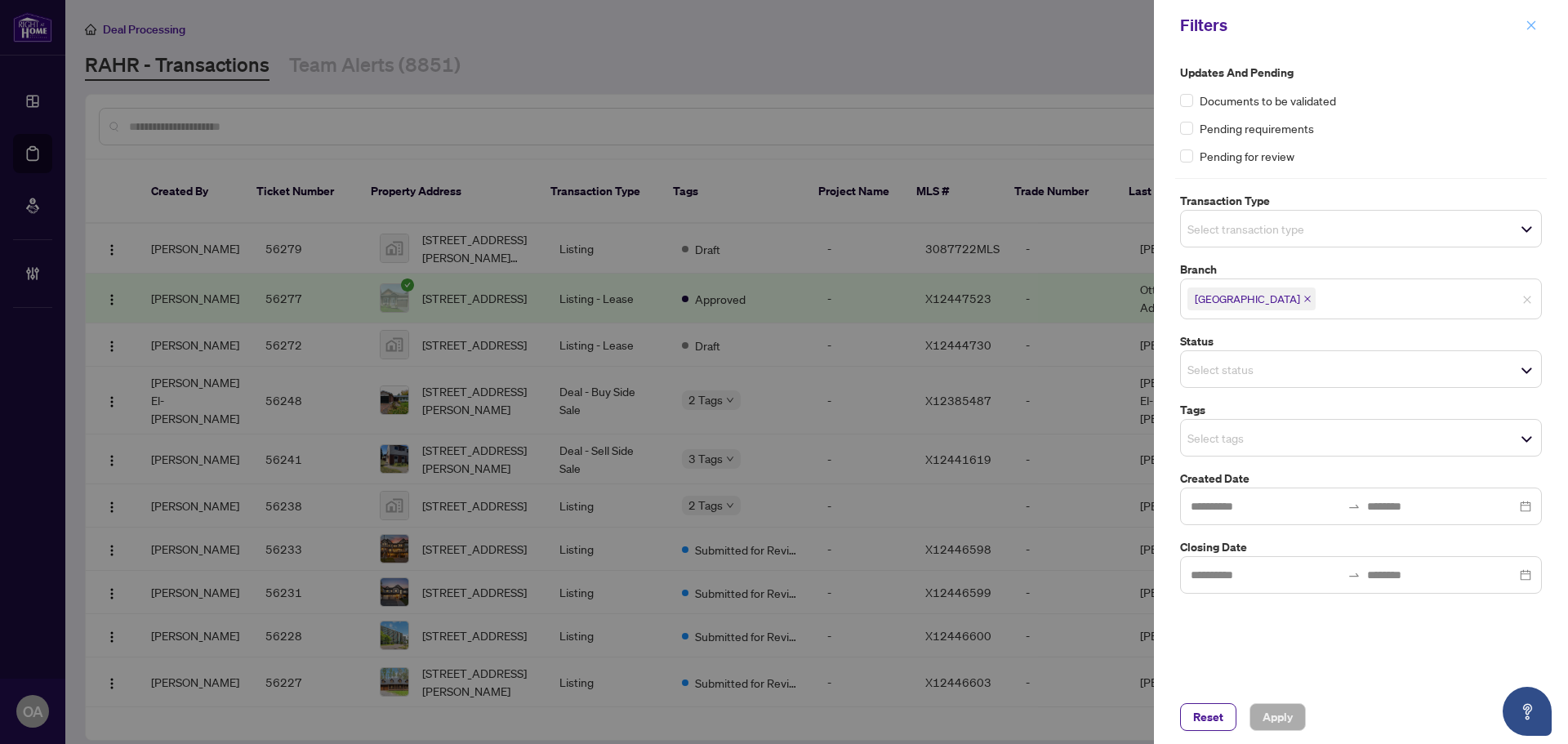
click at [1531, 26] on icon "close" at bounding box center [1531, 25] width 9 height 9
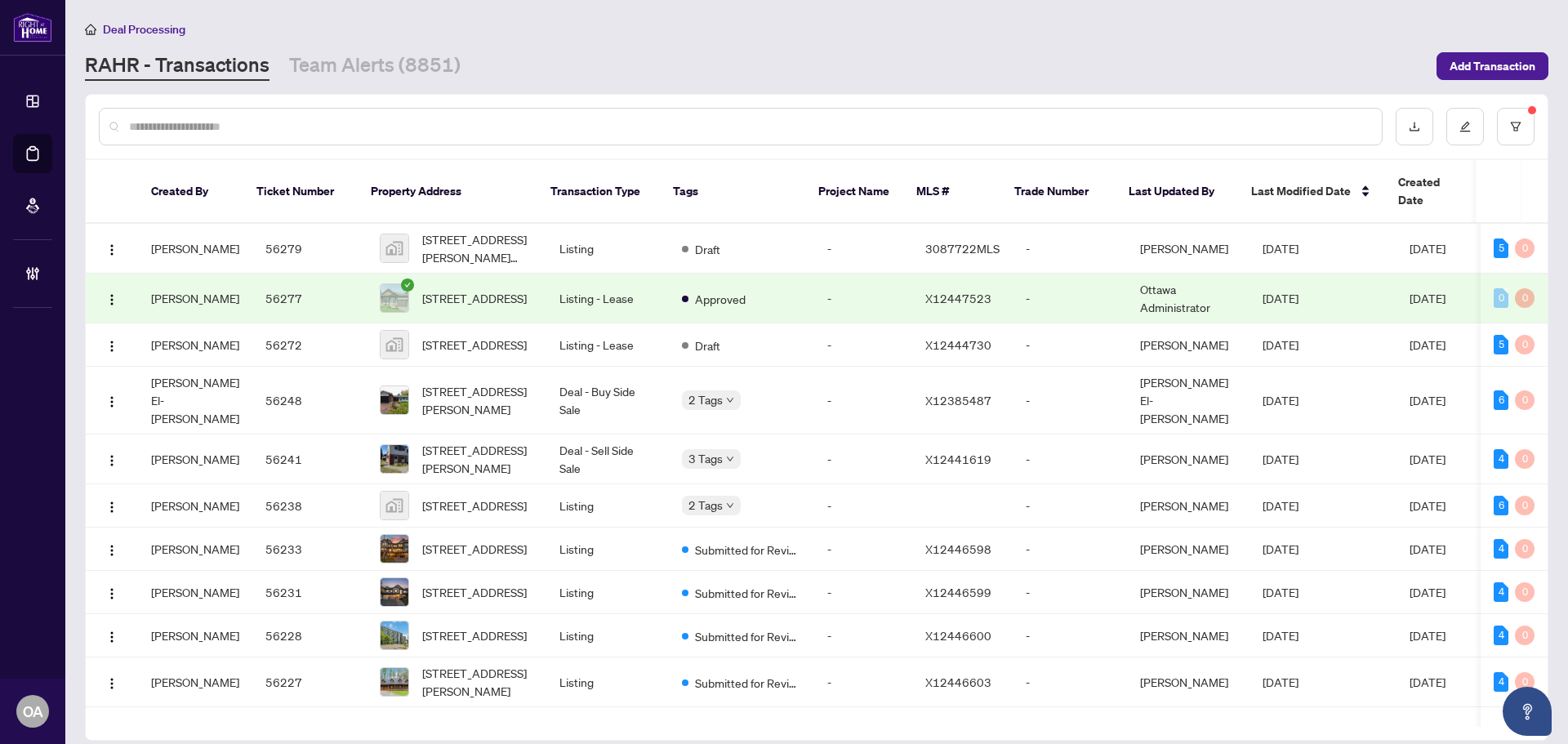
click at [503, 129] on input "text" at bounding box center [749, 126] width 1240 height 18
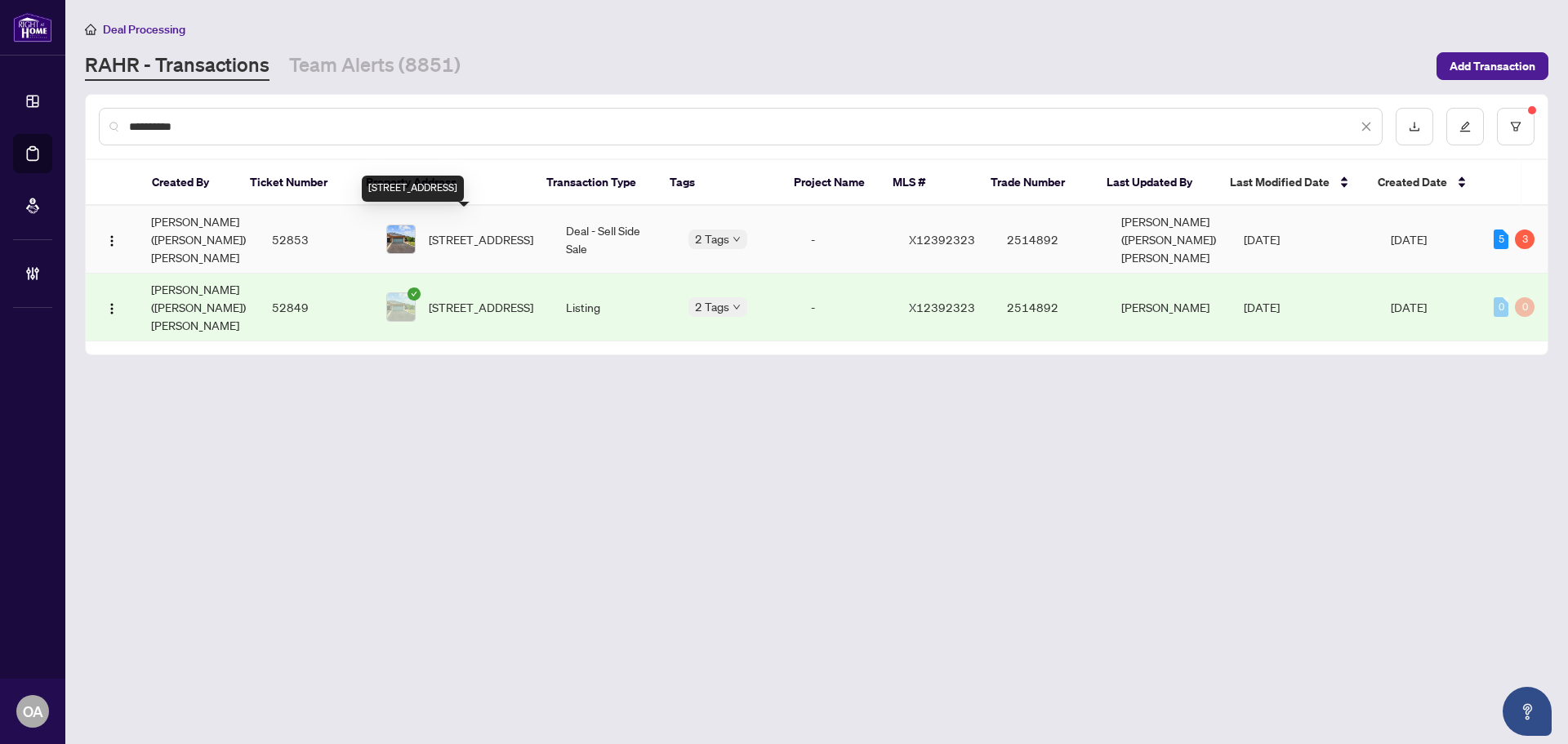
type input "**********"
click at [449, 231] on span "58 AMBERLAKES Dr, Ottawa, Ontario K2S 2A2, Canada" at bounding box center [481, 239] width 105 height 18
click at [1148, 672] on main "**********" at bounding box center [816, 372] width 1502 height 744
click at [1195, 621] on main "**********" at bounding box center [816, 372] width 1502 height 744
click at [347, 54] on link "Team Alerts (8851)" at bounding box center [374, 66] width 171 height 29
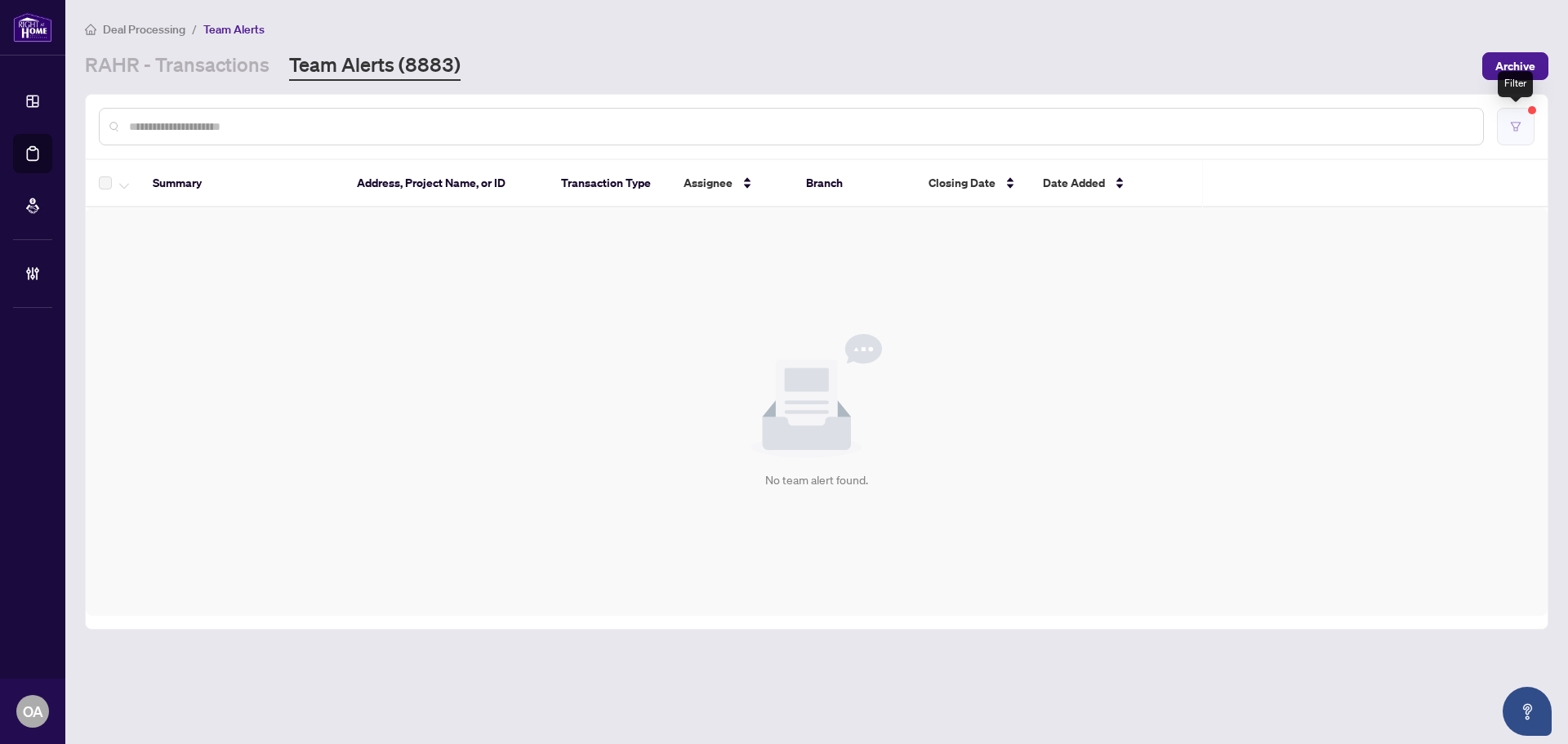
click at [1521, 132] on button "button" at bounding box center [1516, 127] width 38 height 38
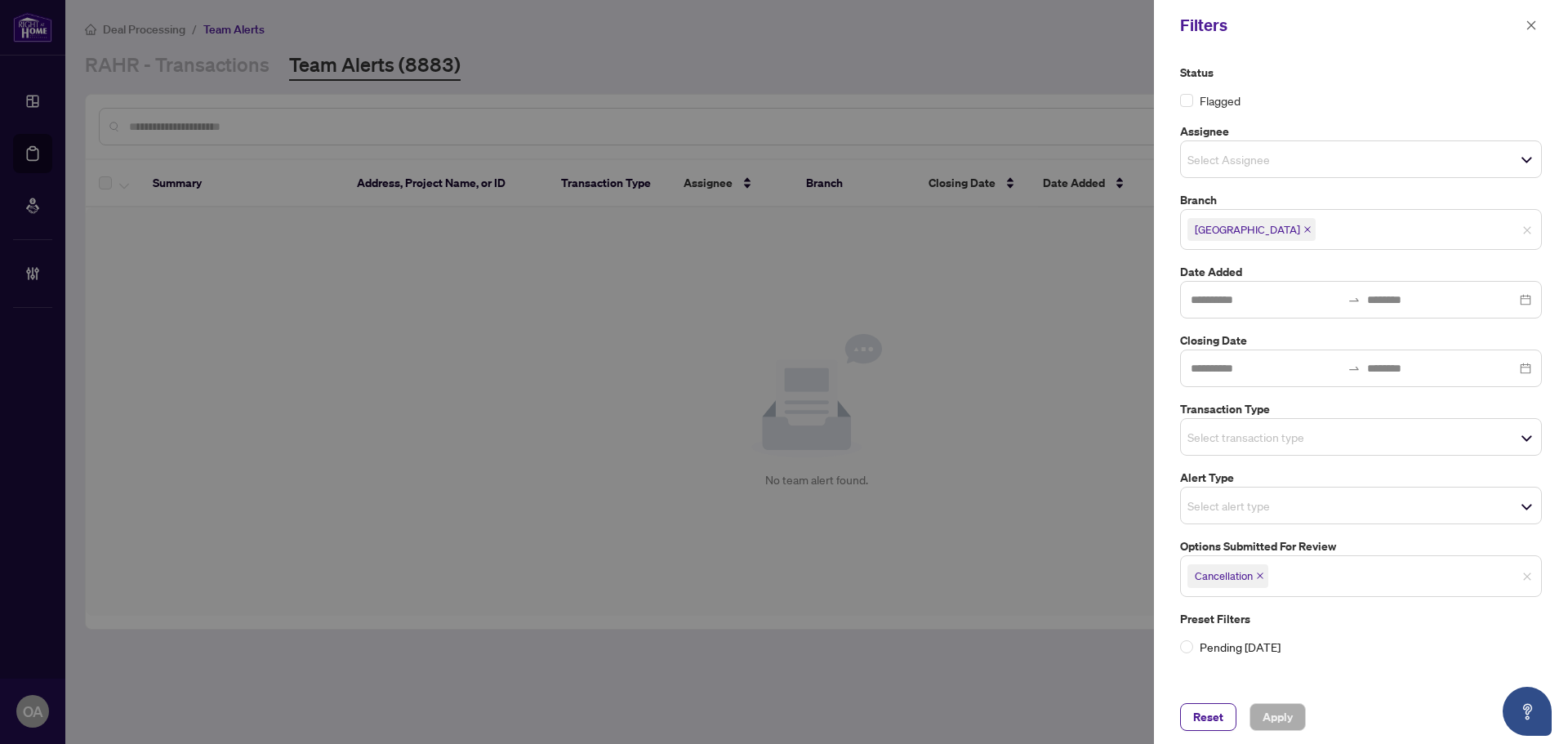
drag, startPoint x: 1262, startPoint y: 574, endPoint x: 1280, endPoint y: 615, distance: 44.8
click at [1263, 579] on icon "close" at bounding box center [1260, 577] width 7 height 7
click at [1238, 576] on input "search" at bounding box center [1244, 573] width 114 height 20
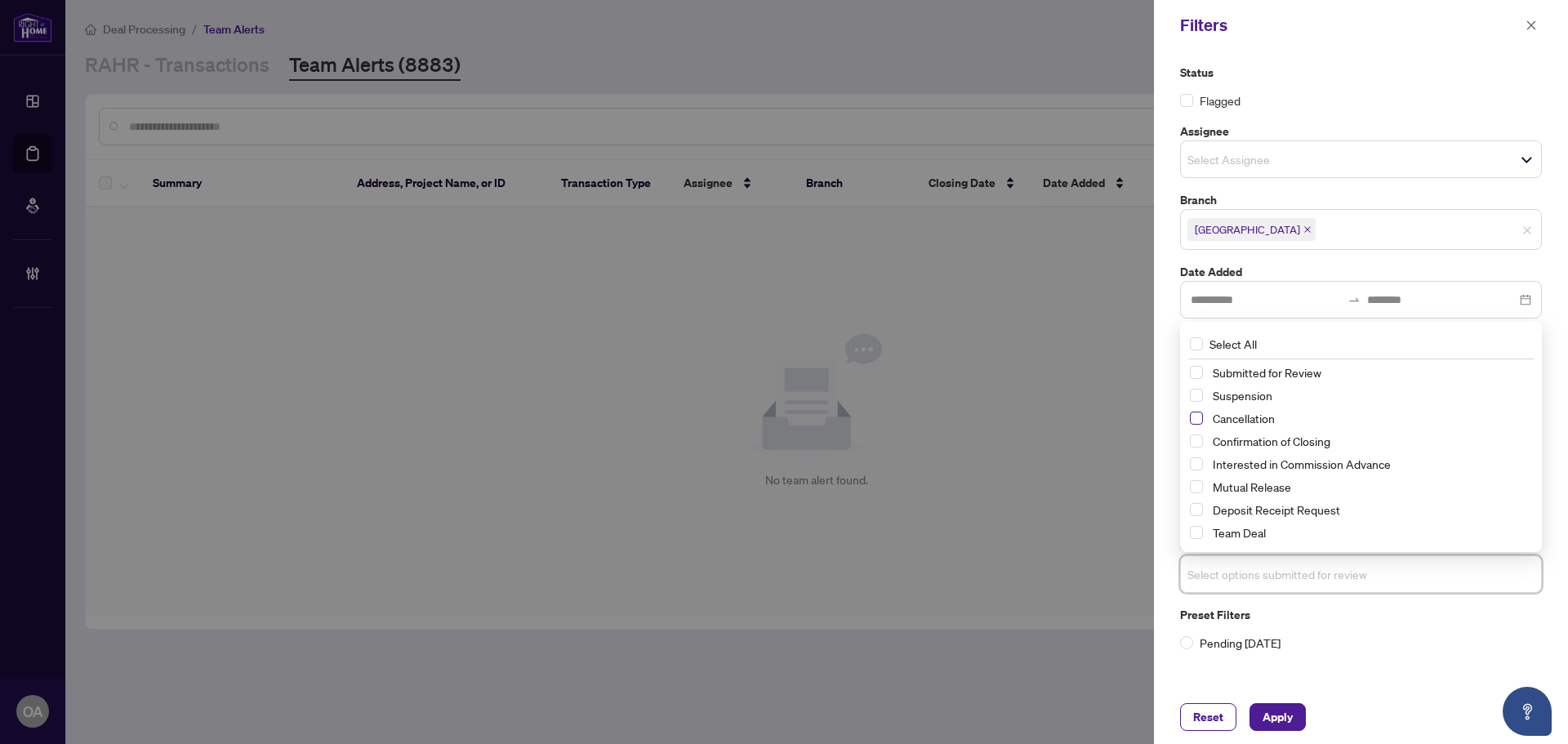
click at [1192, 417] on span "Select Cancellation" at bounding box center [1195, 417] width 13 height 13
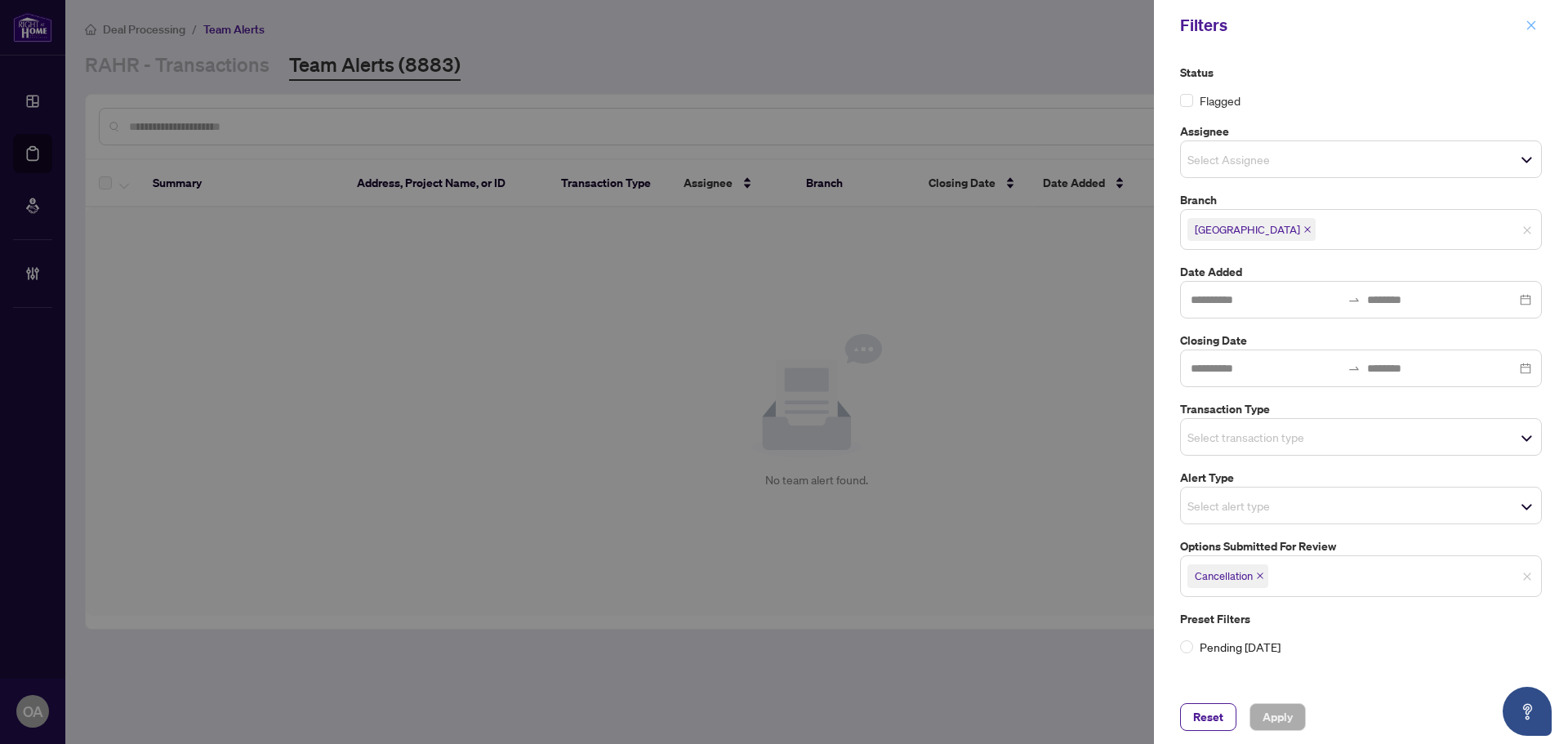
click at [1535, 26] on icon "close" at bounding box center [1530, 25] width 11 height 11
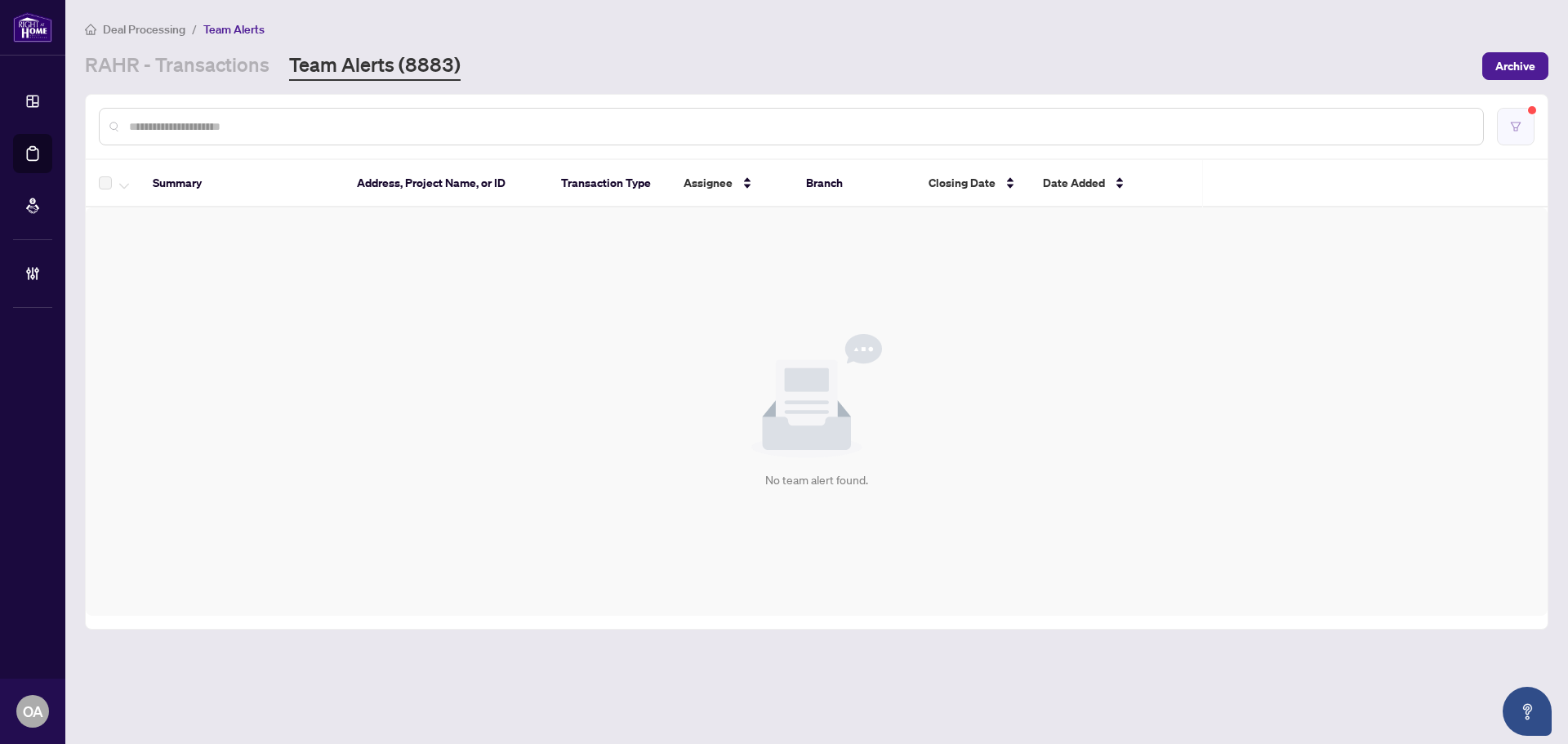
click at [1524, 129] on button "button" at bounding box center [1516, 127] width 38 height 38
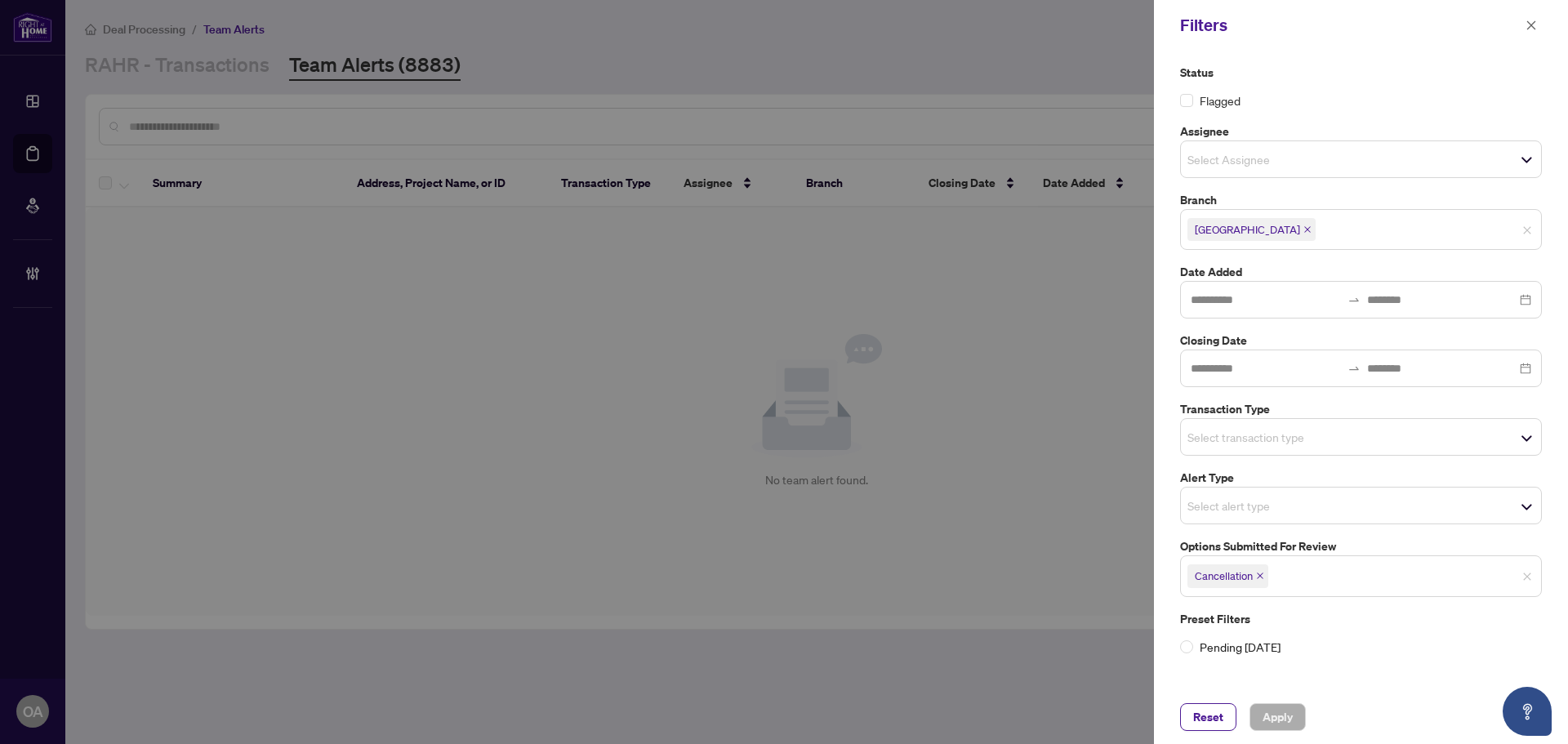
click at [1258, 579] on icon "close" at bounding box center [1260, 576] width 9 height 9
click at [1208, 577] on input "search" at bounding box center [1244, 573] width 114 height 20
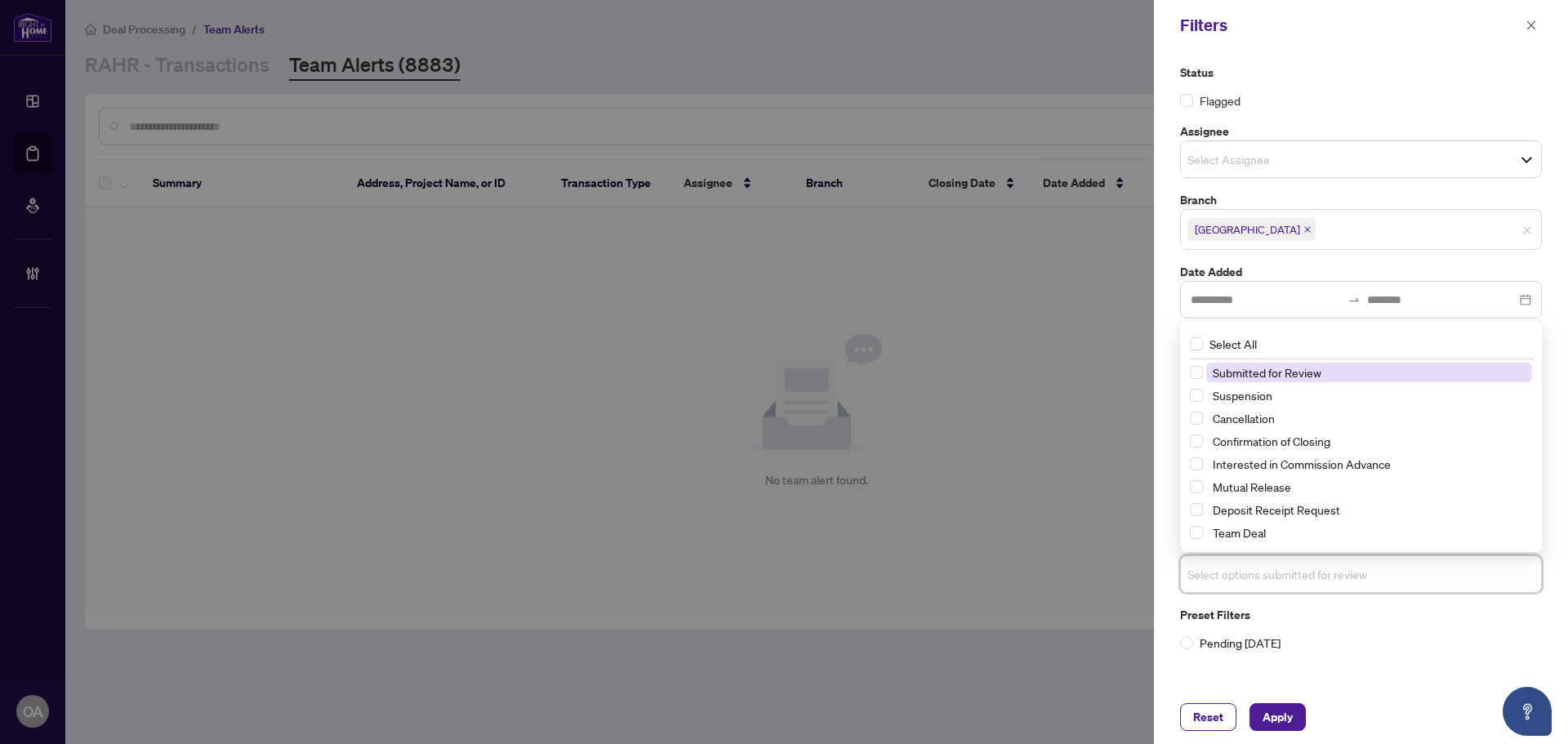
click at [1208, 577] on input "search" at bounding box center [1244, 573] width 114 height 20
click at [1475, 647] on label "Pending Today" at bounding box center [1361, 642] width 362 height 18
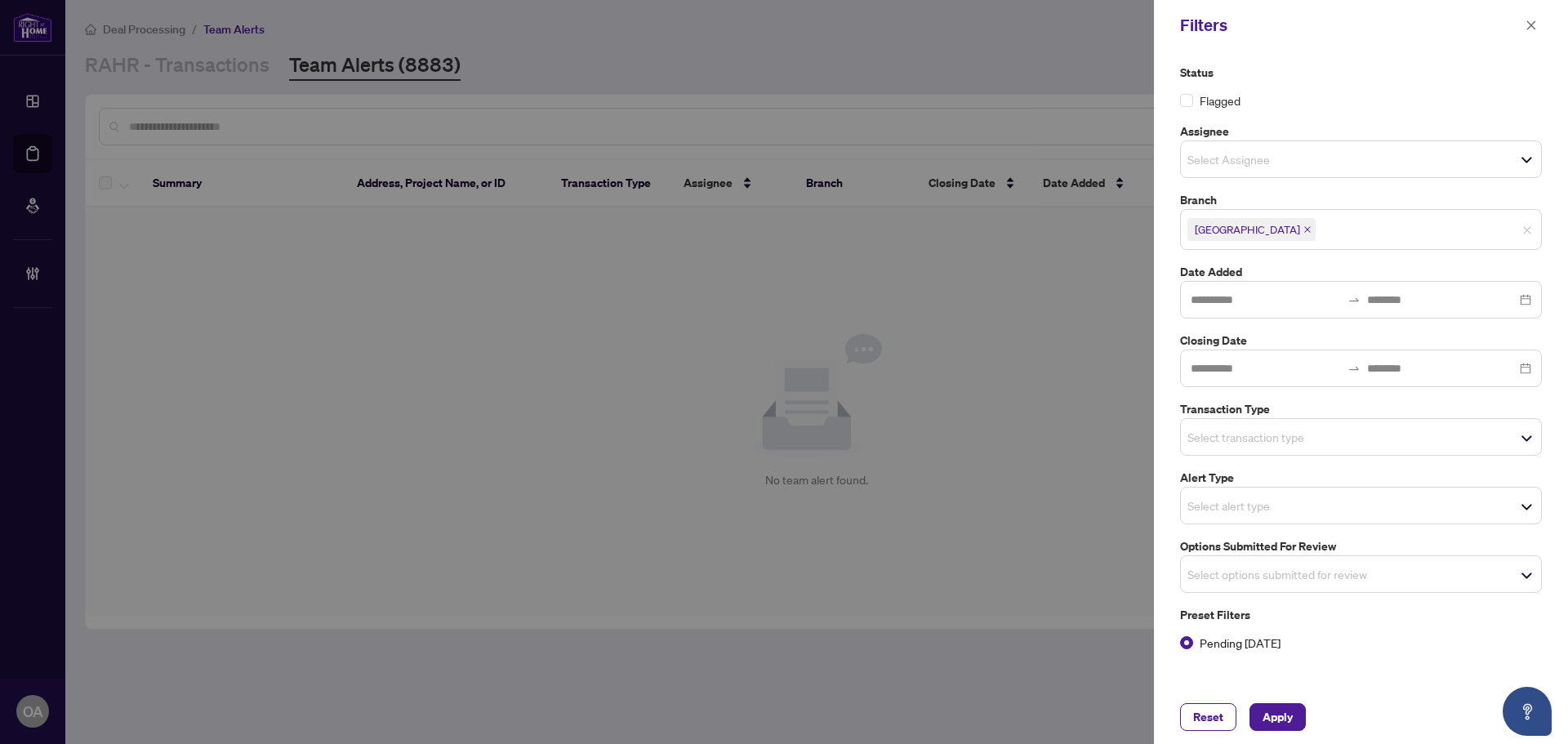
click at [1203, 434] on input "search" at bounding box center [1244, 436] width 114 height 20
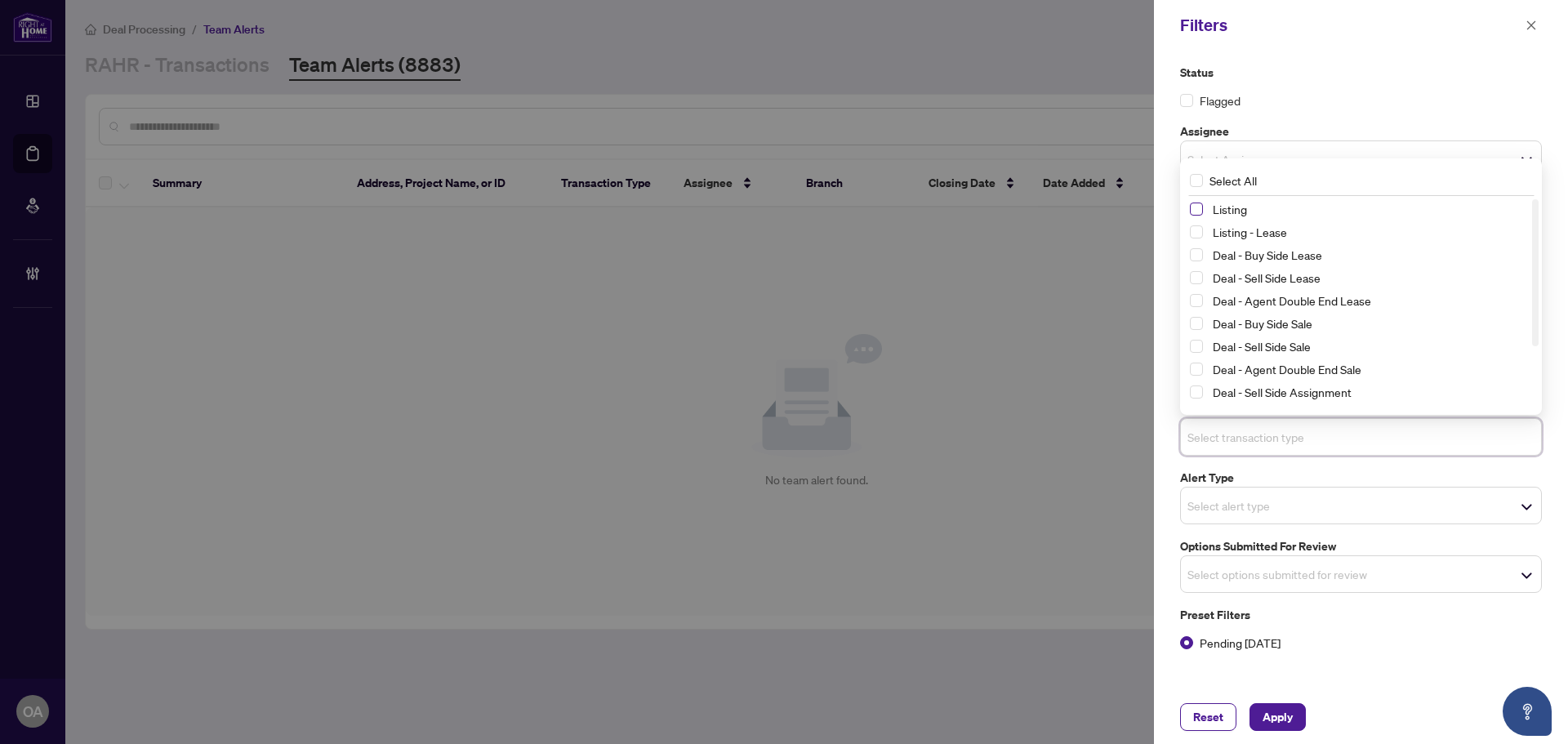
click at [1201, 207] on span "Select Listing" at bounding box center [1195, 208] width 13 height 13
click at [1199, 234] on span "Select Listing - Lease" at bounding box center [1195, 232] width 13 height 13
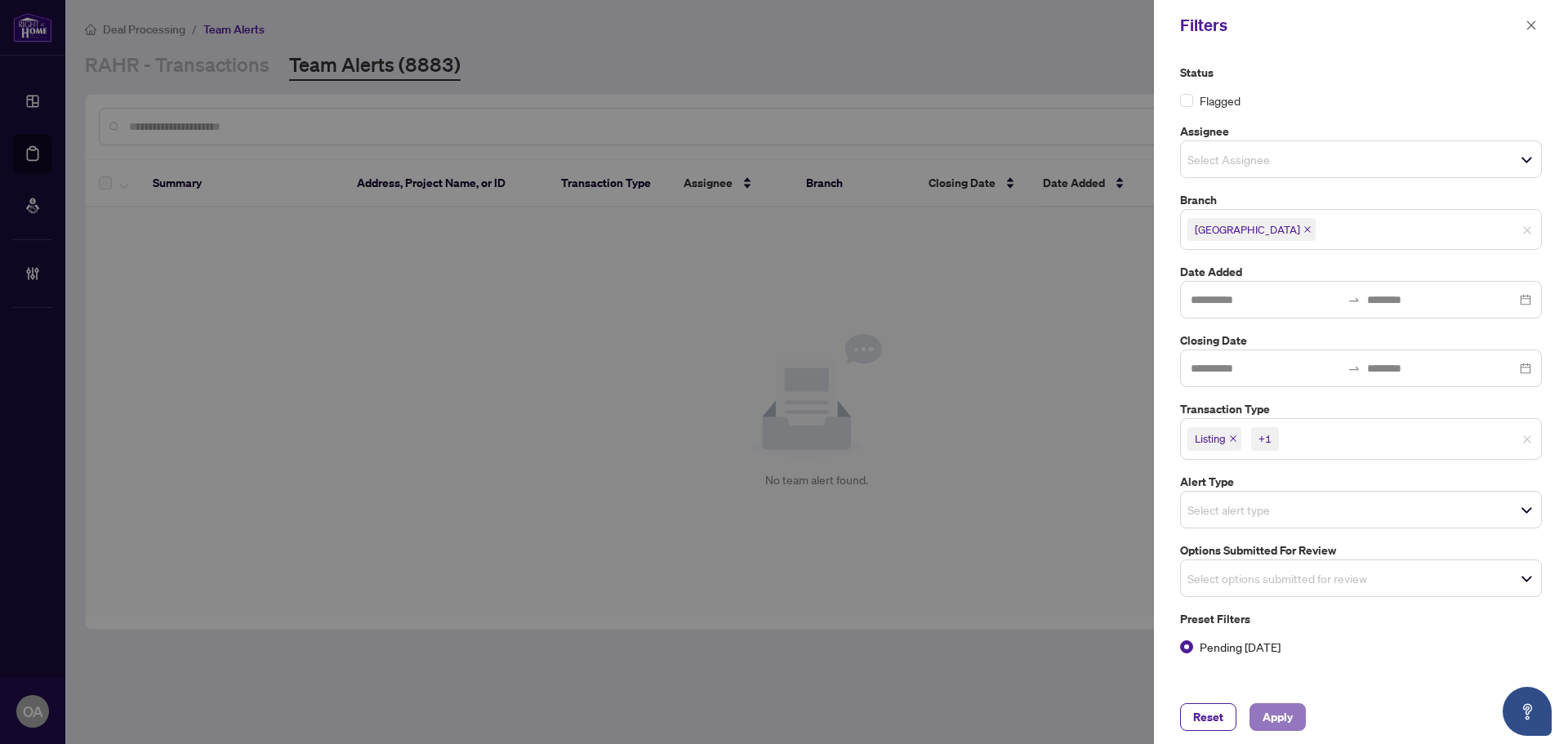
click at [1271, 723] on span "Apply" at bounding box center [1277, 717] width 30 height 26
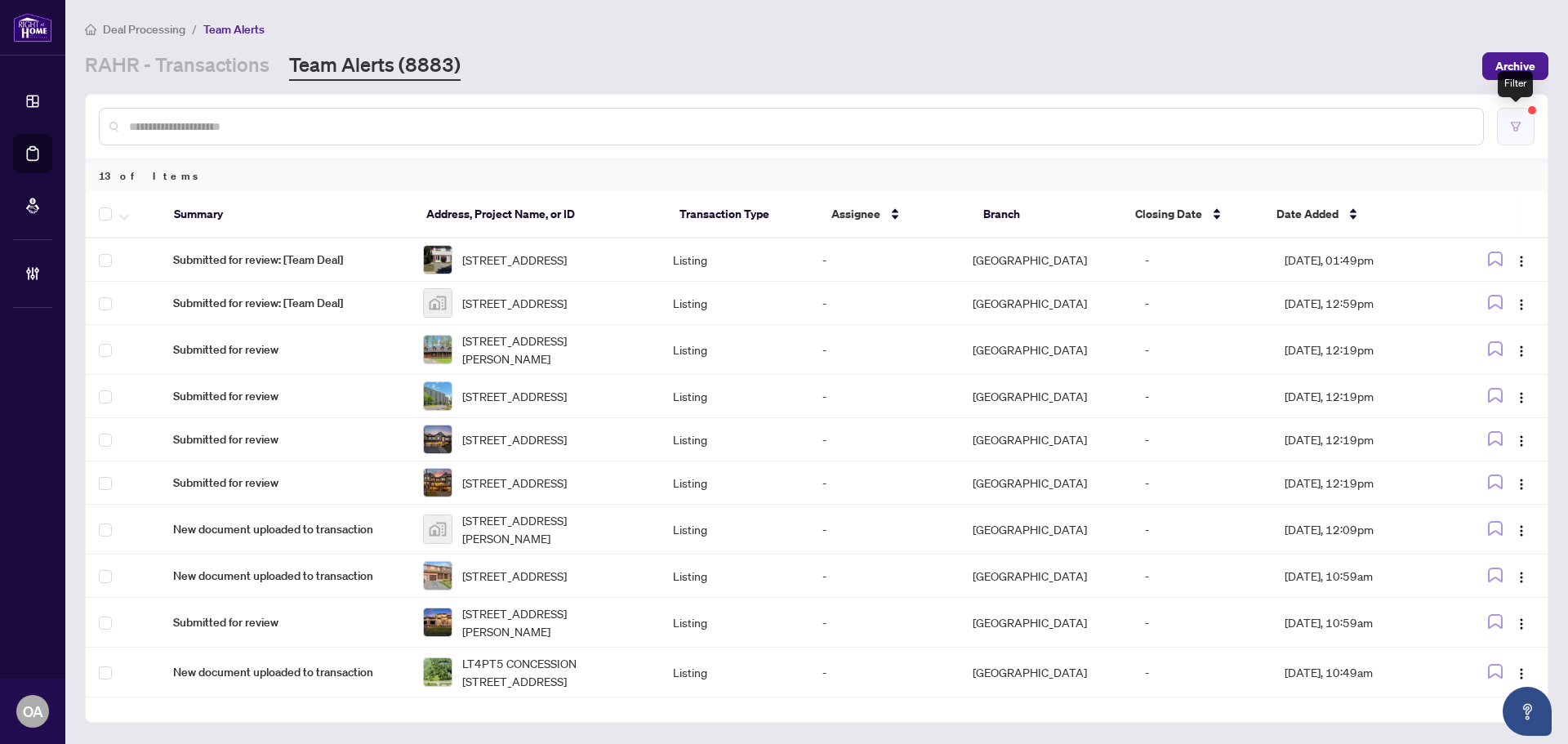
click at [1516, 128] on icon "filter" at bounding box center [1515, 126] width 9 height 9
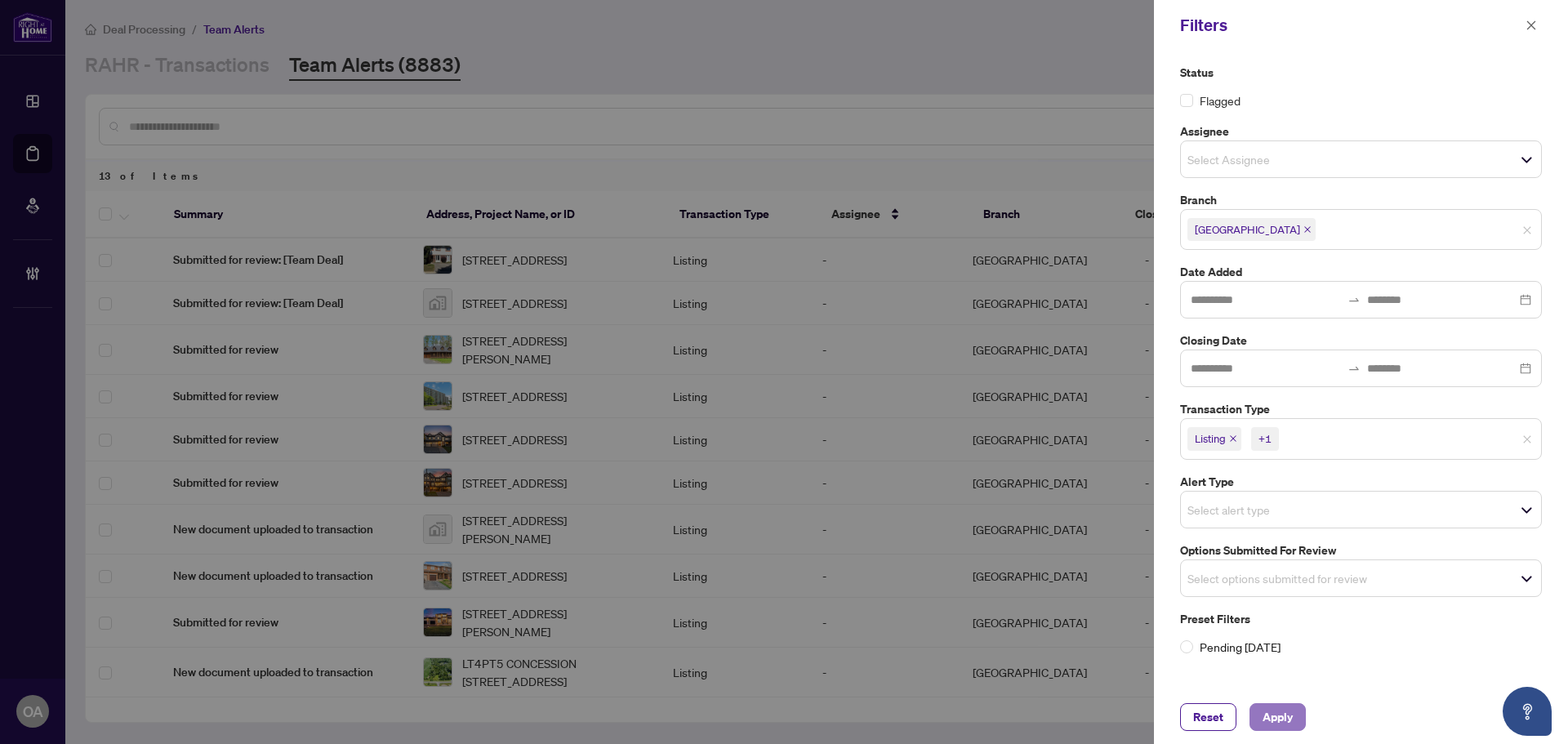
click at [1268, 715] on span "Apply" at bounding box center [1277, 717] width 30 height 26
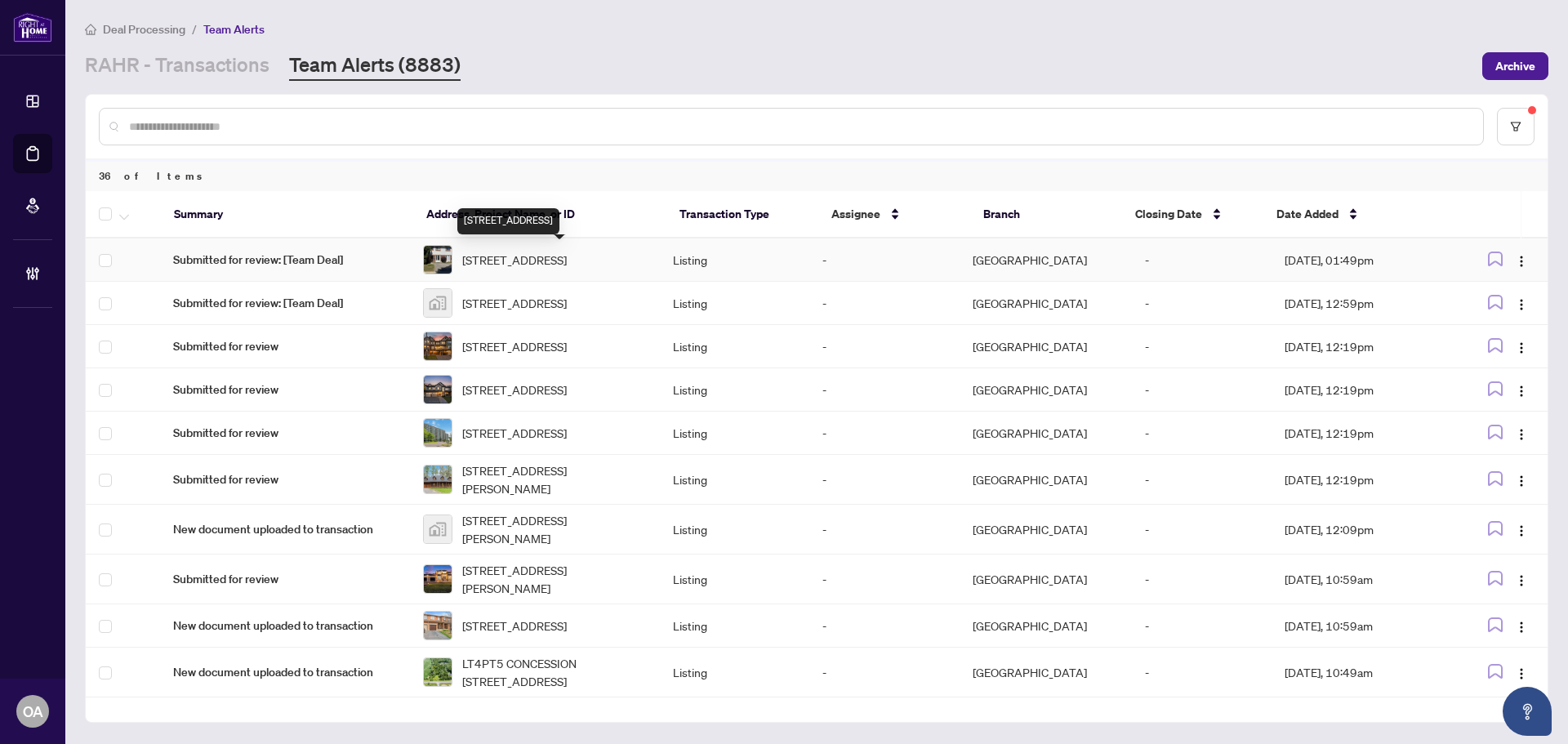
click at [543, 265] on span "1013 Cloister Gdns, Ottawa, Ontario K1C 2A1, Canada" at bounding box center [514, 260] width 105 height 18
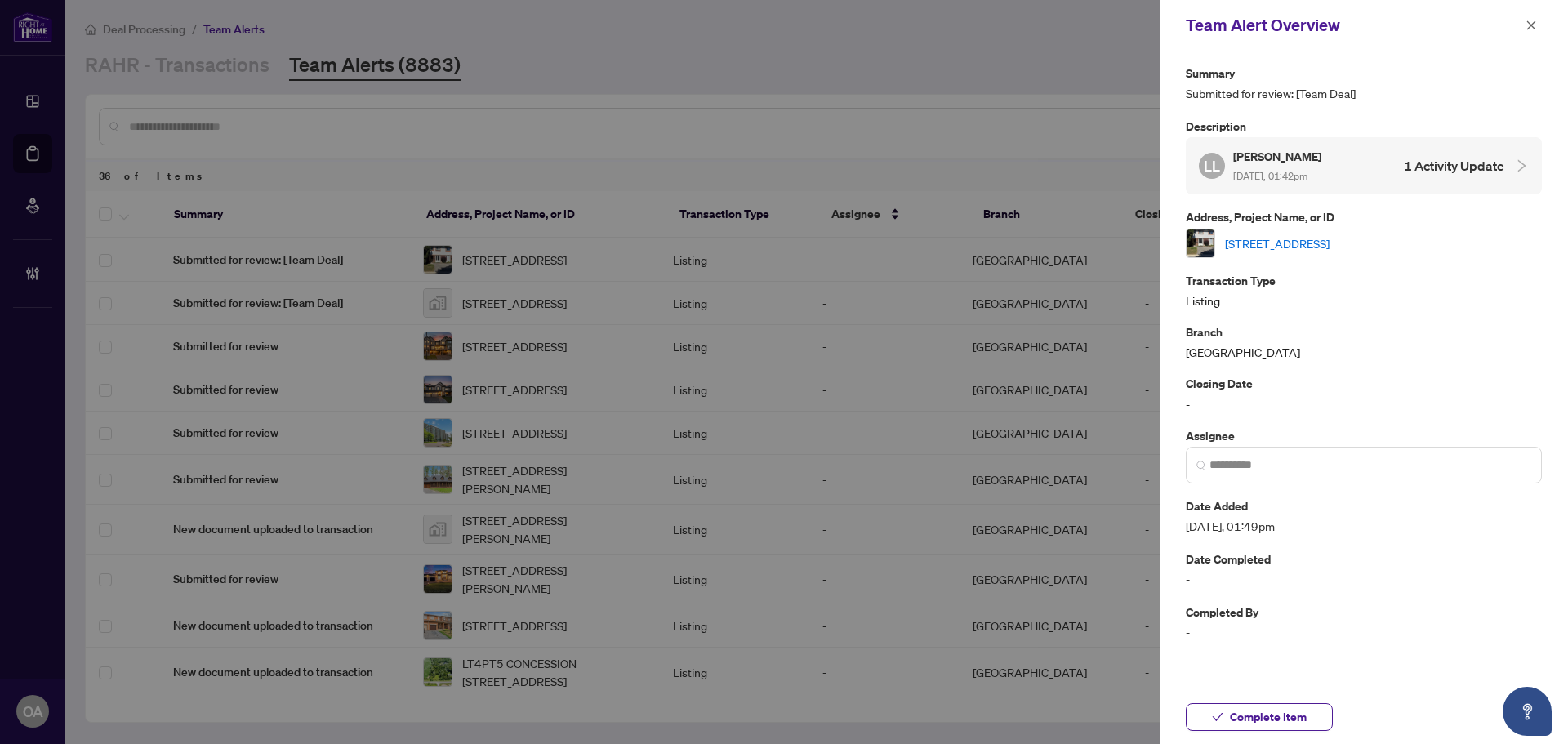
click at [1326, 238] on link "1013 Cloister Gdns, Ottawa, Ontario K1C 2A1, Canada" at bounding box center [1277, 243] width 105 height 18
click at [1535, 28] on icon "close" at bounding box center [1531, 25] width 9 height 9
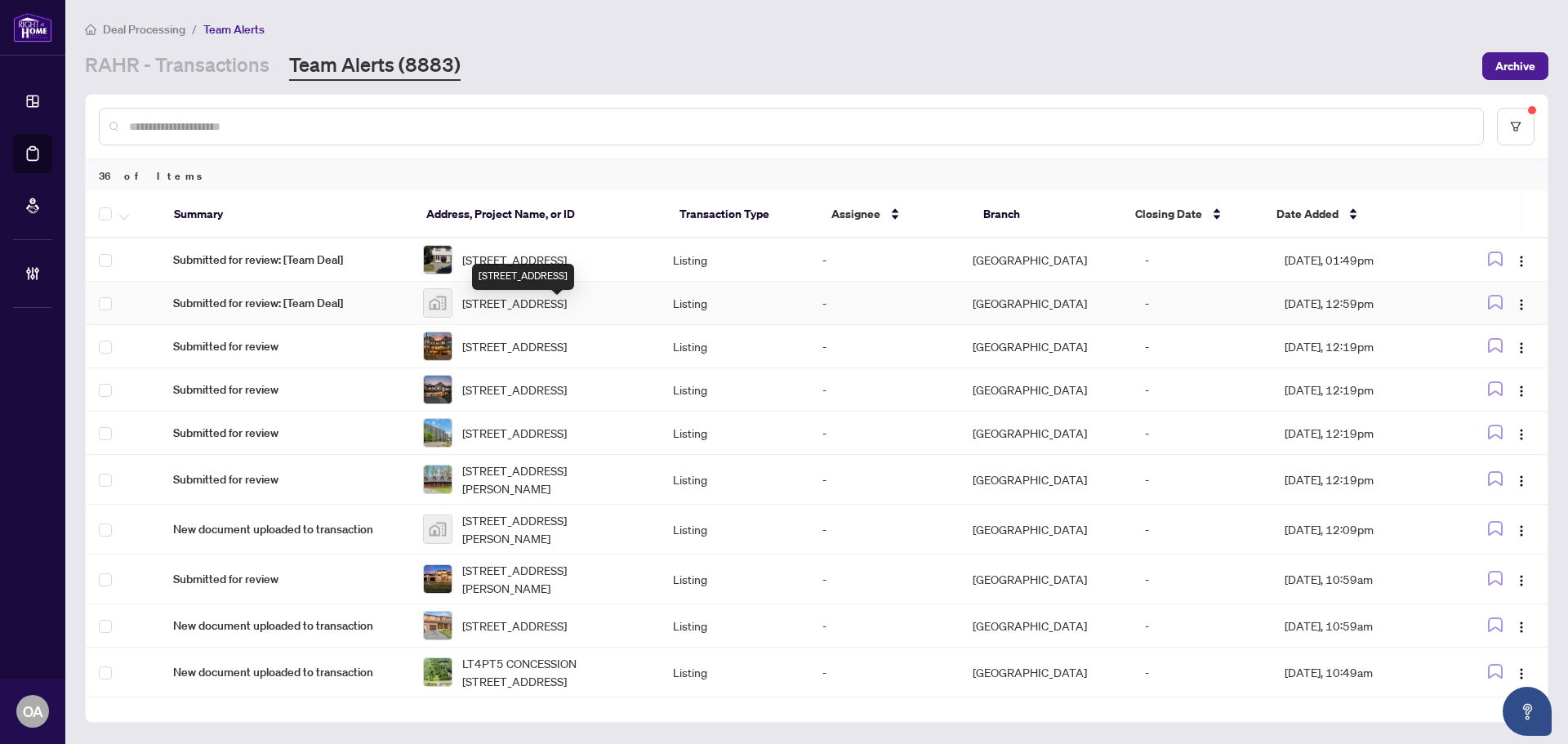
click at [476, 310] on span "11 Oriska Way, Nepean, ON, Canada" at bounding box center [514, 303] width 105 height 18
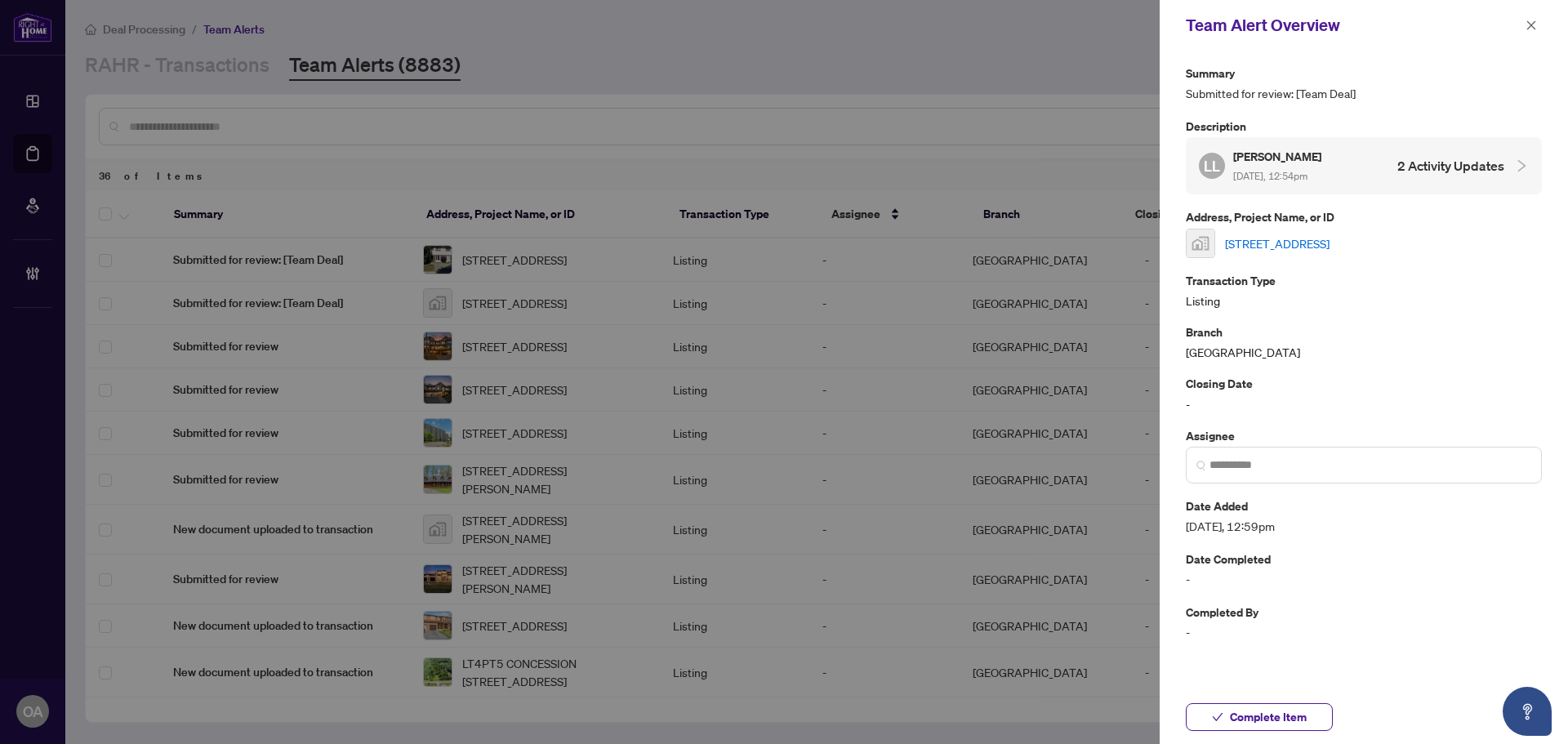
click at [1327, 247] on link "11 Oriska Way, Nepean, ON, Canada" at bounding box center [1277, 243] width 105 height 18
click at [1535, 22] on icon "close" at bounding box center [1530, 25] width 11 height 11
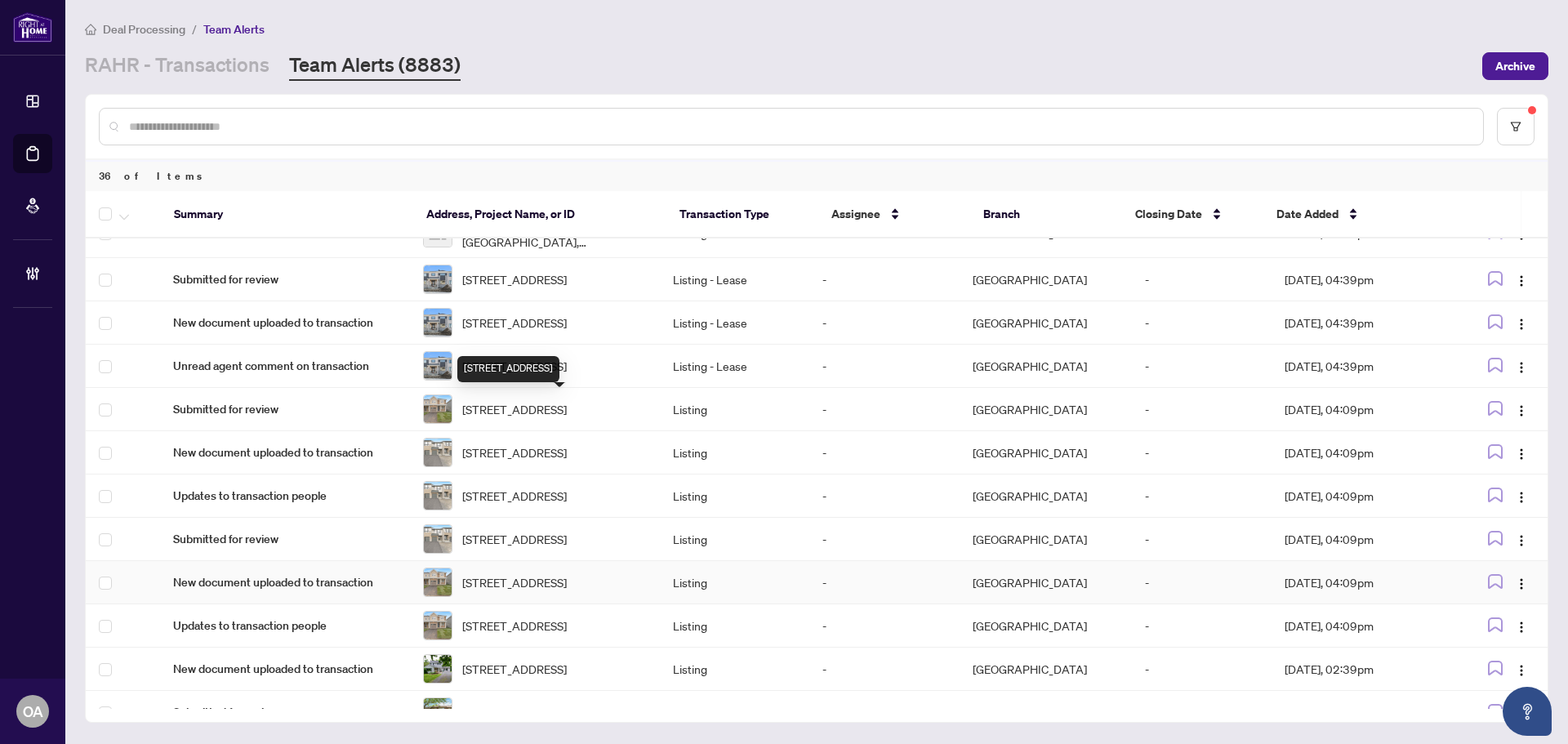
scroll to position [1317, 0]
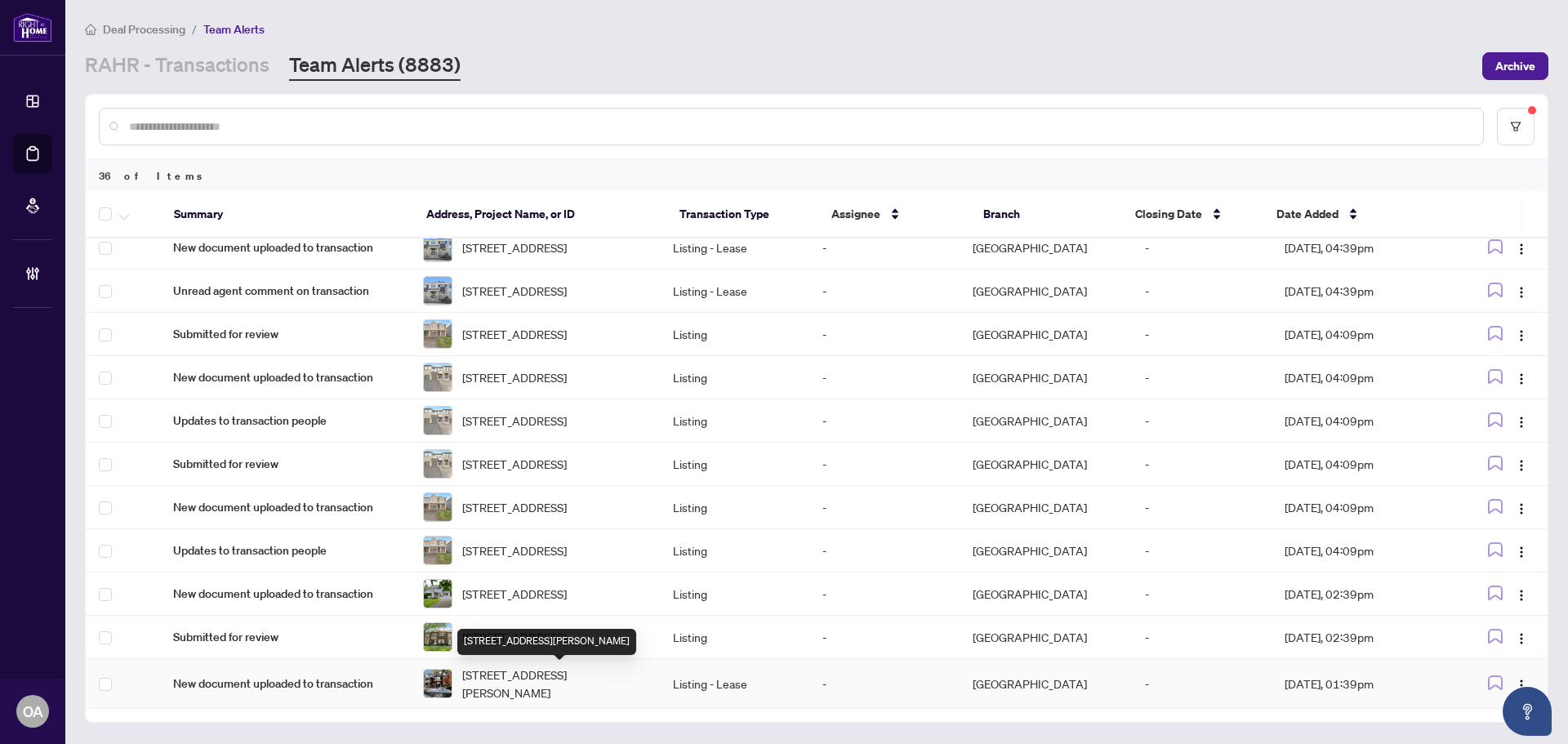
click at [516, 673] on span "249 Mcleod St, Ottawa Centre, Ontario K2P 1A1, Canada" at bounding box center [554, 684] width 184 height 36
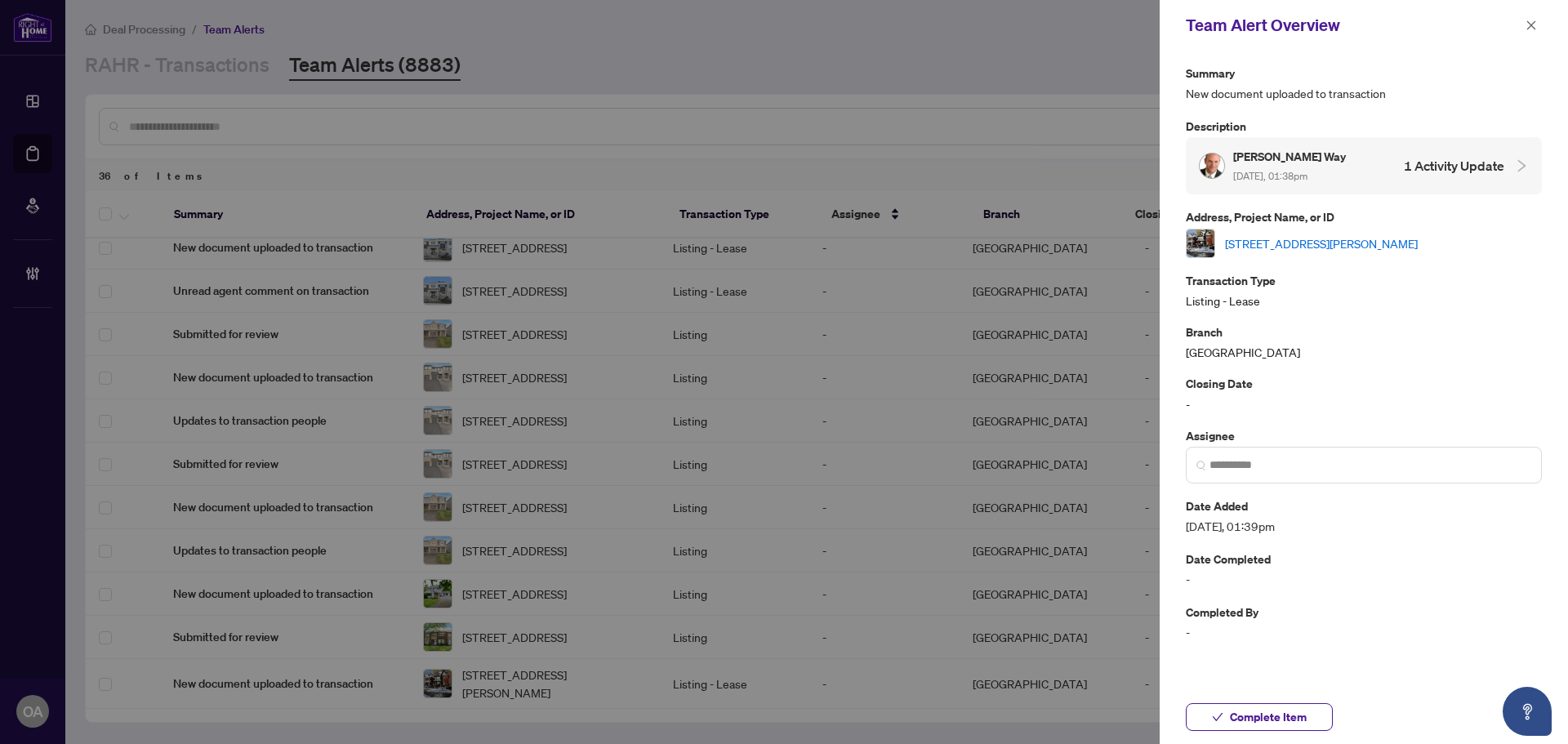
click at [1277, 240] on link "249 Mcleod St, Ottawa Centre, Ontario K2P 1A1, Canada" at bounding box center [1320, 243] width 193 height 18
click at [1362, 245] on link "249 Mcleod St, Ottawa Centre, Ontario K2P 1A1, Canada" at bounding box center [1320, 243] width 193 height 18
click at [1363, 239] on link "249 Mcleod St, Ottawa Centre, Ontario K2P 1A1, Canada" at bounding box center [1320, 243] width 193 height 18
click at [1526, 23] on icon "close" at bounding box center [1530, 25] width 11 height 11
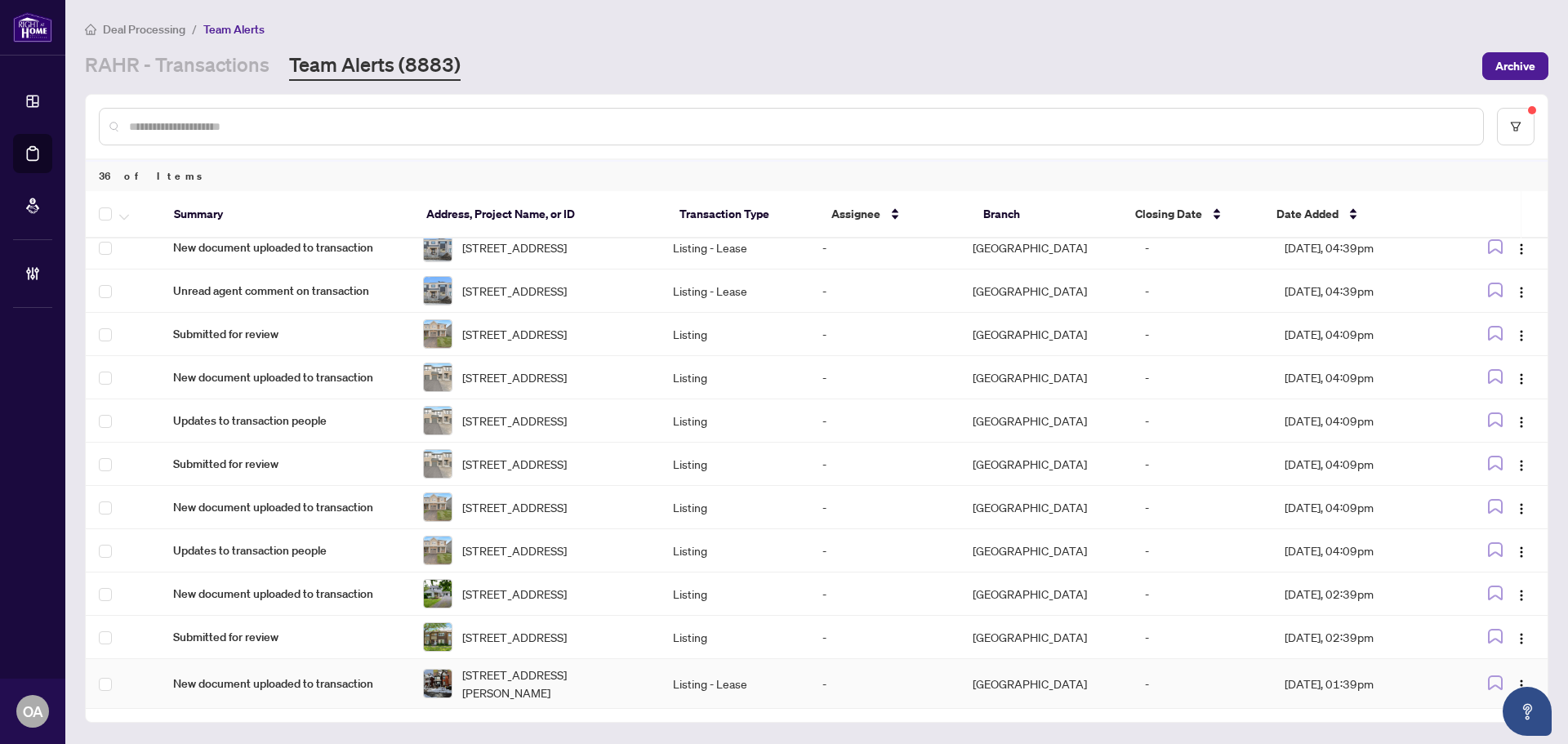
click at [113, 685] on td at bounding box center [123, 684] width 75 height 50
click at [129, 215] on icon "button" at bounding box center [123, 217] width 9 height 6
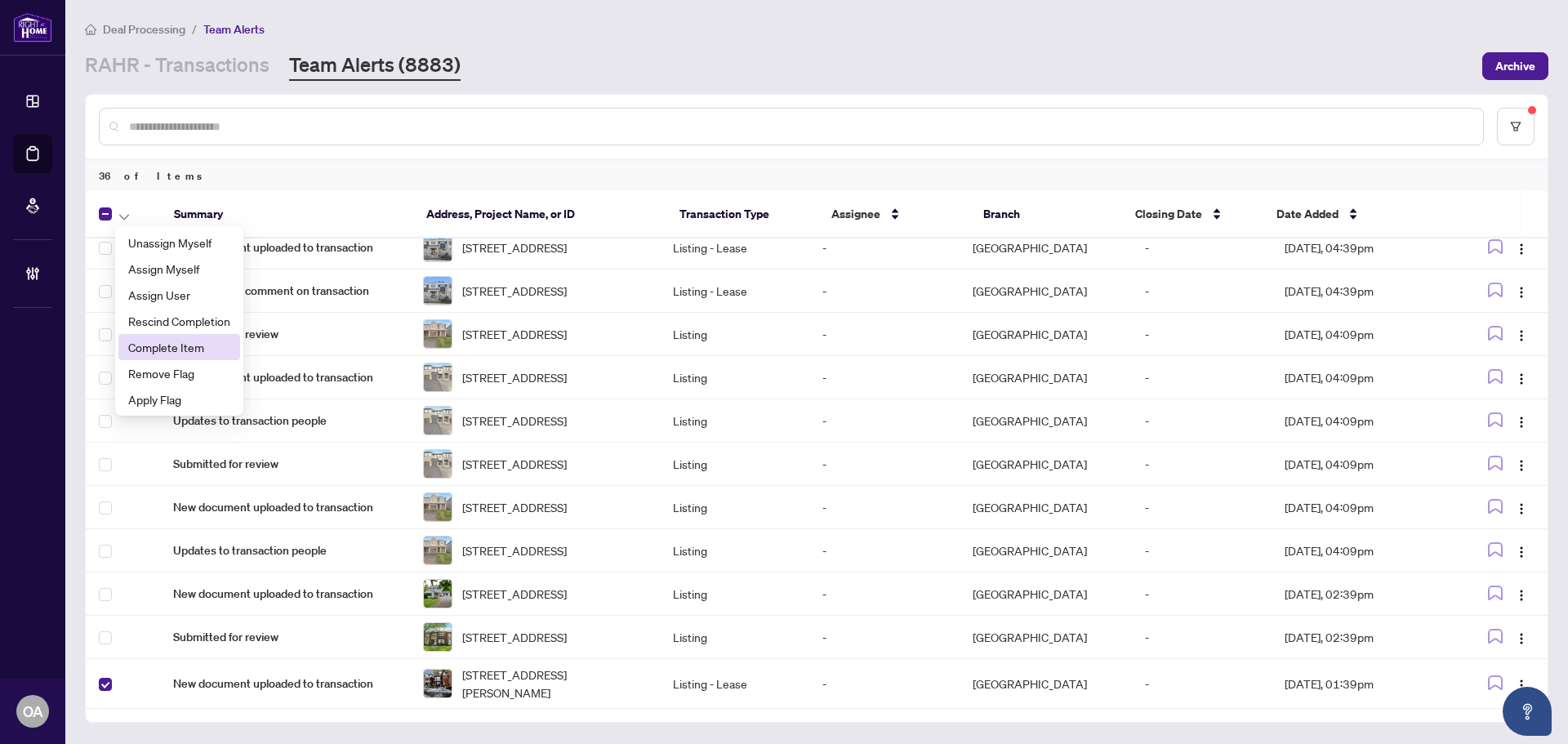
click at [145, 344] on span "Complete Item" at bounding box center [179, 347] width 102 height 18
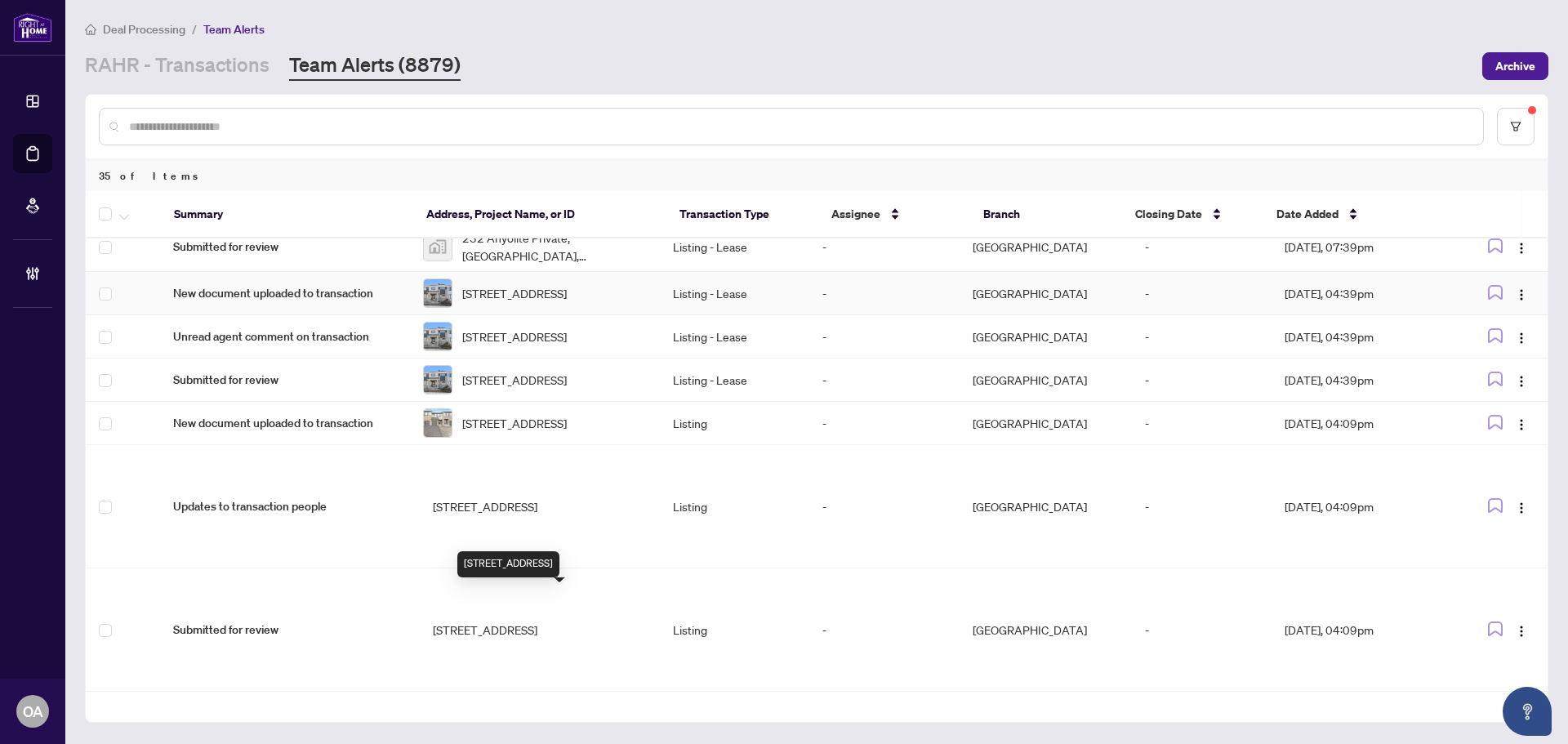
scroll to position [1267, 0]
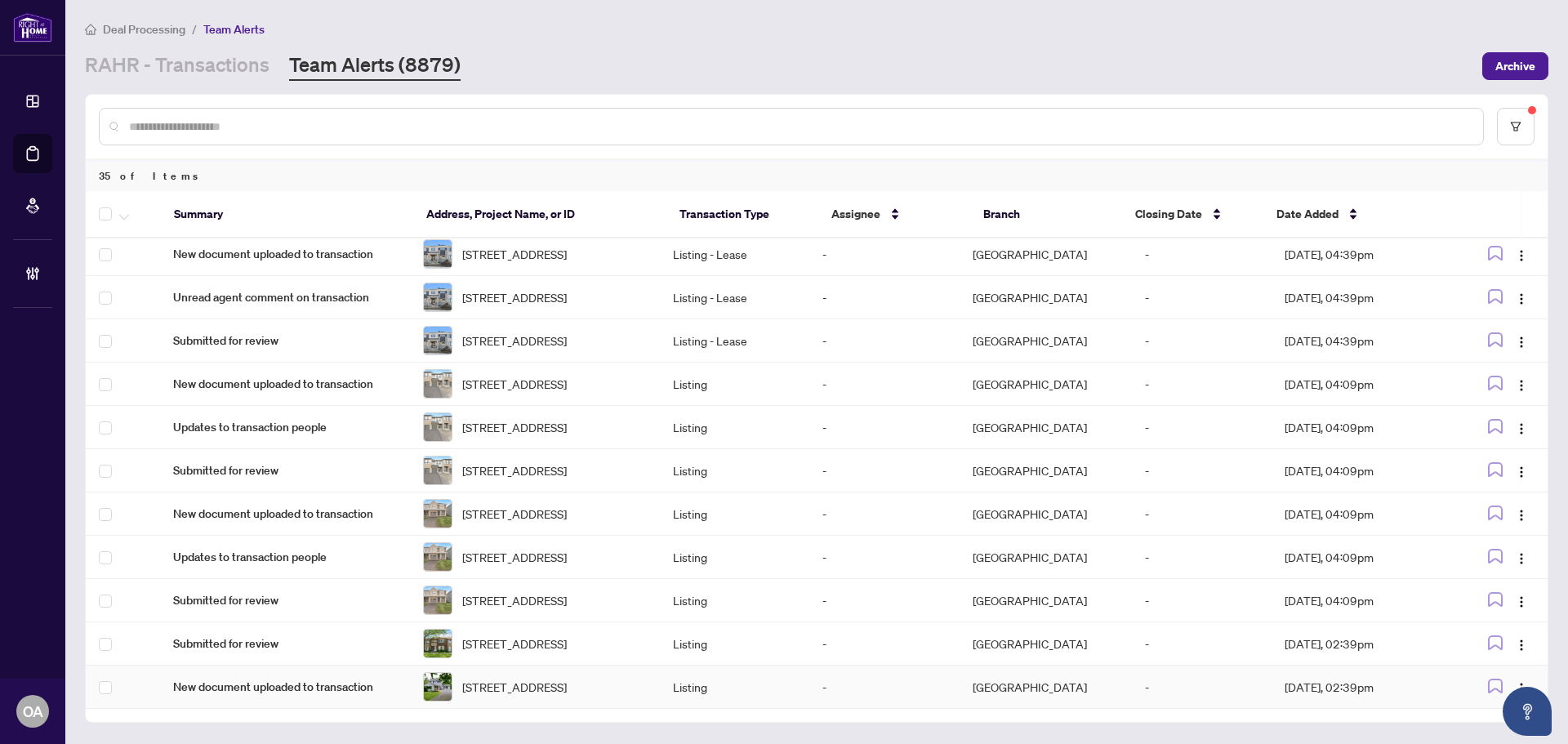
click at [518, 683] on span "13928 Connaught Rd, North Dundas, Ontario K0C 1H0, Canada" at bounding box center [514, 687] width 105 height 18
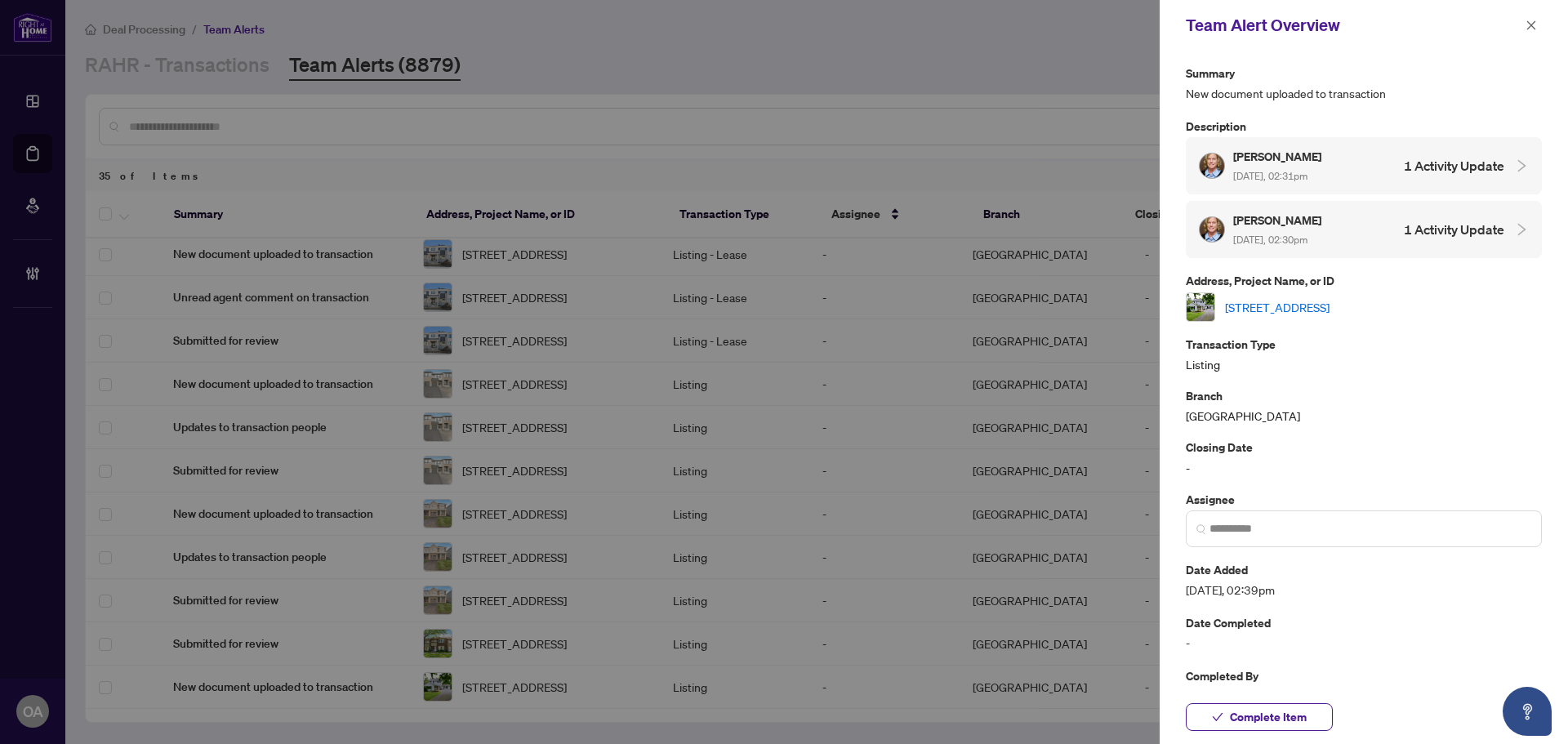
click at [1288, 298] on link "13928 Connaught Rd, North Dundas, Ontario K0C 1H0, Canada" at bounding box center [1277, 307] width 105 height 18
click at [1529, 36] on span "button" at bounding box center [1530, 25] width 11 height 26
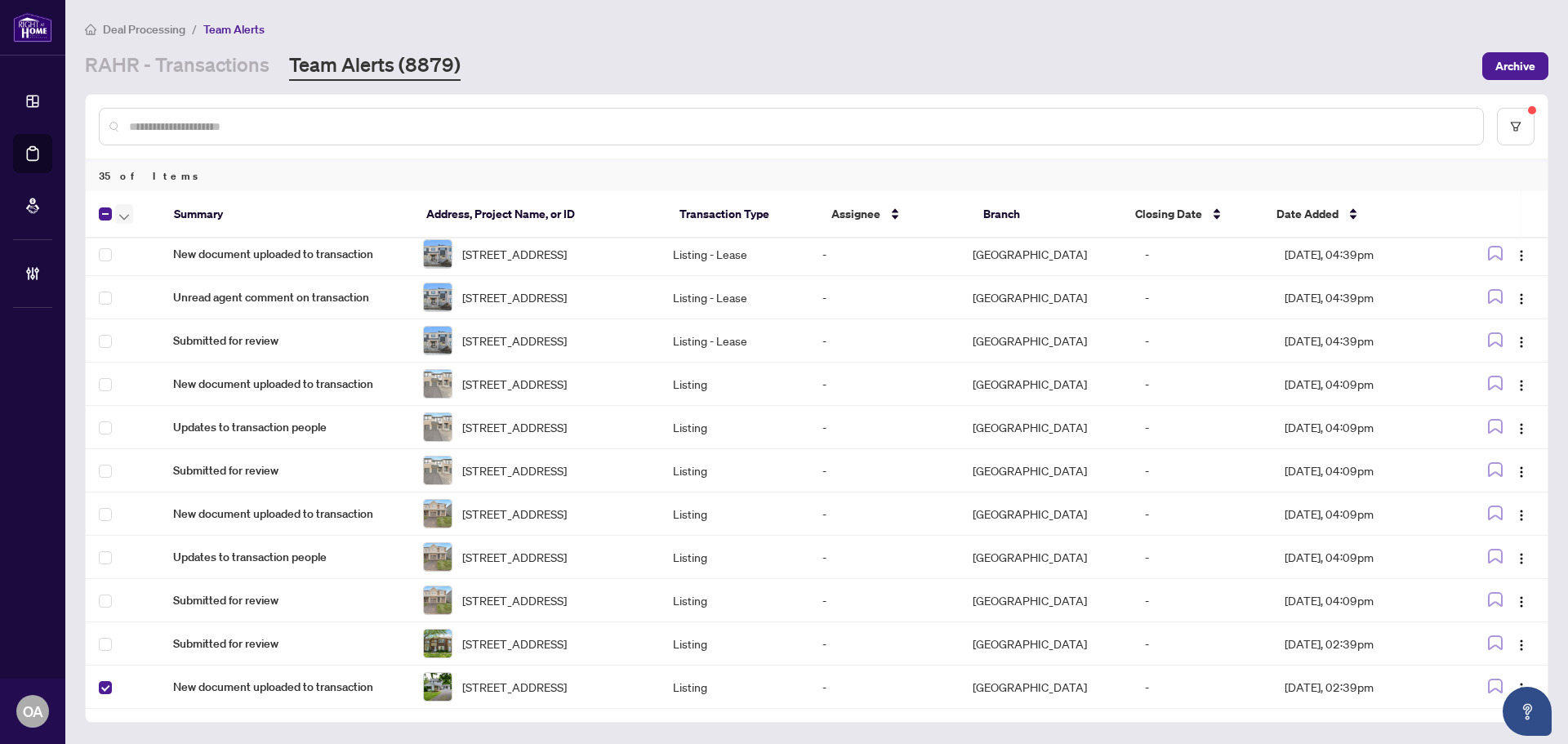
click at [123, 217] on icon "button" at bounding box center [123, 217] width 9 height 6
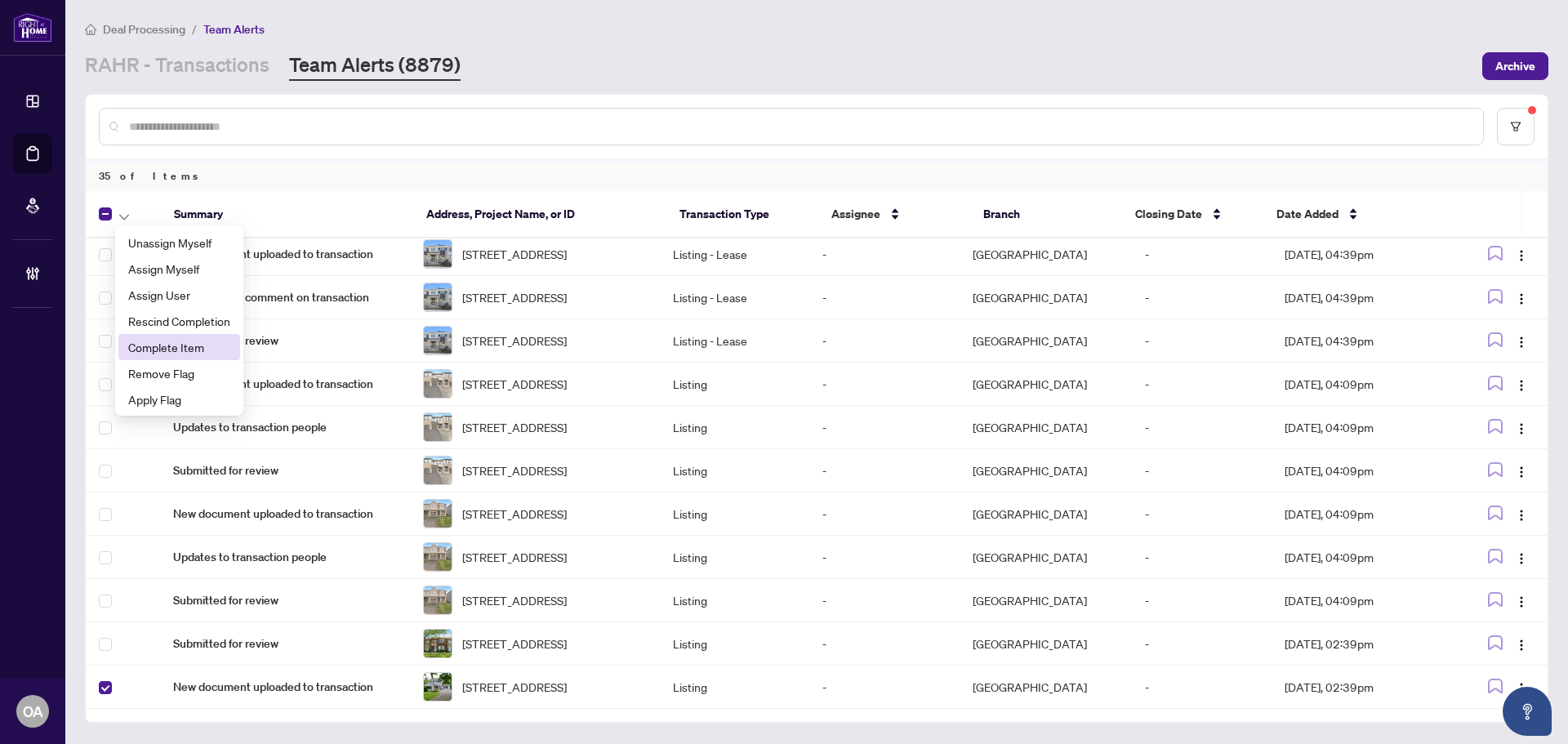
click at [144, 342] on span "Complete Item" at bounding box center [179, 347] width 102 height 18
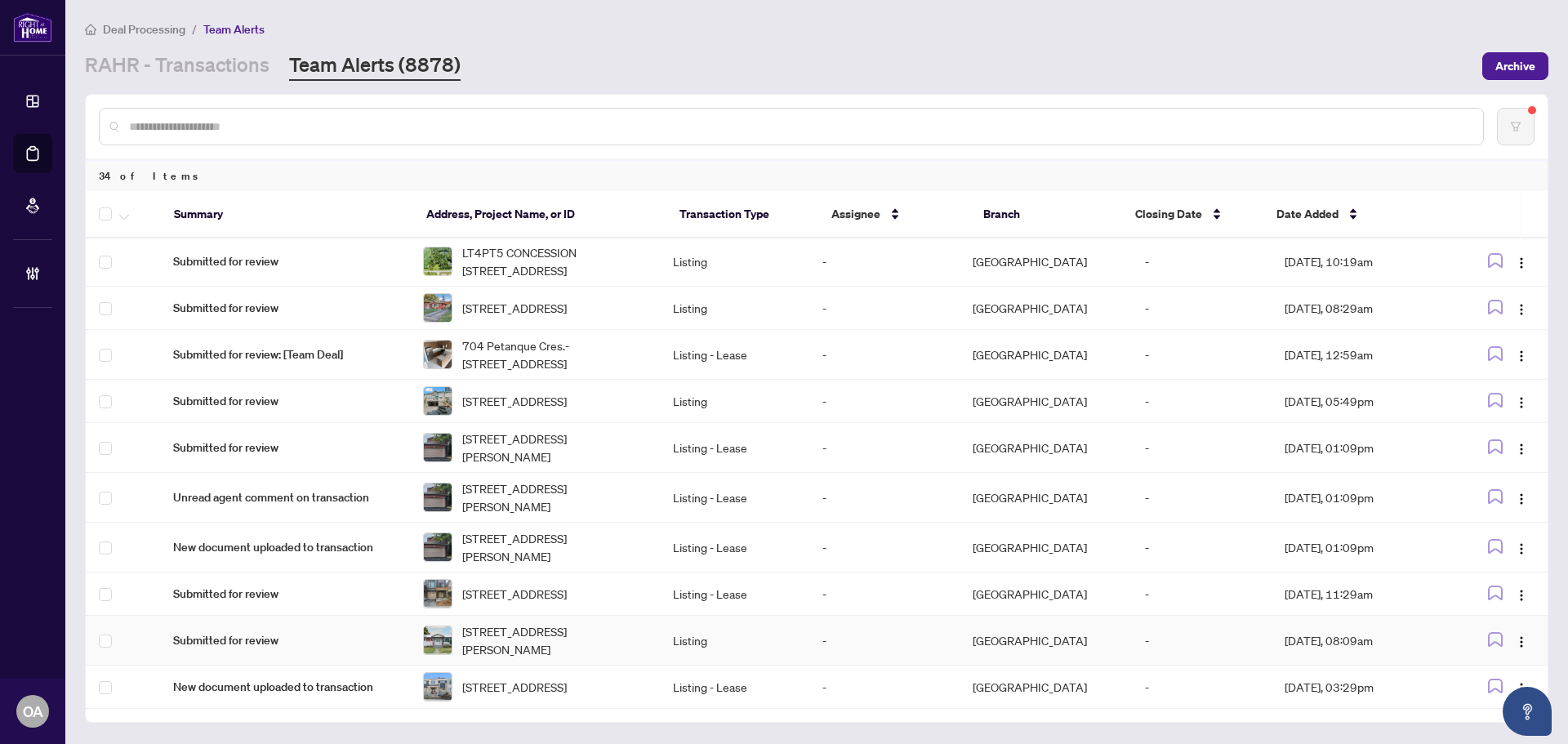
scroll to position [519, 0]
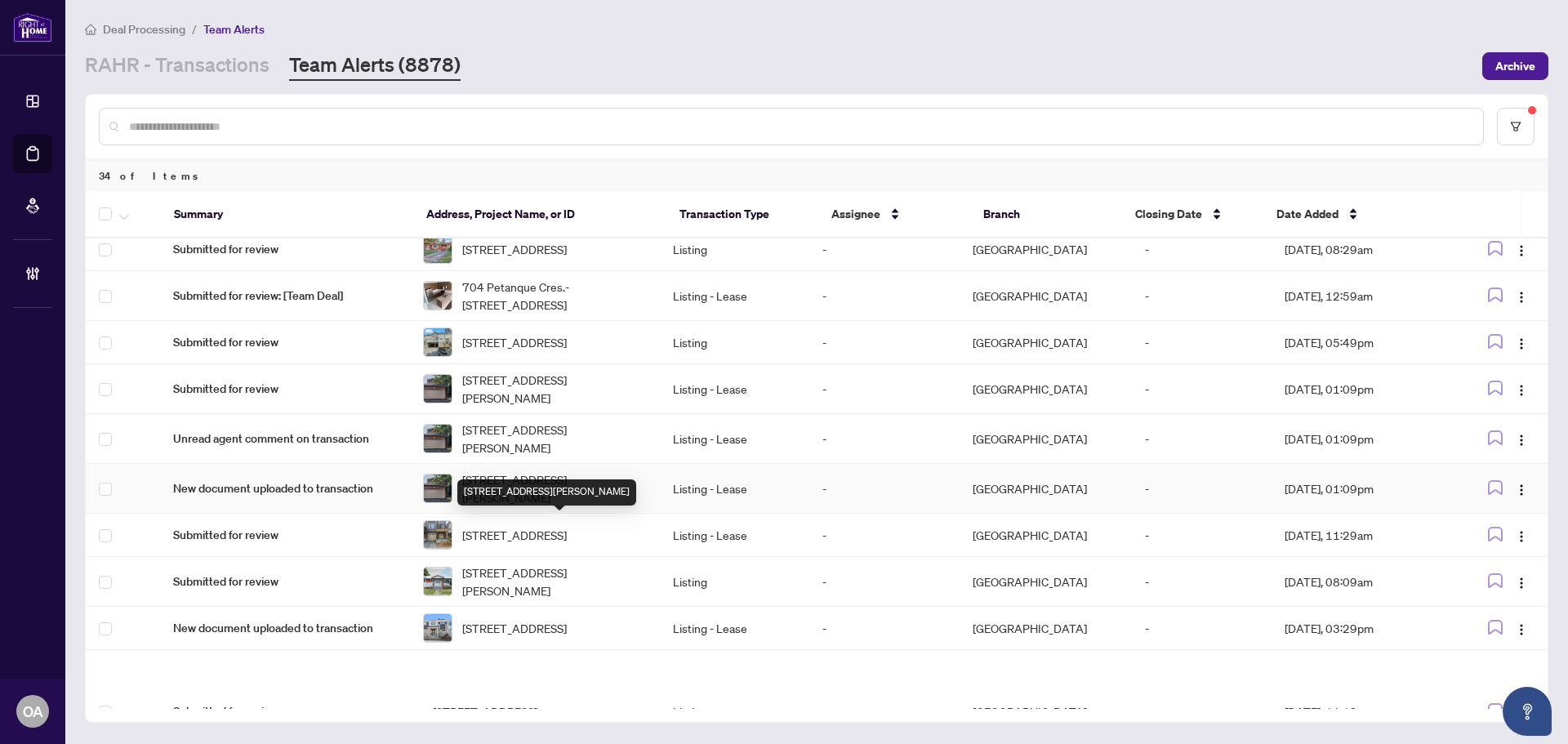
click at [521, 507] on span "[STREET_ADDRESS][PERSON_NAME]" at bounding box center [554, 489] width 184 height 36
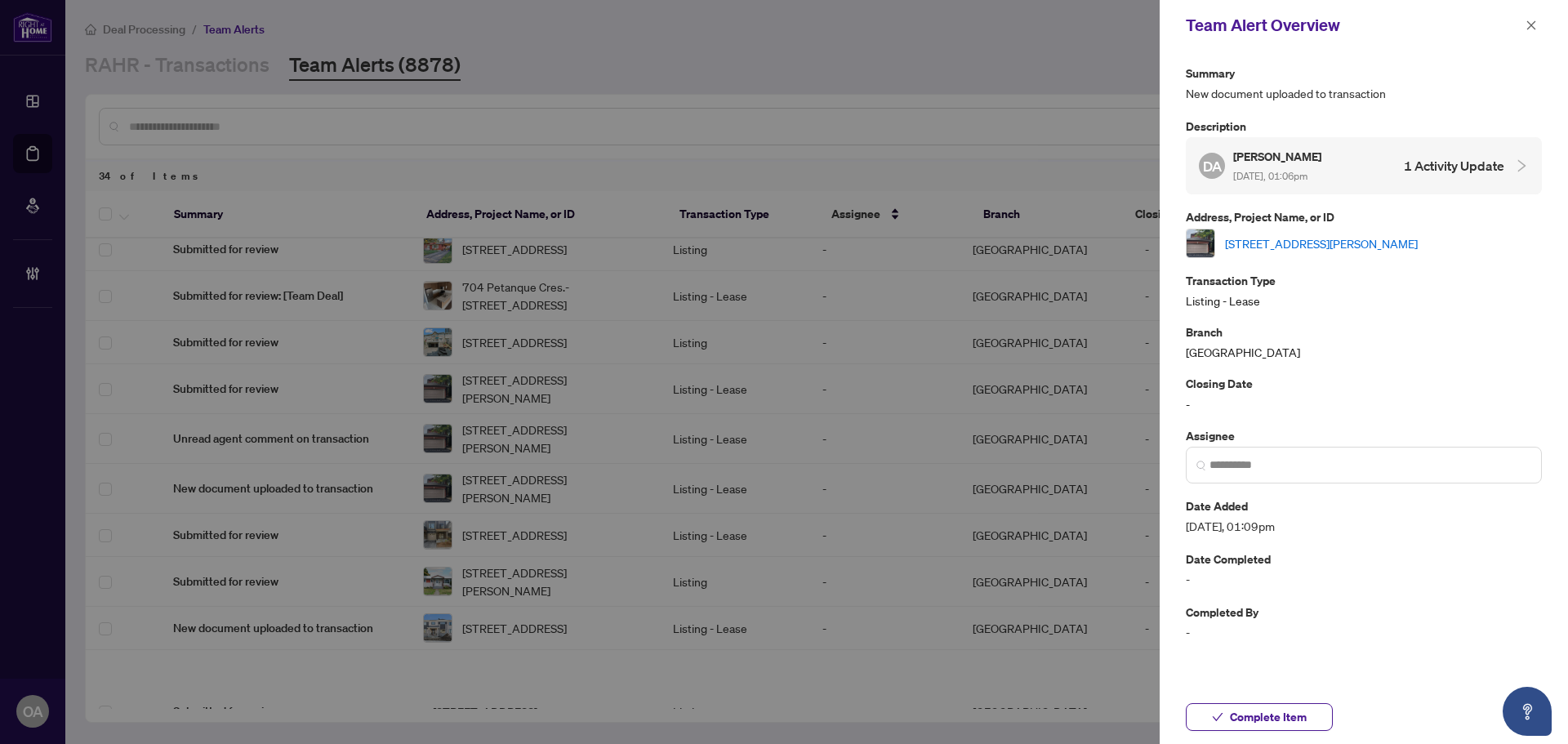
click at [1244, 238] on link "[STREET_ADDRESS][PERSON_NAME]" at bounding box center [1320, 243] width 193 height 18
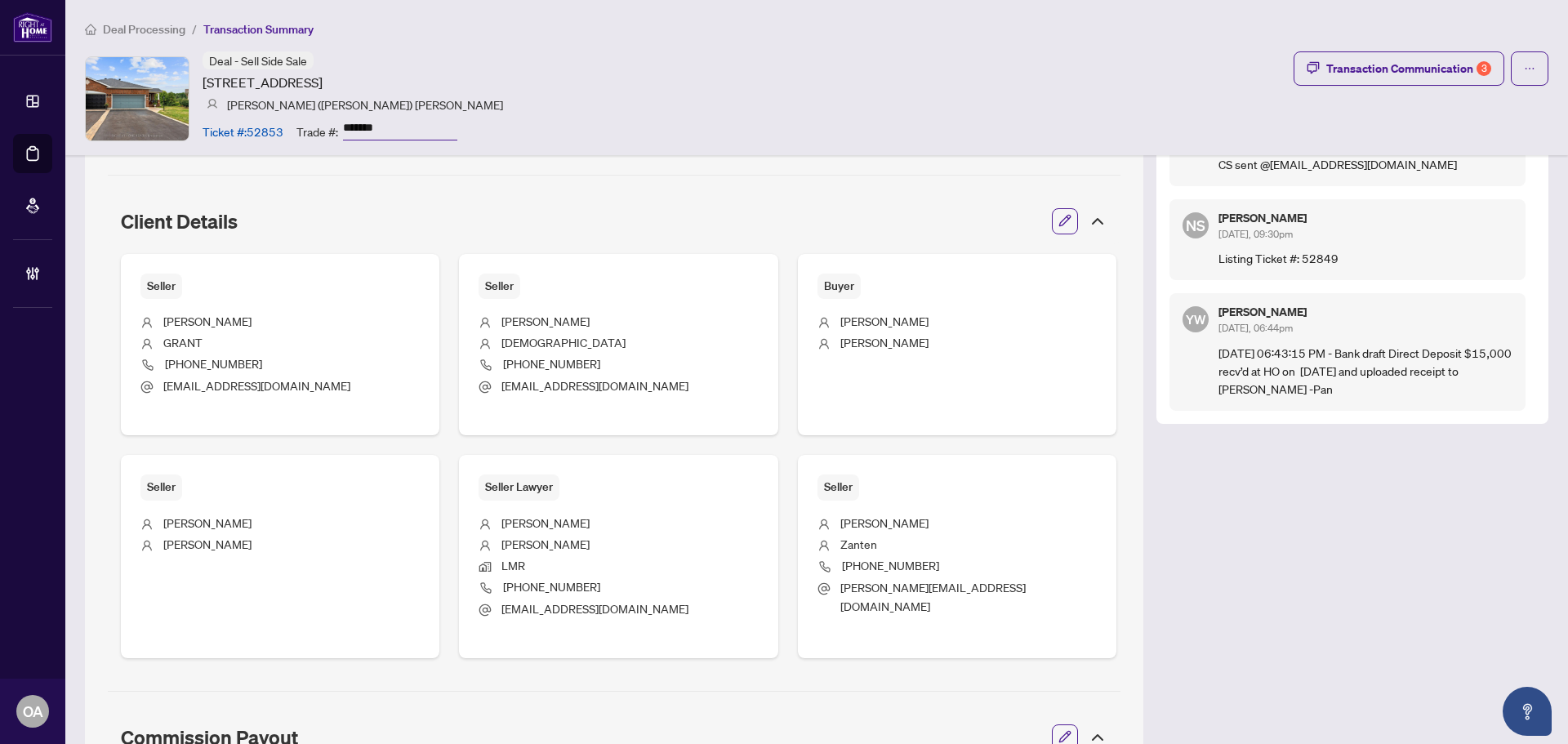
scroll to position [653, 0]
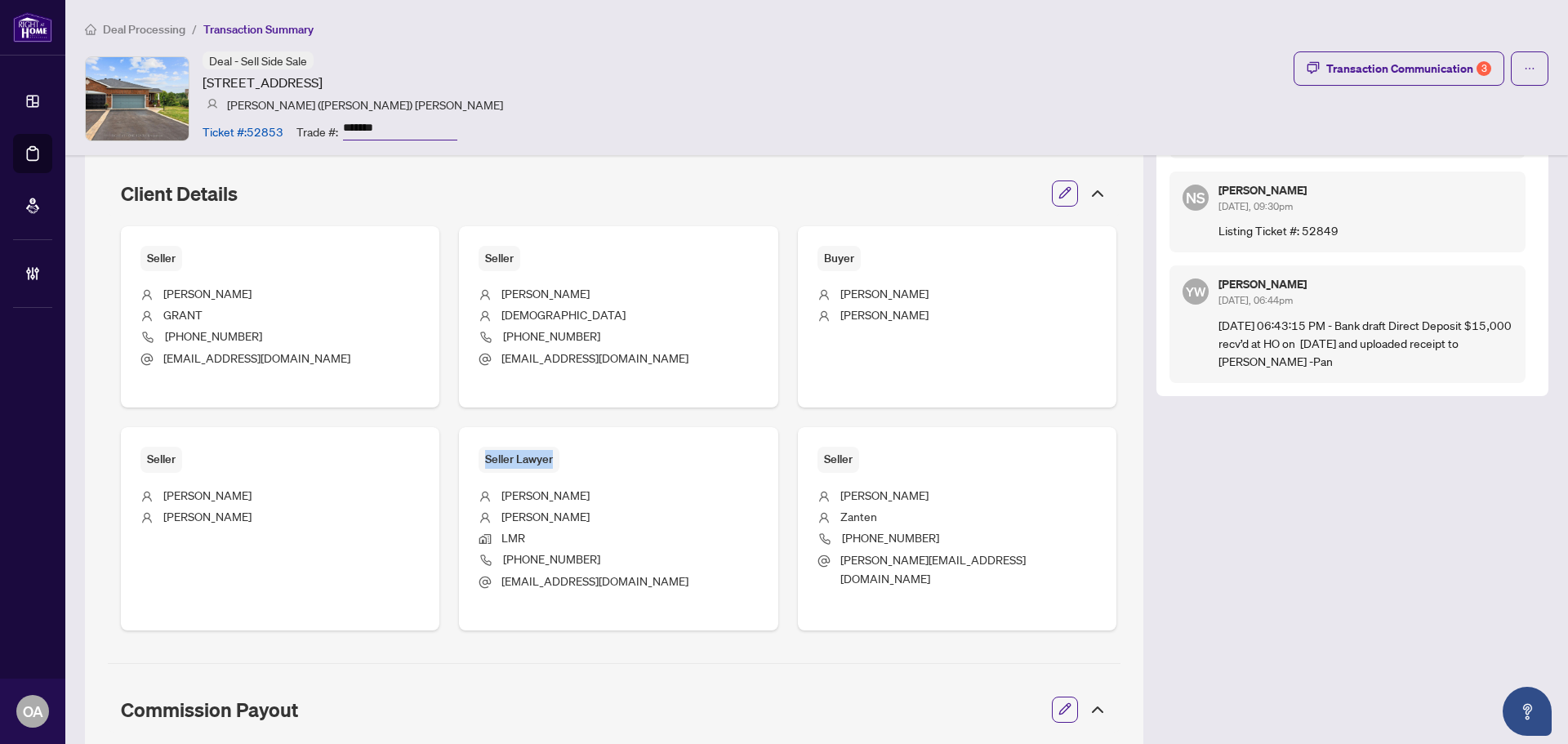
drag, startPoint x: 484, startPoint y: 459, endPoint x: 561, endPoint y: 459, distance: 77.0
click at [561, 459] on div "Seller Lawyer" at bounding box center [618, 459] width 279 height 26
click at [544, 459] on span "Seller Lawyer" at bounding box center [518, 459] width 81 height 26
click at [546, 459] on span "Seller Lawyer" at bounding box center [518, 459] width 81 height 26
drag, startPoint x: 548, startPoint y: 459, endPoint x: 482, endPoint y: 459, distance: 66.0
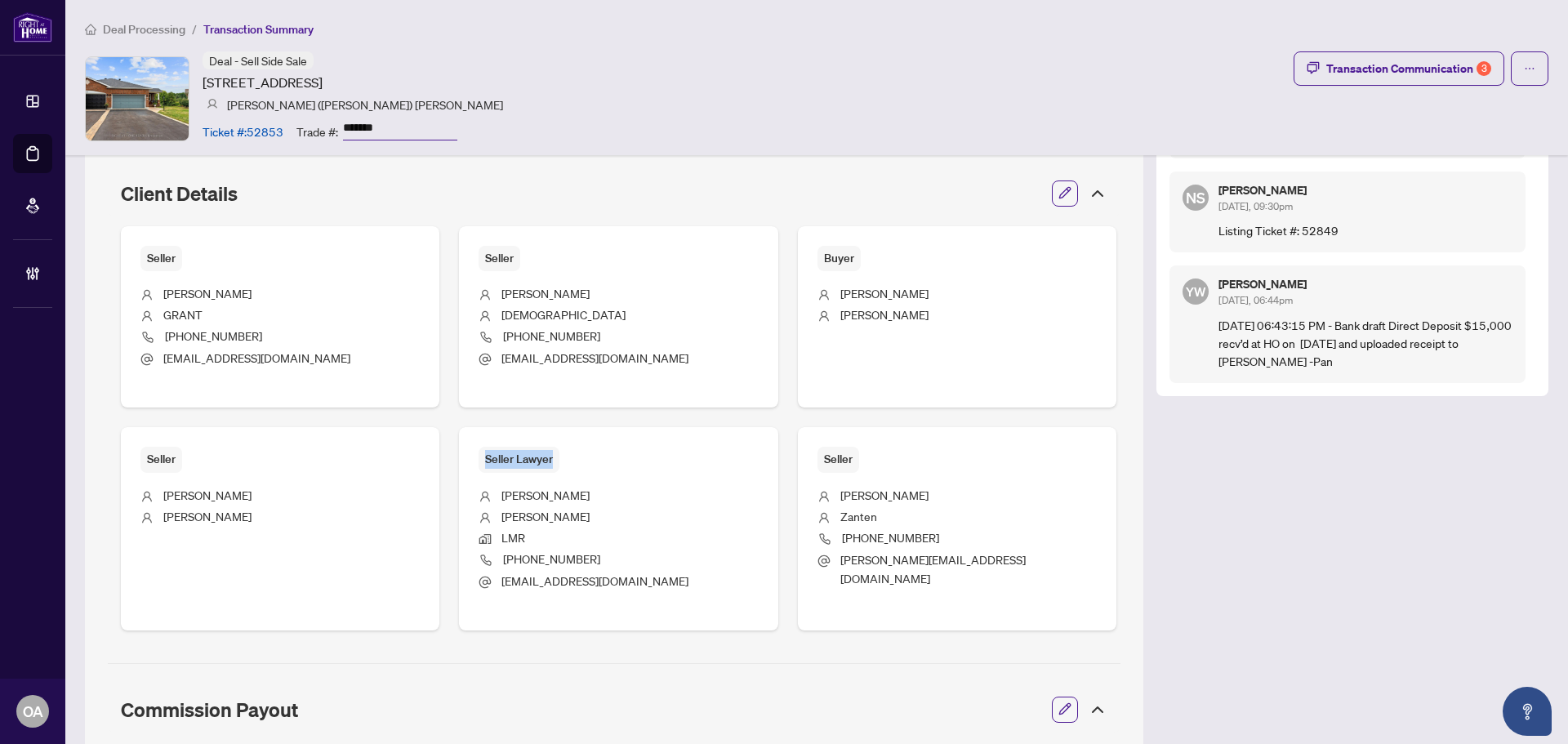
click at [482, 459] on span "Seller Lawyer" at bounding box center [518, 459] width 81 height 26
drag, startPoint x: 828, startPoint y: 493, endPoint x: 954, endPoint y: 573, distance: 149.3
click at [954, 573] on ul "[PERSON_NAME] [PHONE_NUMBER] [PERSON_NAME][EMAIL_ADDRESS][DOMAIN_NAME]" at bounding box center [957, 537] width 279 height 127
copy ul "[PERSON_NAME] [PHONE_NUMBER] [PERSON_NAME][EMAIL_ADDRESS][DOMAIN_NAME]"
click at [1058, 191] on icon "button" at bounding box center [1064, 192] width 13 height 13
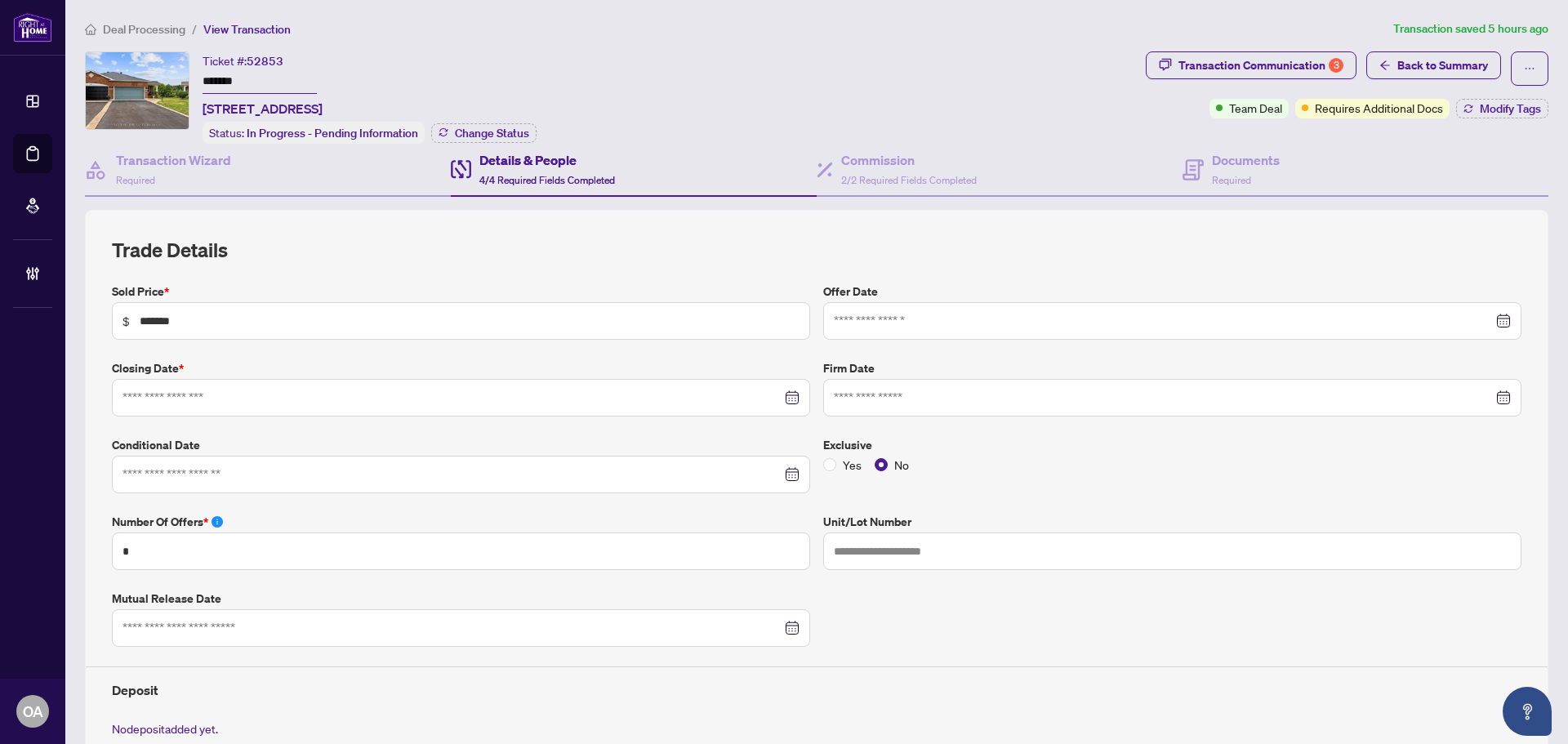
type input "**********"
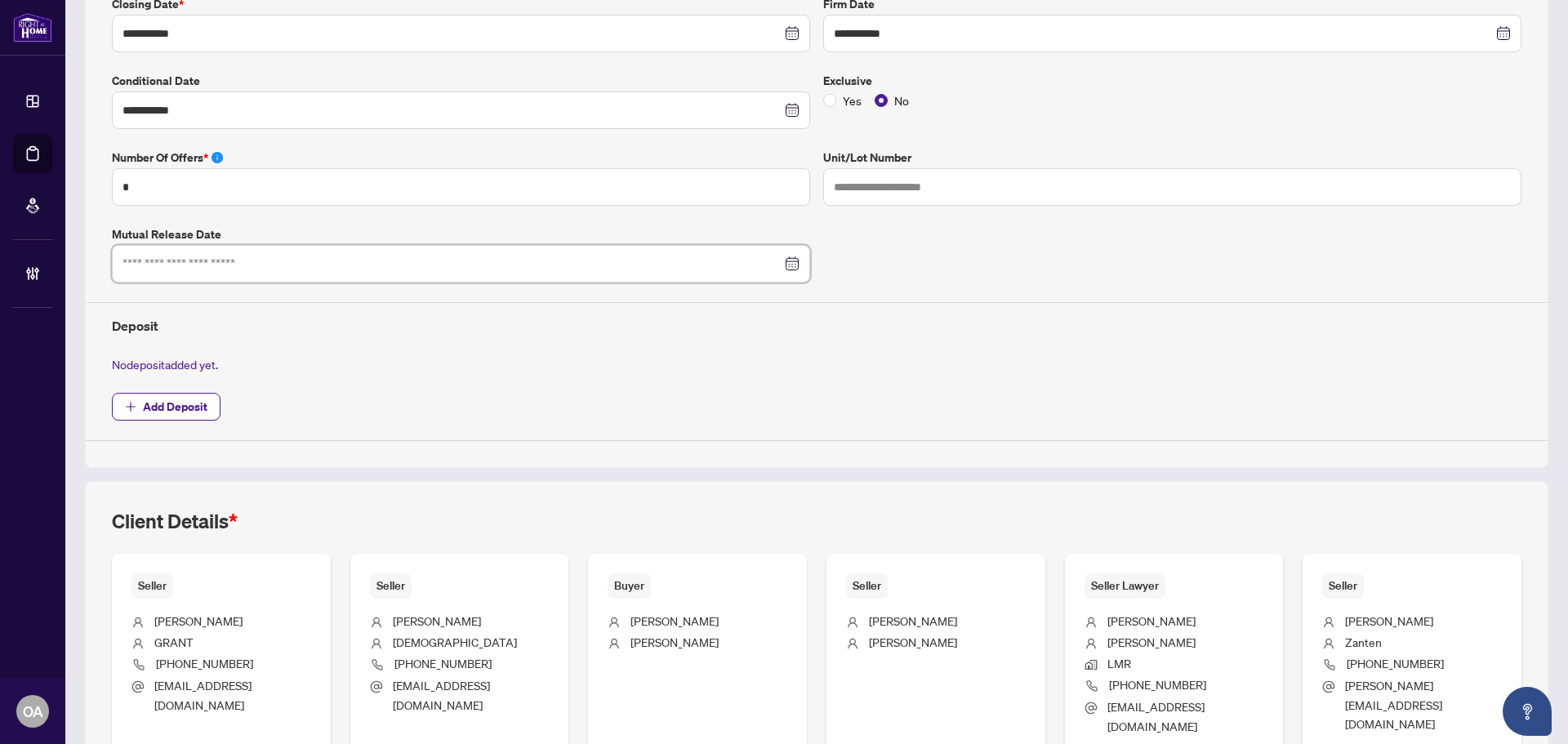
scroll to position [490, 0]
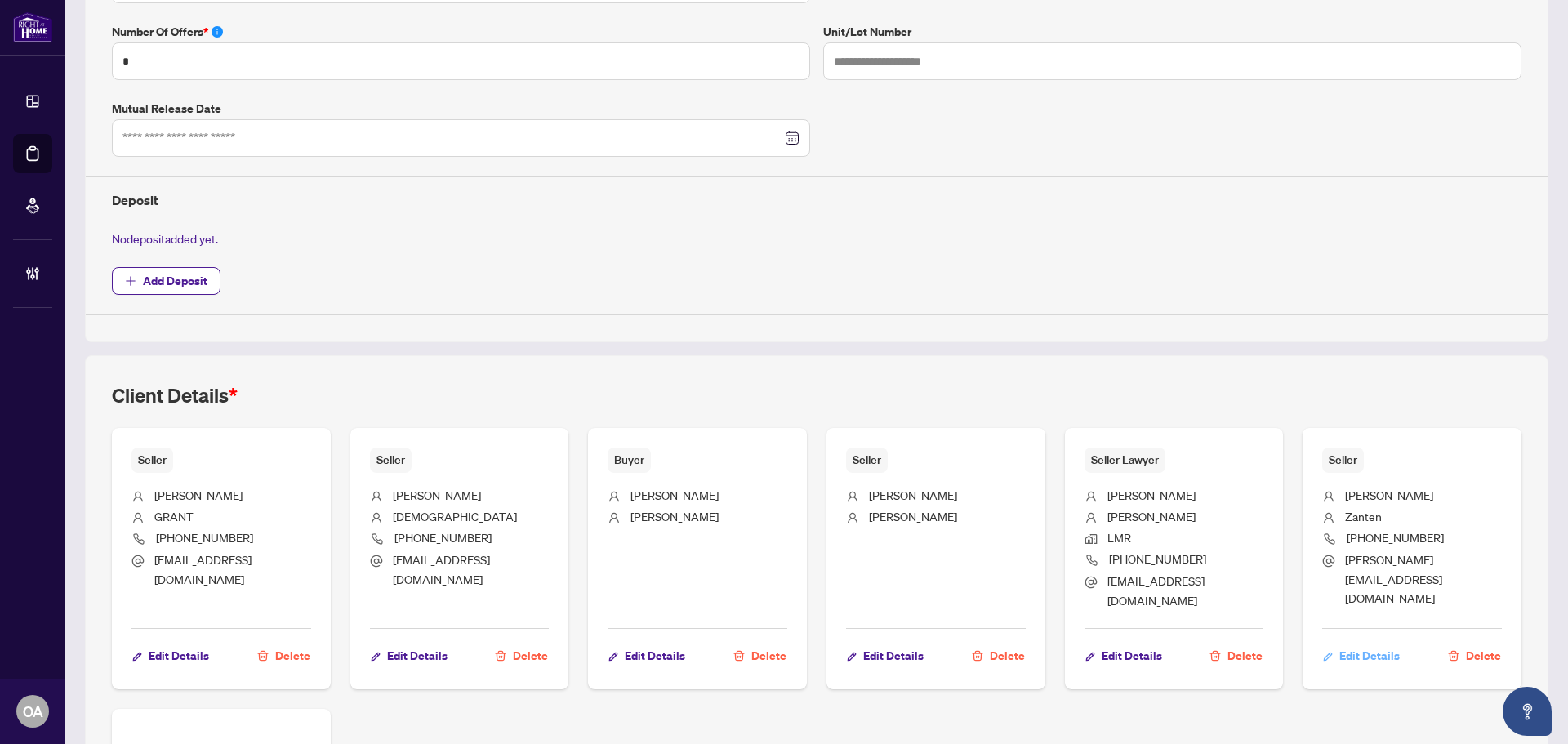
click at [1351, 643] on span "Edit Details" at bounding box center [1369, 656] width 61 height 26
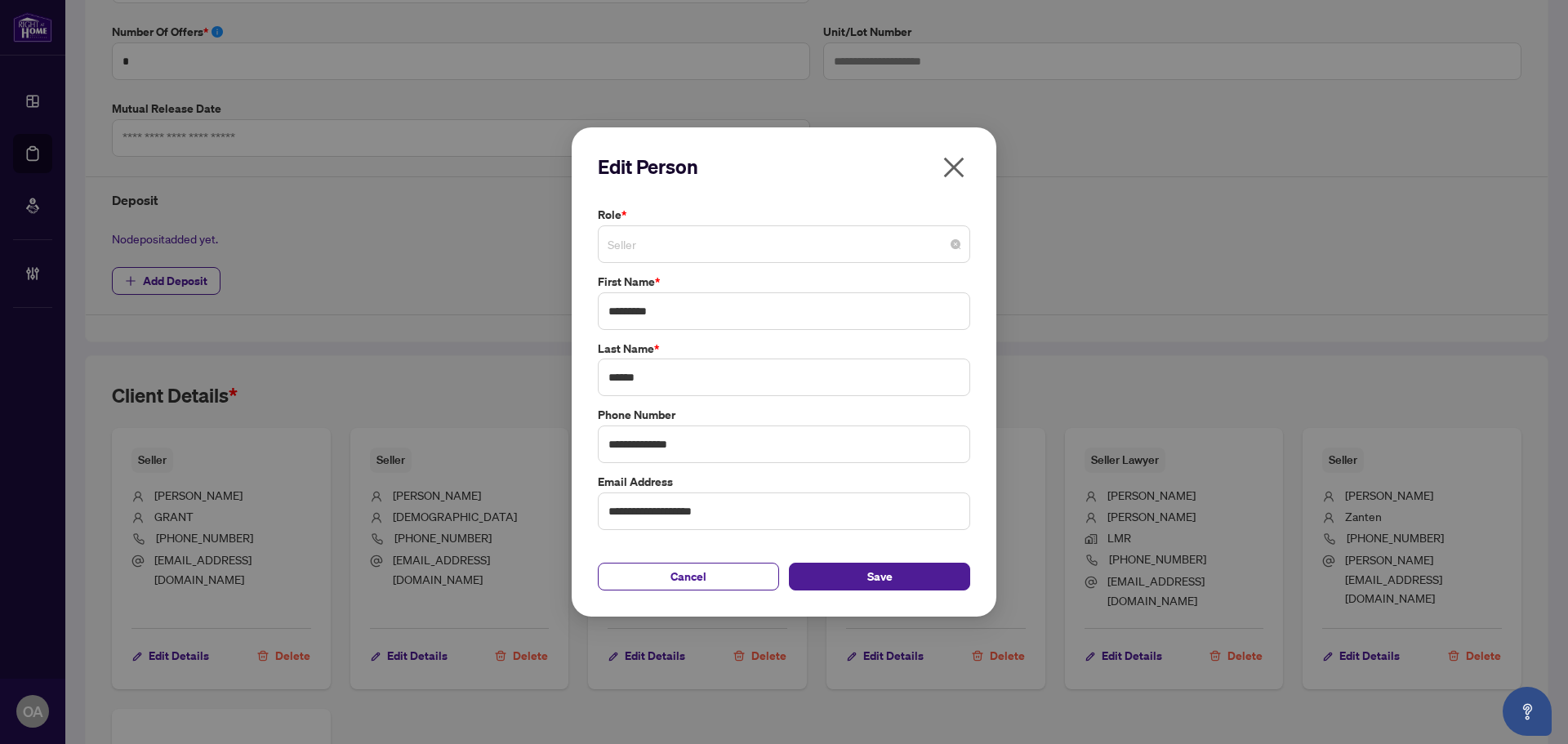
drag, startPoint x: 659, startPoint y: 246, endPoint x: 509, endPoint y: 232, distance: 150.7
click at [509, 232] on div "**********" at bounding box center [784, 372] width 1568 height 744
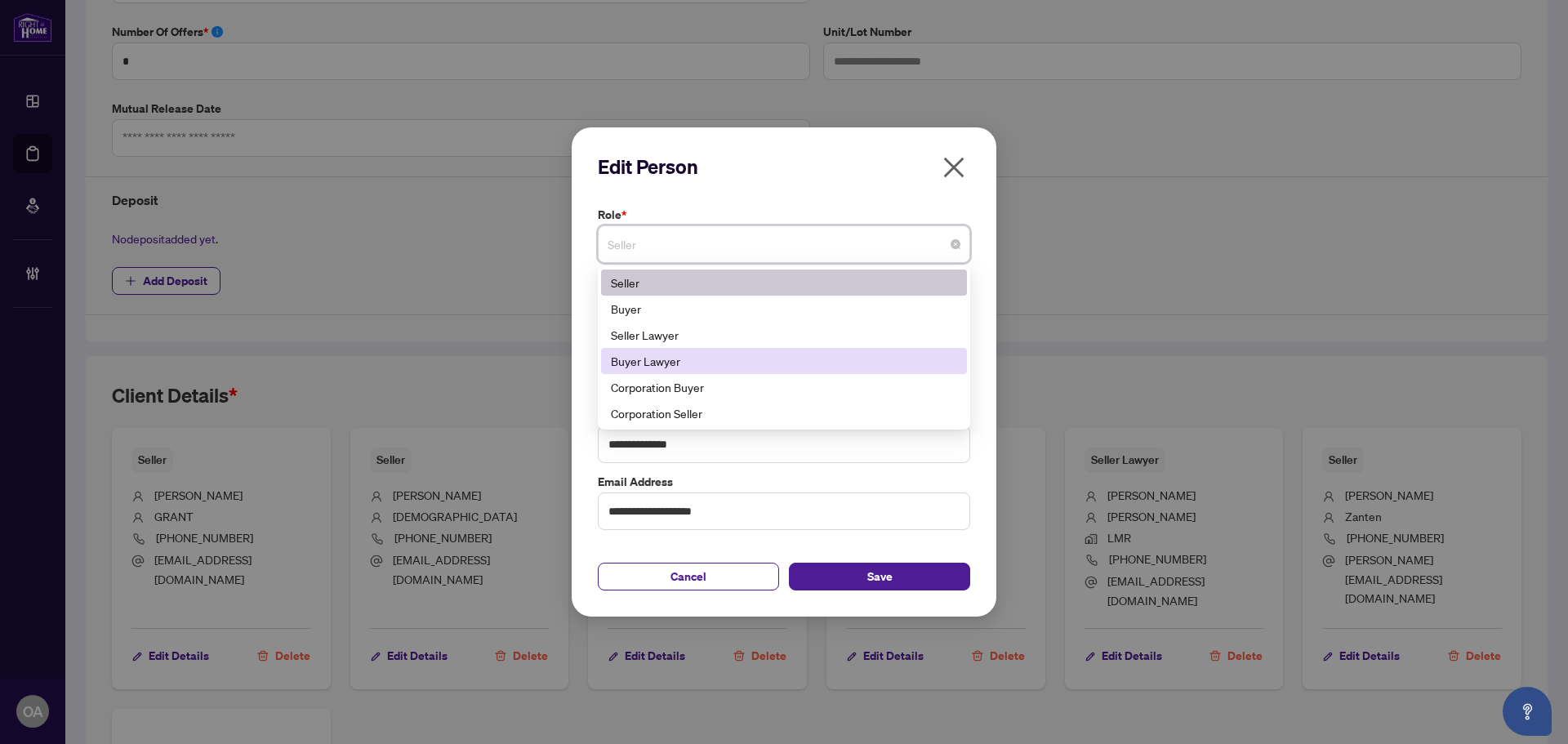
drag, startPoint x: 718, startPoint y: 339, endPoint x: 719, endPoint y: 361, distance: 22.0
click at [719, 361] on div "Seller Buyer Seller Lawyer Buyer Lawyer Corporation Buyer Corporation Seller" at bounding box center [783, 347] width 366 height 157
click at [719, 359] on div "Buyer Lawyer" at bounding box center [784, 361] width 346 height 18
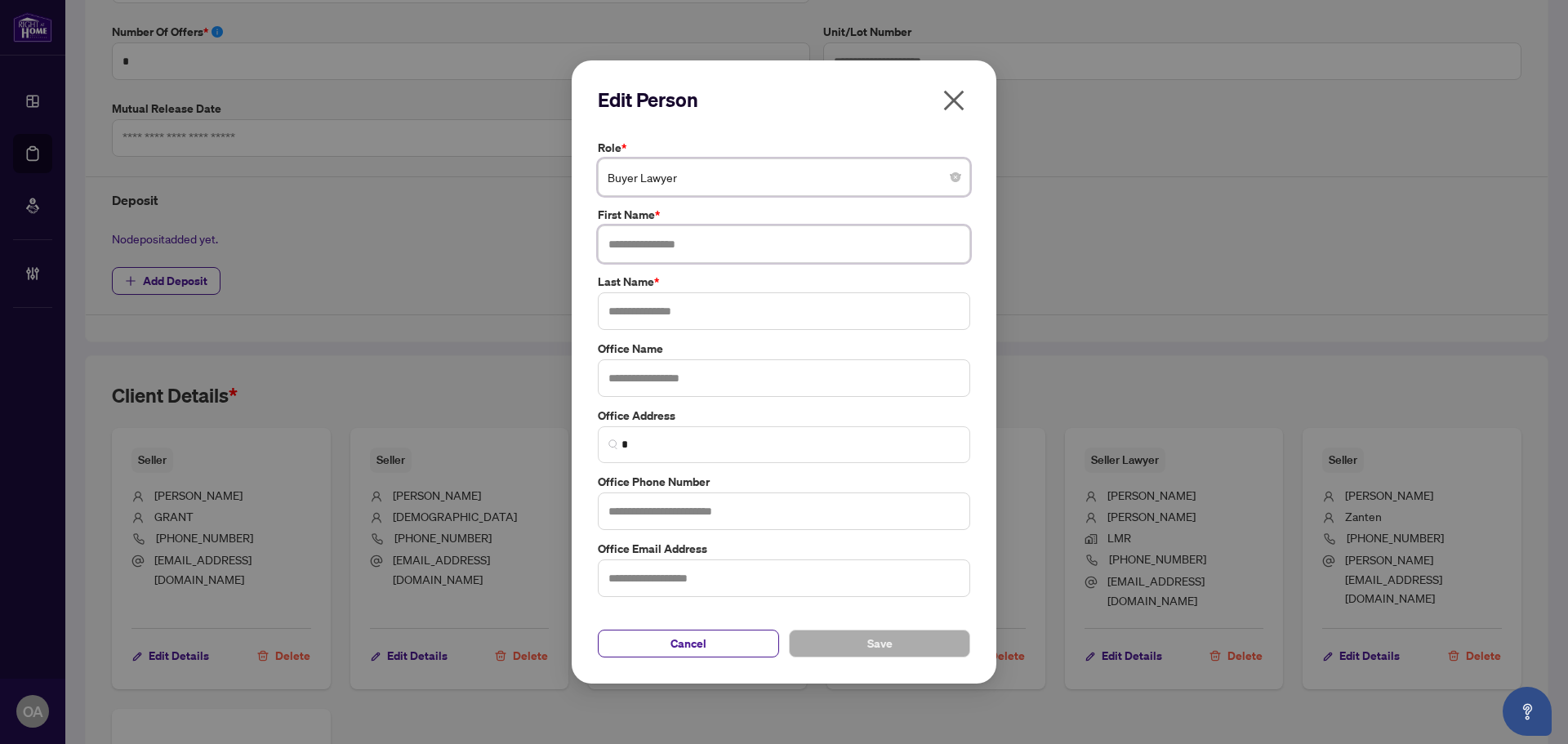
click at [662, 251] on input "text" at bounding box center [784, 244] width 373 height 38
type input "********"
drag, startPoint x: 622, startPoint y: 308, endPoint x: 634, endPoint y: 316, distance: 14.4
click at [623, 309] on input "text" at bounding box center [784, 311] width 373 height 38
paste input "********"
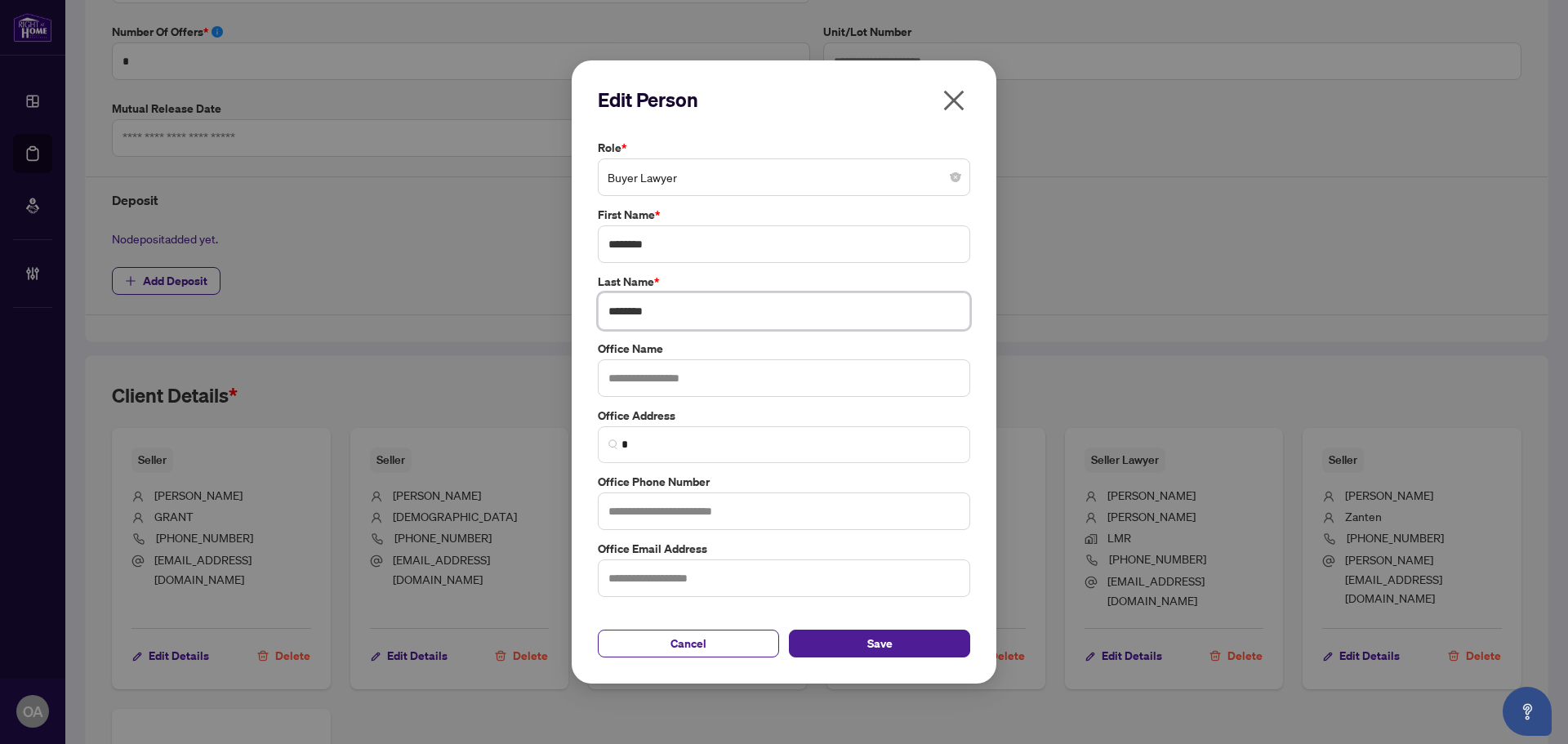
click at [628, 309] on input "********" at bounding box center [784, 311] width 373 height 38
type input "******"
click at [644, 388] on input "text" at bounding box center [784, 378] width 373 height 38
drag, startPoint x: 624, startPoint y: 512, endPoint x: 755, endPoint y: 512, distance: 131.0
click at [624, 512] on input "text" at bounding box center [784, 512] width 373 height 38
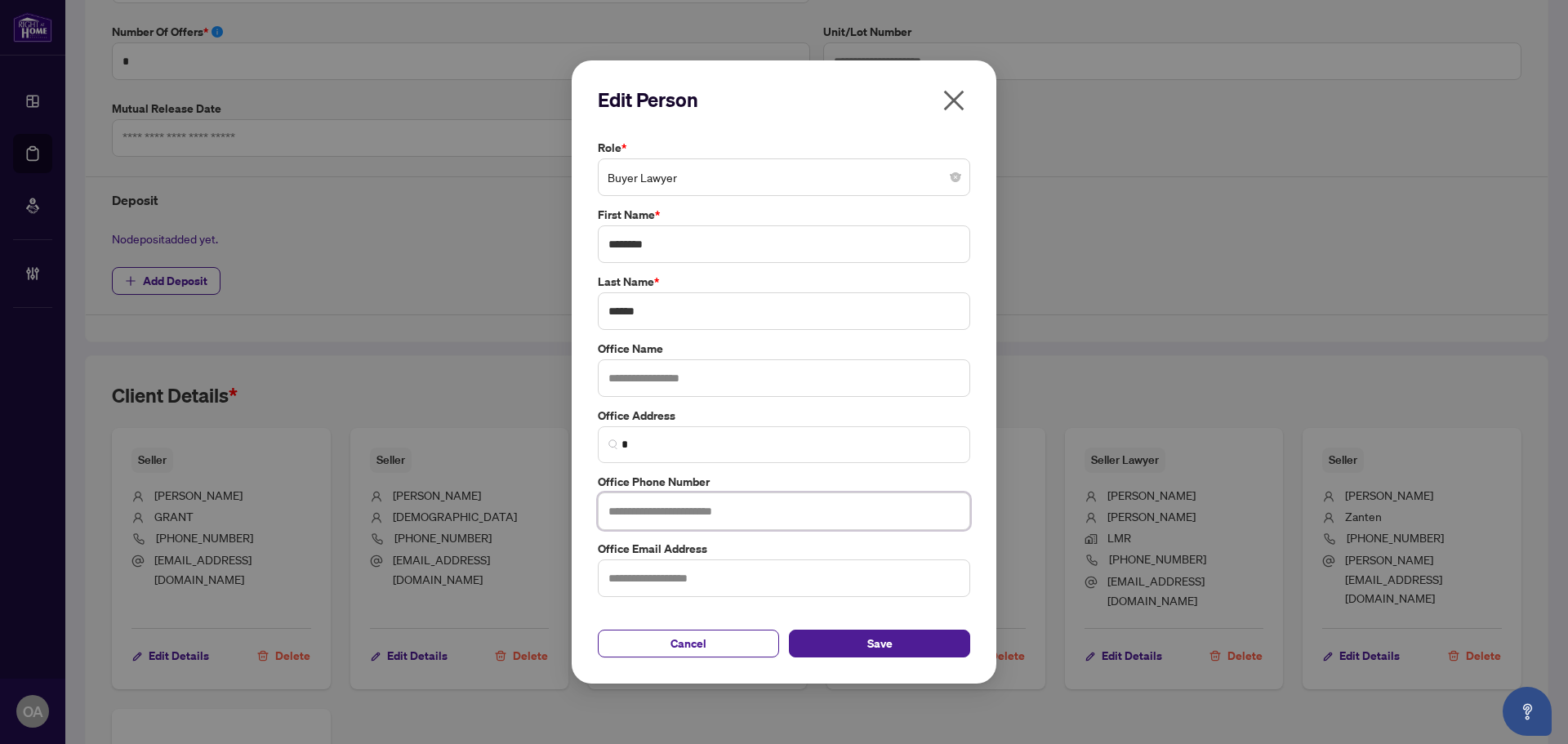
click at [627, 509] on input "text" at bounding box center [784, 512] width 373 height 38
paste input "**********"
type input "**********"
click at [663, 580] on input "text" at bounding box center [784, 579] width 373 height 38
click at [667, 581] on input "text" at bounding box center [784, 579] width 373 height 38
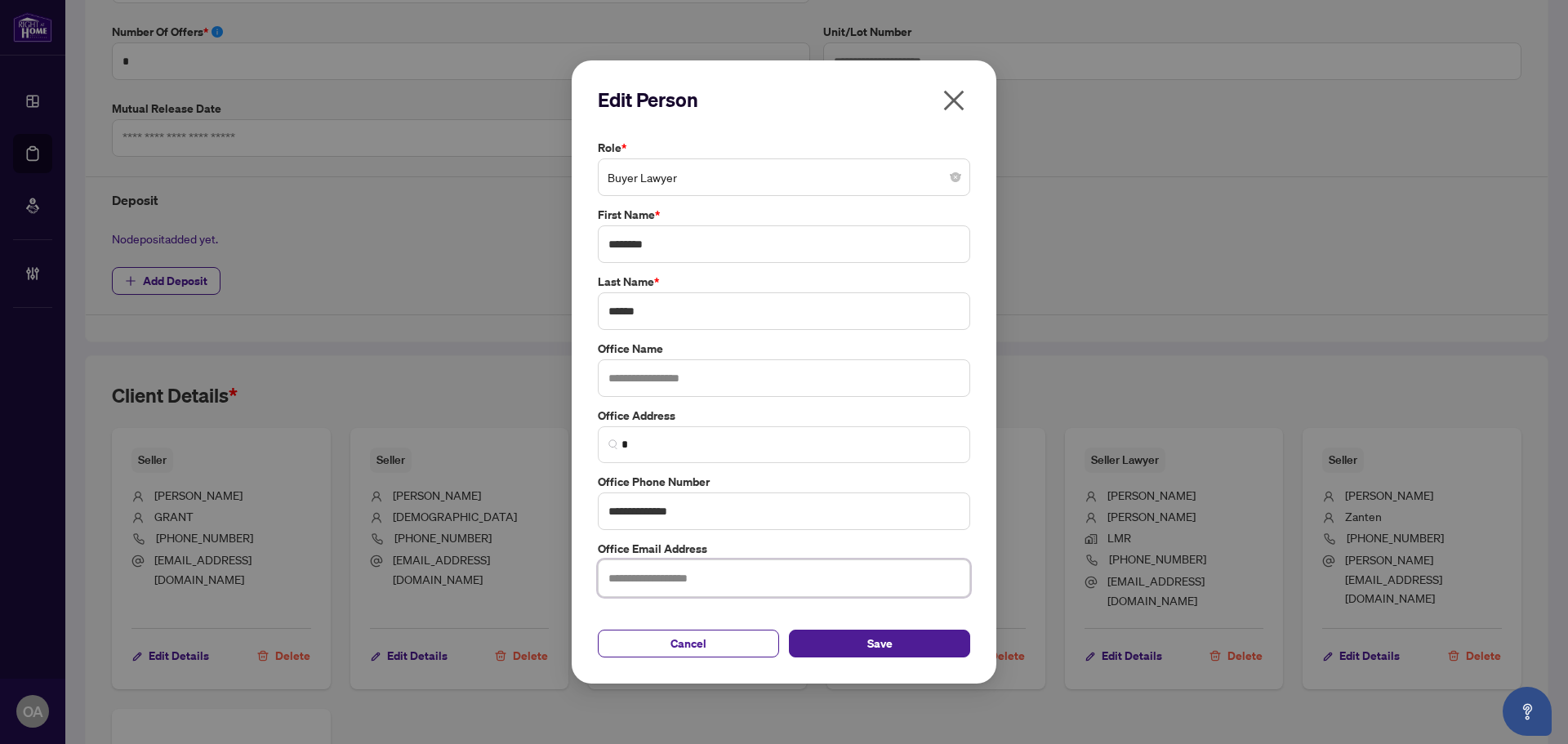
paste input "**********"
drag, startPoint x: 625, startPoint y: 579, endPoint x: 1050, endPoint y: 597, distance: 425.4
click at [632, 579] on input "**********" at bounding box center [784, 579] width 373 height 38
type input "**********"
click at [831, 643] on button "Save" at bounding box center [880, 644] width 182 height 27
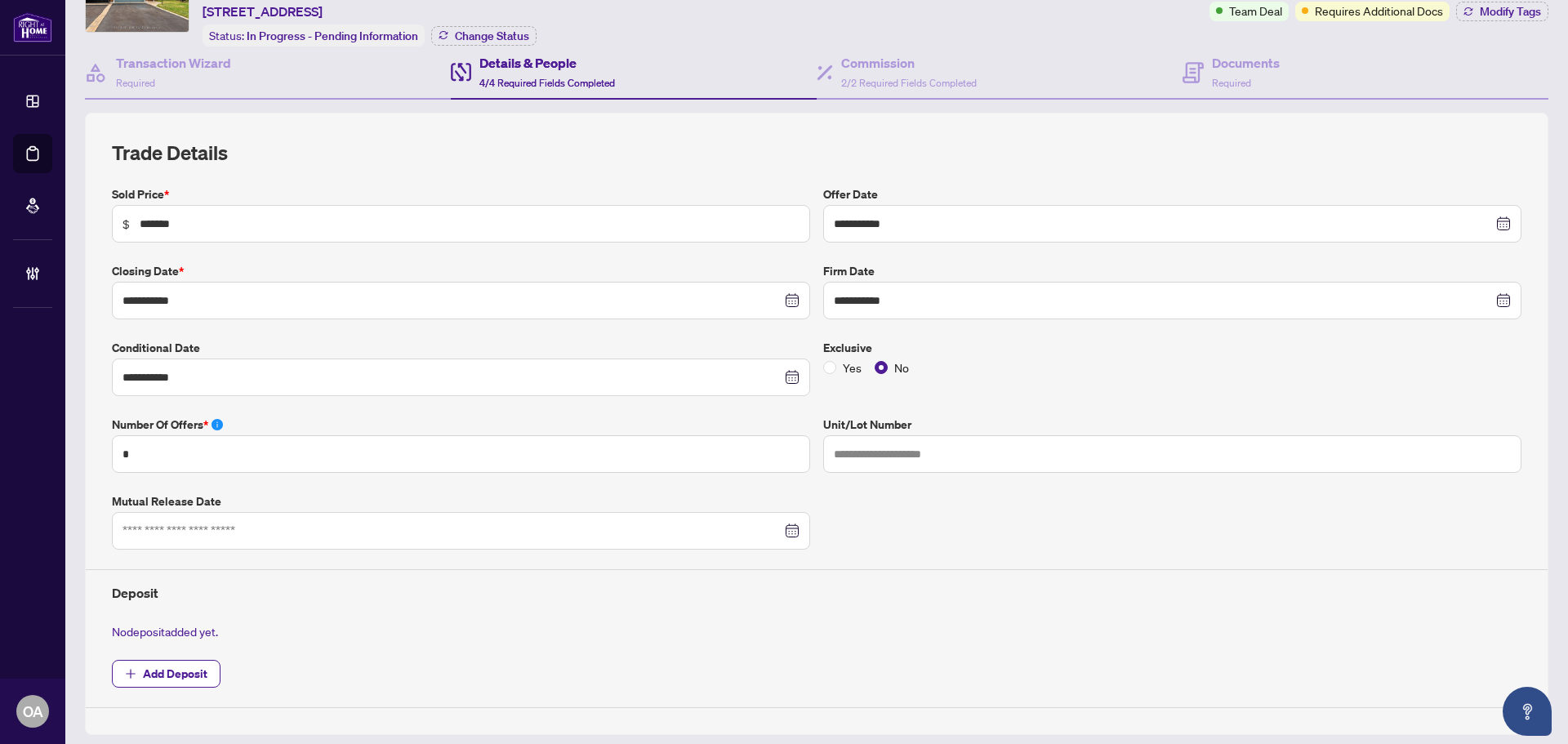
scroll to position [0, 0]
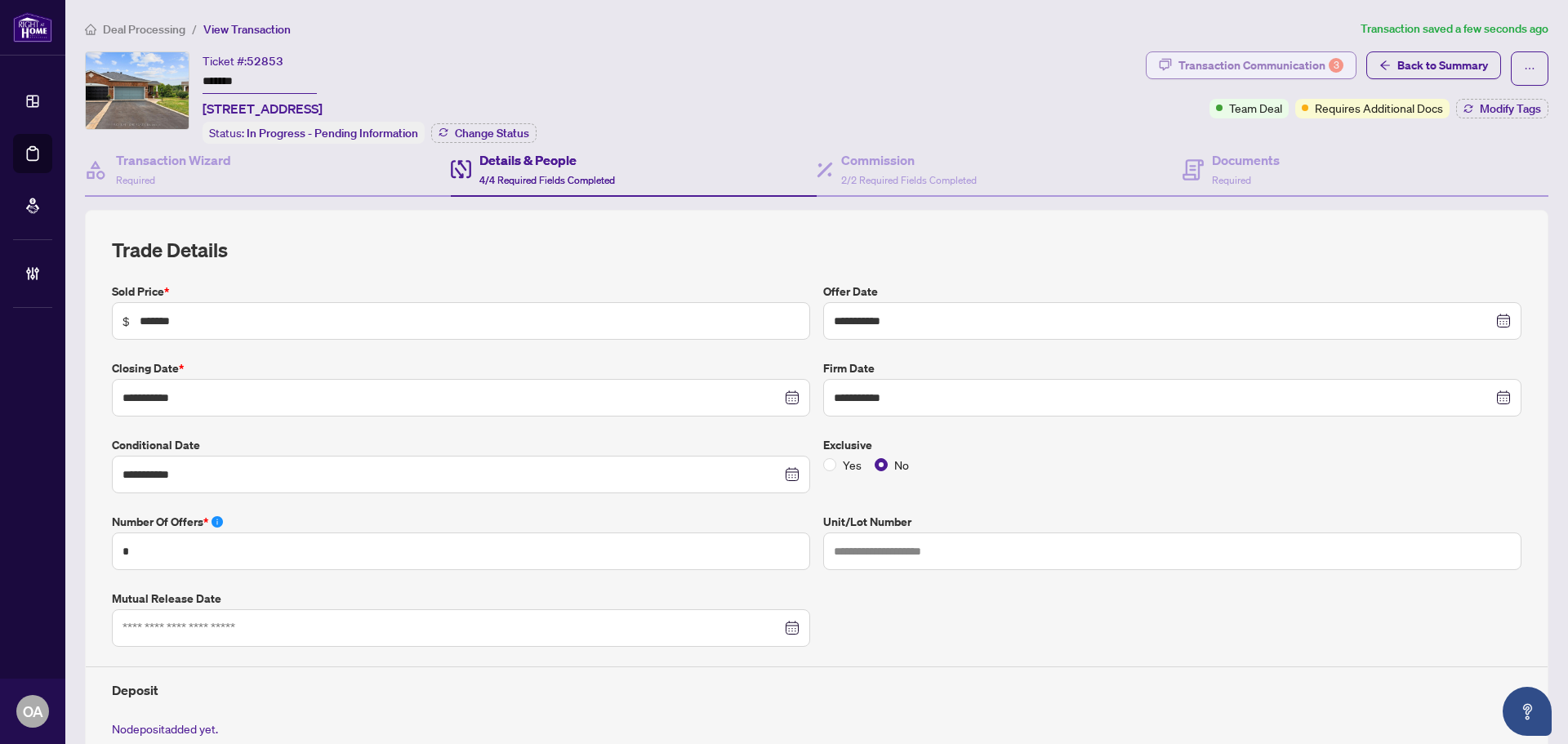
click at [1309, 52] on div "Transaction Communication 3" at bounding box center [1260, 65] width 165 height 26
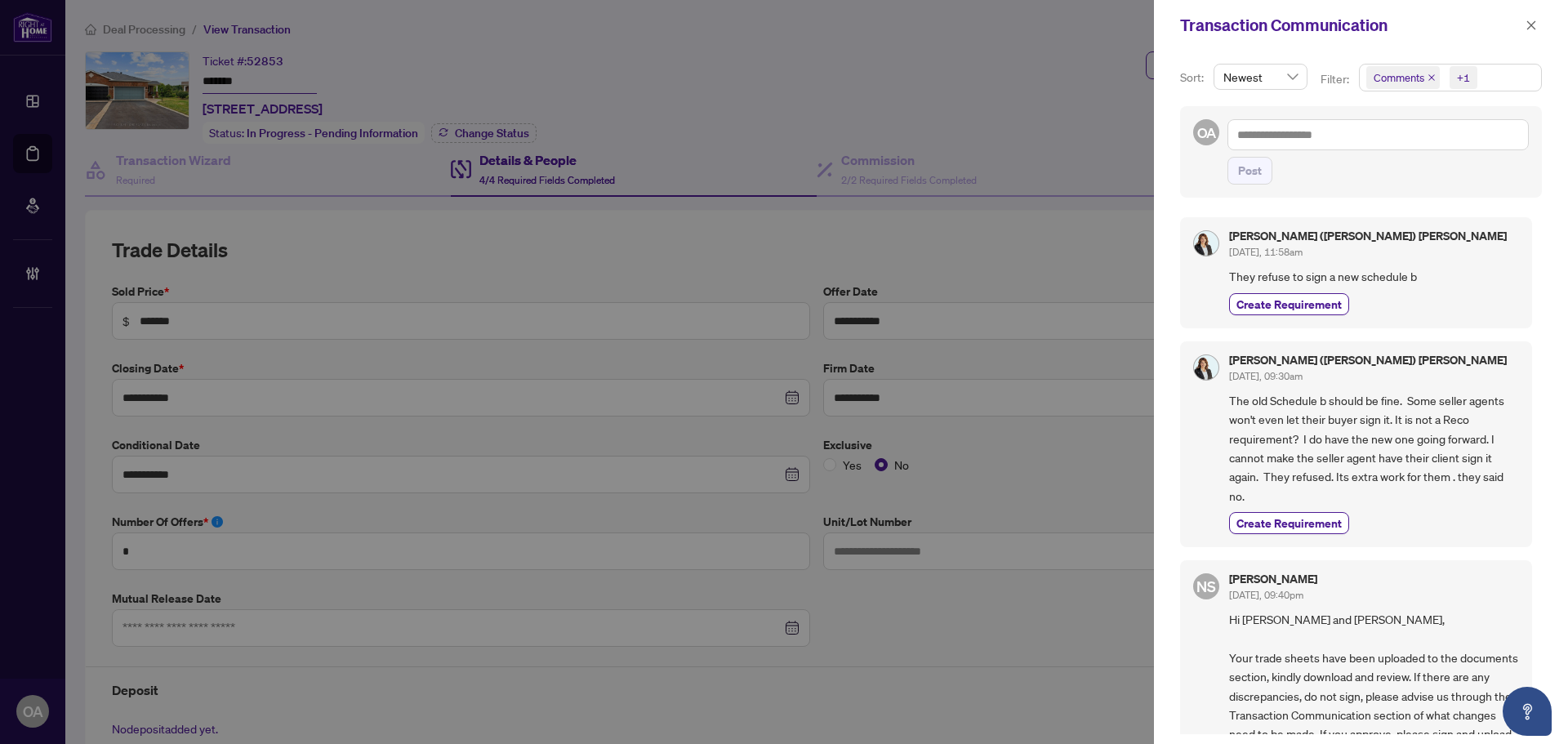
drag, startPoint x: 1532, startPoint y: 18, endPoint x: 1516, endPoint y: 24, distance: 17.1
click at [1533, 18] on span "button" at bounding box center [1530, 25] width 11 height 26
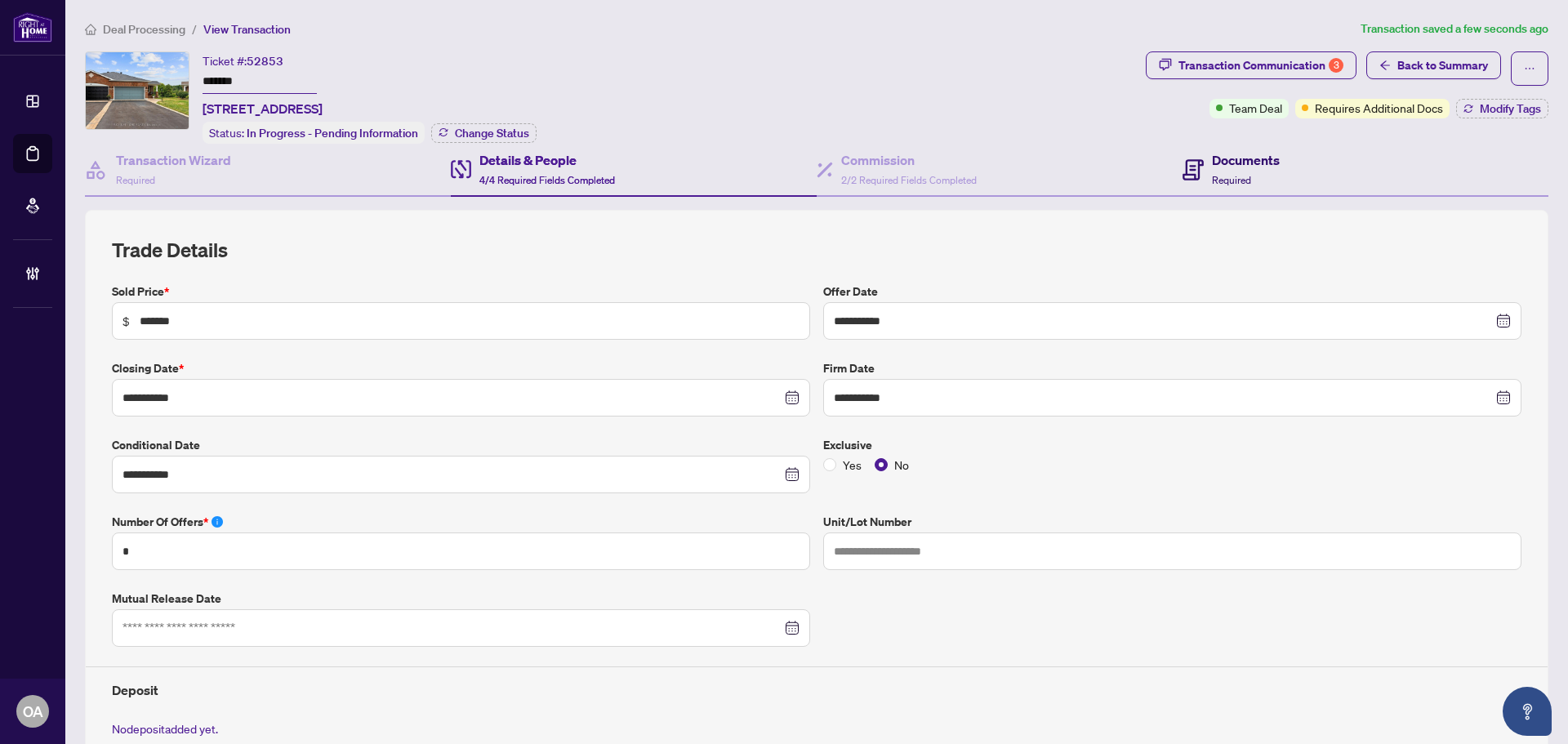
click at [1242, 168] on div "Documents Required" at bounding box center [1245, 169] width 68 height 39
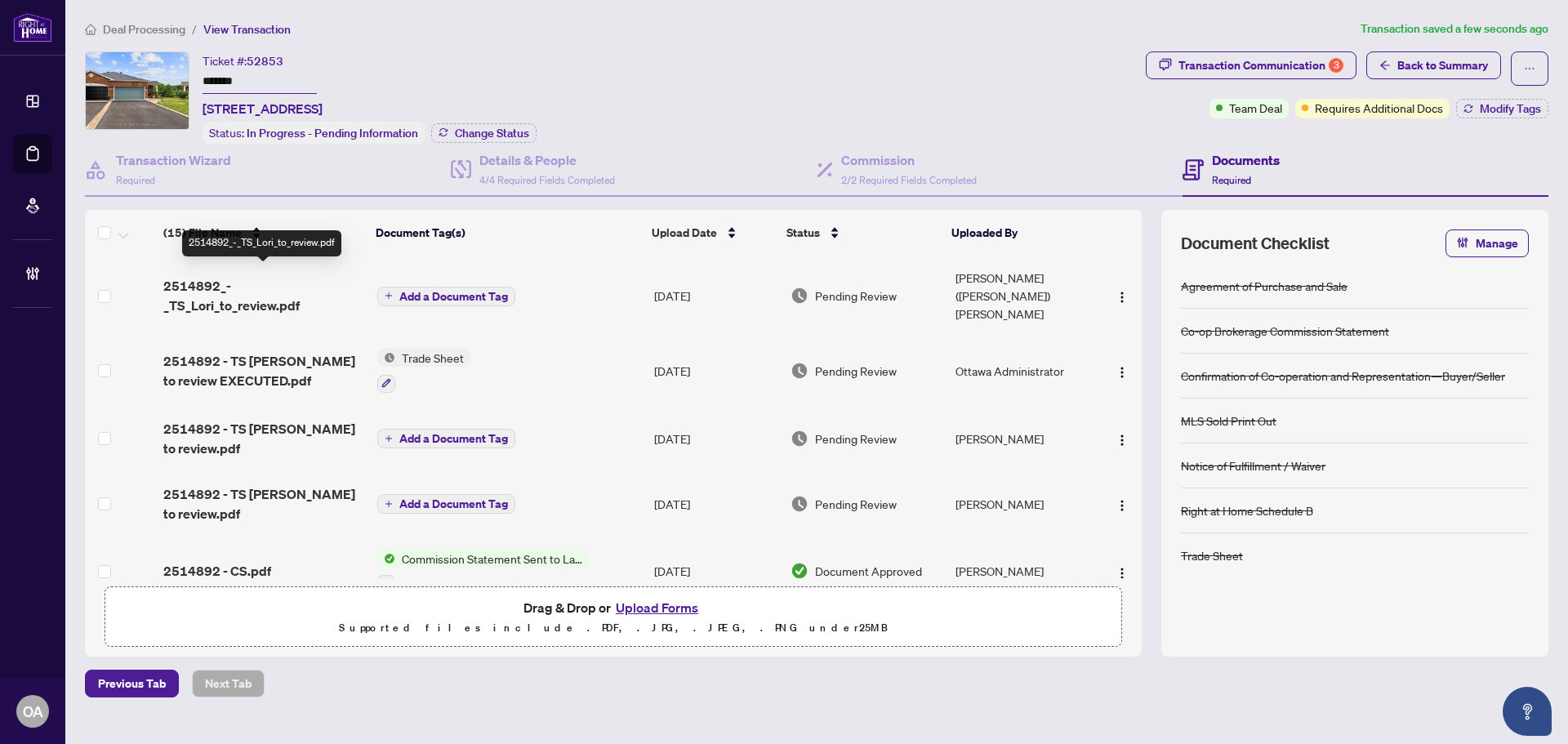
click at [196, 287] on span "2514892_-_TS_Lori_to_review.pdf" at bounding box center [264, 296] width 200 height 39
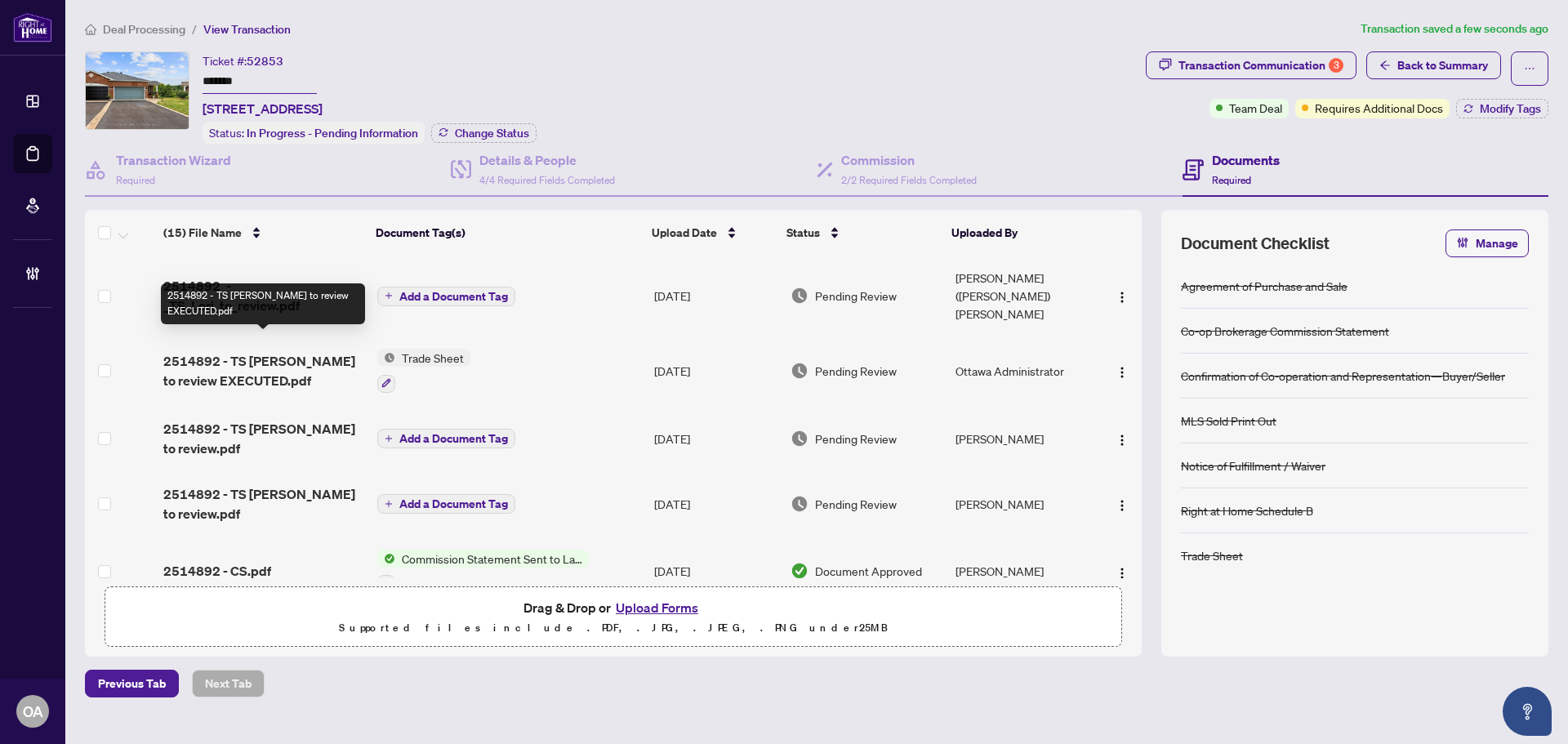
click at [289, 351] on span "2514892 - TS Sonya to review EXECUTED.pdf" at bounding box center [264, 371] width 200 height 39
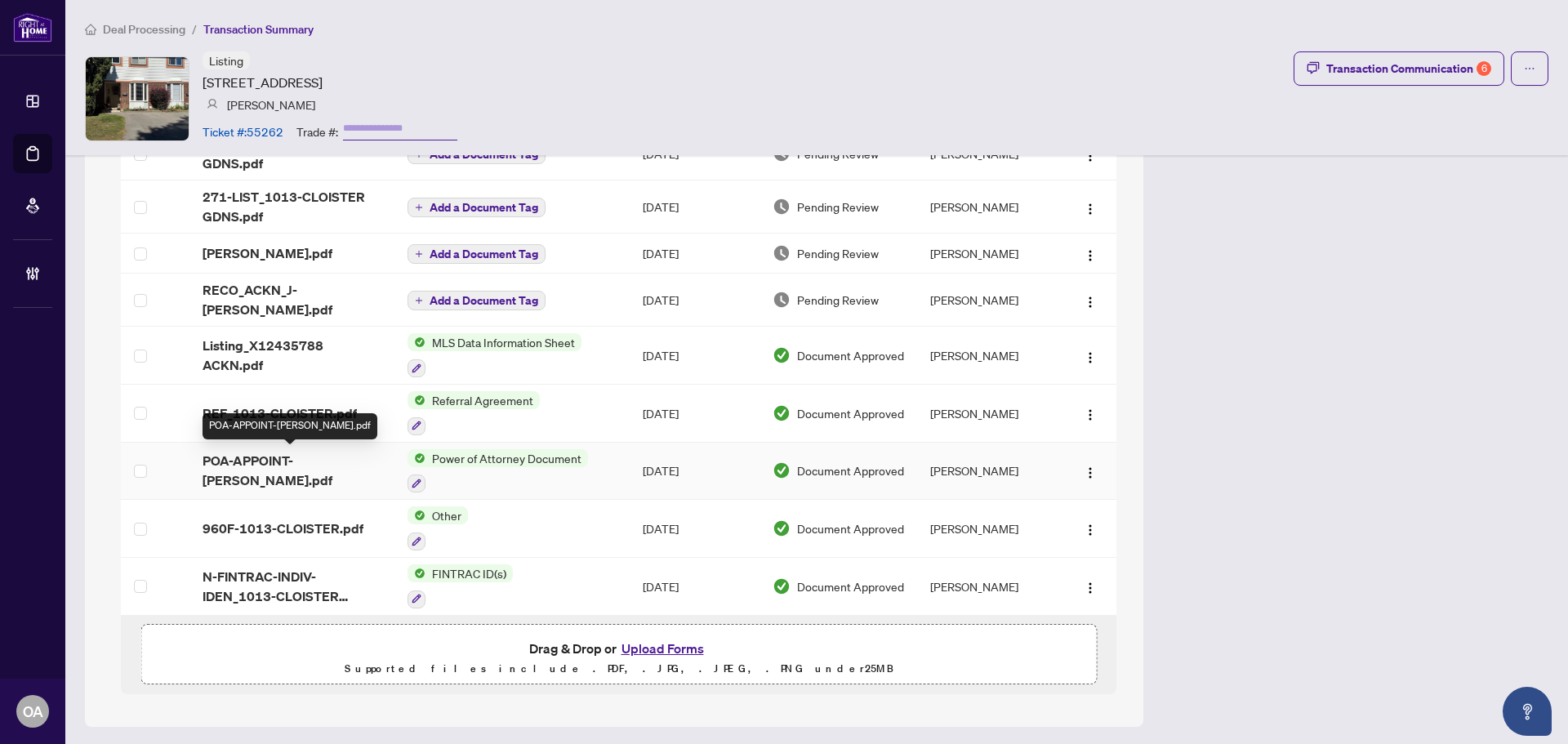
scroll to position [984, 0]
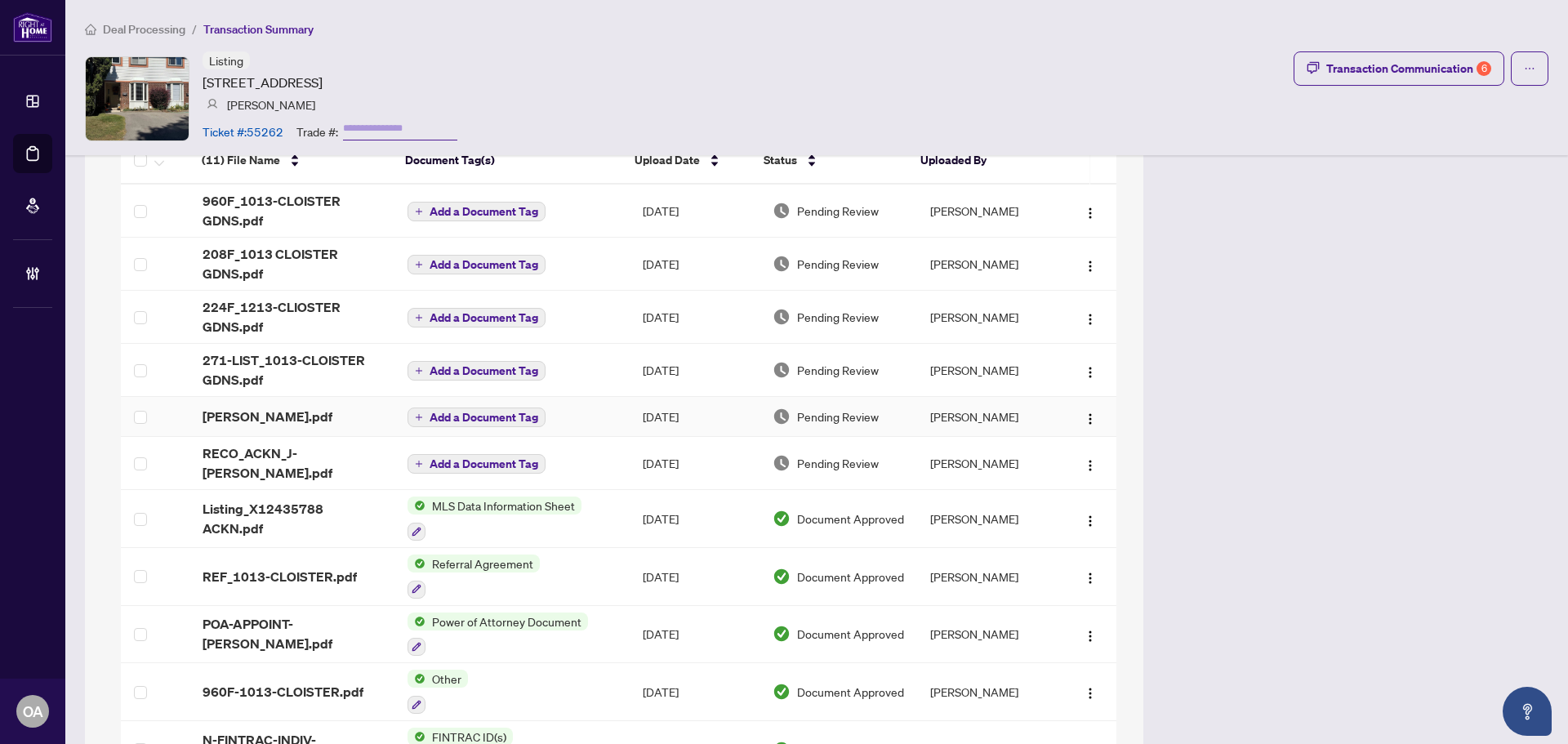
click at [343, 407] on div "[PERSON_NAME].pdf" at bounding box center [291, 417] width 178 height 20
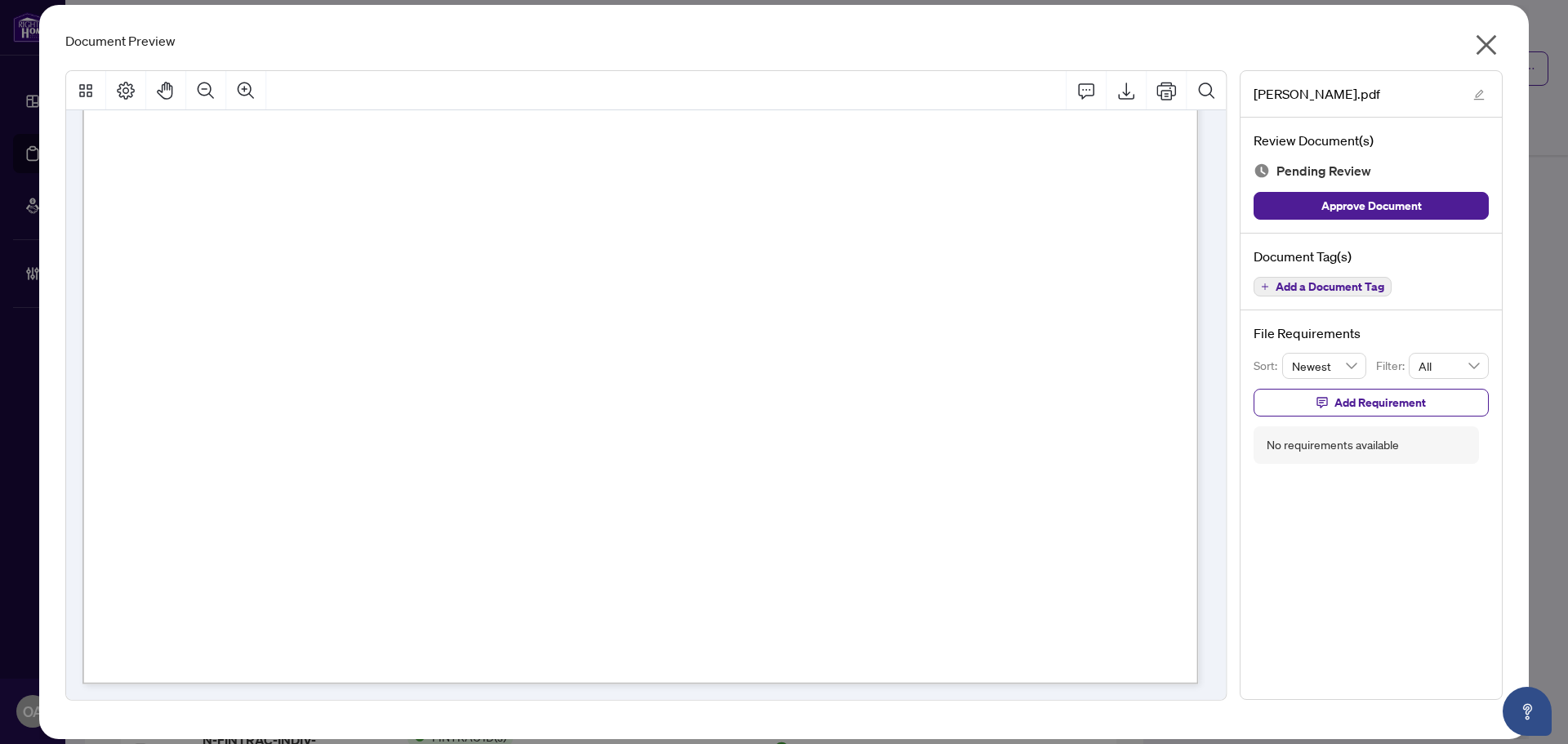
scroll to position [0, 0]
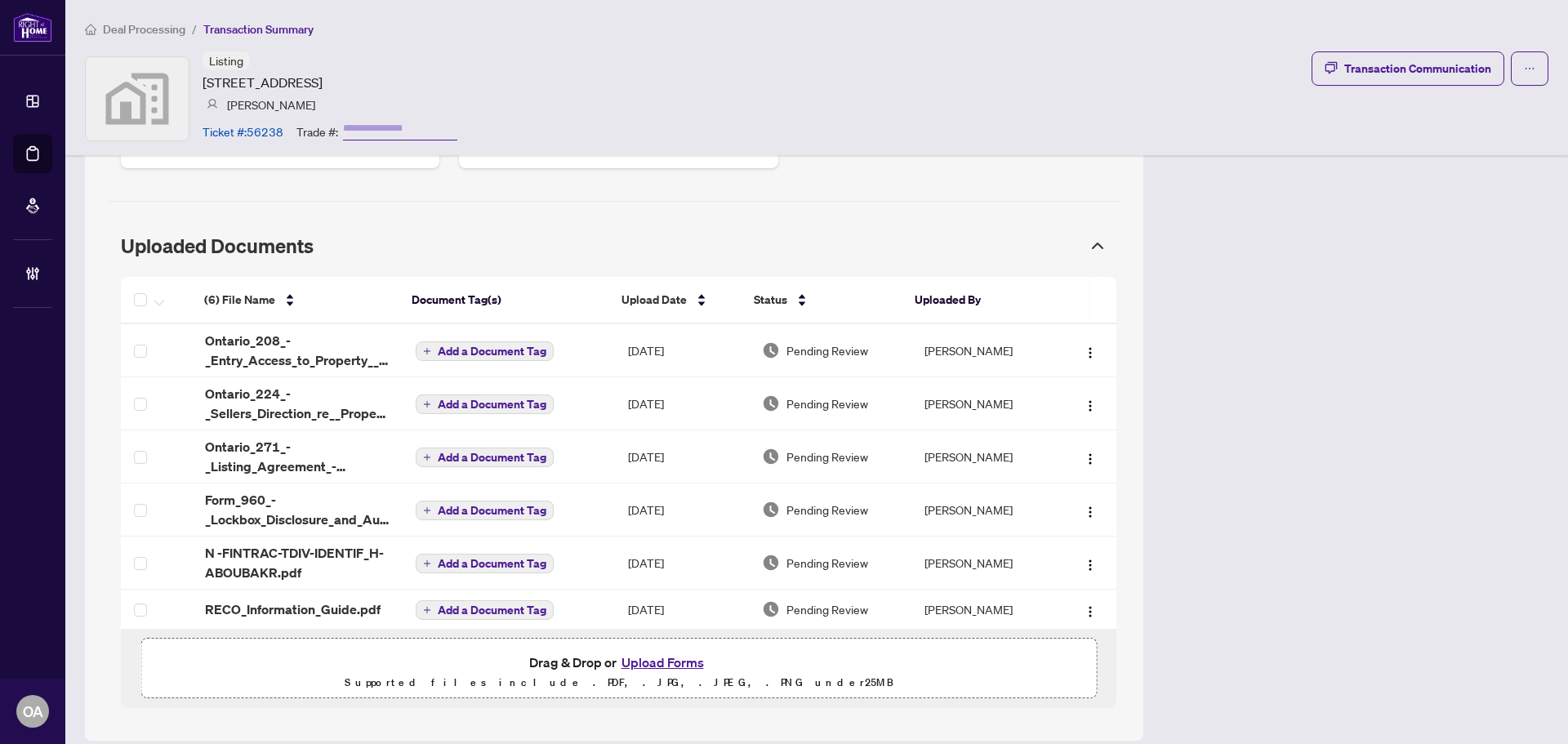
scroll to position [860, 0]
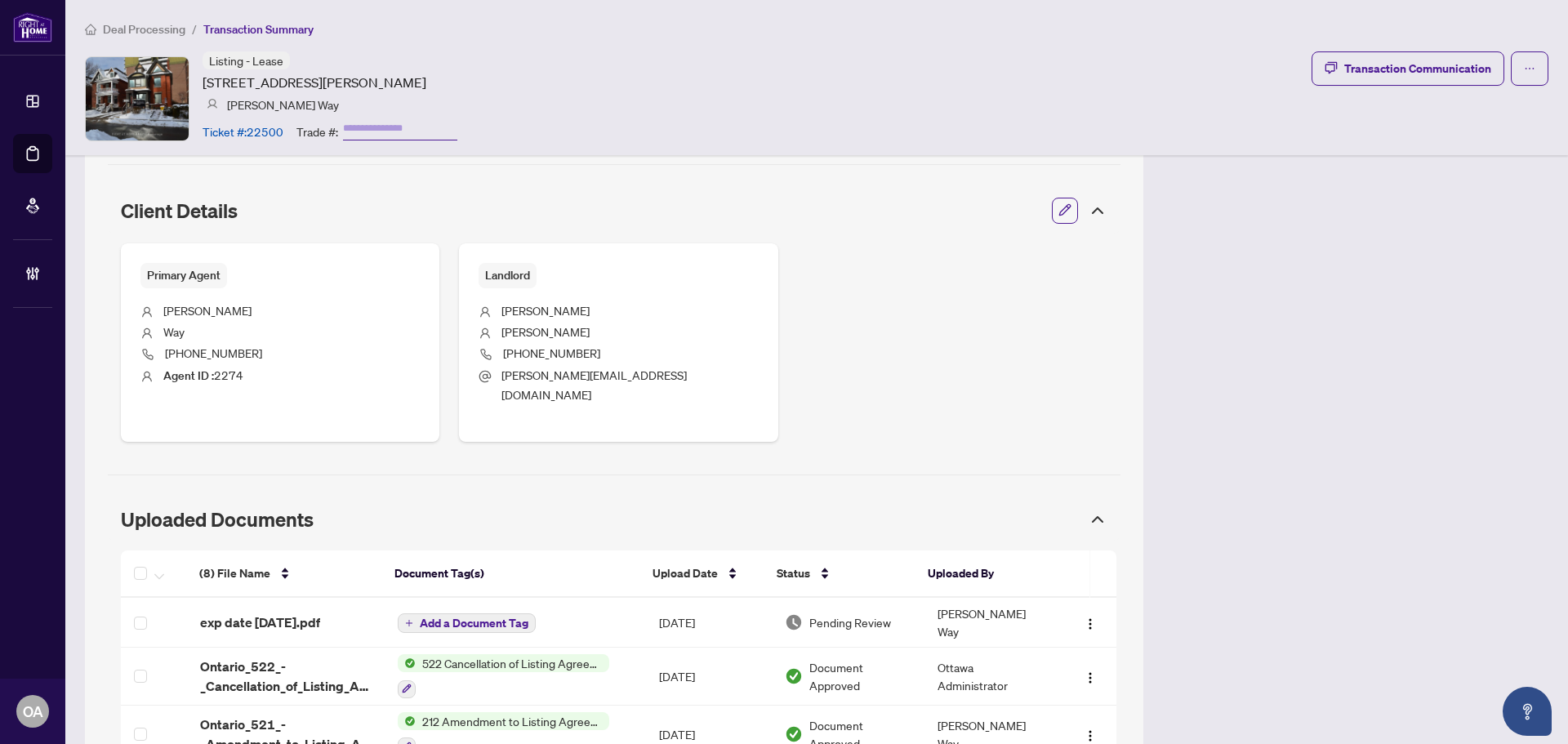
scroll to position [709, 0]
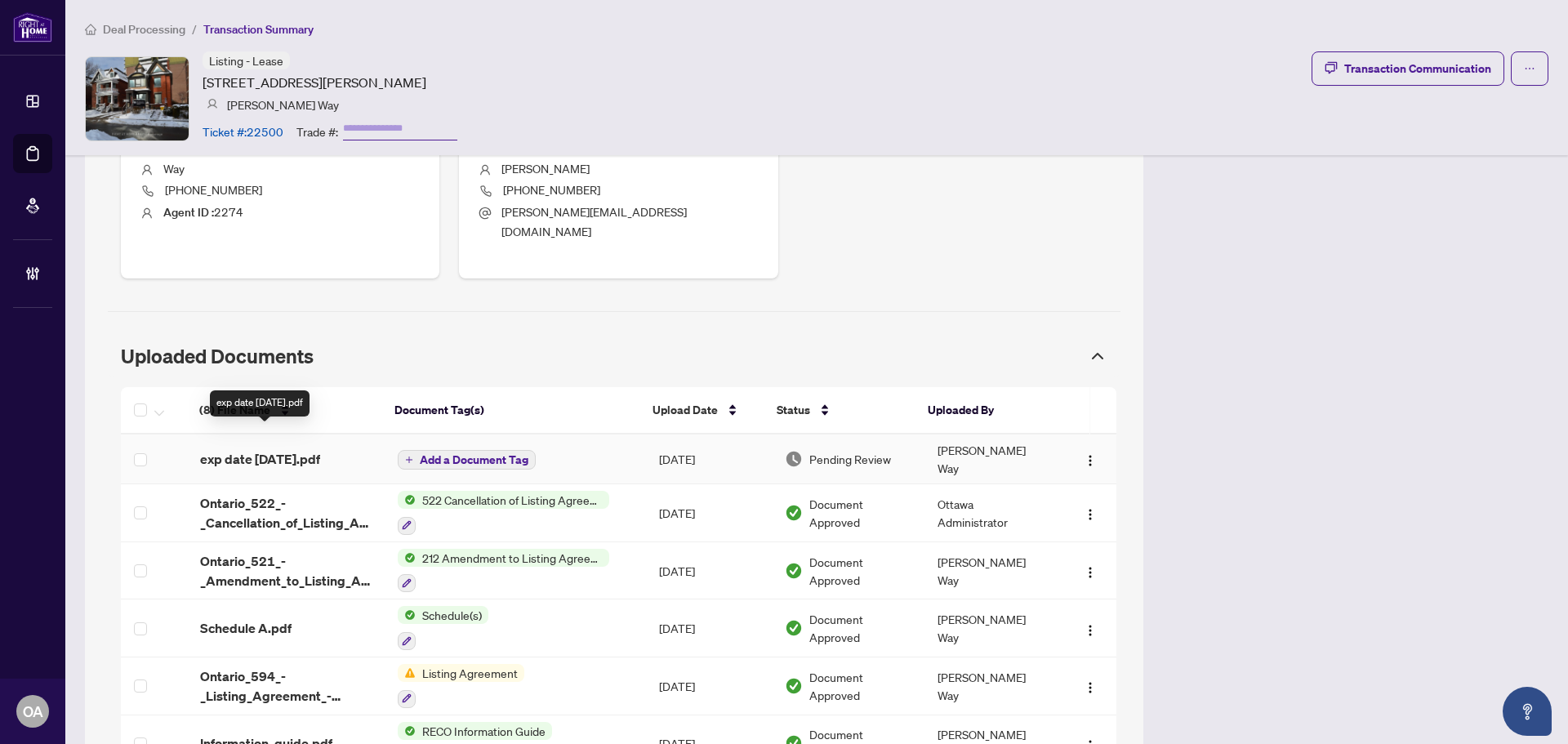
click at [224, 449] on span "exp date [DATE].pdf" at bounding box center [260, 459] width 120 height 20
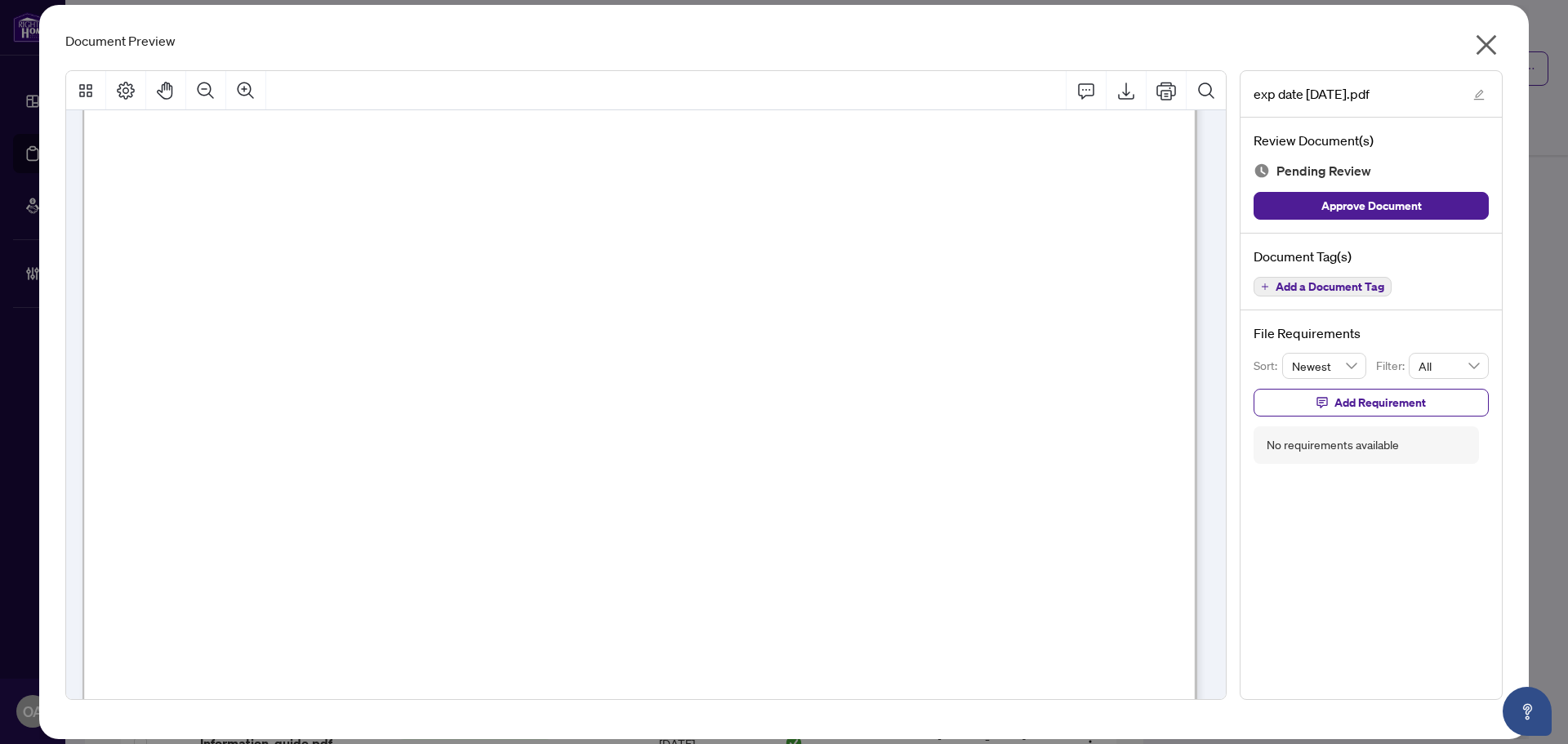
scroll to position [164, 0]
click at [1469, 47] on button "button" at bounding box center [1486, 48] width 33 height 35
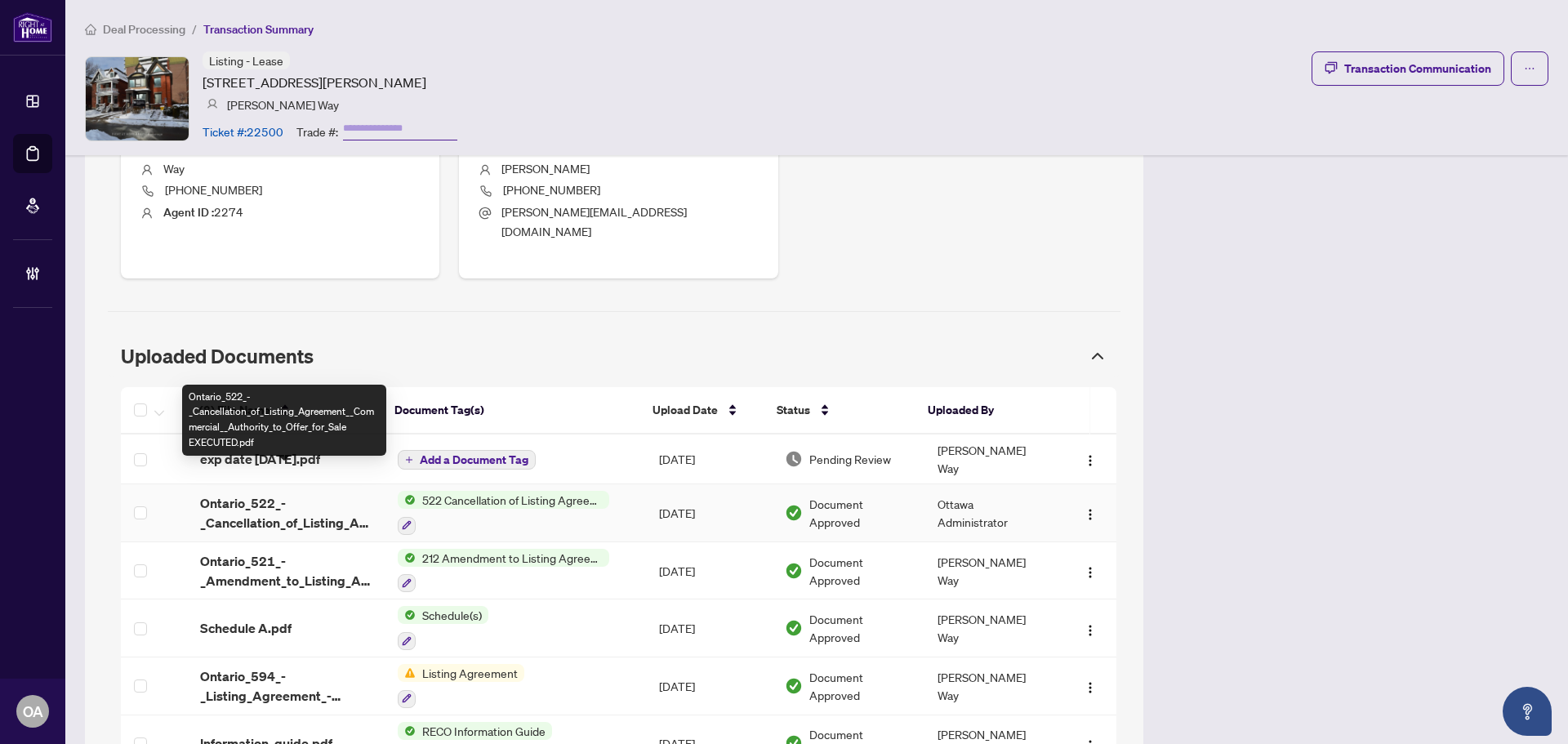
click at [307, 494] on span "Ontario_522_-_Cancellation_of_Listing_Agreement__Commercial__Authority_to_Offer…" at bounding box center [285, 513] width 171 height 39
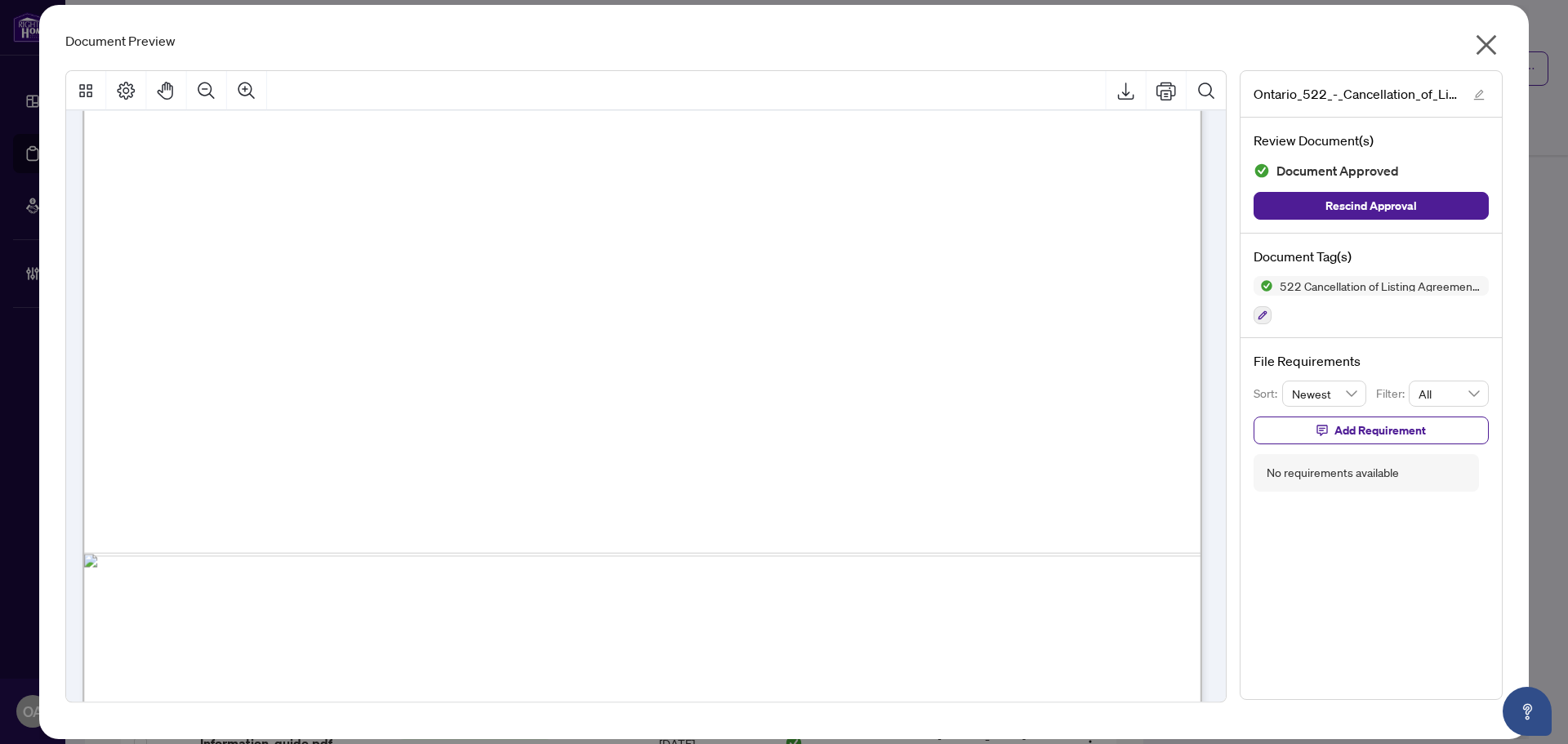
scroll to position [884, 0]
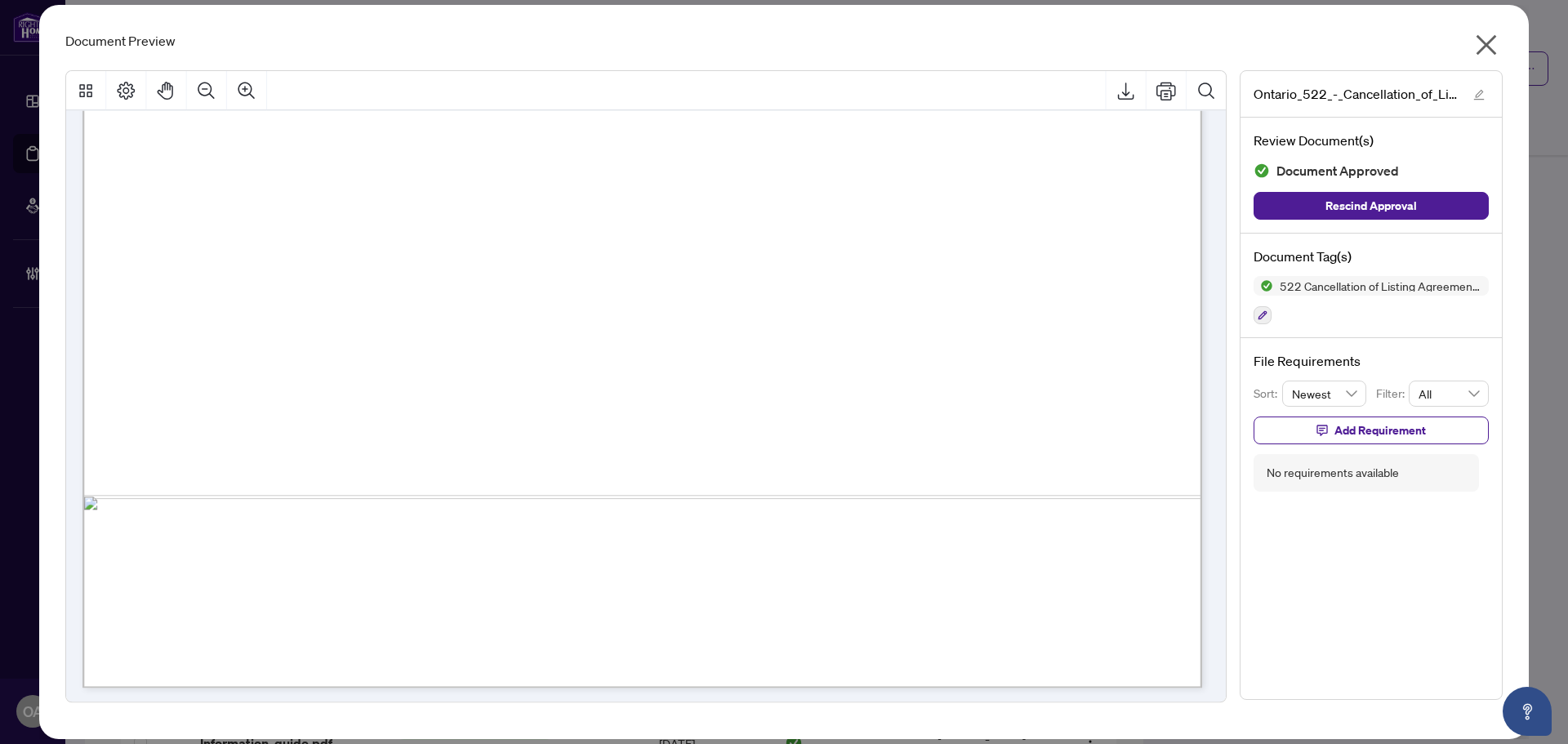
click at [1499, 46] on icon "close" at bounding box center [1486, 45] width 26 height 26
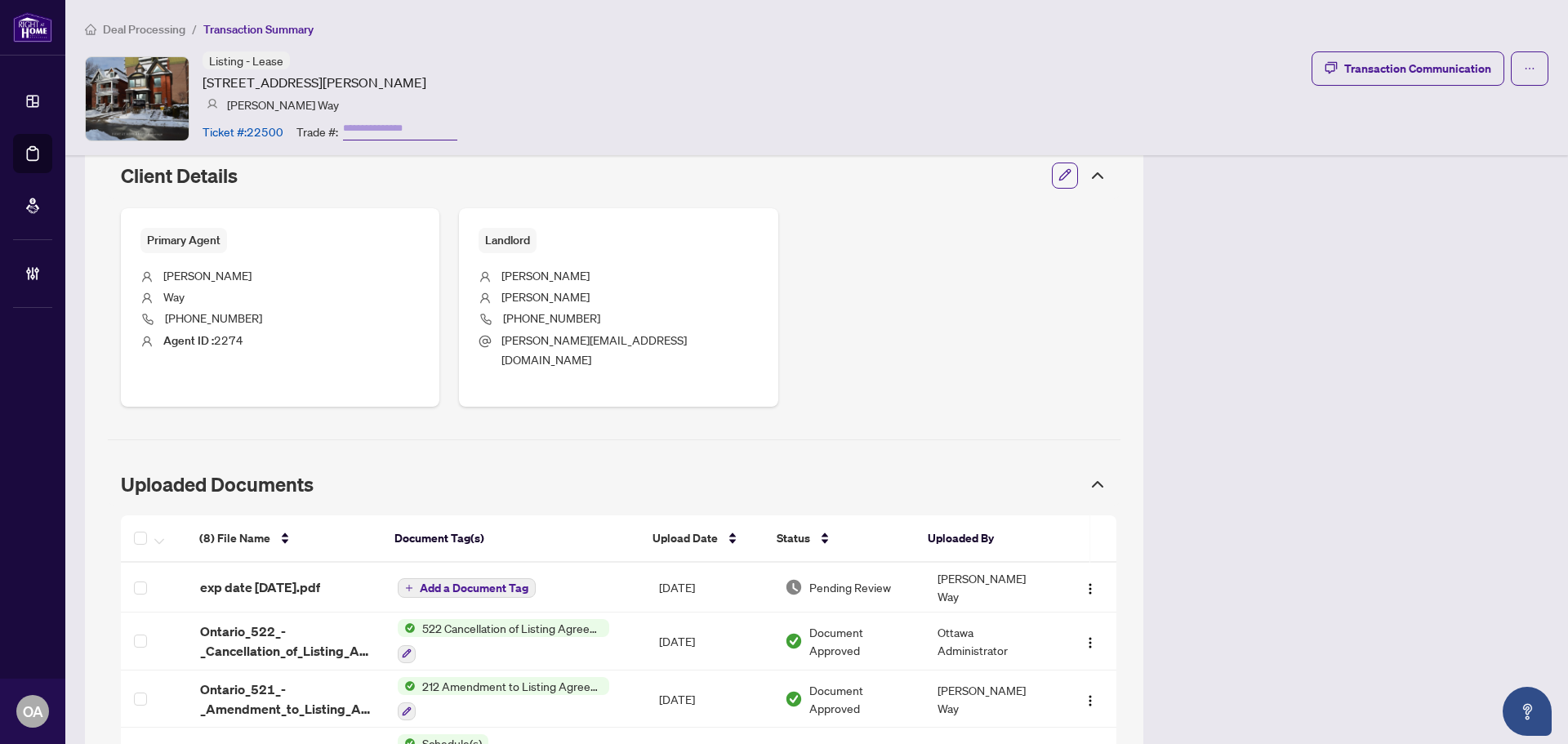
scroll to position [546, 0]
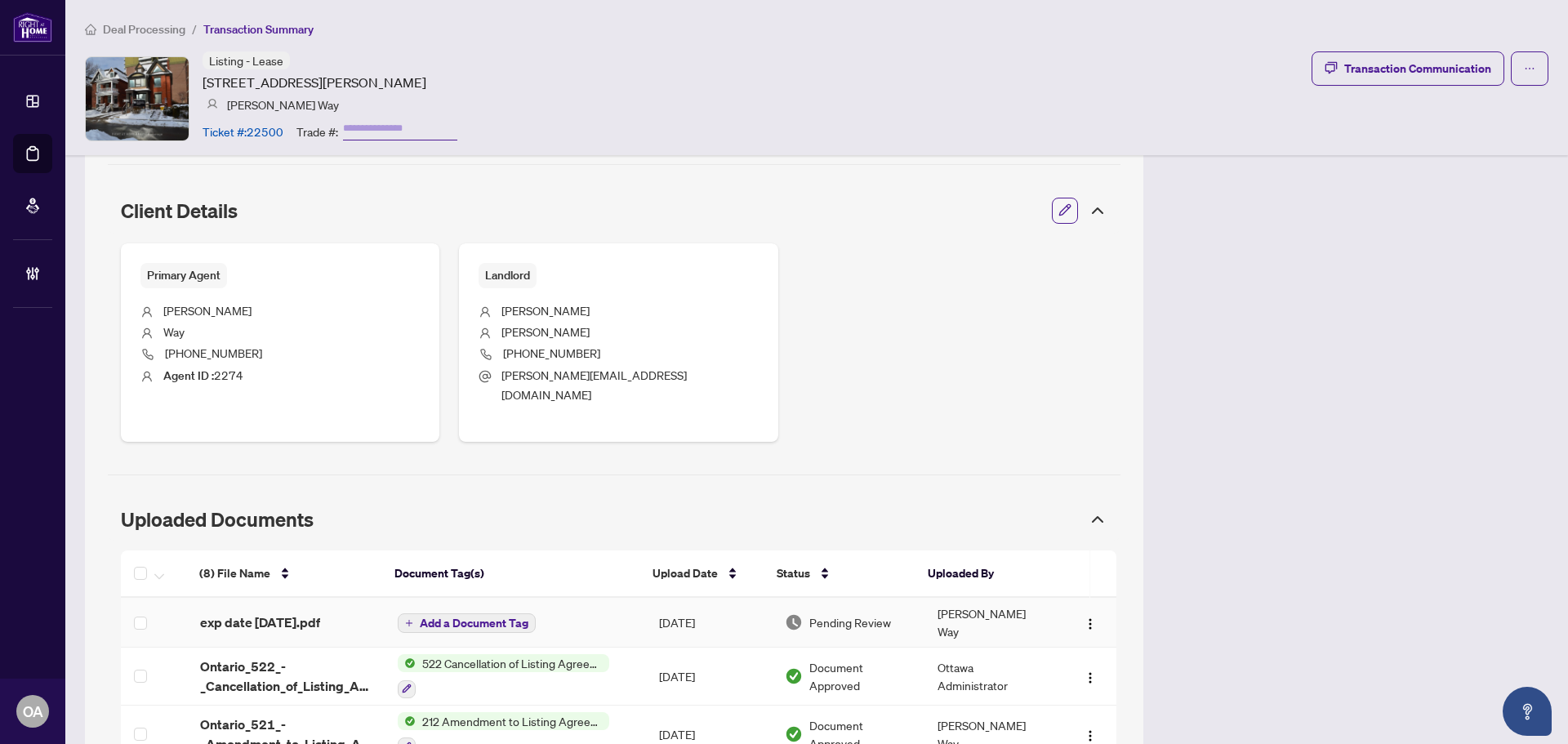
click at [320, 613] on span "exp date [DATE].pdf" at bounding box center [260, 622] width 120 height 20
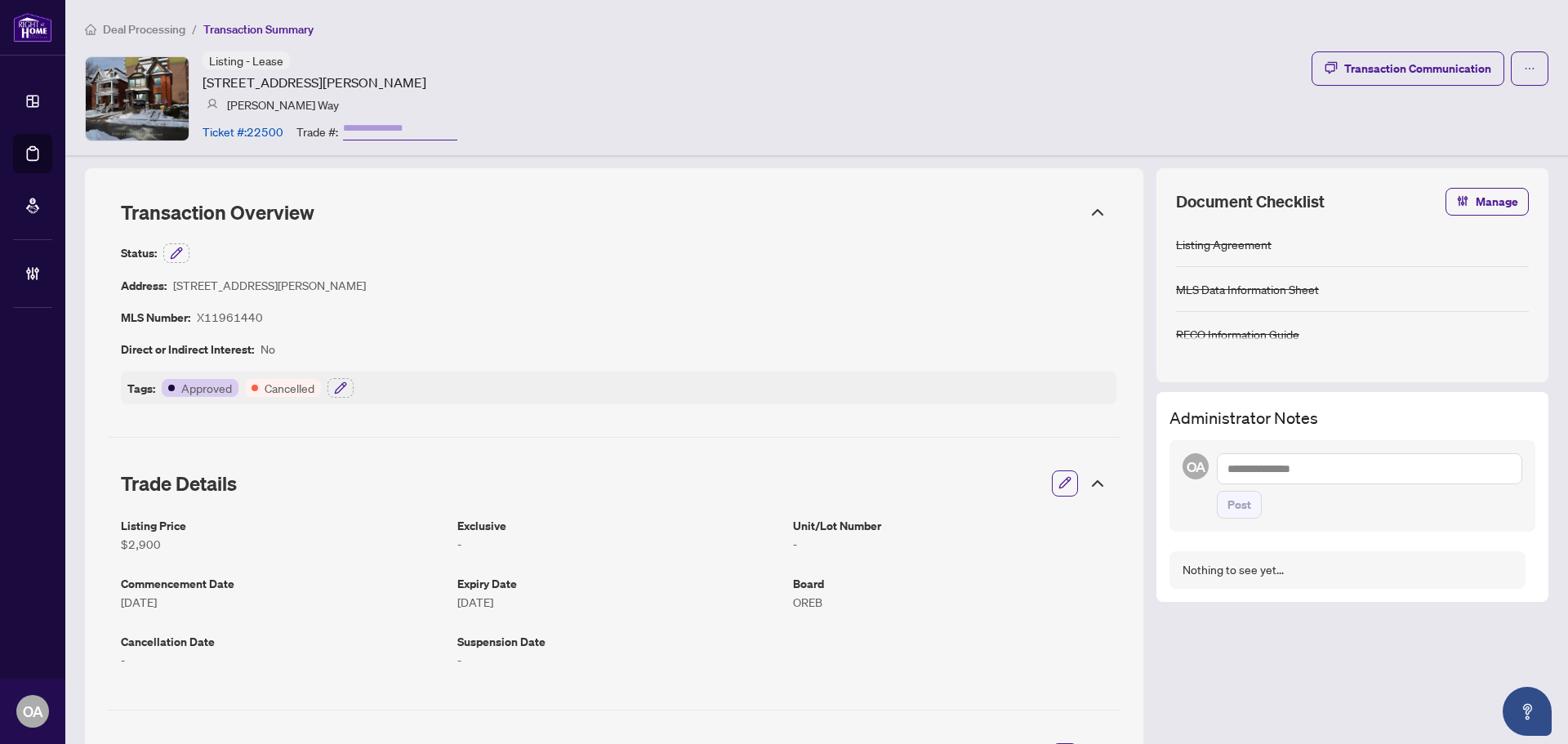
drag, startPoint x: 175, startPoint y: 285, endPoint x: 466, endPoint y: 281, distance: 291.0
click at [466, 281] on div "Status: Address: [STREET_ADDRESS][PERSON_NAME] MLS Number: X11961440 Direct or …" at bounding box center [619, 324] width 996 height 161
copy article "[STREET_ADDRESS][PERSON_NAME]"
drag, startPoint x: 545, startPoint y: 85, endPoint x: 202, endPoint y: 86, distance: 343.0
click at [202, 86] on div "Listing - Lease [STREET_ADDRESS][GEOGRAPHIC_DATA][PERSON_NAME][PERSON_NAME] Tic…" at bounding box center [817, 99] width 1463 height 94
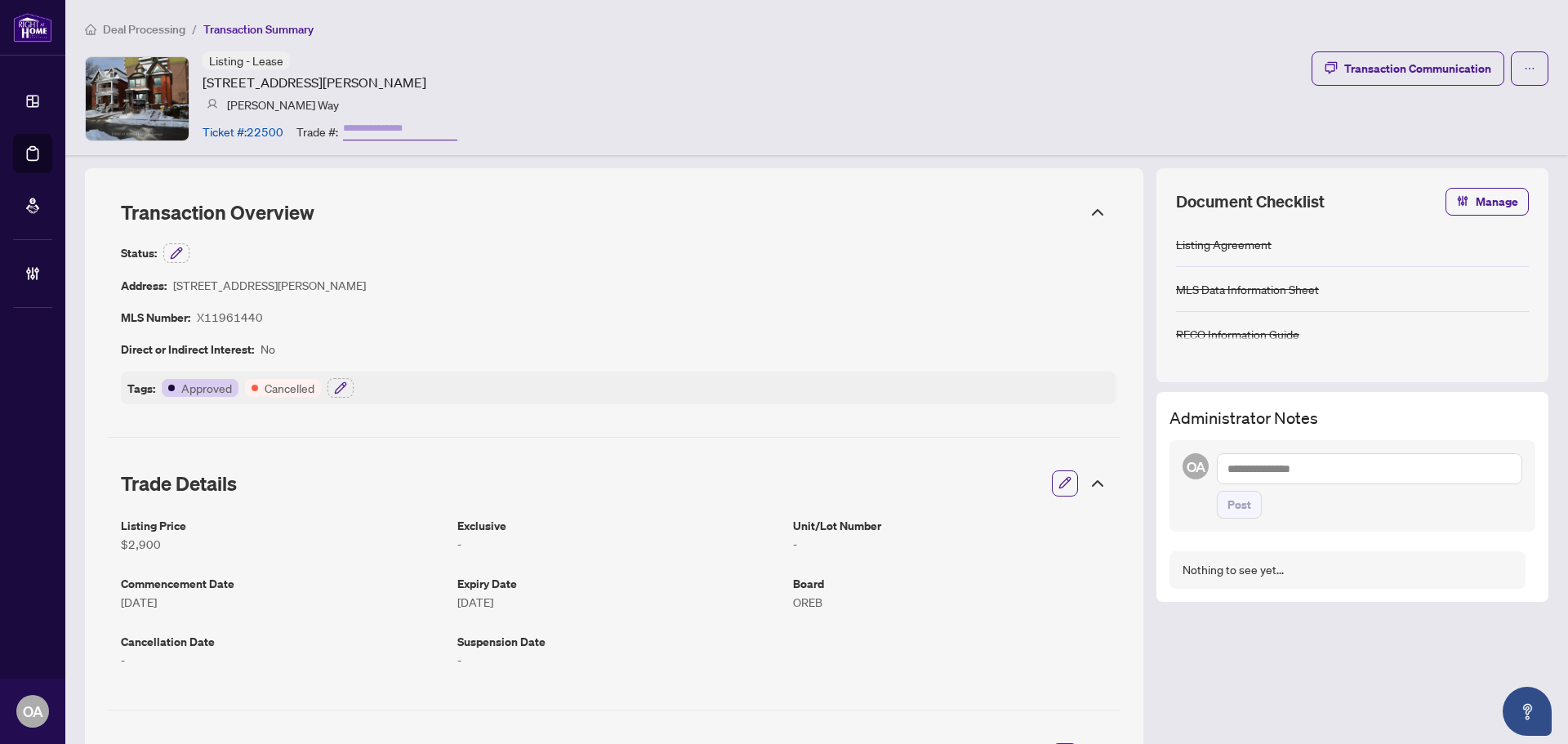
copy article "[STREET_ADDRESS][PERSON_NAME]"
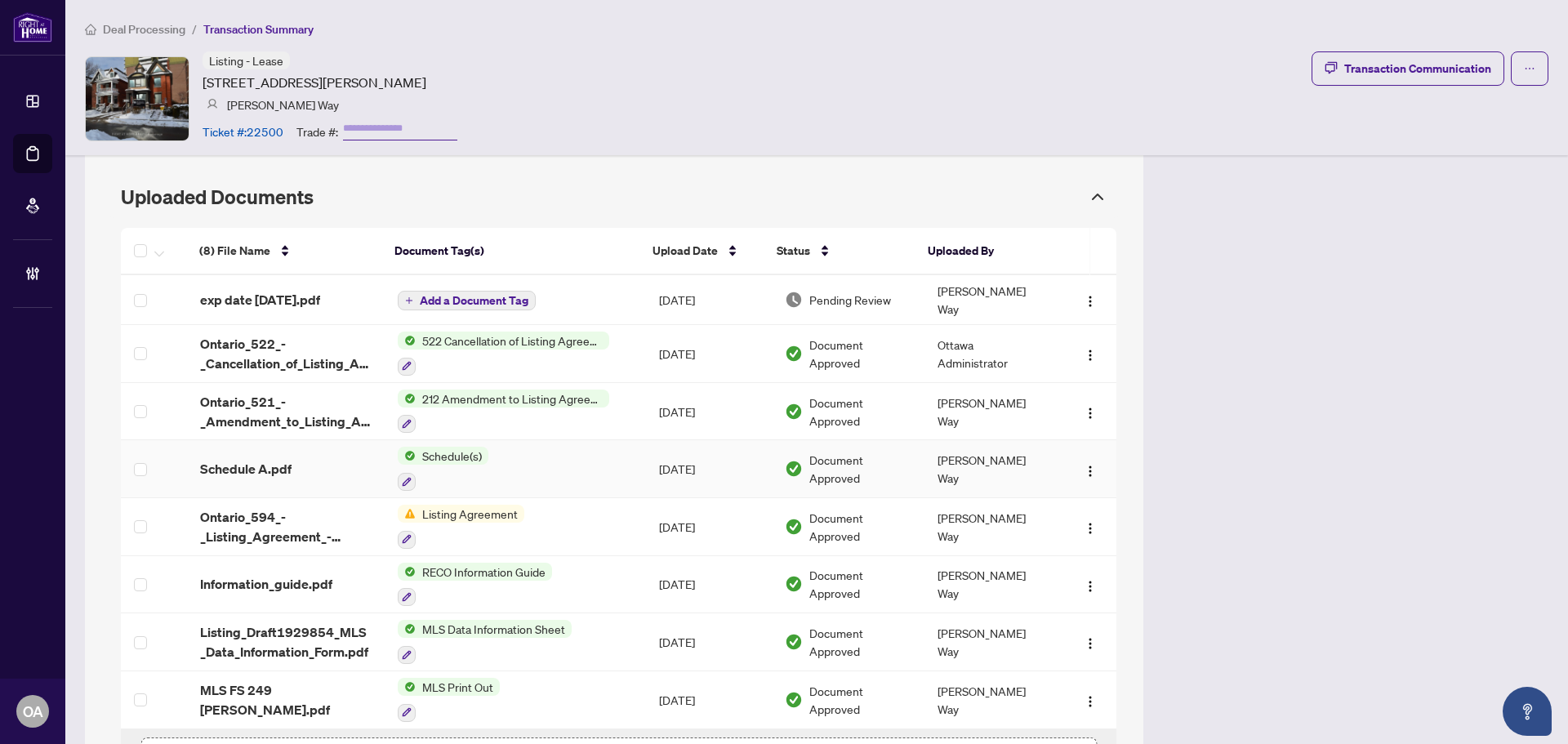
scroll to position [790, 0]
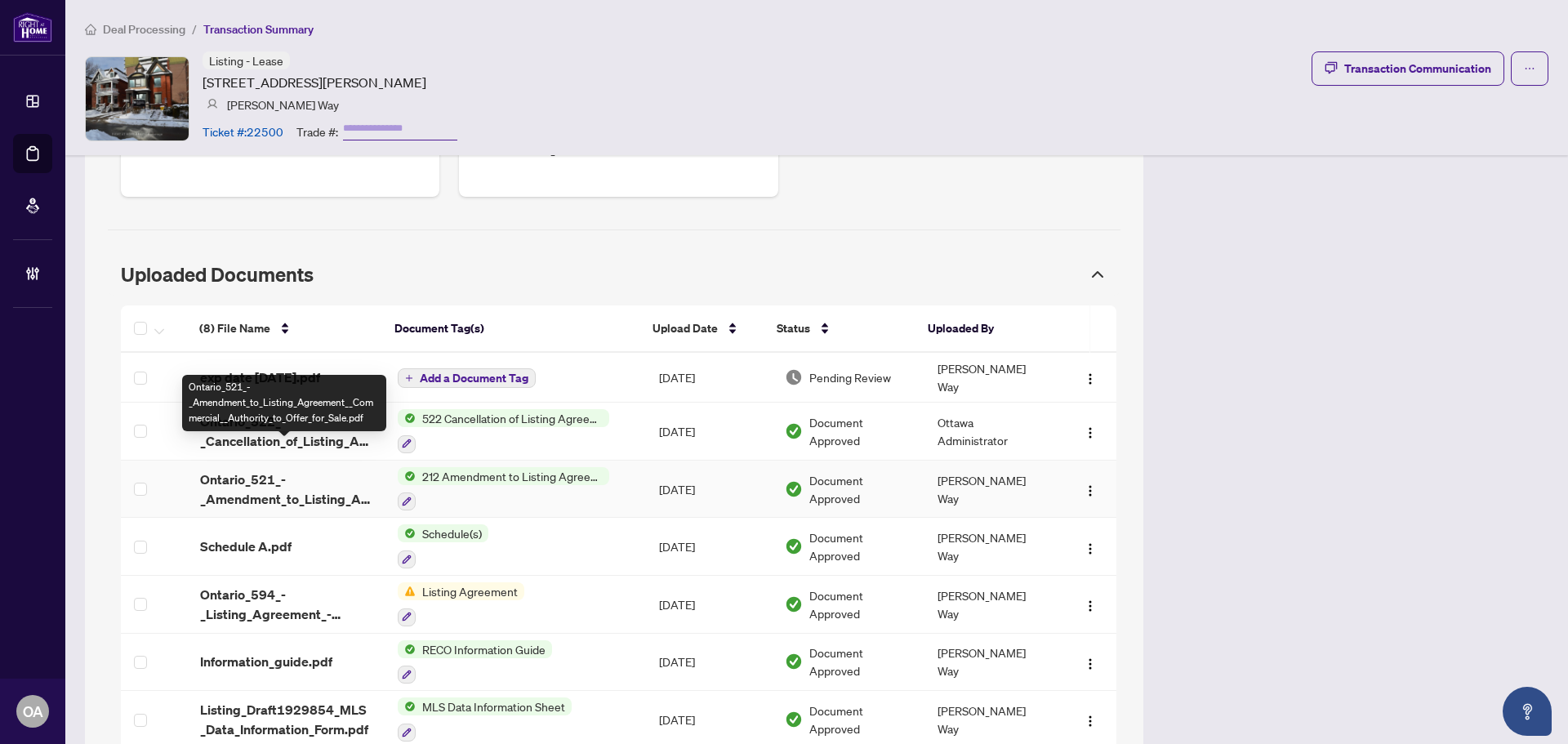
click at [309, 470] on span "Ontario_521_-_Amendment_to_Listing_Agreement__Commercial__Authority_to_Offer_fo…" at bounding box center [285, 489] width 171 height 39
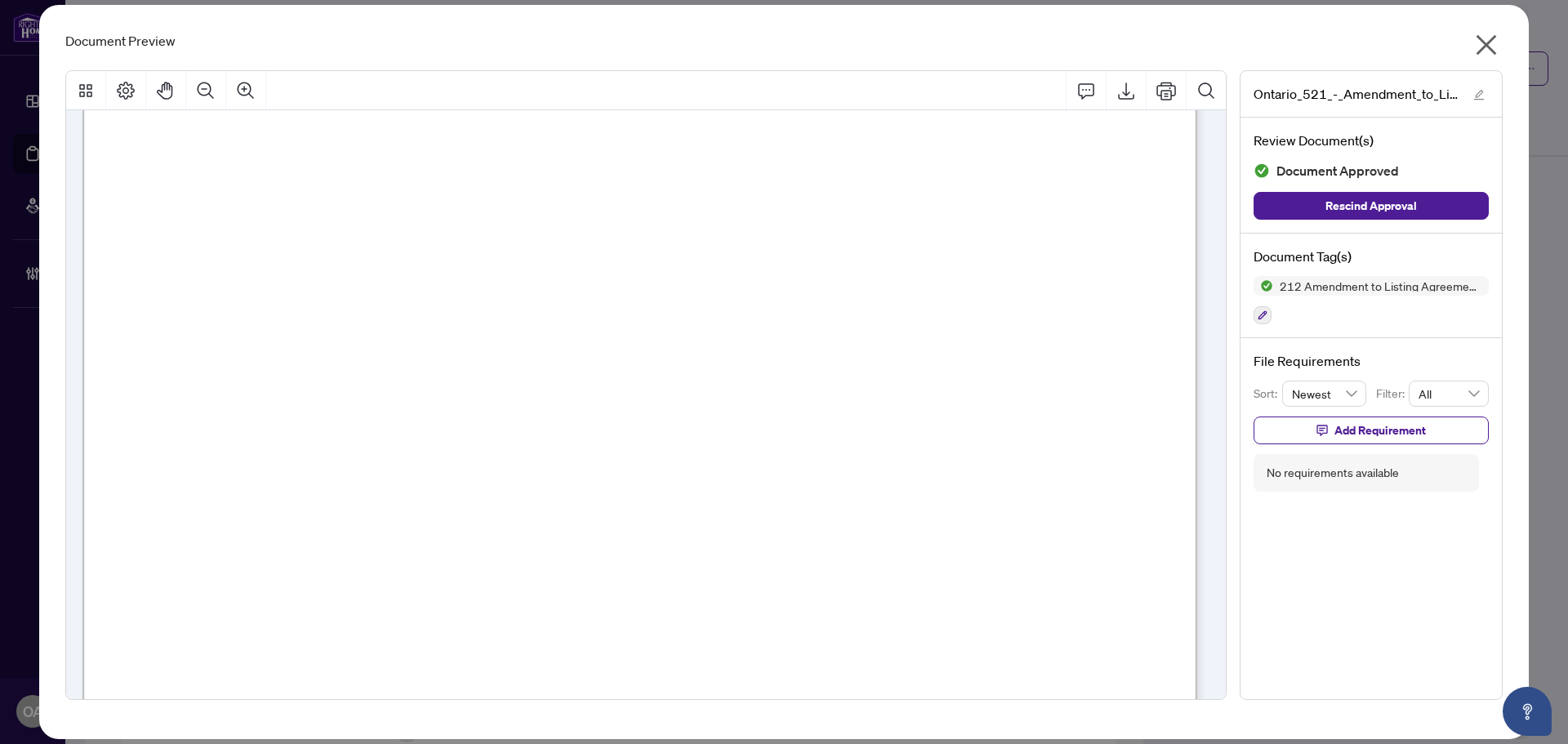
scroll to position [81, 0]
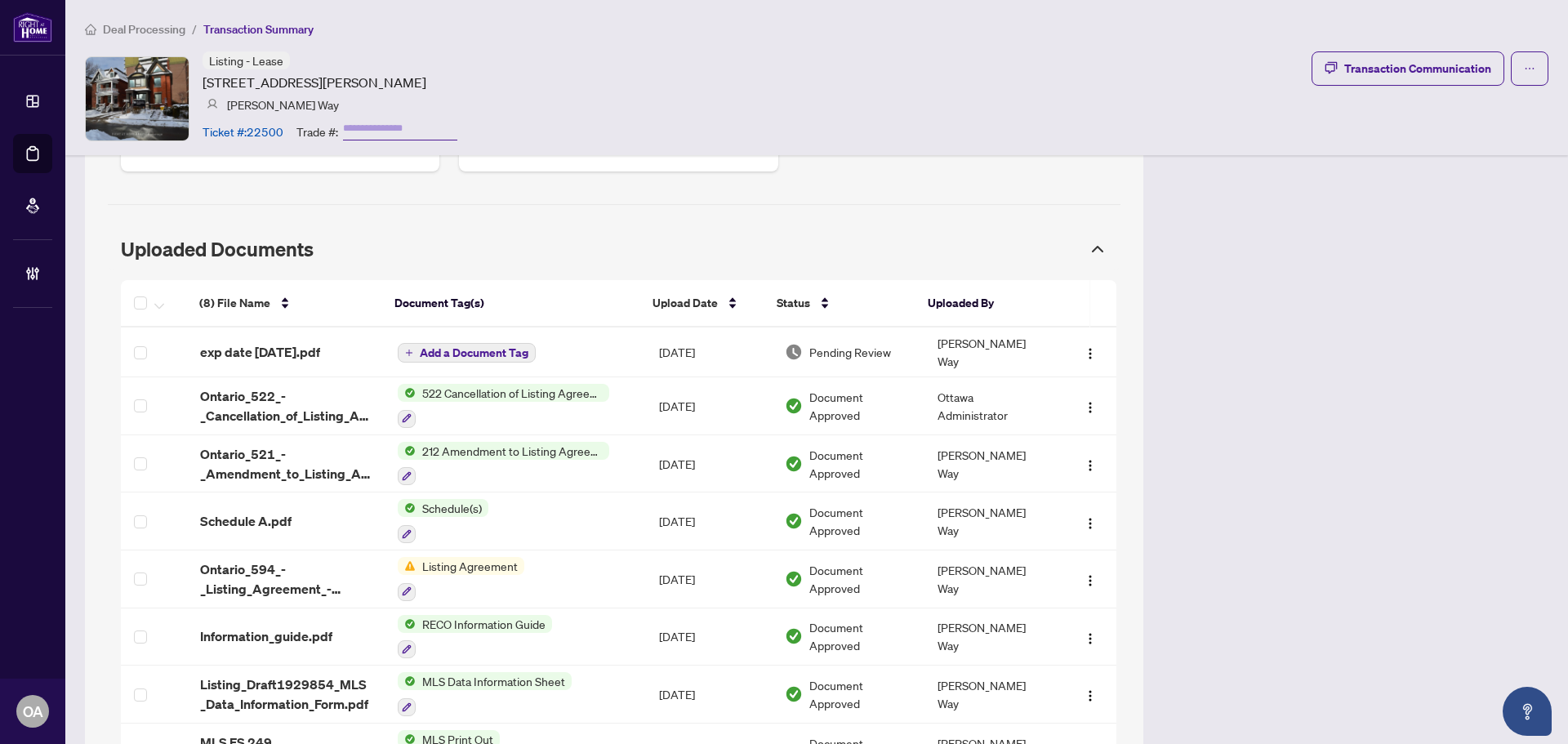
scroll to position [817, 0]
click at [160, 293] on span "button" at bounding box center [159, 302] width 9 height 18
click at [174, 364] on span "Archive Selected" at bounding box center [236, 365] width 146 height 18
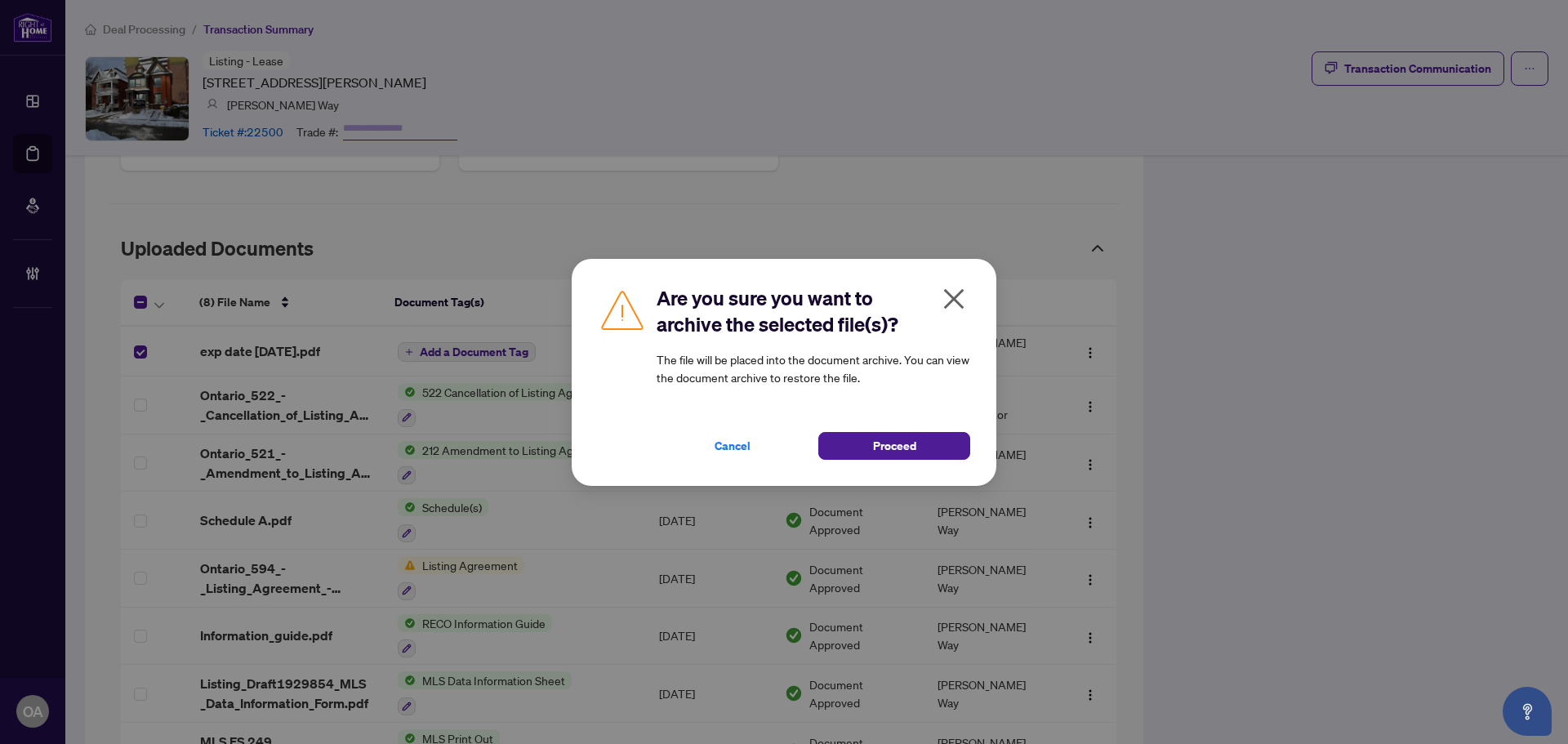
click at [950, 305] on icon "close" at bounding box center [954, 299] width 26 height 26
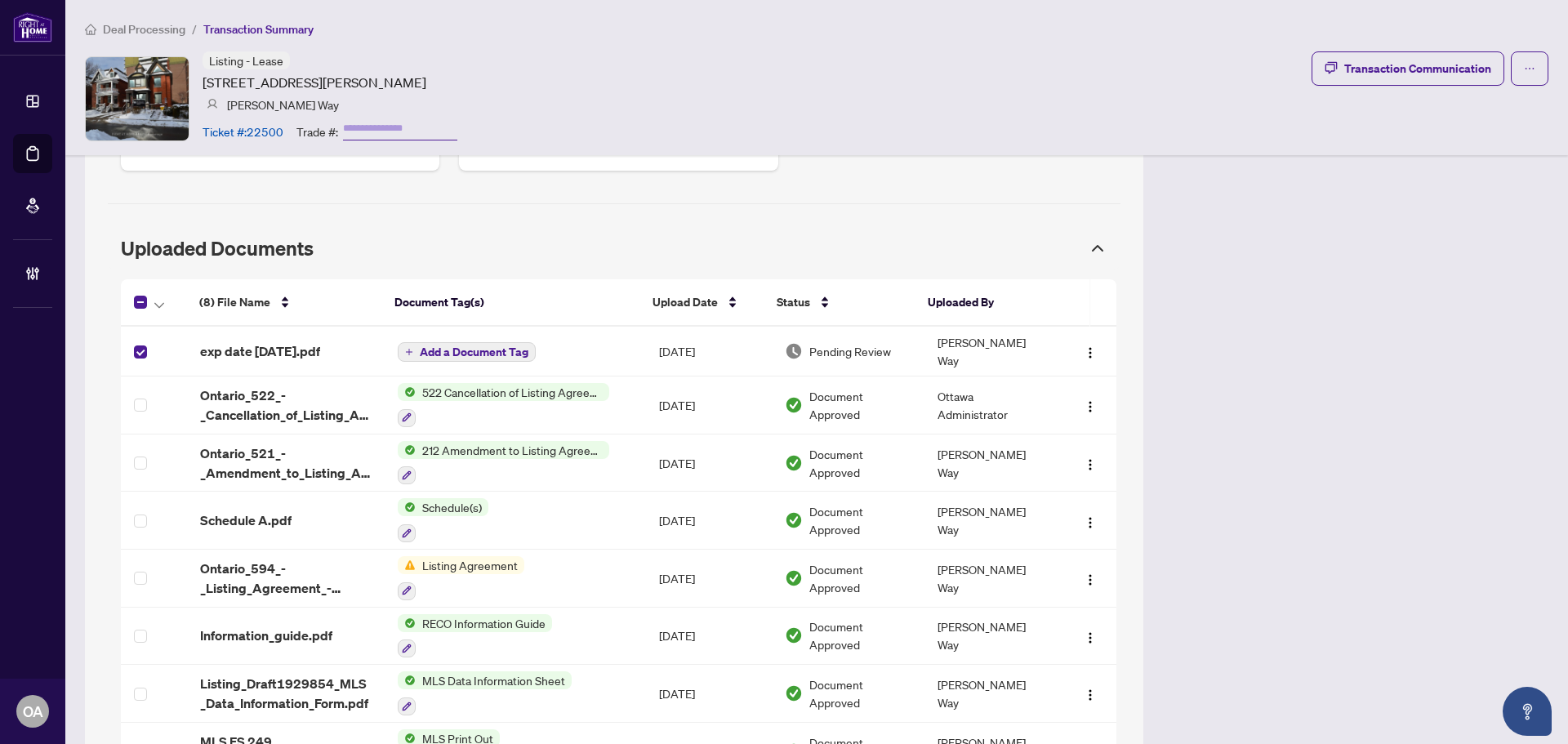
click at [465, 346] on span "Add a Document Tag" at bounding box center [474, 351] width 109 height 11
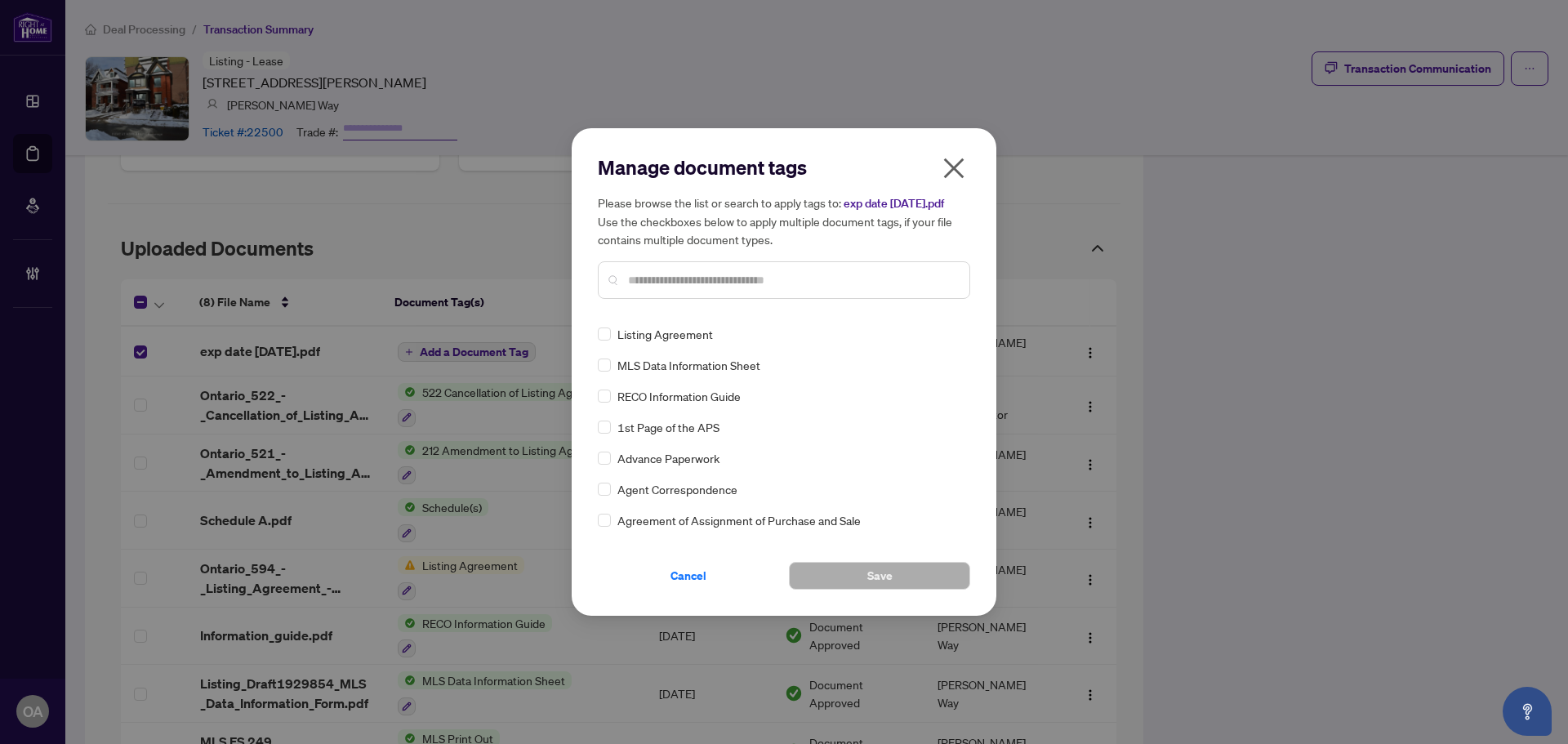
click at [649, 304] on div "Manage document tags Please browse the list or search to apply tags to: exp dat…" at bounding box center [784, 233] width 373 height 158
click at [661, 279] on input "text" at bounding box center [792, 279] width 328 height 18
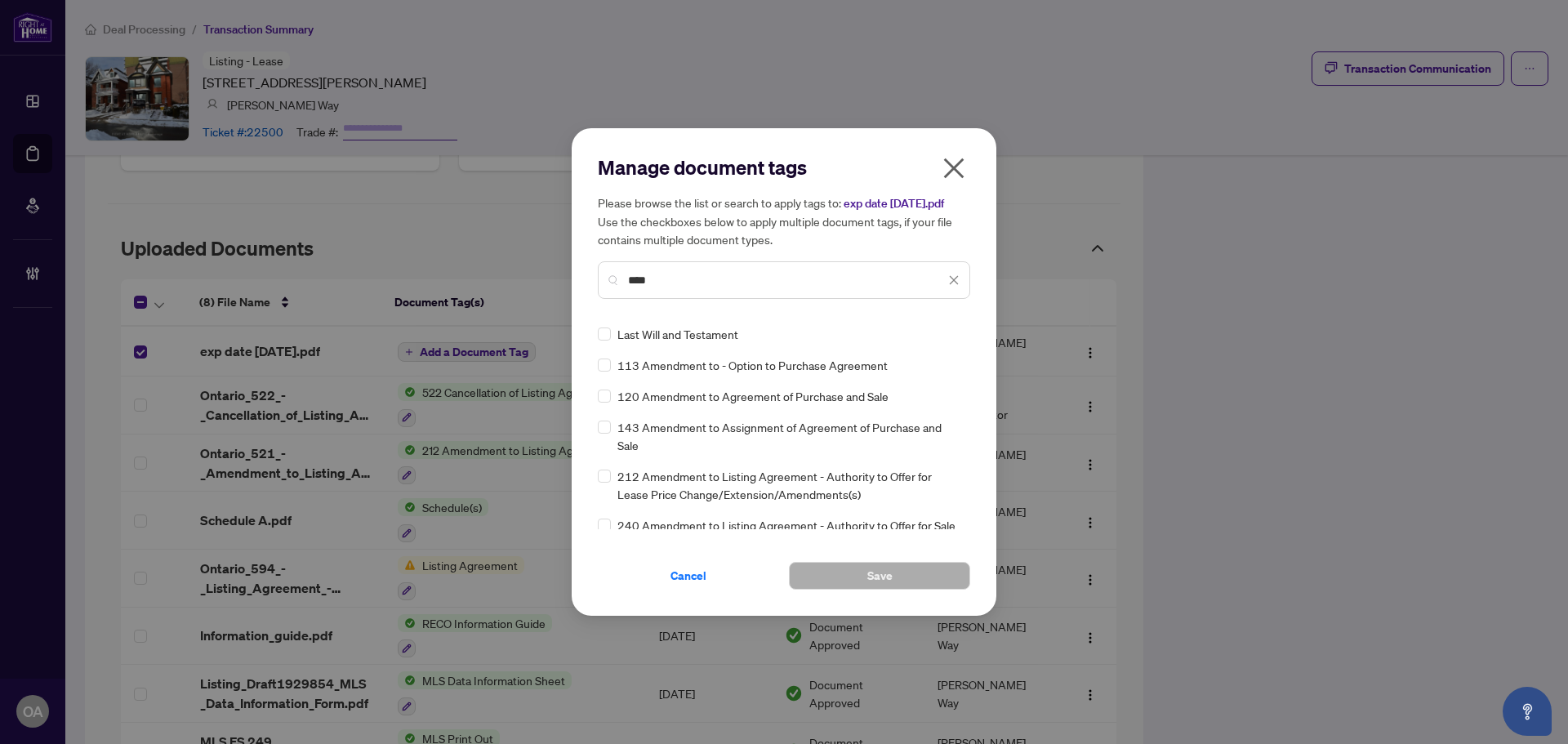
type input "****"
click at [959, 160] on icon "close" at bounding box center [954, 168] width 26 height 26
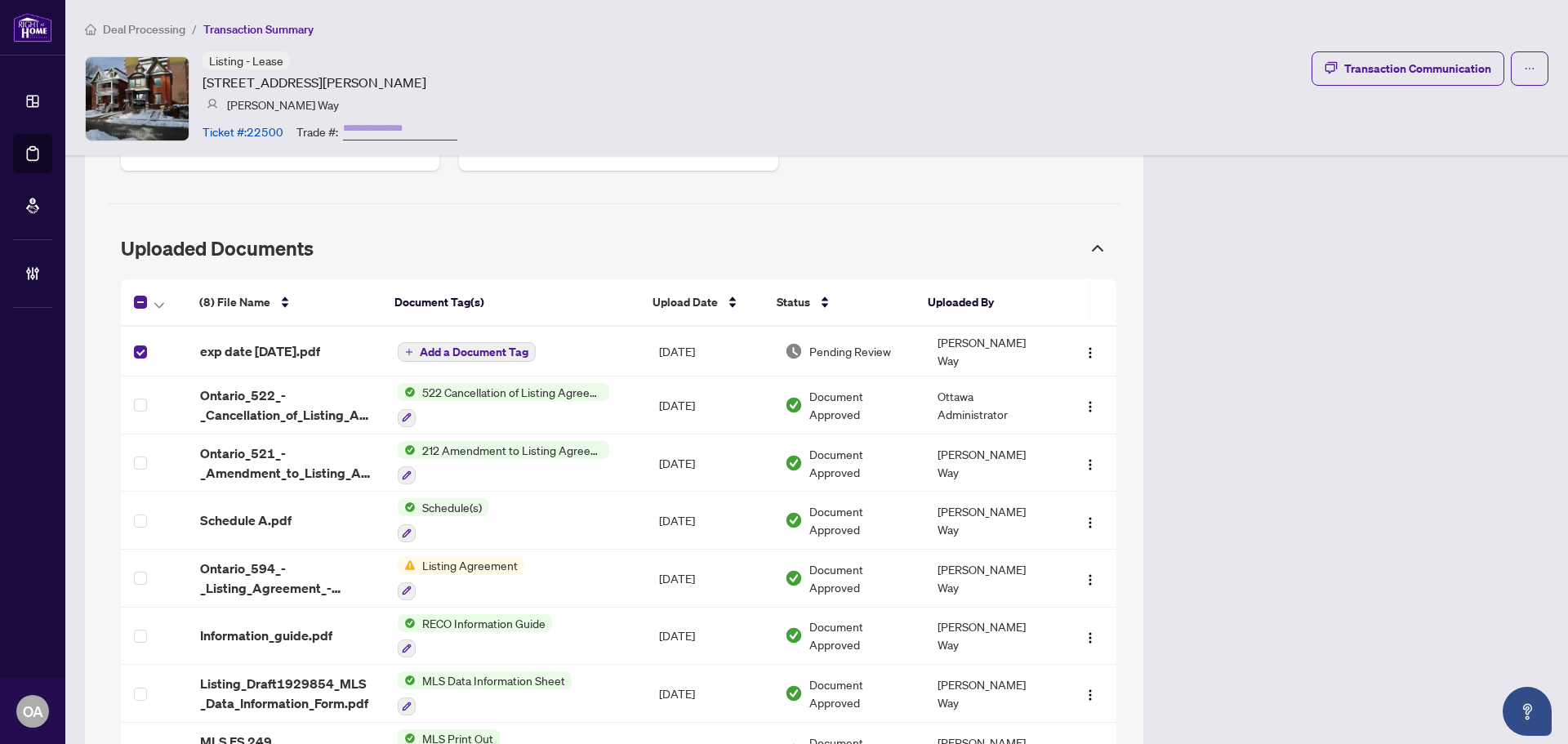
click at [305, 341] on span "exp date oct 2026.pdf" at bounding box center [260, 351] width 120 height 20
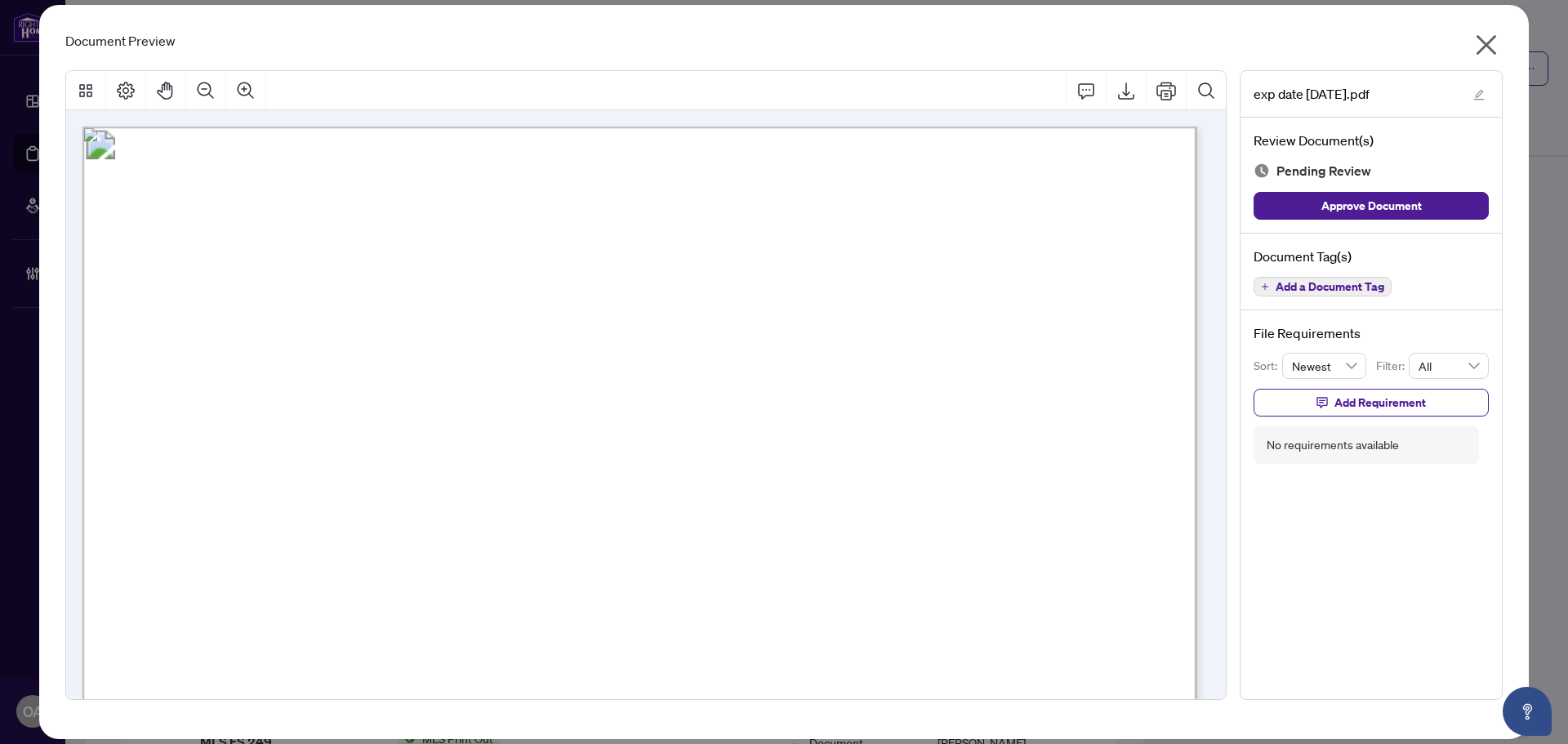
click at [1322, 285] on span "Add a Document Tag" at bounding box center [1329, 286] width 109 height 11
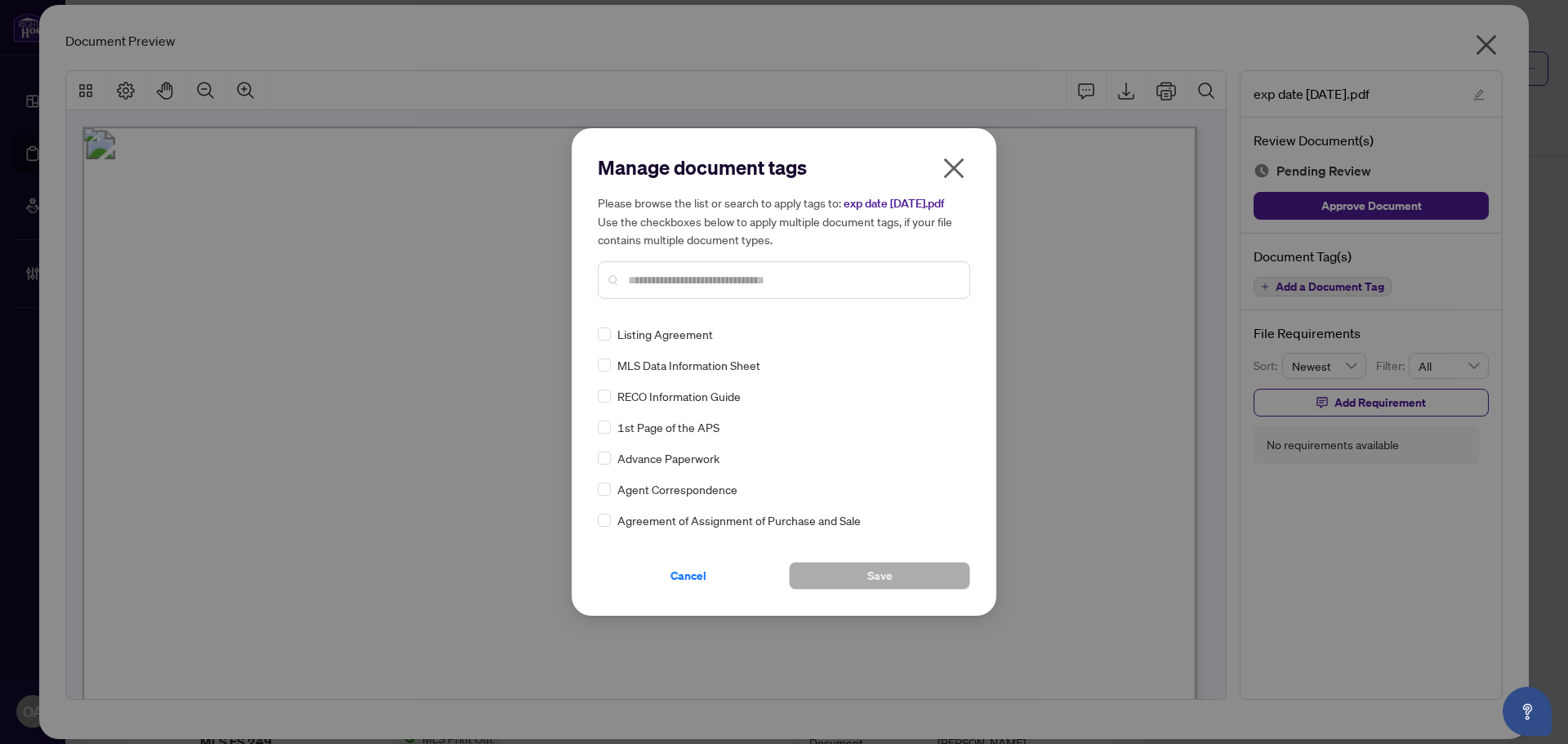
click at [692, 275] on input "text" at bounding box center [792, 279] width 328 height 18
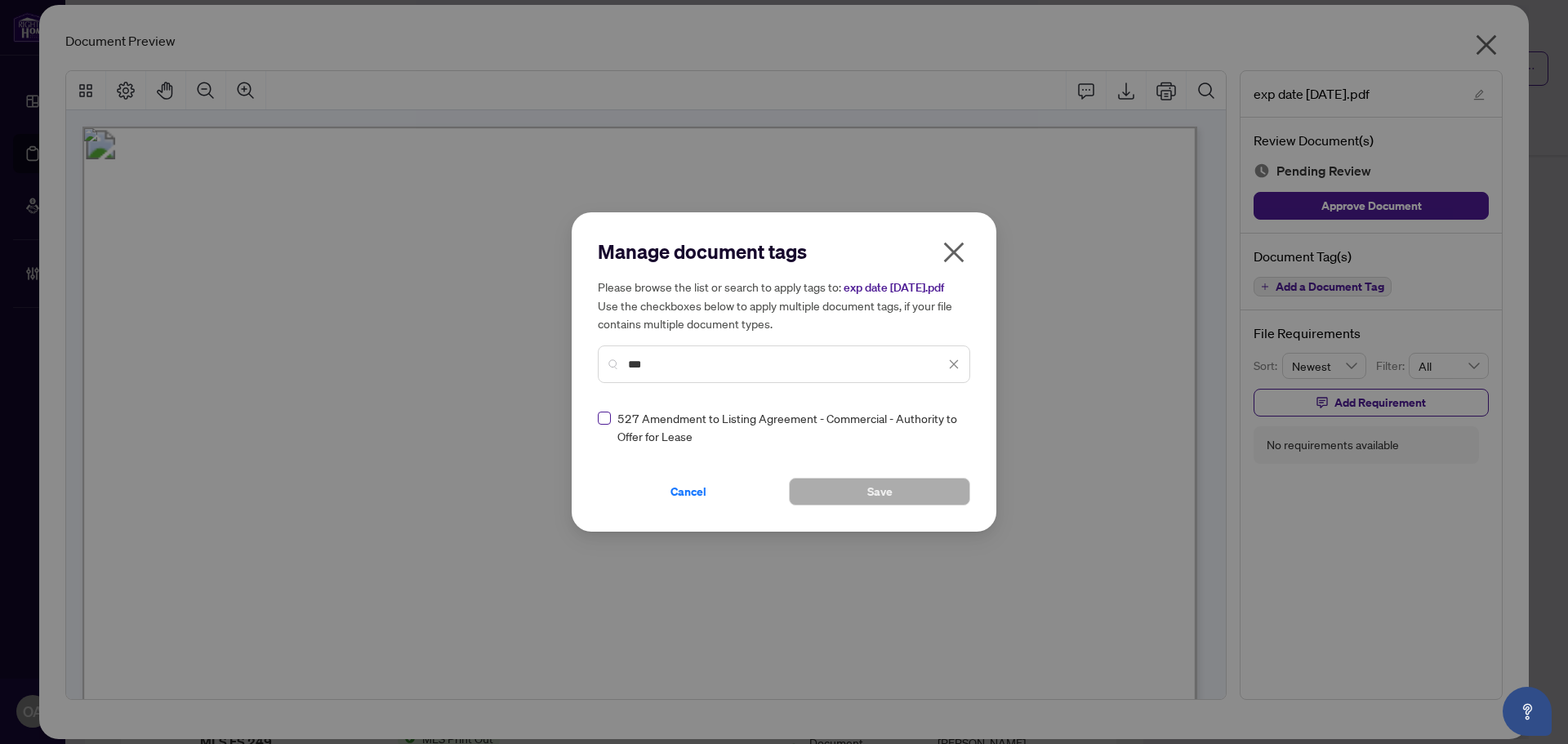
type input "***"
click at [952, 425] on icon at bounding box center [954, 428] width 9 height 7
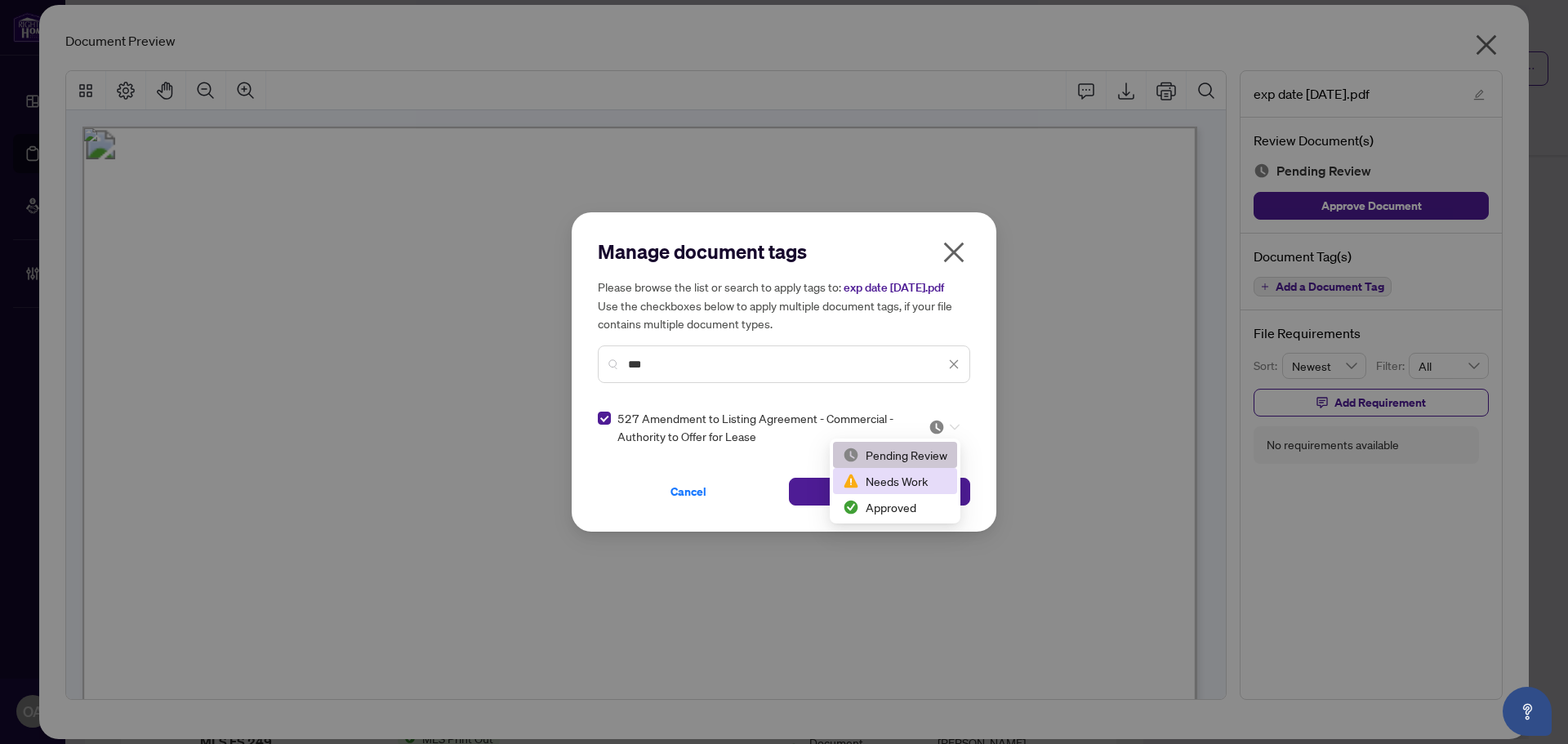
click at [924, 478] on div "Needs Work" at bounding box center [895, 481] width 105 height 18
click at [916, 489] on button "Save" at bounding box center [880, 491] width 182 height 27
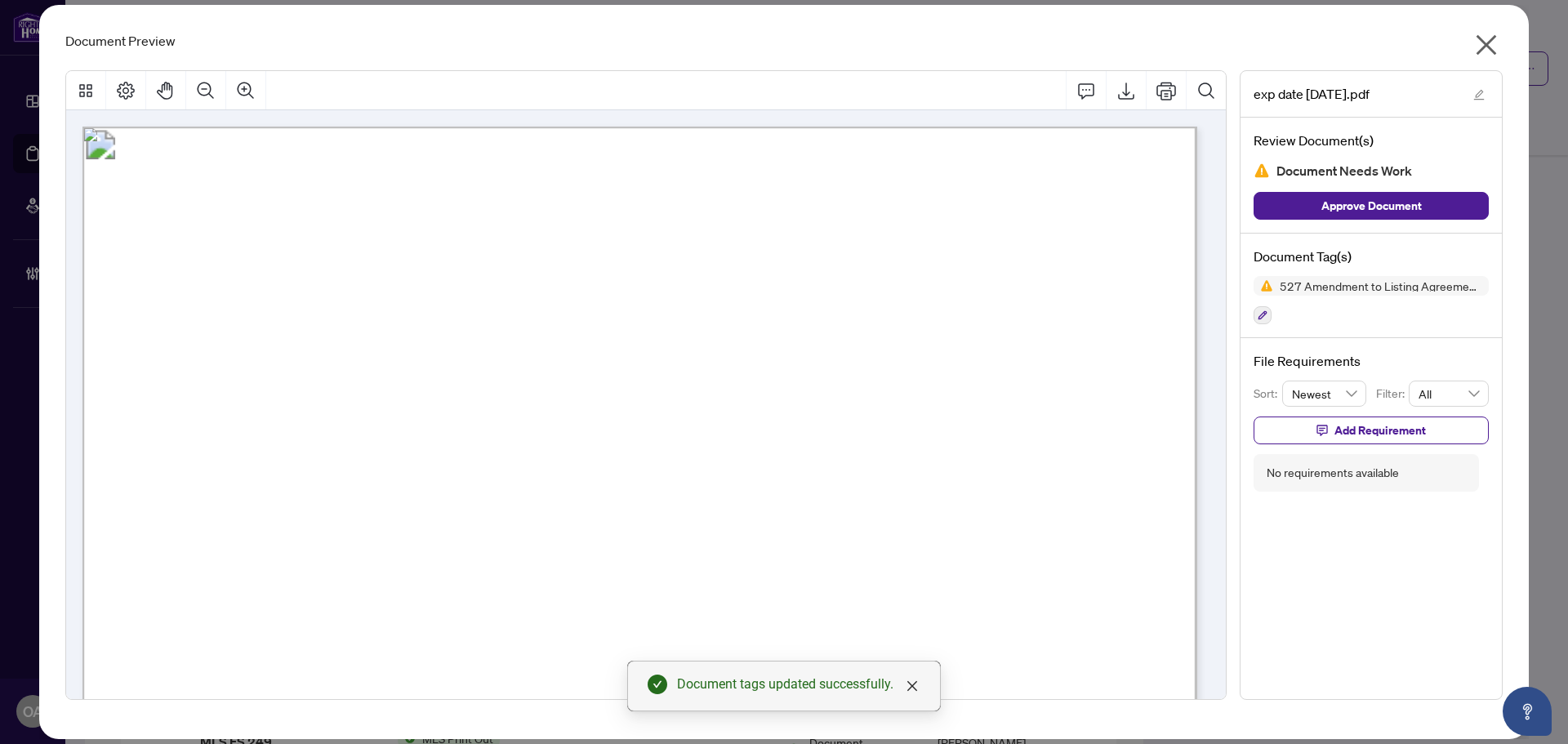
click at [1481, 49] on icon "close" at bounding box center [1487, 45] width 21 height 21
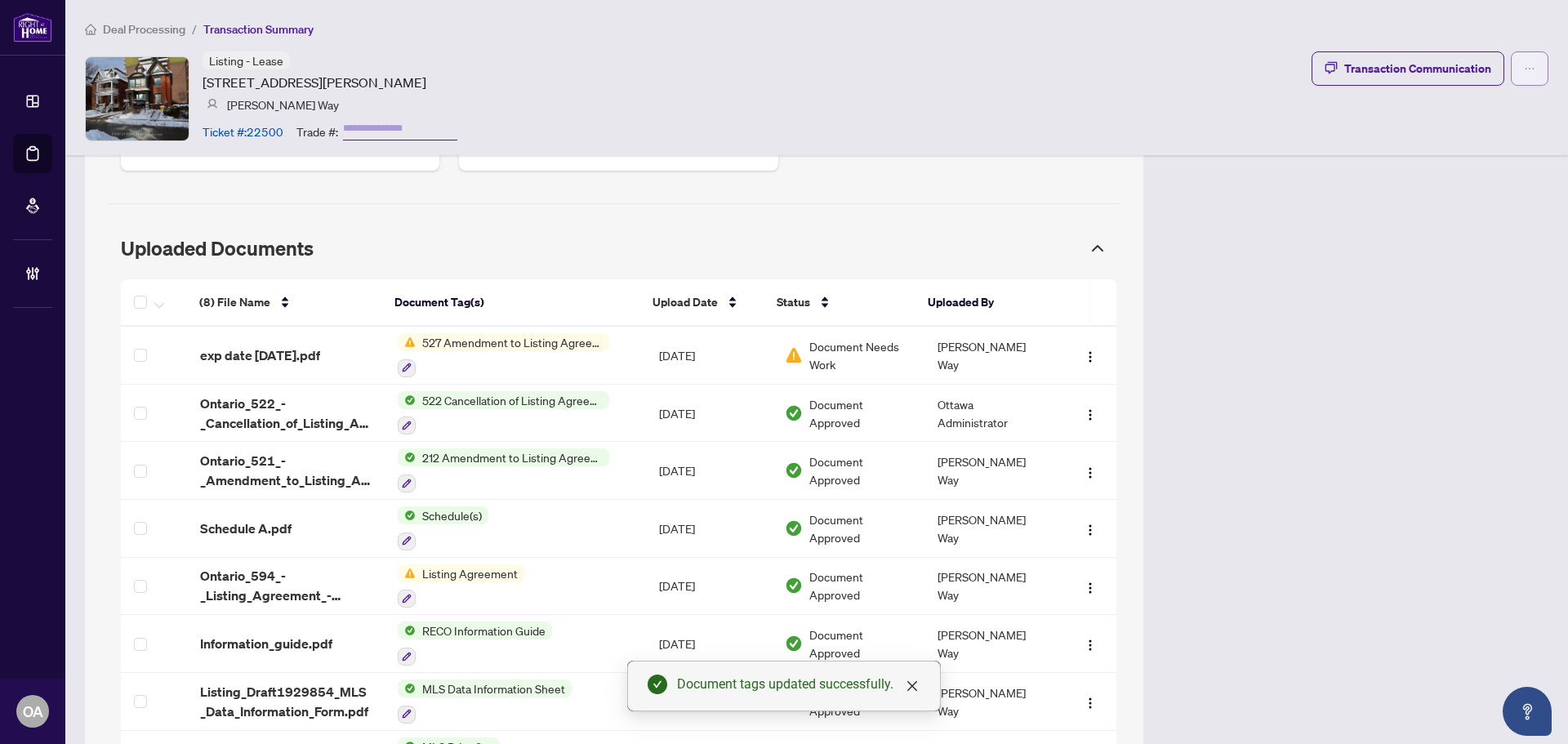
click at [1523, 63] on icon "ellipsis" at bounding box center [1529, 68] width 11 height 11
click at [1492, 286] on div "Transaction Overview Status: Address: 249 Mcleod St, Ottawa Centre, Ontario K2P…" at bounding box center [817, 125] width 1463 height 1548
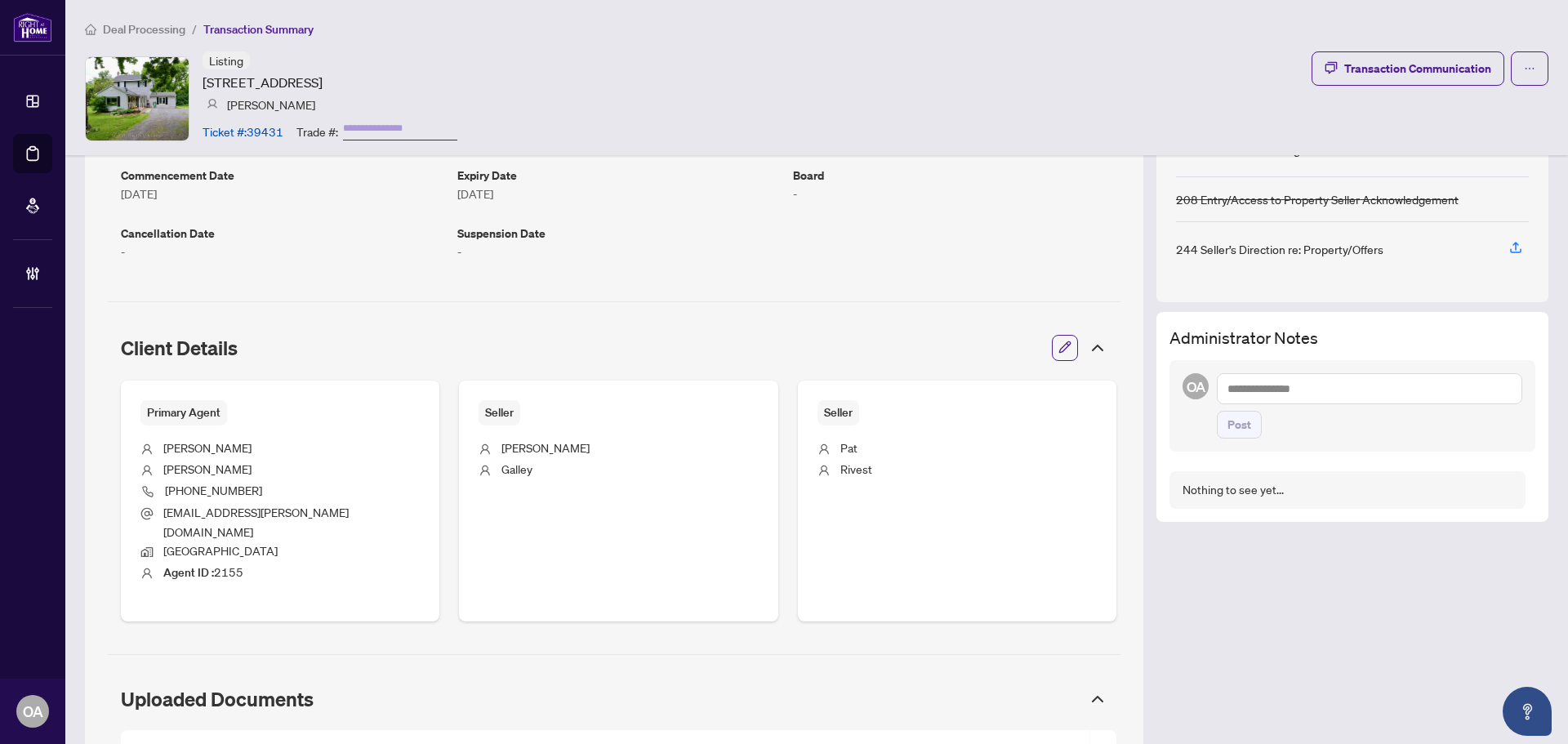
scroll to position [735, 0]
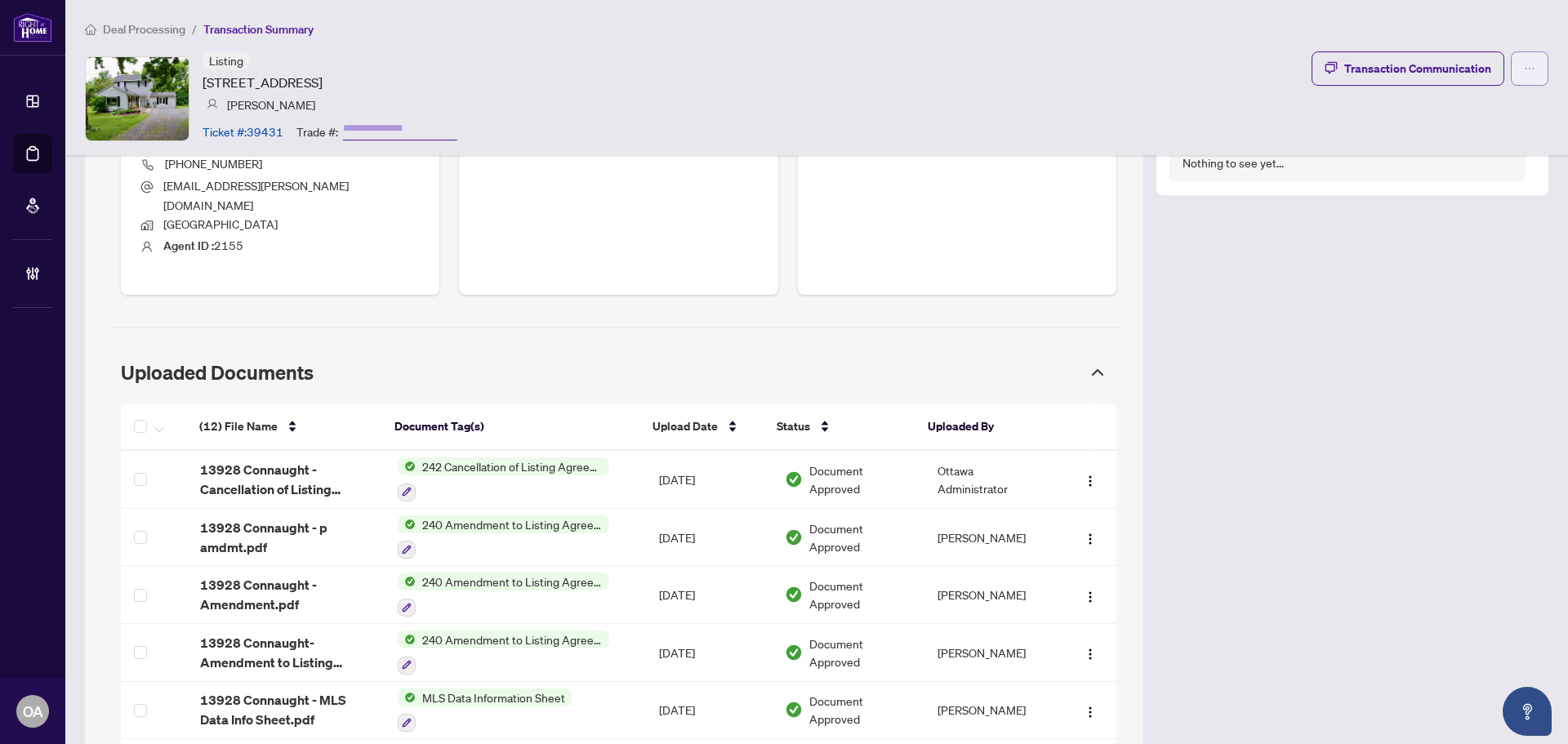
click at [1523, 63] on icon "ellipsis" at bounding box center [1529, 68] width 11 height 11
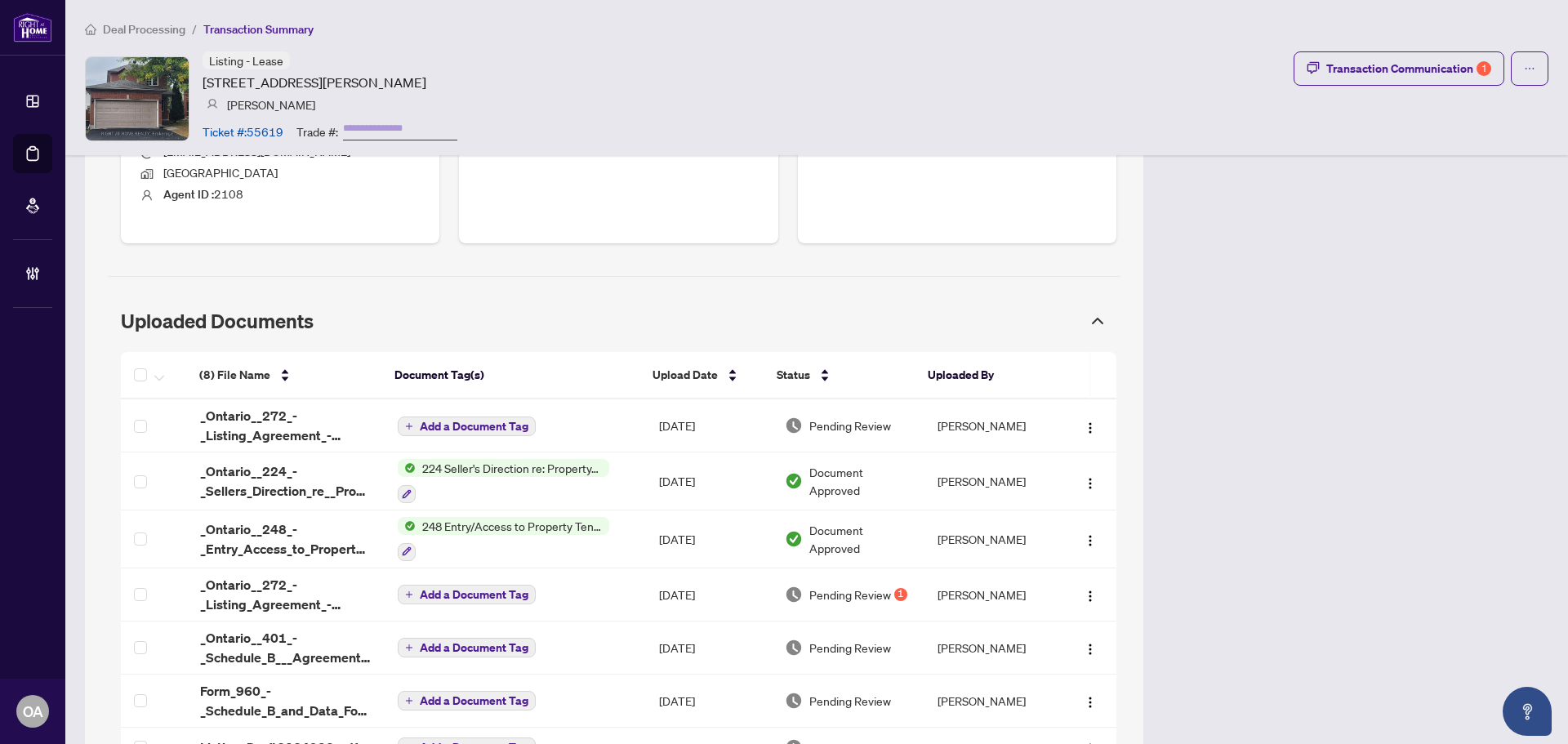
scroll to position [975, 0]
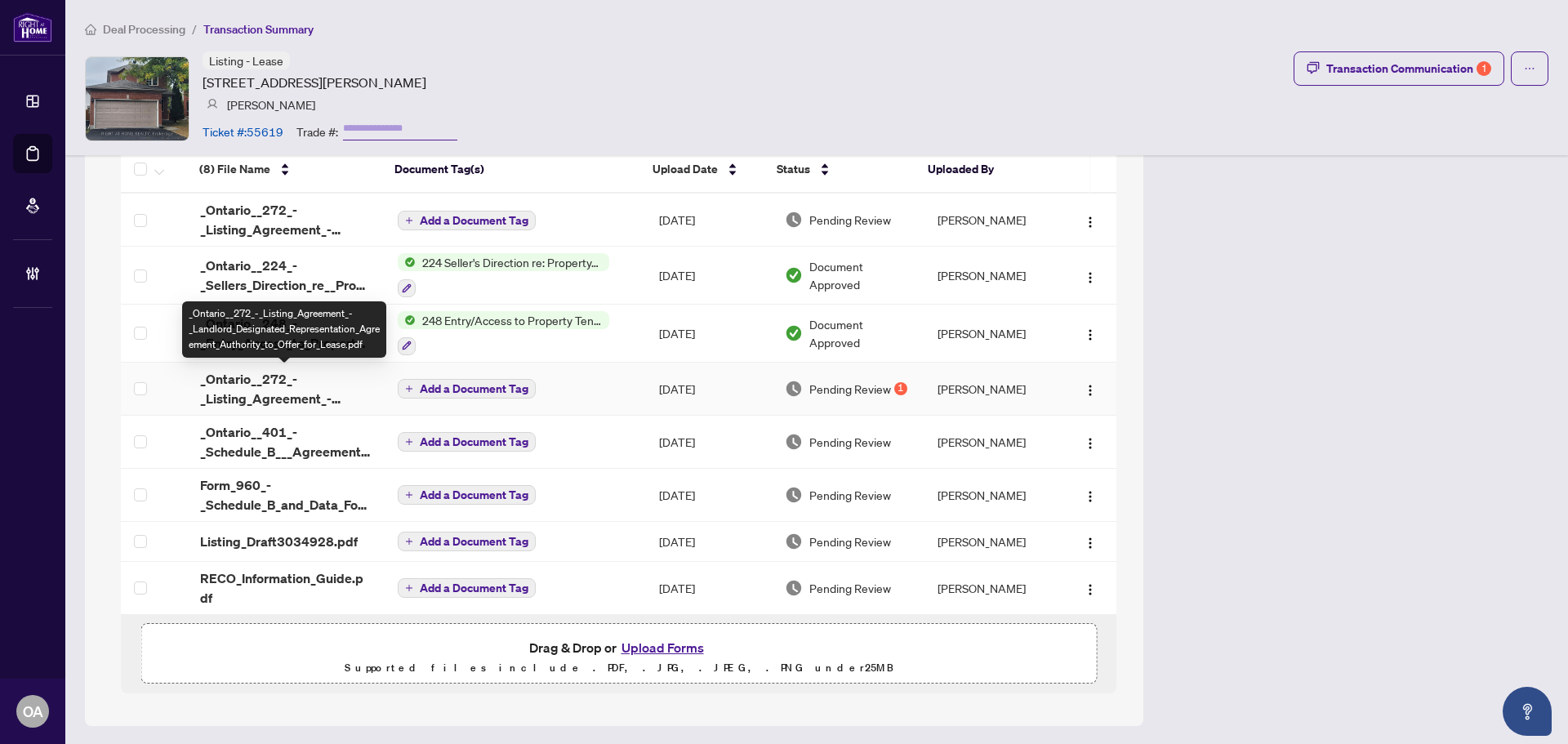
click at [290, 384] on span "_Ontario__272_-_Listing_Agreement_-_Landlord_Designated_Representation_Agreemen…" at bounding box center [285, 389] width 171 height 39
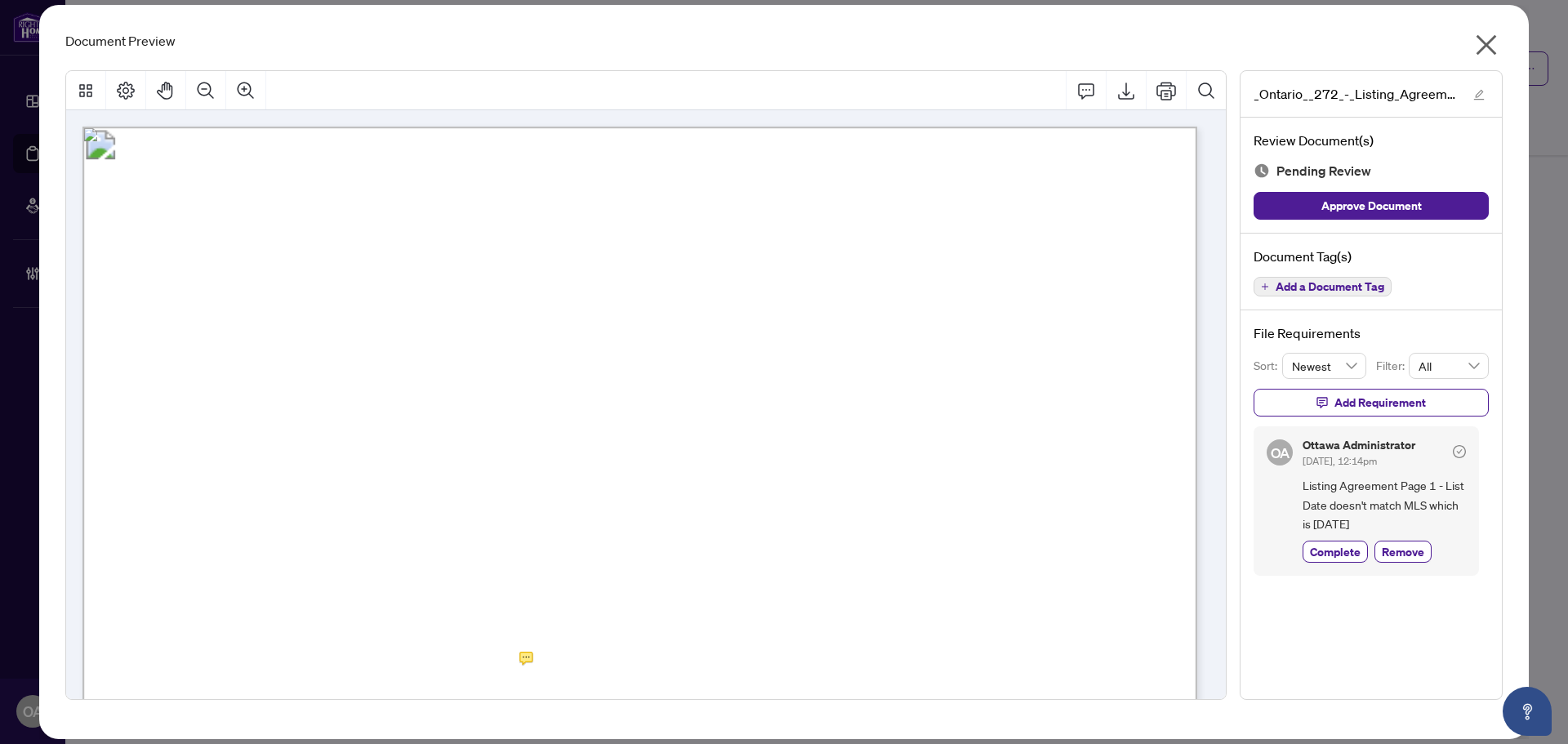
click at [1484, 44] on icon "close" at bounding box center [1487, 45] width 21 height 21
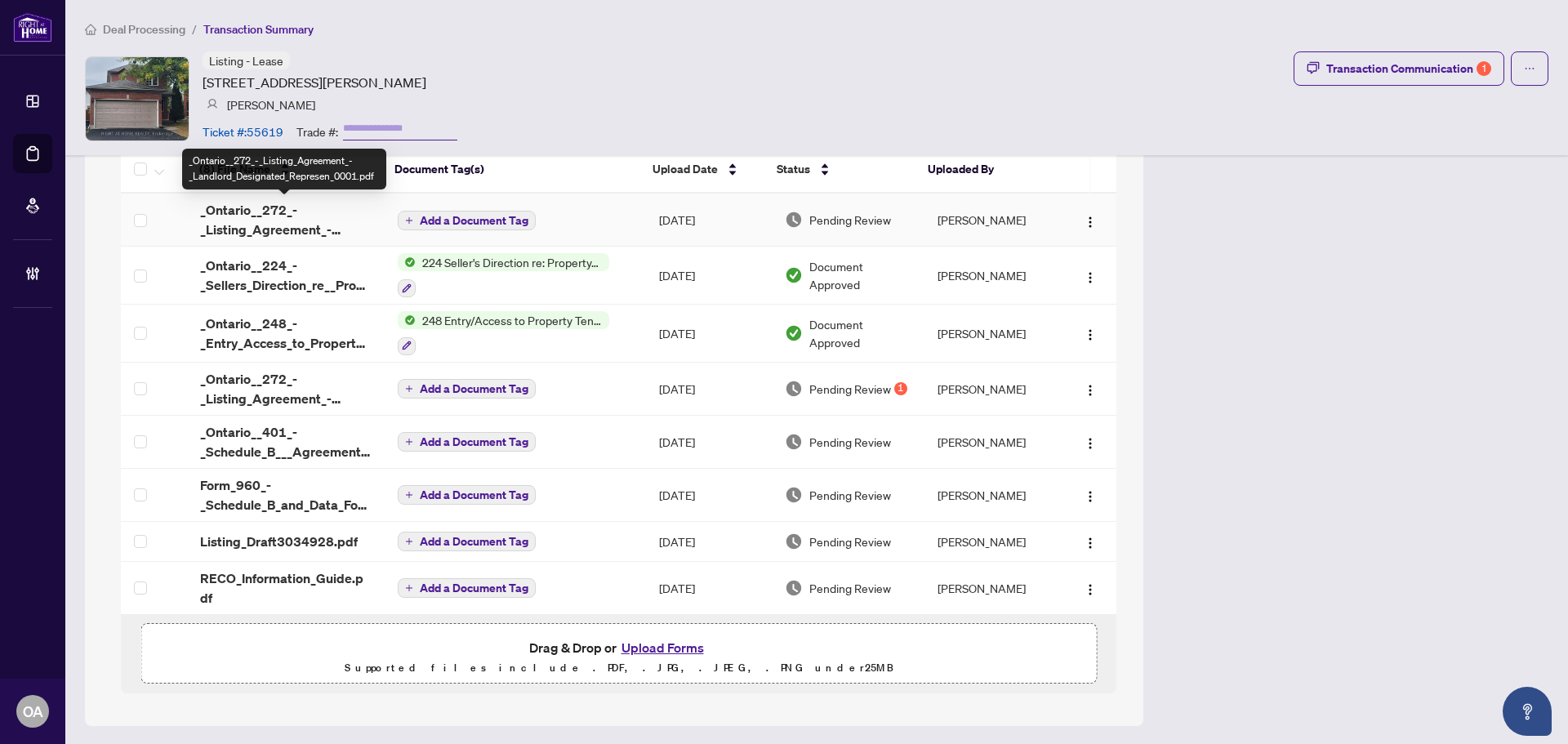
click at [260, 212] on span "_Ontario__272_-_Listing_Agreement_-_Landlord_Designated_Represen_0001.pdf" at bounding box center [285, 219] width 171 height 39
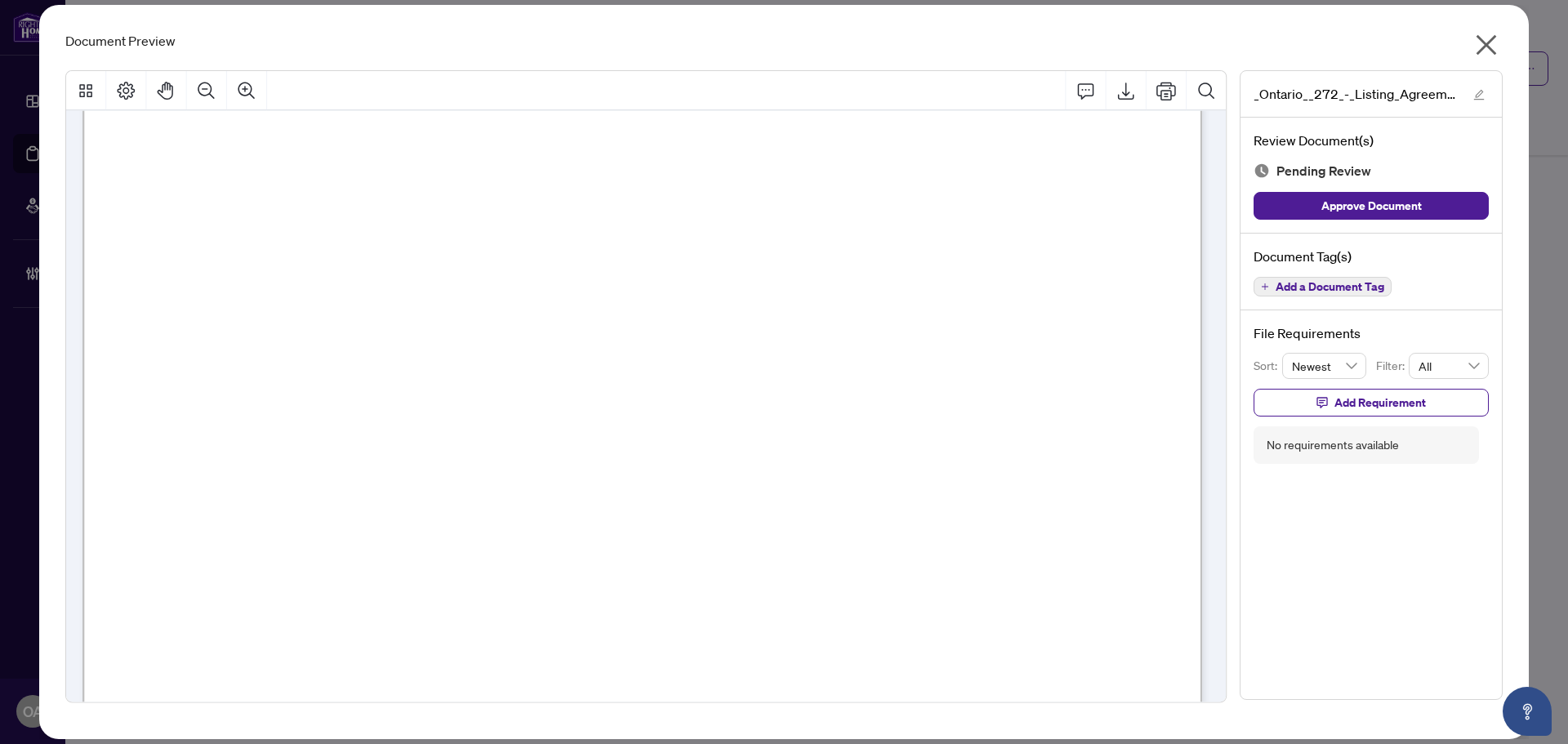
scroll to position [245, 0]
click at [1332, 292] on span "Add a Document Tag" at bounding box center [1329, 286] width 109 height 11
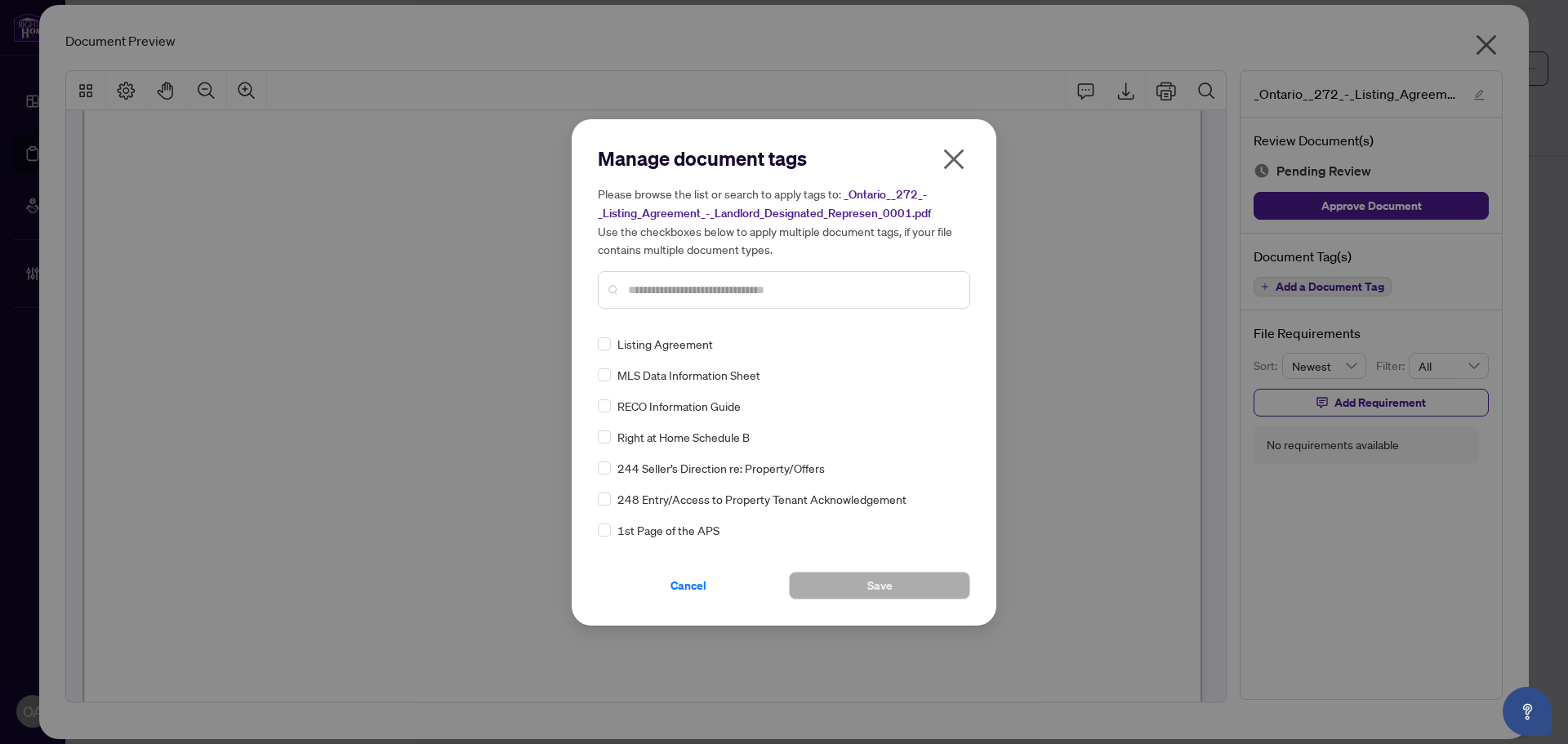
click at [758, 286] on input "text" at bounding box center [792, 290] width 328 height 18
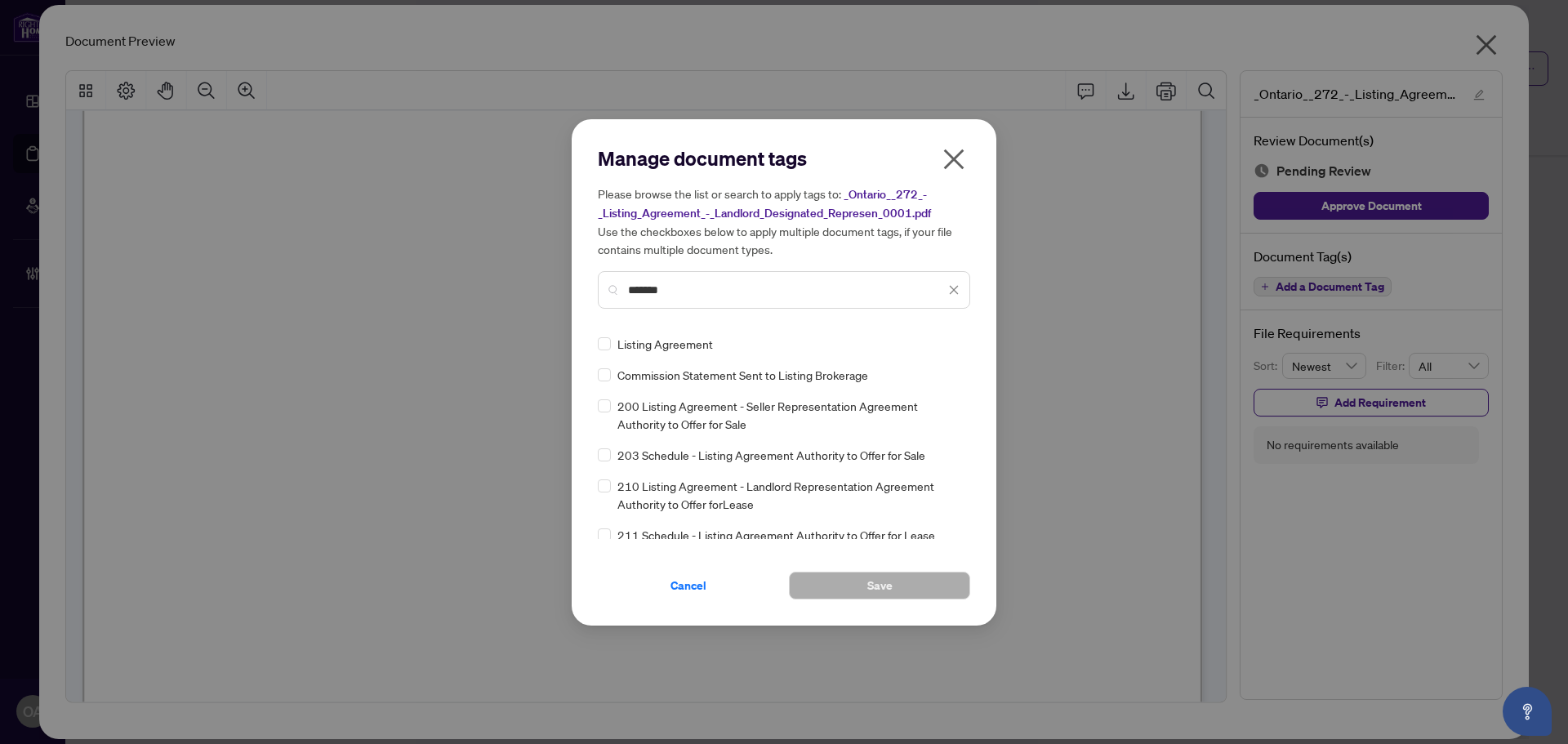
type input "*******"
click at [871, 579] on span "Save" at bounding box center [880, 585] width 26 height 26
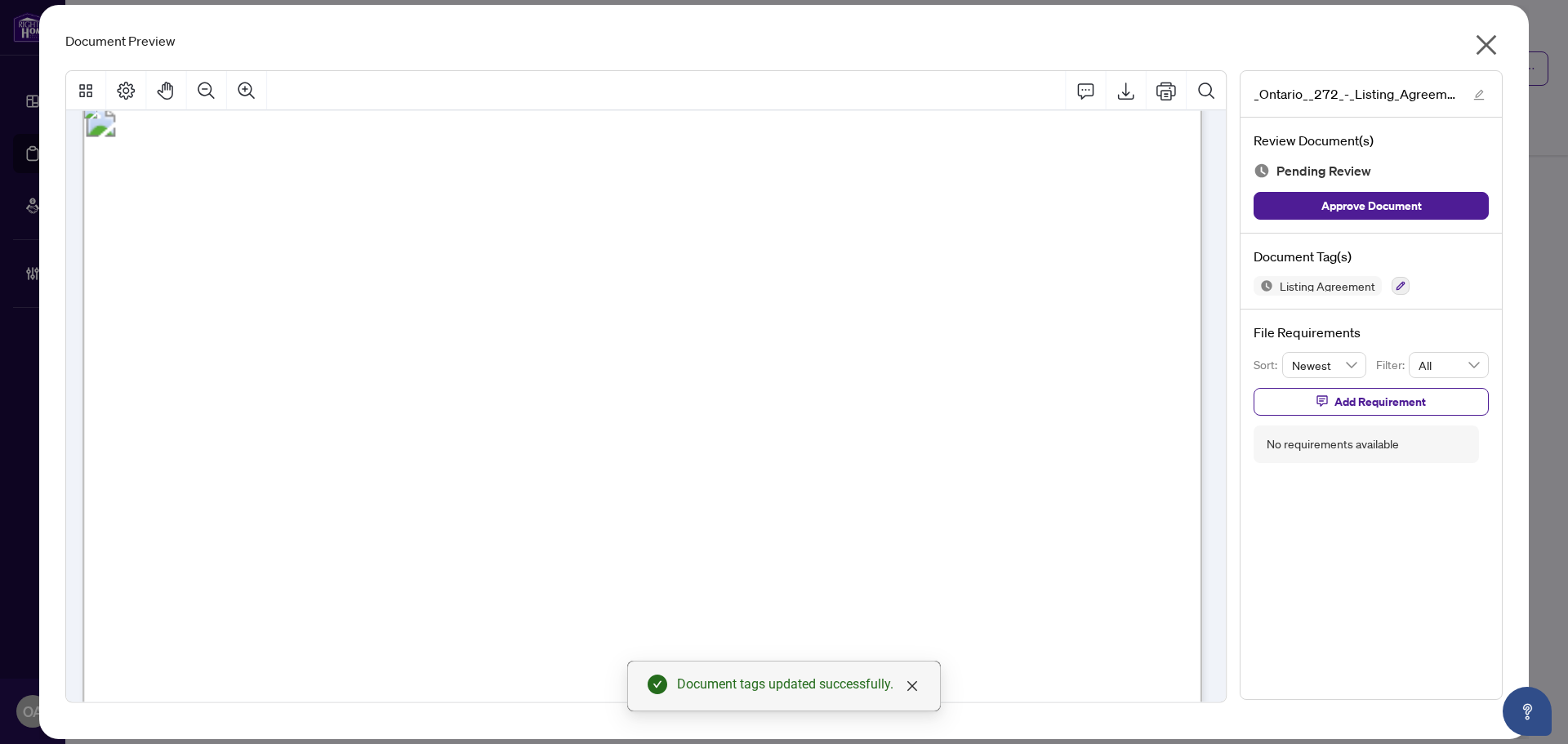
scroll to position [0, 0]
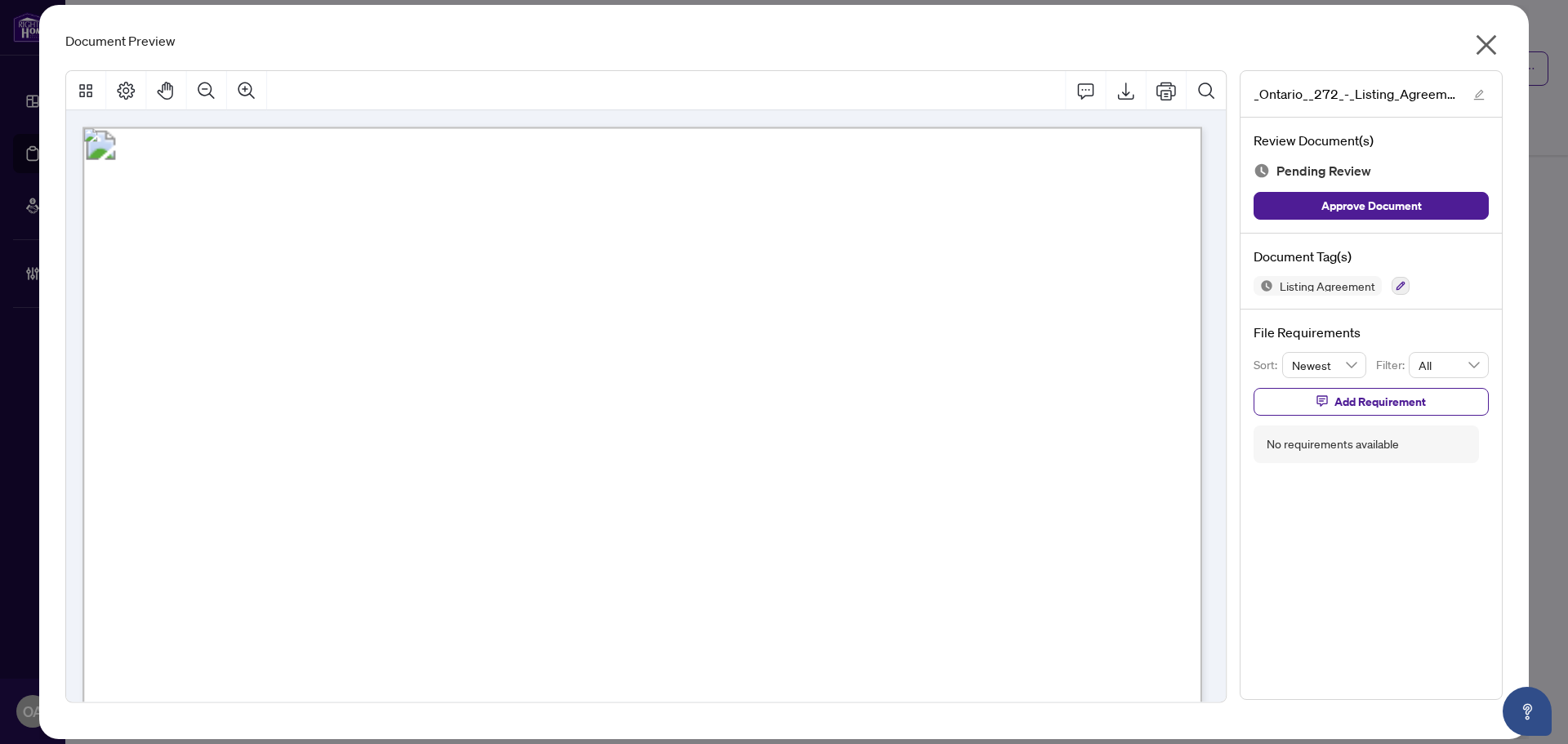
drag, startPoint x: 1487, startPoint y: 43, endPoint x: 1179, endPoint y: 153, distance: 327.1
click at [1487, 43] on icon "close" at bounding box center [1487, 45] width 21 height 21
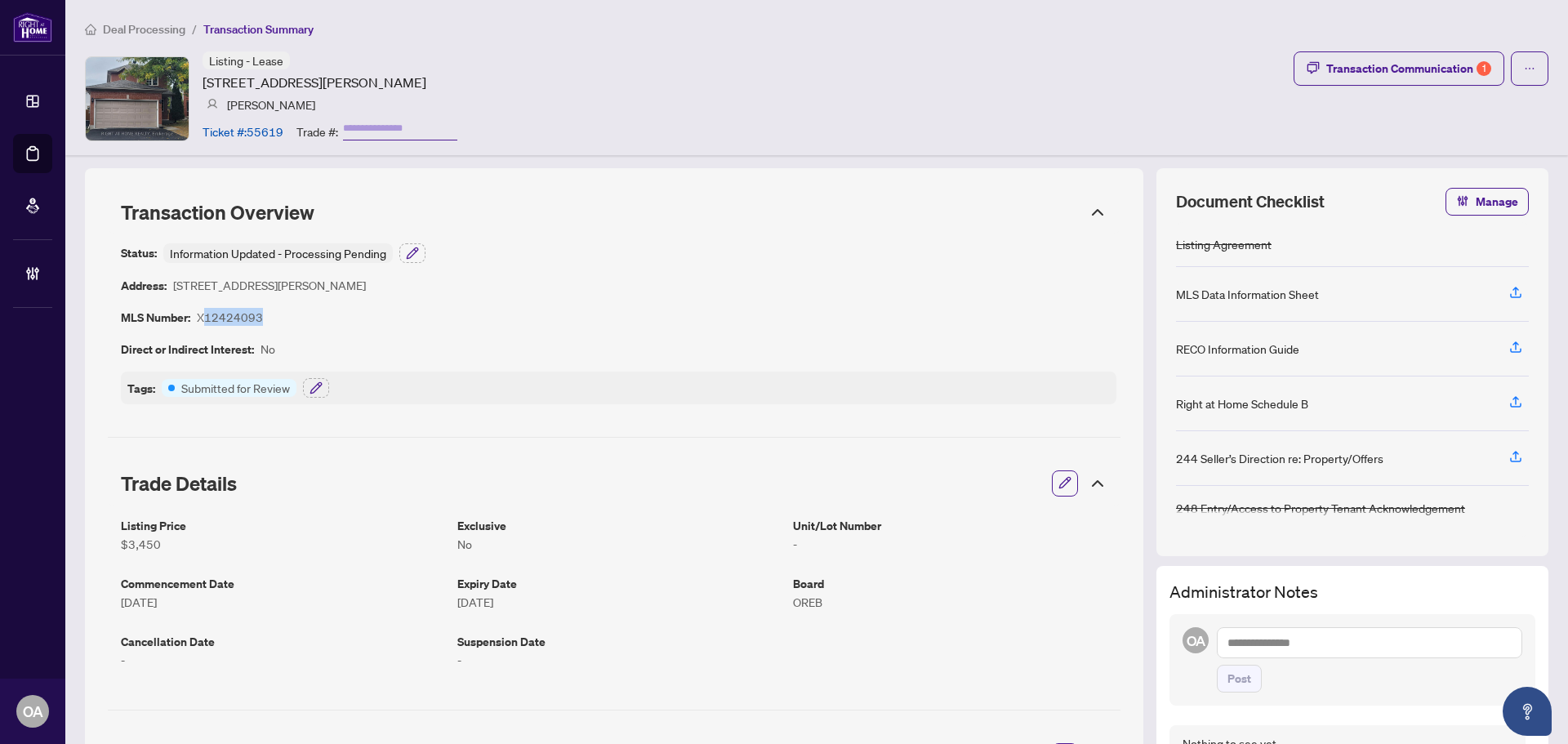
drag, startPoint x: 258, startPoint y: 314, endPoint x: 205, endPoint y: 312, distance: 53.0
click at [205, 312] on article "X12424093" at bounding box center [230, 317] width 66 height 19
click at [201, 316] on article "X12424093" at bounding box center [230, 317] width 66 height 19
drag, startPoint x: 197, startPoint y: 314, endPoint x: 265, endPoint y: 312, distance: 68.0
click at [265, 312] on div "Status: Information Updated - Processing Pending Address: 50 Trump Ave, Ottawa,…" at bounding box center [619, 324] width 996 height 161
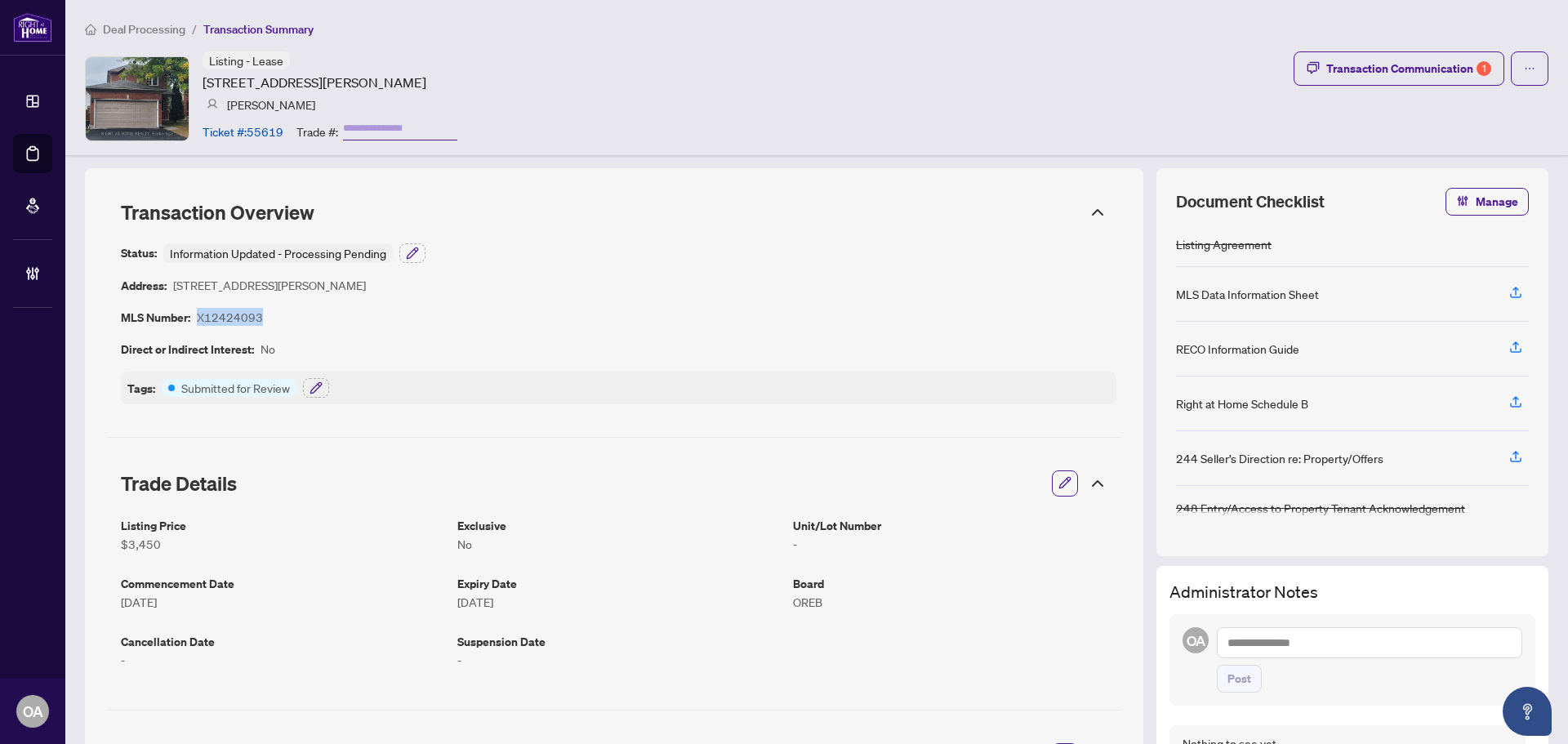
copy article "X12424093"
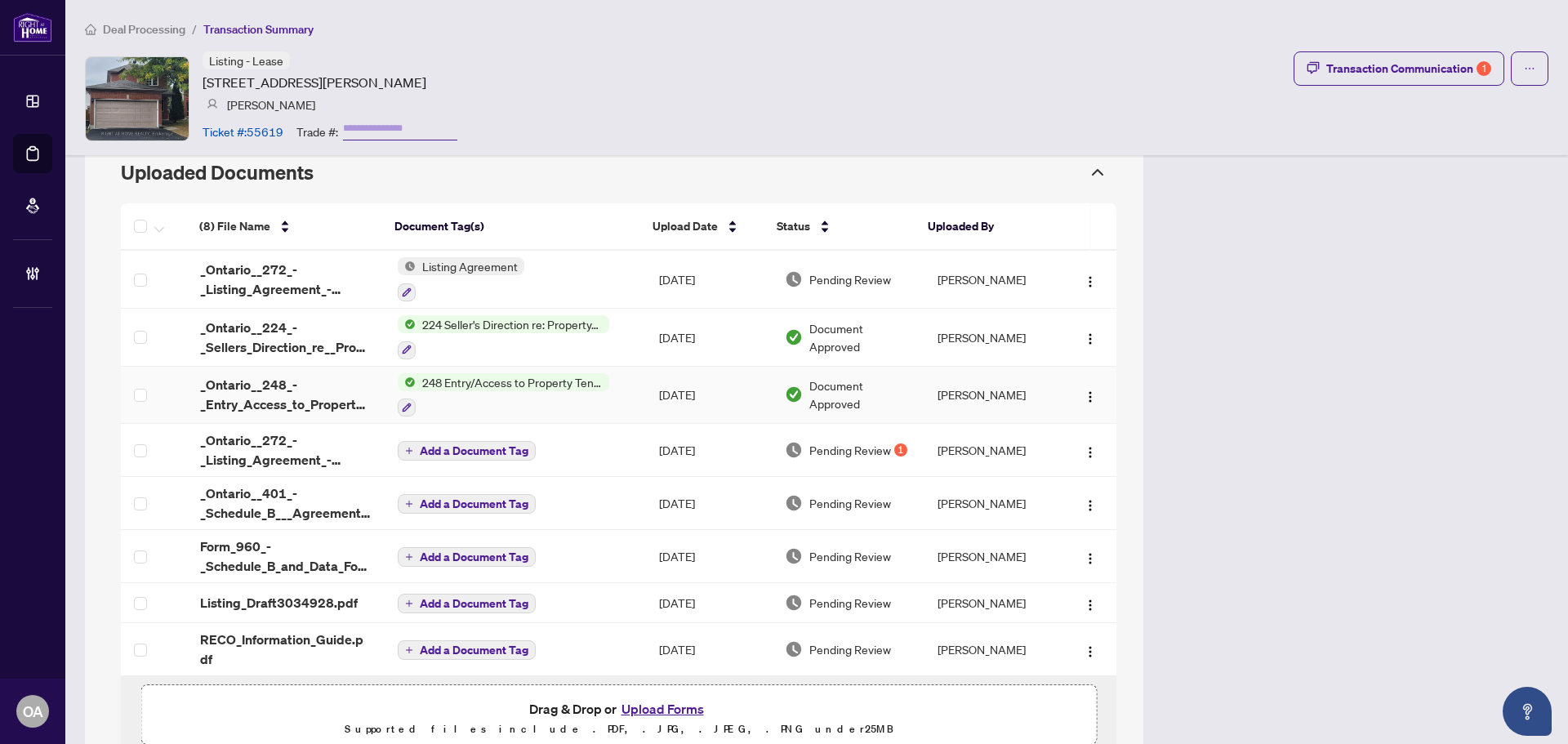
scroll to position [816, 0]
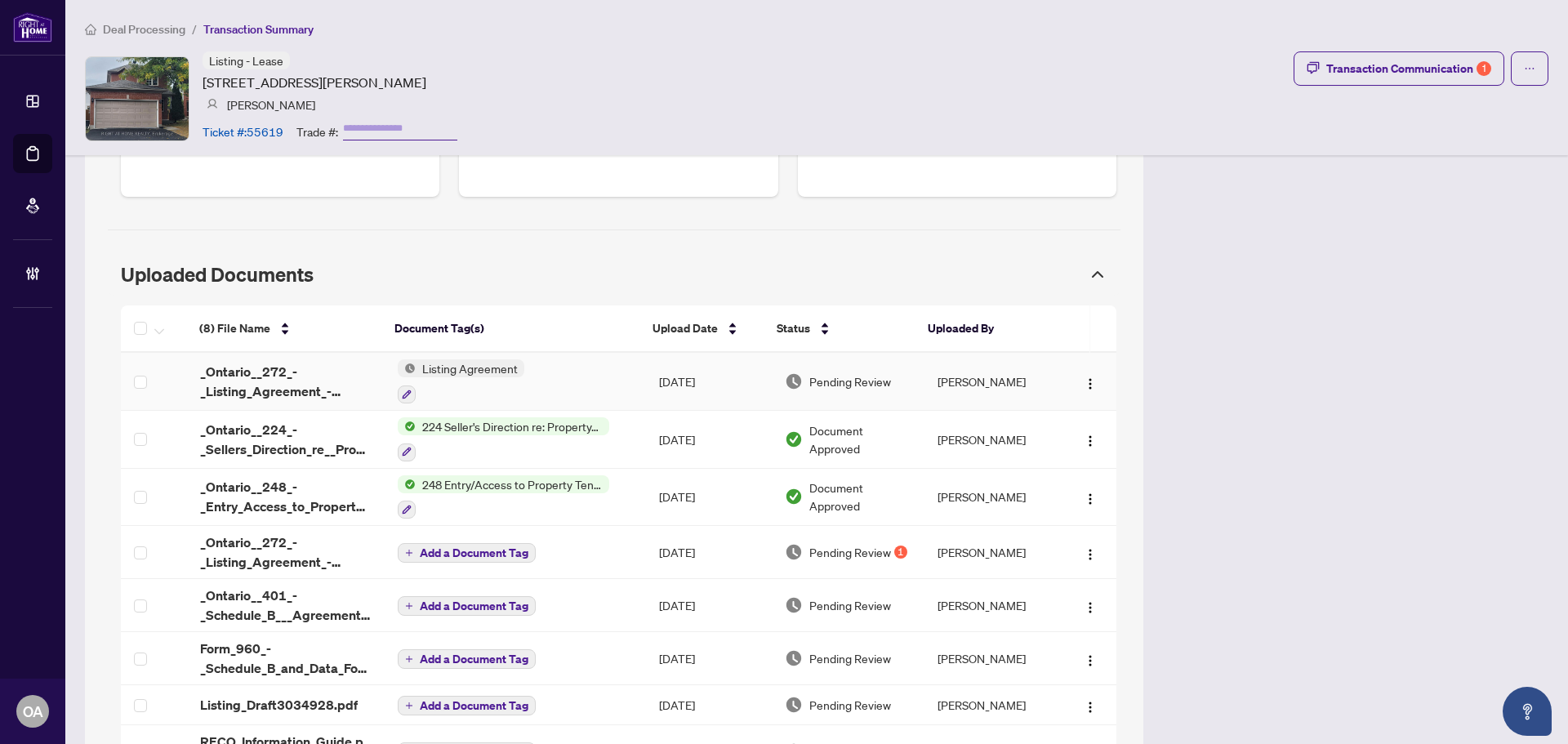
click at [253, 371] on span "_Ontario__272_-_Listing_Agreement_-_Landlord_Designated_Represen_0001.pdf" at bounding box center [285, 381] width 171 height 39
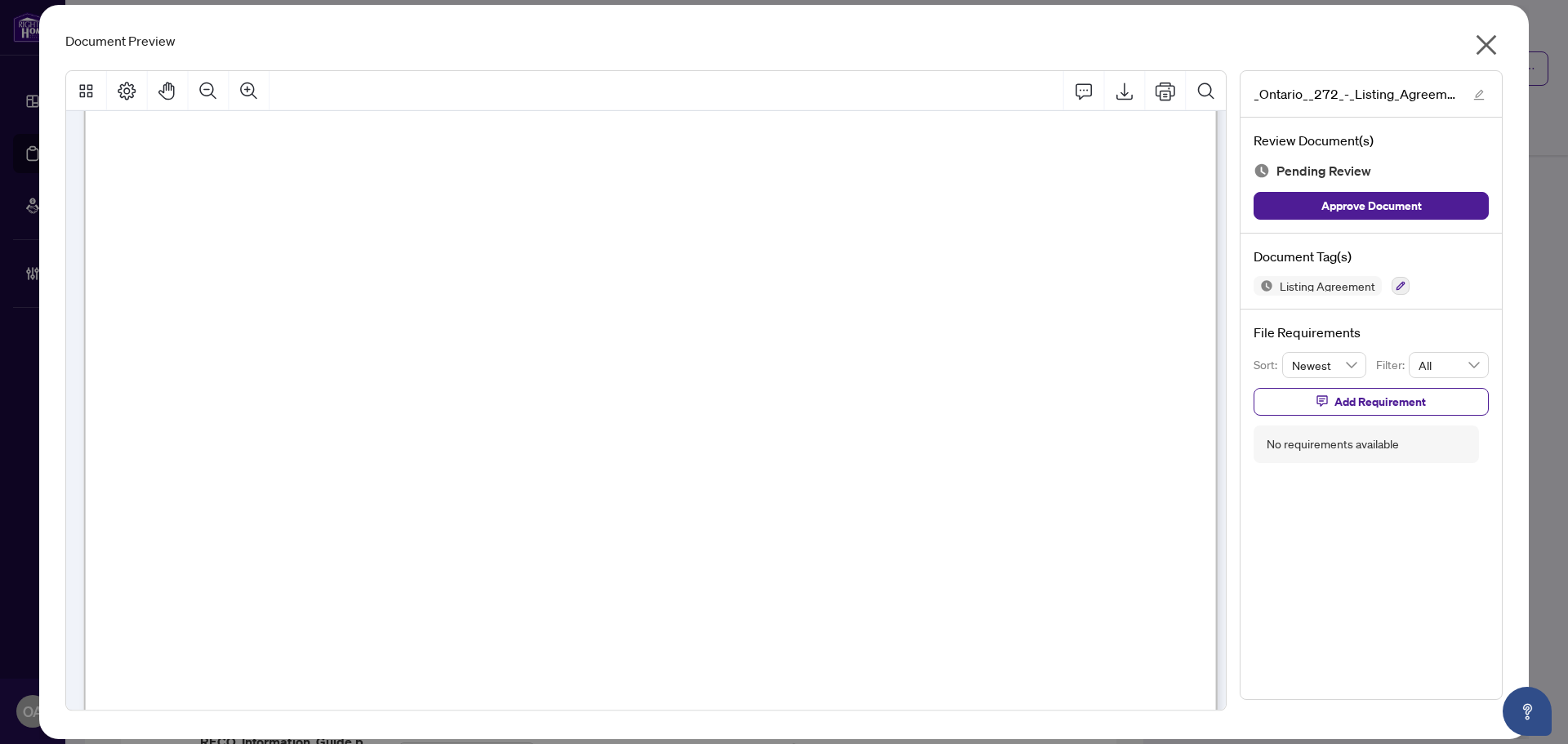
scroll to position [4755, 0]
click at [1399, 285] on icon "button" at bounding box center [1400, 285] width 9 height 9
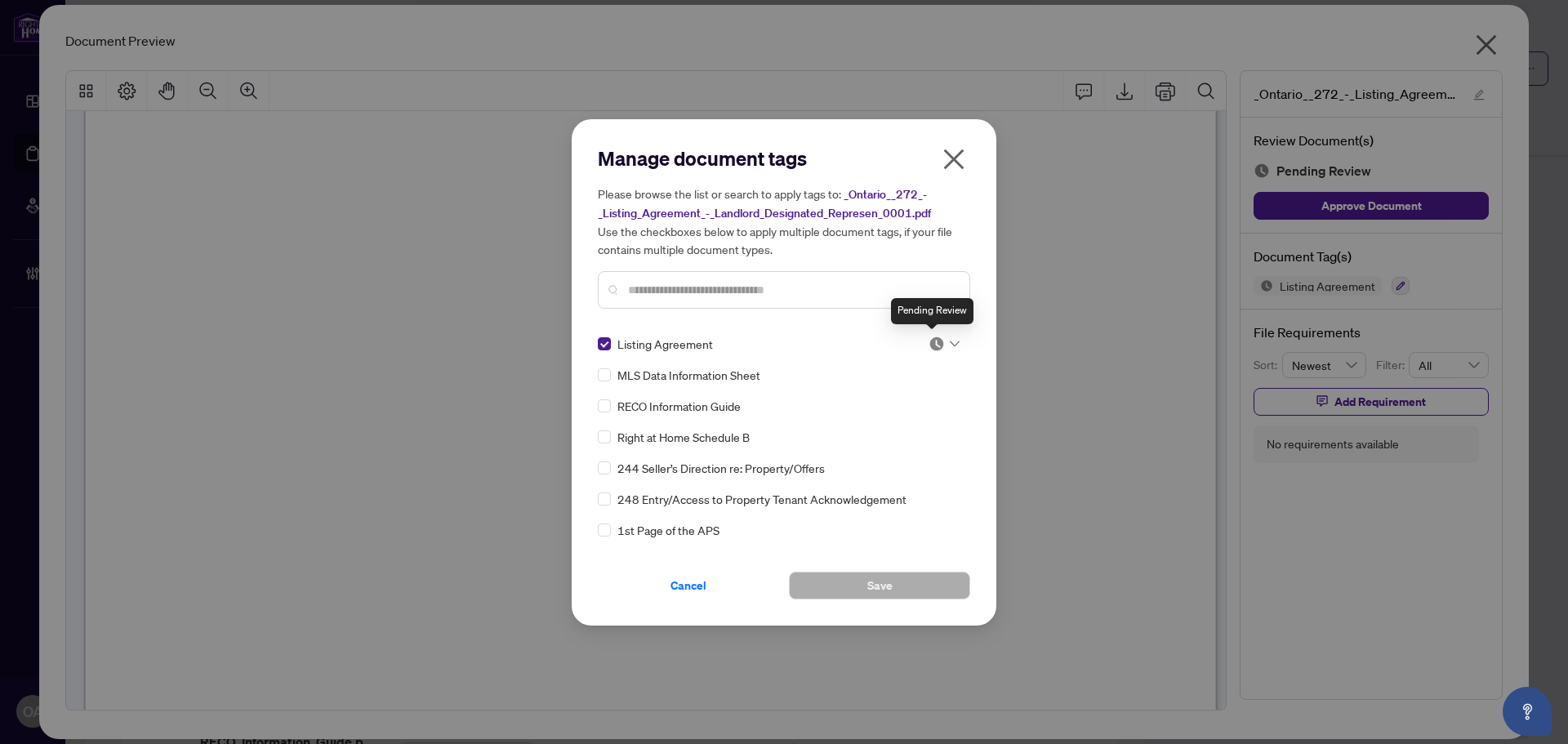
click at [950, 345] on icon at bounding box center [954, 343] width 9 height 6
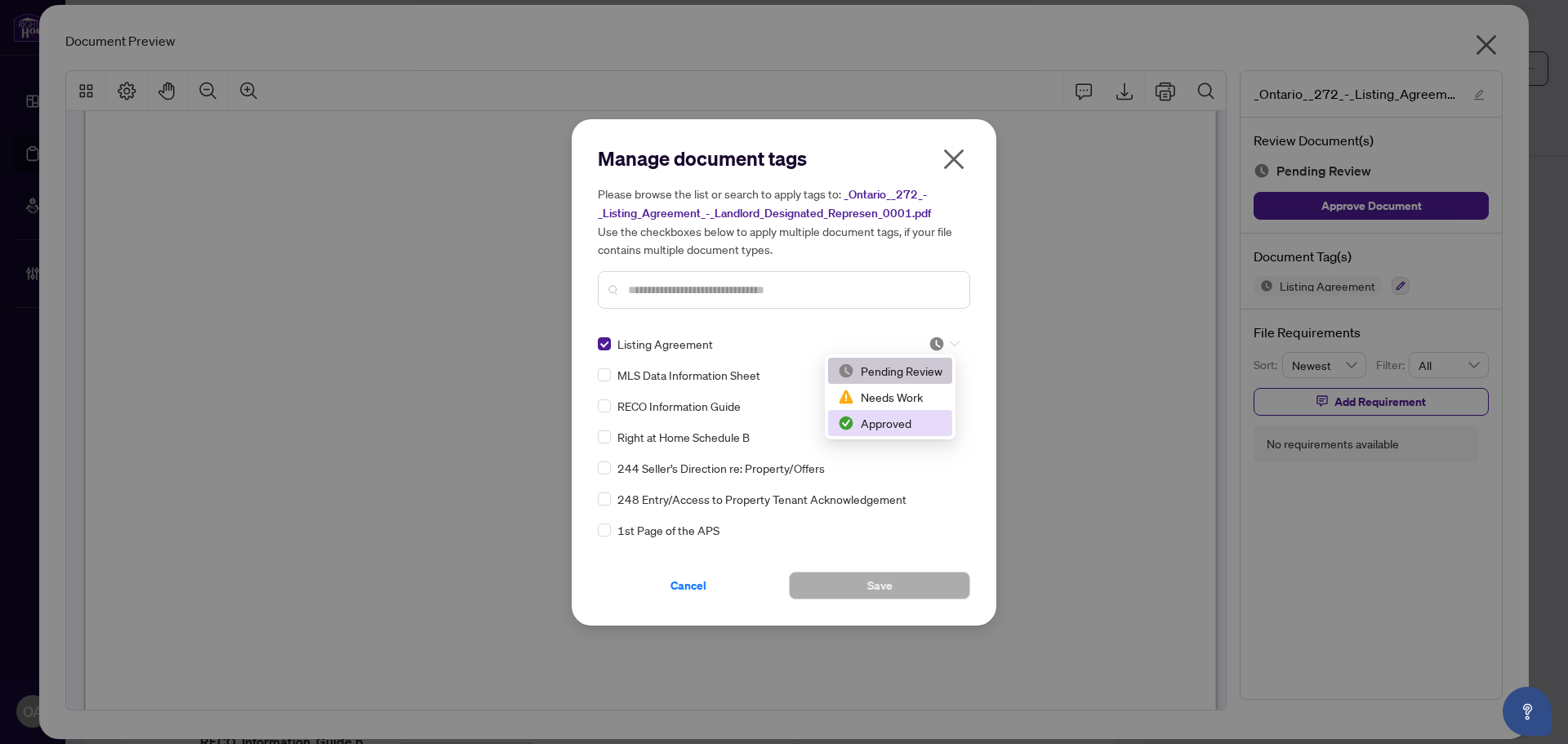
click at [904, 425] on div "Approved" at bounding box center [890, 423] width 105 height 18
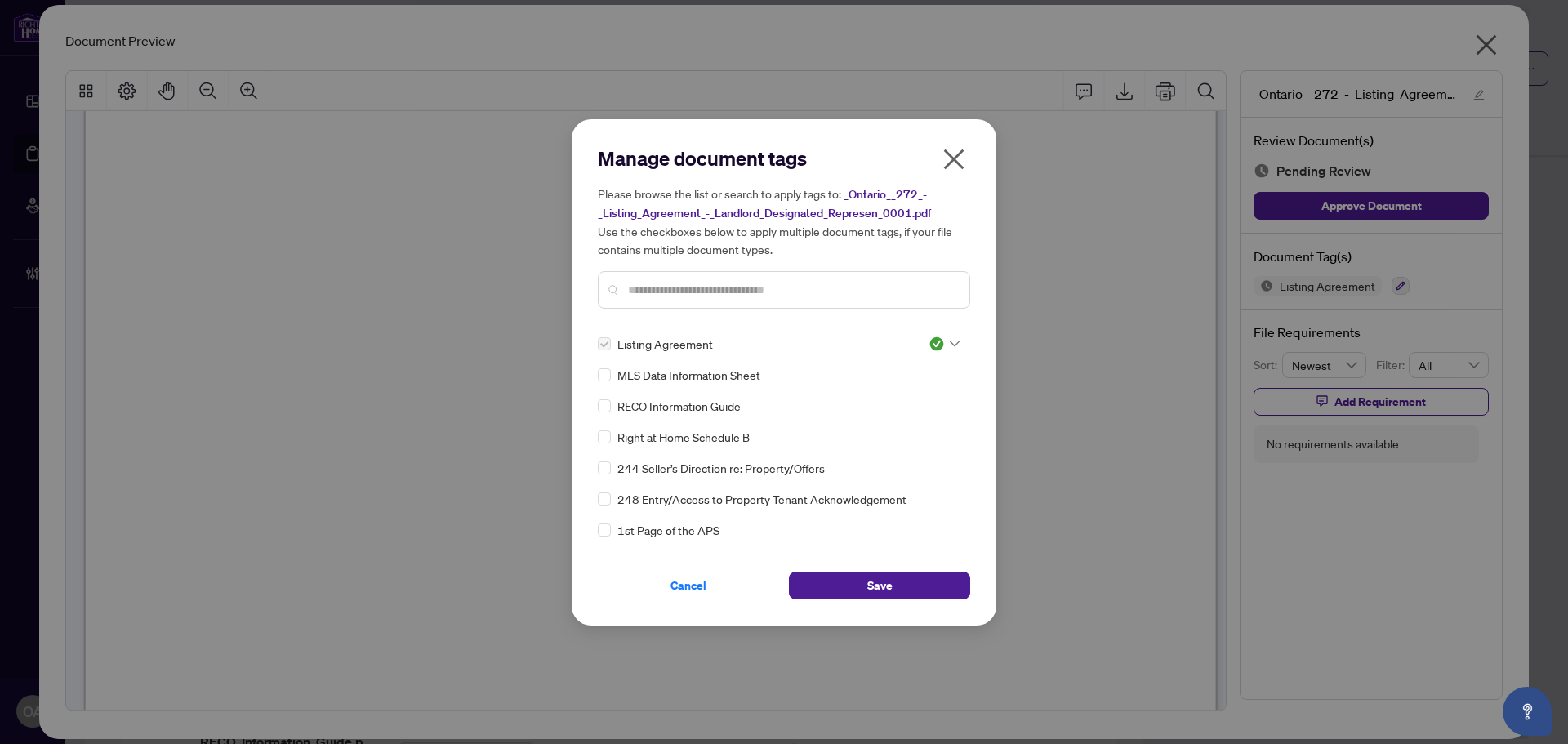
drag, startPoint x: 876, startPoint y: 579, endPoint x: 949, endPoint y: 234, distance: 352.6
click at [877, 573] on span "Save" at bounding box center [880, 585] width 26 height 26
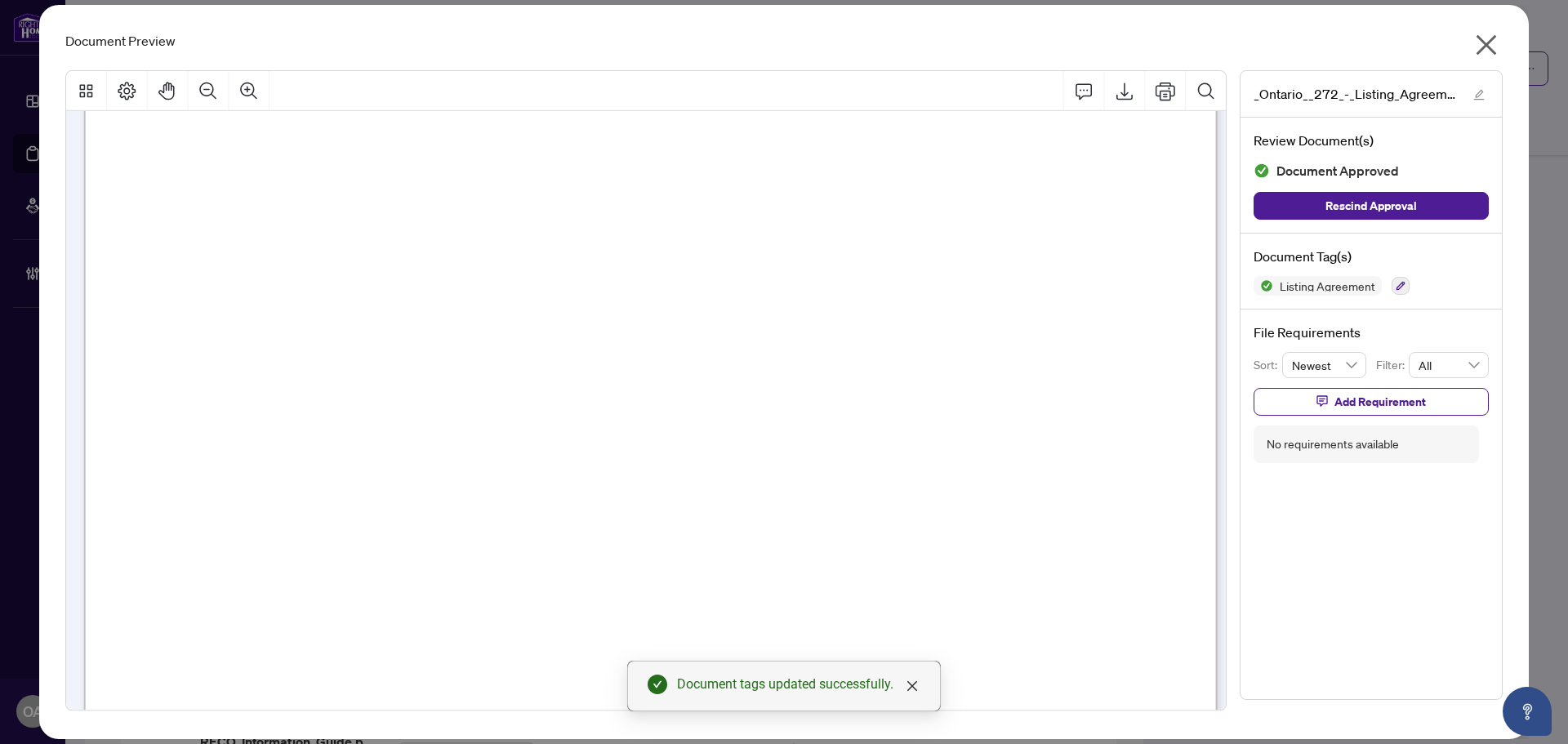
click at [1491, 38] on icon "close" at bounding box center [1486, 45] width 26 height 26
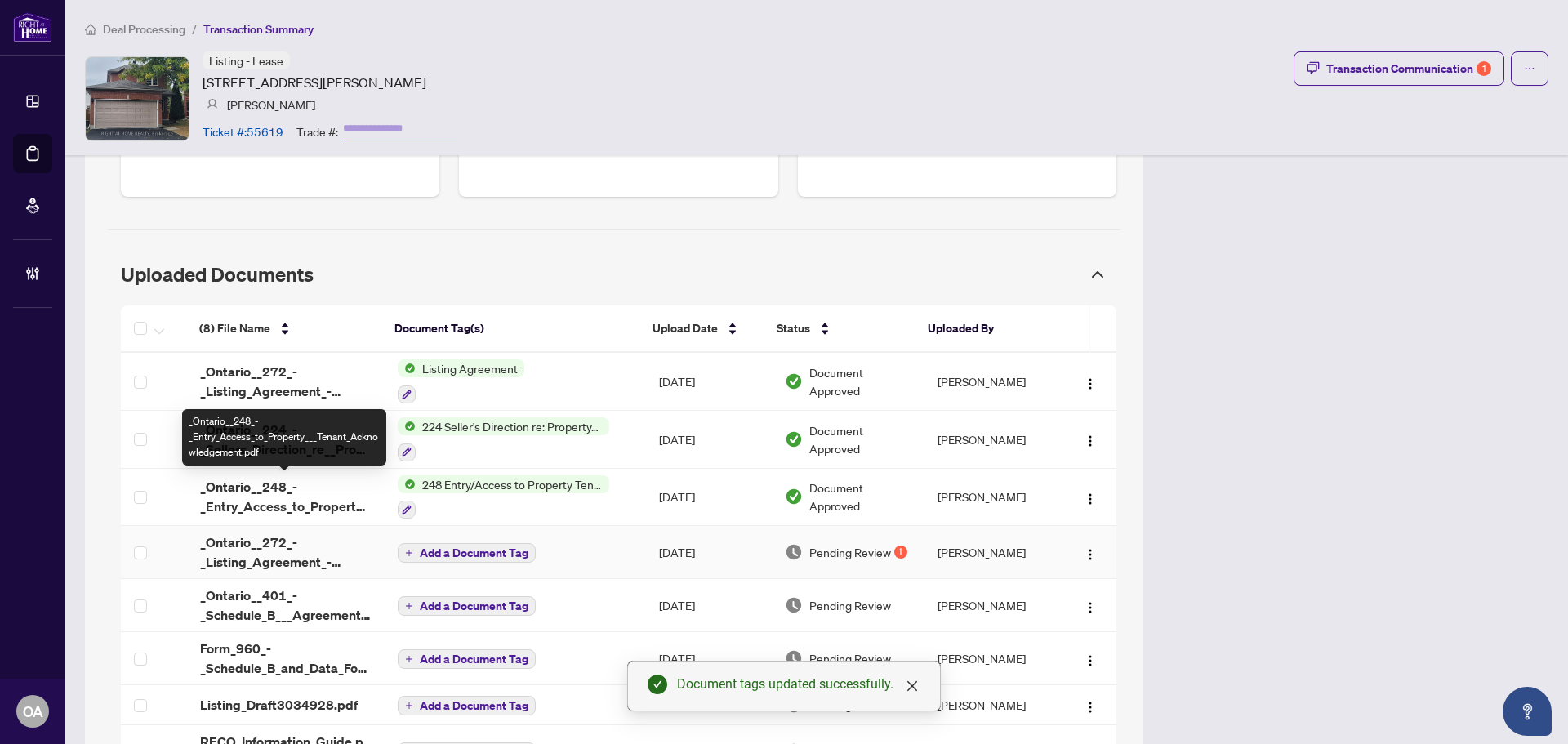
scroll to position [980, 0]
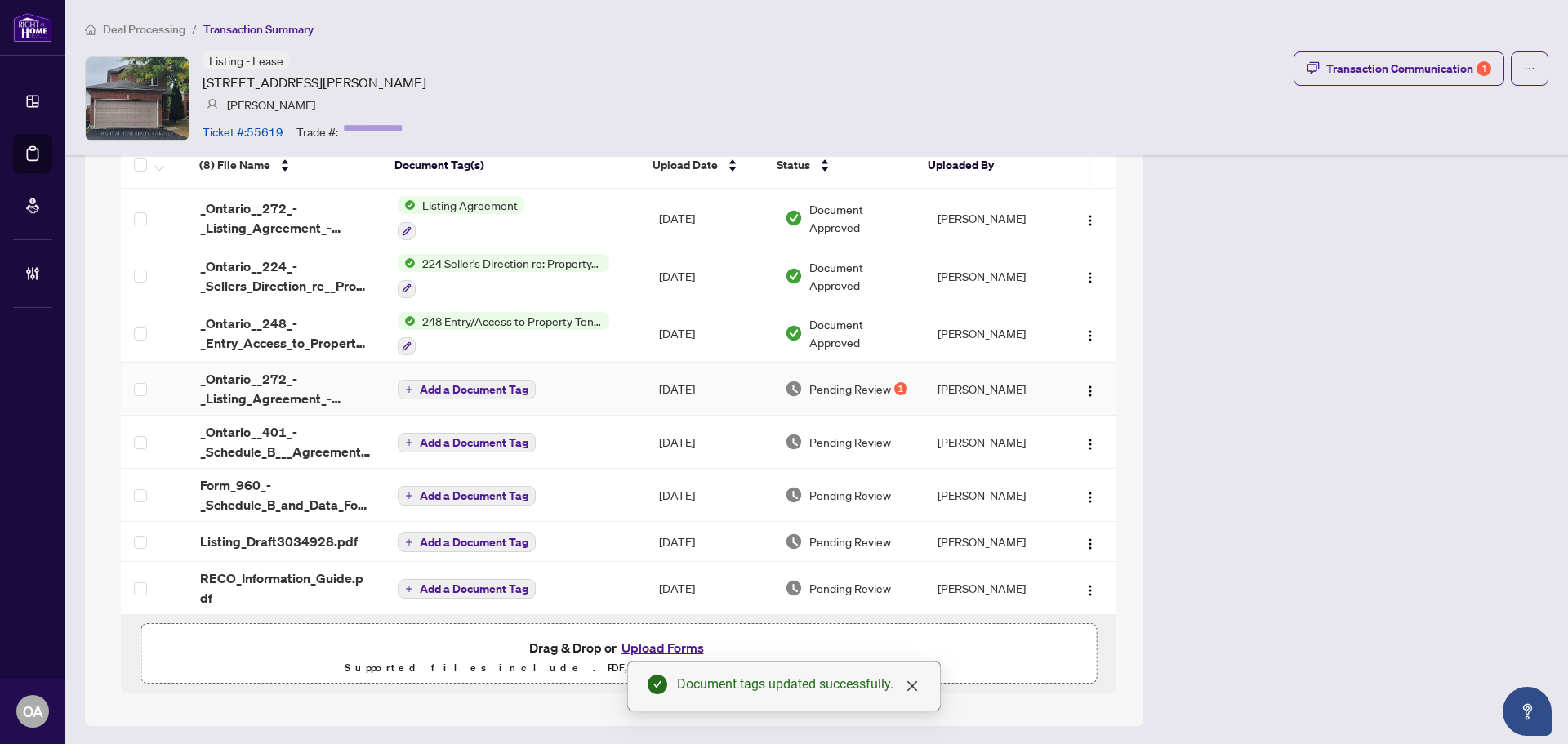
click at [871, 392] on span "Pending Review" at bounding box center [849, 388] width 81 height 18
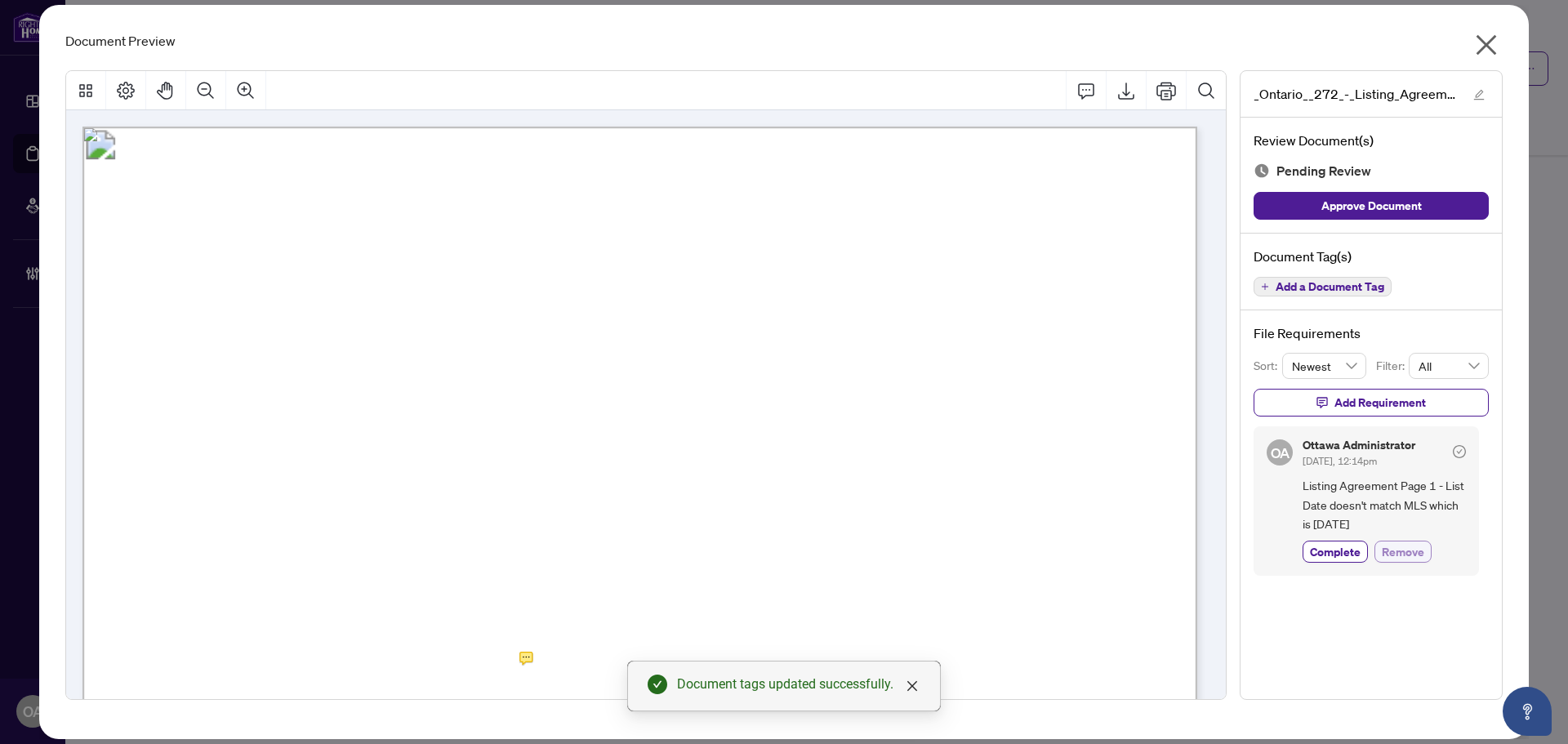
click at [1408, 550] on span "Remove" at bounding box center [1403, 552] width 43 height 17
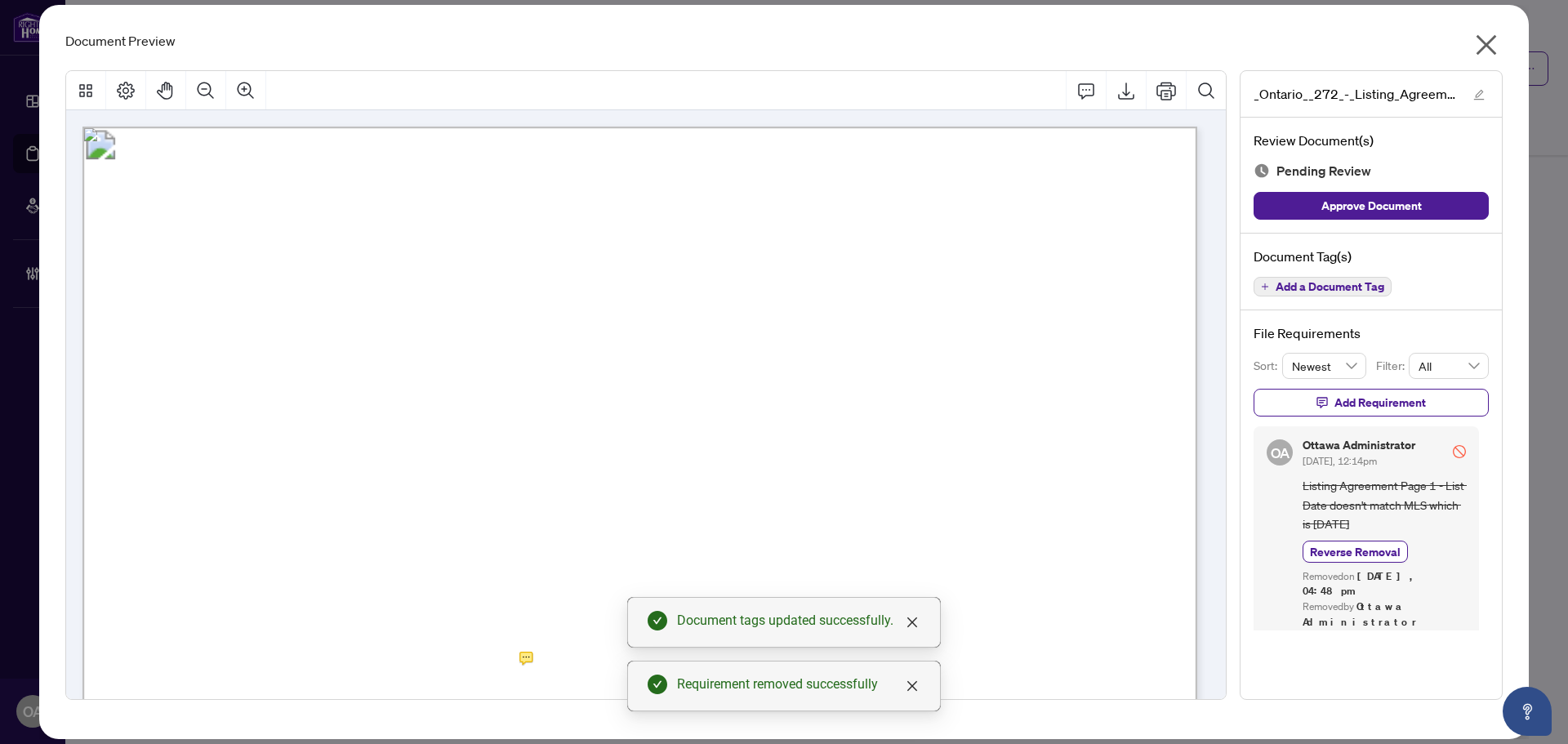
click at [1488, 36] on icon "close" at bounding box center [1486, 45] width 26 height 26
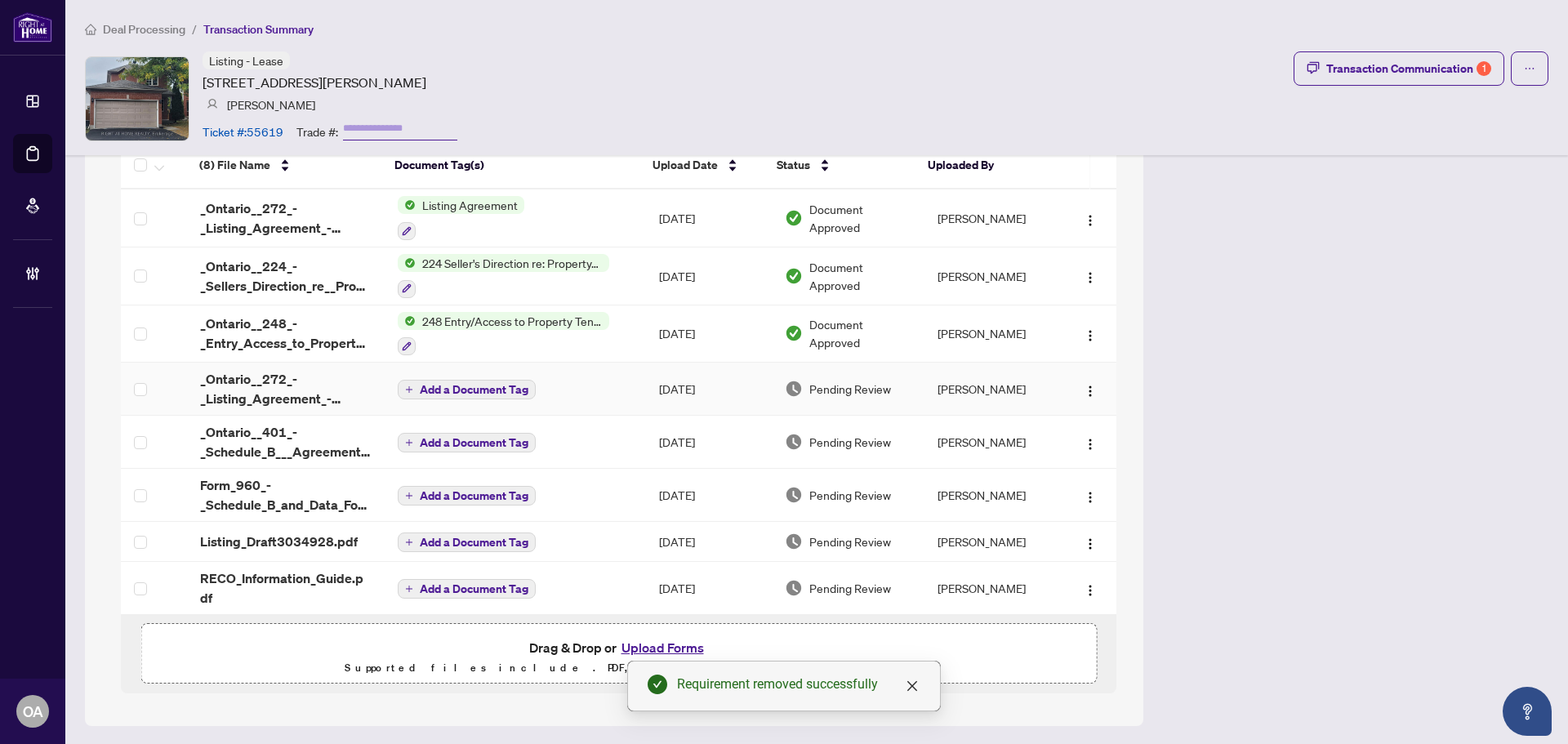
click at [133, 387] on td at bounding box center [153, 389] width 66 height 53
click at [153, 165] on button "button" at bounding box center [159, 165] width 18 height 20
click at [193, 245] on span "Archive Selected" at bounding box center [236, 245] width 146 height 18
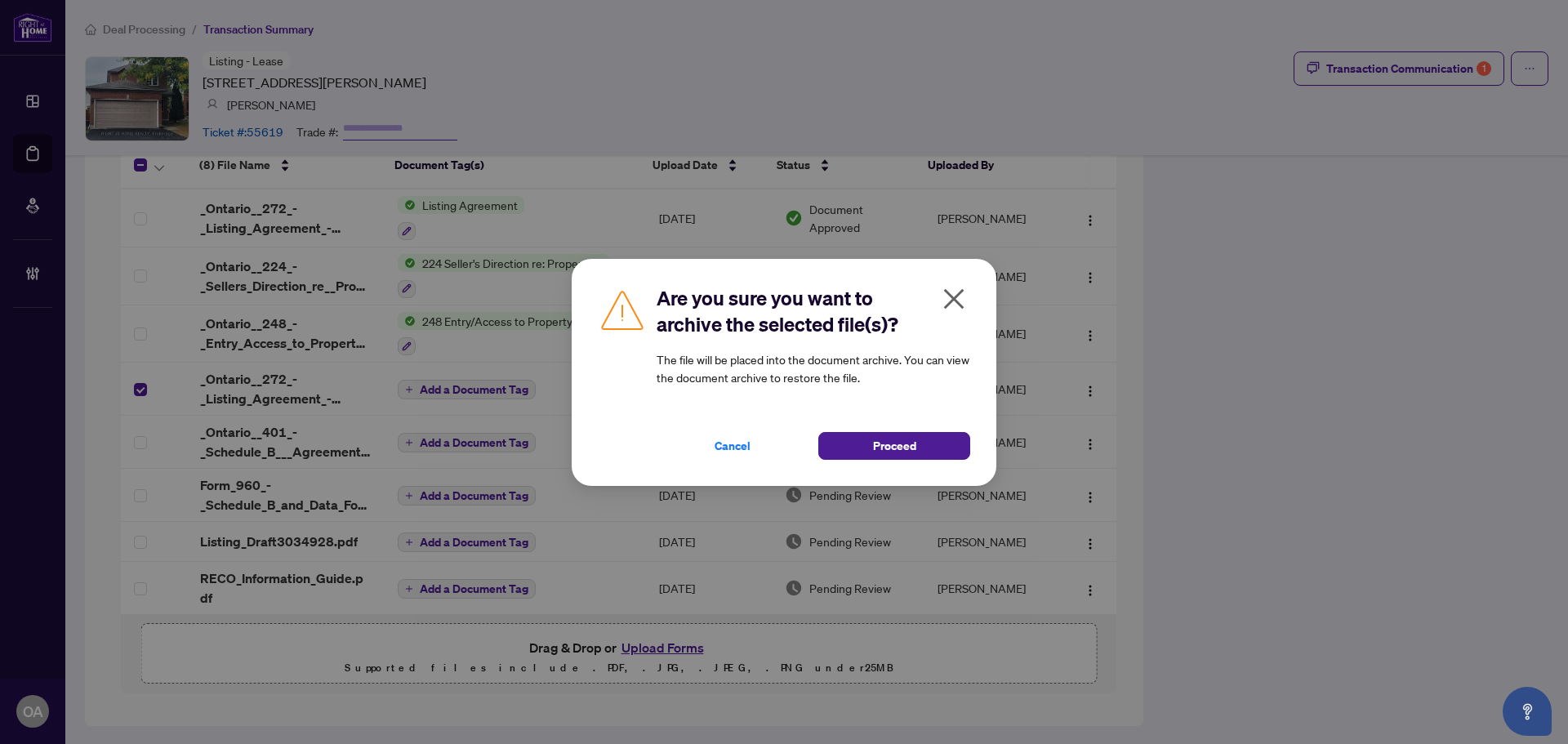
drag, startPoint x: 907, startPoint y: 442, endPoint x: 871, endPoint y: 428, distance: 38.6
click at [906, 442] on span "Proceed" at bounding box center [895, 446] width 44 height 26
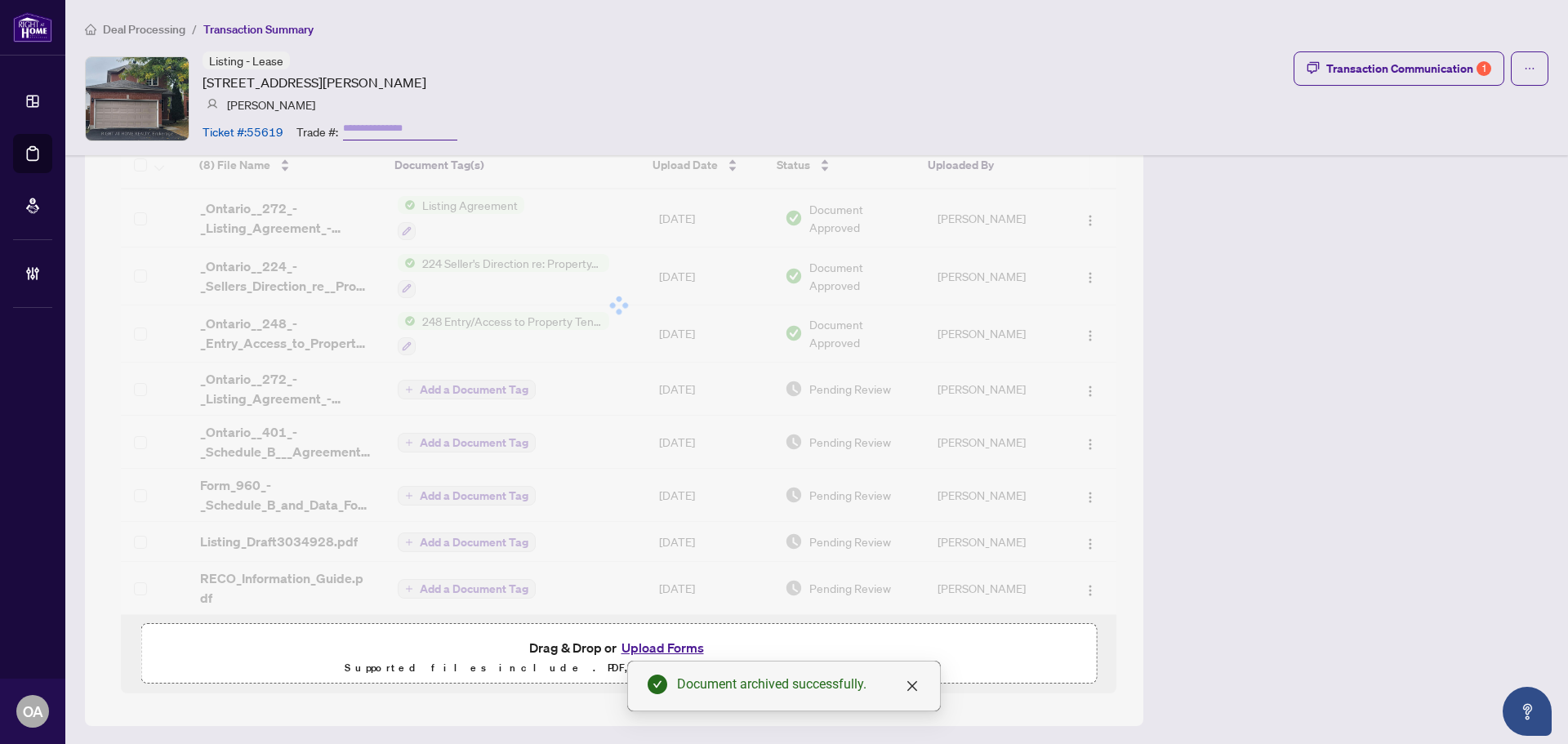
scroll to position [927, 0]
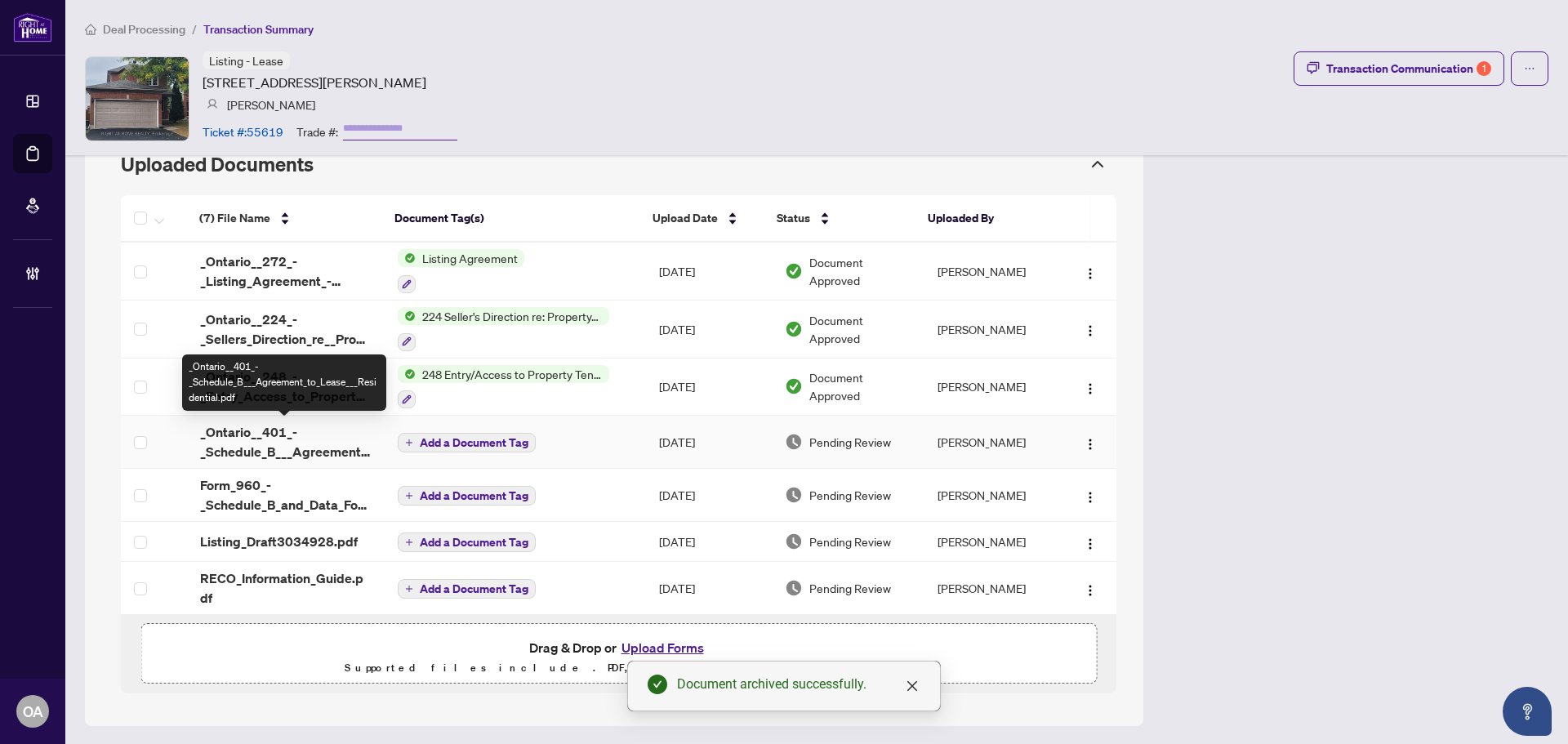
click at [285, 451] on span "_Ontario__401_-_Schedule_B___Agreement_to_Lease___Residential.pdf" at bounding box center [285, 442] width 171 height 39
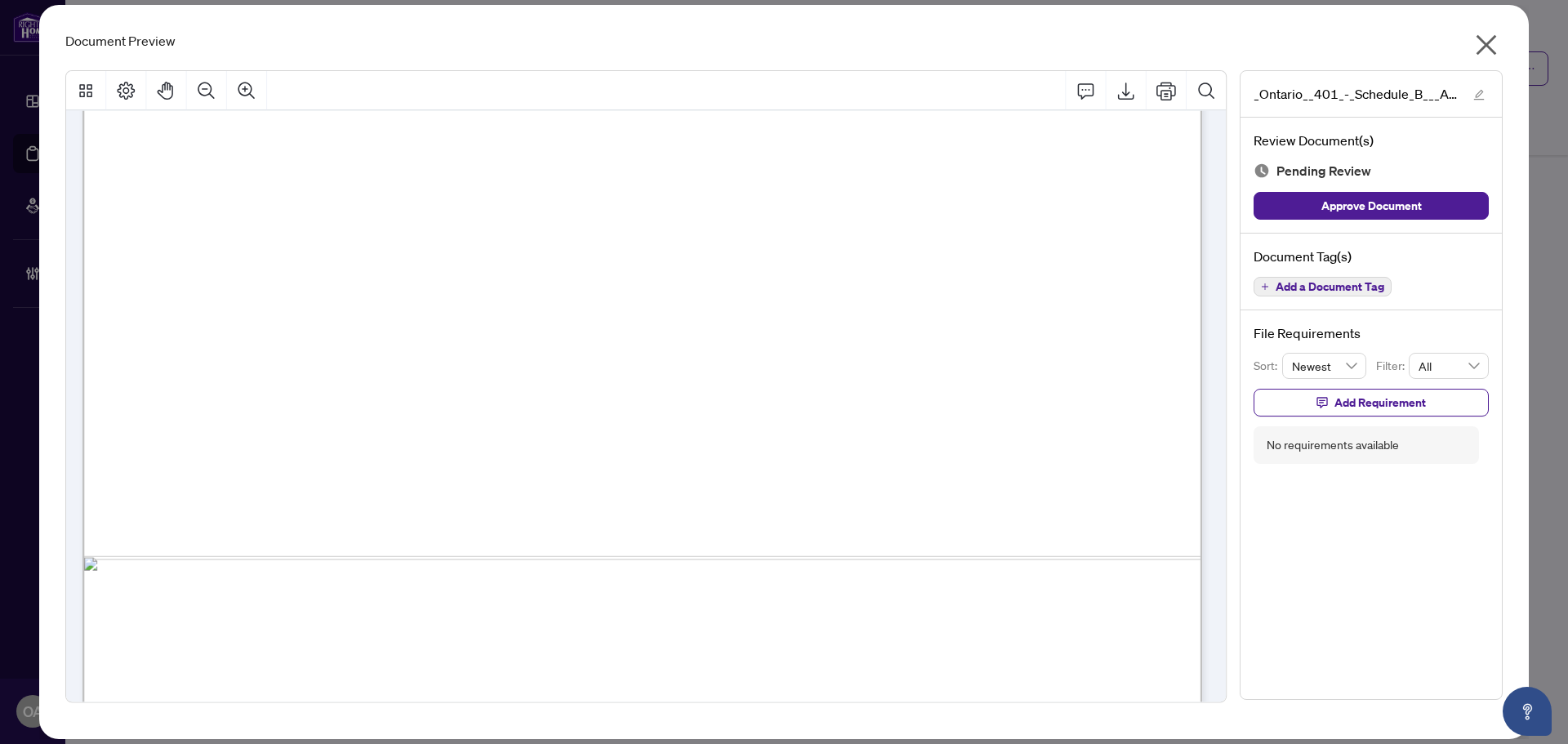
scroll to position [884, 0]
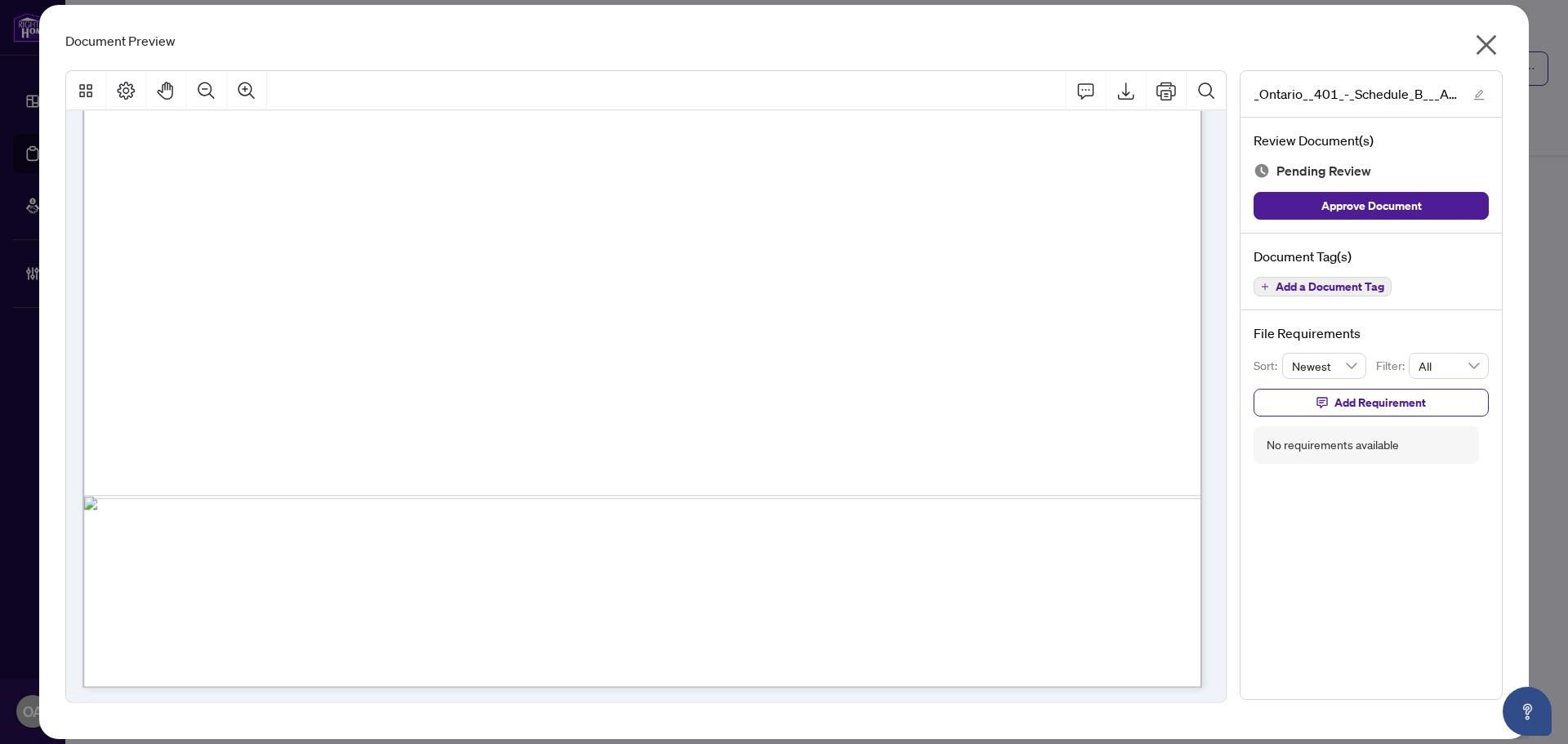
click at [1308, 277] on button "Add a Document Tag" at bounding box center [1322, 286] width 138 height 20
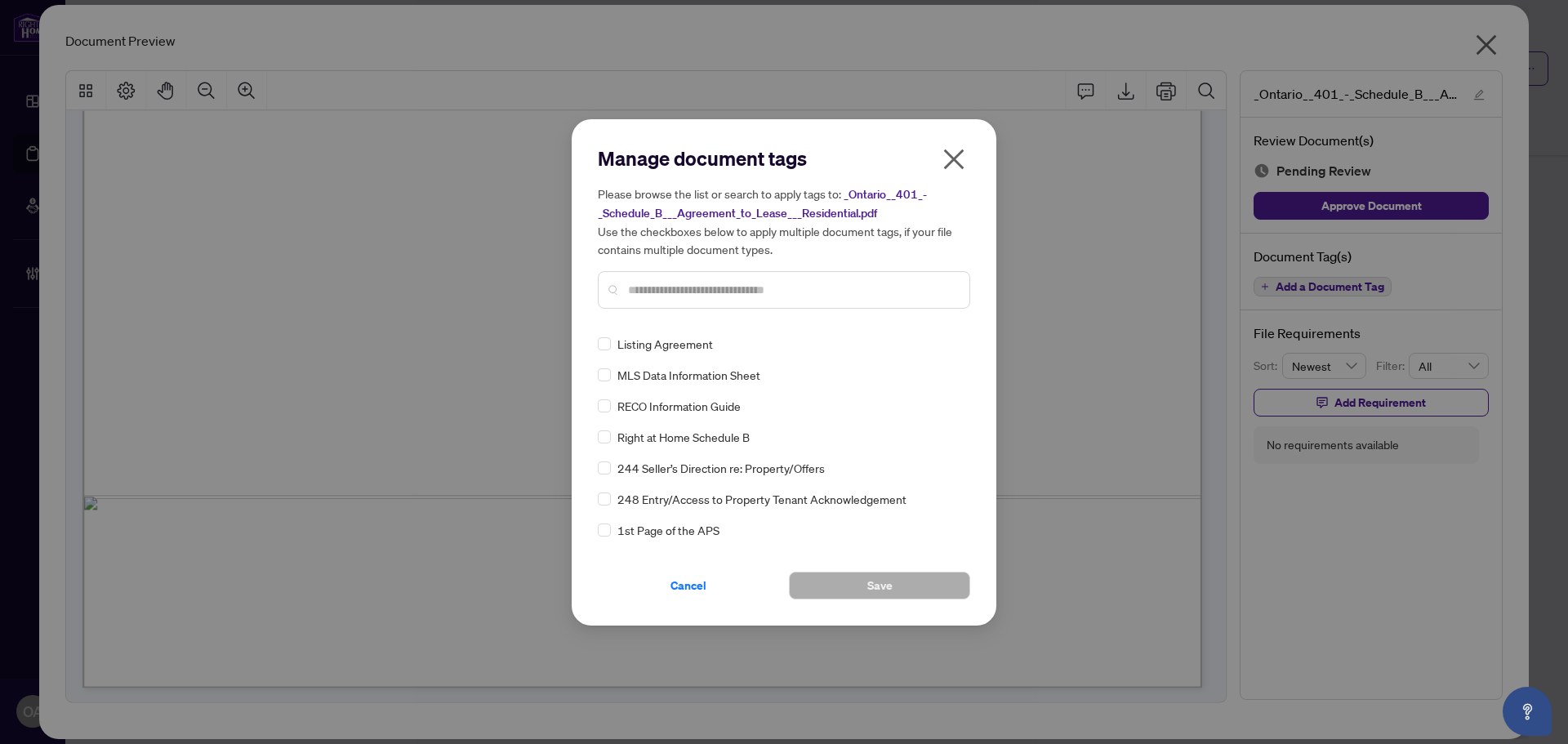
click at [661, 292] on input "text" at bounding box center [792, 290] width 328 height 18
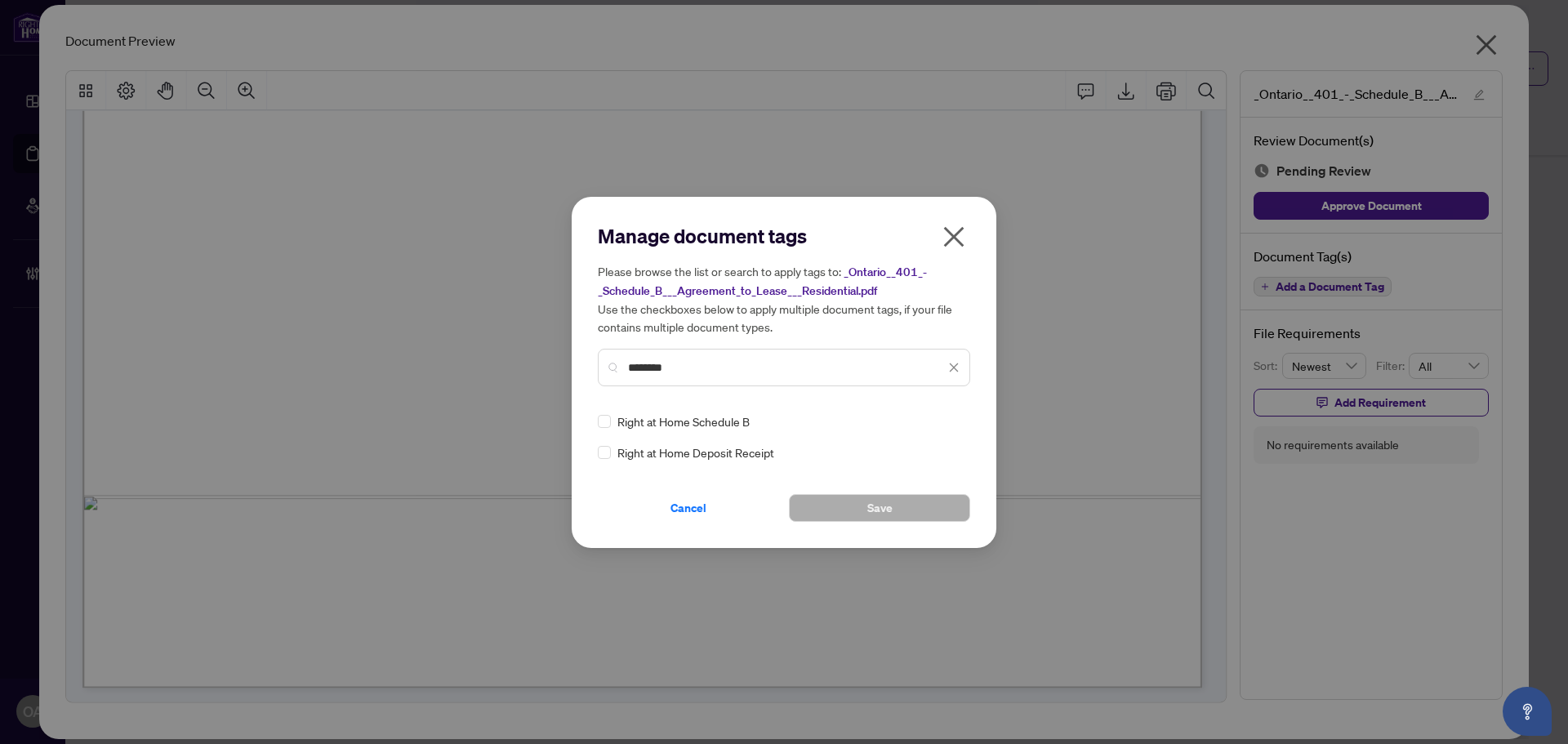
type input "********"
click at [955, 420] on icon at bounding box center [954, 422] width 9 height 7
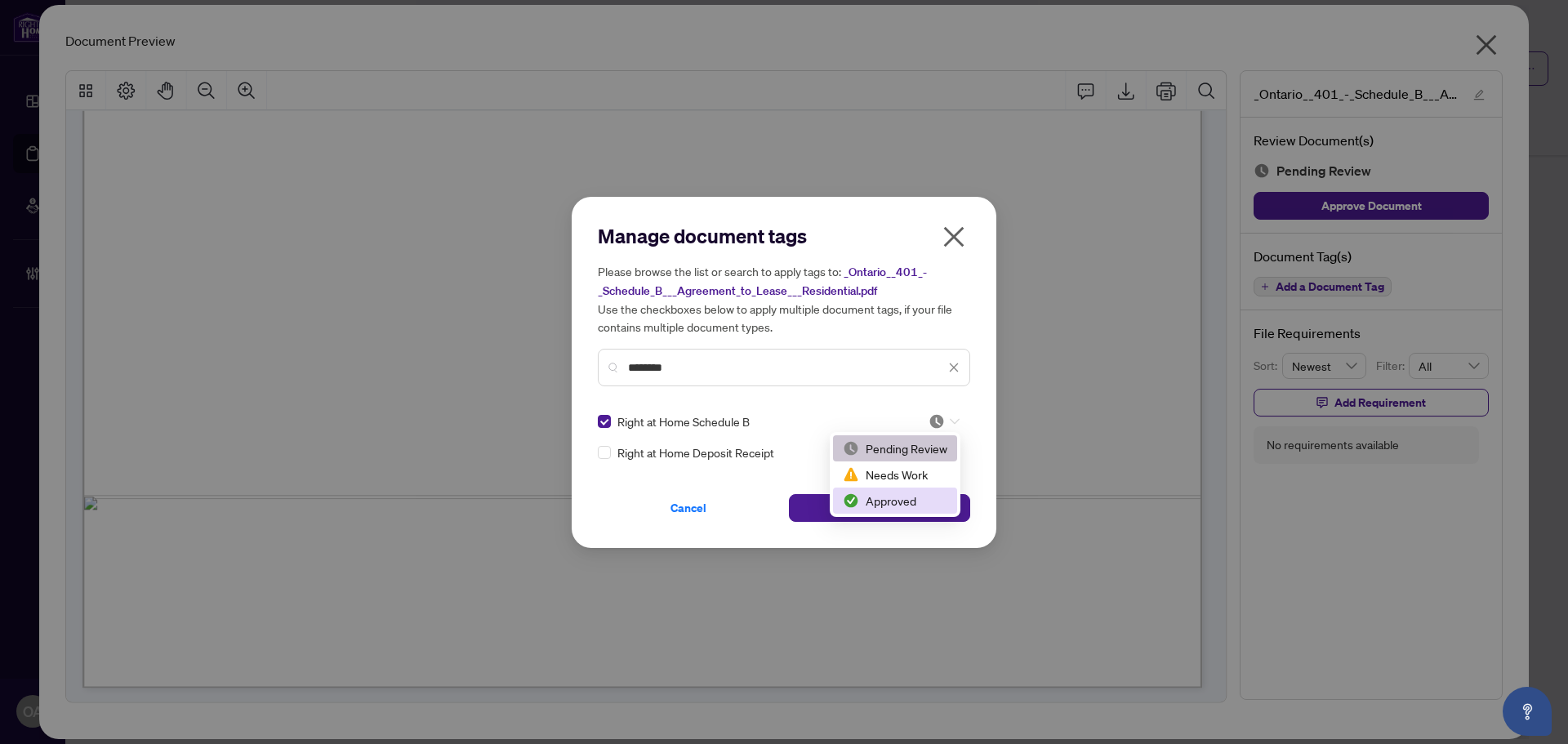
click at [891, 500] on div "Approved" at bounding box center [895, 501] width 105 height 18
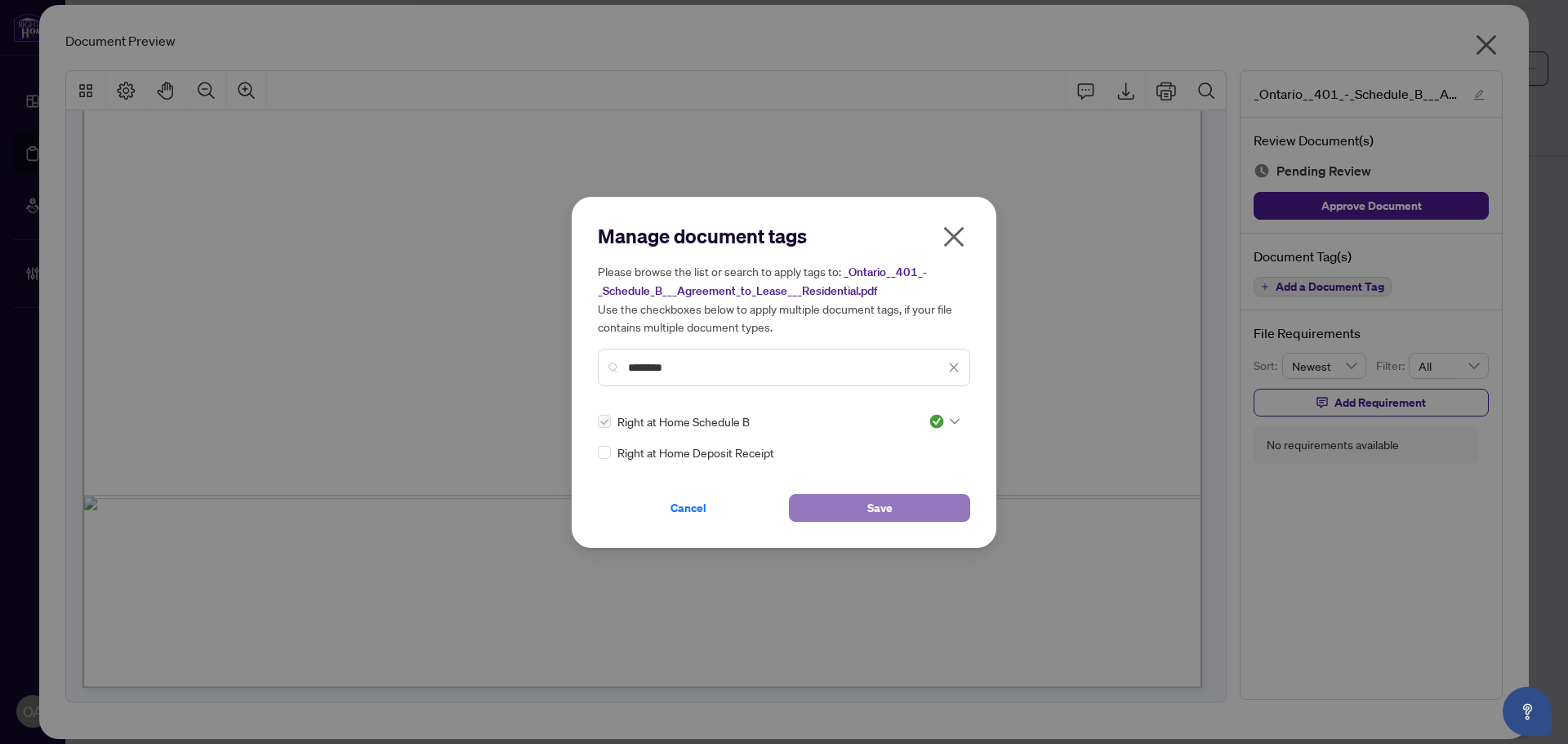
click at [898, 501] on button "Save" at bounding box center [880, 508] width 182 height 27
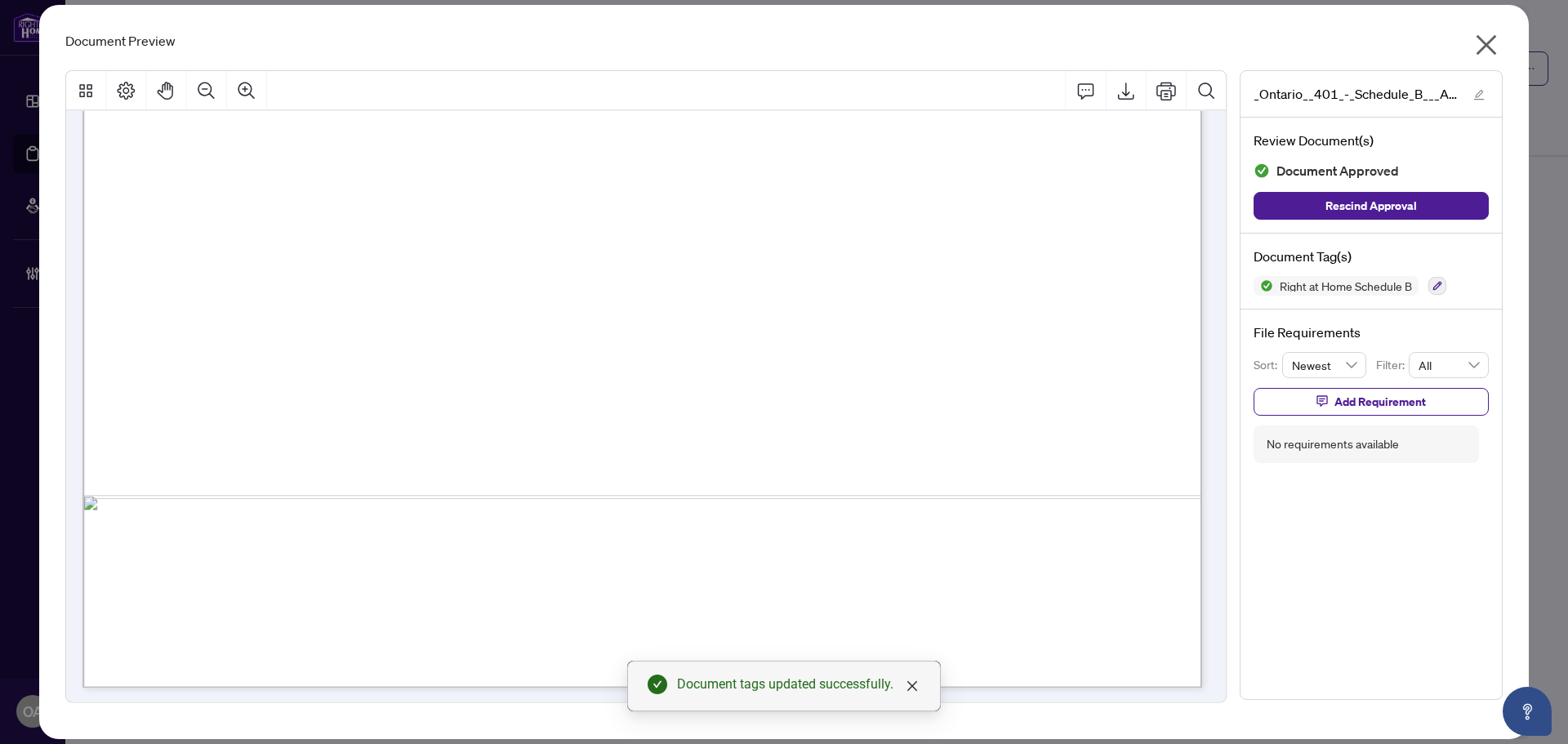
click at [1487, 41] on icon "close" at bounding box center [1486, 45] width 26 height 26
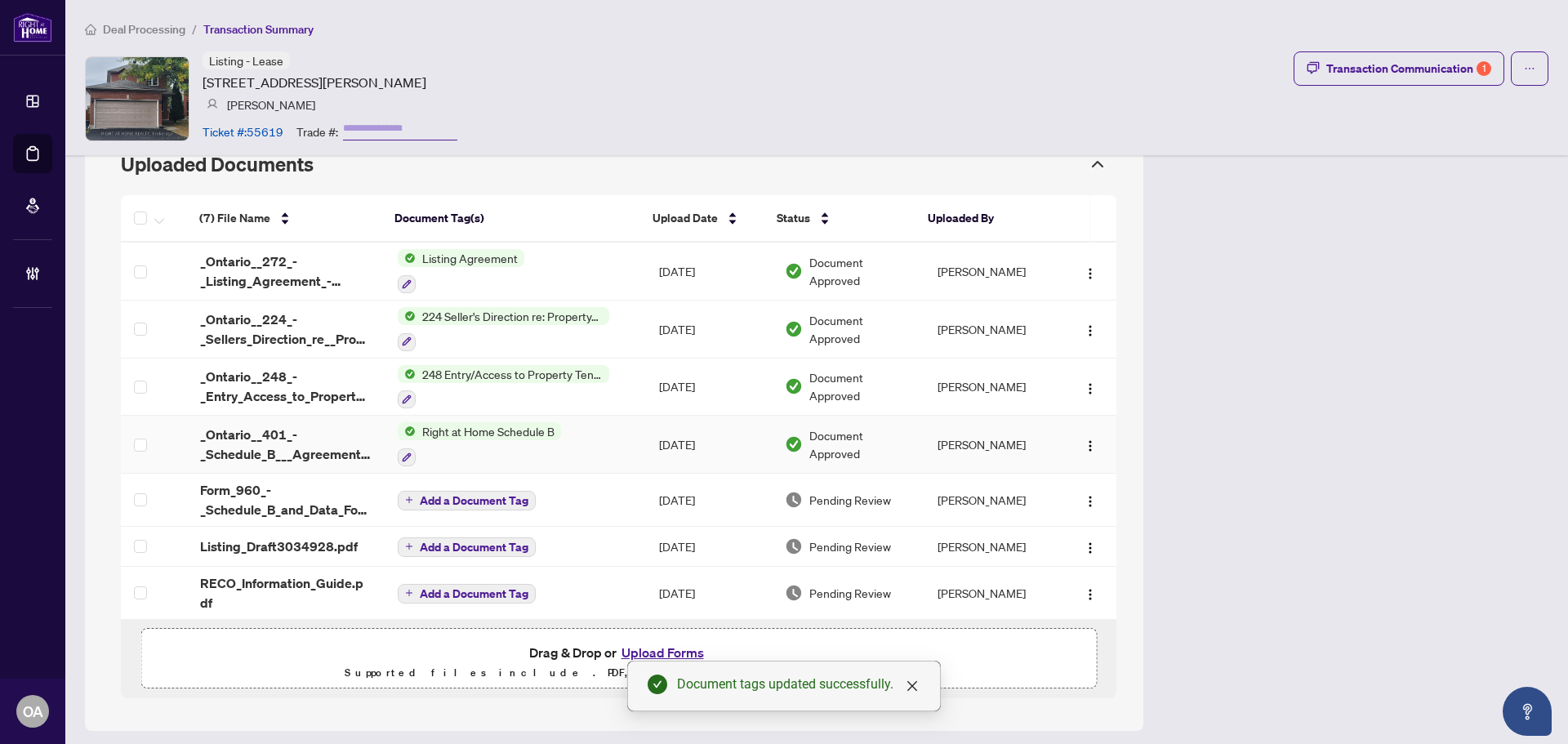
scroll to position [930, 0]
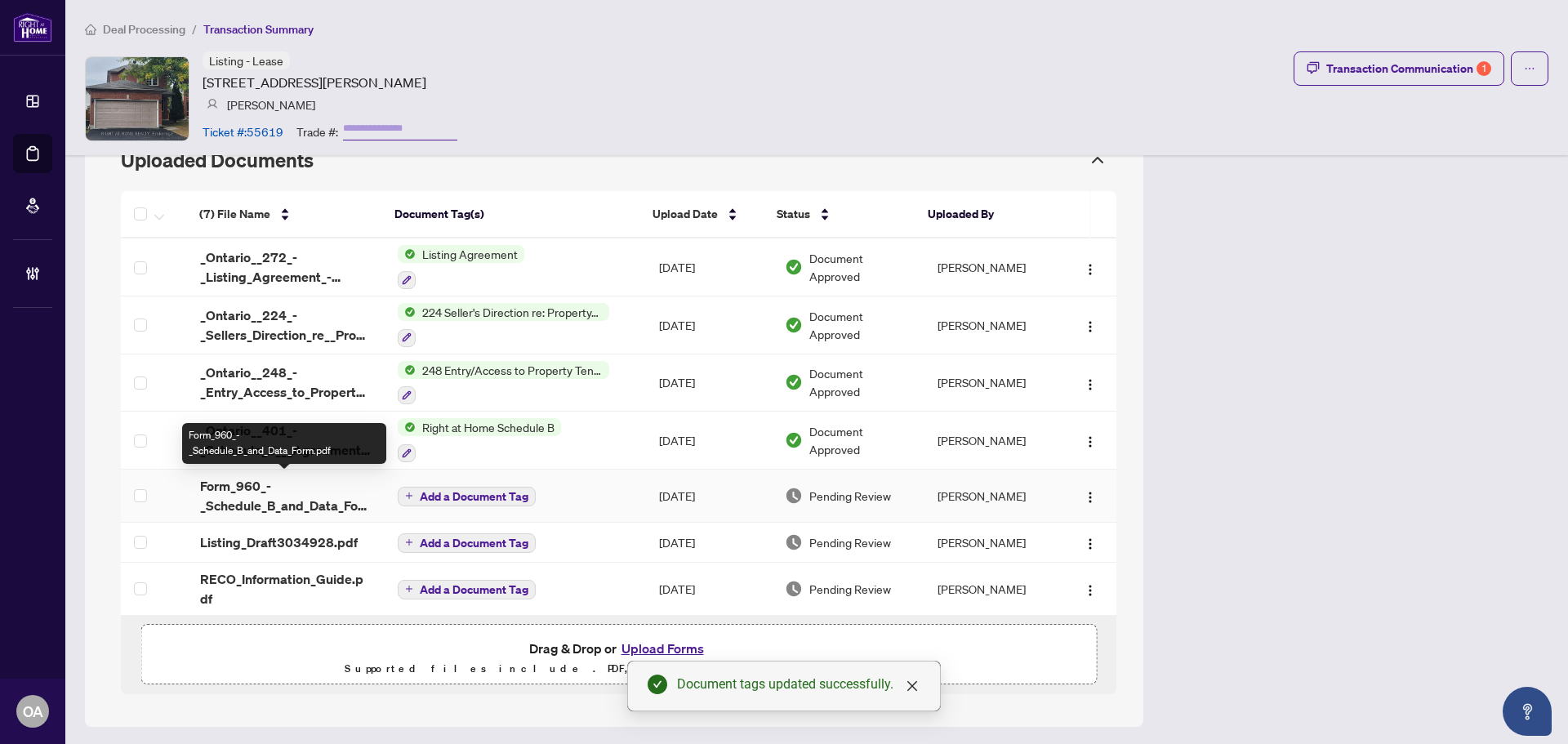
click at [283, 495] on span "Form_960_-_Schedule_B_and_Data_Form.pdf" at bounding box center [285, 496] width 171 height 39
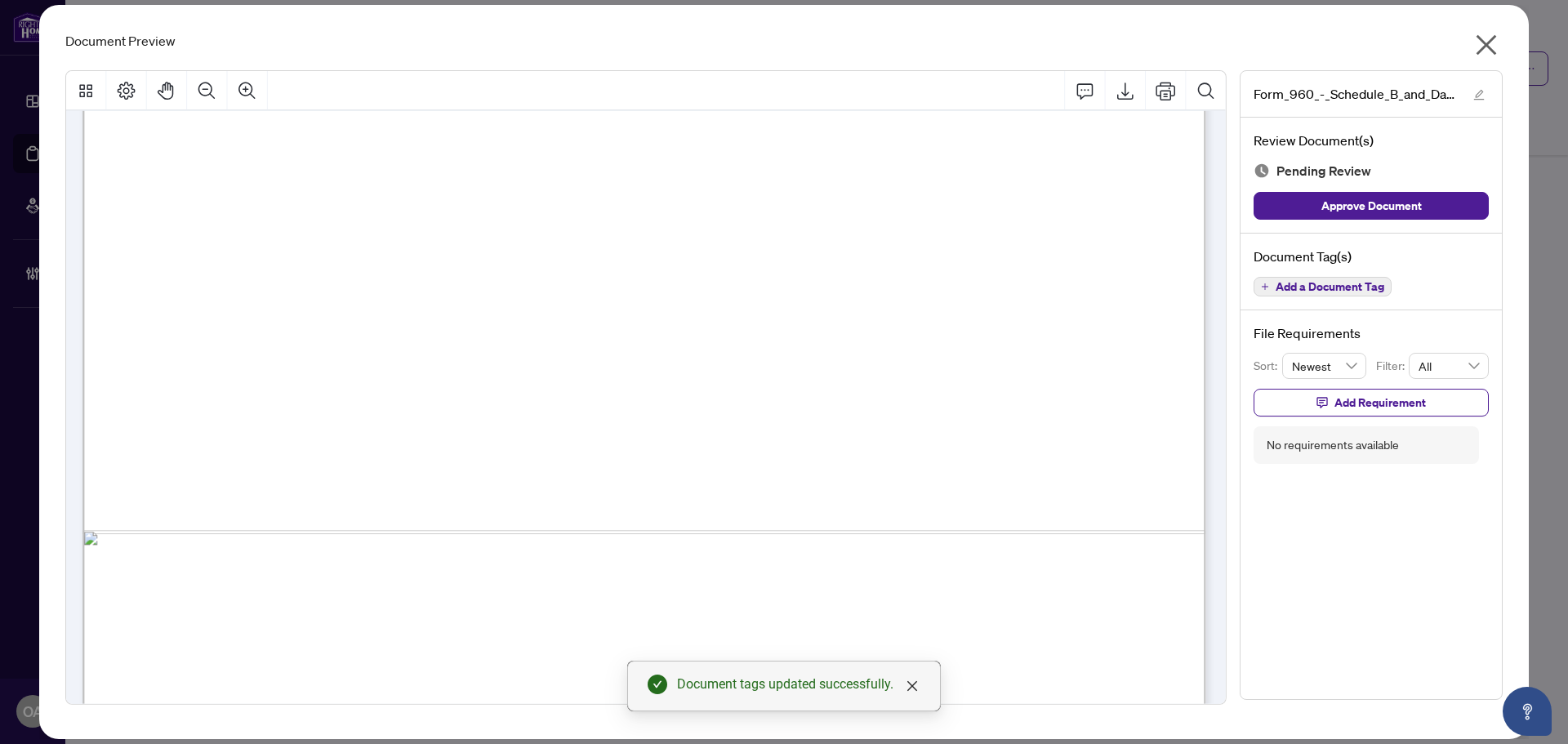
scroll to position [882, 0]
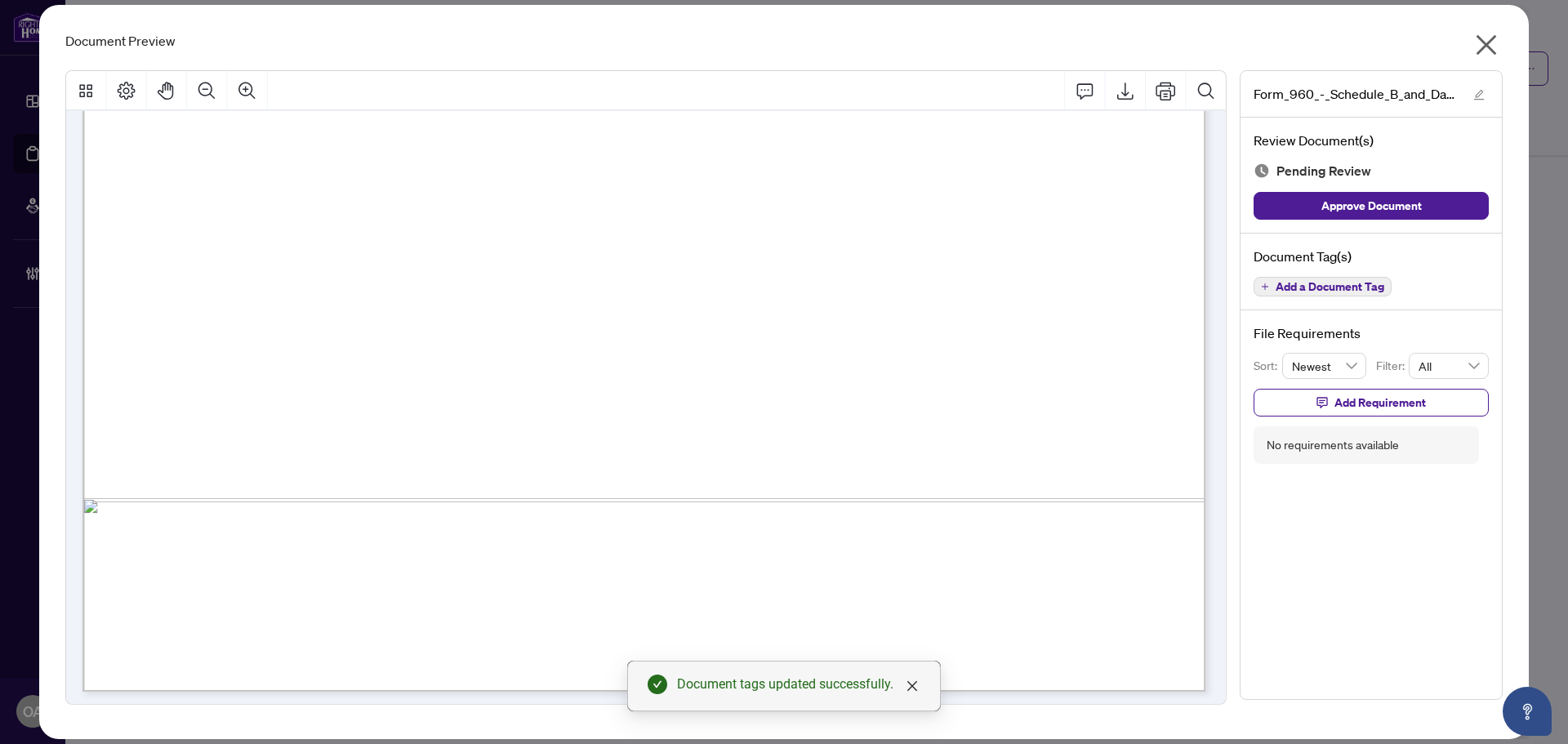
click at [1335, 292] on span "Add a Document Tag" at bounding box center [1329, 286] width 109 height 11
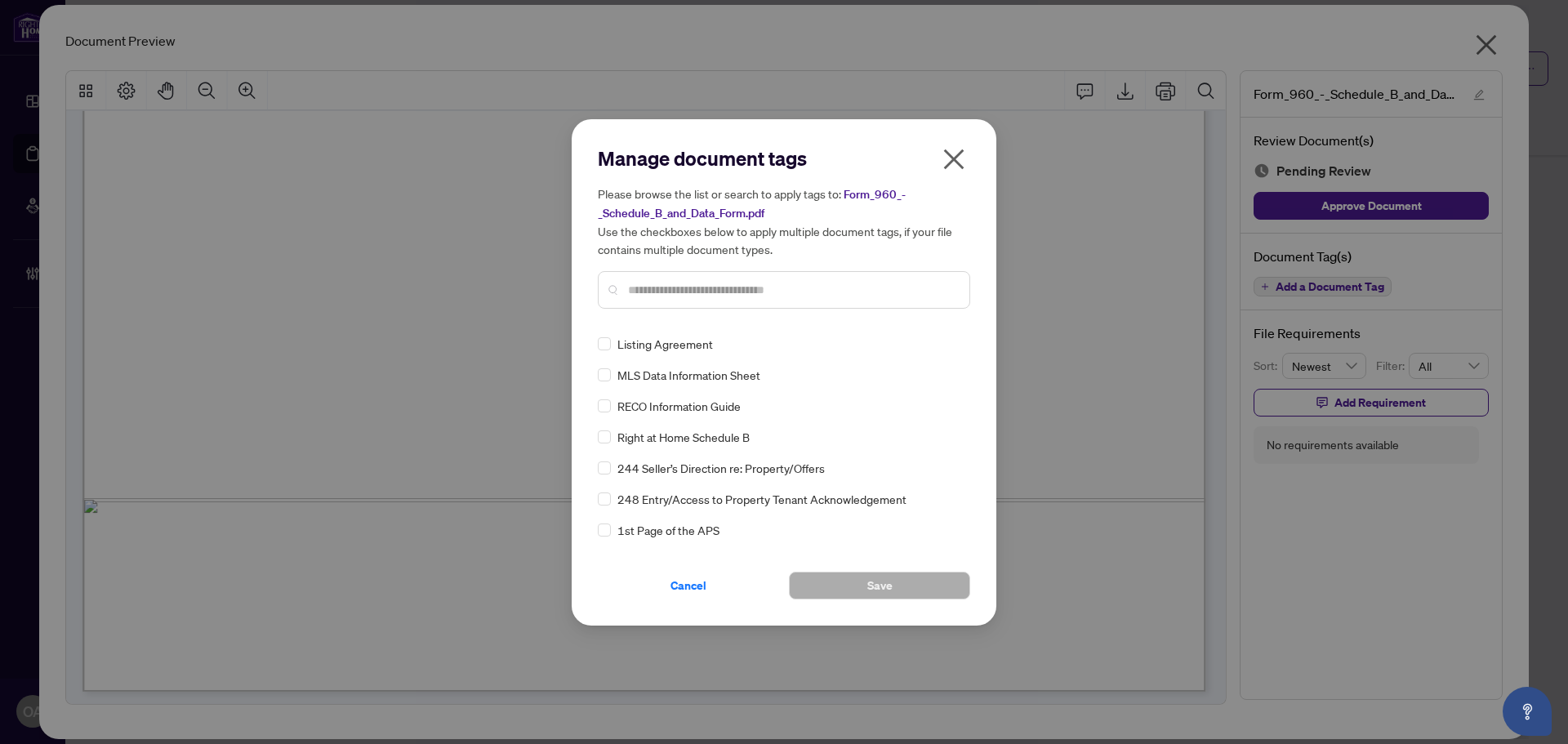
click at [663, 291] on input "text" at bounding box center [792, 290] width 328 height 18
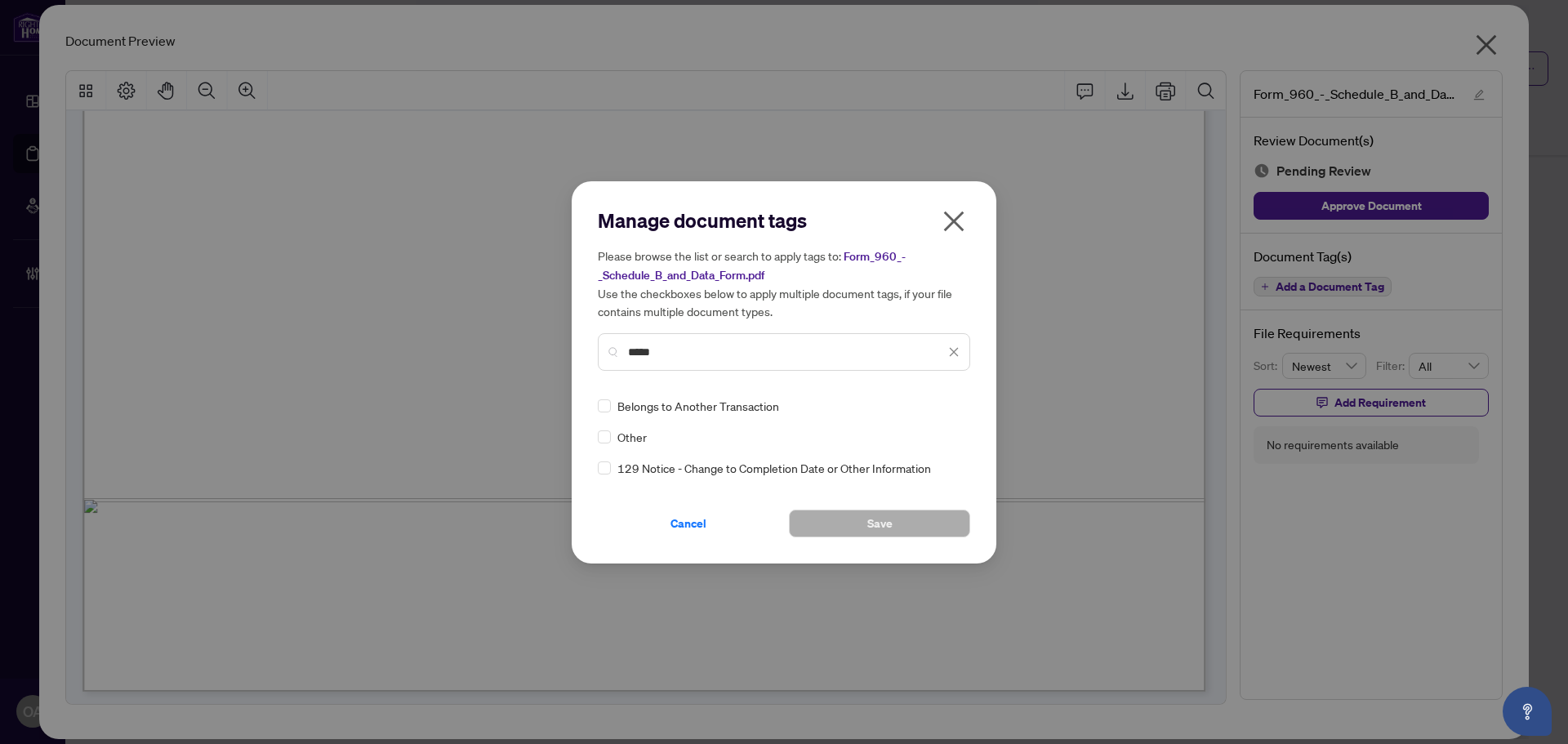
type input "*****"
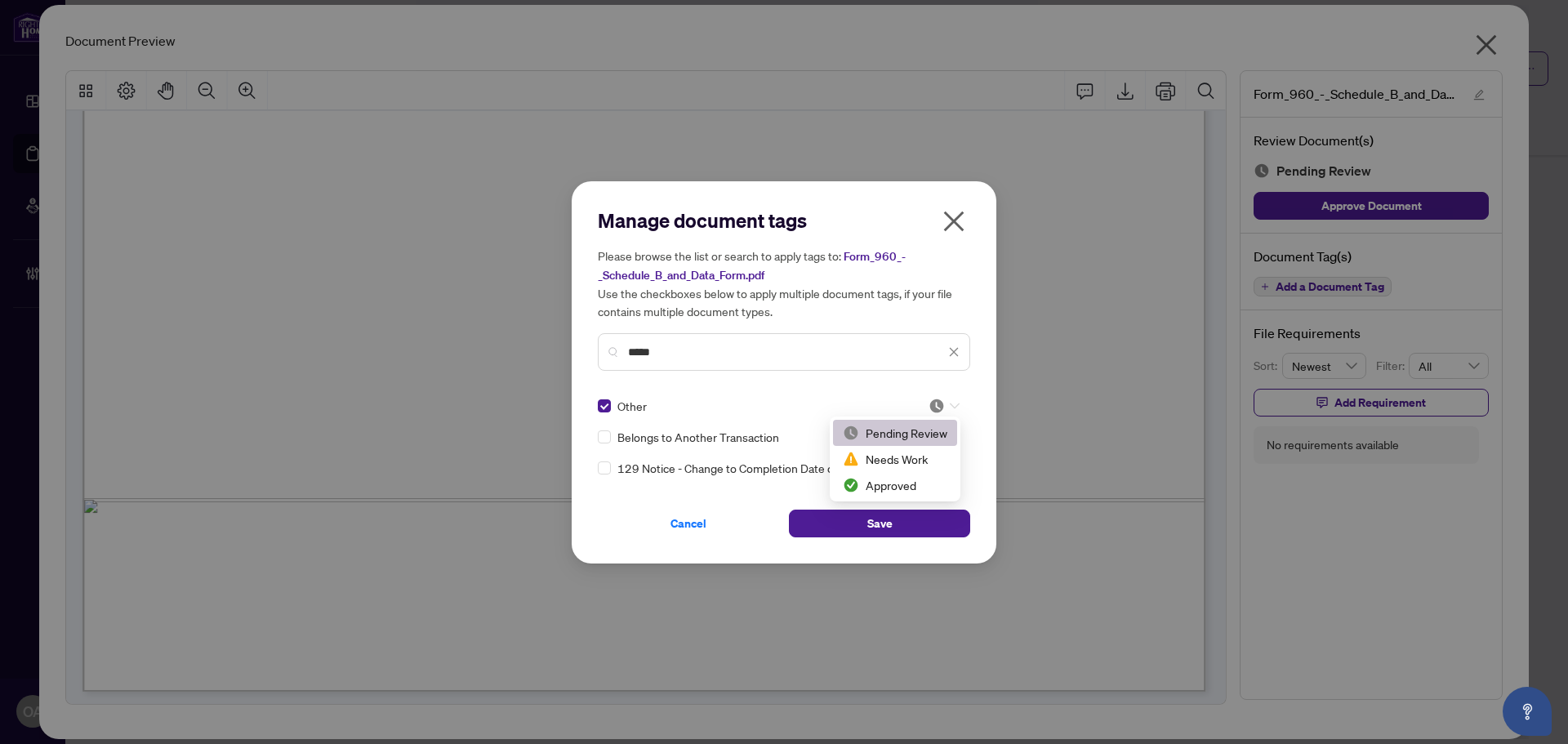
click at [951, 403] on icon at bounding box center [954, 406] width 9 height 7
click at [906, 486] on div "Approved" at bounding box center [895, 485] width 105 height 18
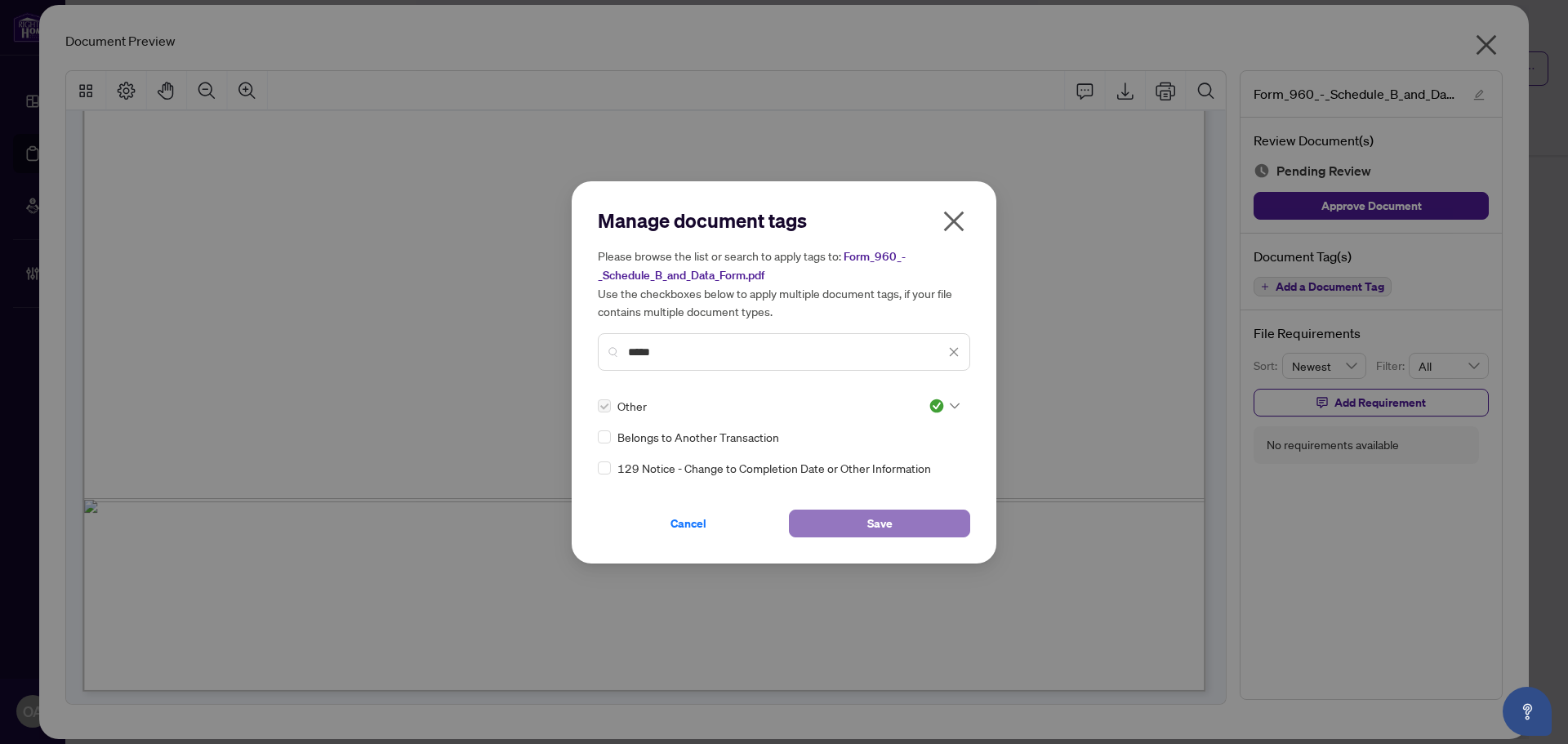
click at [908, 521] on button "Save" at bounding box center [880, 524] width 182 height 27
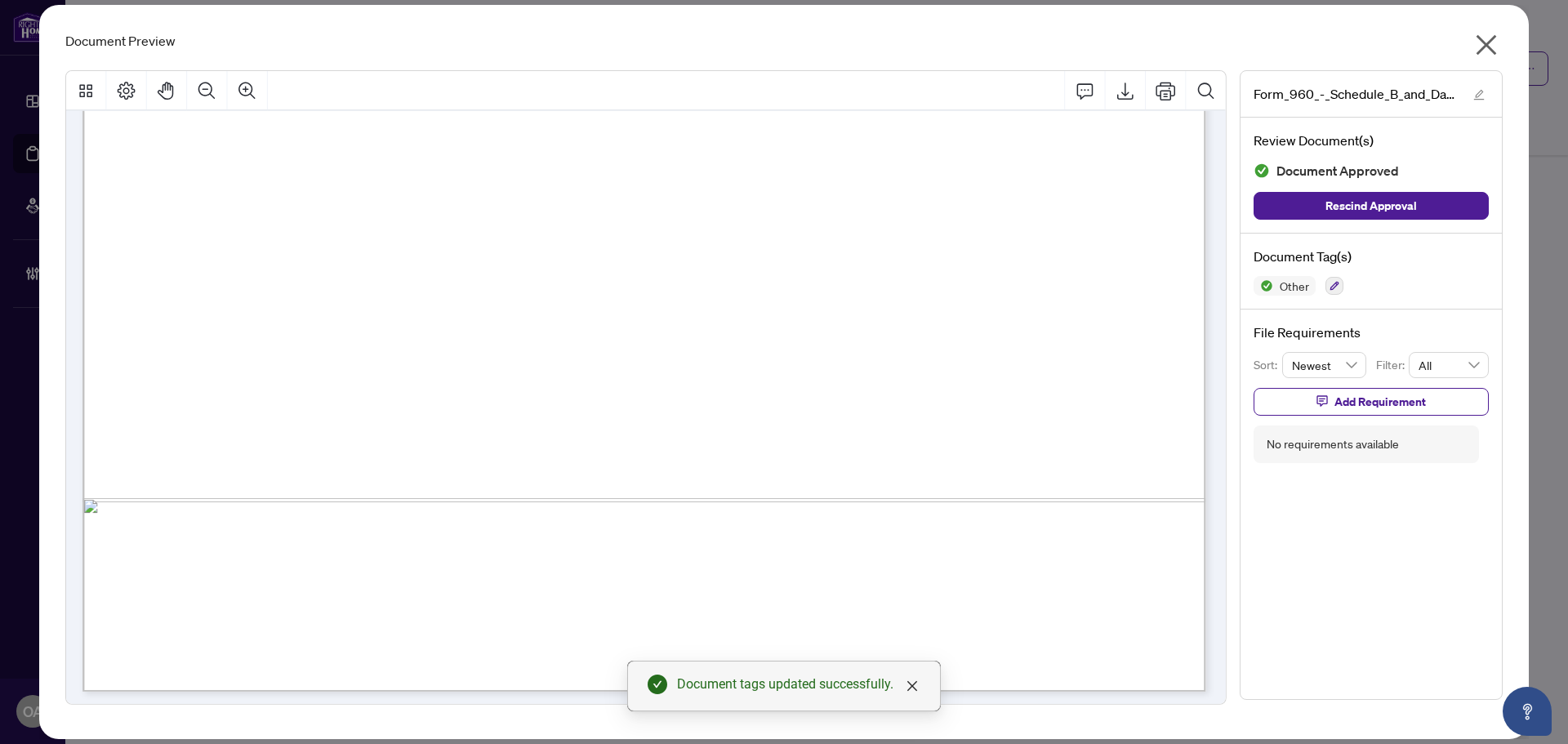
click at [1481, 40] on icon "close" at bounding box center [1487, 45] width 21 height 21
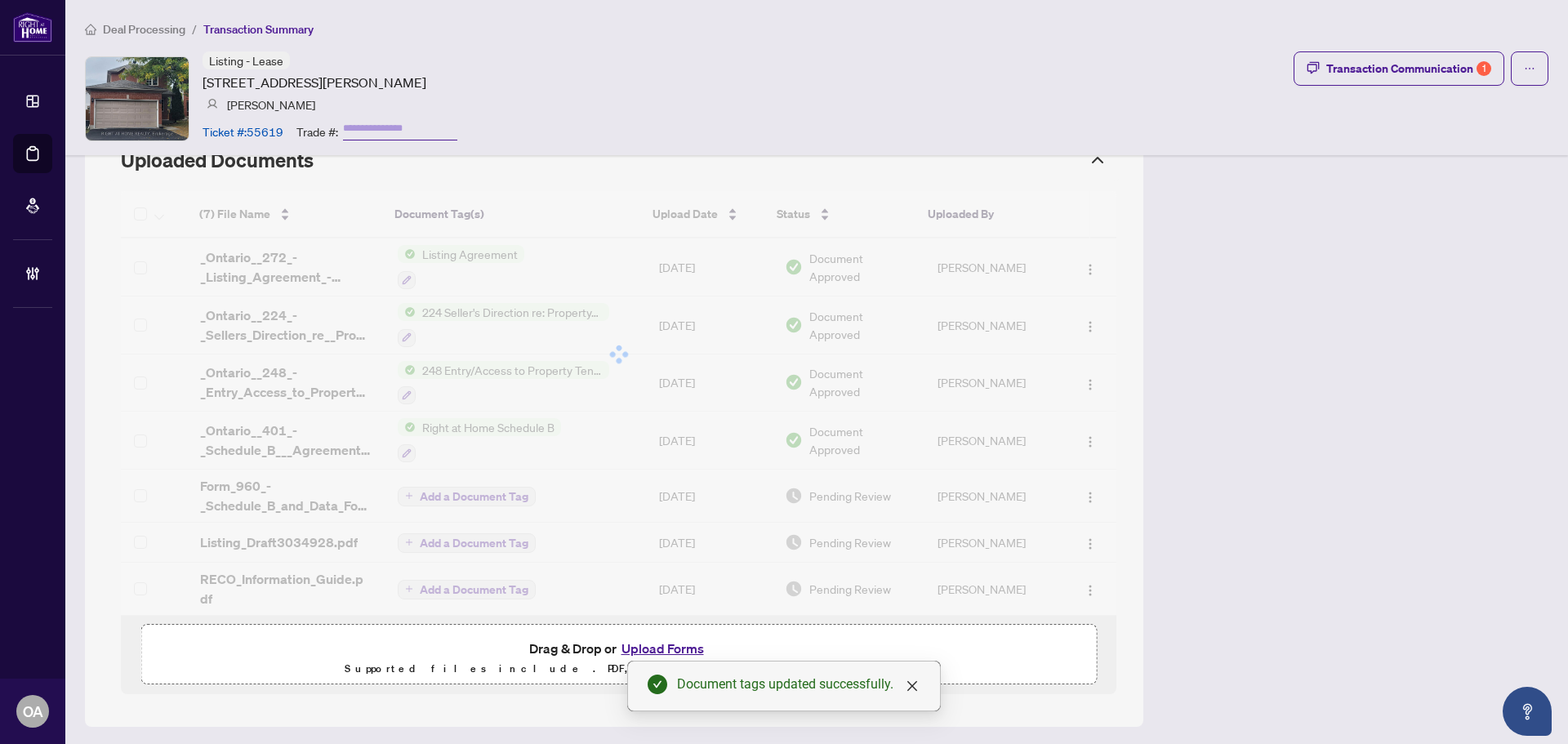
scroll to position [935, 0]
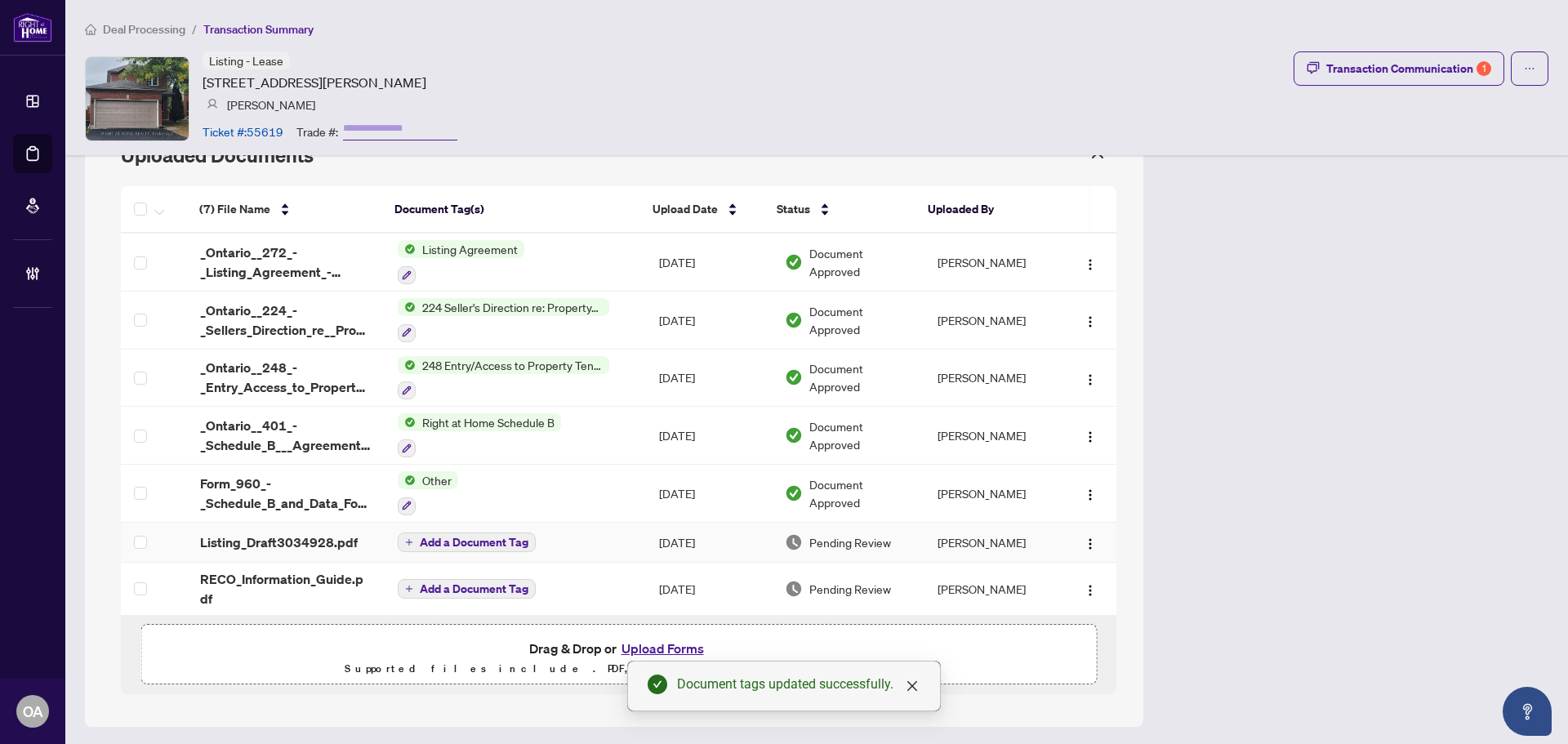
click at [302, 539] on span "Listing_Draft3034928.pdf" at bounding box center [278, 542] width 158 height 20
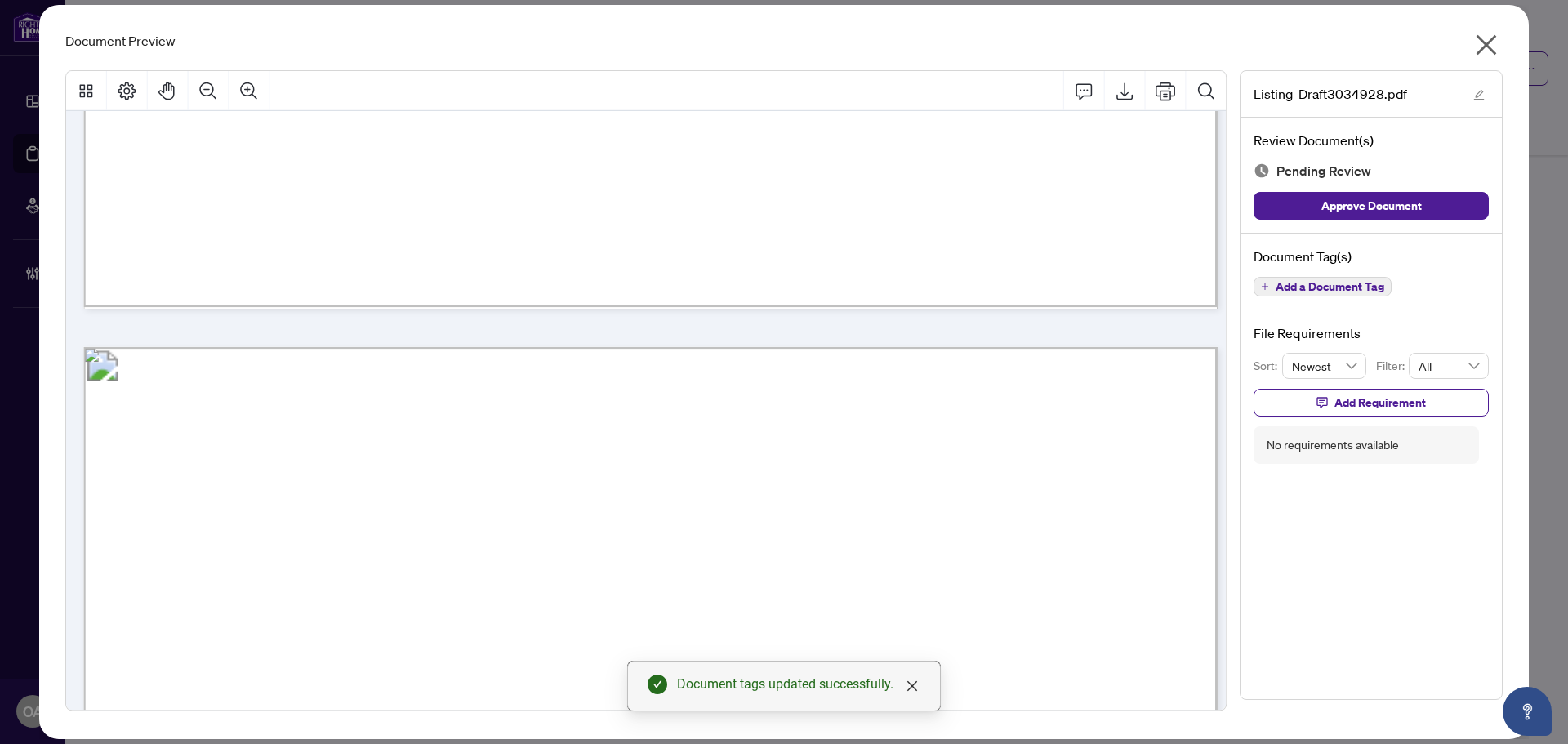
scroll to position [1470, 0]
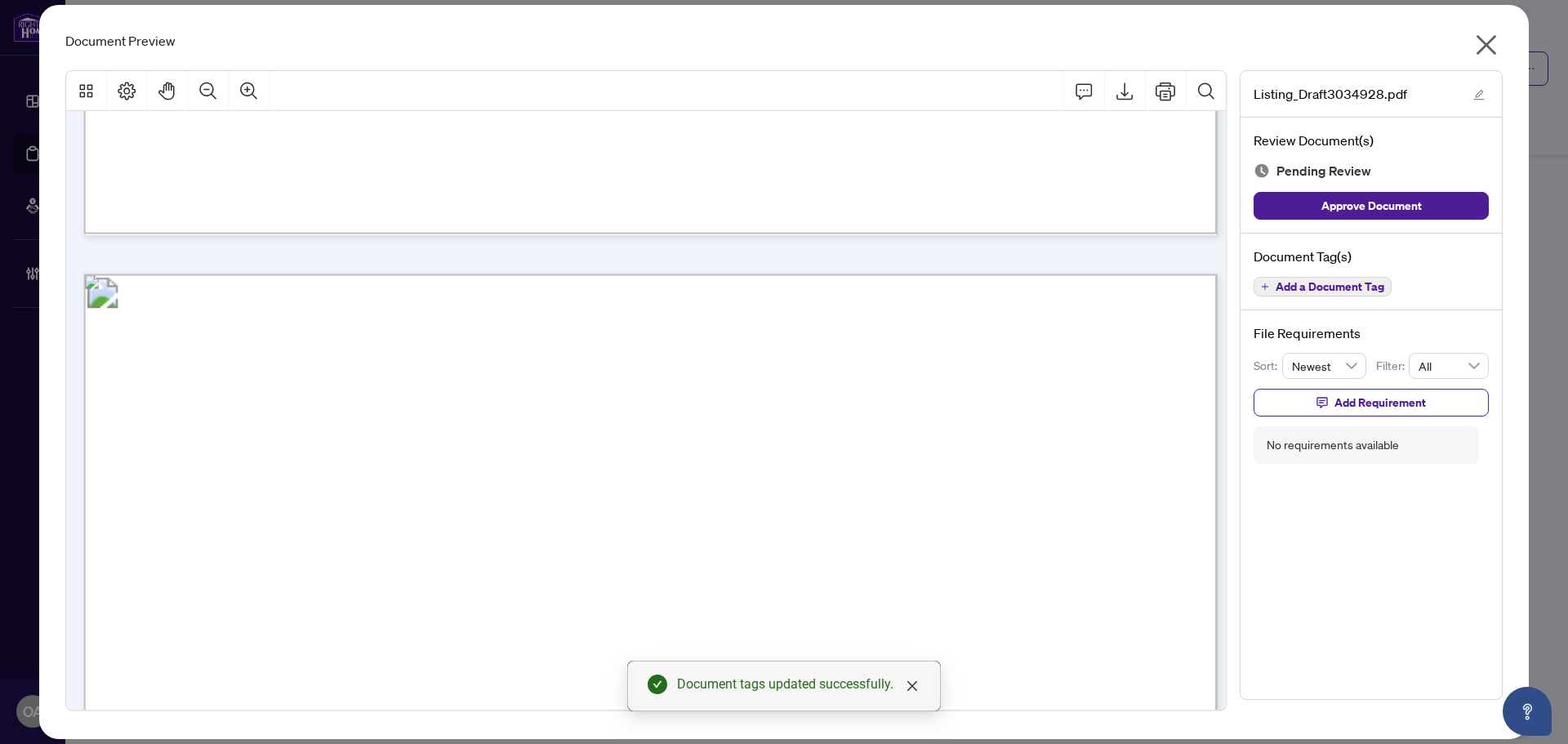
click at [1333, 291] on span "Add a Document Tag" at bounding box center [1329, 286] width 109 height 11
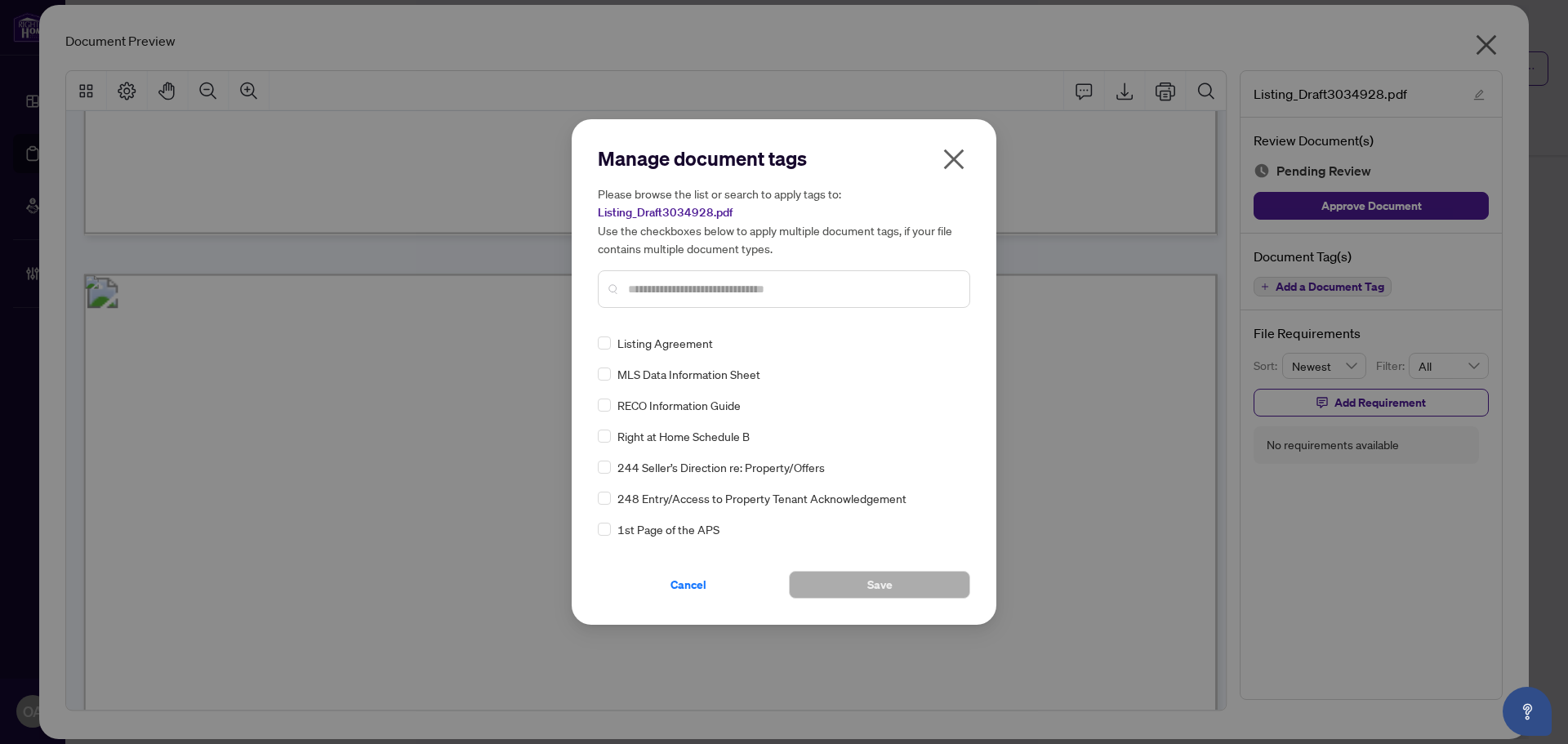
click at [671, 293] on input "text" at bounding box center [792, 289] width 328 height 18
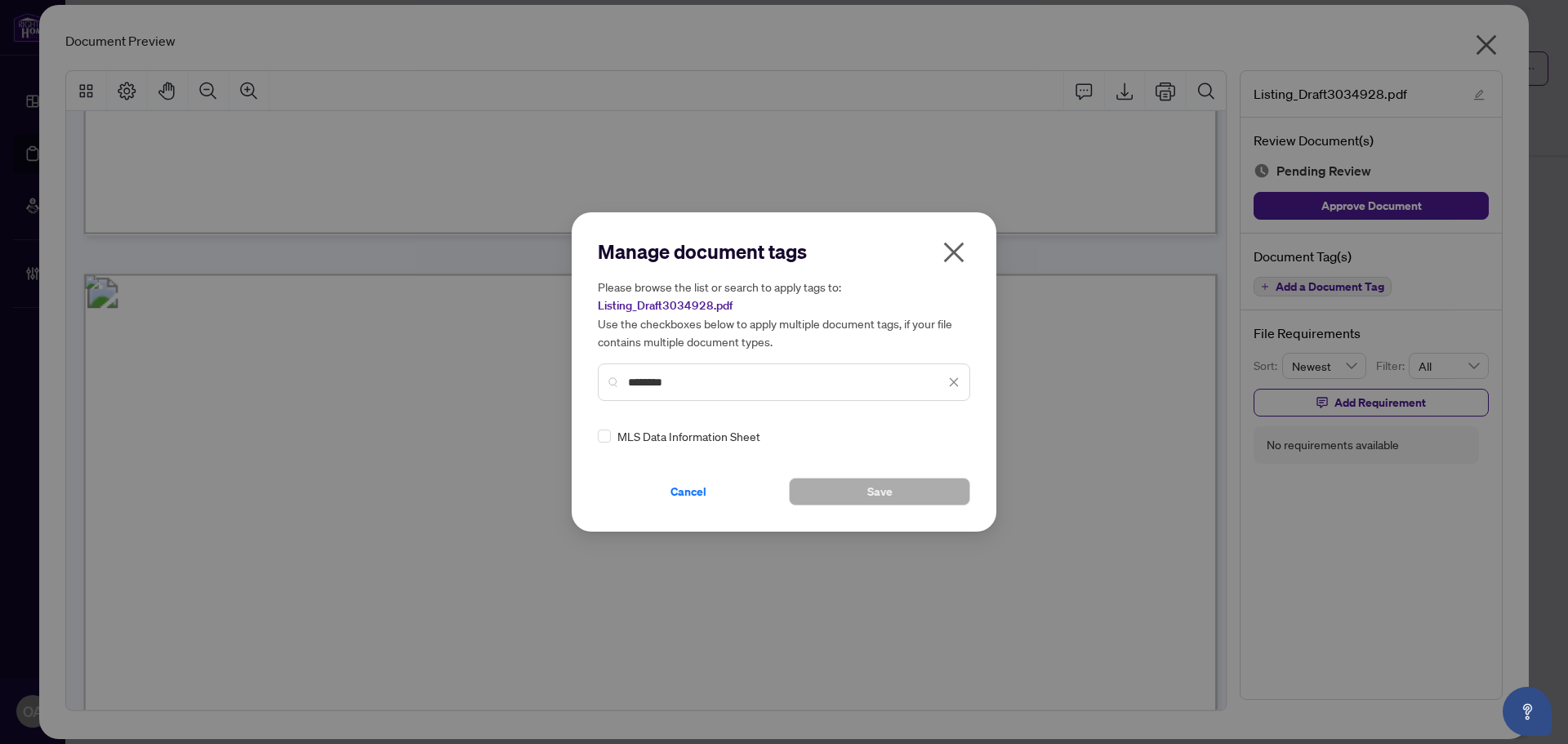
type input "********"
click at [958, 435] on div "MLS Data Information Sheet" at bounding box center [784, 435] width 373 height 18
click at [954, 435] on icon at bounding box center [954, 436] width 9 height 7
click at [895, 514] on div "Approved" at bounding box center [890, 516] width 105 height 18
click at [903, 491] on button "Save" at bounding box center [880, 491] width 182 height 27
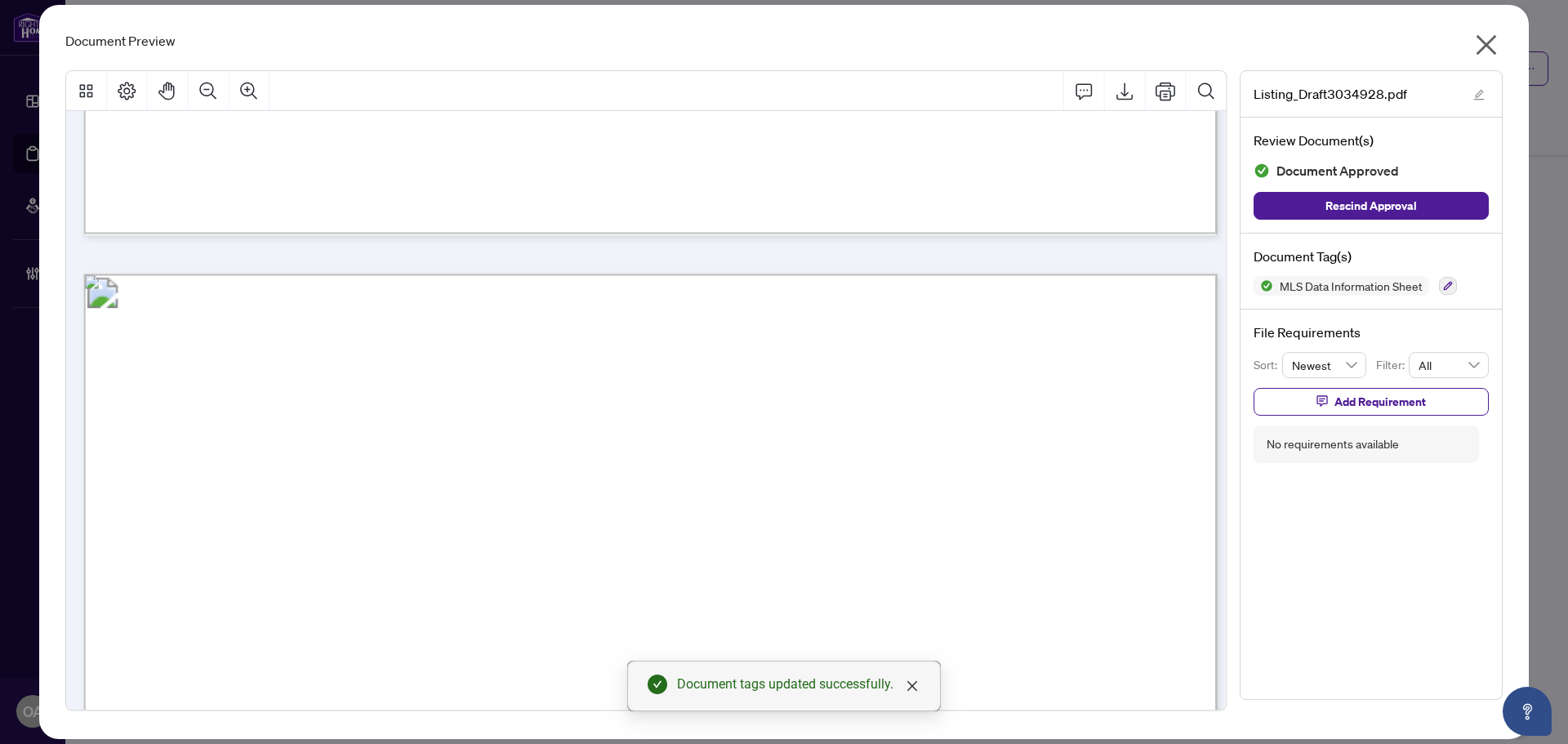
click at [1491, 39] on icon "close" at bounding box center [1487, 45] width 21 height 21
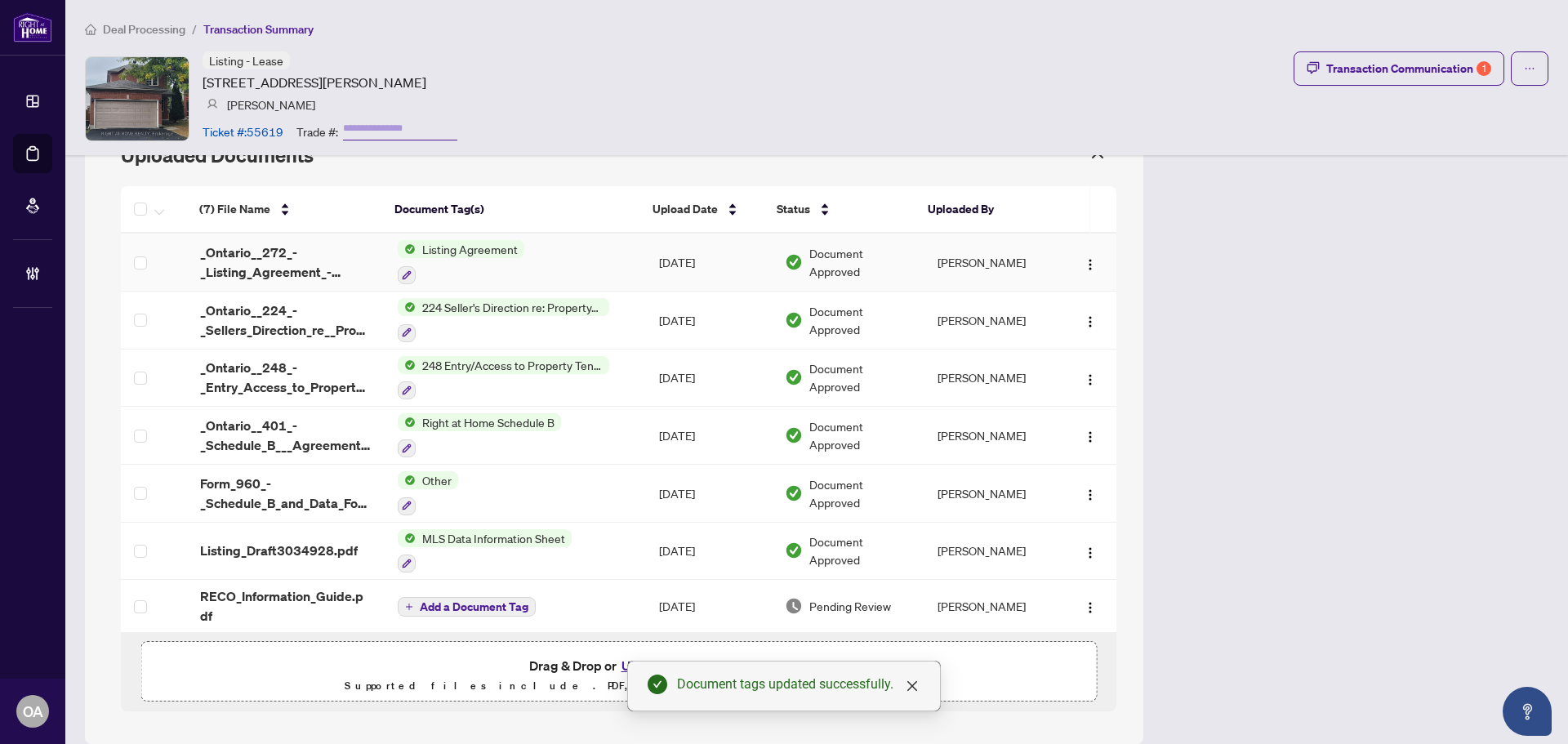
scroll to position [952, 0]
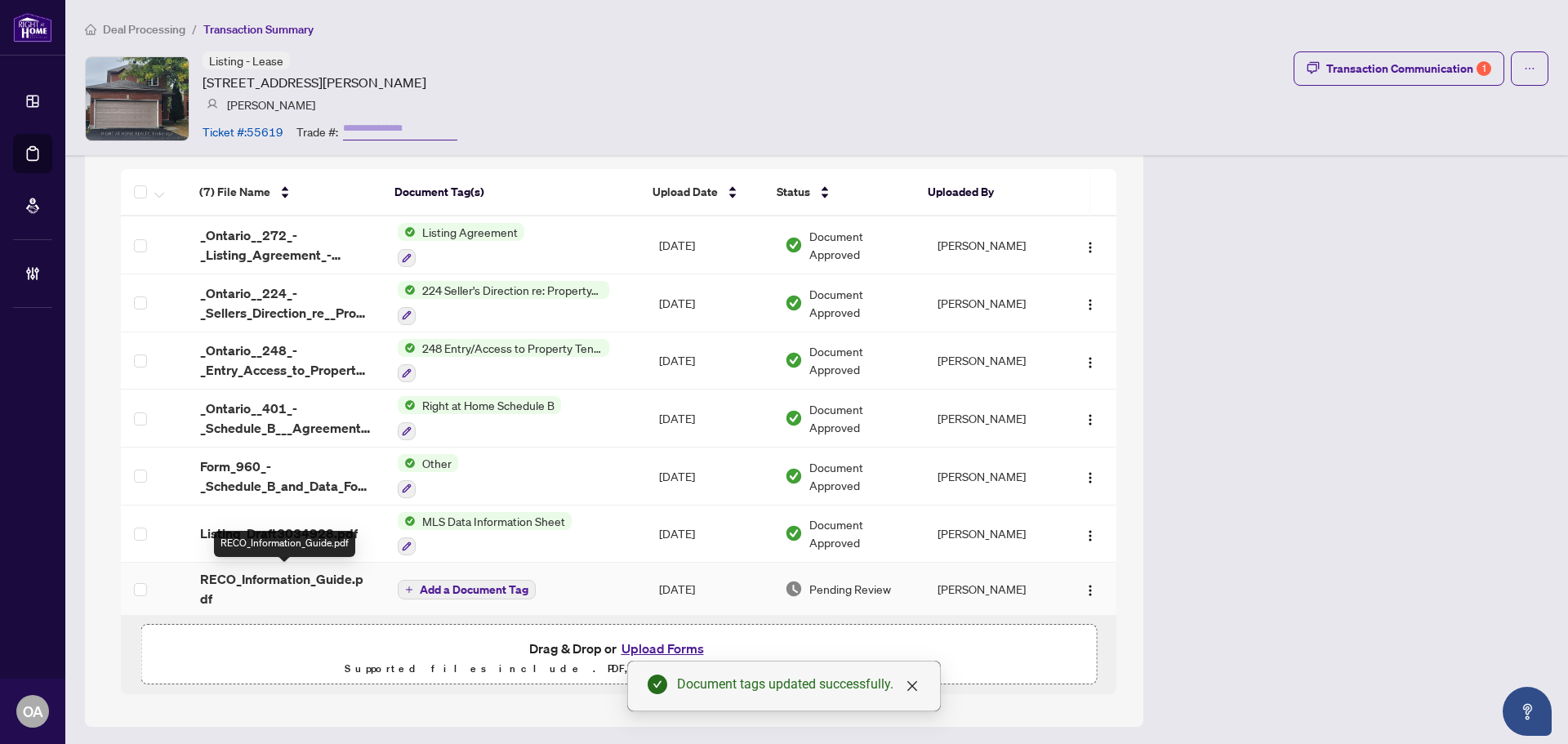
click at [272, 580] on span "RECO_Information_Guide.pdf" at bounding box center [285, 589] width 171 height 39
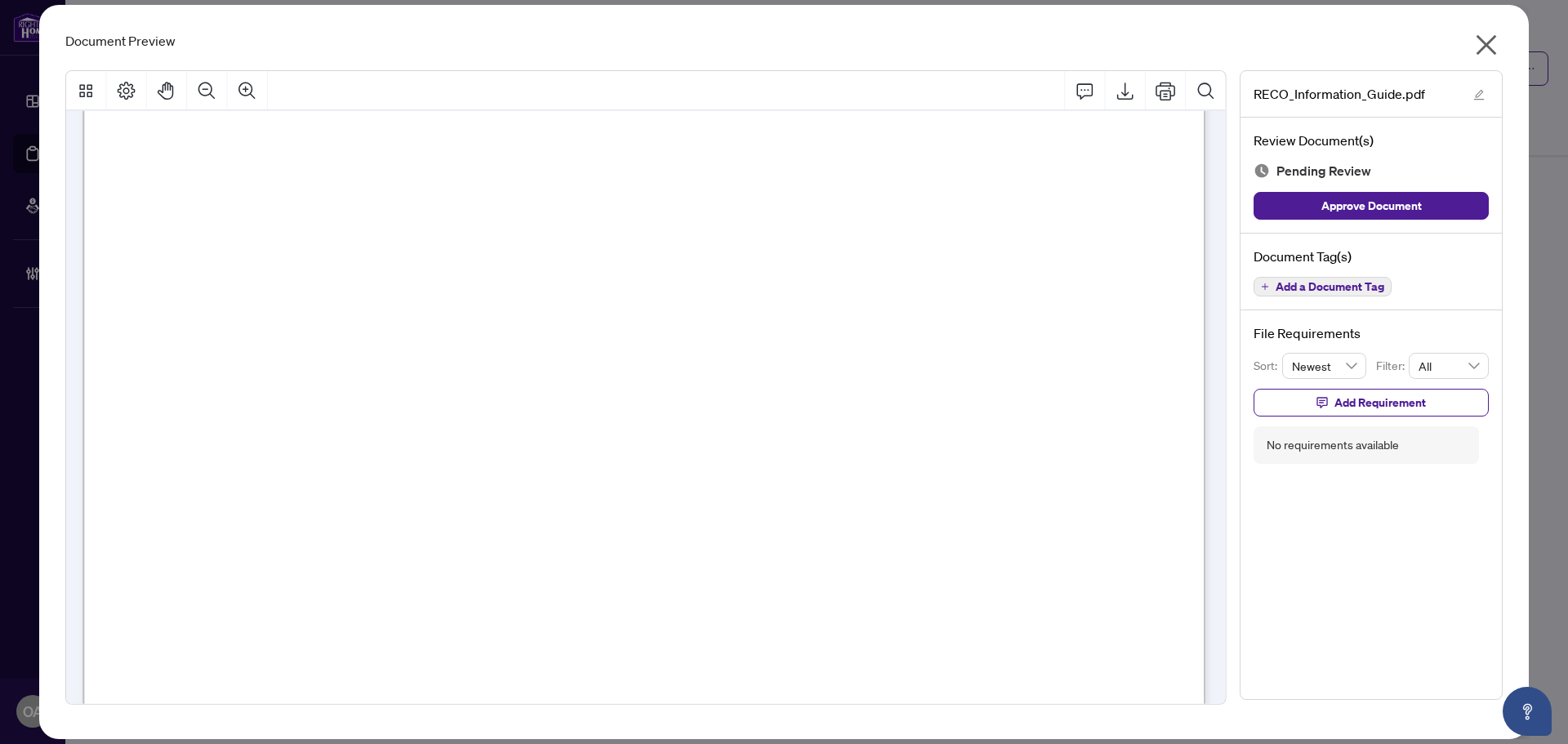
scroll to position [17898, 0]
click at [1302, 281] on span "Add a Document Tag" at bounding box center [1329, 286] width 109 height 11
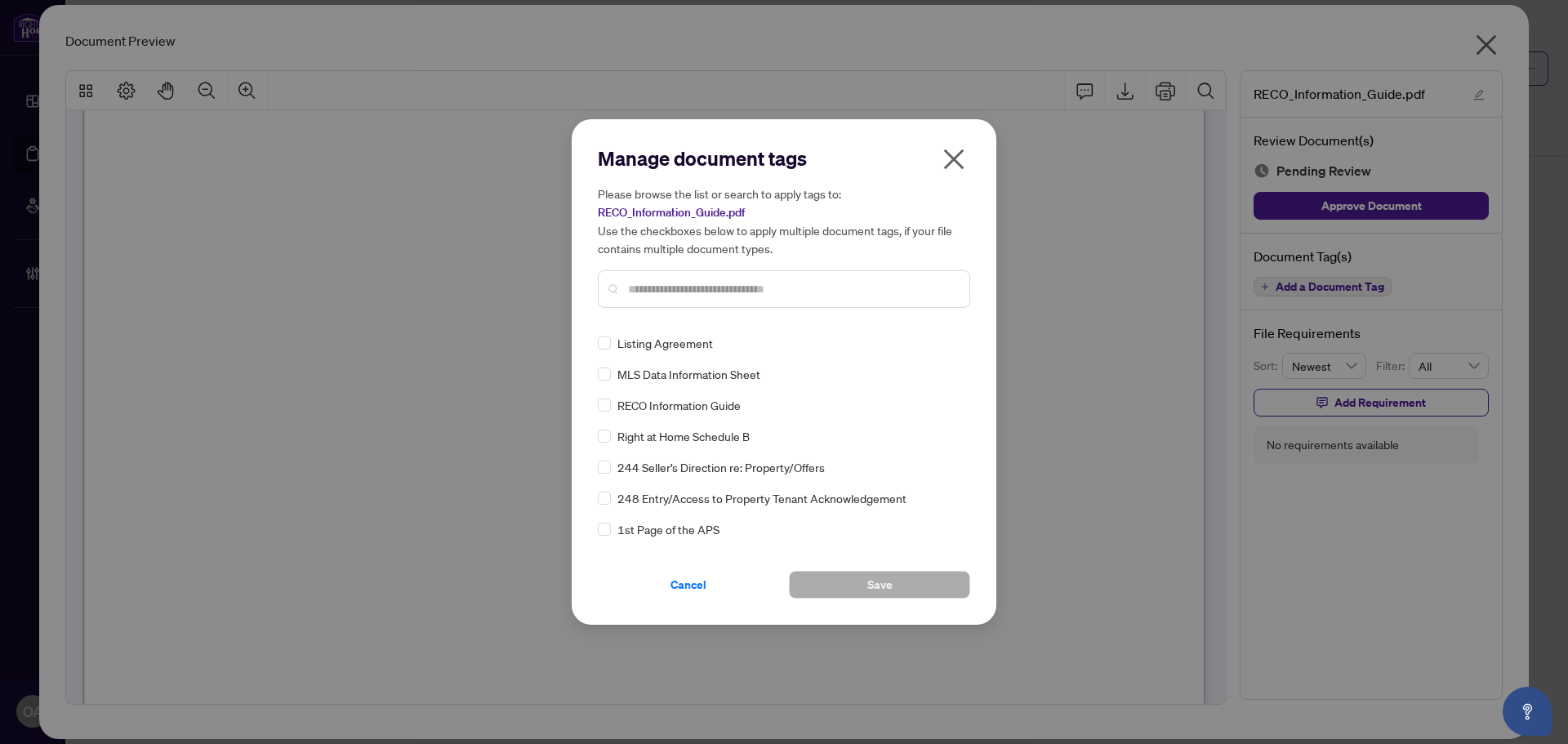
click at [711, 286] on input "text" at bounding box center [792, 289] width 328 height 18
type input "****"
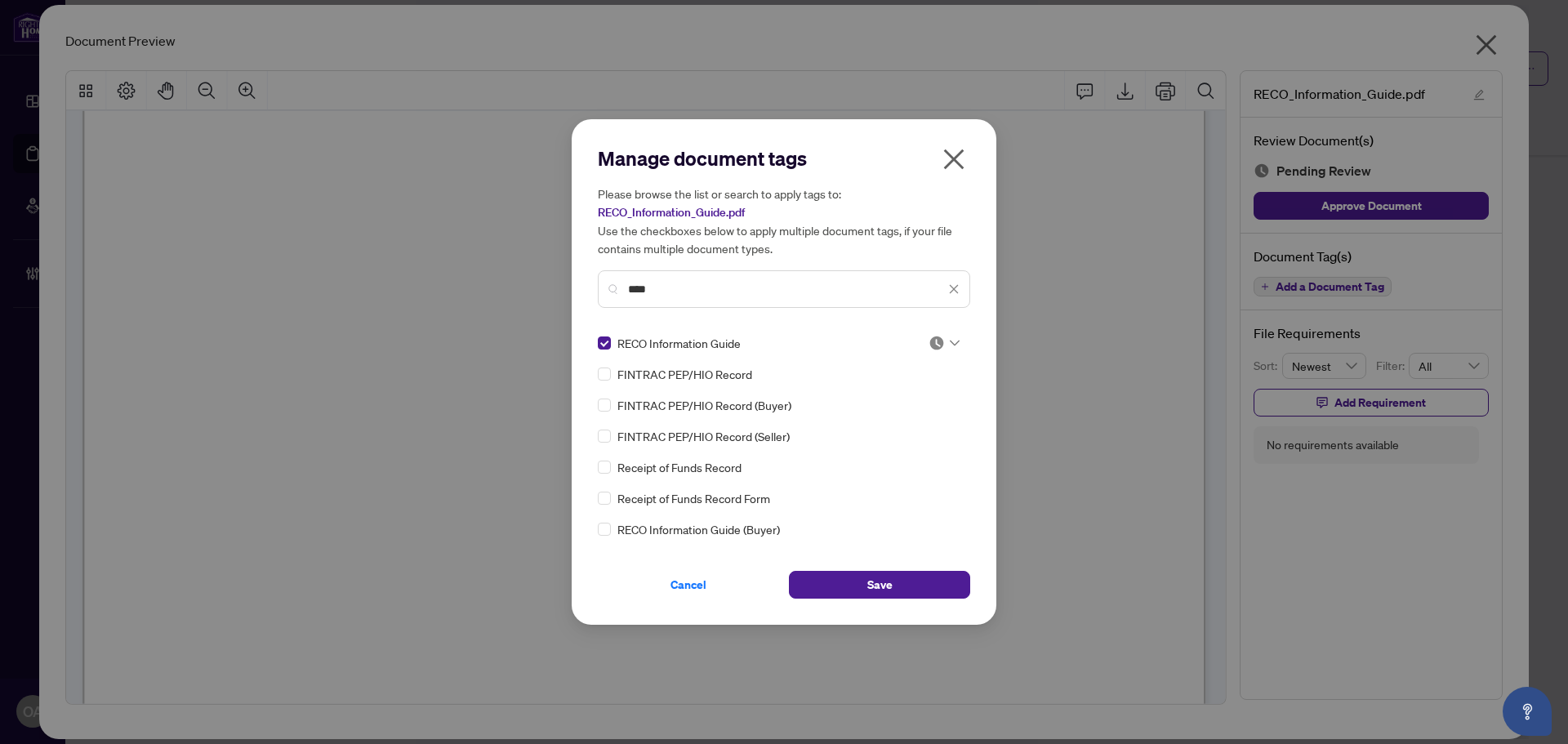
click at [954, 345] on icon at bounding box center [954, 343] width 9 height 7
click at [913, 419] on div "Approved" at bounding box center [890, 423] width 105 height 18
click at [899, 580] on button "Save" at bounding box center [880, 585] width 182 height 27
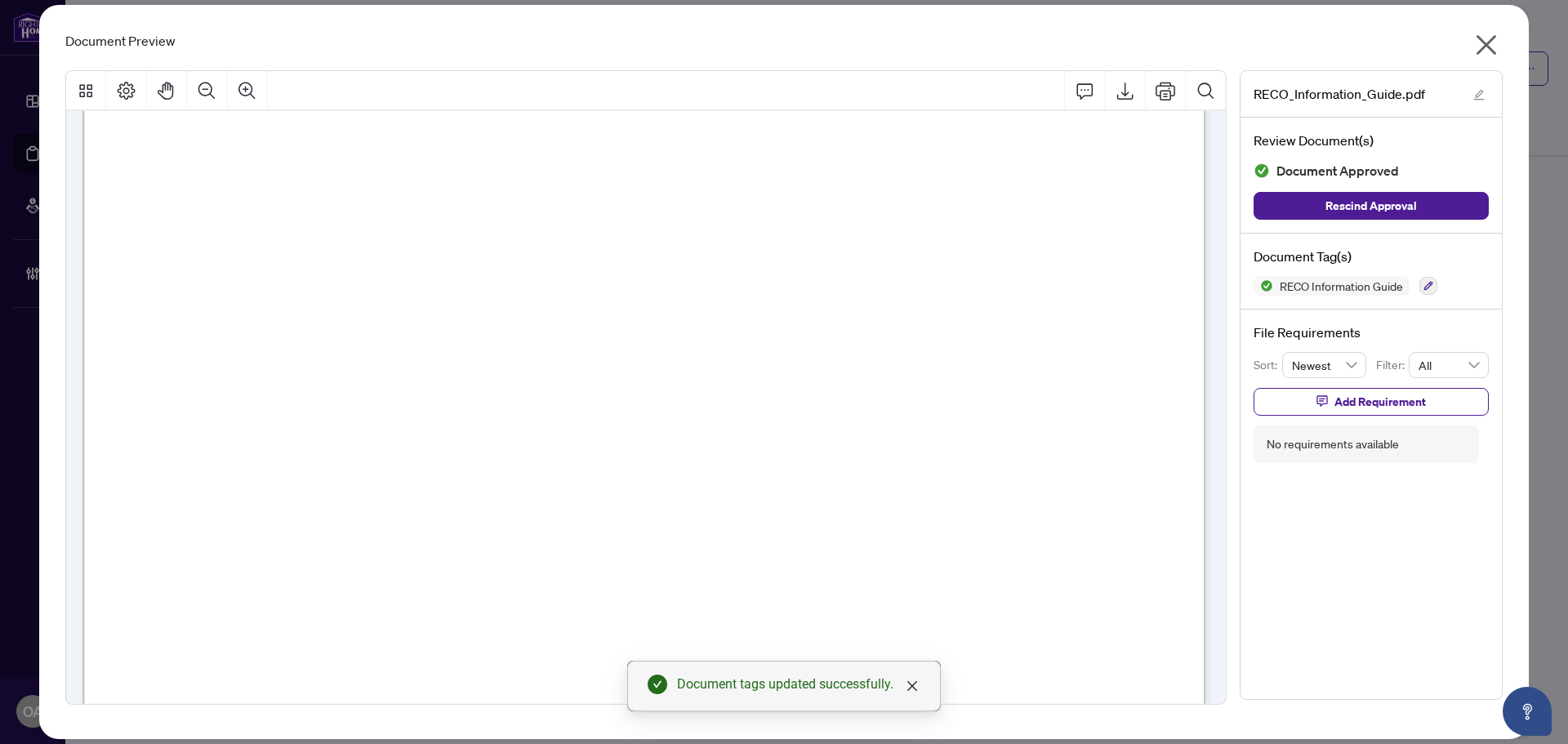
click at [1485, 44] on icon "close" at bounding box center [1487, 45] width 21 height 21
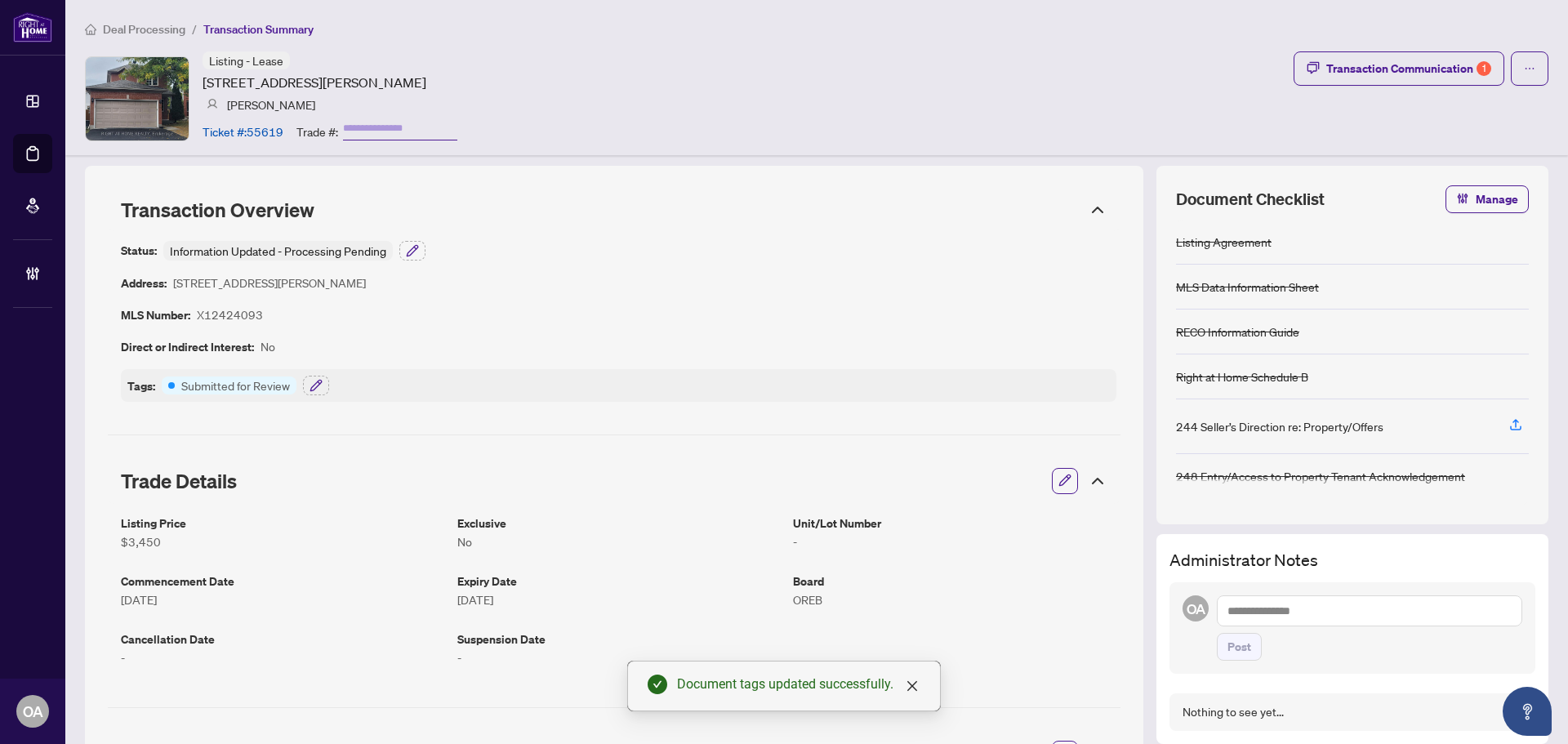
scroll to position [0, 0]
click at [322, 387] on button "button" at bounding box center [316, 387] width 26 height 20
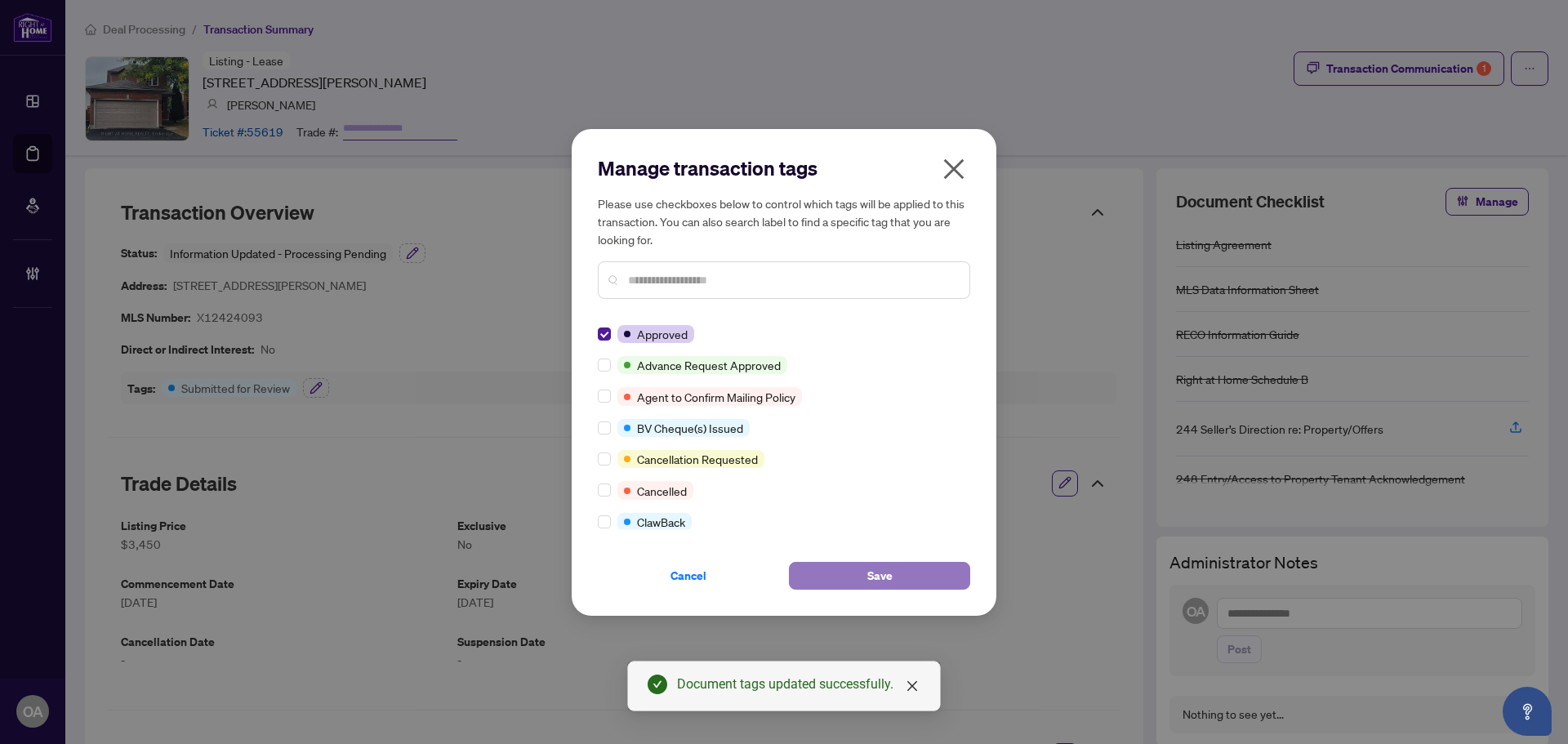
click at [908, 573] on button "Save" at bounding box center [880, 576] width 182 height 27
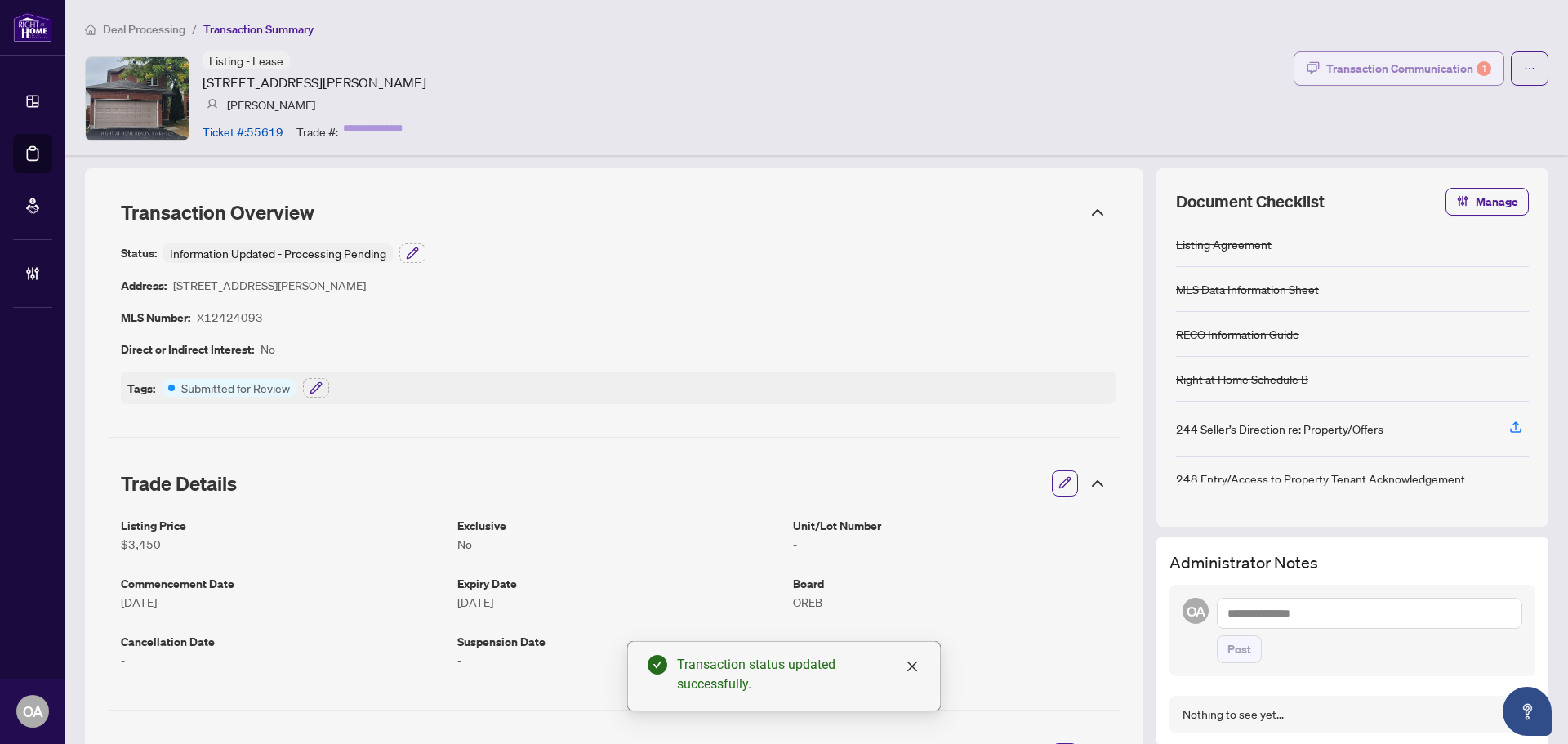
click at [1460, 80] on div "Transaction Communication 1" at bounding box center [1409, 69] width 165 height 26
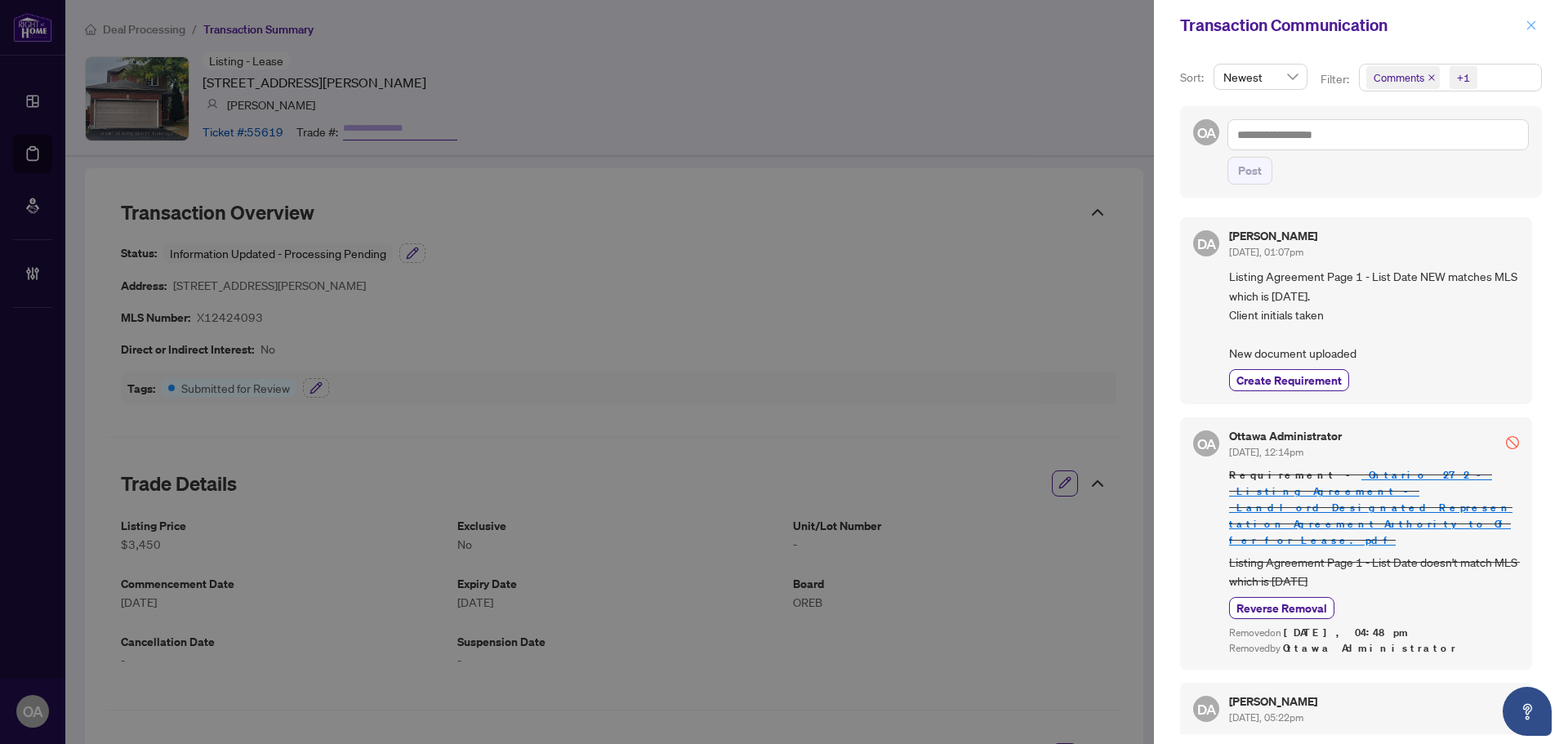
click at [1533, 27] on icon "close" at bounding box center [1531, 25] width 9 height 9
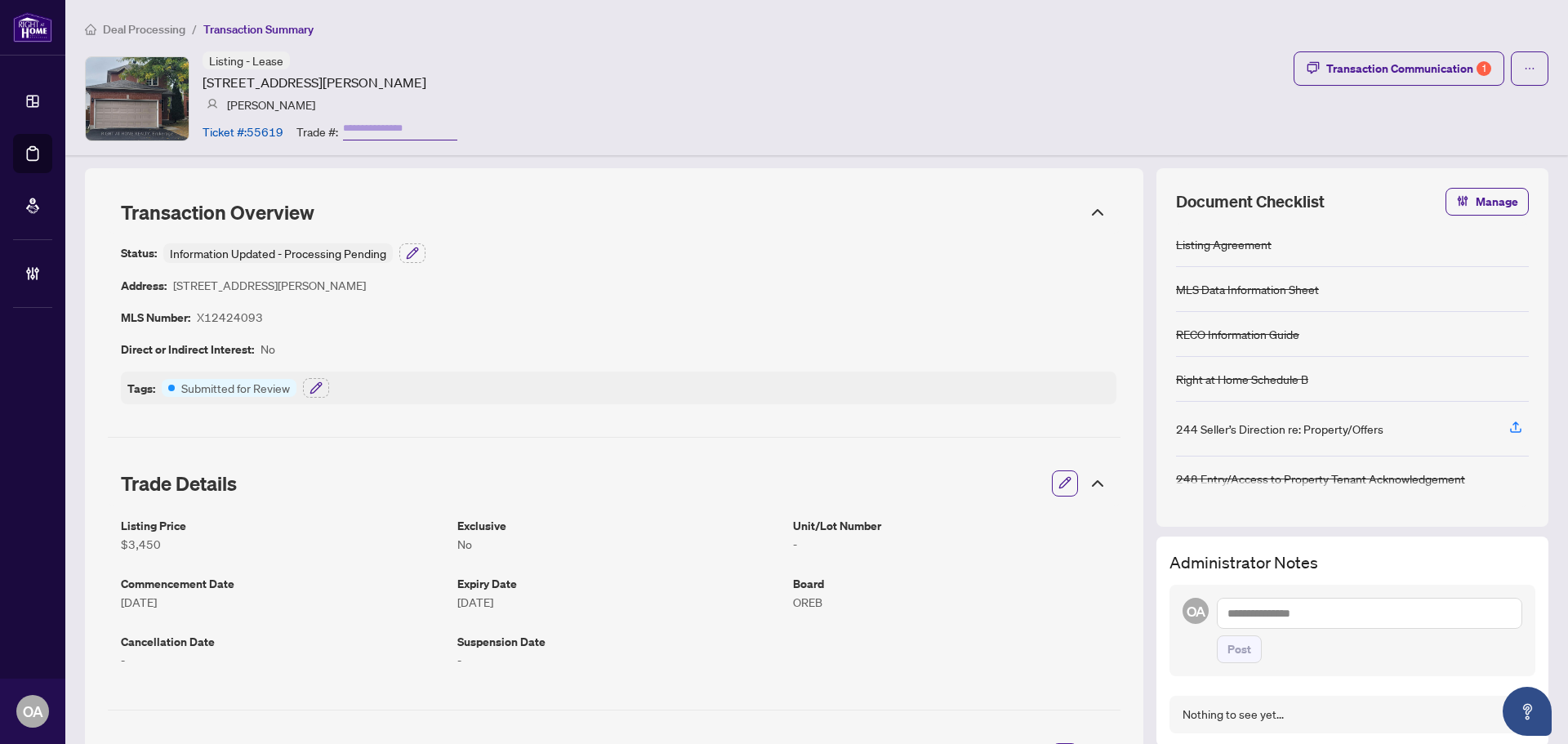
click at [1537, 65] on div "Deal Processing / Transaction Summary Listing - Lease 50 Trump Ave, Ottawa, Ont…" at bounding box center [816, 77] width 1502 height 155
click at [1533, 67] on button "button" at bounding box center [1529, 69] width 38 height 34
click at [1456, 183] on span "Submit for Completion" at bounding box center [1460, 183] width 125 height 18
type textarea "**********"
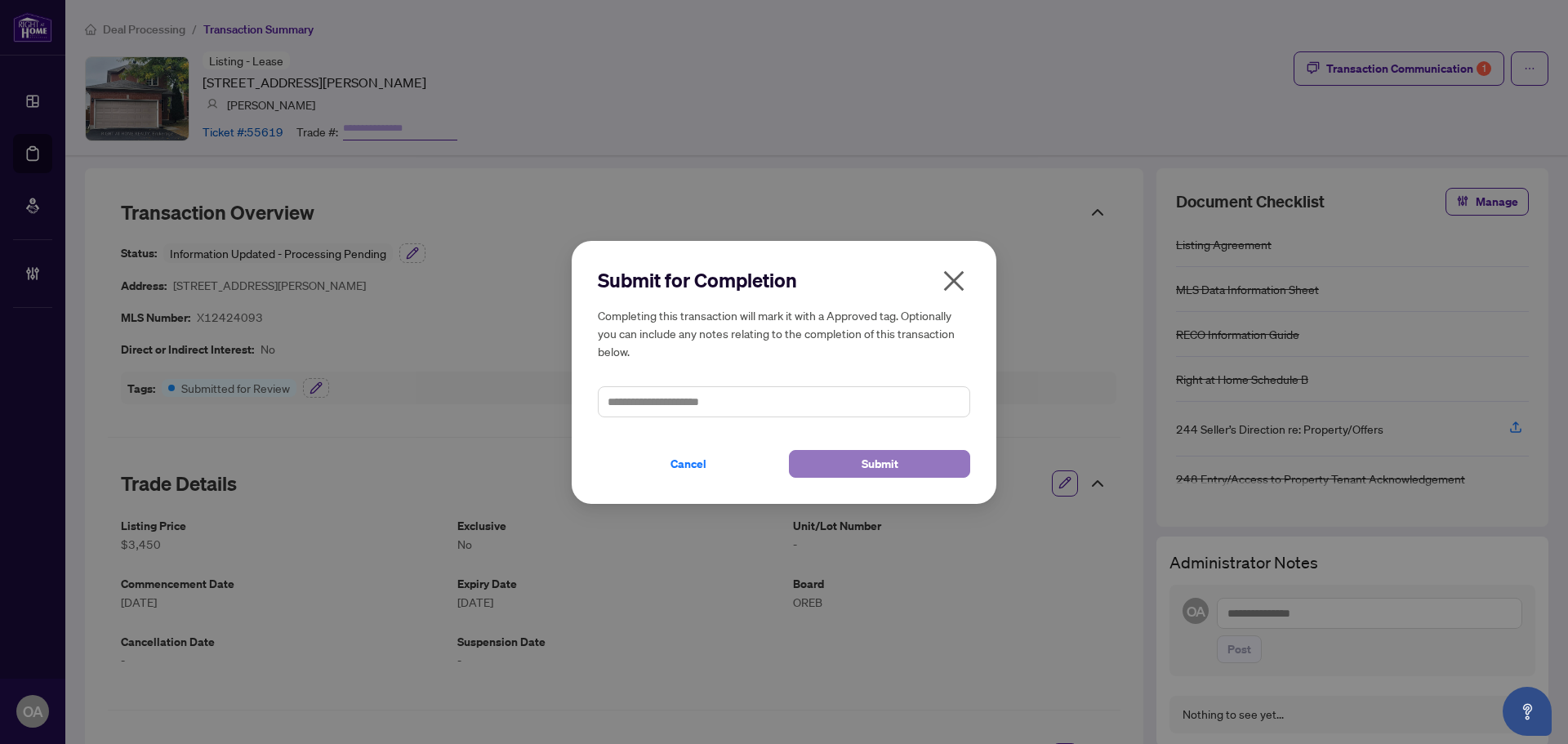
click at [911, 467] on button "Submit" at bounding box center [880, 464] width 182 height 27
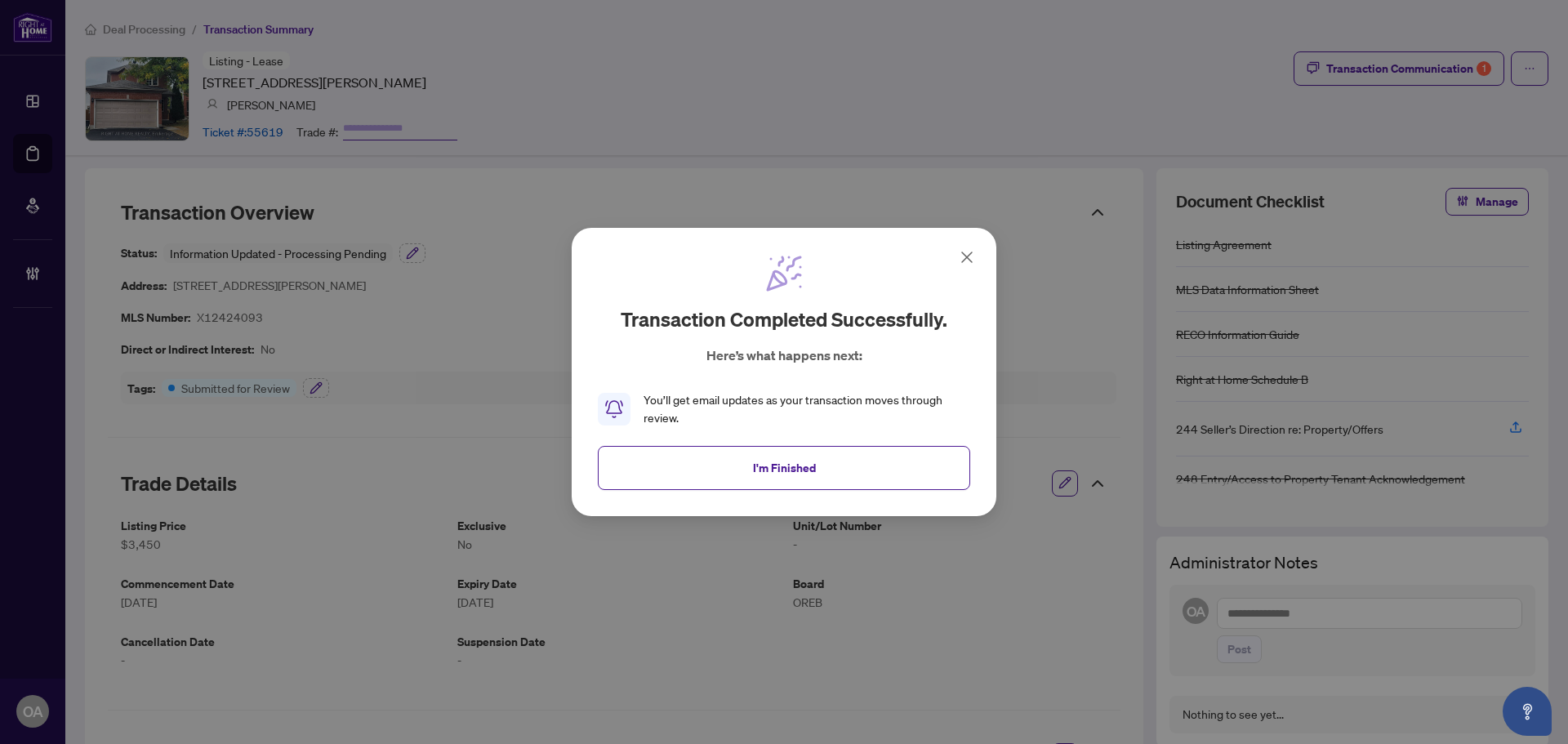
drag, startPoint x: 737, startPoint y: 480, endPoint x: 631, endPoint y: 454, distance: 109.1
click at [732, 481] on button "I'm Finished" at bounding box center [784, 467] width 373 height 44
